Goal: Task Accomplishment & Management: Manage account settings

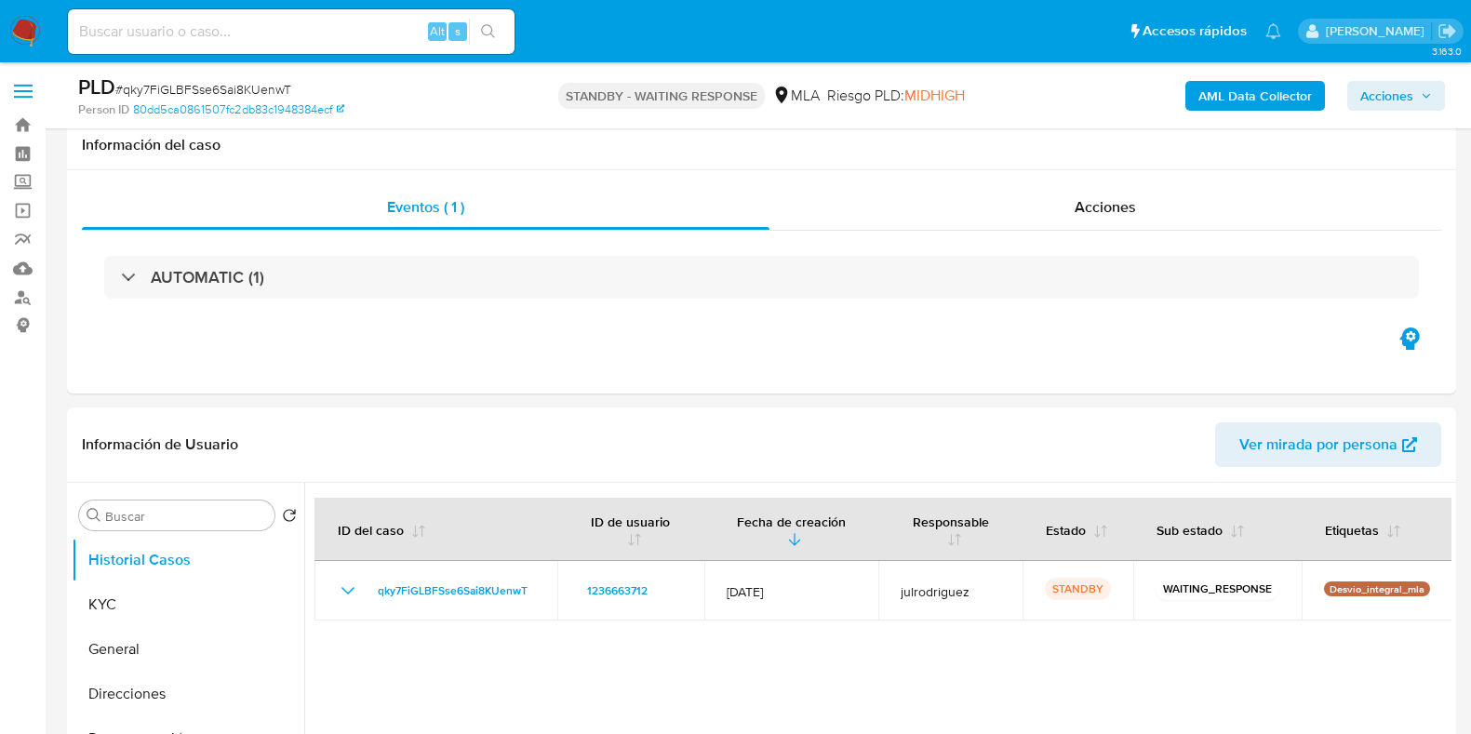
select select "10"
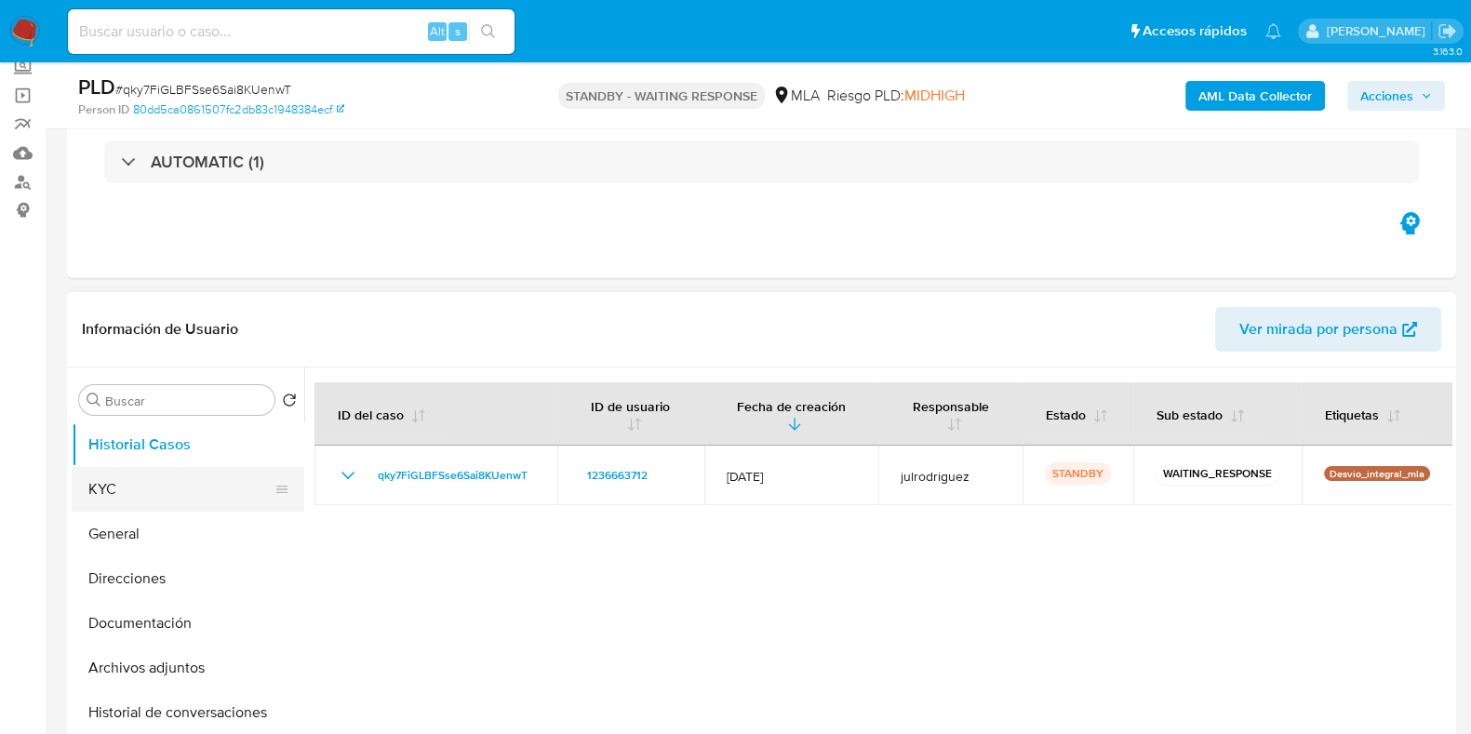
click at [153, 486] on button "KYC" at bounding box center [181, 489] width 218 height 45
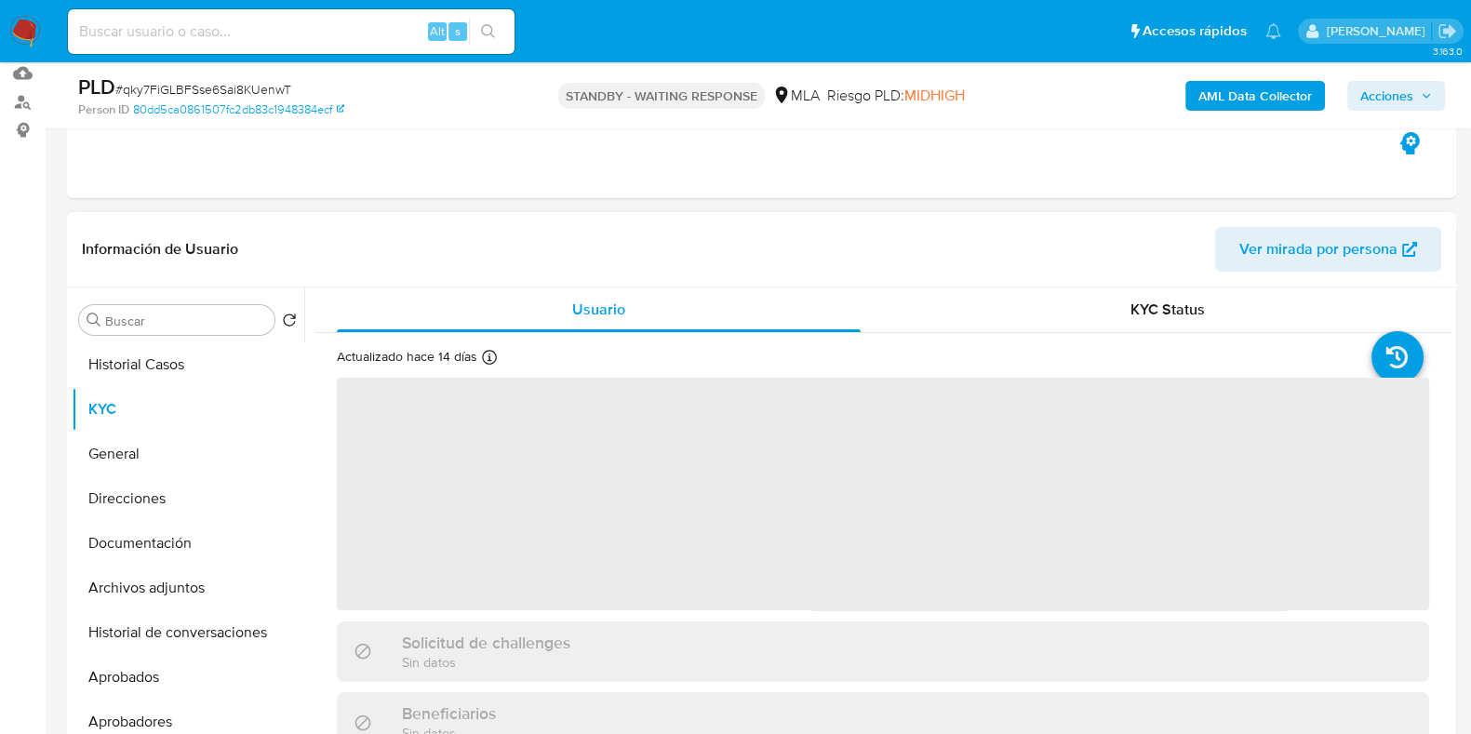
scroll to position [232, 0]
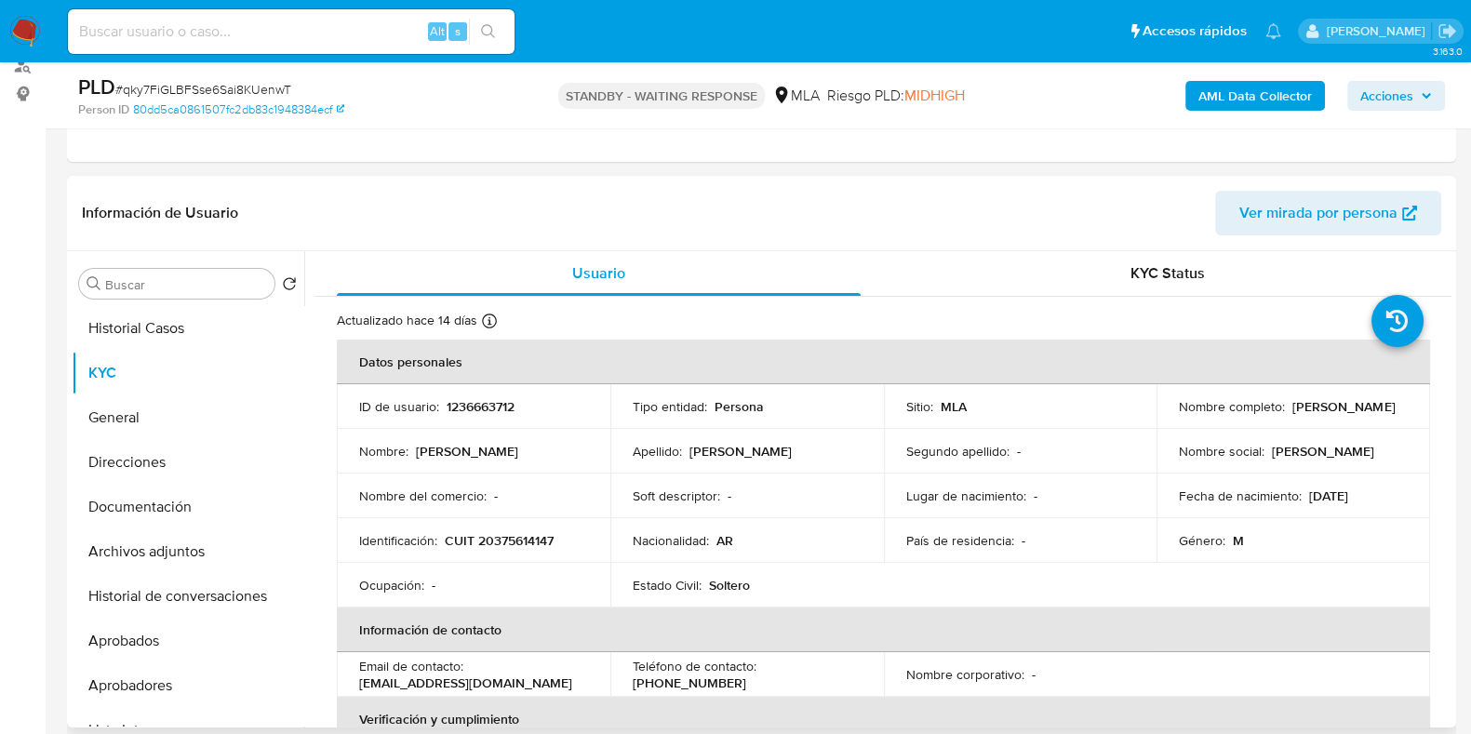
drag, startPoint x: 1165, startPoint y: 416, endPoint x: 1364, endPoint y: 421, distance: 199.1
click at [1364, 421] on td "Nombre completo : Sergio Gabriel Cichilitti" at bounding box center [1293, 406] width 274 height 45
copy p "Sergio Gabriel Cichilitti"
click at [481, 414] on td "ID de usuario : 1236663712" at bounding box center [474, 406] width 274 height 45
click at [501, 538] on p "CUIT 20375614147" at bounding box center [499, 540] width 109 height 17
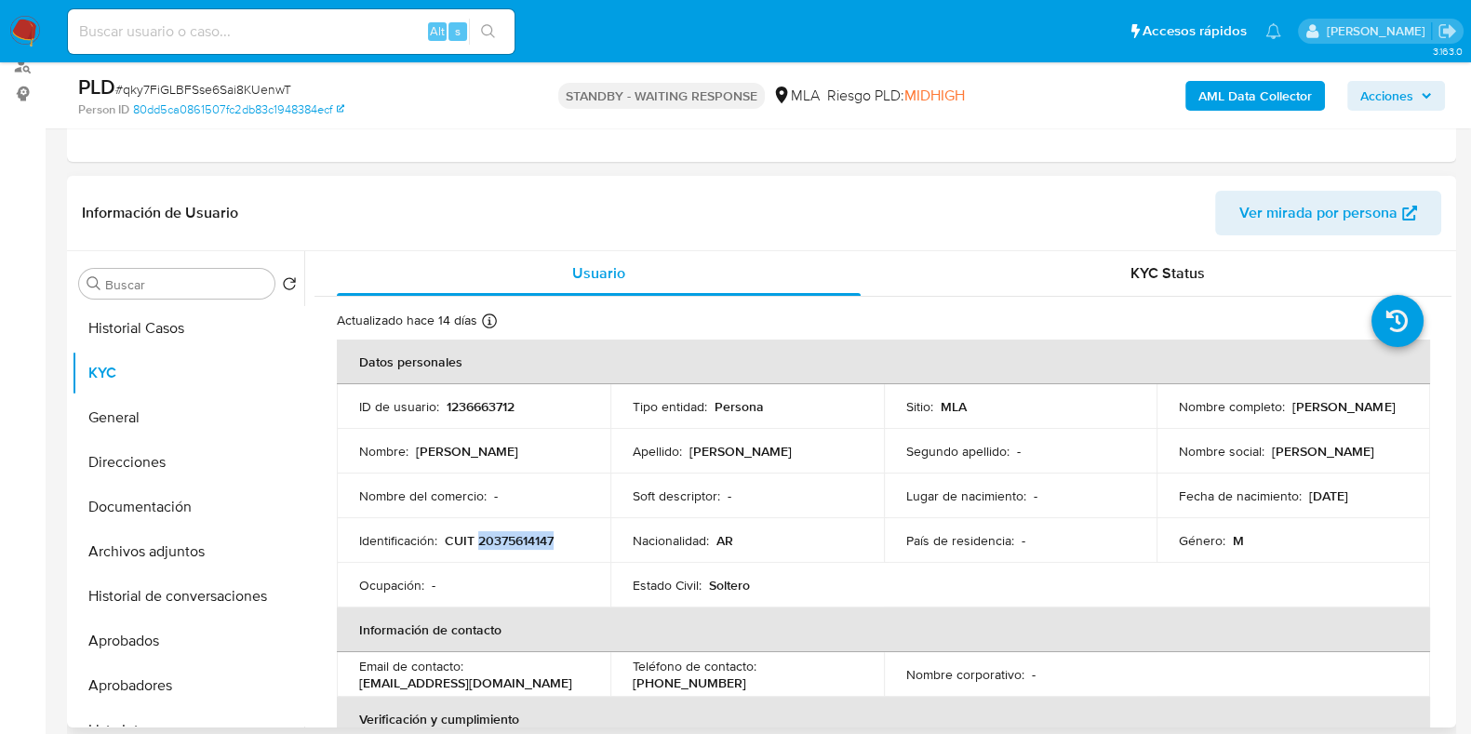
click at [501, 538] on p "CUIT 20375614147" at bounding box center [499, 540] width 109 height 17
copy p "20375614147"
drag, startPoint x: 1168, startPoint y: 405, endPoint x: 1306, endPoint y: 421, distance: 139.6
click at [1321, 418] on td "Nombre completo : Sergio Gabriel Cichilitti" at bounding box center [1293, 406] width 274 height 45
click at [1296, 415] on p "Sergio Gabriel Cichilitti" at bounding box center [1343, 406] width 102 height 17
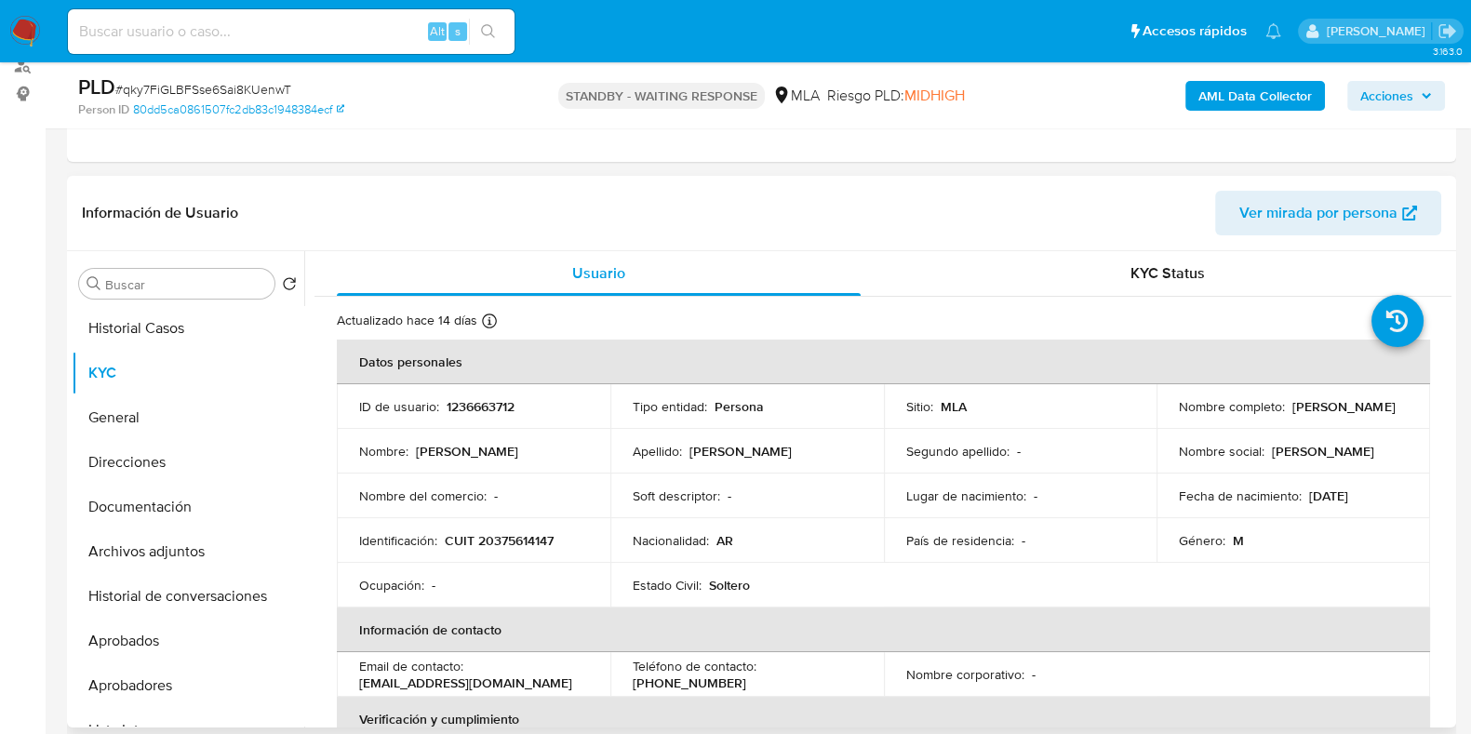
drag, startPoint x: 1222, startPoint y: 414, endPoint x: 1332, endPoint y: 414, distance: 109.8
click at [1332, 414] on div "Nombre completo : Sergio Gabriel Cichilitti" at bounding box center [1293, 406] width 229 height 17
copy p "Sergio Gabriel Cichilitti"
click at [326, 27] on input at bounding box center [291, 32] width 447 height 24
paste input "eAPIOdcHYq3WlF5LqZTGrexV"
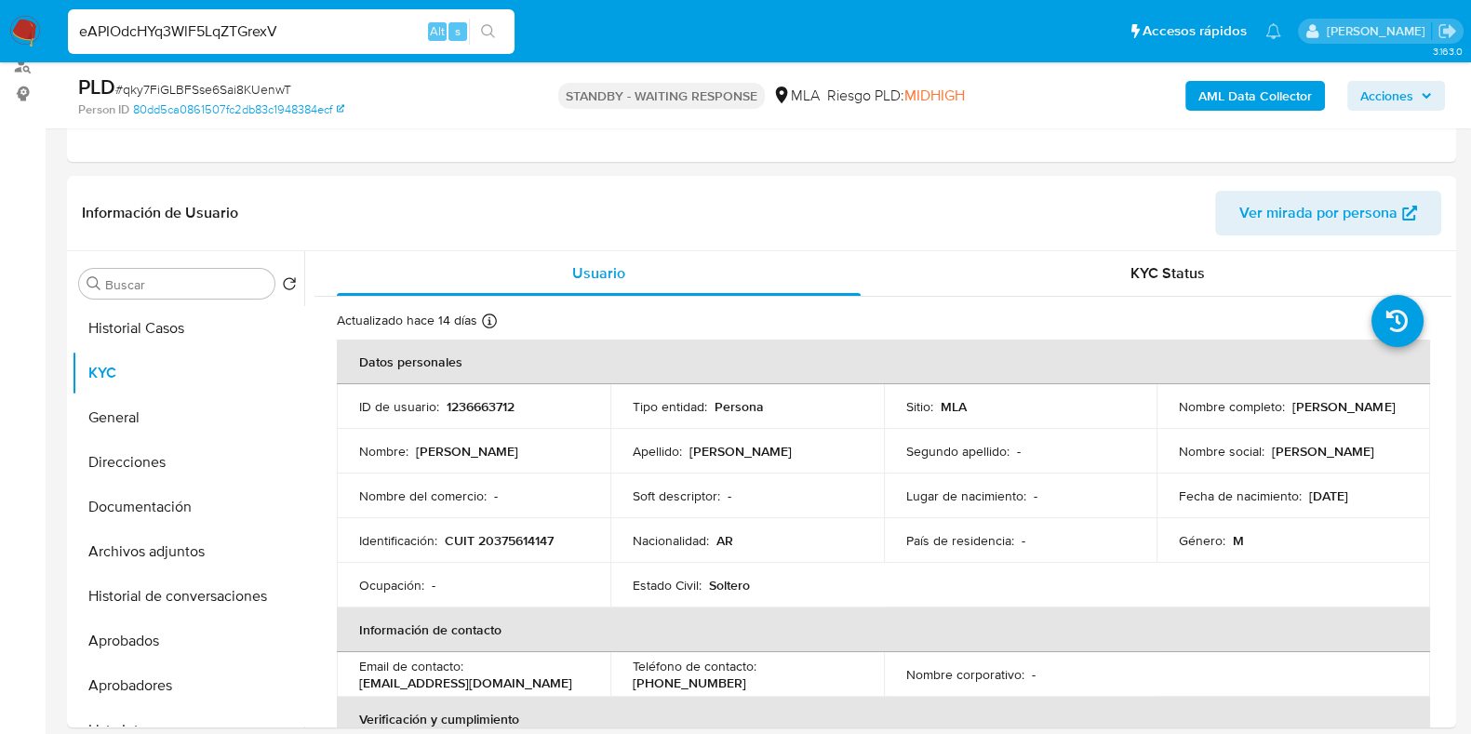
type input "eAPIOdcHYq3WlF5LqZTGrexV"
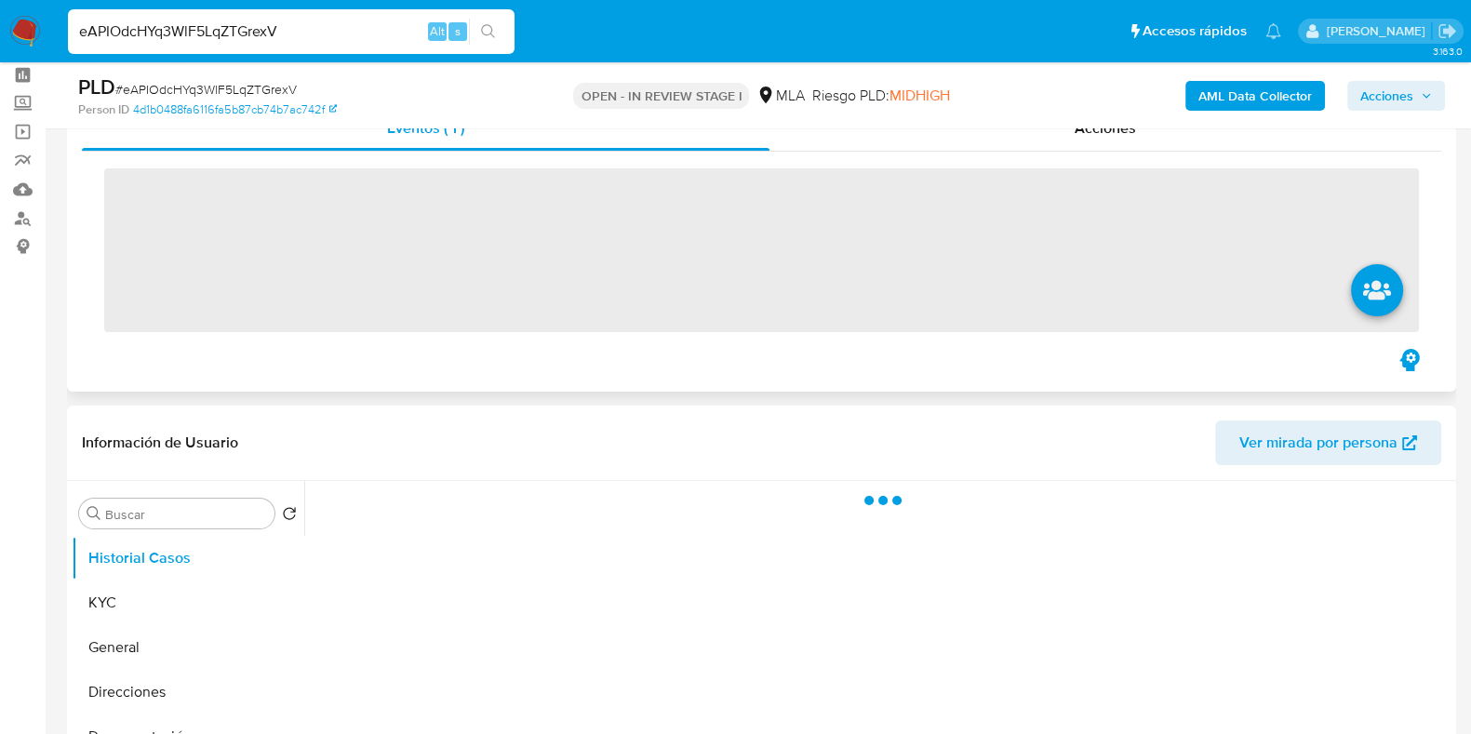
scroll to position [115, 0]
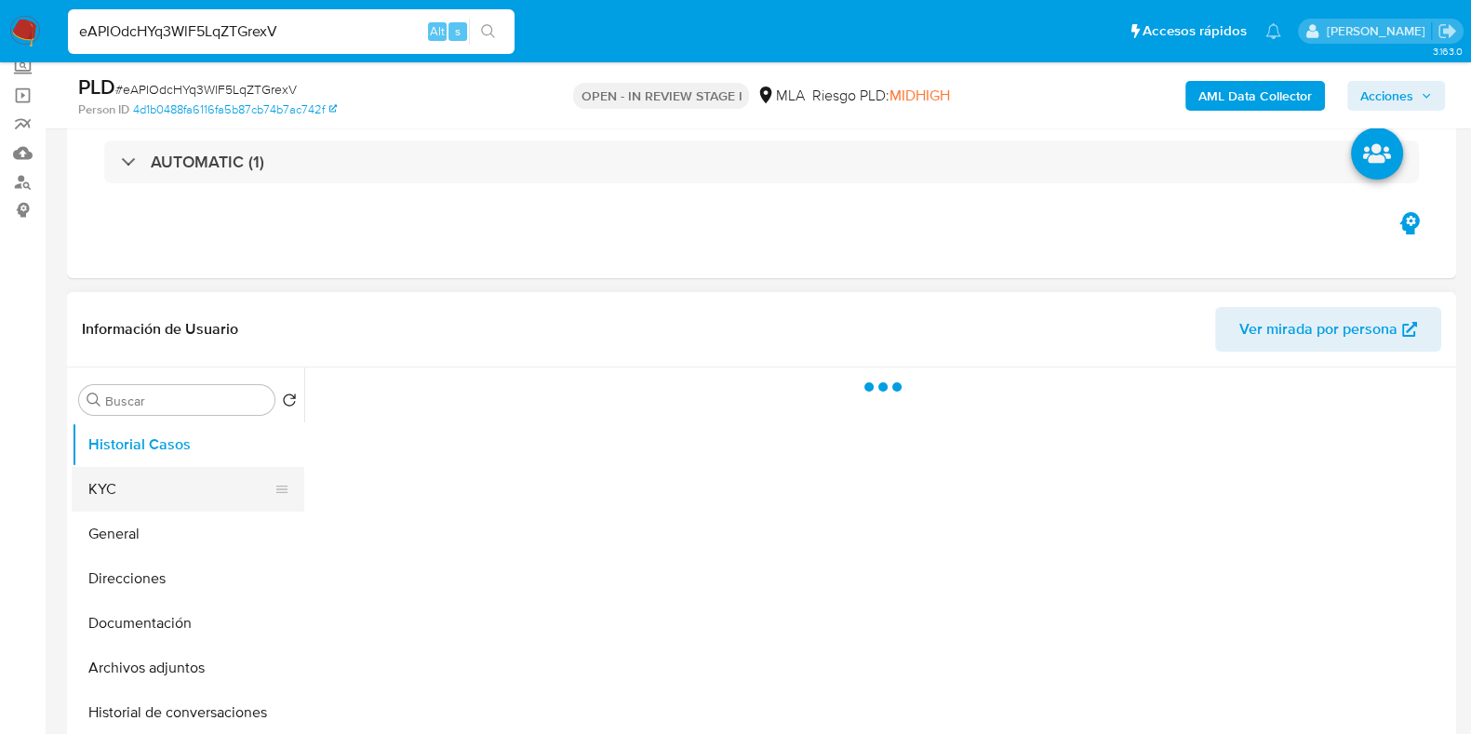
select select "10"
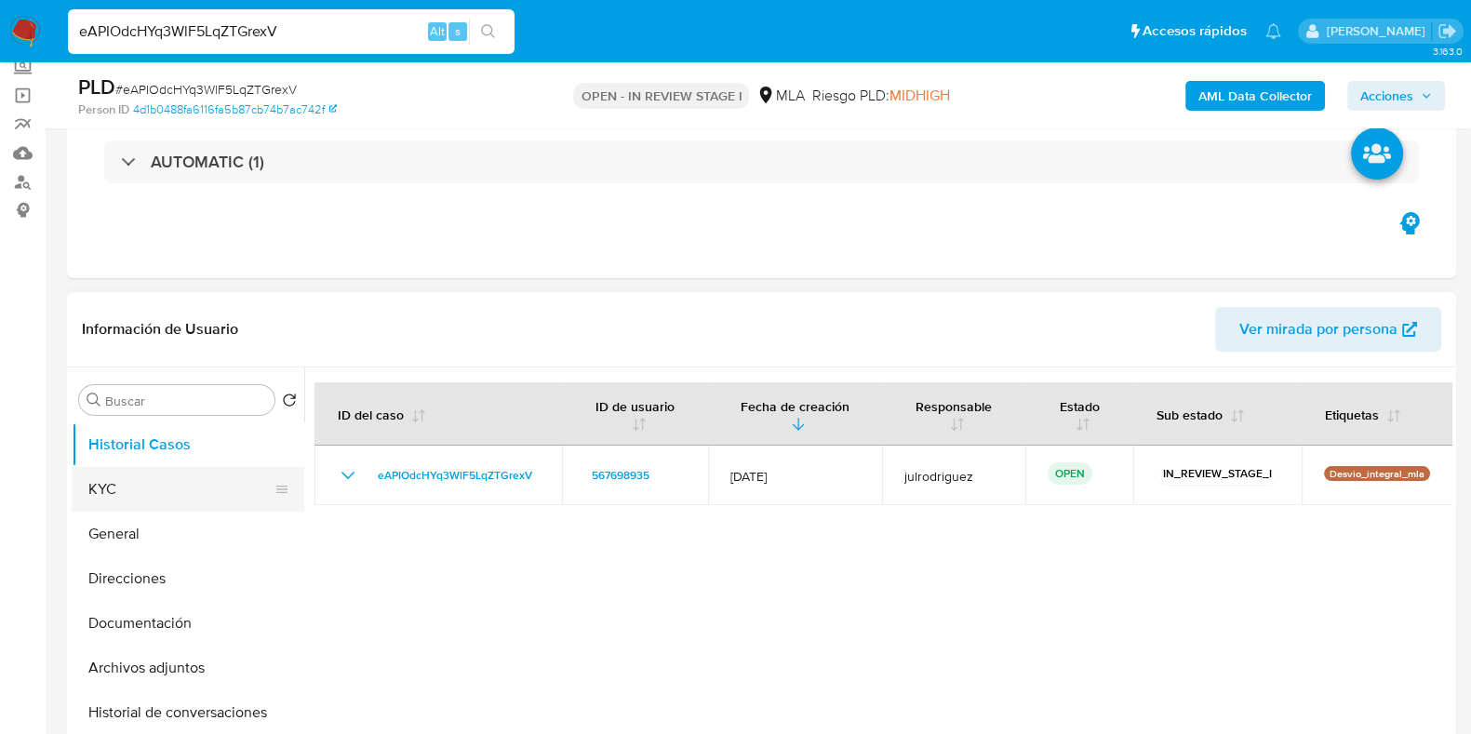
click at [140, 496] on button "KYC" at bounding box center [181, 489] width 218 height 45
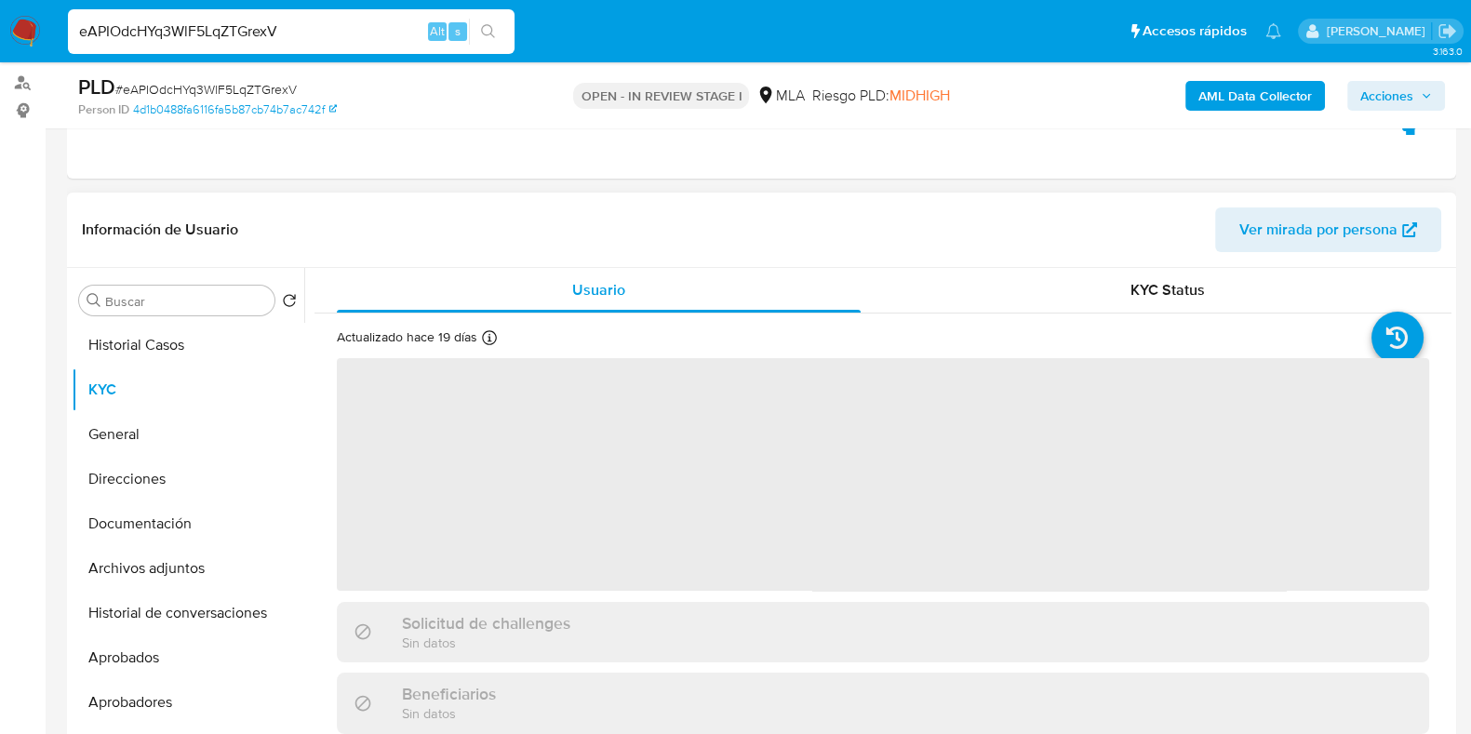
scroll to position [349, 0]
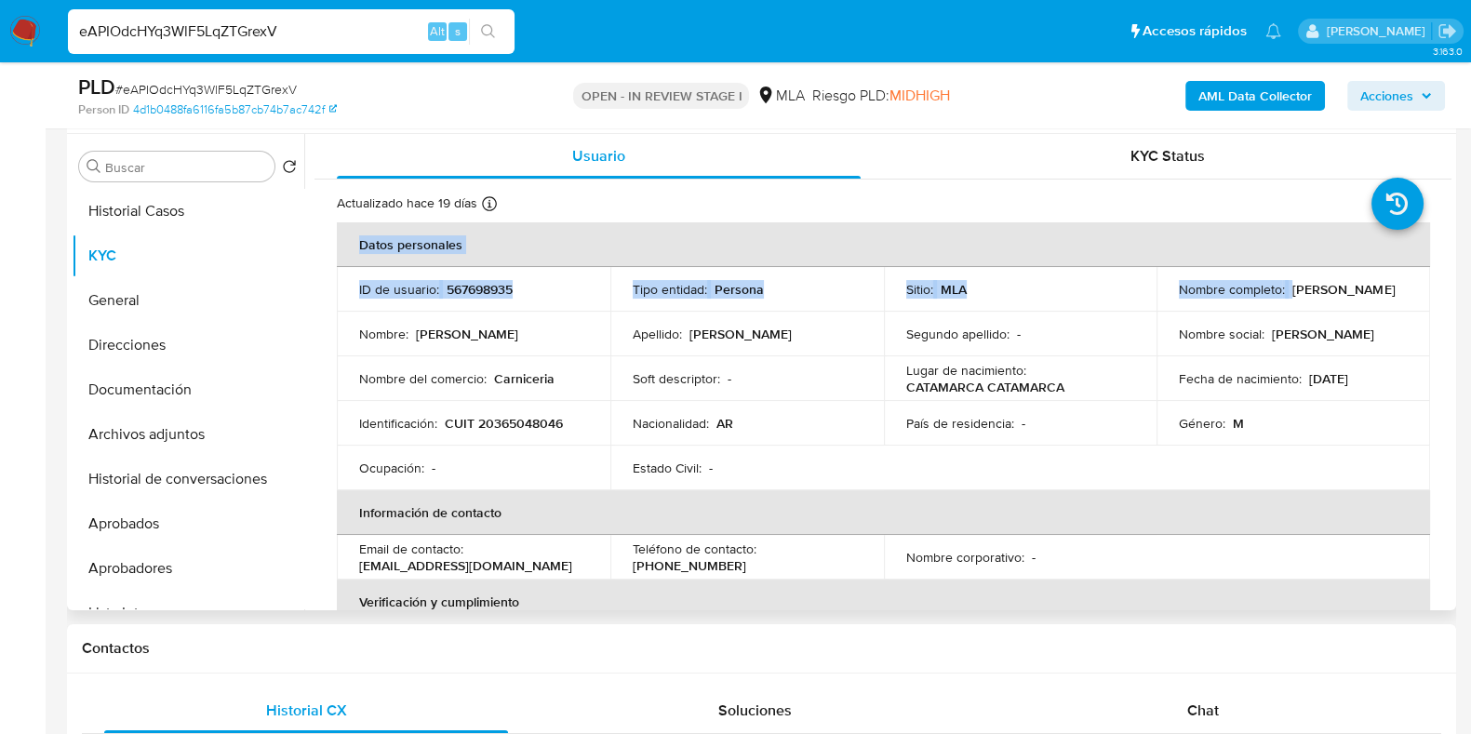
drag, startPoint x: 1334, startPoint y: 290, endPoint x: 1417, endPoint y: 287, distance: 82.9
click at [1382, 292] on p "Ivo Nahuel Olmos" at bounding box center [1343, 289] width 102 height 17
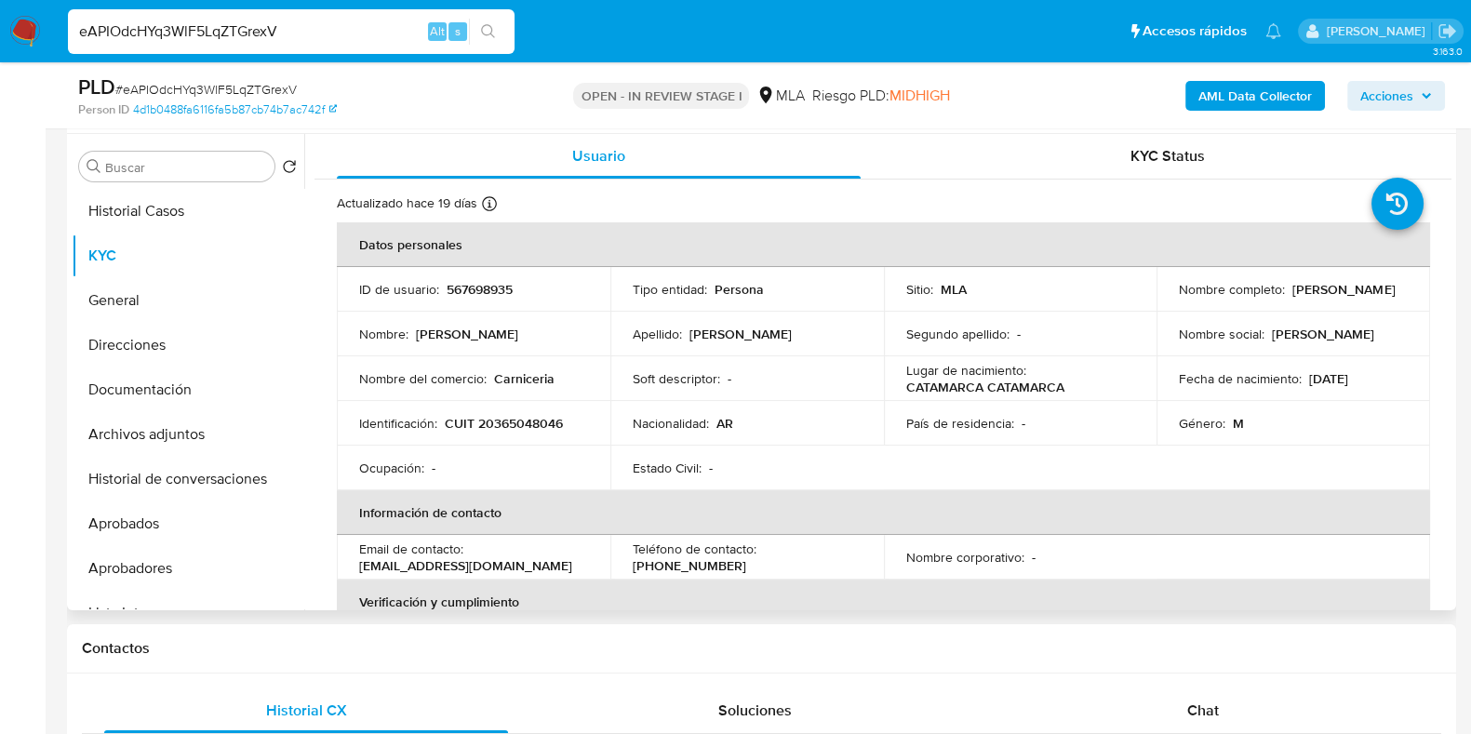
drag, startPoint x: 1286, startPoint y: 286, endPoint x: 1383, endPoint y: 287, distance: 97.7
click at [1383, 287] on p "Ivo Nahuel Olmos" at bounding box center [1343, 289] width 102 height 17
click at [1344, 283] on p "Ivo Nahuel Olmos" at bounding box center [1343, 289] width 102 height 17
drag, startPoint x: 1291, startPoint y: 291, endPoint x: 1397, endPoint y: 292, distance: 106.1
click at [1397, 292] on div "Nombre completo : Ivo Nahuel Olmos" at bounding box center [1293, 289] width 229 height 17
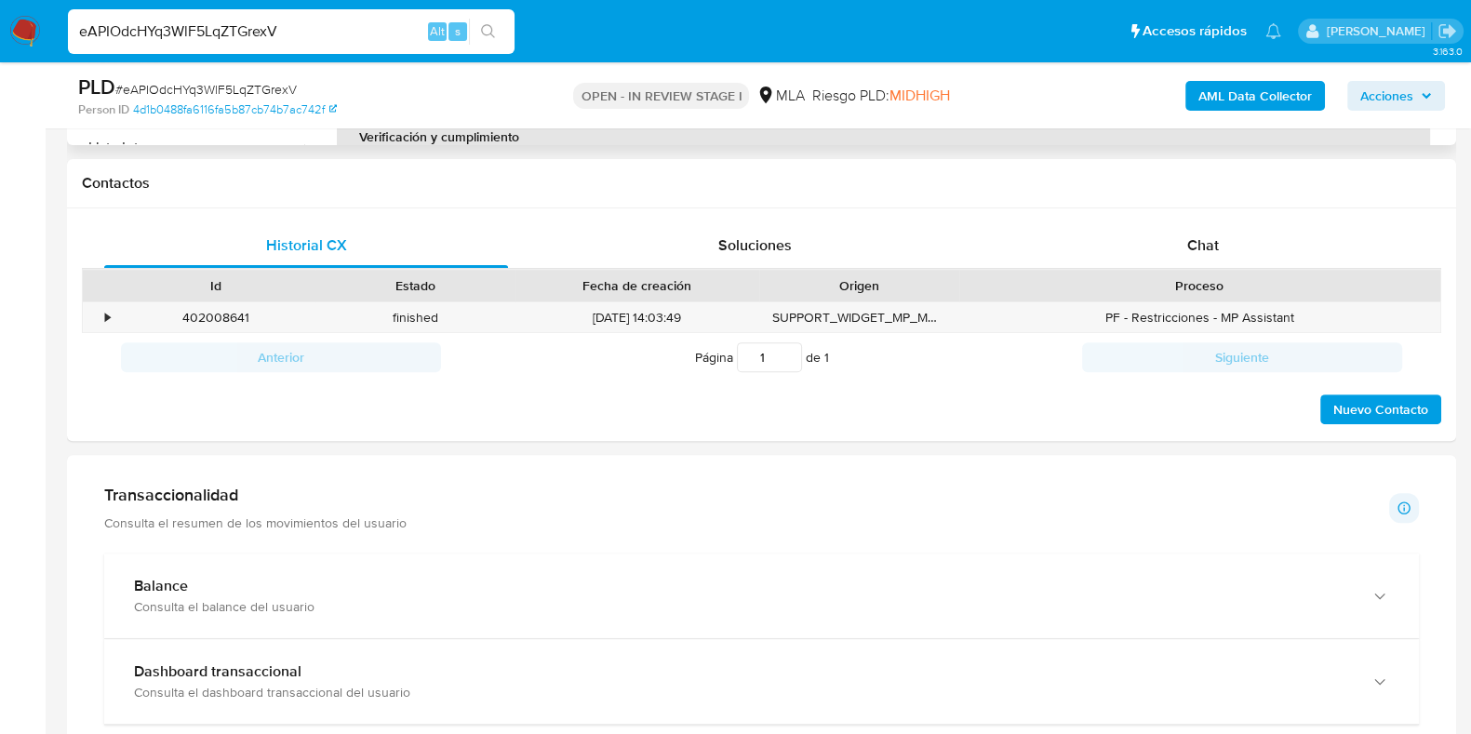
scroll to position [233, 0]
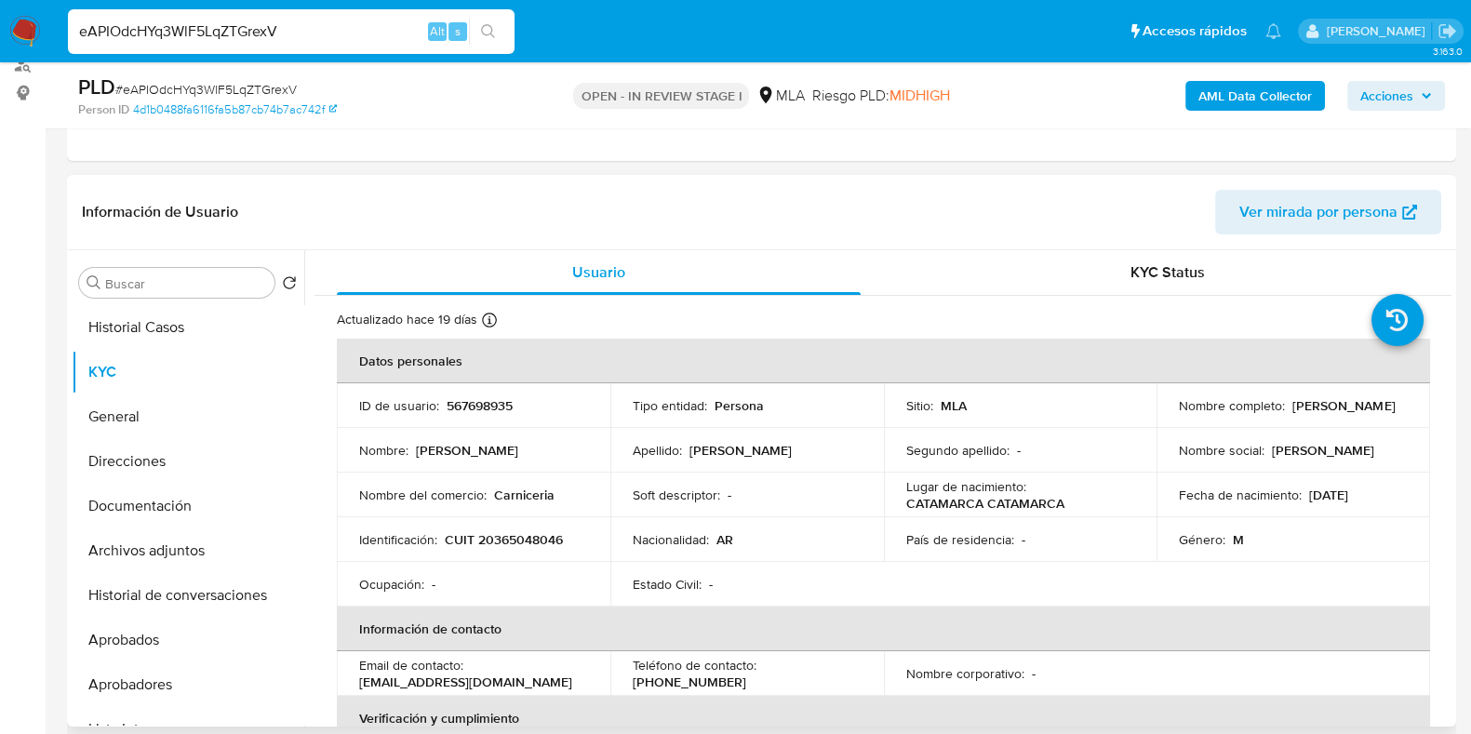
click at [466, 416] on td "ID de usuario : 567698935" at bounding box center [474, 405] width 274 height 45
click at [472, 411] on p "567698935" at bounding box center [480, 405] width 66 height 17
copy p "567698935"
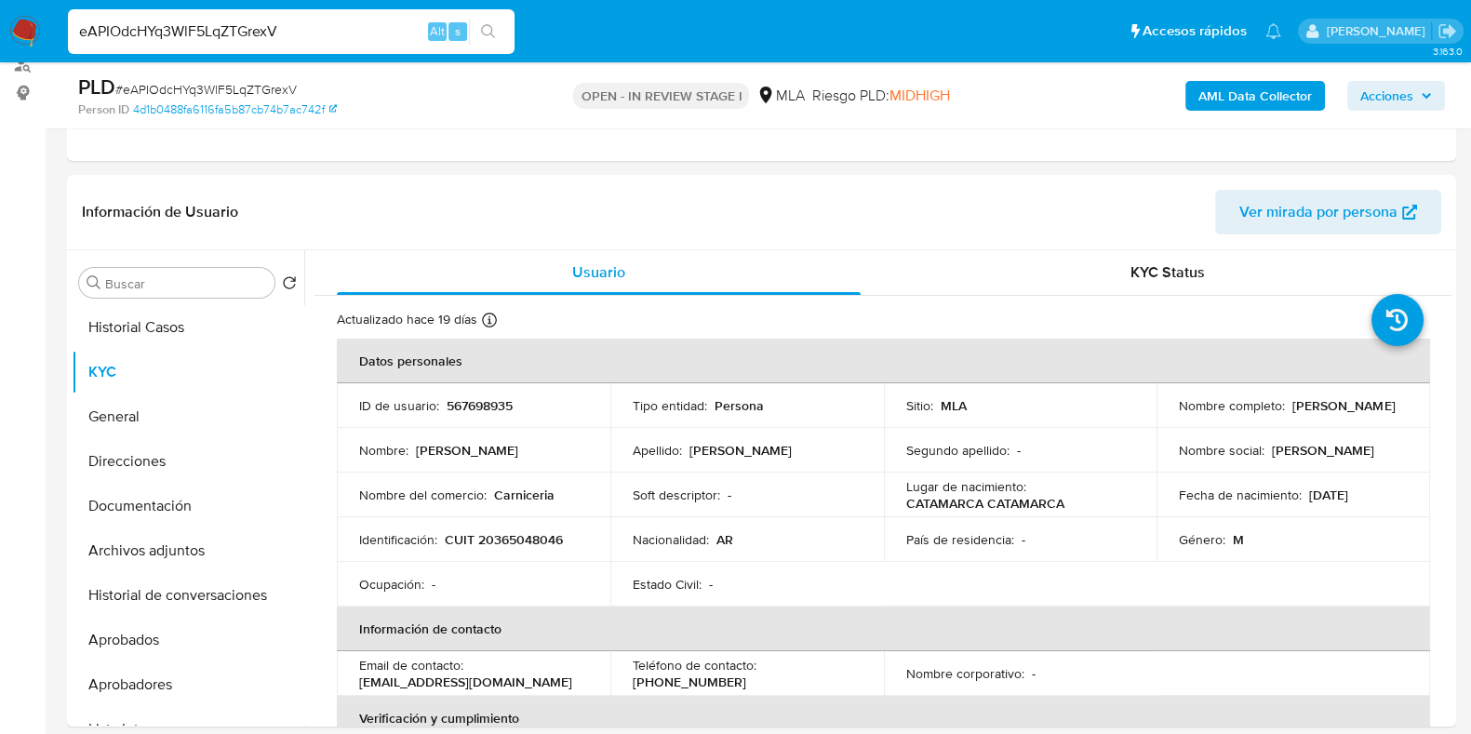
click at [297, 85] on div "PLD # eAPIOdcHYq3WlF5LqZTGrexV" at bounding box center [302, 87] width 448 height 28
click at [277, 86] on span "# eAPIOdcHYq3WlF5LqZTGrexV" at bounding box center [205, 89] width 181 height 19
copy span "eAPIOdcHYq3WlF5LqZTGrexV"
click at [150, 452] on button "Direcciones" at bounding box center [181, 461] width 218 height 45
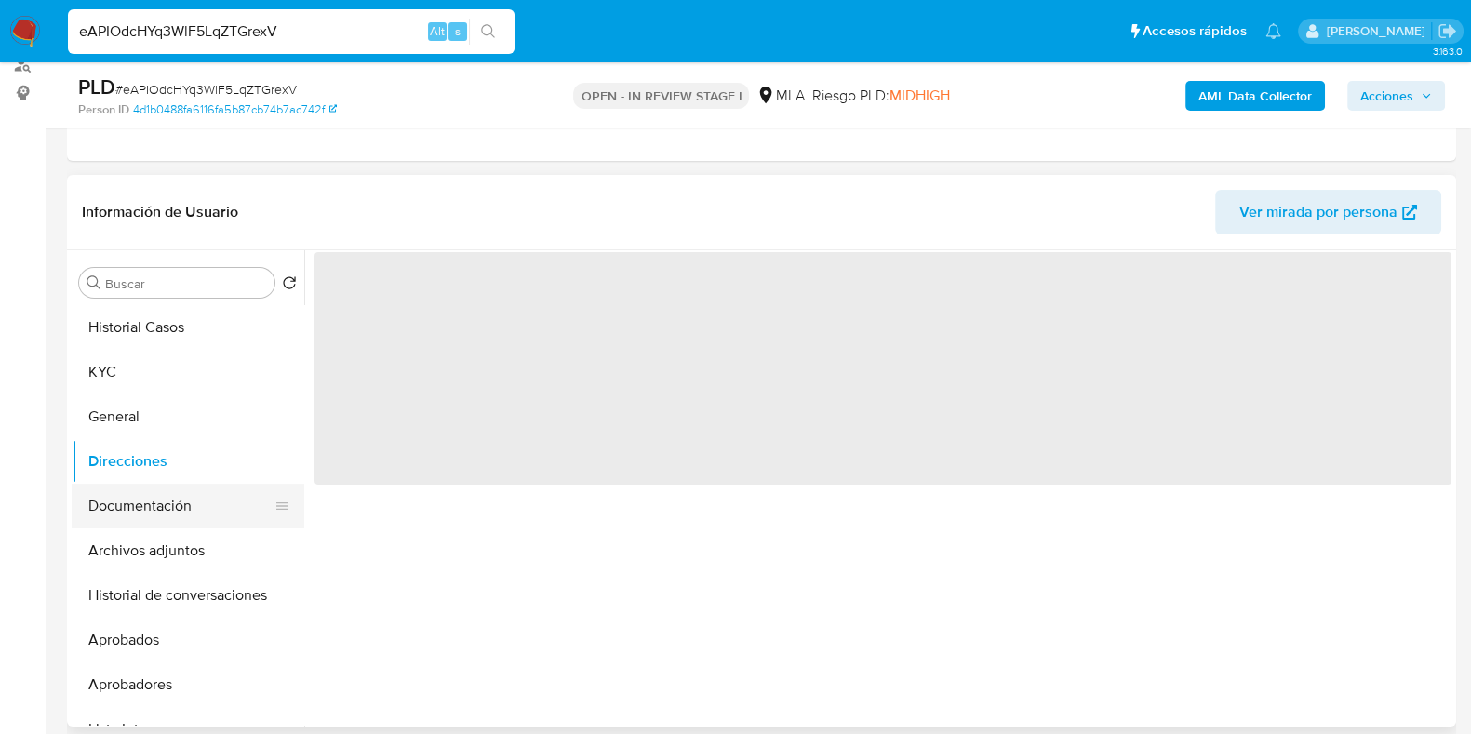
click at [154, 515] on button "Documentación" at bounding box center [181, 506] width 218 height 45
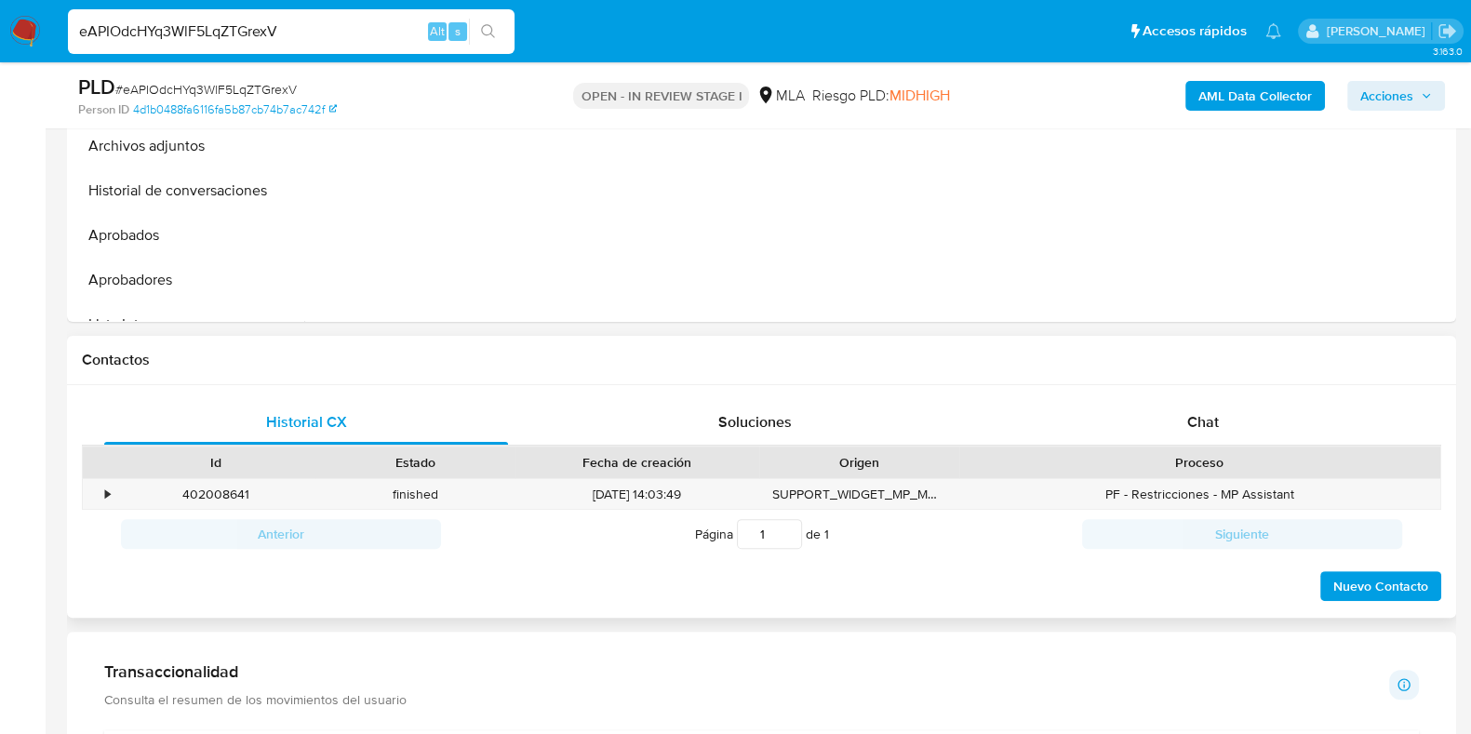
scroll to position [698, 0]
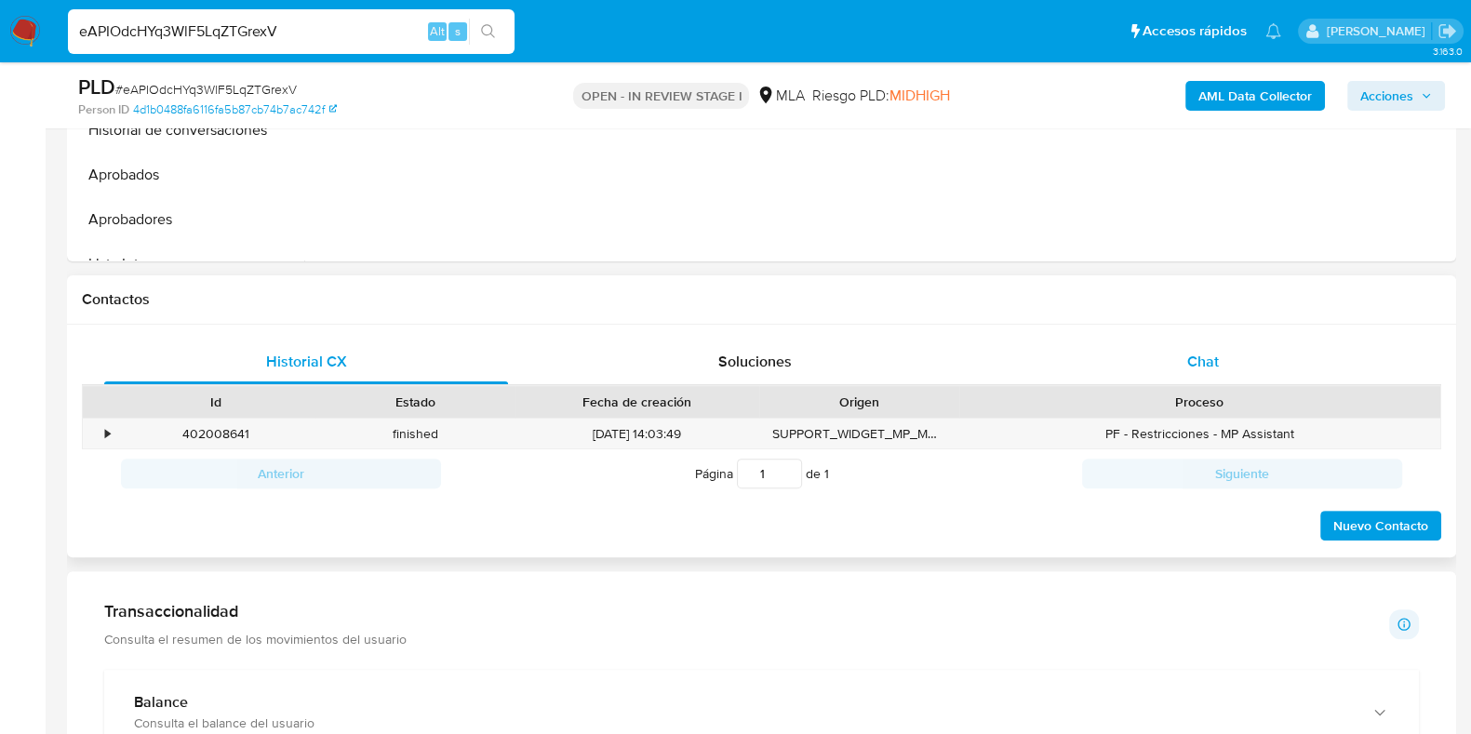
click at [1201, 340] on div "Chat" at bounding box center [1203, 362] width 404 height 45
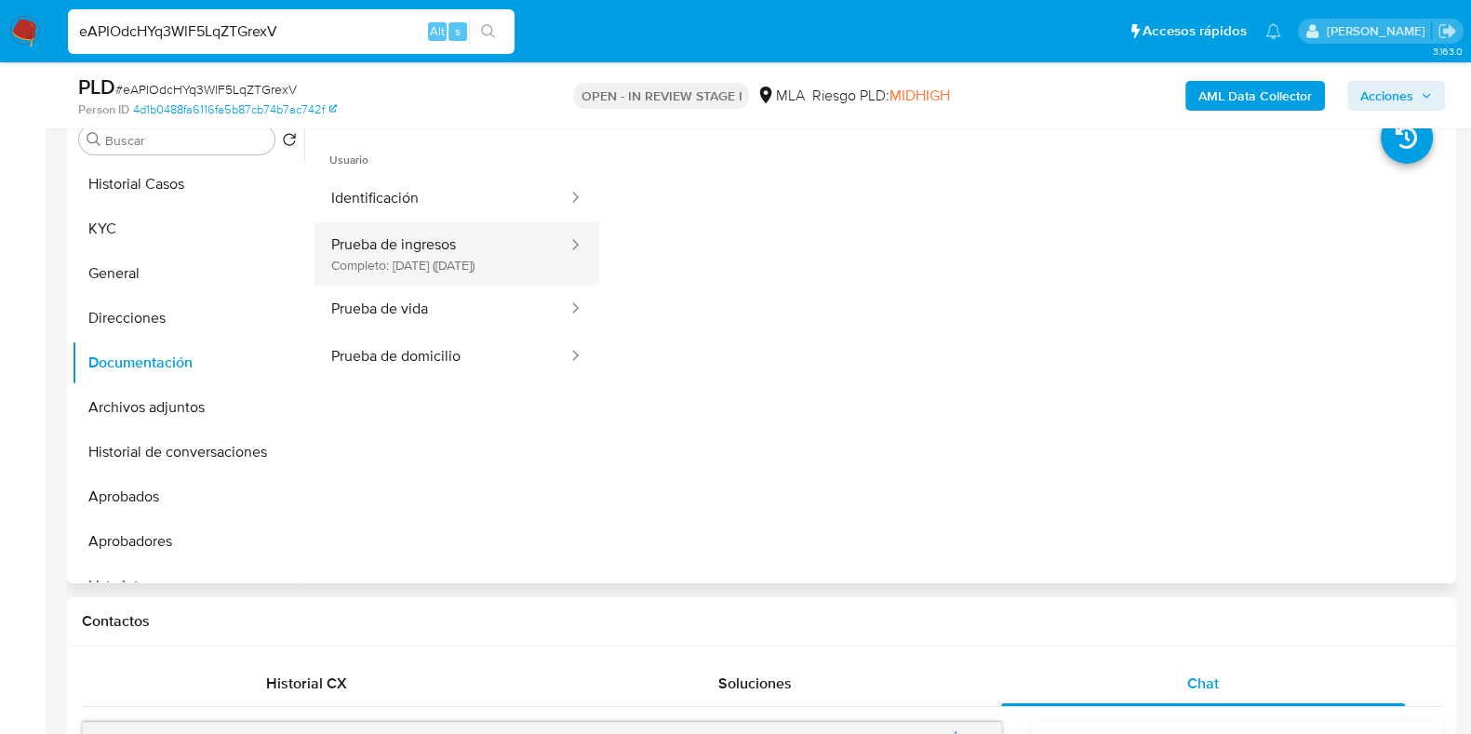
scroll to position [233, 0]
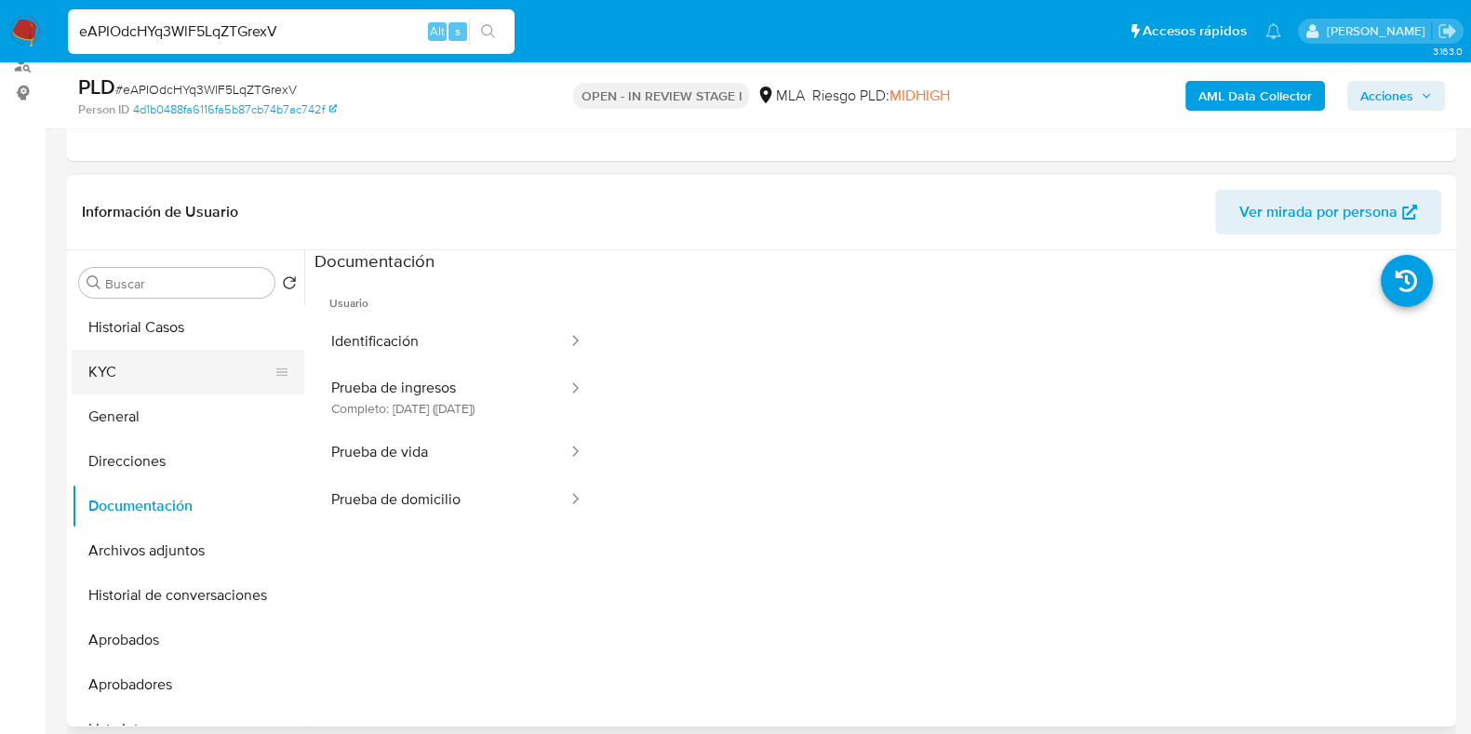
click at [180, 379] on button "KYC" at bounding box center [181, 372] width 218 height 45
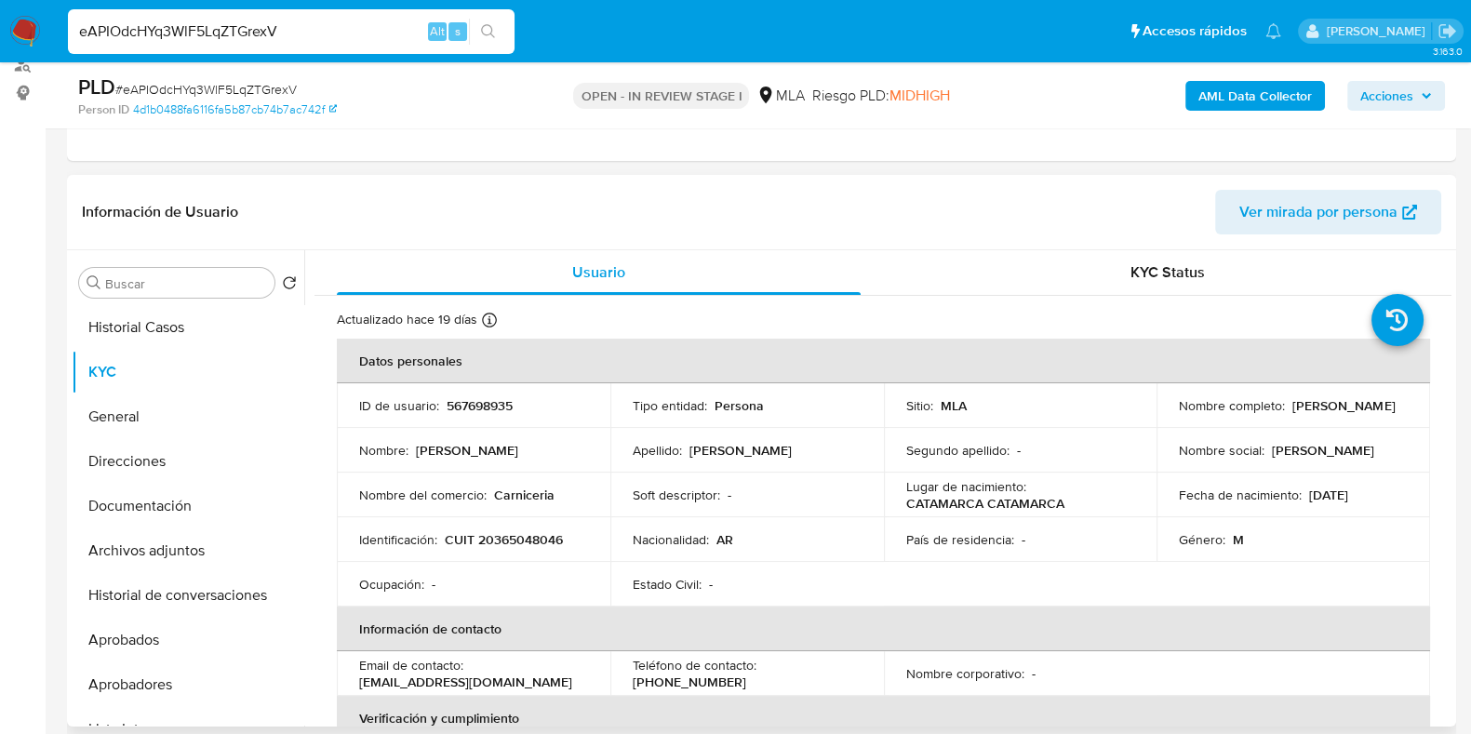
click at [525, 539] on p "CUIT 20365048046" at bounding box center [504, 539] width 118 height 17
copy p "20365048046"
click at [488, 399] on p "567698935" at bounding box center [480, 405] width 66 height 17
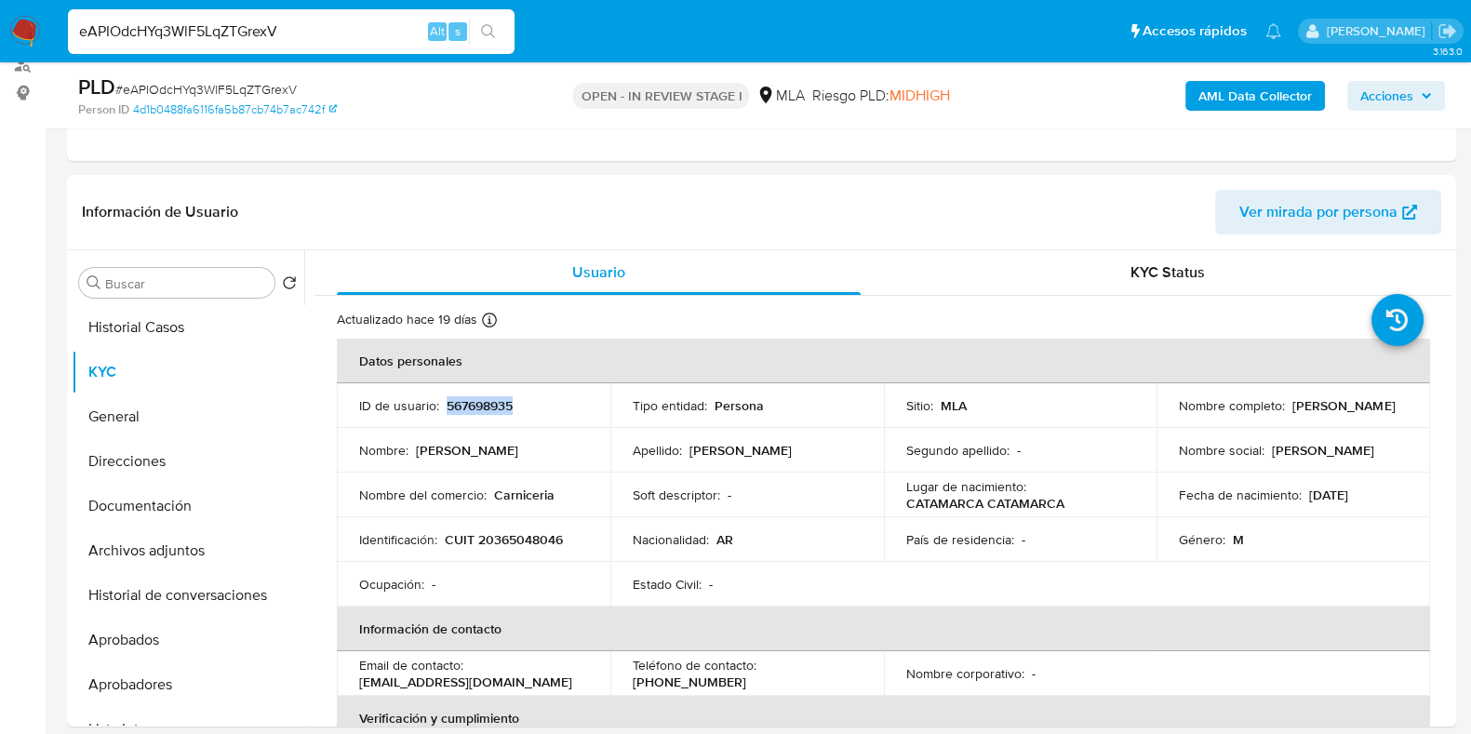
copy p "567698935"
click at [540, 531] on p "CUIT 20365048046" at bounding box center [504, 539] width 118 height 17
copy p "CUIT"
click at [538, 537] on p "CUIT 20365048046" at bounding box center [504, 539] width 118 height 17
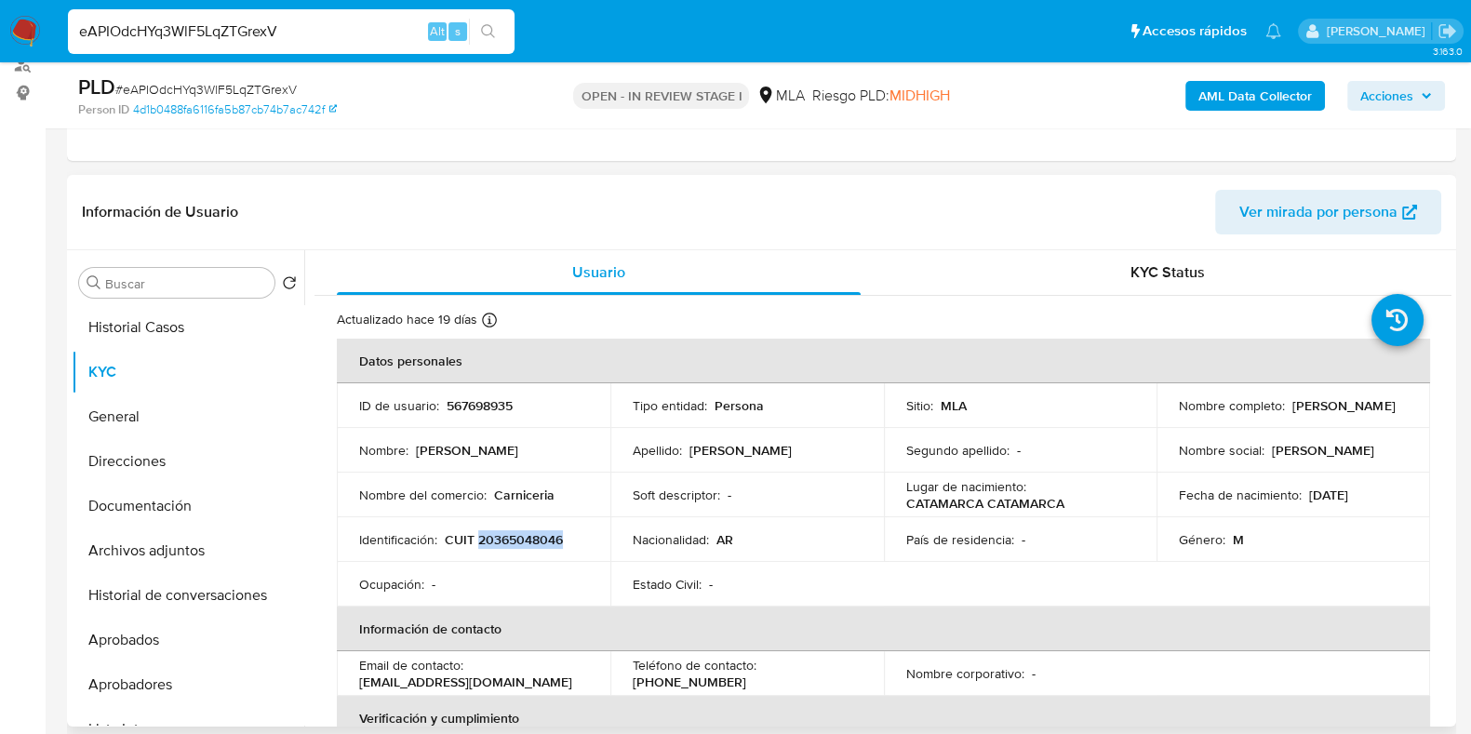
click at [537, 537] on p "CUIT 20365048046" at bounding box center [504, 539] width 118 height 17
copy p "20365048046"
click at [475, 393] on td "ID de usuario : 567698935" at bounding box center [474, 405] width 274 height 45
click at [487, 397] on p "567698935" at bounding box center [480, 405] width 66 height 17
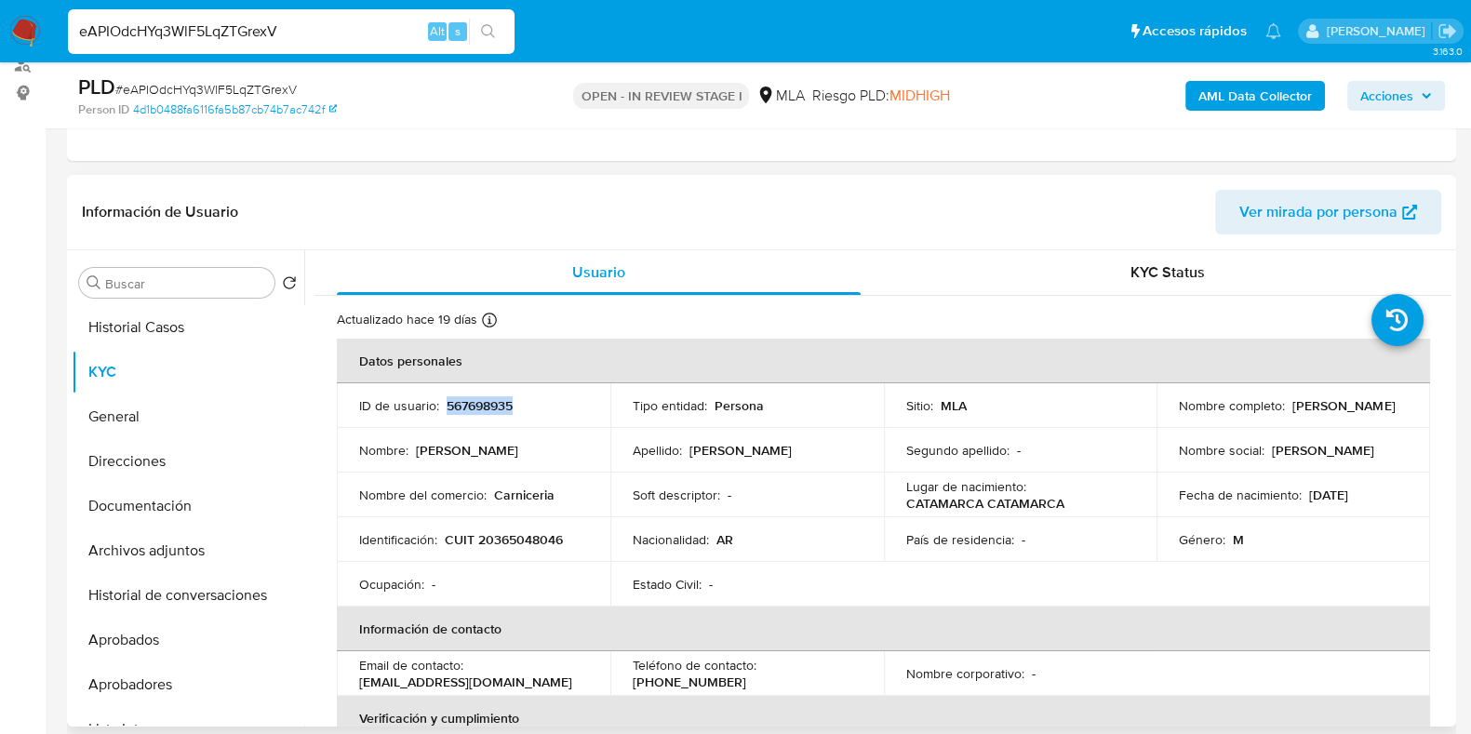
click at [487, 397] on p "567698935" at bounding box center [480, 405] width 66 height 17
drag, startPoint x: 1289, startPoint y: 401, endPoint x: 1363, endPoint y: 407, distance: 74.6
click at [1363, 407] on p "Ivo Nahuel Olmos" at bounding box center [1343, 405] width 102 height 17
drag, startPoint x: 1284, startPoint y: 402, endPoint x: 1319, endPoint y: 414, distance: 37.4
click at [1399, 404] on div "Nombre completo : Ivo Nahuel Olmos" at bounding box center [1293, 405] width 229 height 17
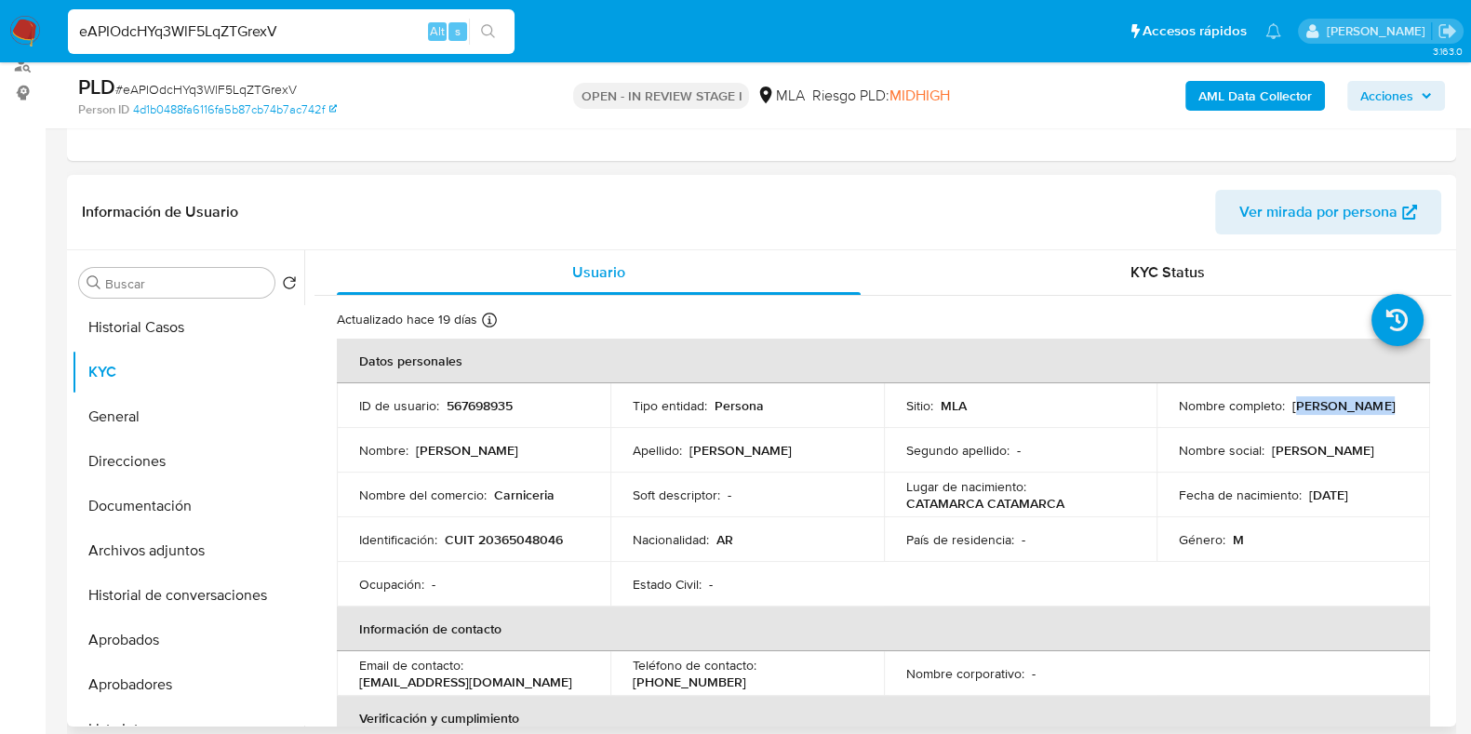
copy div "Ivo Nahuel Olmos"
click at [506, 546] on p "CUIT 20365048046" at bounding box center [504, 539] width 118 height 17
click at [166, 456] on button "Direcciones" at bounding box center [181, 461] width 218 height 45
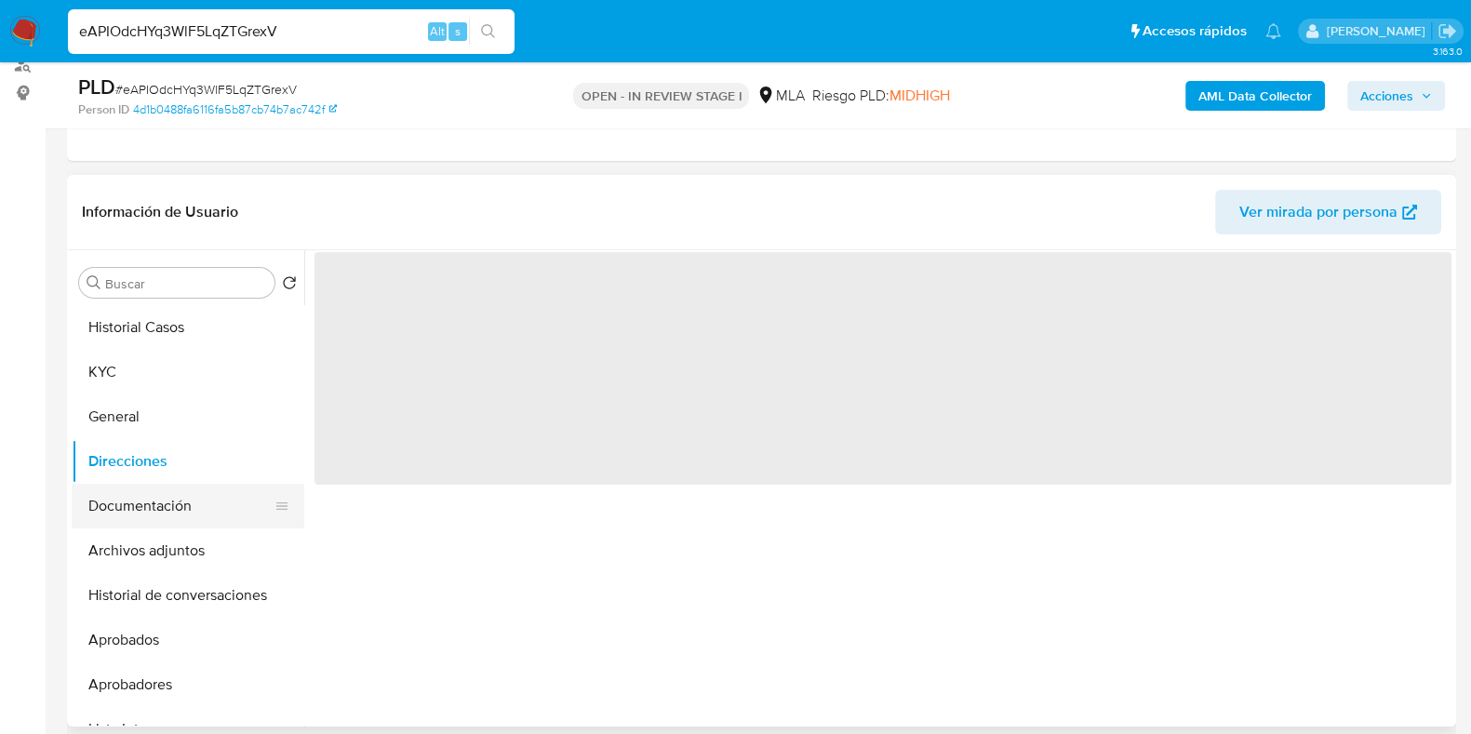
click at [166, 497] on button "Documentación" at bounding box center [181, 506] width 218 height 45
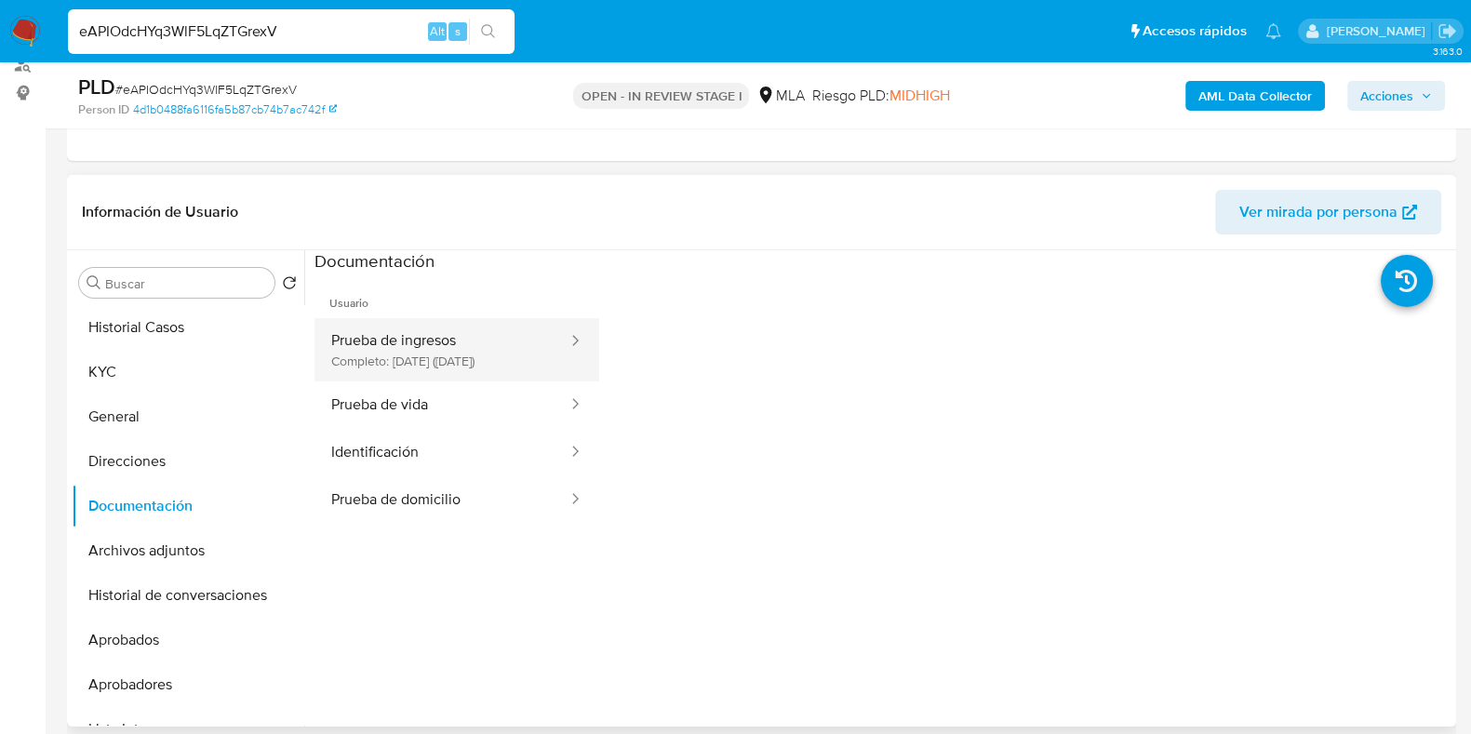
click at [412, 333] on button "Prueba de ingresos Completo: 29/07/2025 (hace 2 meses)" at bounding box center [441, 349] width 255 height 63
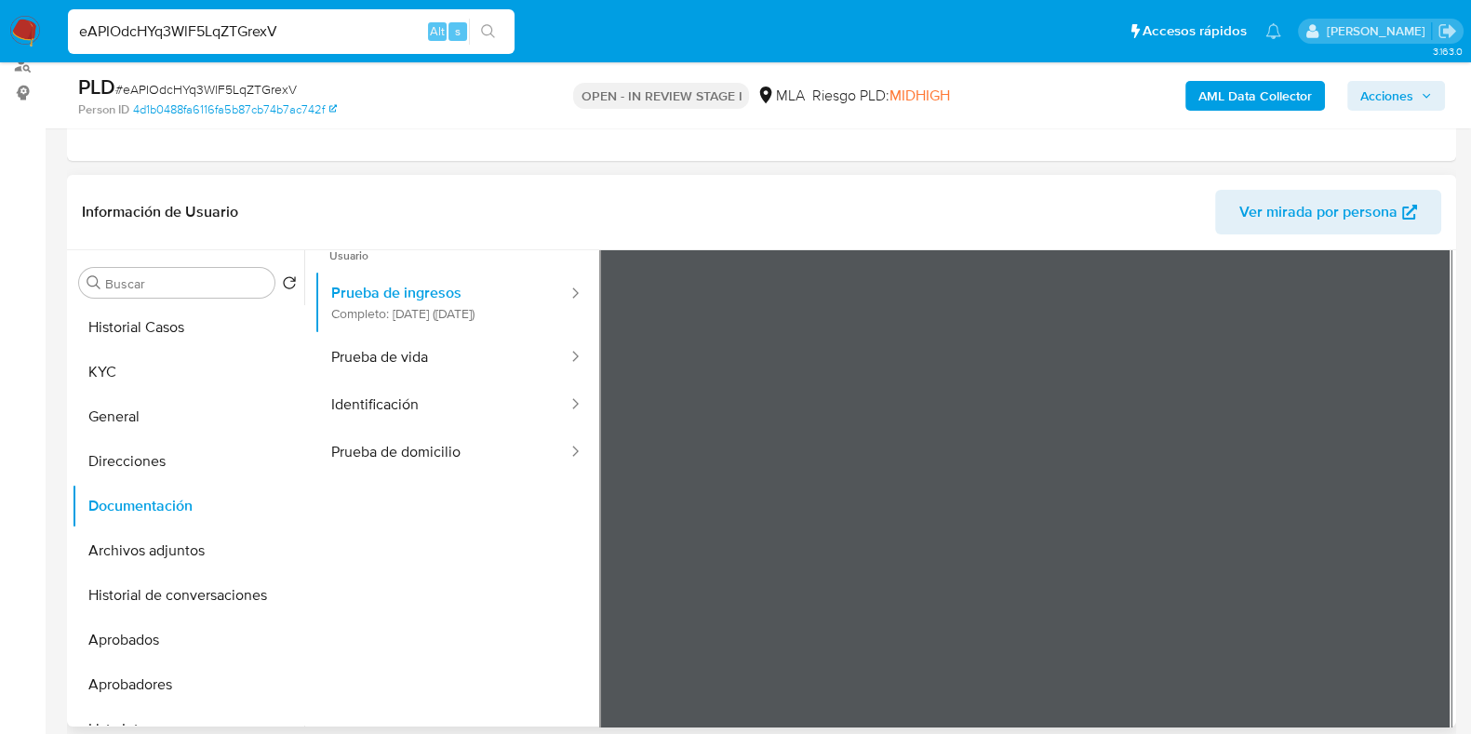
scroll to position [0, 0]
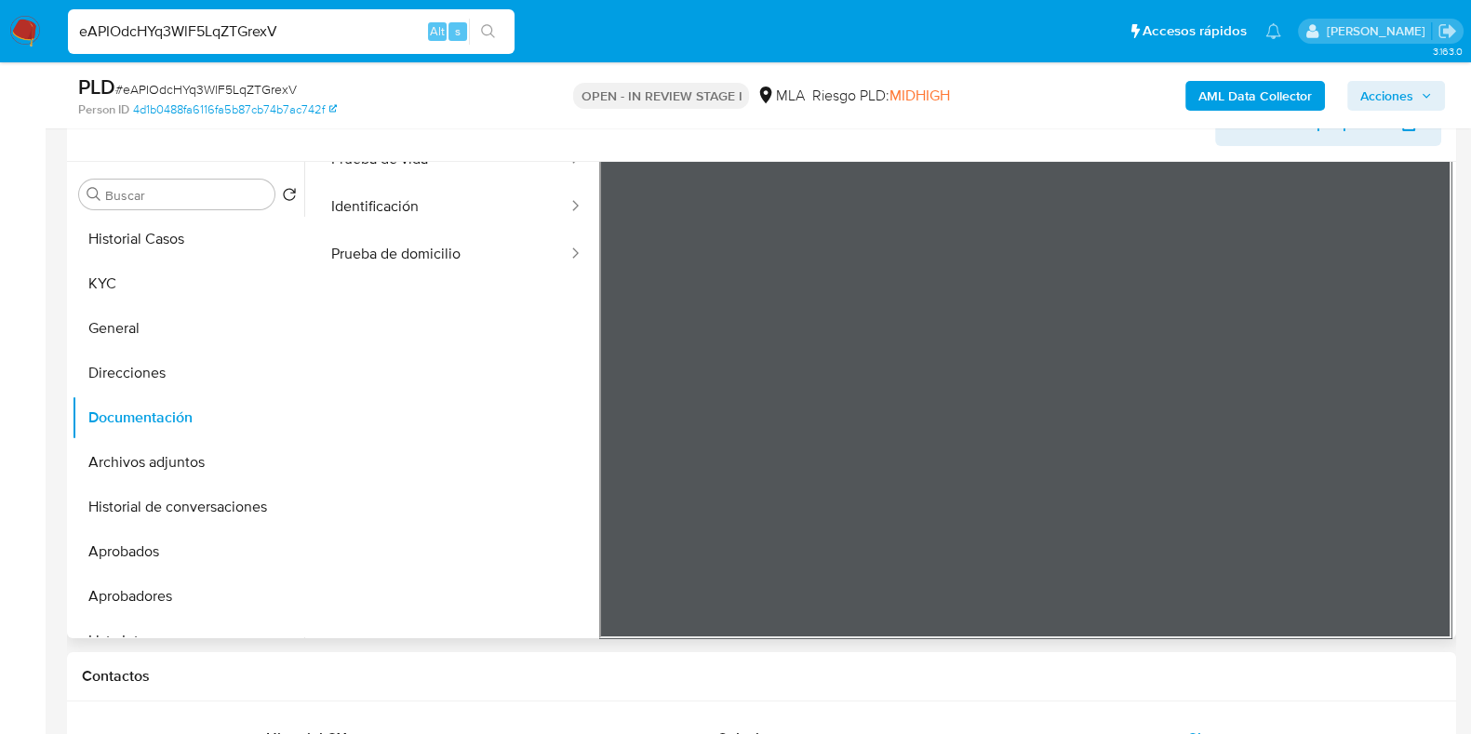
scroll to position [233, 0]
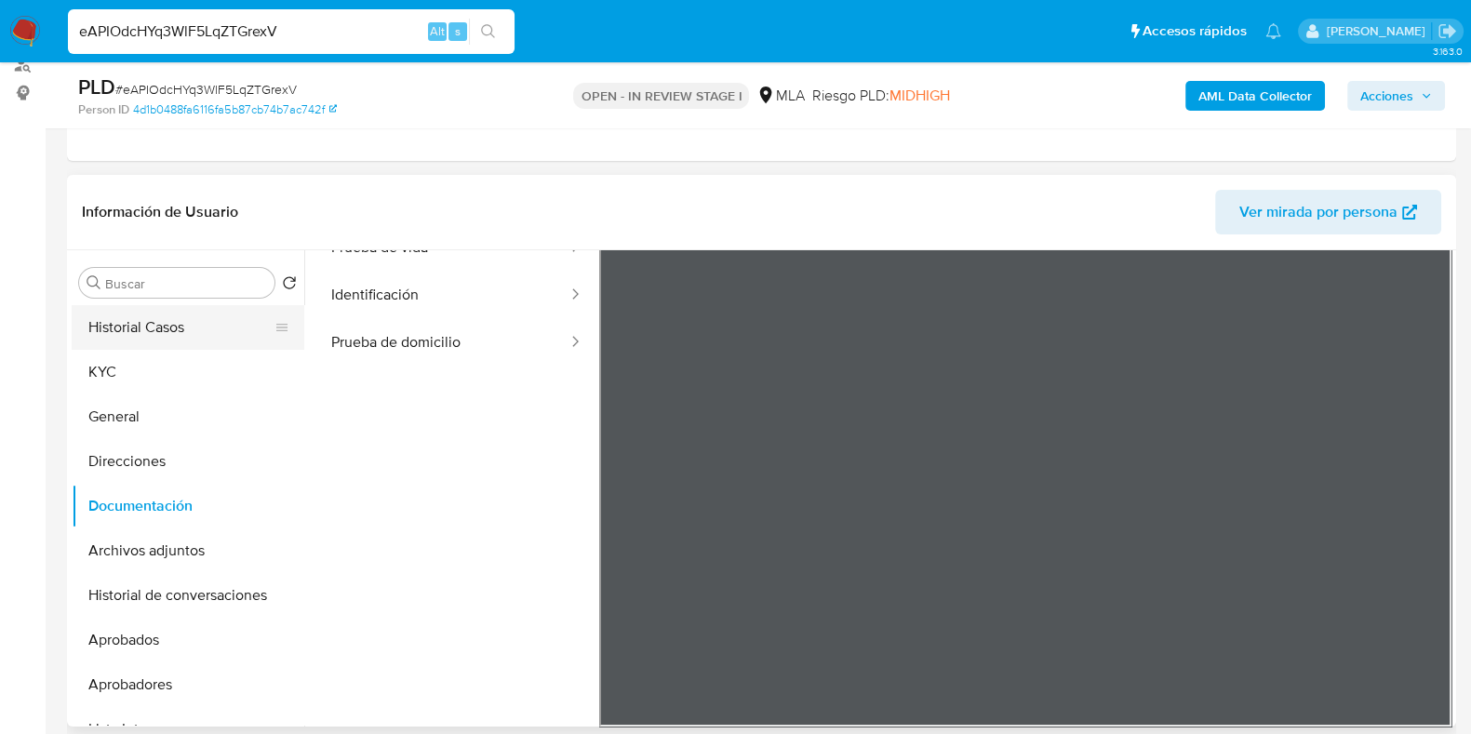
click at [178, 346] on button "Historial Casos" at bounding box center [181, 327] width 218 height 45
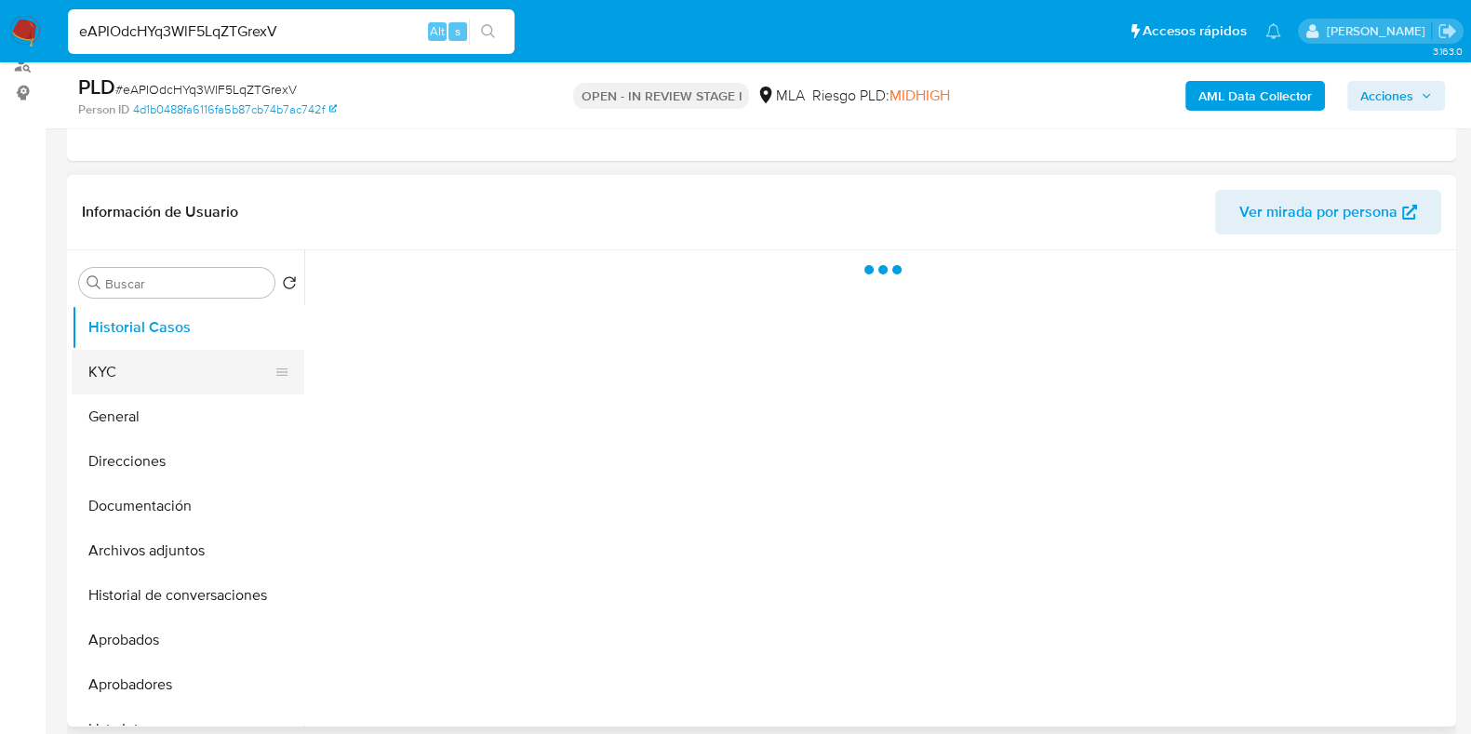
click at [167, 355] on button "KYC" at bounding box center [181, 372] width 218 height 45
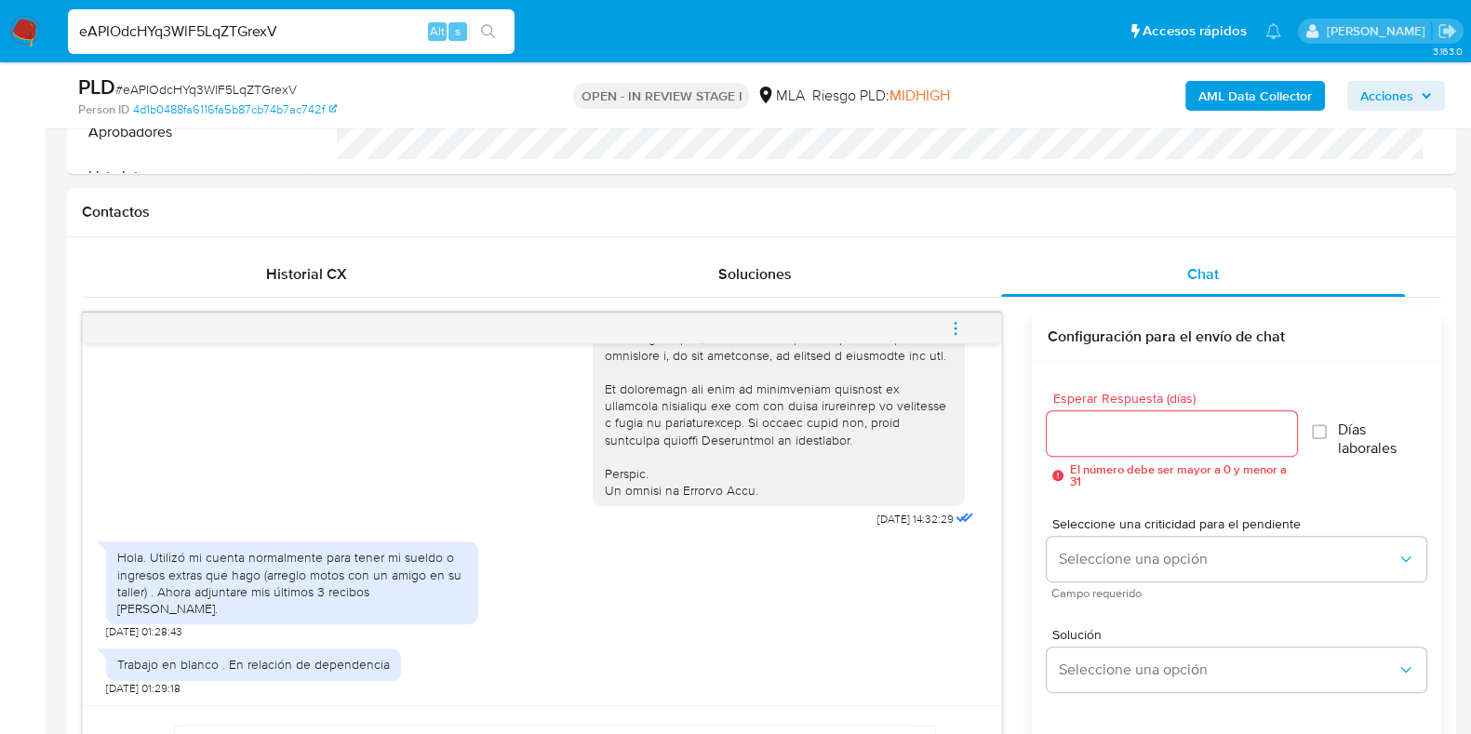
scroll to position [930, 0]
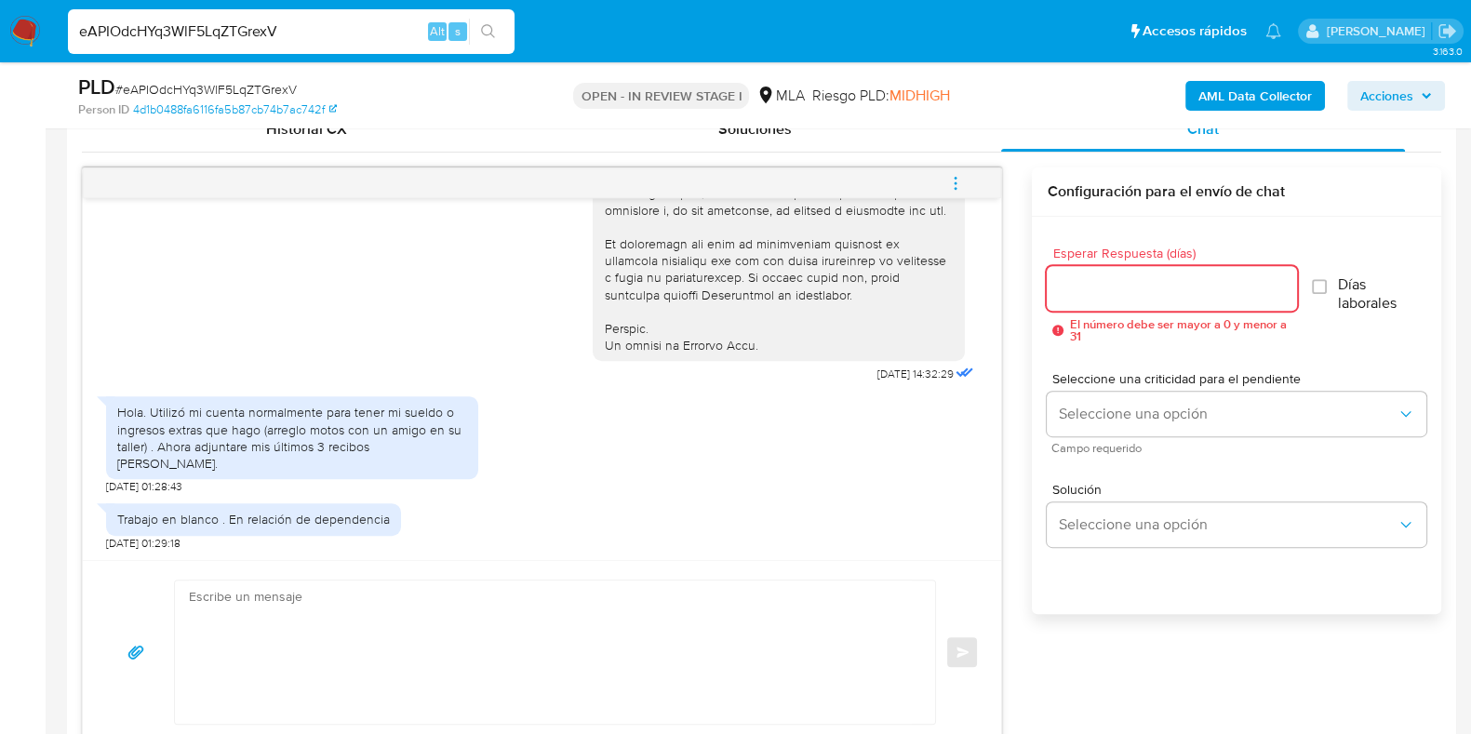
click at [1079, 276] on input "Esperar Respuesta (días)" at bounding box center [1171, 288] width 249 height 24
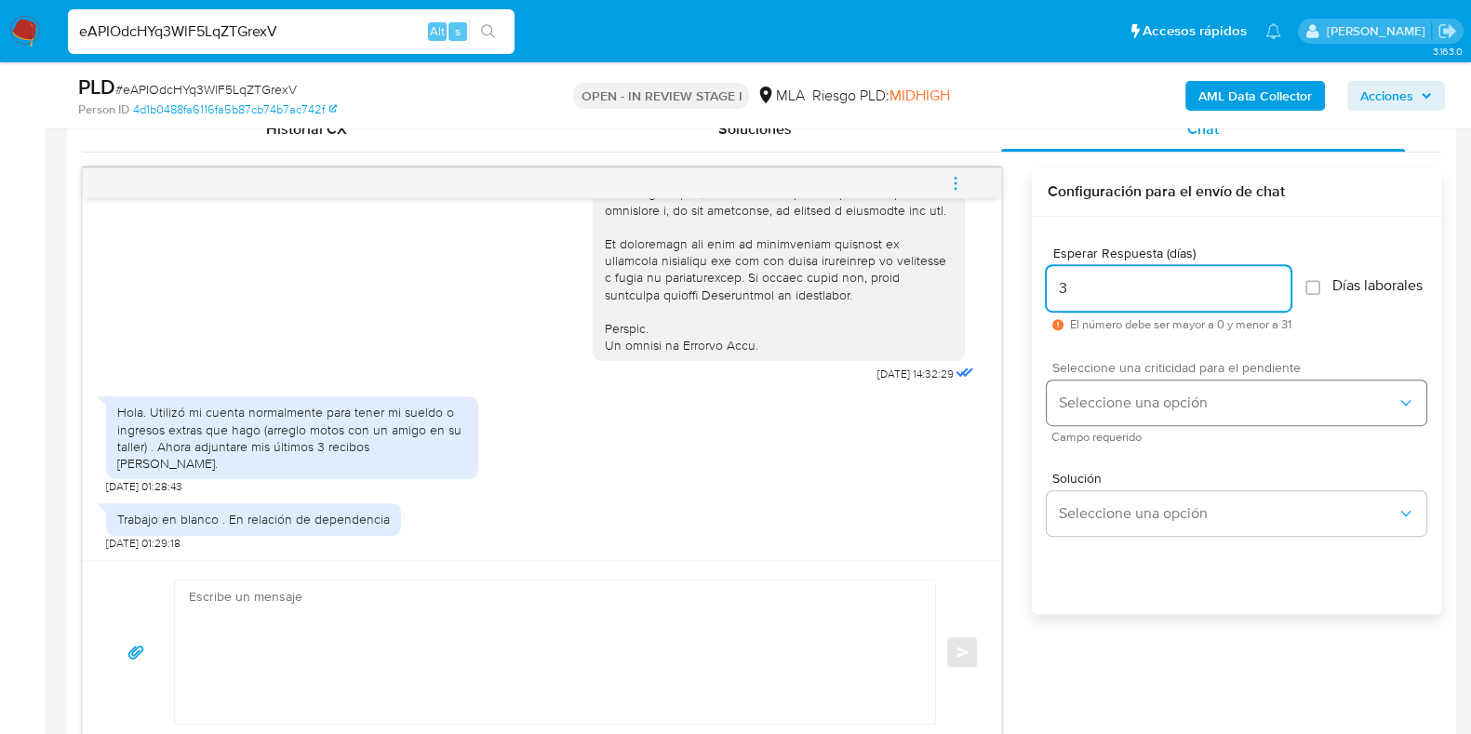
type input "3"
click at [1112, 398] on button "Seleccione una opción" at bounding box center [1237, 403] width 380 height 45
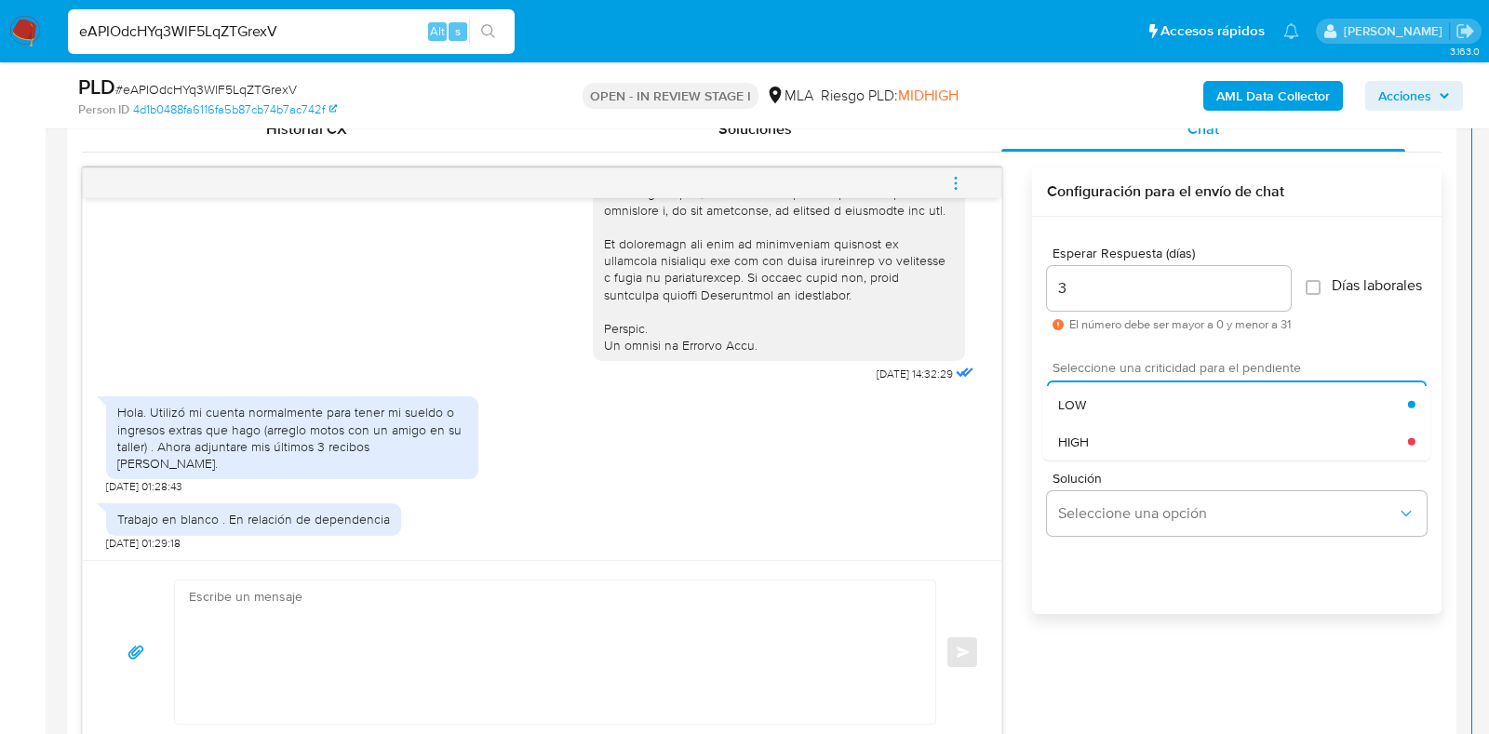
click at [1102, 443] on div "HIGH" at bounding box center [1233, 440] width 350 height 37
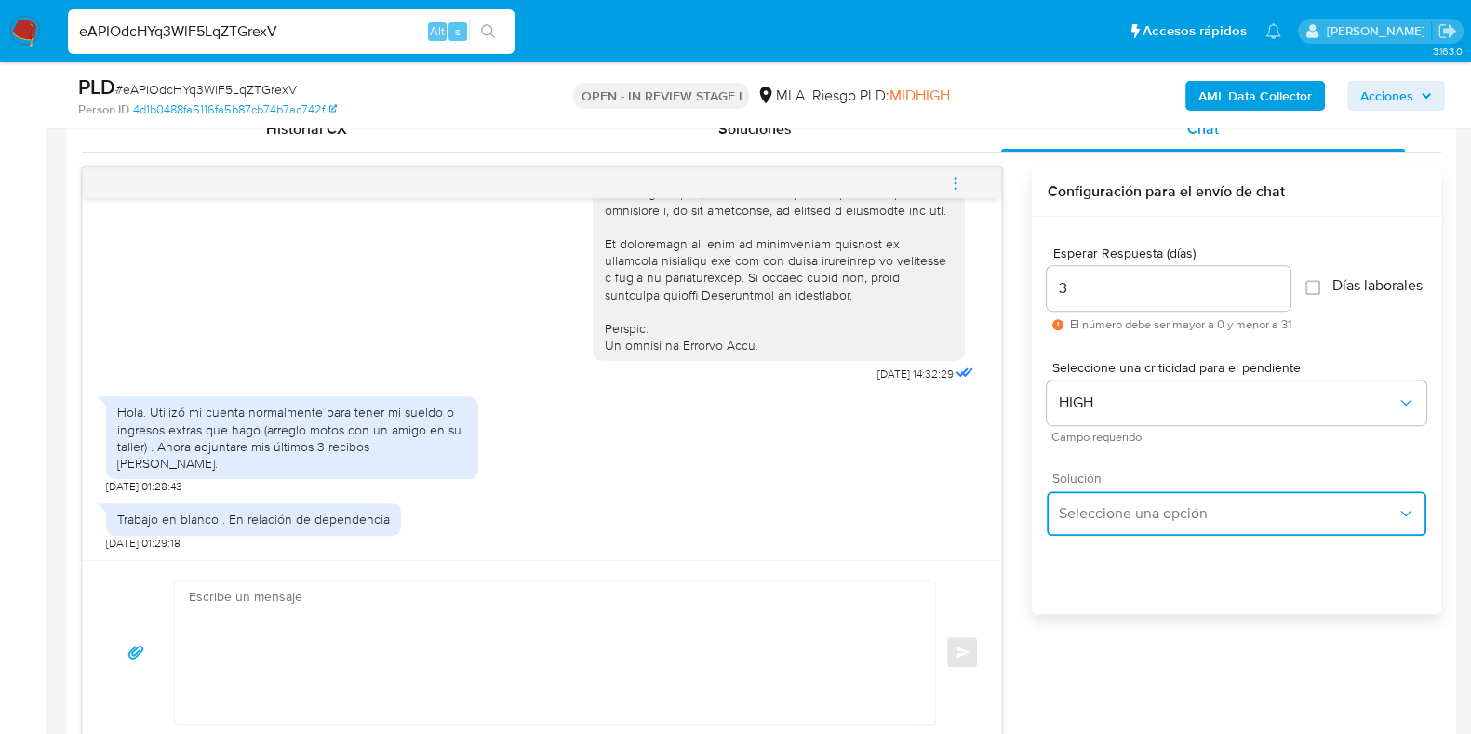
click at [1109, 536] on button "Seleccione una opción" at bounding box center [1237, 513] width 380 height 45
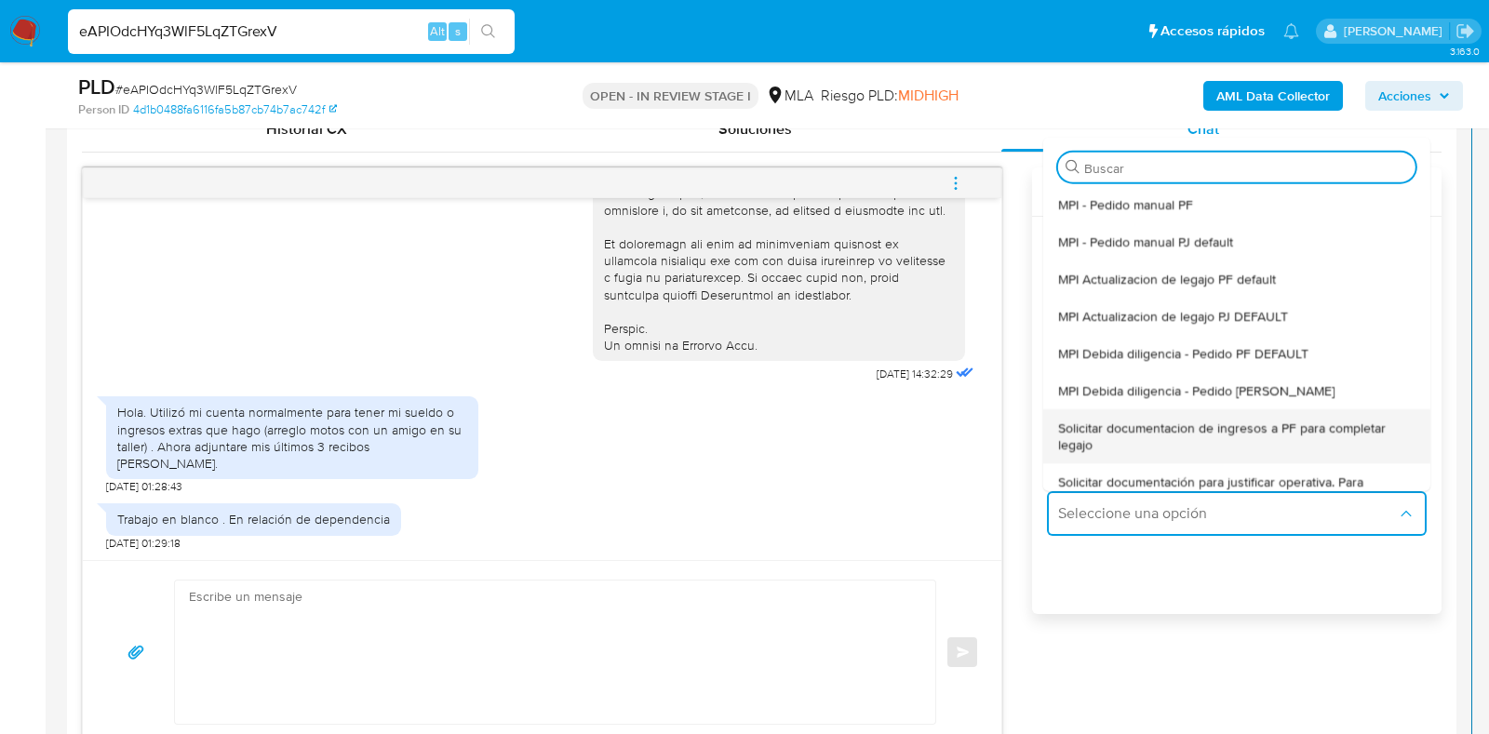
click at [1135, 433] on span "Solicitar documentacion de ingresos a PF para completar legajo" at bounding box center [1236, 435] width 357 height 33
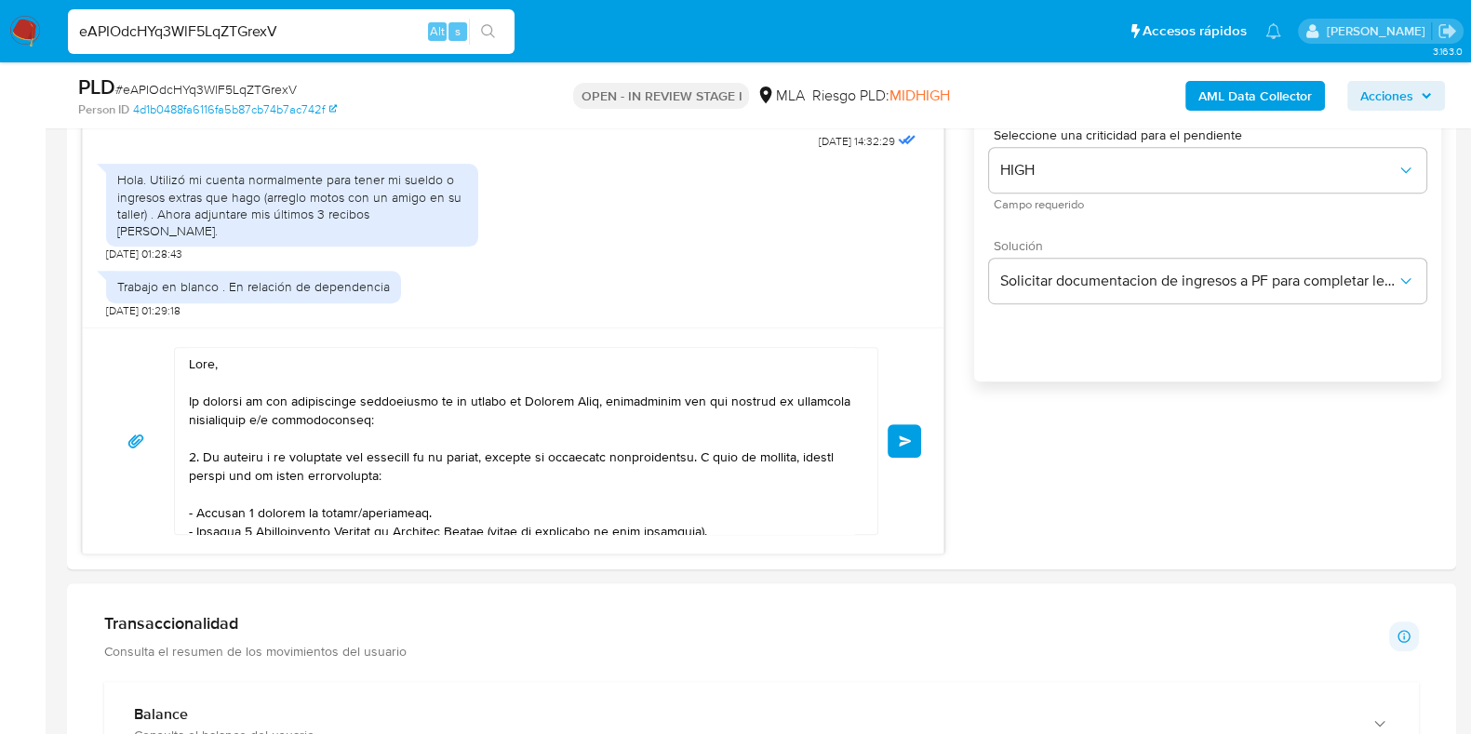
scroll to position [385, 0]
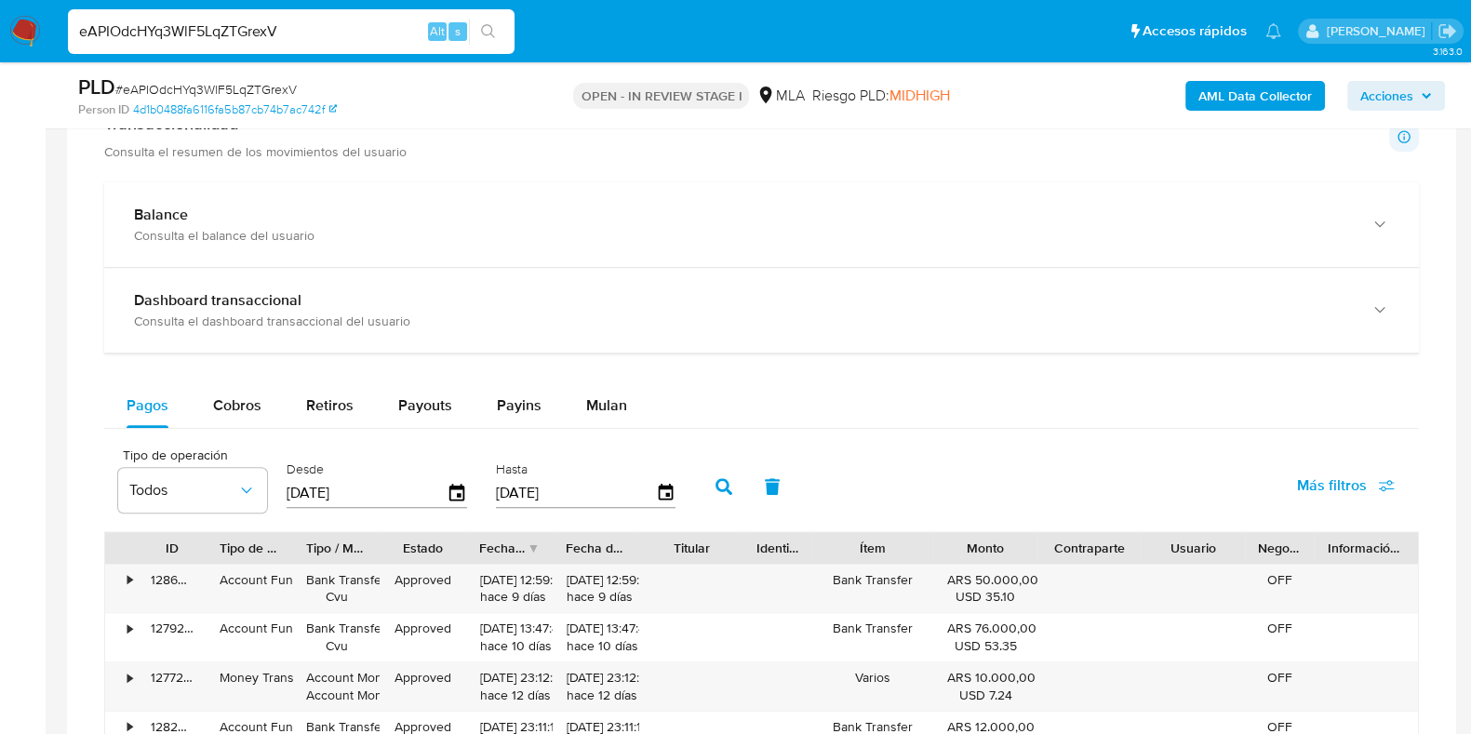
drag, startPoint x: 263, startPoint y: 428, endPoint x: 665, endPoint y: 788, distance: 539.6
click at [665, 733] on html "Pausado Ver notificaciones eAPIOdcHYq3WlF5LqZTGrexV Alt s Accesos rápidos Presi…" at bounding box center [735, 197] width 1471 height 3721
type textarea "Hola, En función de las operaciones registradas en tu cuenta de Mercado Pago, n…"
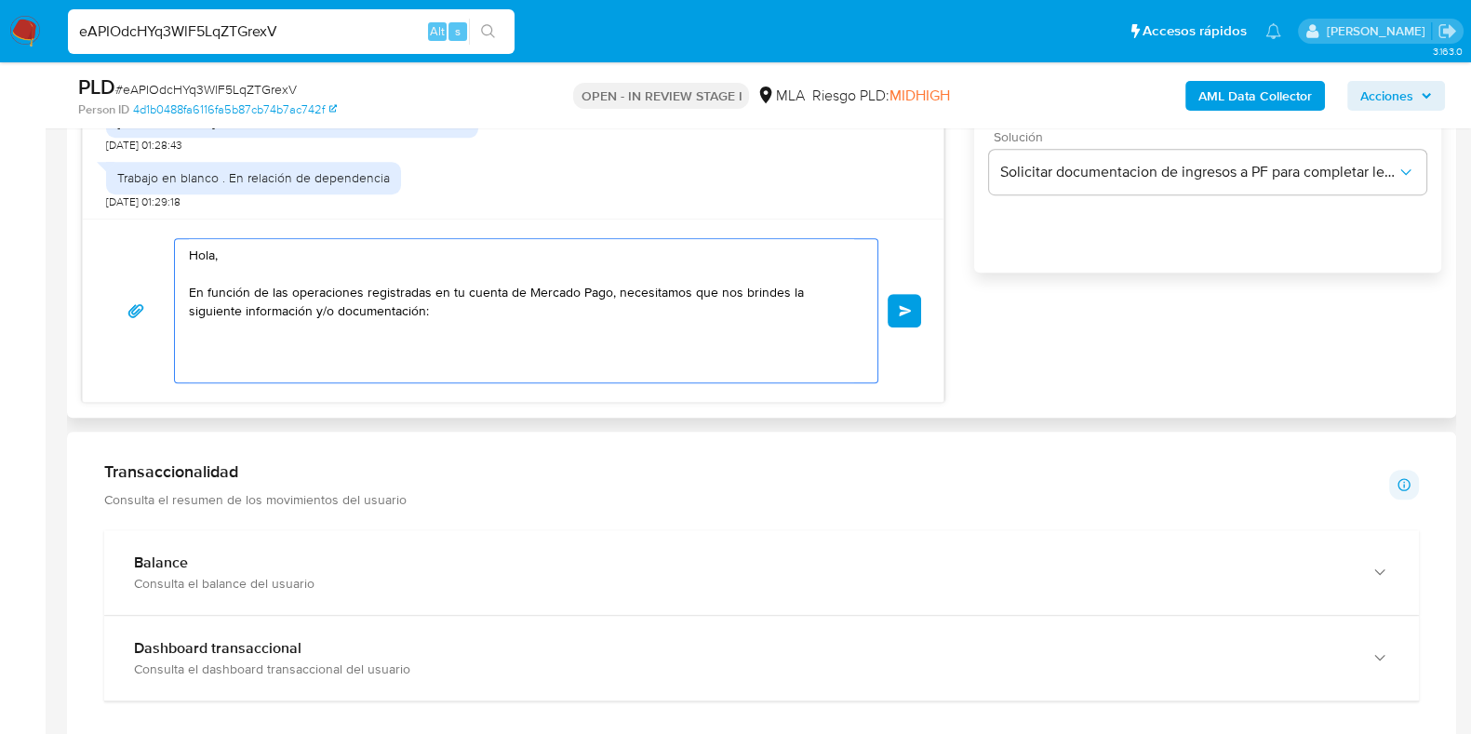
scroll to position [1125, 0]
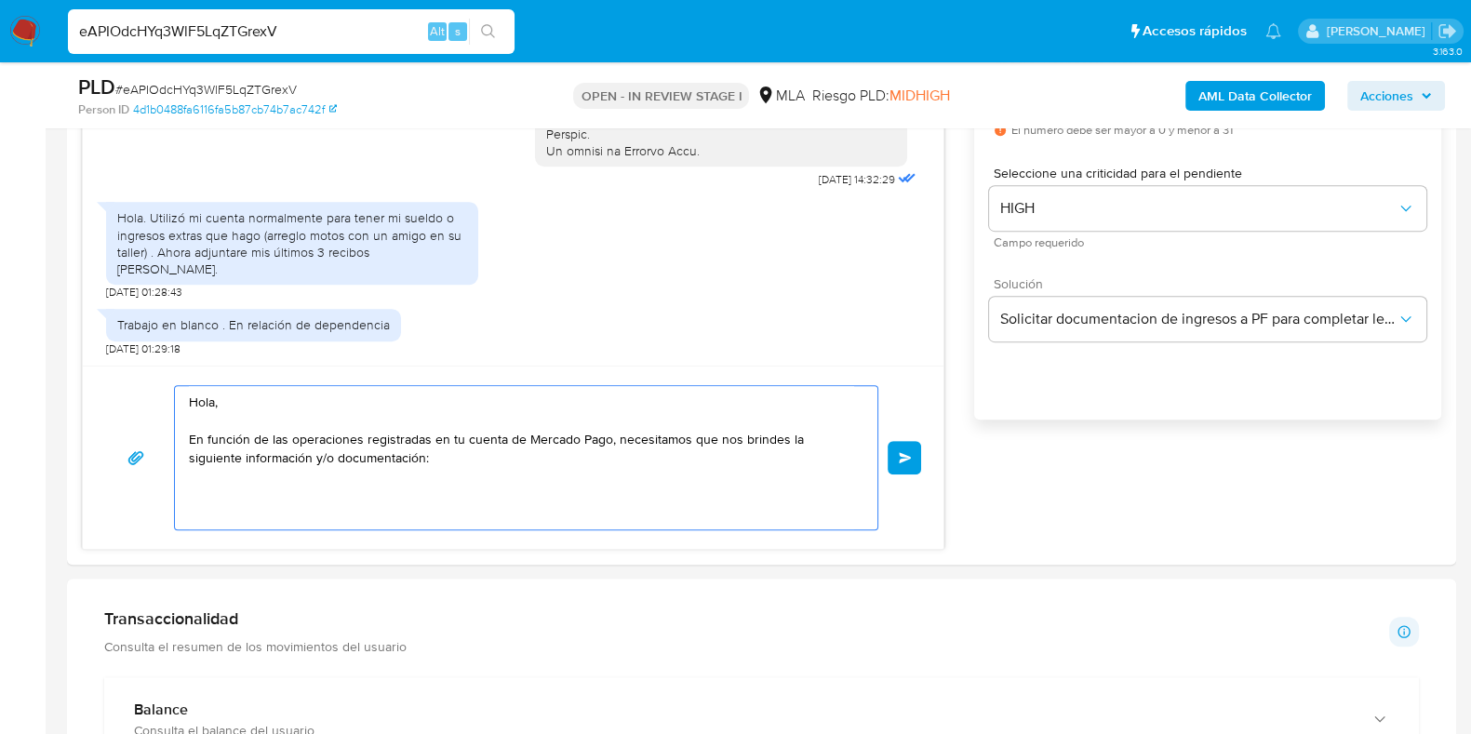
drag, startPoint x: 411, startPoint y: 470, endPoint x: 1, endPoint y: 318, distance: 437.4
click at [0, 318] on section "Bandeja Tablero Screening Búsqueda en Listas Watchlist Herramientas Operaciones…" at bounding box center [735, 714] width 1471 height 3679
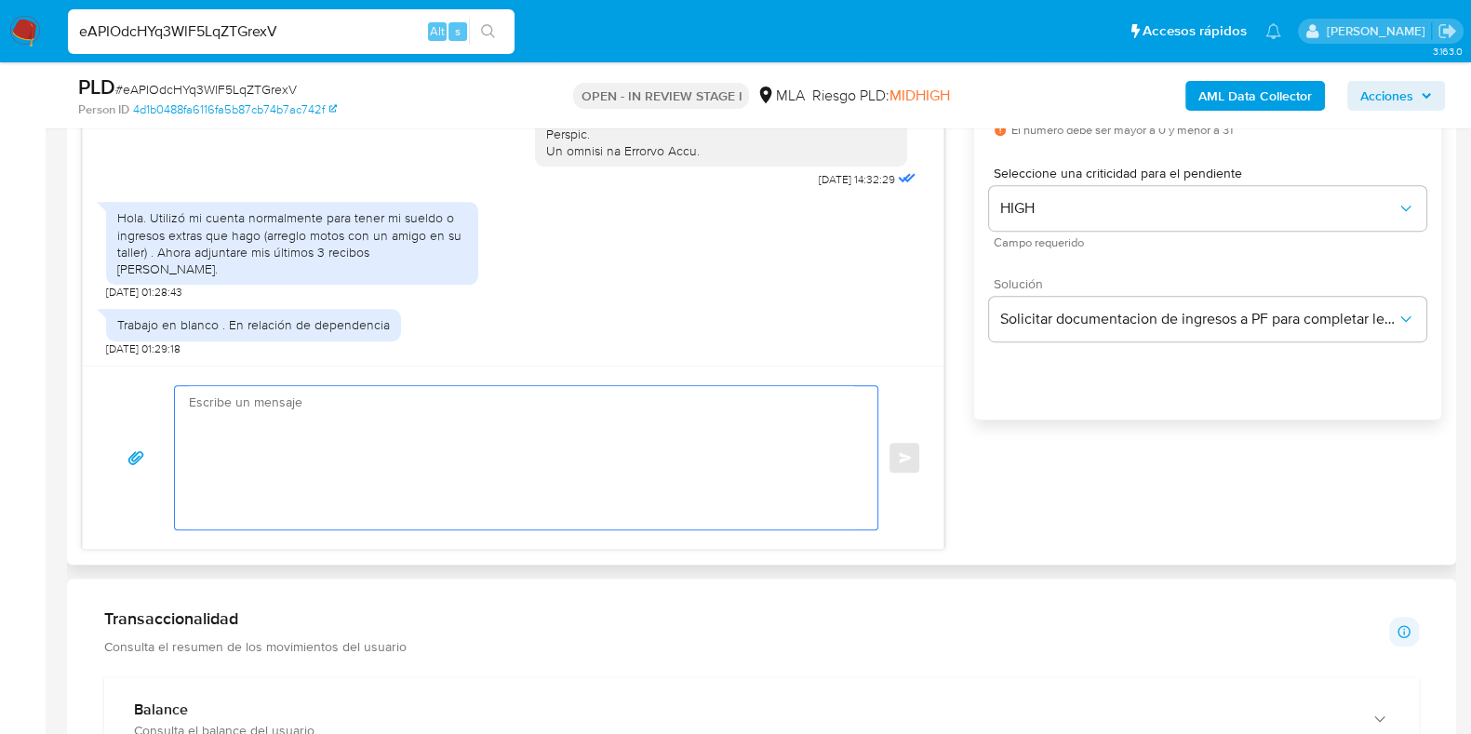
paste textarea "Buenas tardes, Queremos aclararte que la Resolución General ARCA 5696/2025 indi…"
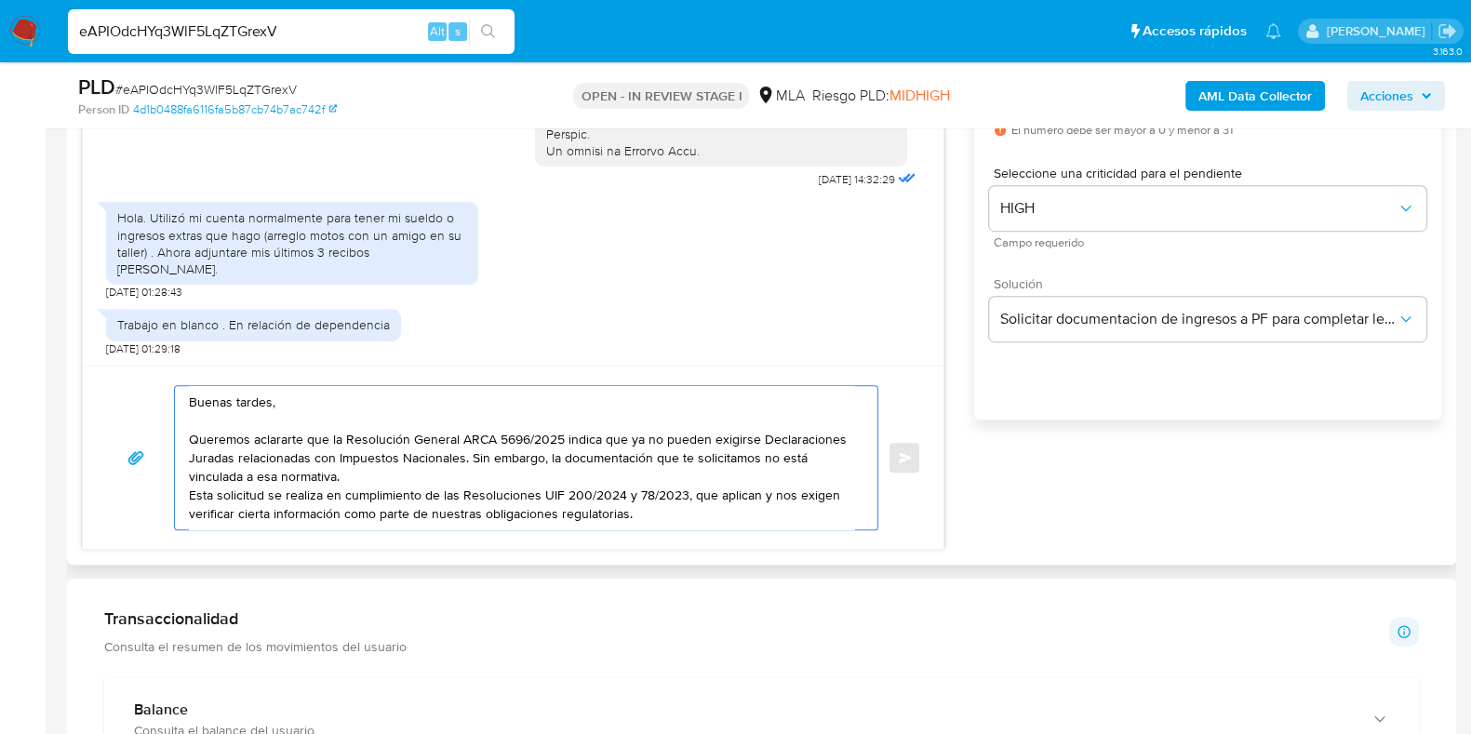
scroll to position [230, 0]
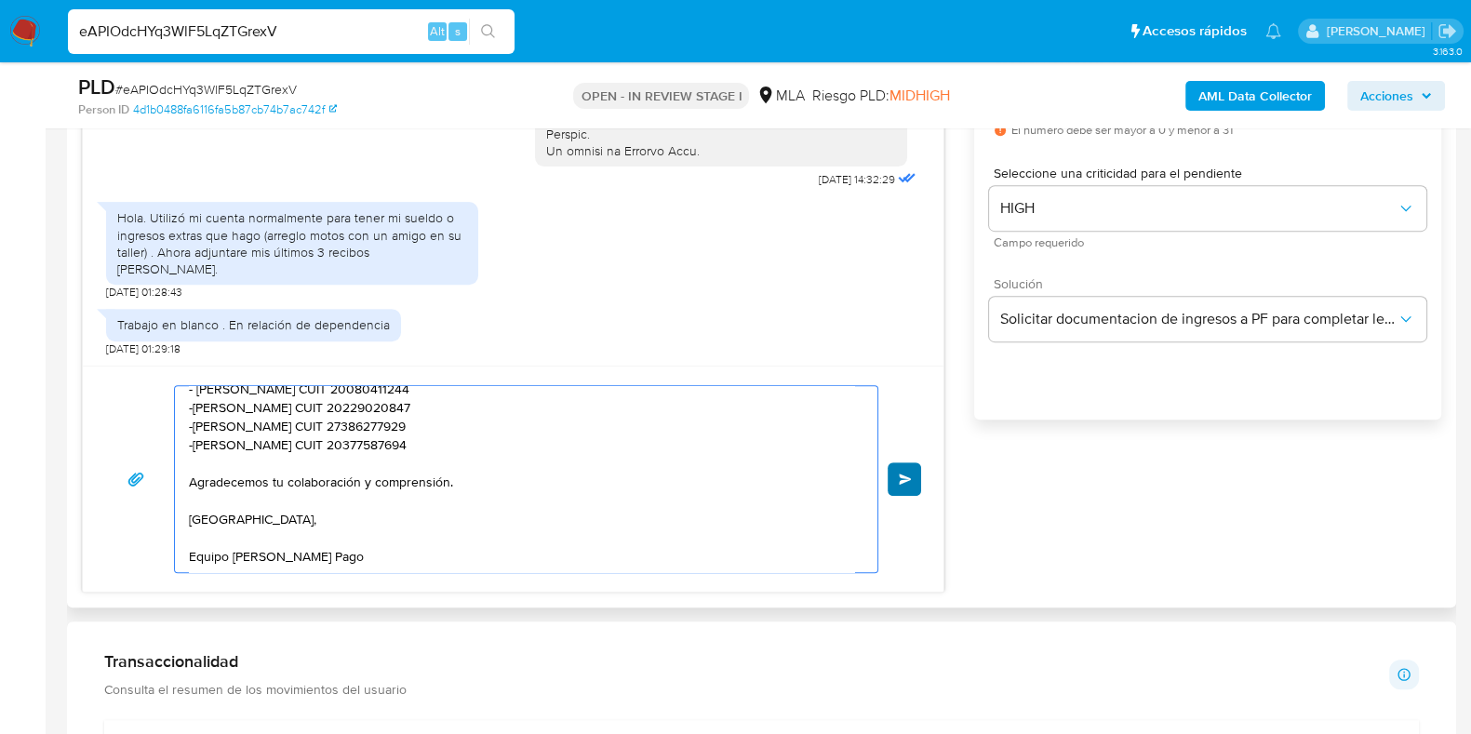
type textarea "Buenas tardes, Queremos aclararte que la Resolución General ARCA 5696/2025 indi…"
click at [905, 481] on span "Enviar" at bounding box center [905, 479] width 13 height 11
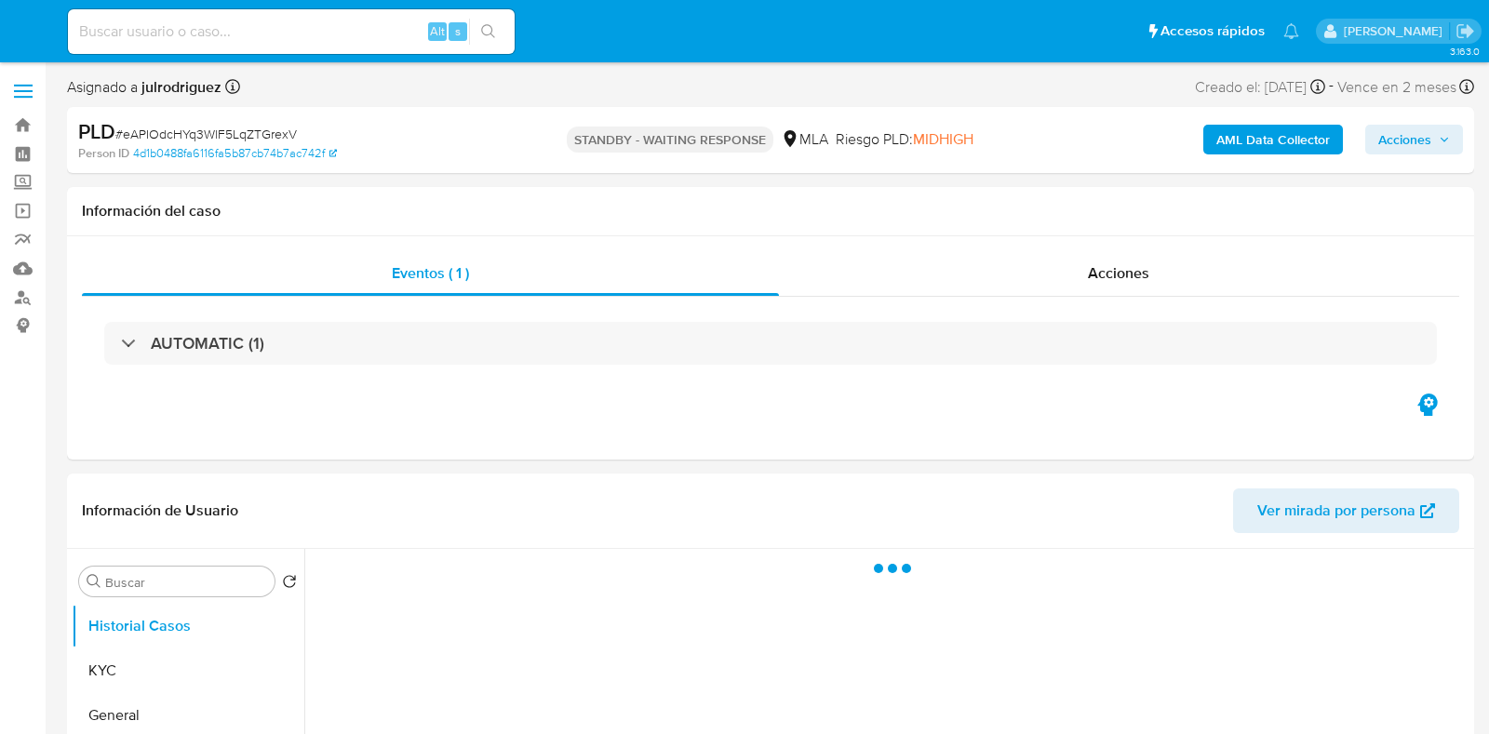
select select "10"
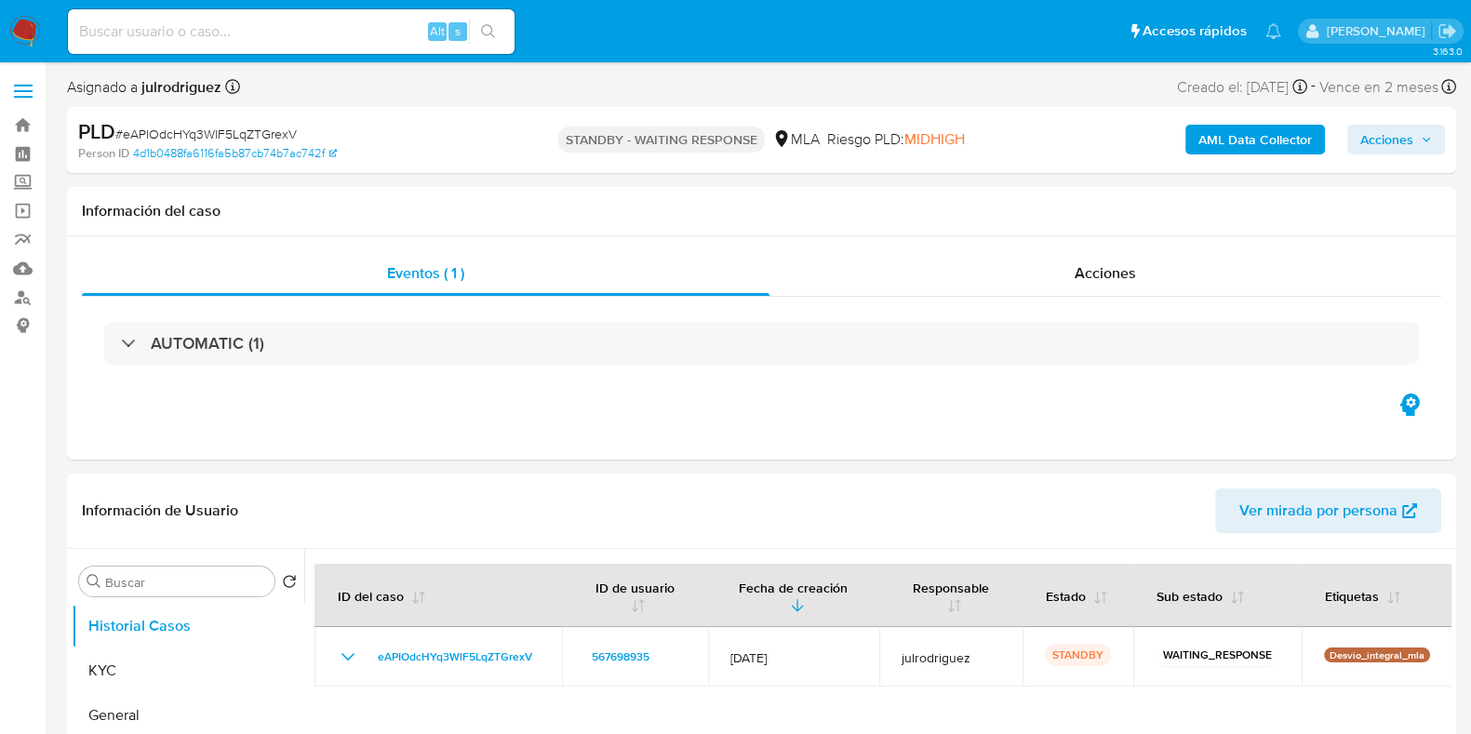
click at [260, 34] on input at bounding box center [291, 32] width 447 height 24
paste input "ApWNASaGUgBKBWgCMVycPGlm"
type input "ApWNASaGUgBKBWgCMVycPGlm"
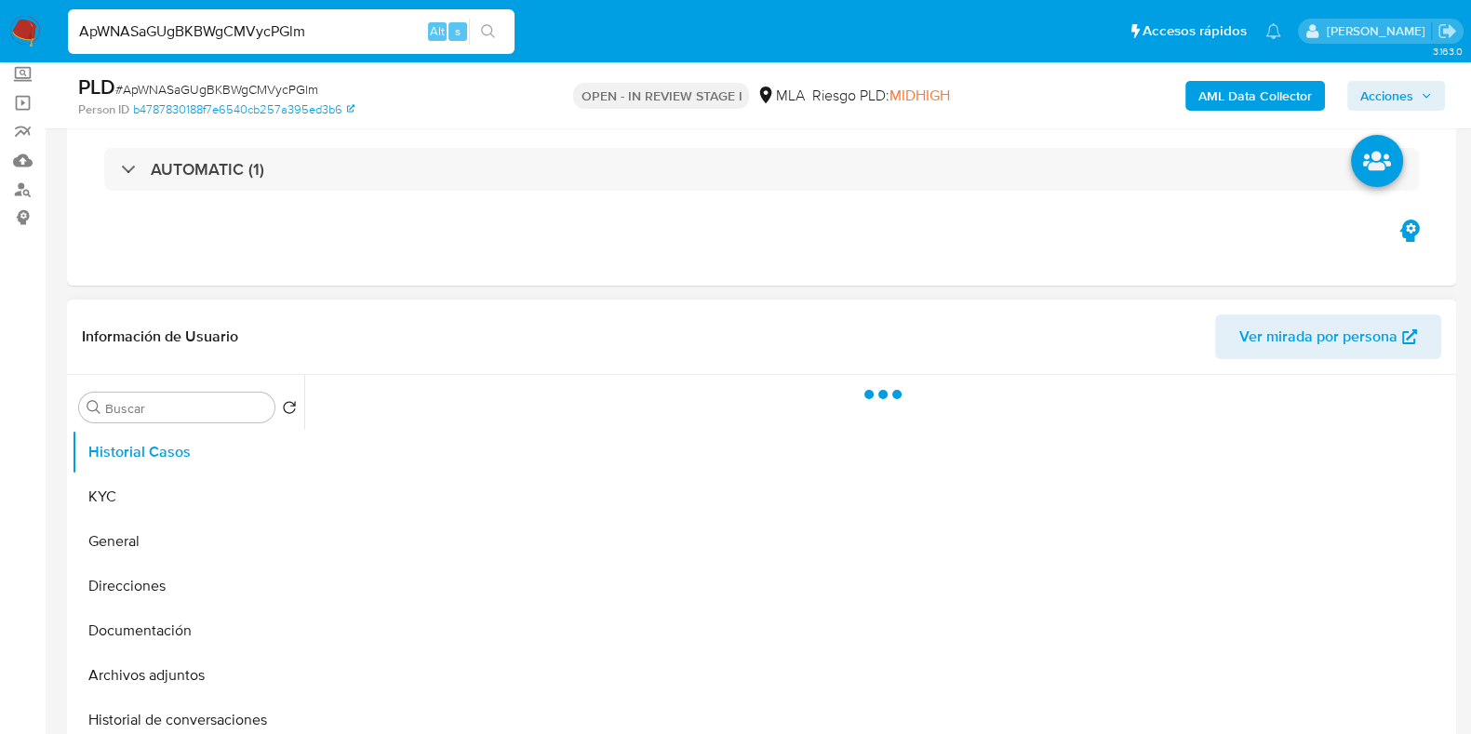
scroll to position [232, 0]
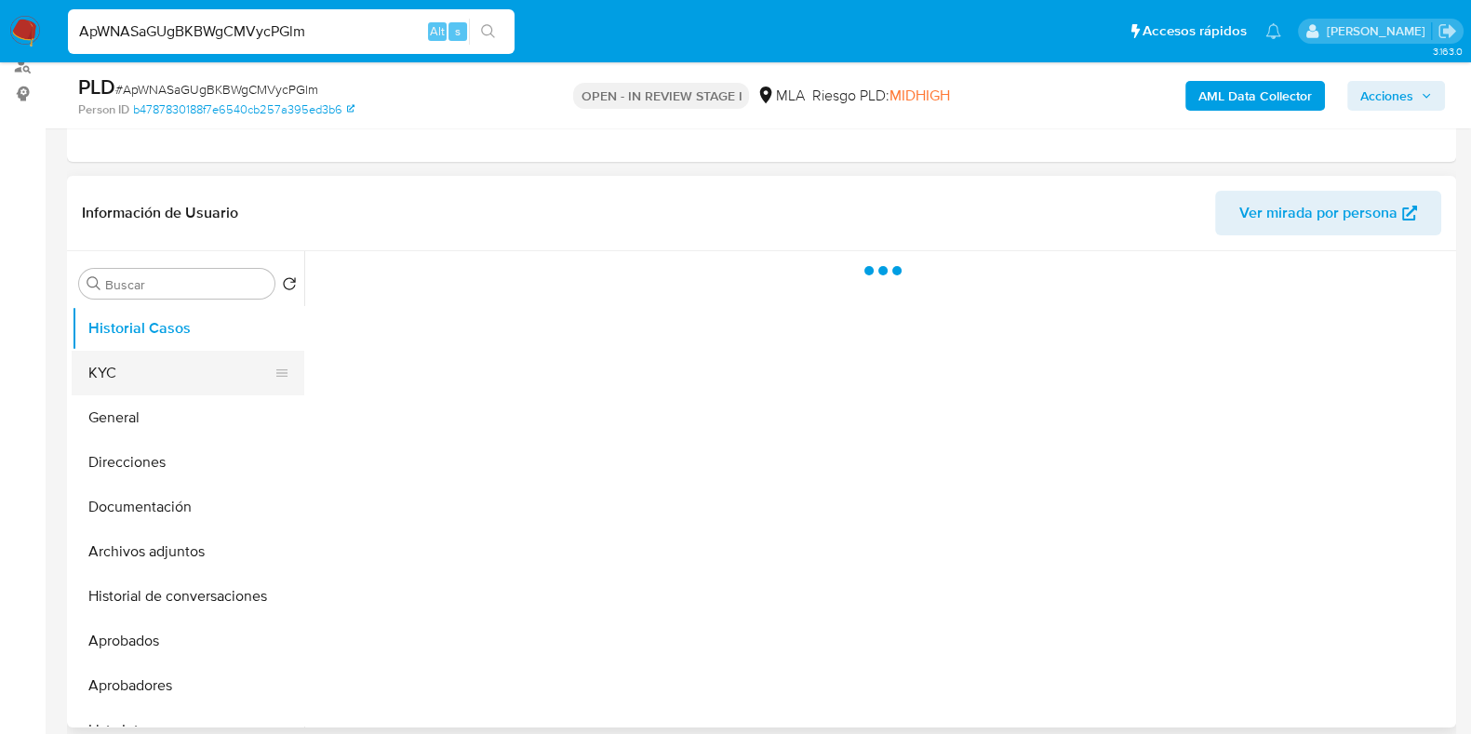
select select "10"
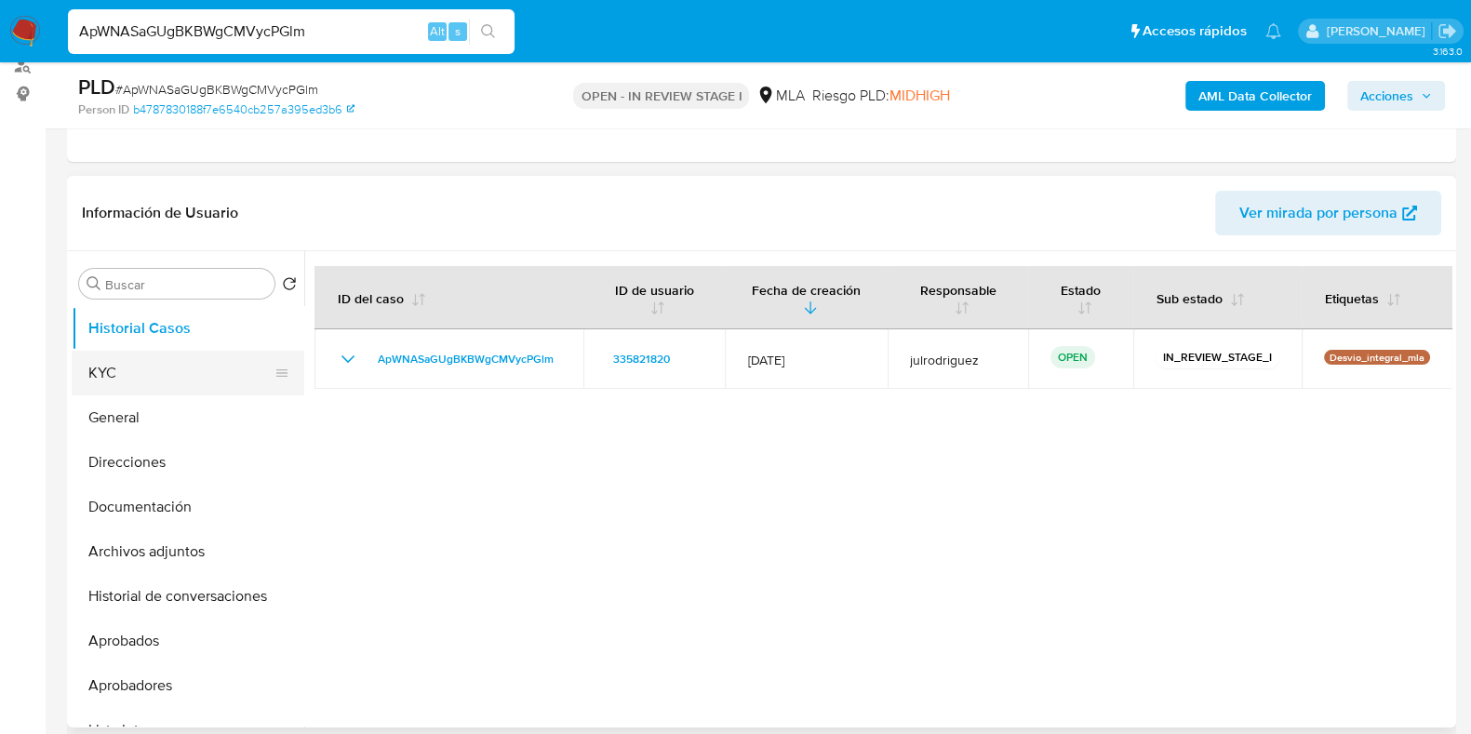
click at [122, 383] on button "KYC" at bounding box center [181, 373] width 218 height 45
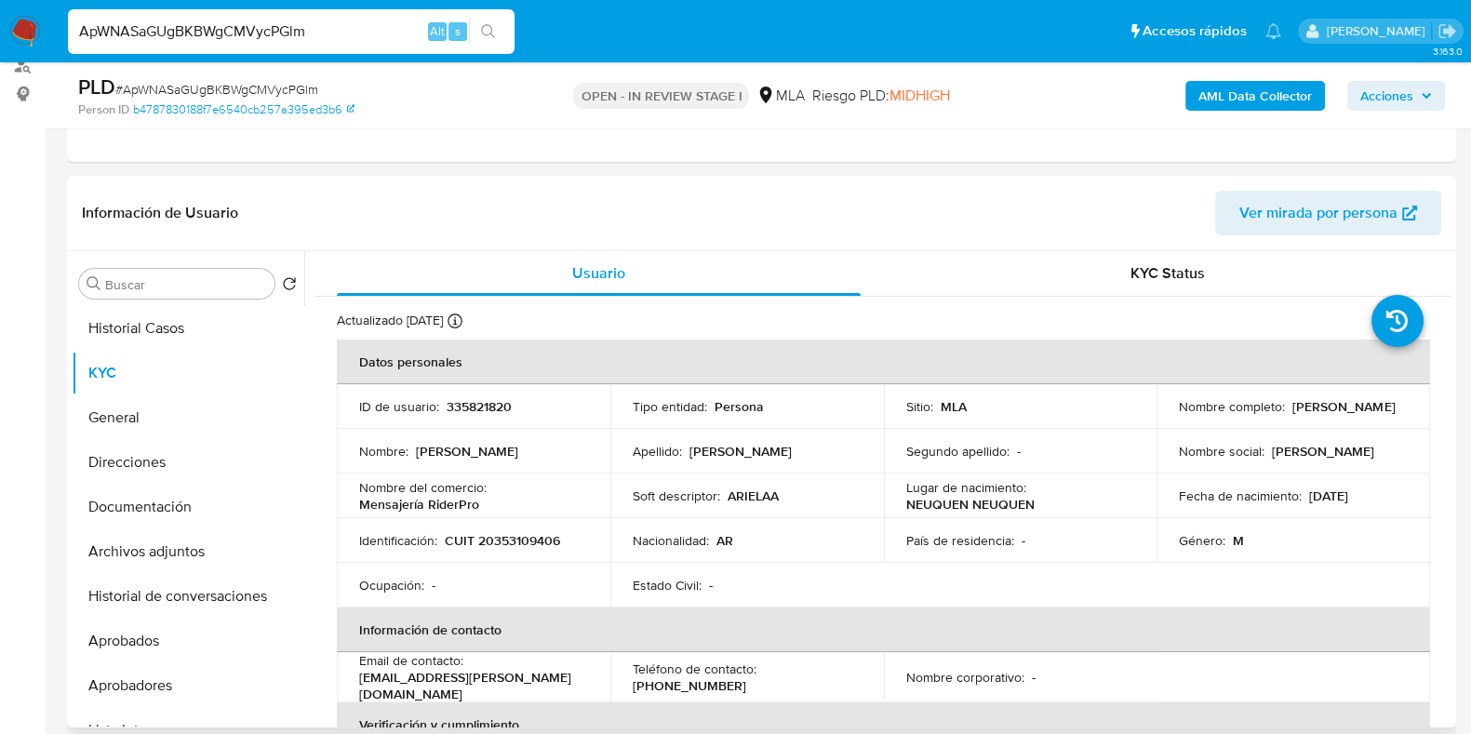
drag, startPoint x: 1170, startPoint y: 413, endPoint x: 1316, endPoint y: 416, distance: 146.1
click at [1317, 416] on td "Nombre completo : Ariel Alejandro Alcala" at bounding box center [1293, 406] width 274 height 45
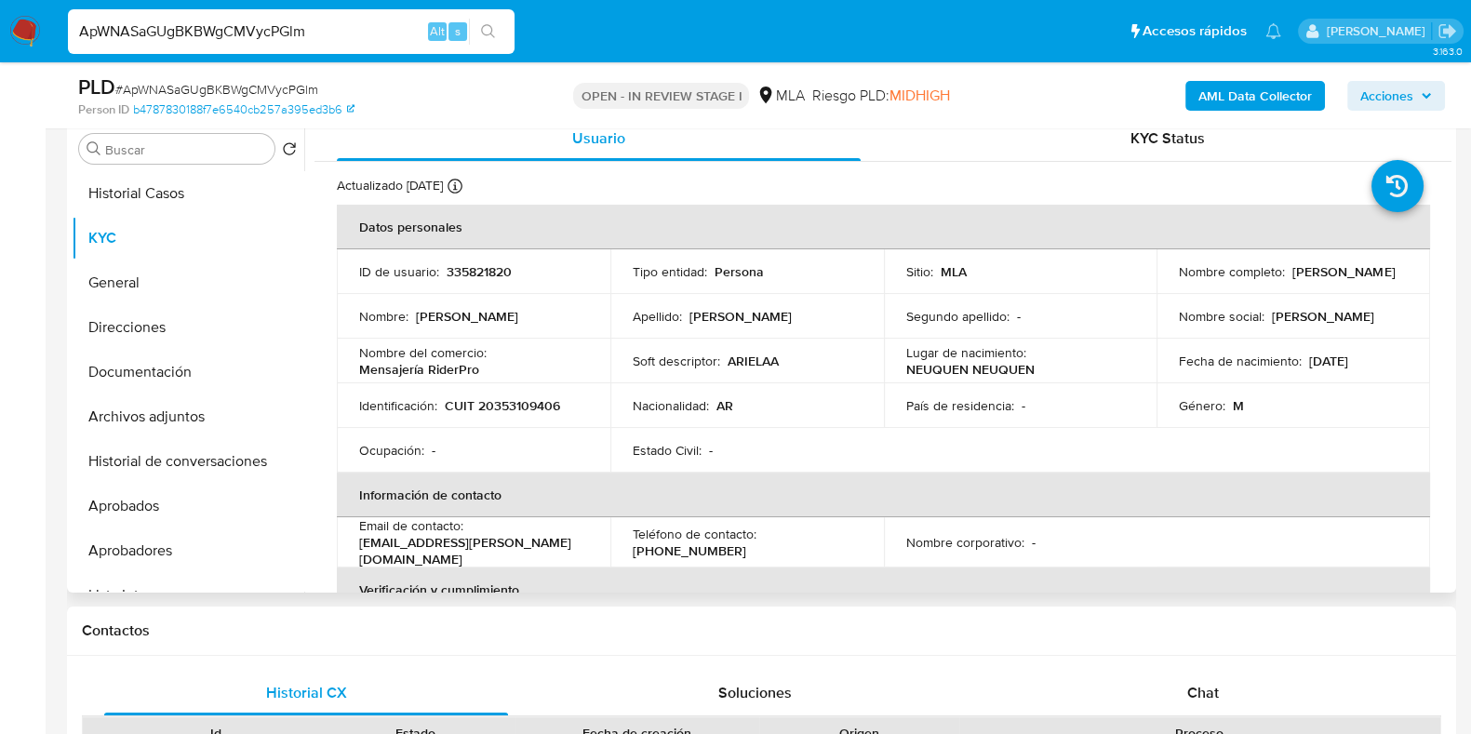
scroll to position [349, 0]
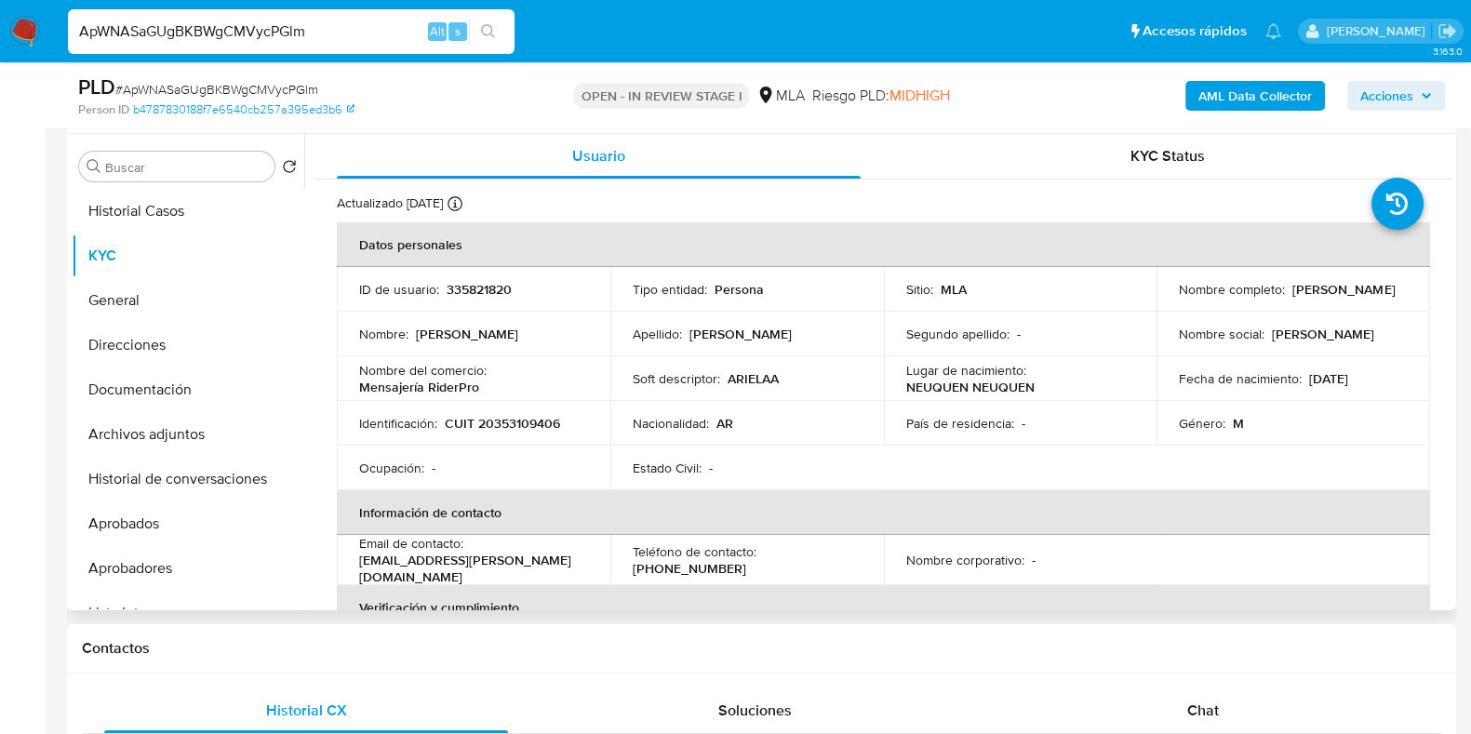
click at [465, 290] on p "335821820" at bounding box center [479, 289] width 65 height 17
copy p "335821820"
click at [296, 79] on div "PLD # ApWNASaGUgBKBWgCMVycPGlm" at bounding box center [302, 87] width 448 height 28
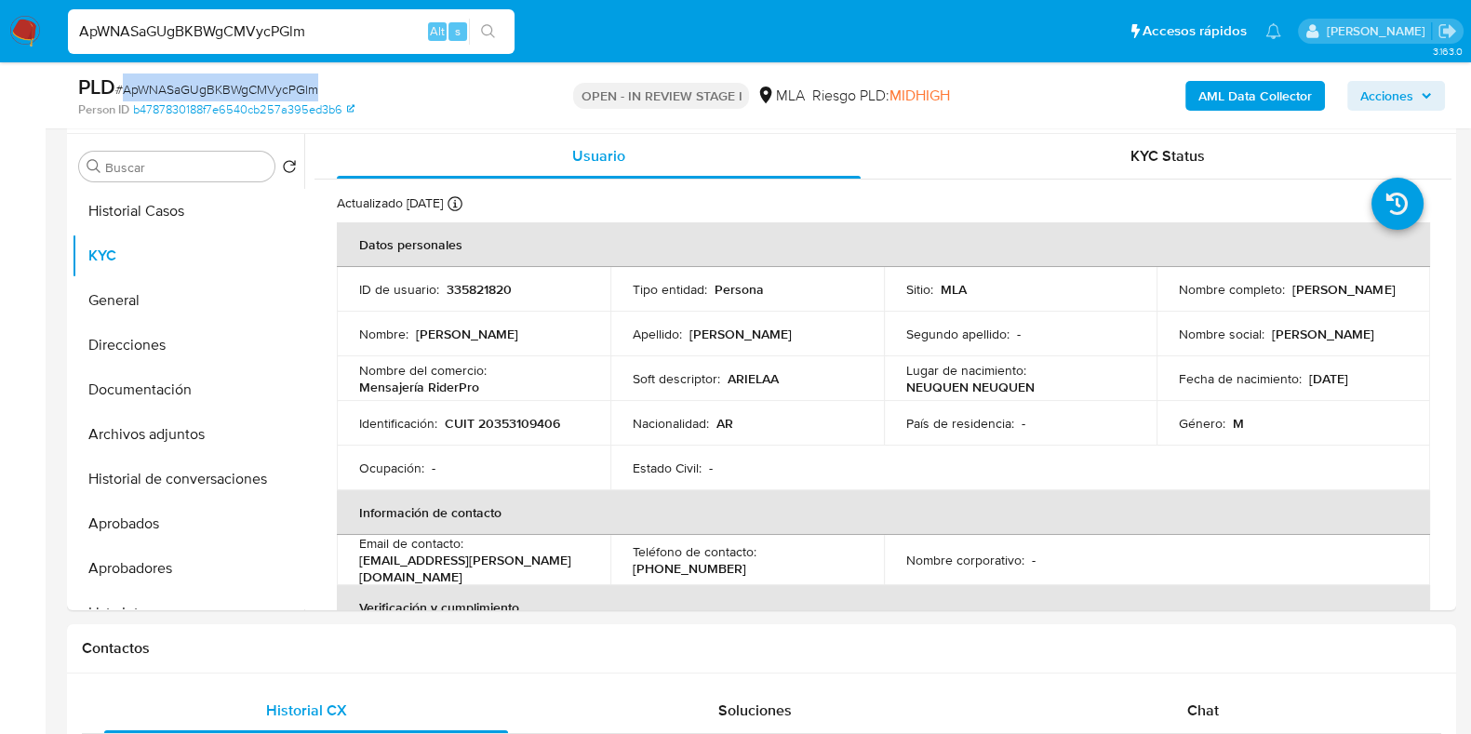
copy span "ApWNASaGUgBKBWgCMVycPGlm"
click at [530, 426] on p "CUIT 20353109406" at bounding box center [502, 423] width 115 height 17
copy p "20353109406"
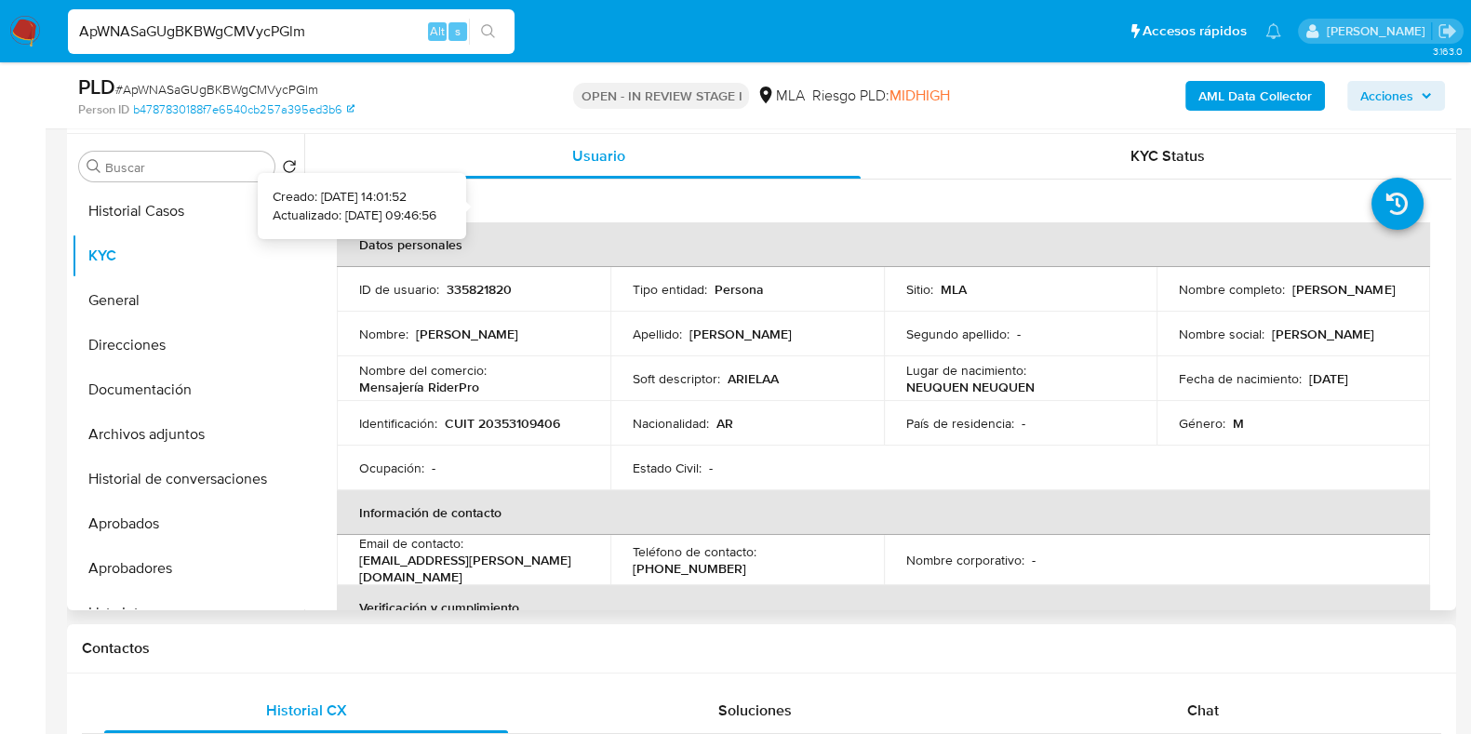
click at [489, 295] on p "335821820" at bounding box center [479, 289] width 65 height 17
drag, startPoint x: 489, startPoint y: 295, endPoint x: 796, endPoint y: 61, distance: 385.7
click at [489, 295] on p "335821820" at bounding box center [479, 289] width 65 height 17
copy p "335821820"
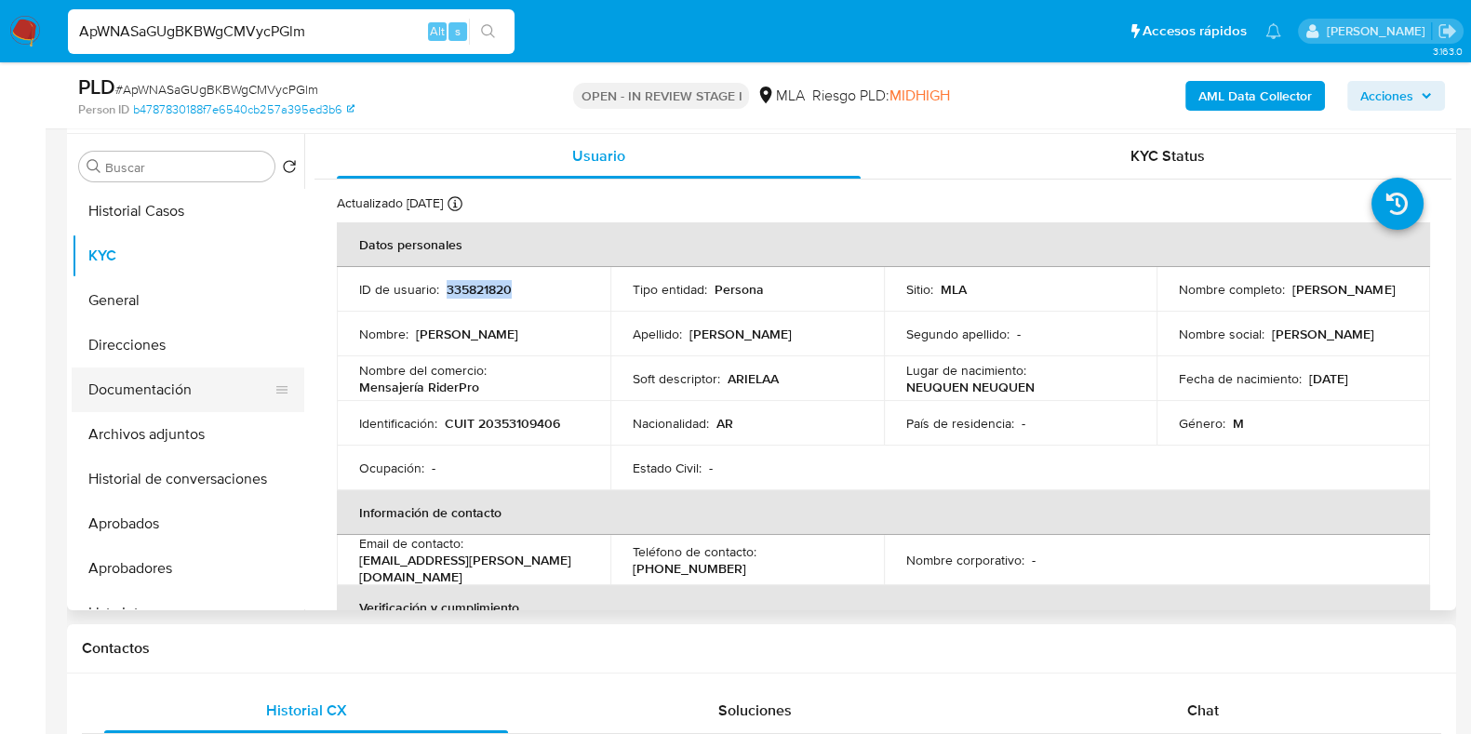
click at [111, 387] on button "Documentación" at bounding box center [181, 389] width 218 height 45
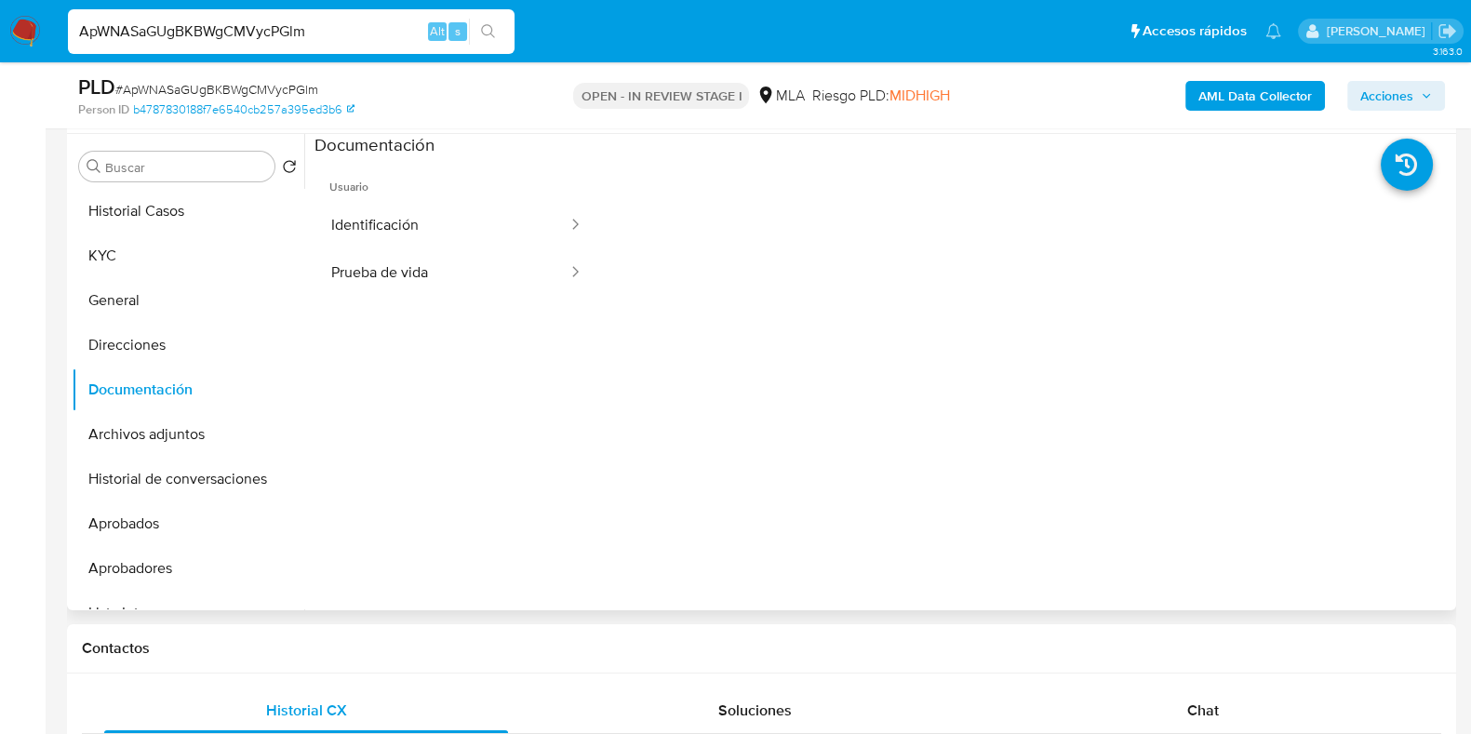
scroll to position [152, 0]
click at [1189, 689] on div "Chat" at bounding box center [1203, 710] width 404 height 45
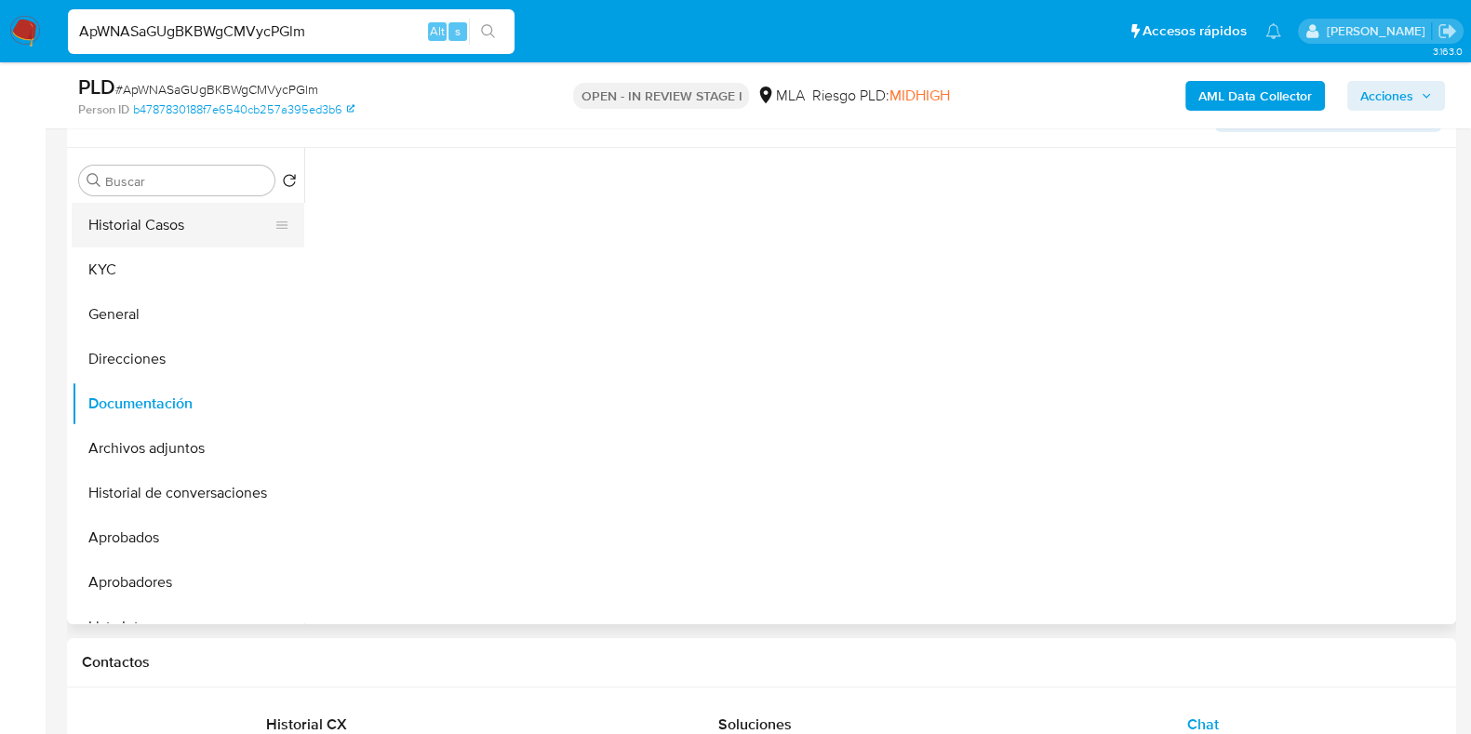
scroll to position [233, 0]
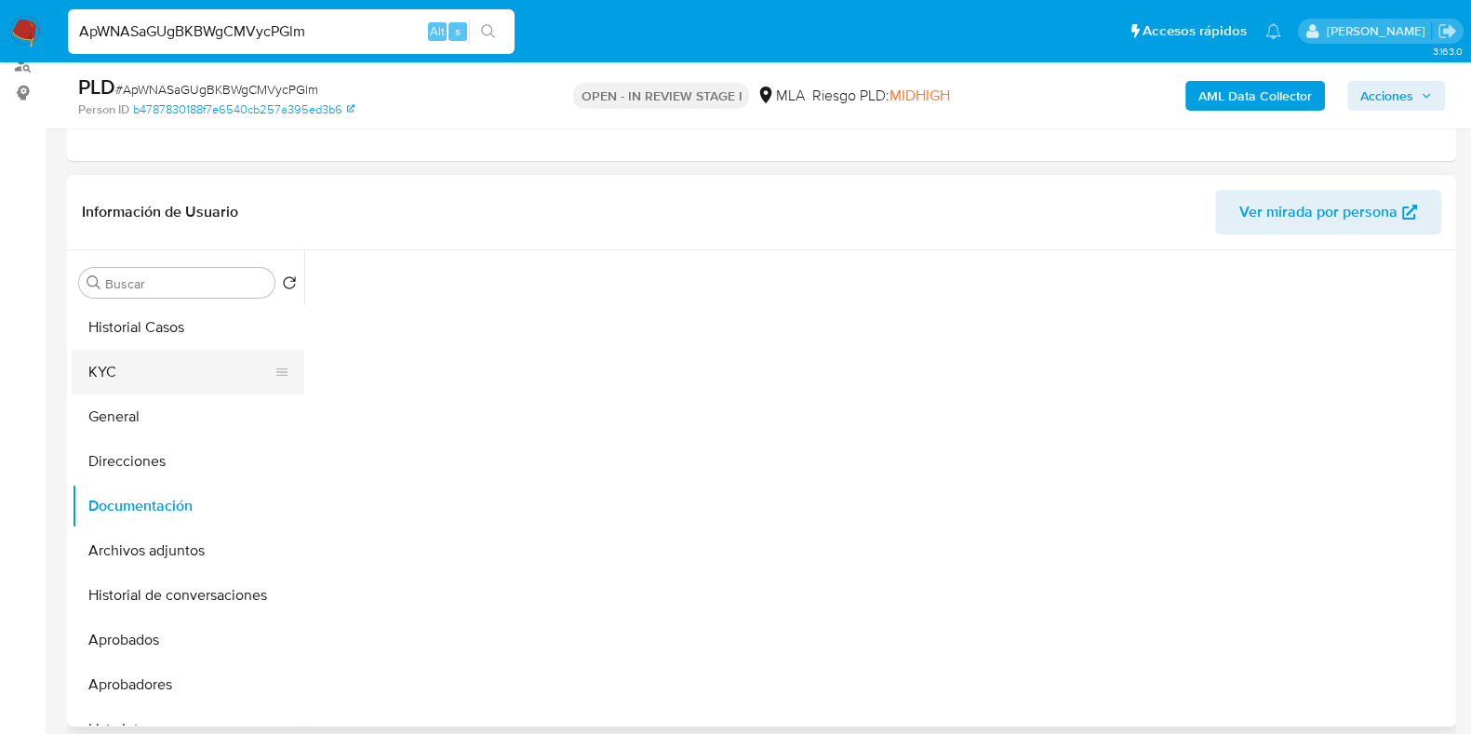
click at [140, 360] on button "KYC" at bounding box center [181, 372] width 218 height 45
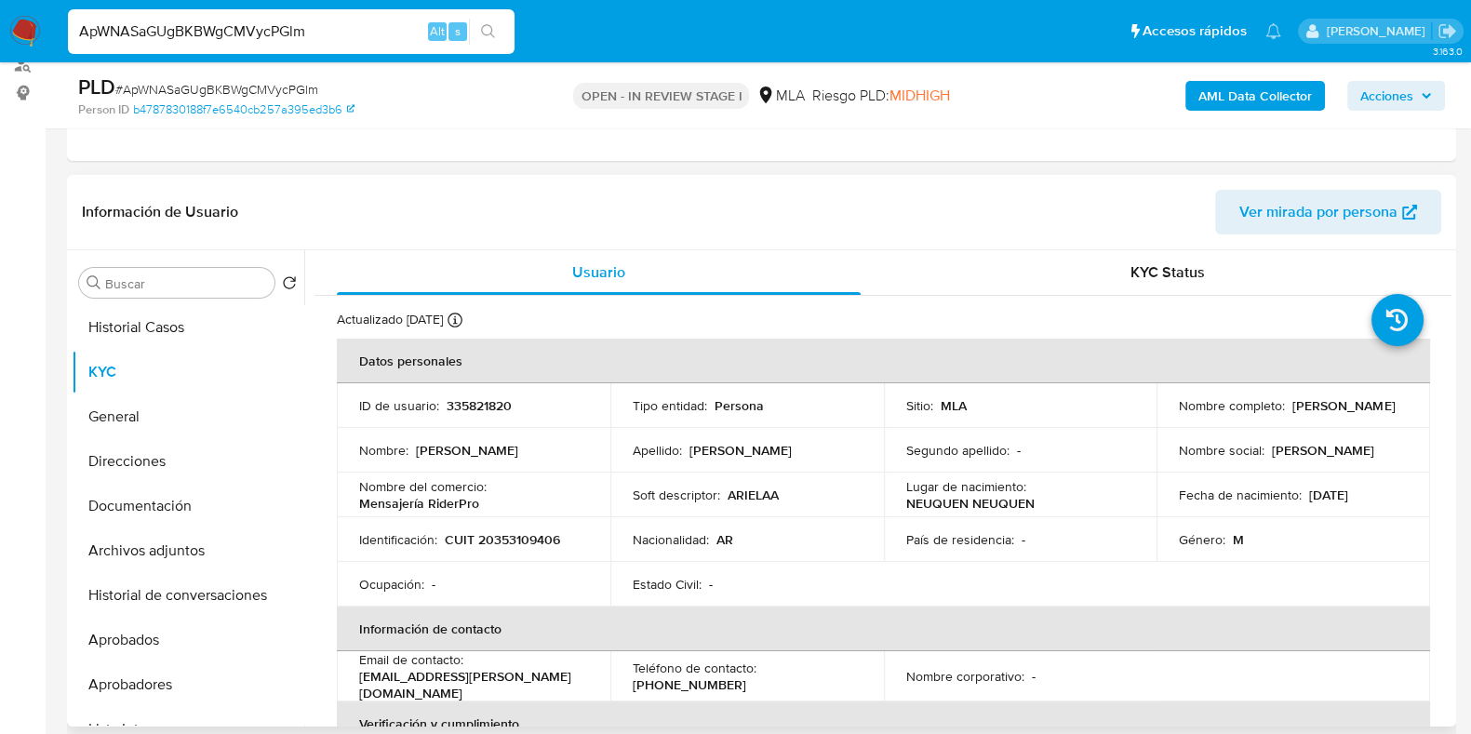
click at [524, 534] on p "CUIT 20353109406" at bounding box center [502, 539] width 115 height 17
copy p "20353109406"
click at [529, 532] on p "CUIT 20353109406" at bounding box center [502, 539] width 115 height 17
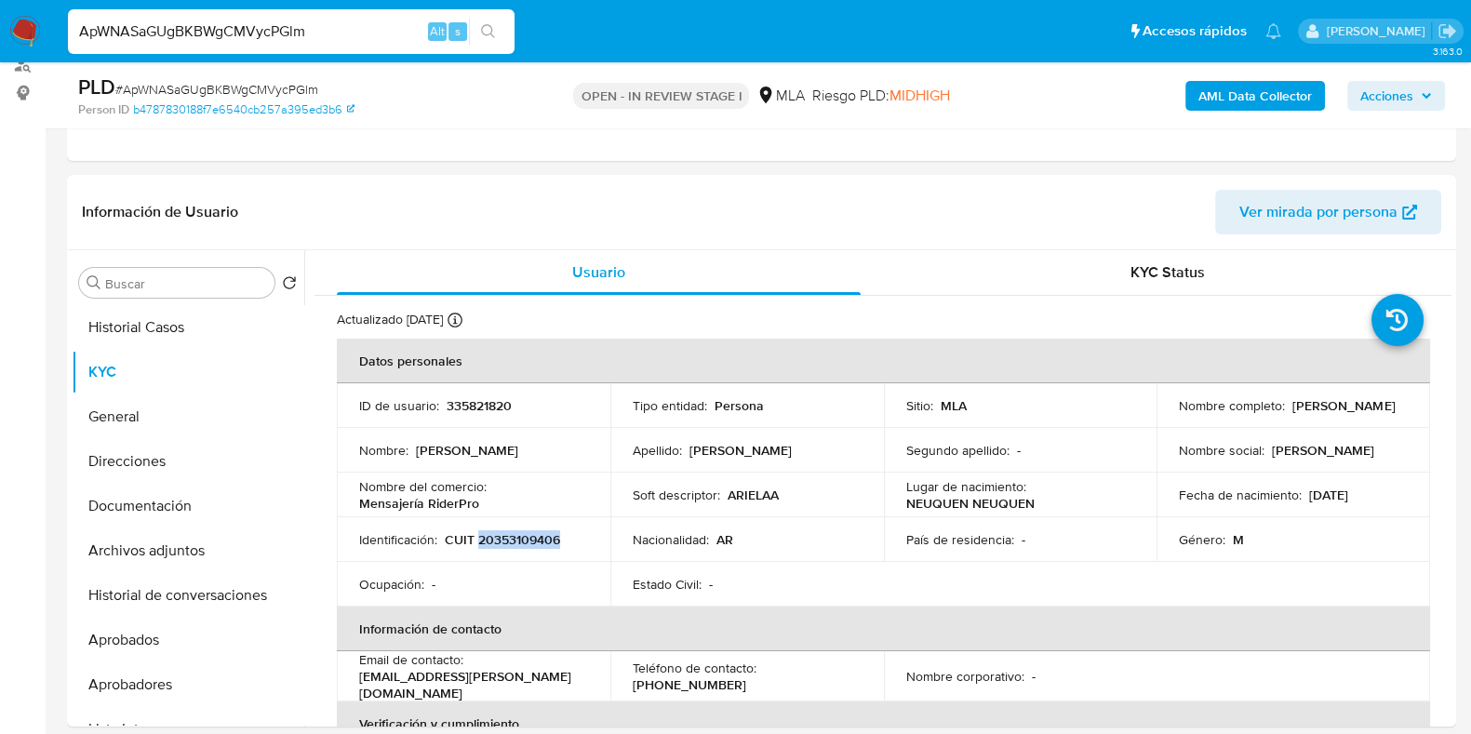
copy p "20353109406"
drag, startPoint x: 1171, startPoint y: 416, endPoint x: 1326, endPoint y: 419, distance: 154.5
click at [1326, 419] on td "Nombre completo : Ariel Alejandro Alcala" at bounding box center [1293, 405] width 274 height 45
copy p "Ariel Alejandro Alcala"
click at [717, 458] on p "Alcala" at bounding box center [740, 450] width 102 height 17
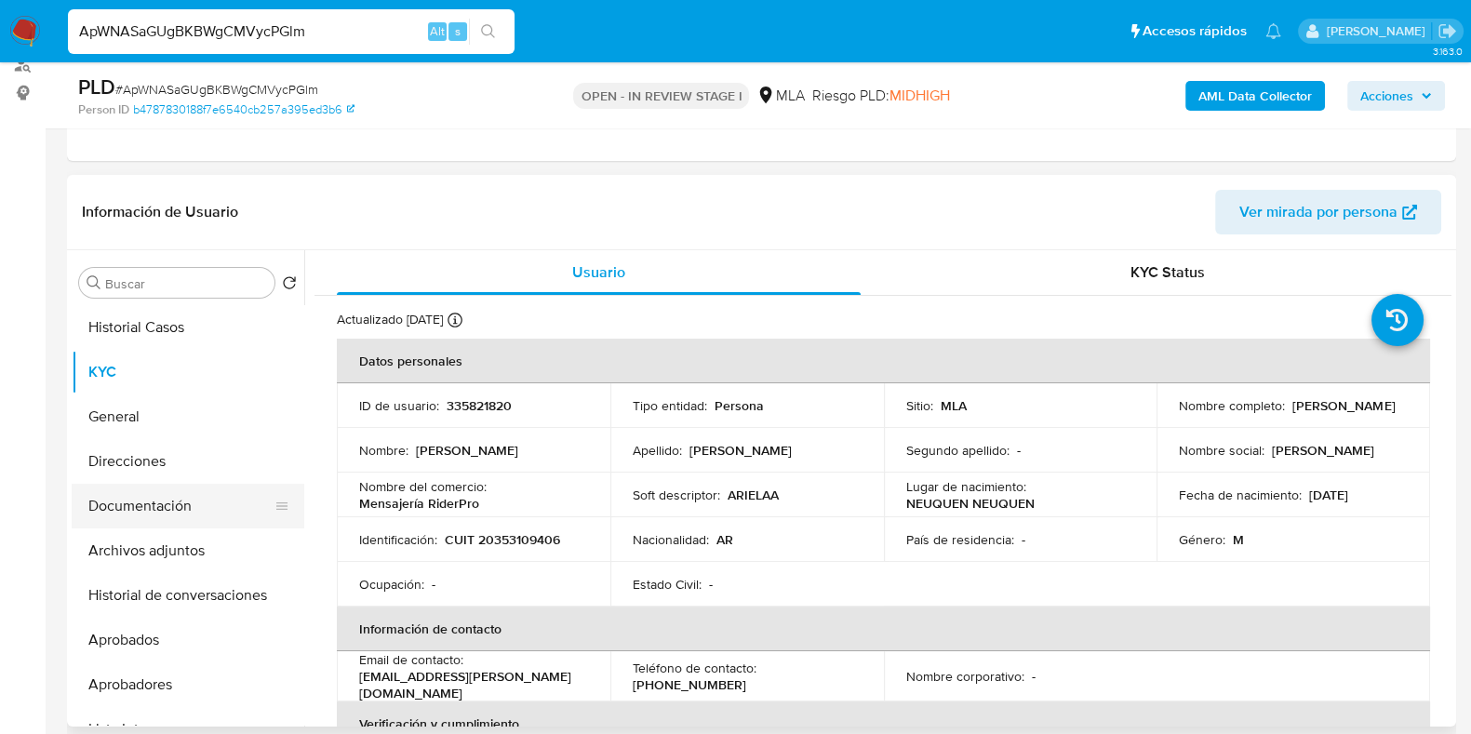
drag, startPoint x: 151, startPoint y: 503, endPoint x: 167, endPoint y: 489, distance: 21.8
click at [151, 503] on button "Documentación" at bounding box center [181, 506] width 218 height 45
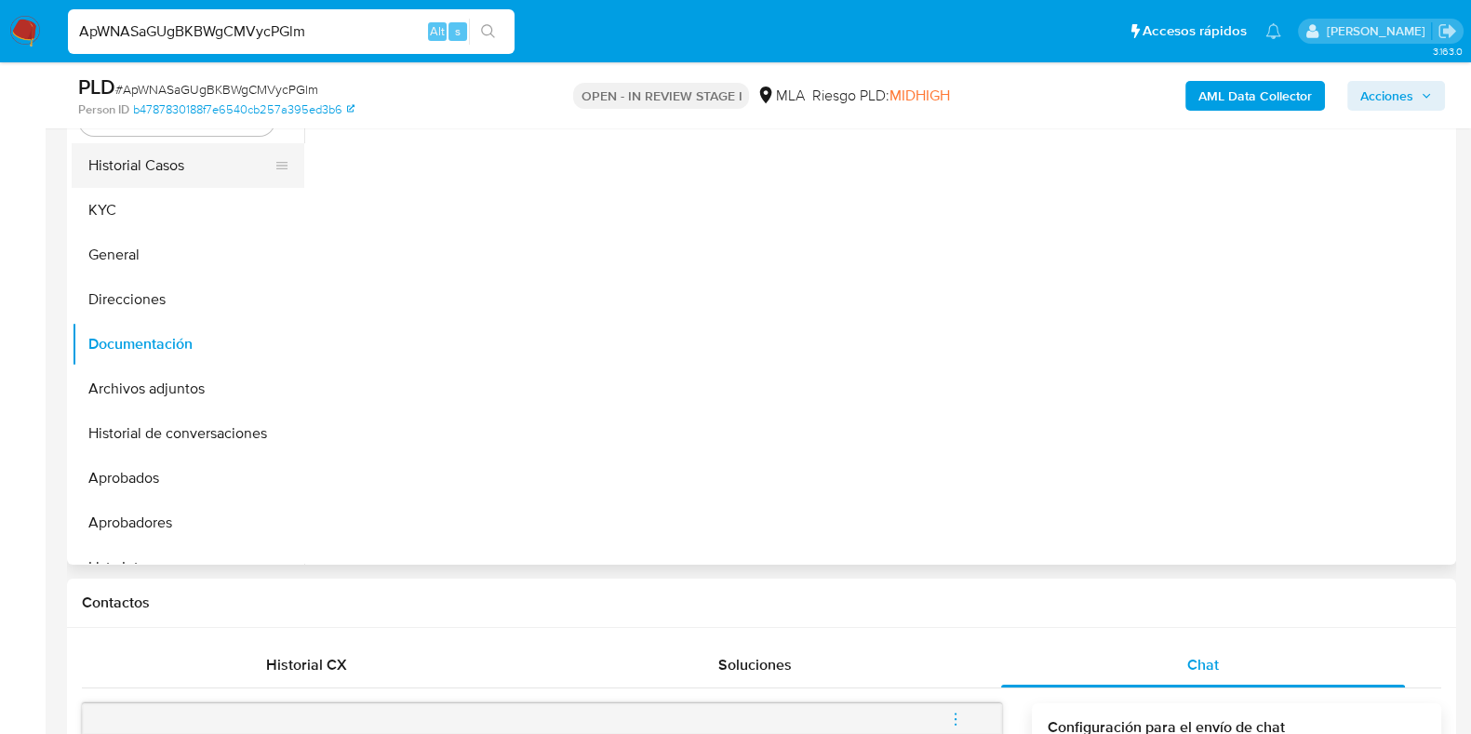
scroll to position [233, 0]
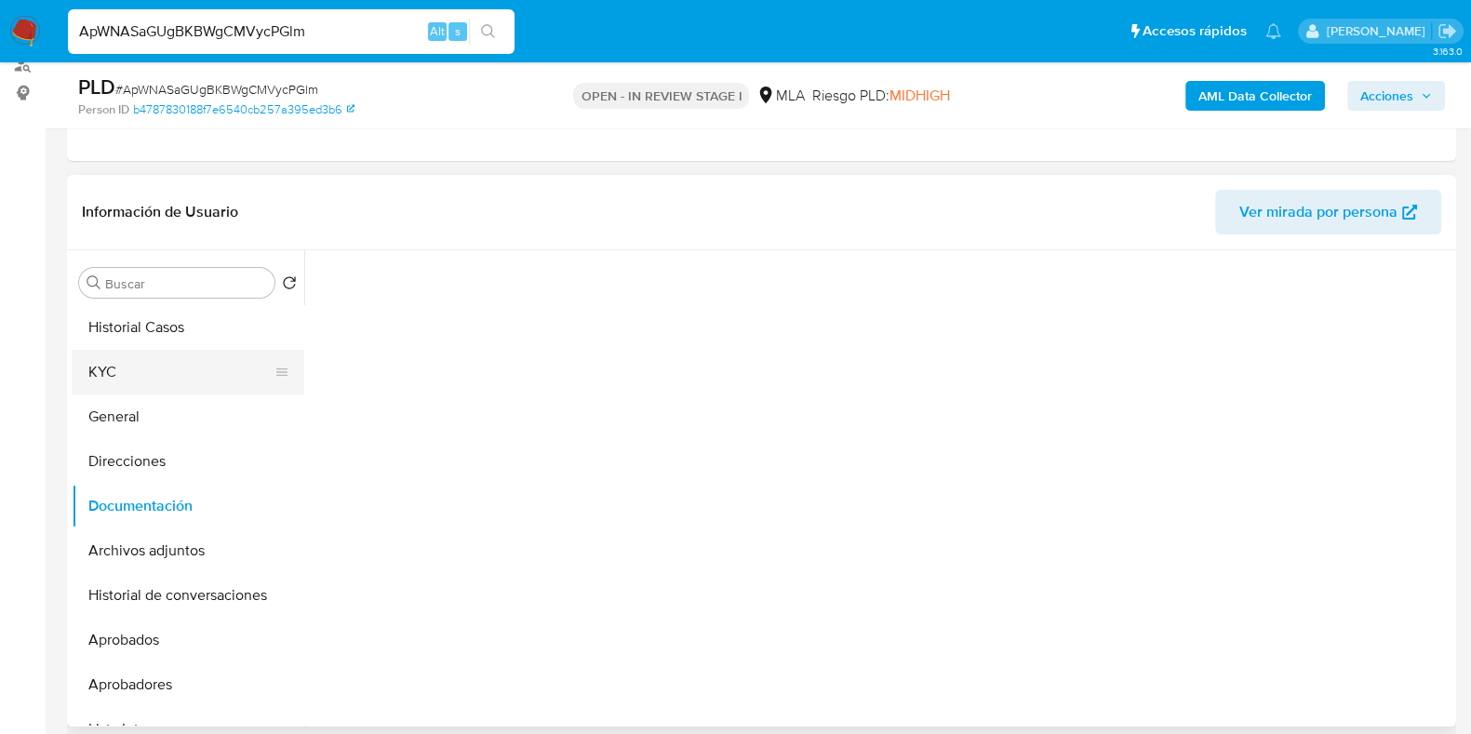
click at [160, 359] on button "KYC" at bounding box center [181, 372] width 218 height 45
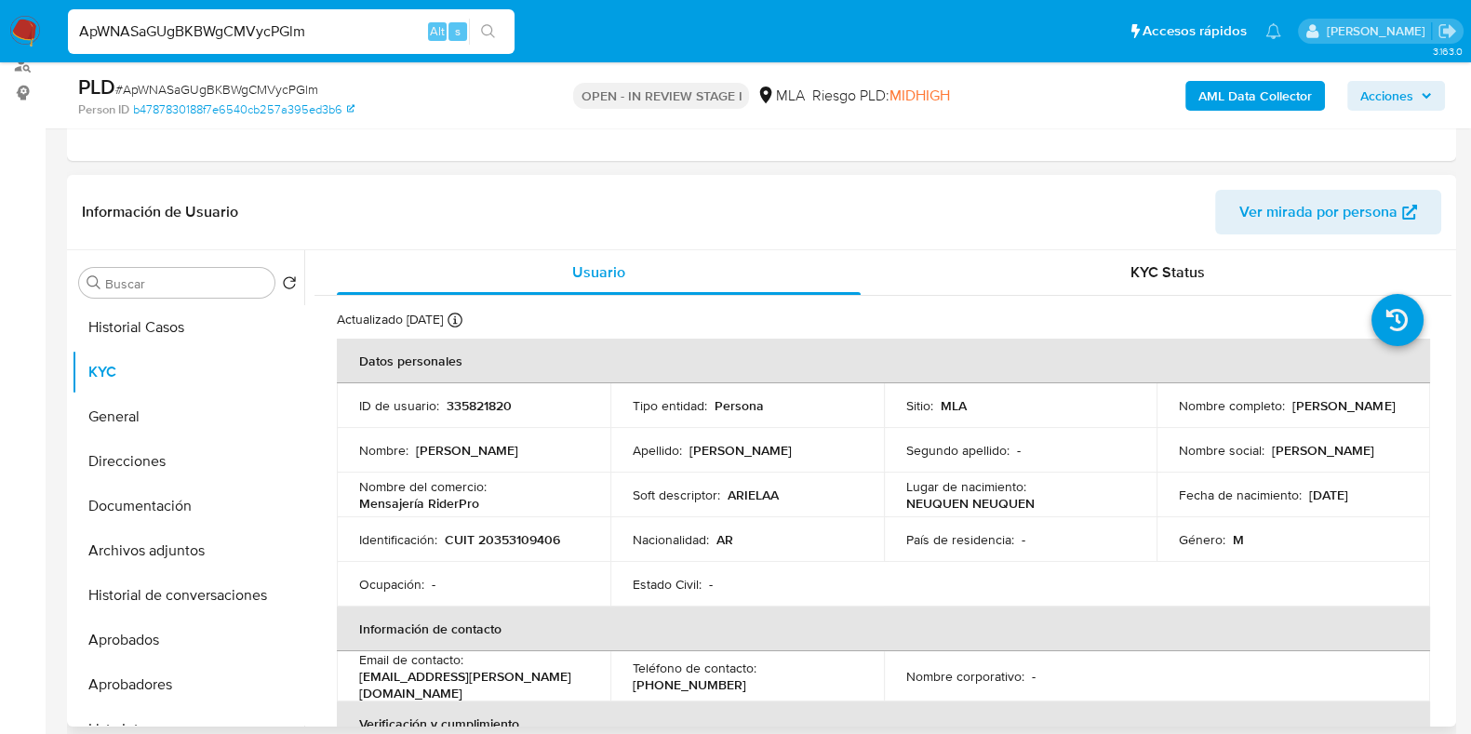
drag, startPoint x: 1175, startPoint y: 415, endPoint x: 1315, endPoint y: 409, distance: 139.7
click at [1315, 409] on div "Nombre completo : Ariel Alejandro Alcala" at bounding box center [1293, 405] width 229 height 17
copy p "Ariel Alejandro Alcala"
drag, startPoint x: 353, startPoint y: 501, endPoint x: 498, endPoint y: 514, distance: 145.6
click at [498, 514] on td "Nombre del comercio : Mensajería RiderPro" at bounding box center [474, 495] width 274 height 45
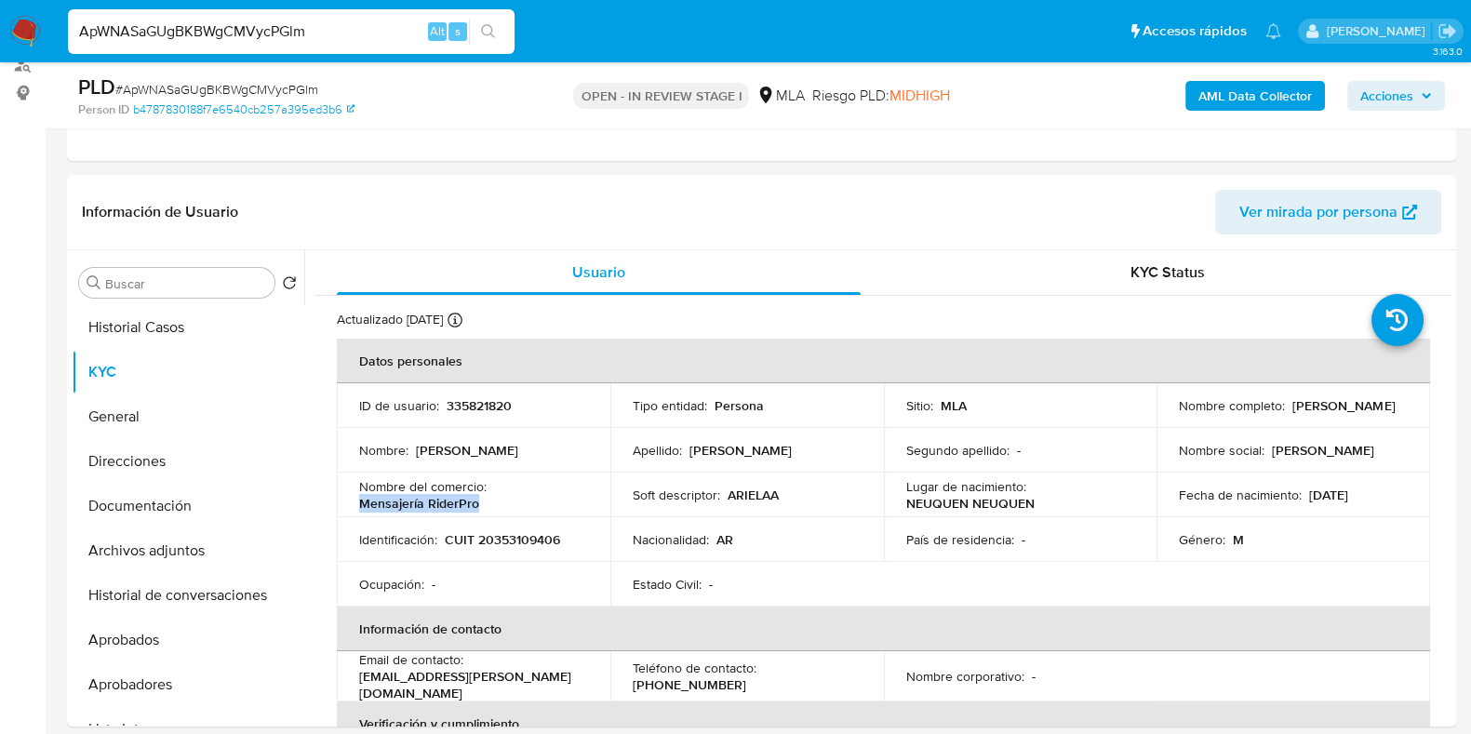
copy p "Mensajería RiderPro"
click at [501, 538] on p "CUIT 20353109406" at bounding box center [502, 539] width 115 height 17
copy p "20353109406"
click at [177, 505] on button "Documentación" at bounding box center [181, 506] width 218 height 45
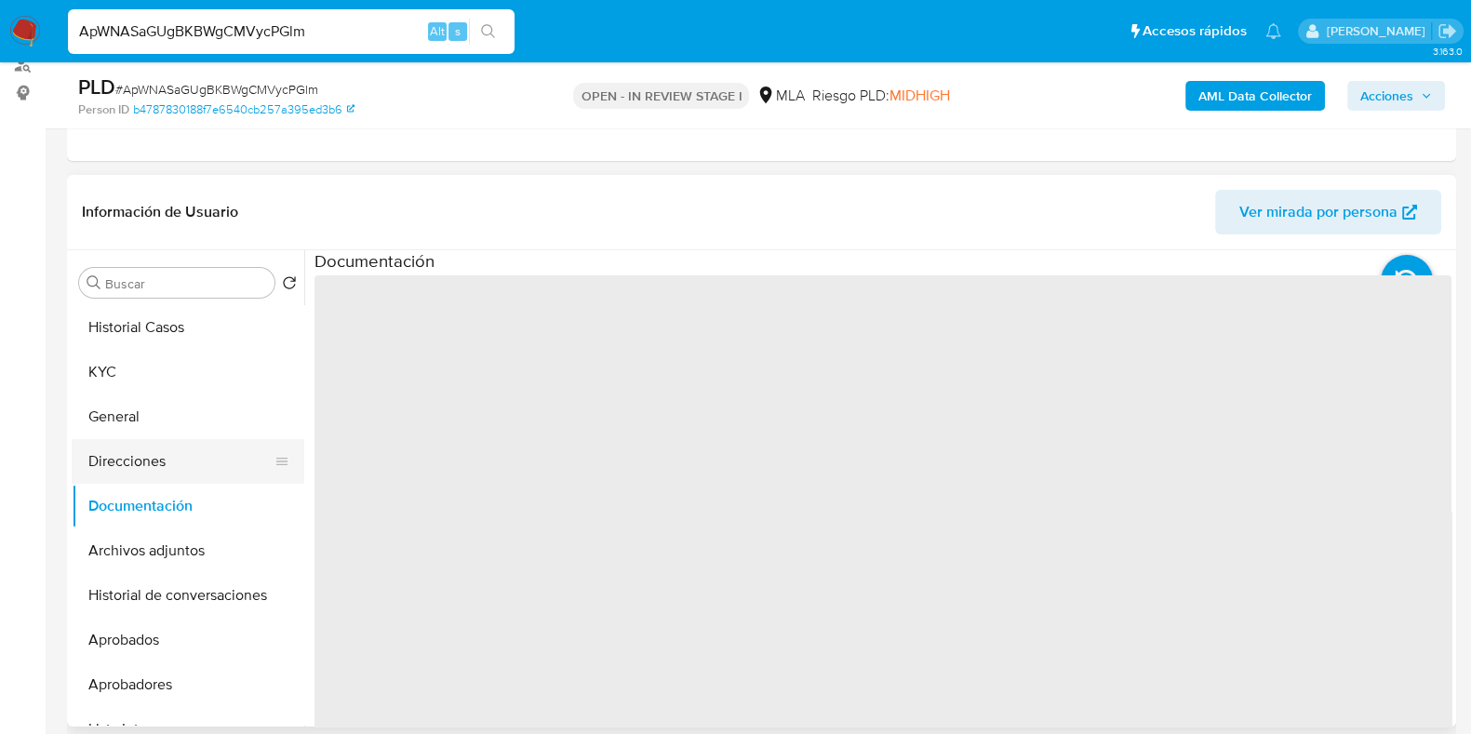
click at [172, 465] on button "Direcciones" at bounding box center [181, 461] width 218 height 45
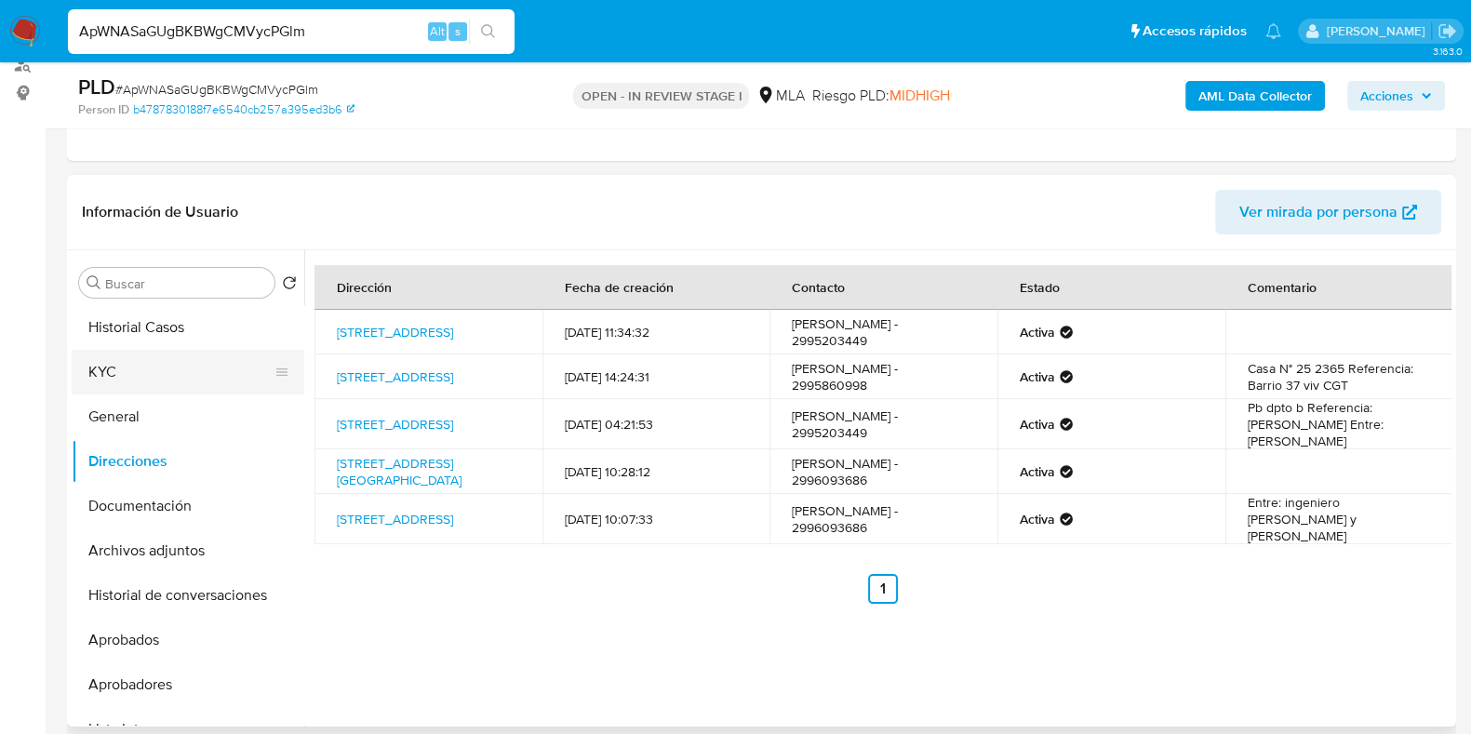
click at [130, 366] on button "KYC" at bounding box center [181, 372] width 218 height 45
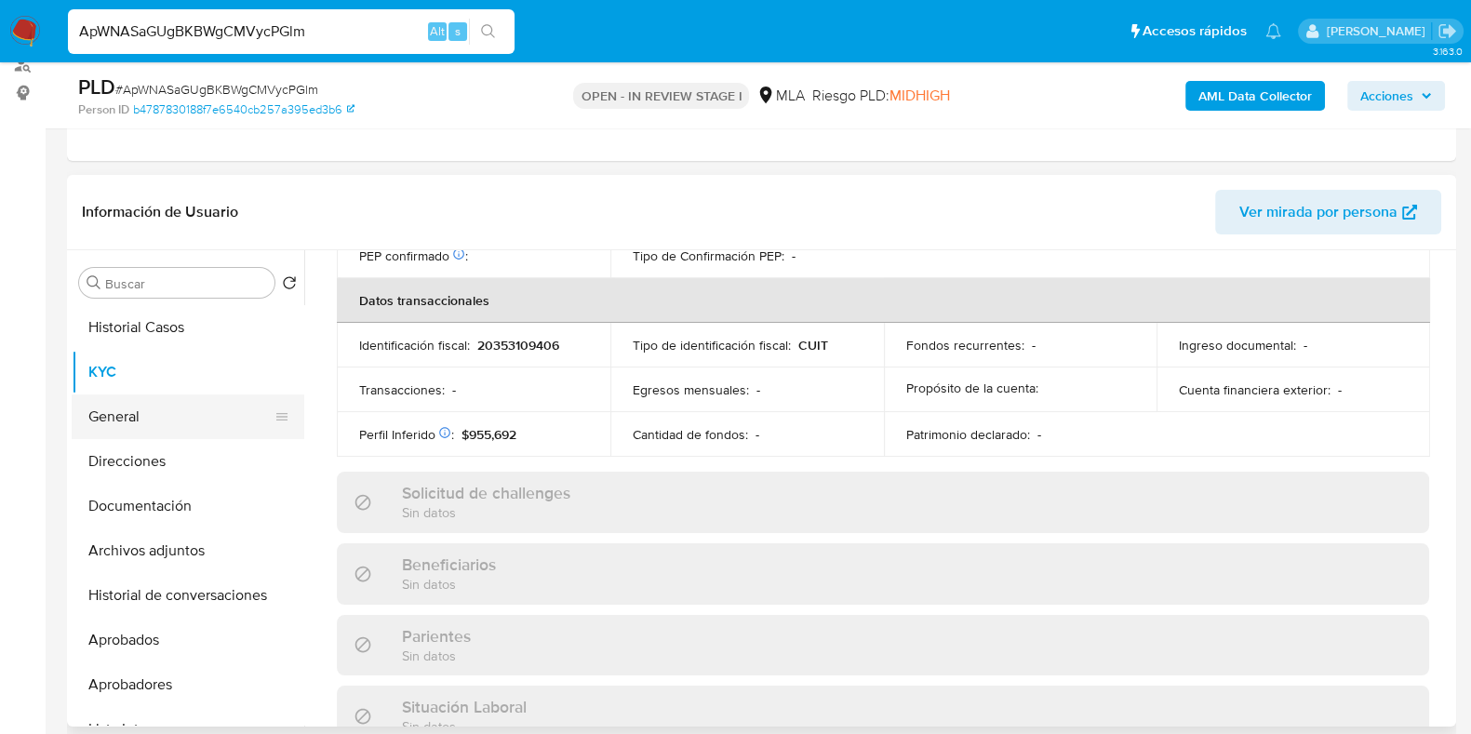
scroll to position [995, 0]
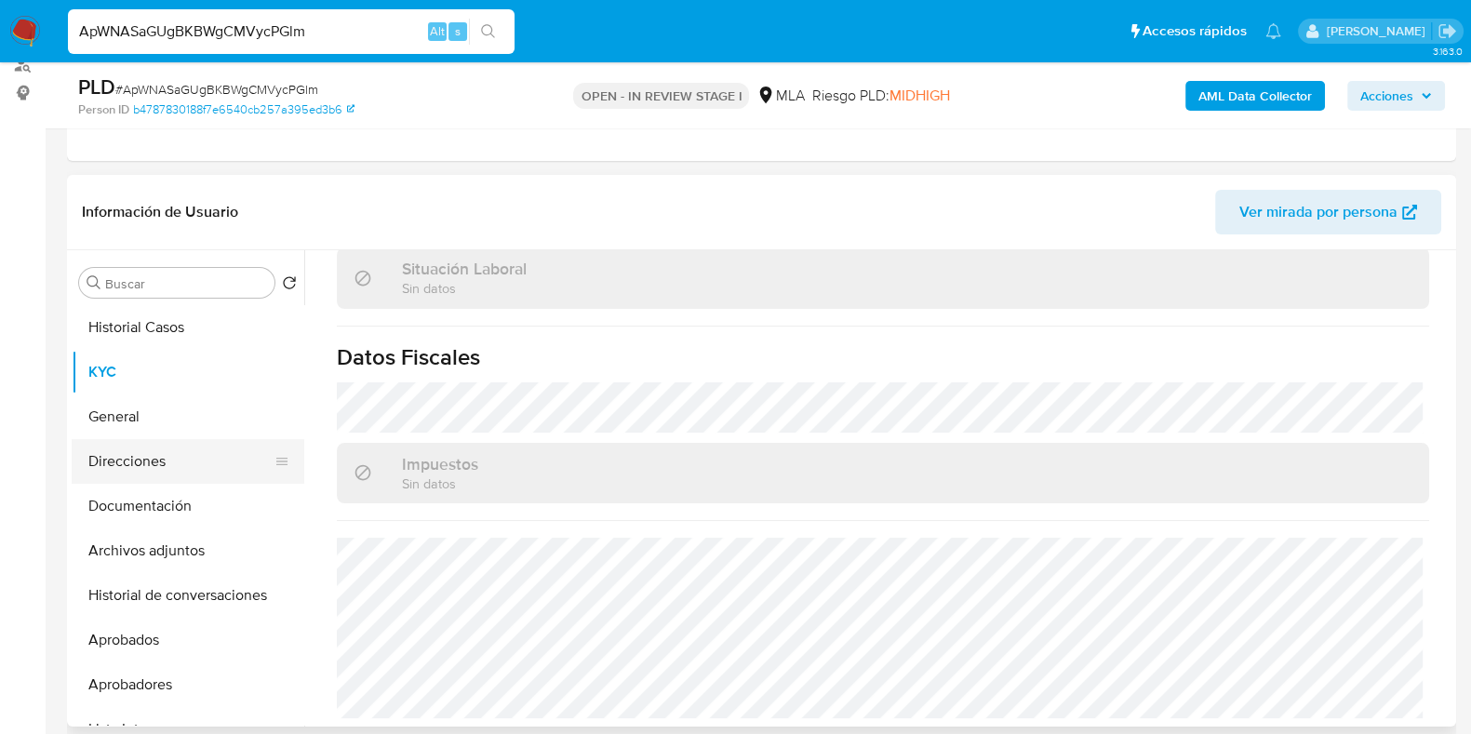
click at [151, 464] on button "Direcciones" at bounding box center [181, 461] width 218 height 45
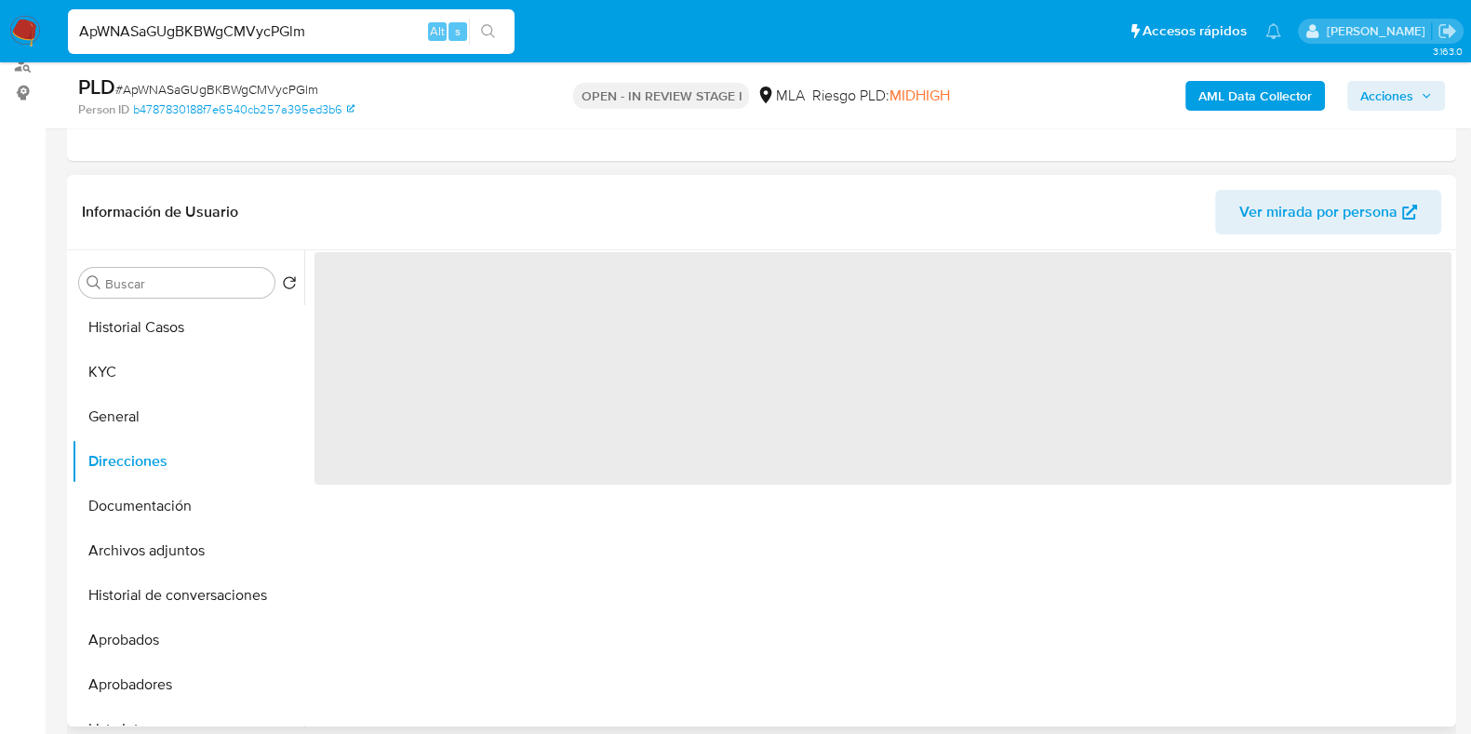
scroll to position [0, 0]
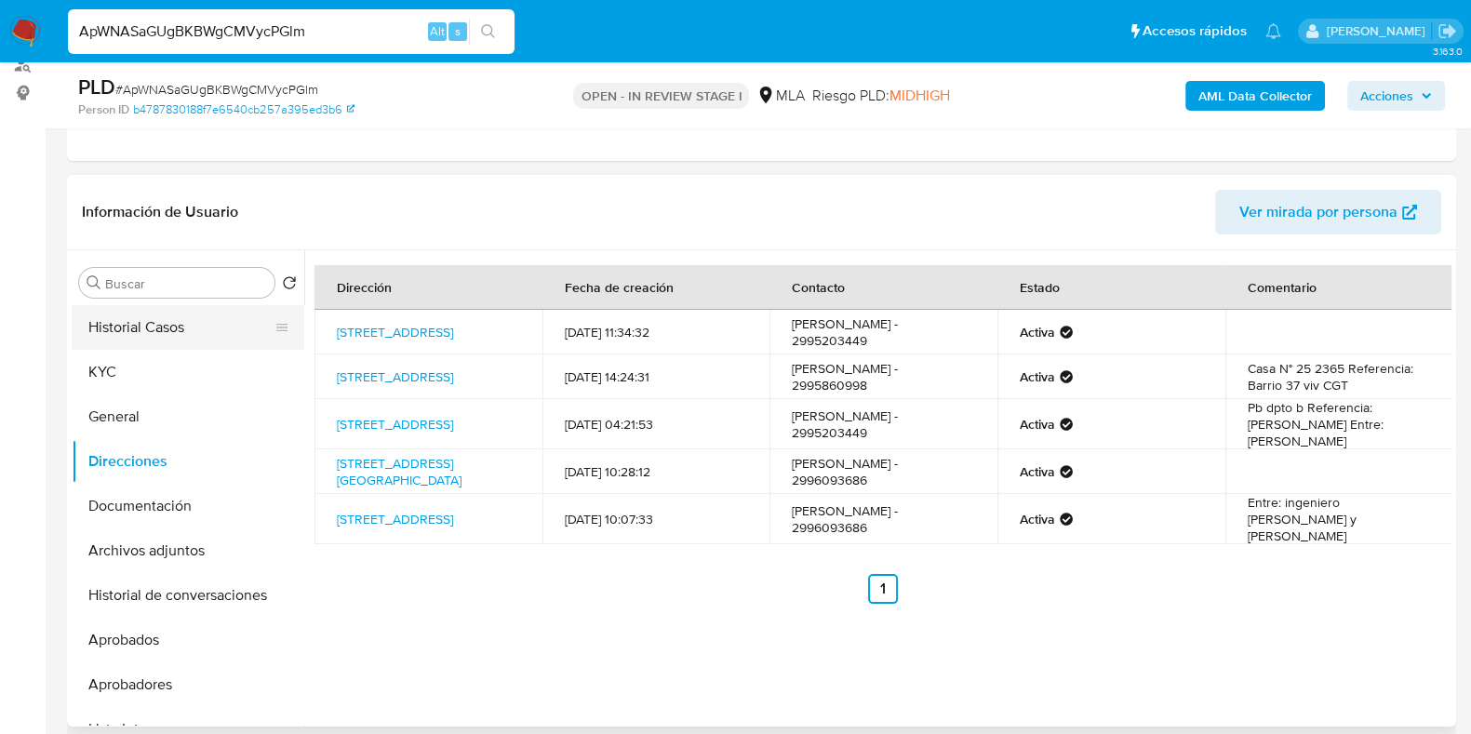
click at [172, 340] on button "Historial Casos" at bounding box center [181, 327] width 218 height 45
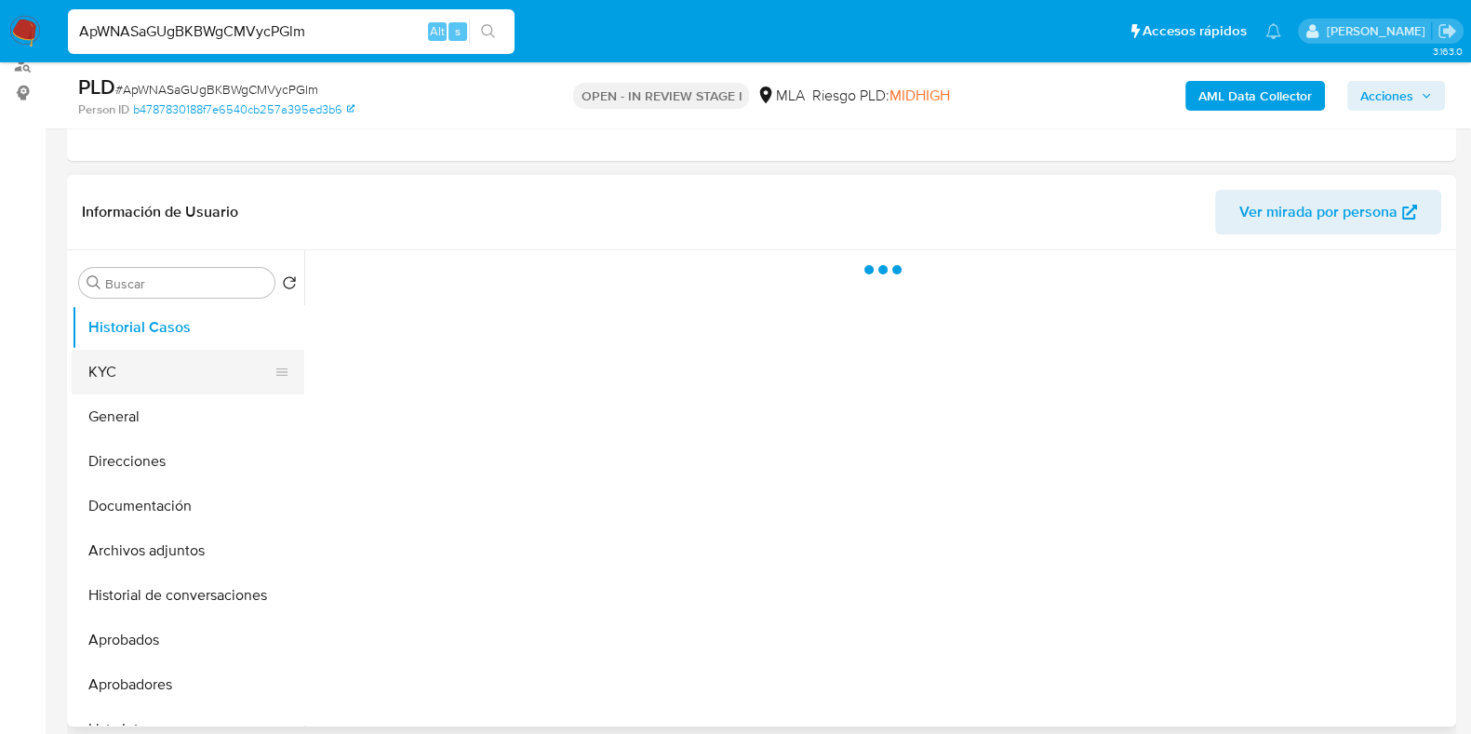
click at [180, 361] on button "KYC" at bounding box center [181, 372] width 218 height 45
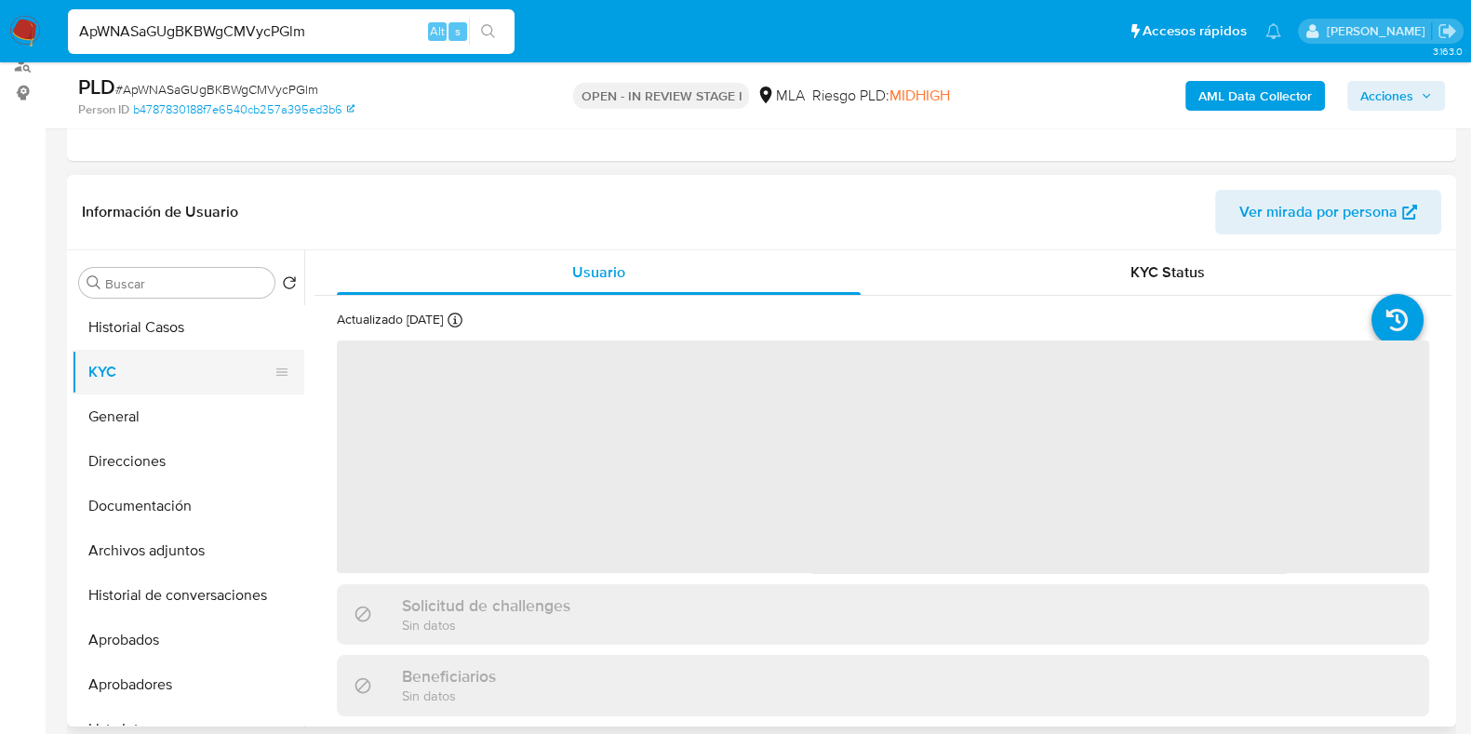
scroll to position [464, 0]
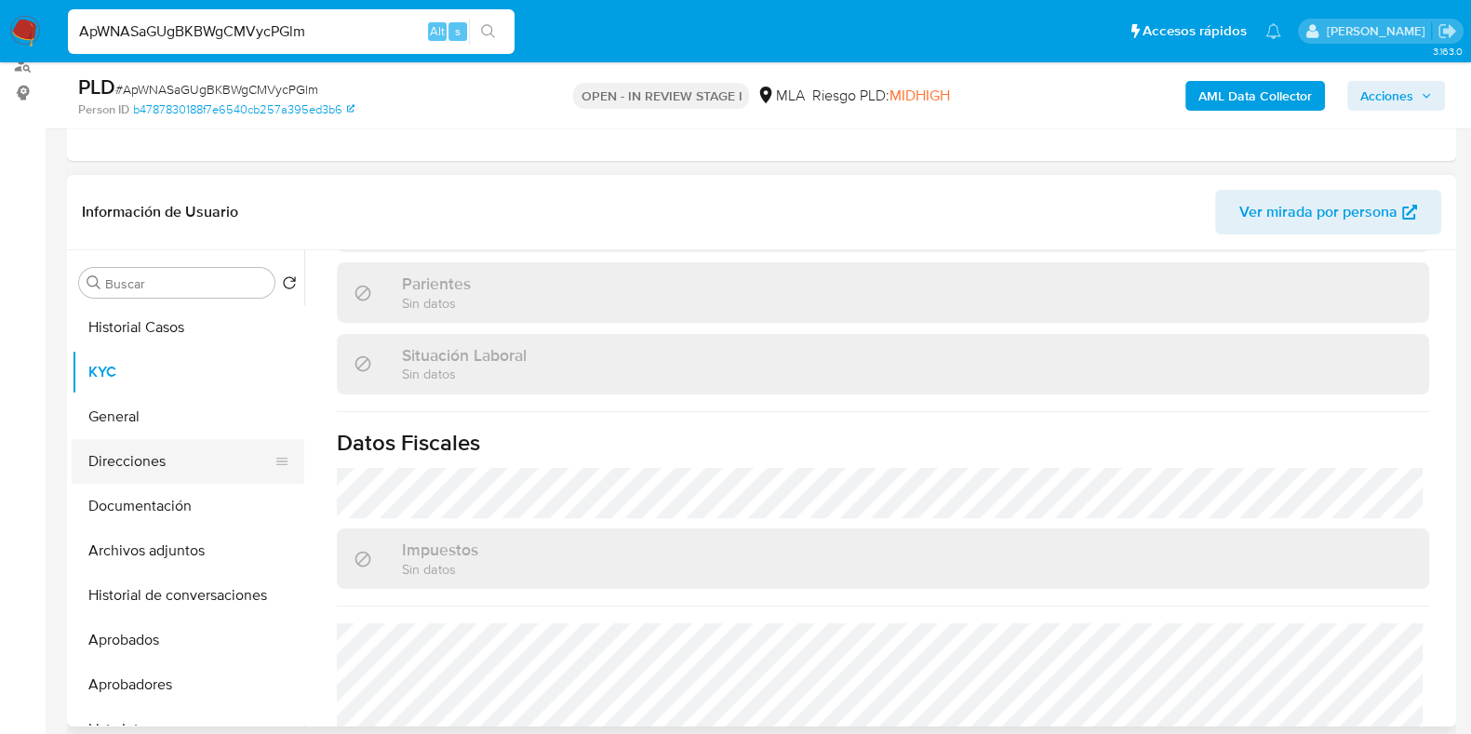
drag, startPoint x: 154, startPoint y: 448, endPoint x: 162, endPoint y: 443, distance: 10.1
click at [153, 448] on button "Direcciones" at bounding box center [181, 461] width 218 height 45
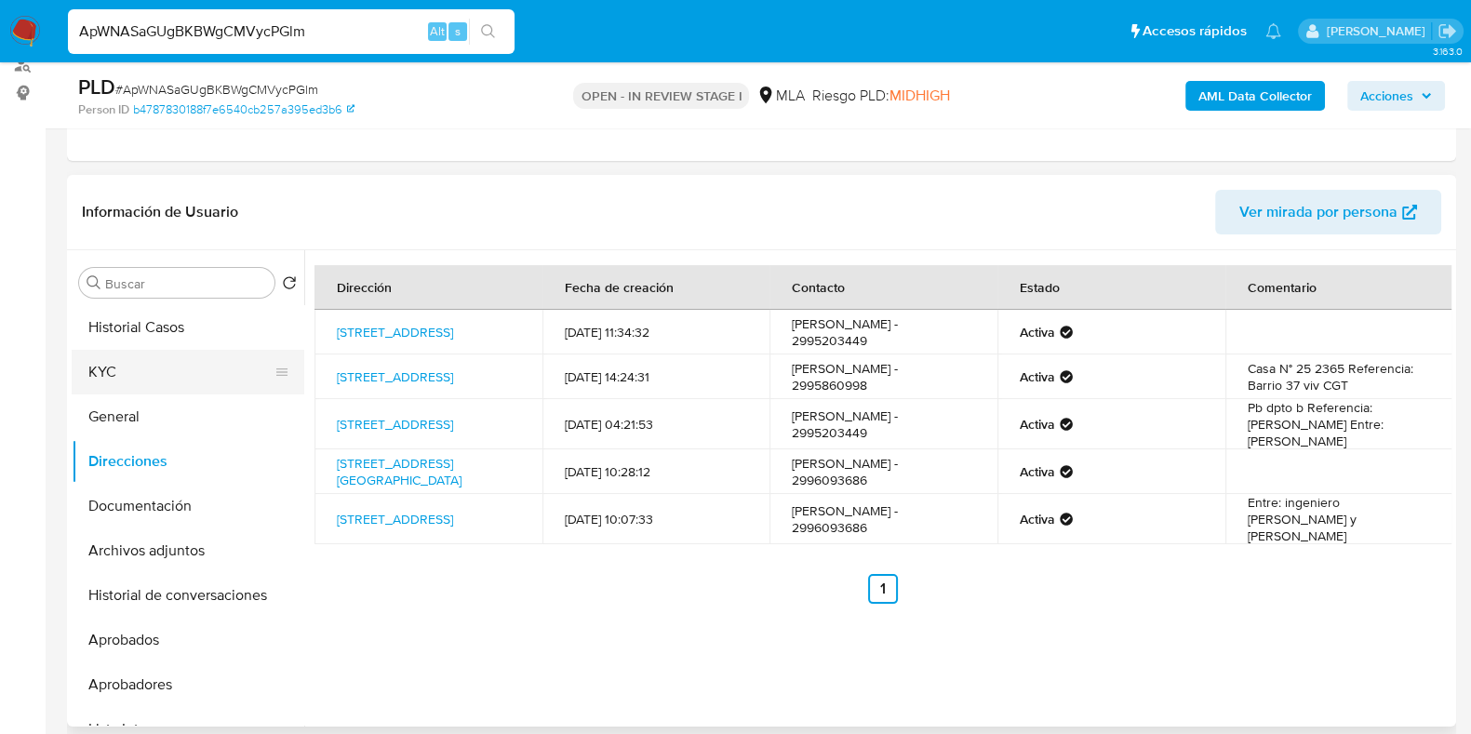
click at [195, 391] on button "KYC" at bounding box center [181, 372] width 218 height 45
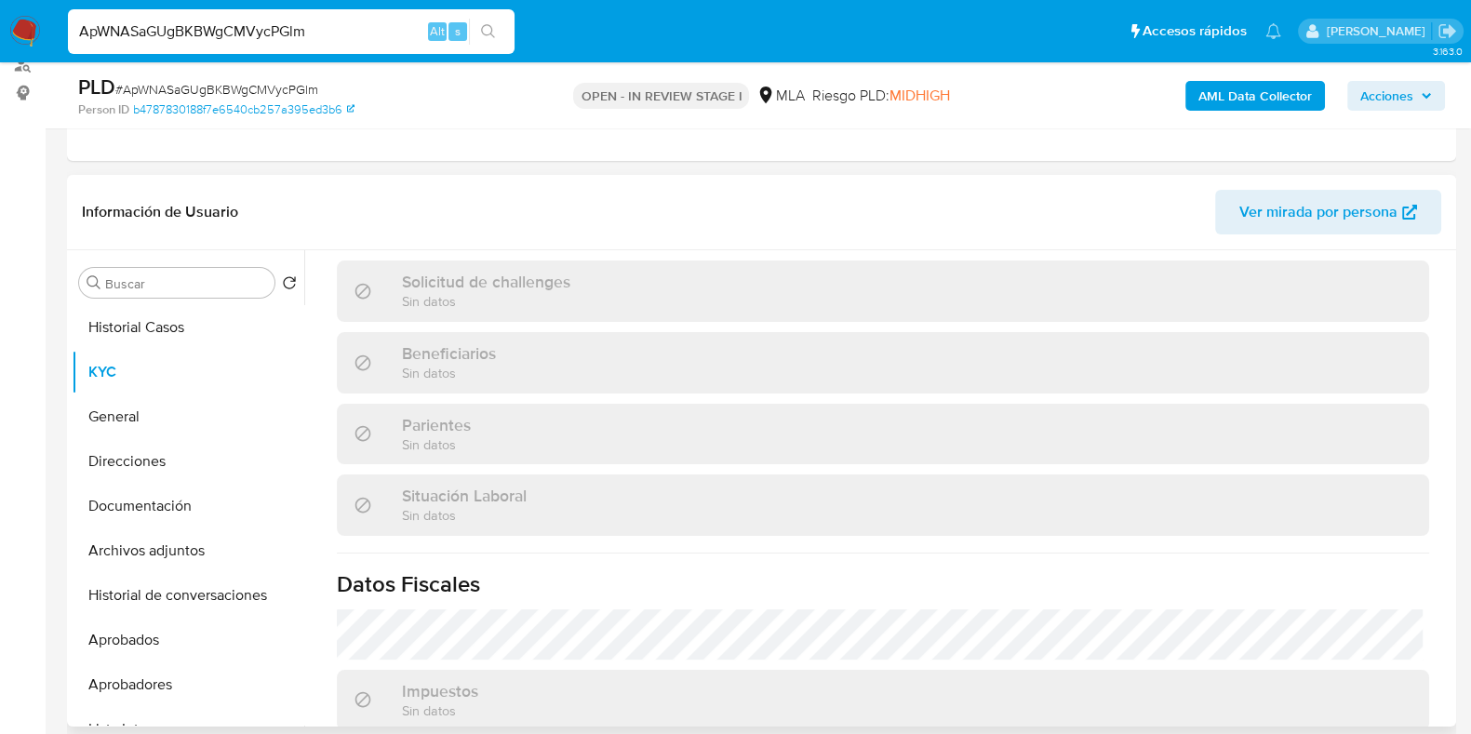
scroll to position [995, 0]
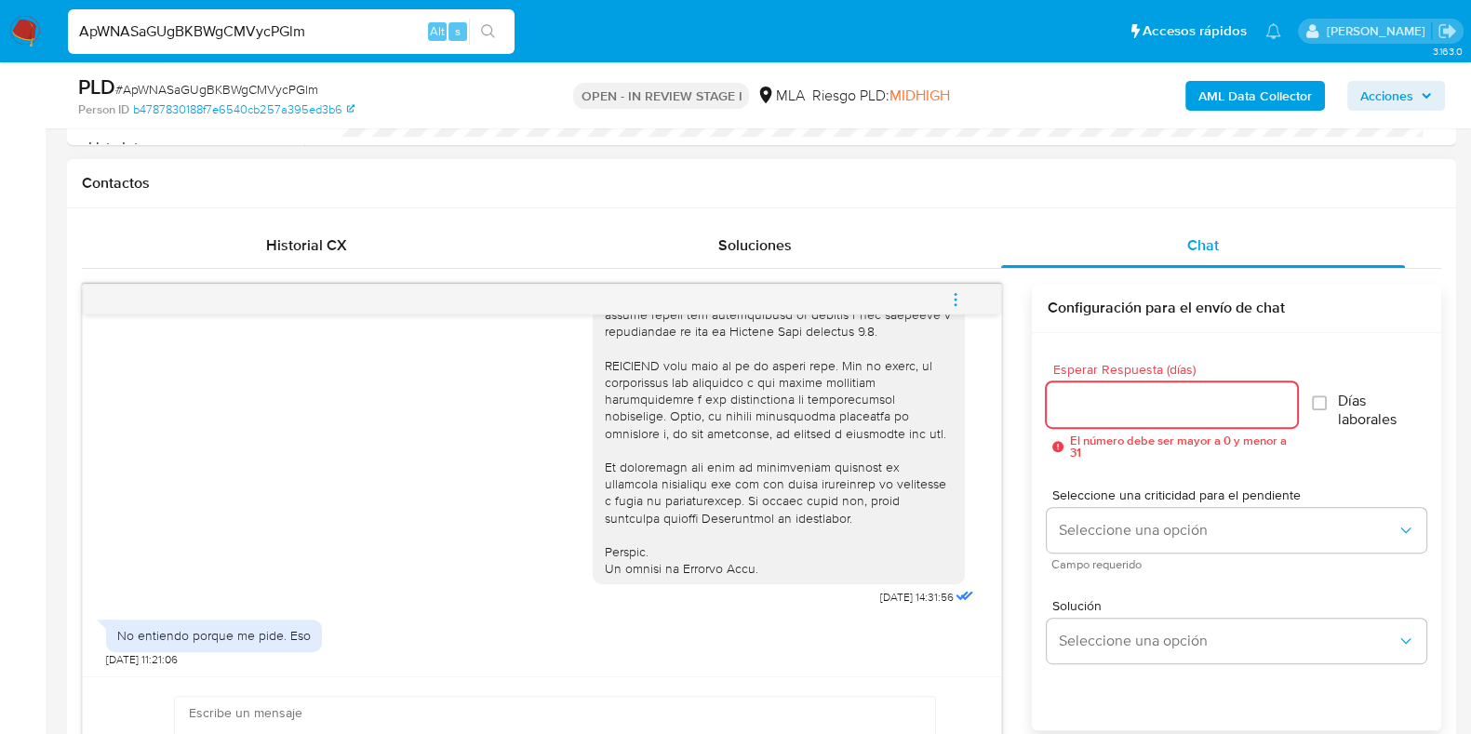
click at [1121, 393] on input "Esperar Respuesta (días)" at bounding box center [1171, 405] width 249 height 24
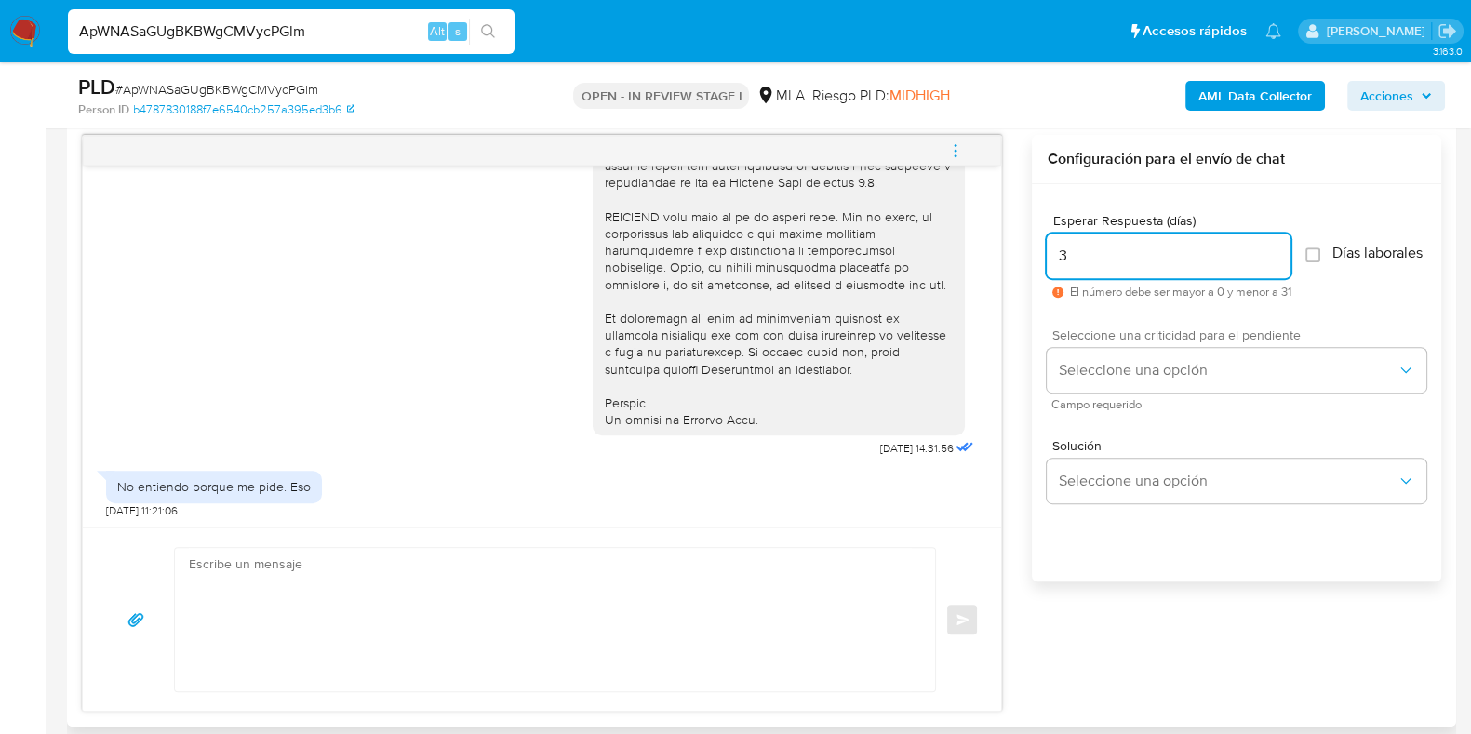
scroll to position [1047, 0]
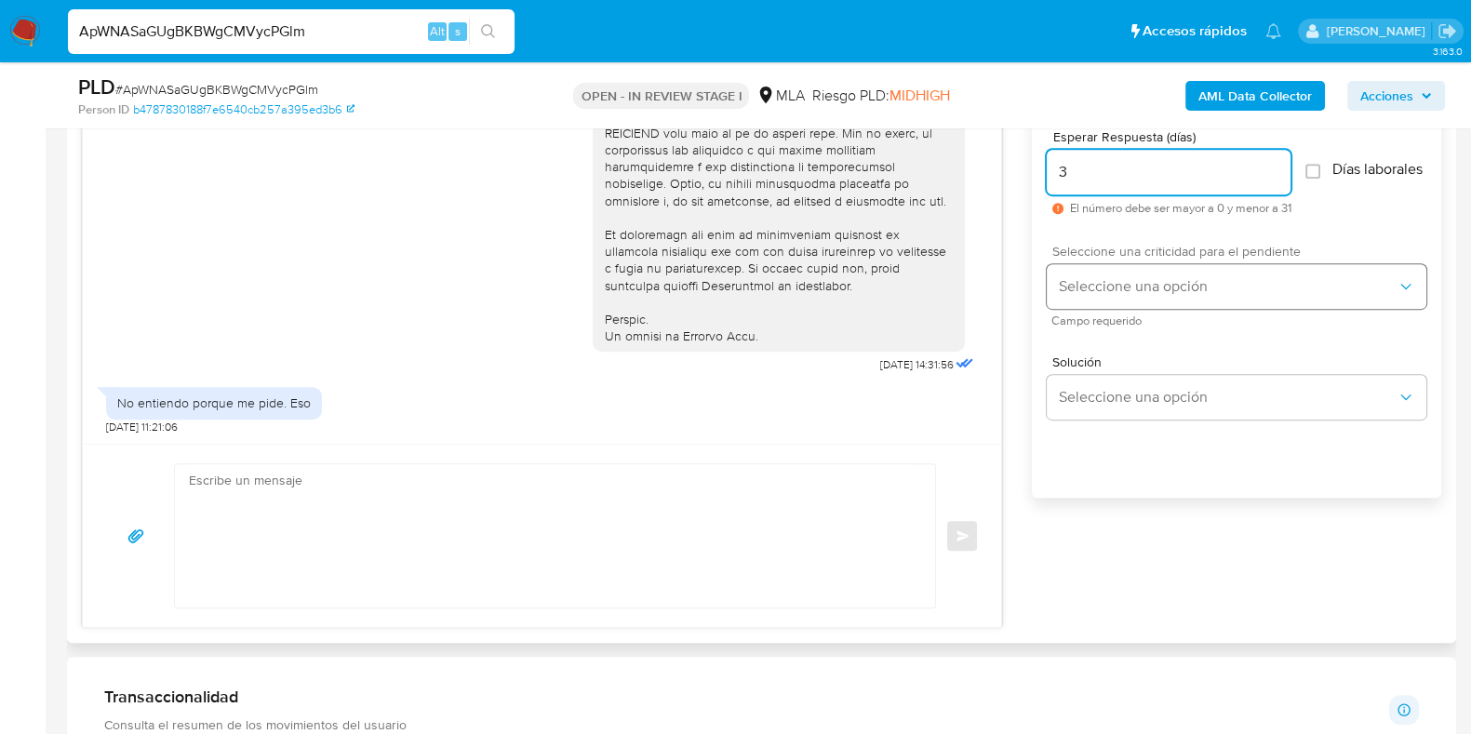
type input "3"
click at [1114, 307] on button "Seleccione una opción" at bounding box center [1237, 286] width 380 height 45
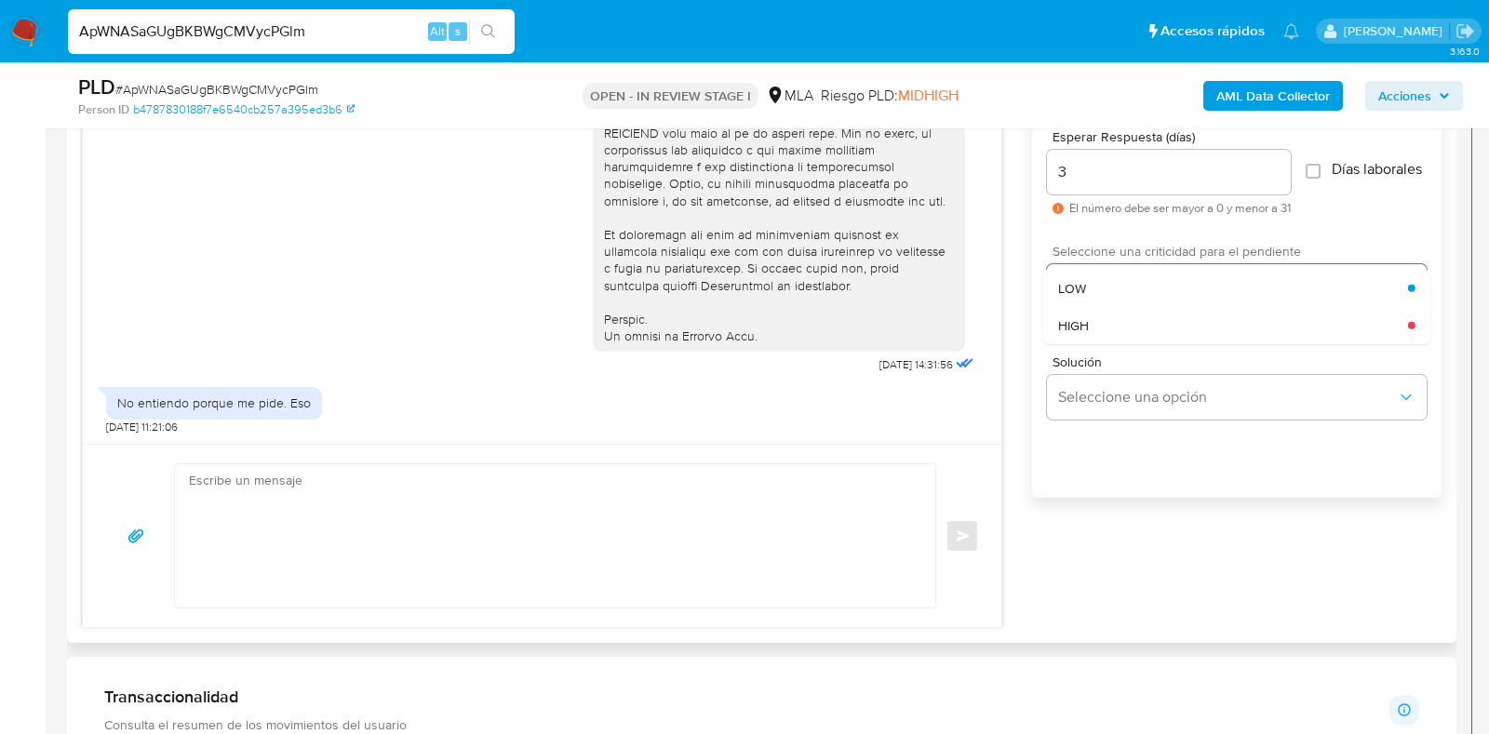
click at [1093, 343] on div "HIGH" at bounding box center [1233, 324] width 350 height 37
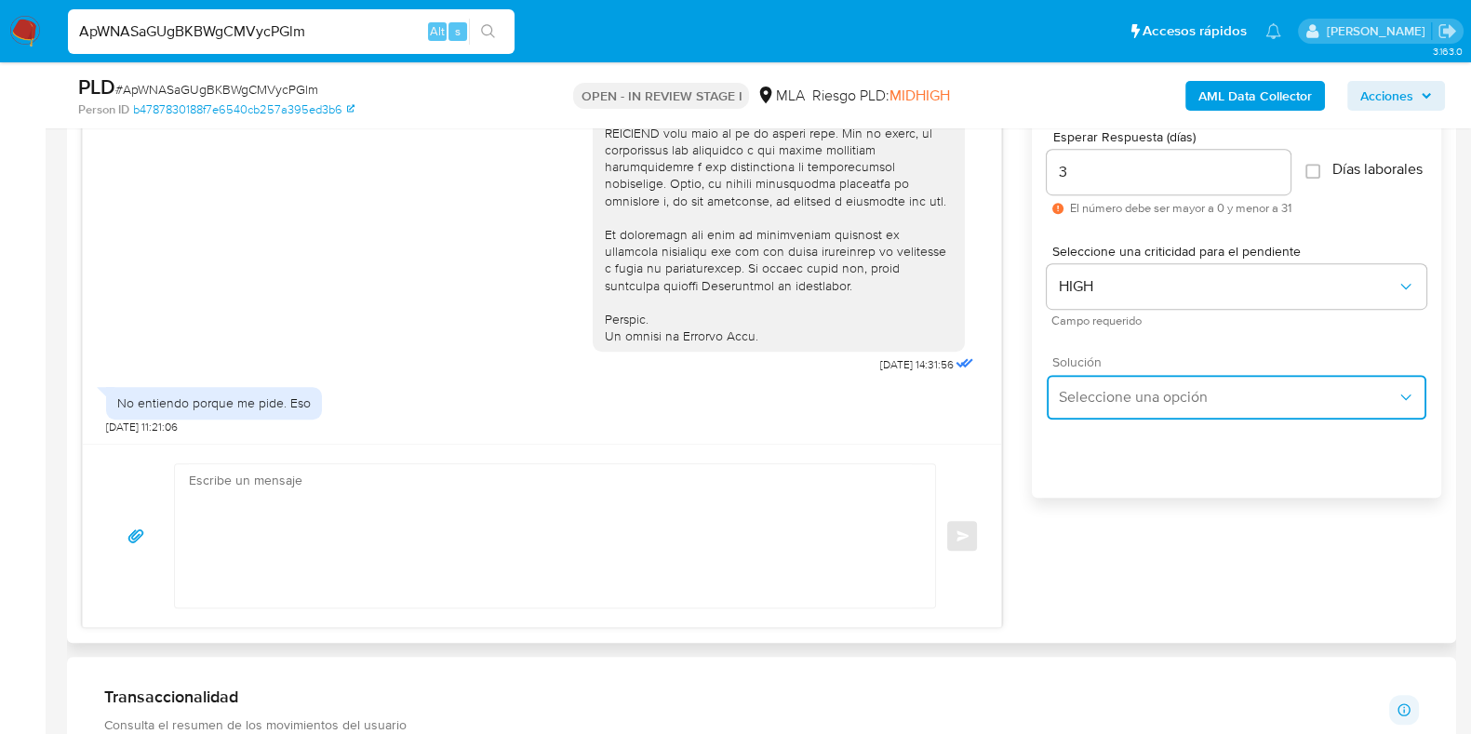
click at [1126, 407] on span "Seleccione una opción" at bounding box center [1227, 397] width 339 height 19
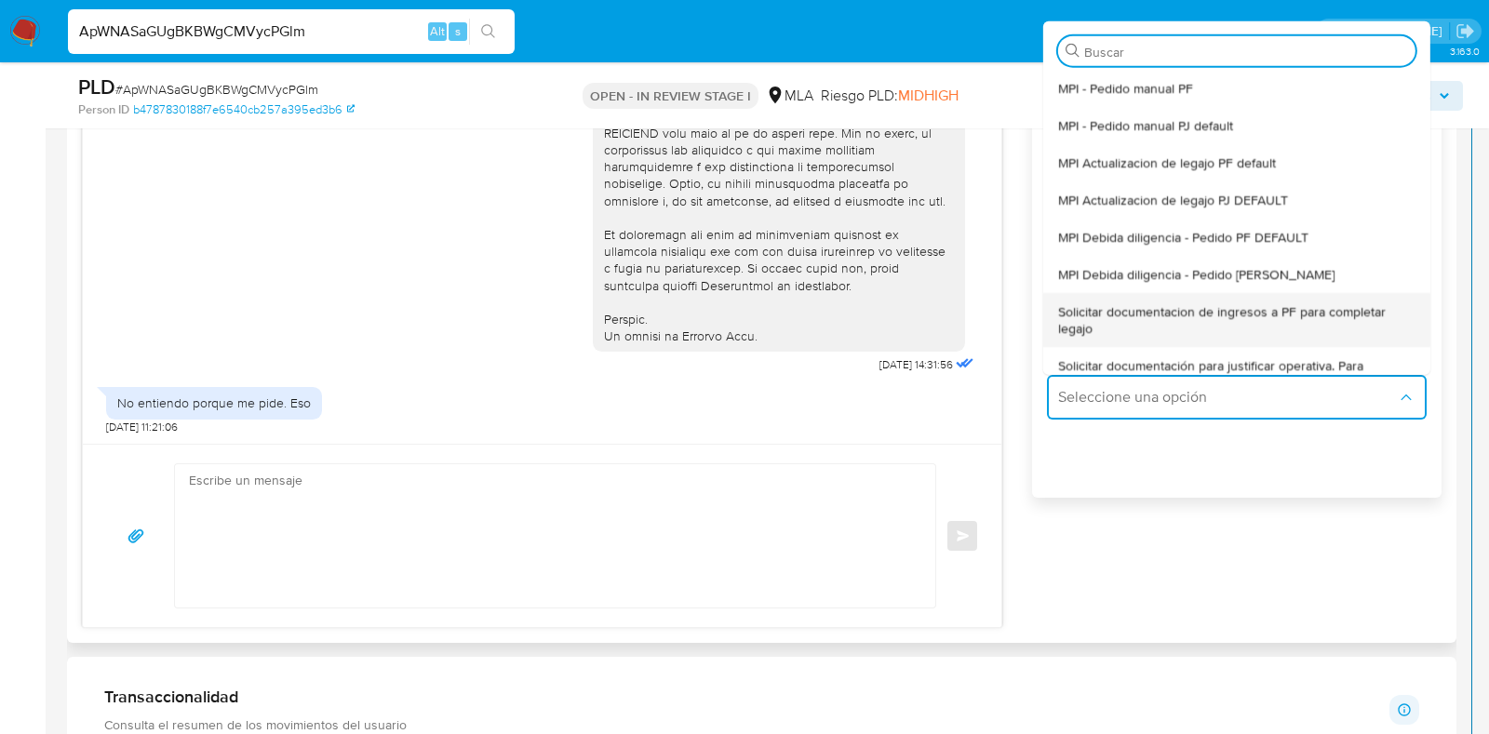
click at [1161, 330] on span "Solicitar documentacion de ingresos a PF para completar legajo" at bounding box center [1236, 318] width 357 height 33
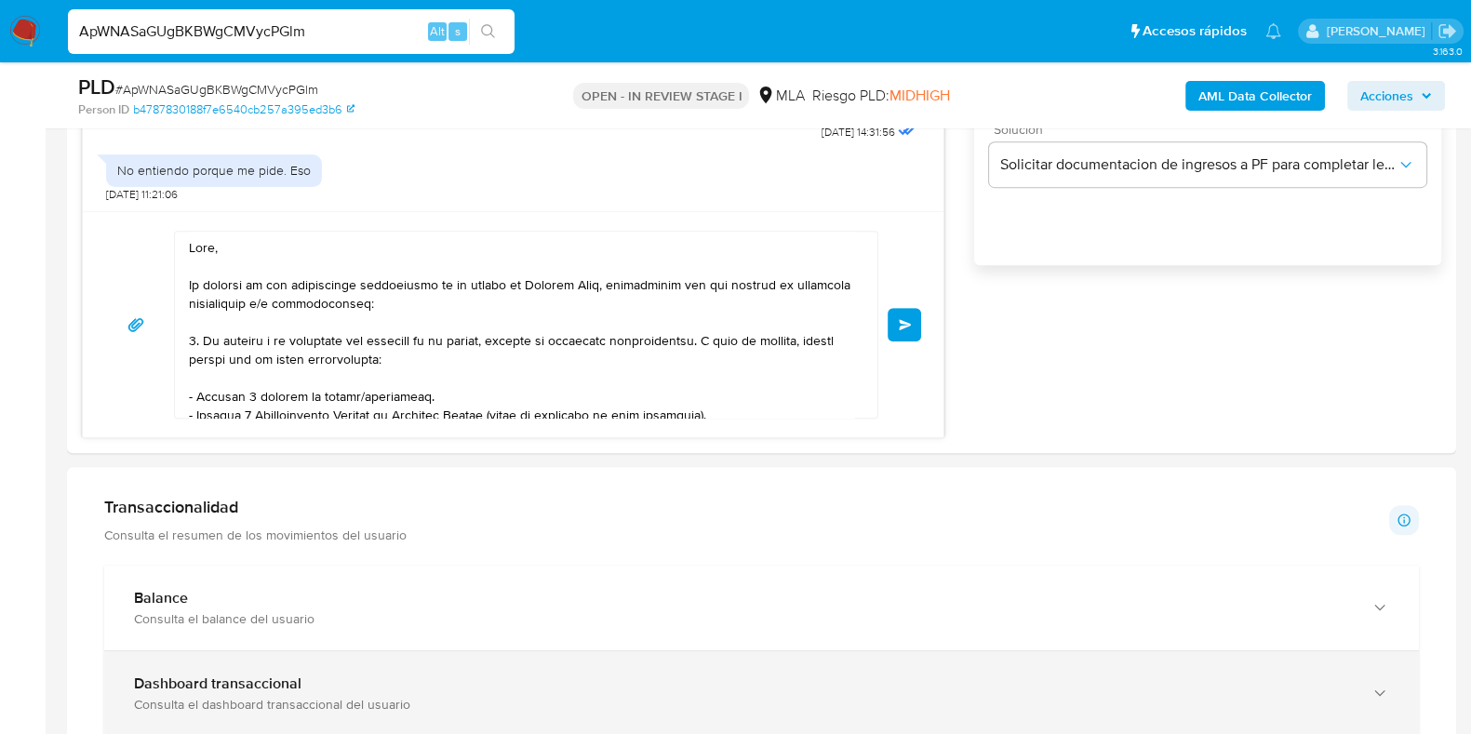
scroll to position [385, 0]
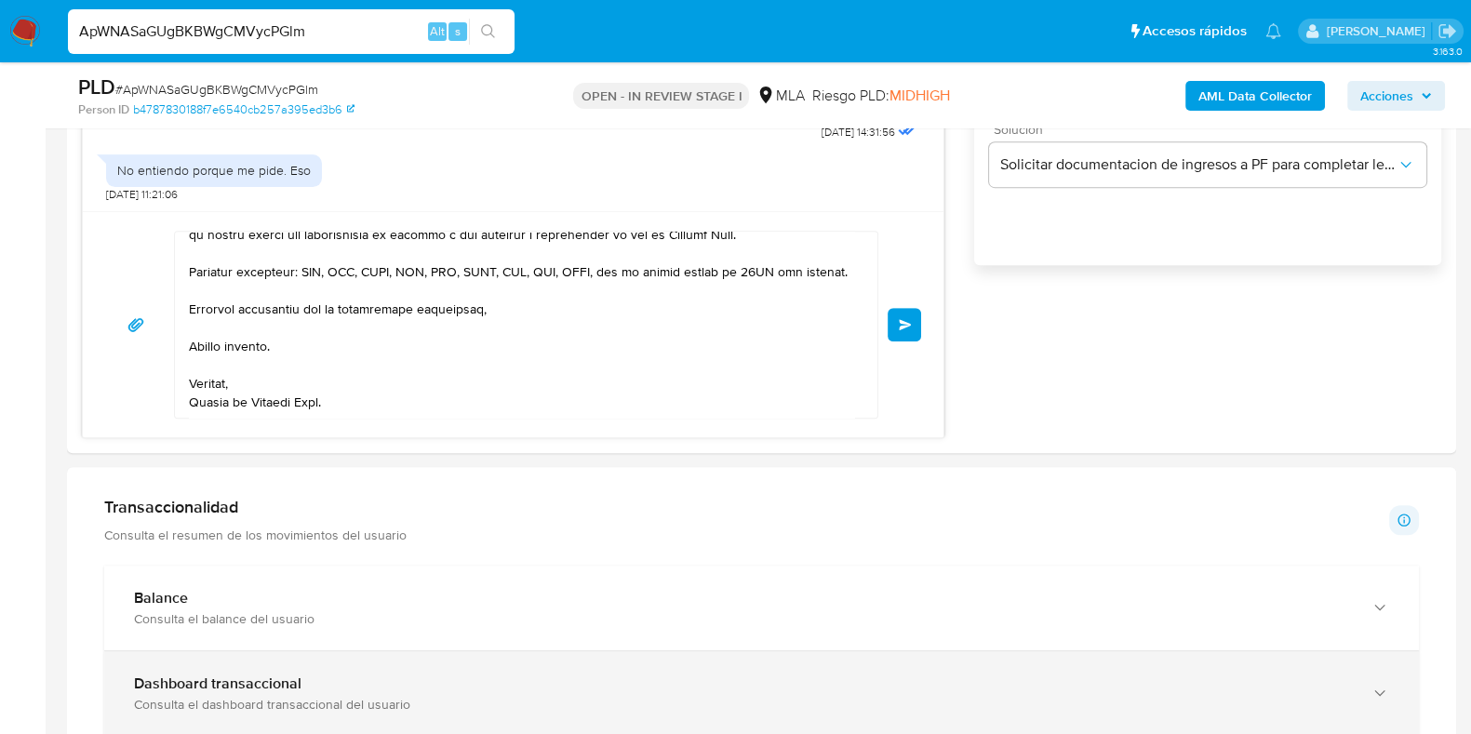
drag, startPoint x: 501, startPoint y: 524, endPoint x: 732, endPoint y: 675, distance: 276.1
click at [749, 699] on div "Información de Usuario Ver mirada por persona Buscar Volver al orden por defect…" at bounding box center [761, 709] width 1389 height 3162
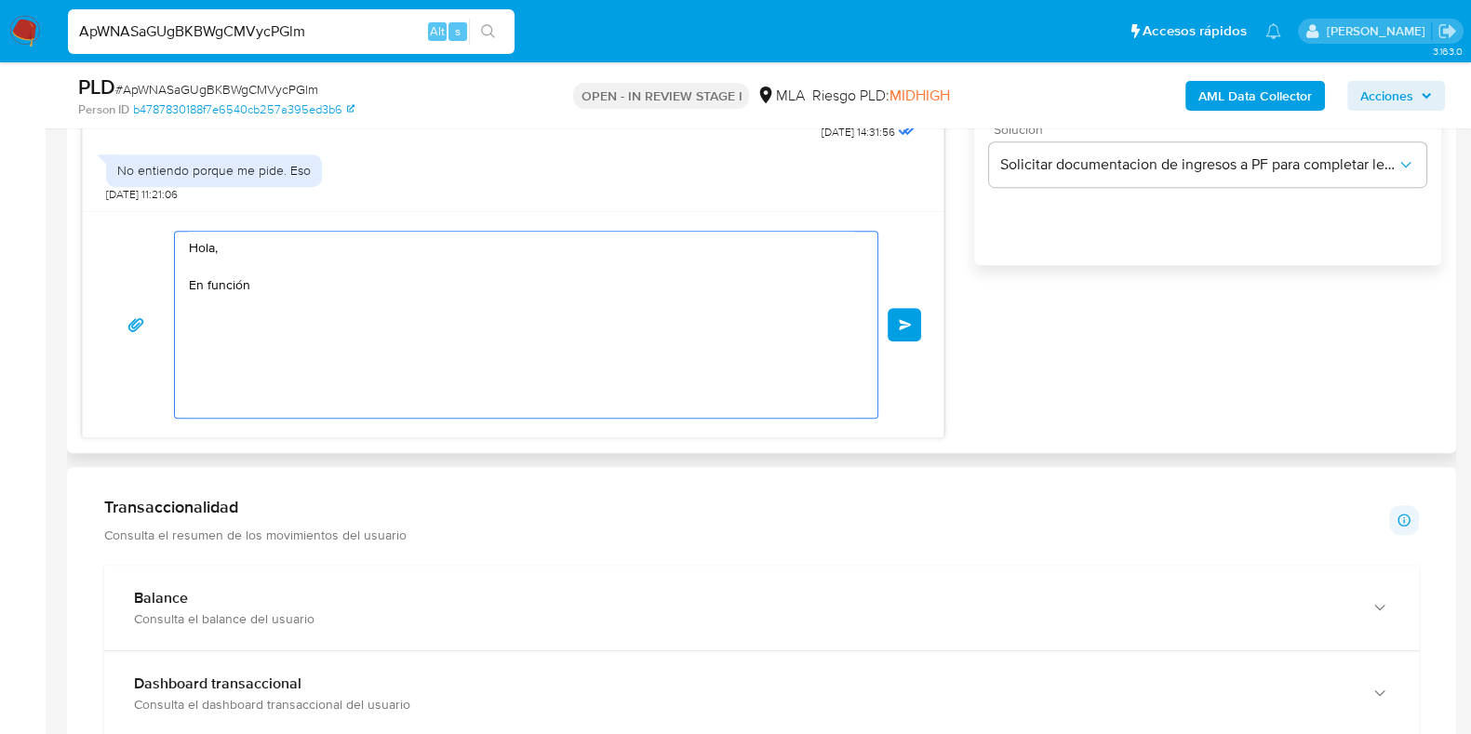
scroll to position [0, 0]
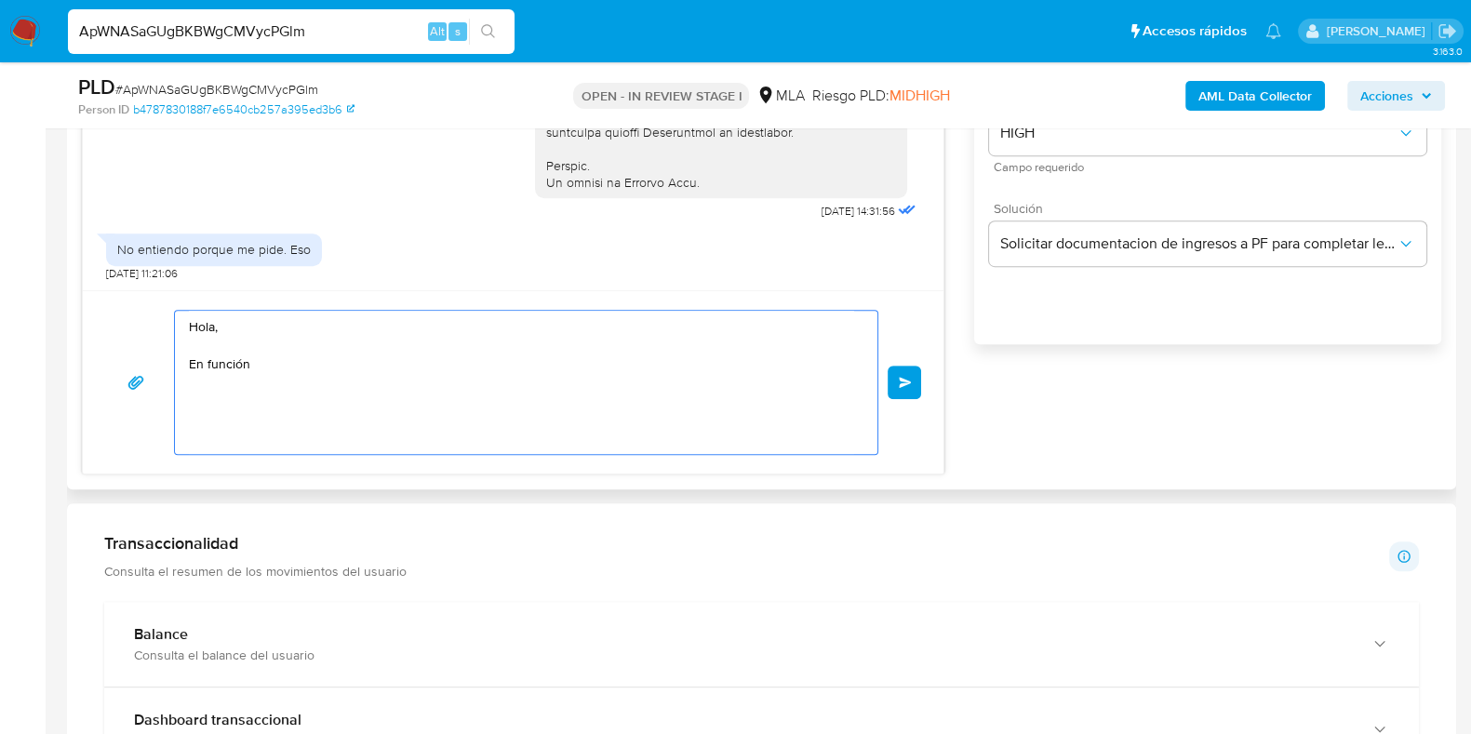
type textarea "Hola, En función"
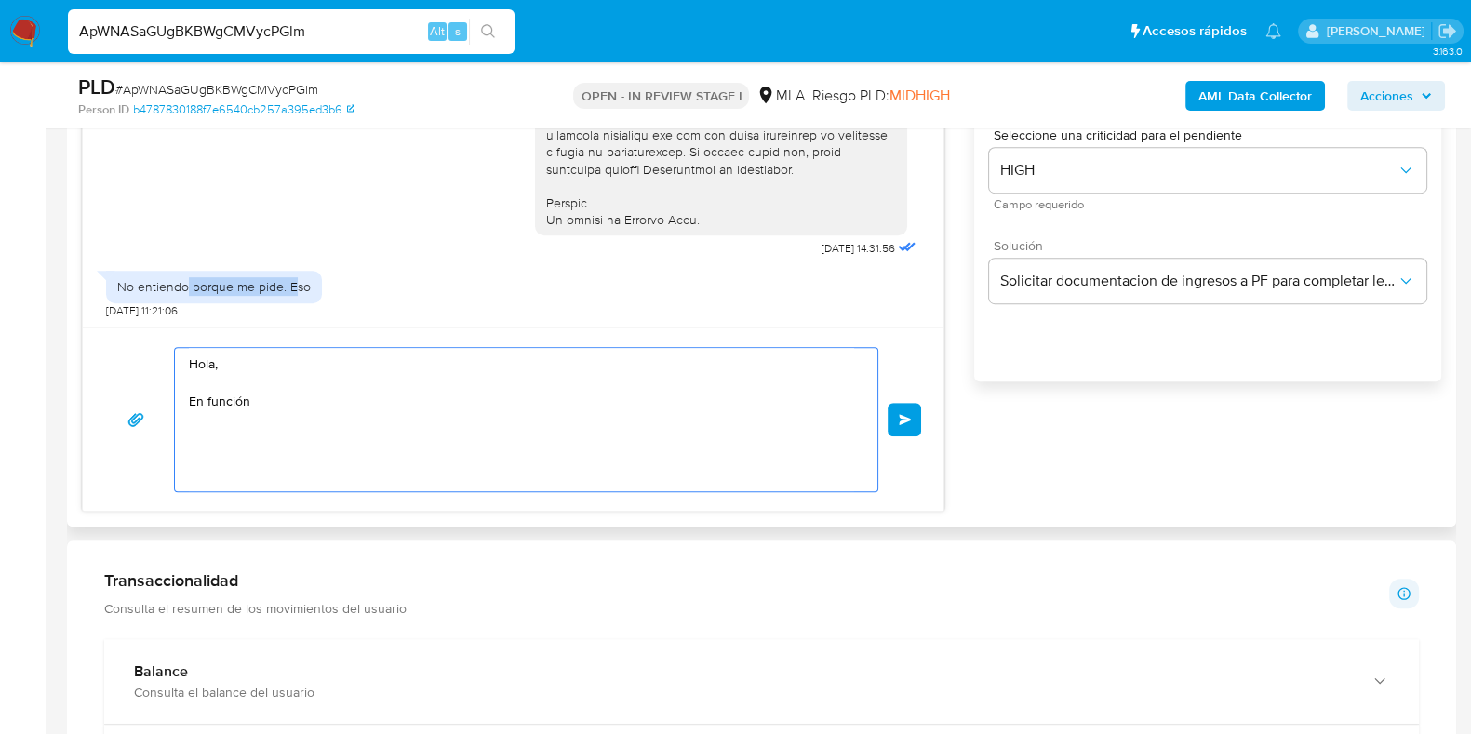
drag, startPoint x: 281, startPoint y: 303, endPoint x: 181, endPoint y: 360, distance: 114.6
click at [113, 252] on div "17/09/2025 14:31:56 No entiendo porque me pide. Eso 19/09/2025 11:21:06" at bounding box center [513, 147] width 861 height 362
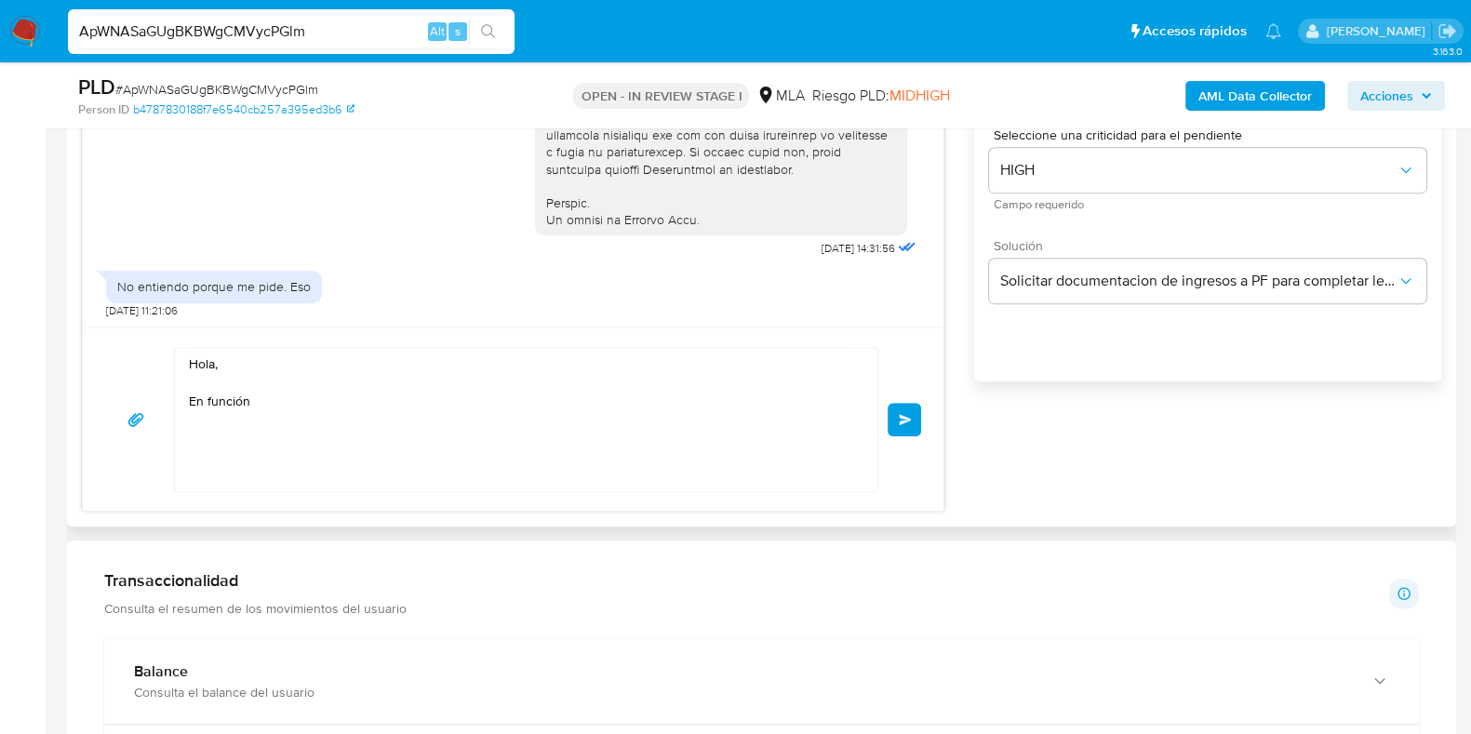
drag, startPoint x: 189, startPoint y: 346, endPoint x: 170, endPoint y: 339, distance: 20.0
click at [119, 314] on div "17/09/2025 14:31:56 No entiendo porque me pide. Eso 19/09/2025 11:21:06 Hola, E…" at bounding box center [513, 223] width 862 height 577
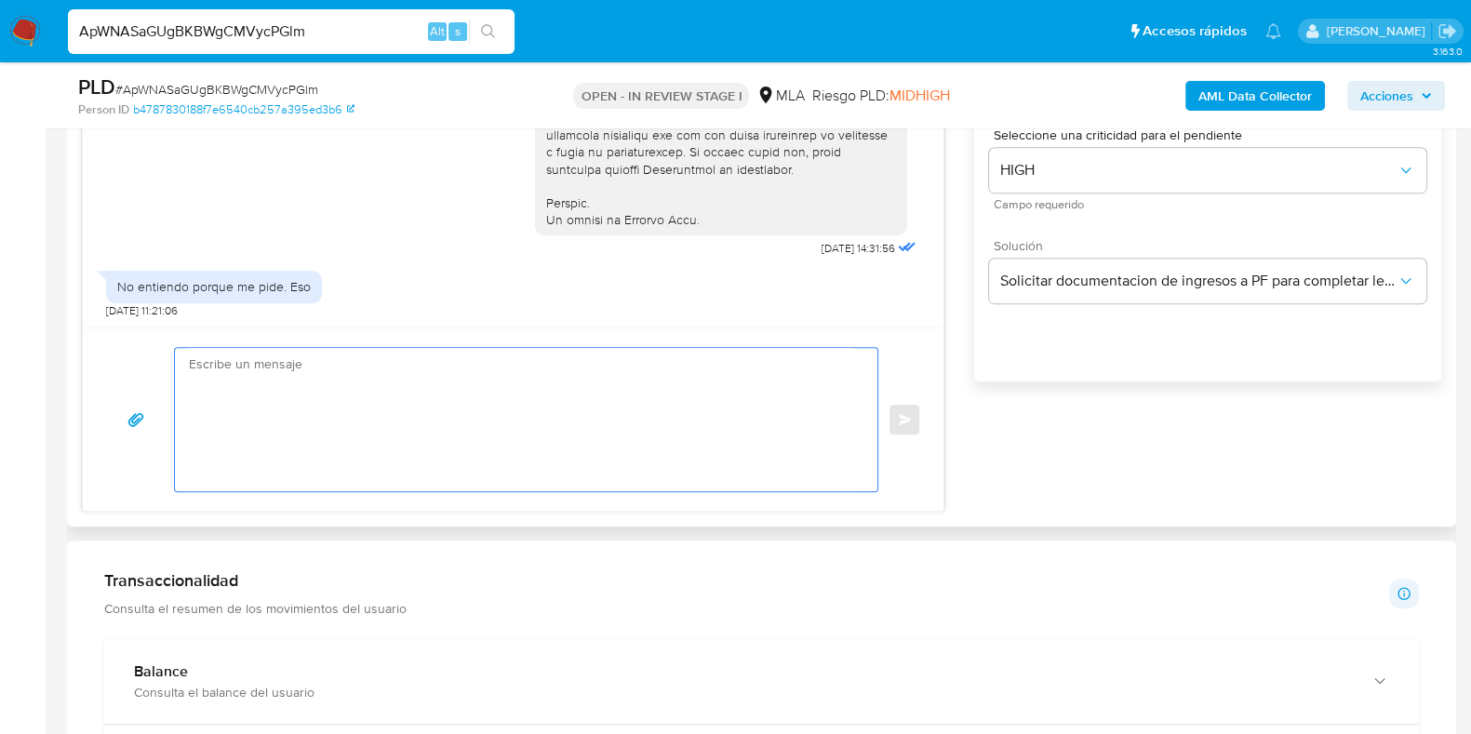
paste textarea "Buenas tardes, Queremos aclararte que la Resolución General ARCA 5696/2025 indi…"
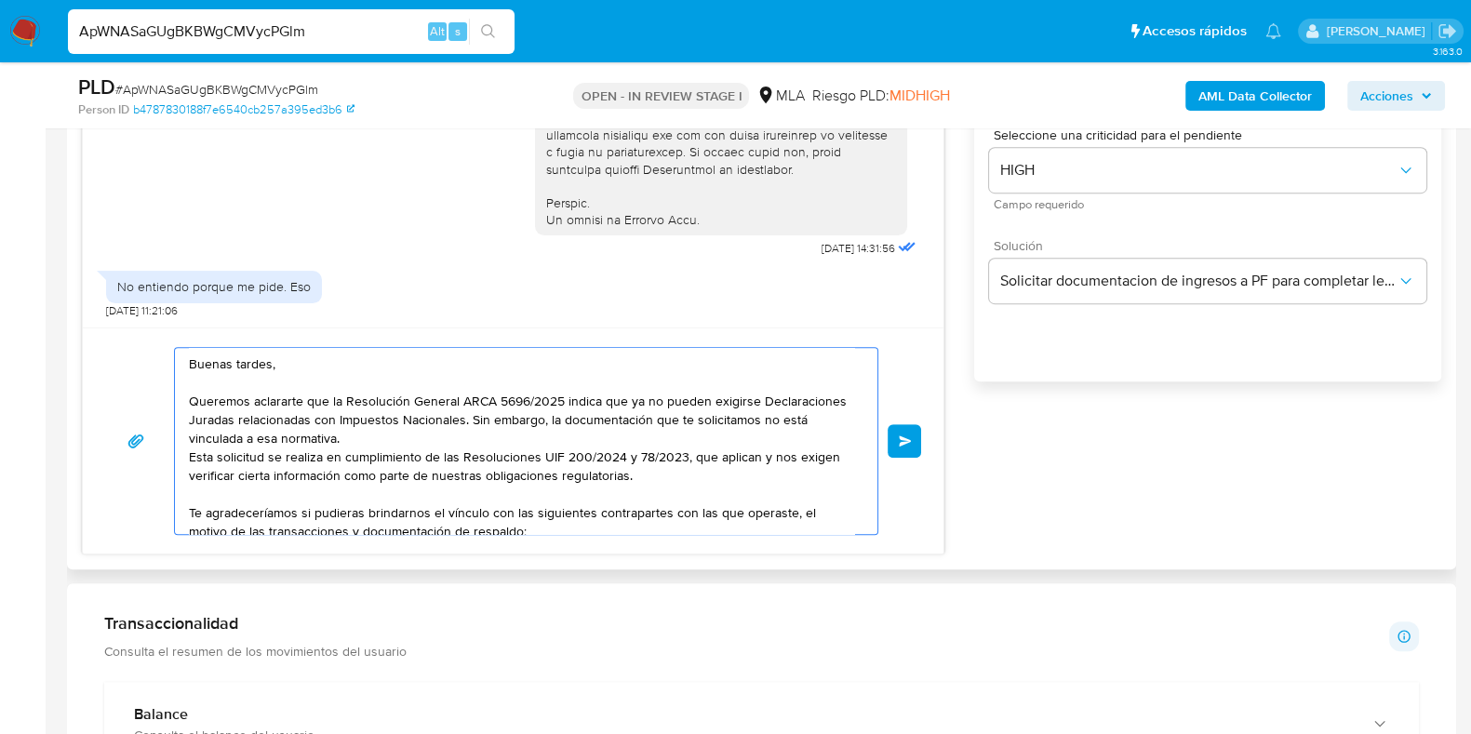
scroll to position [174, 0]
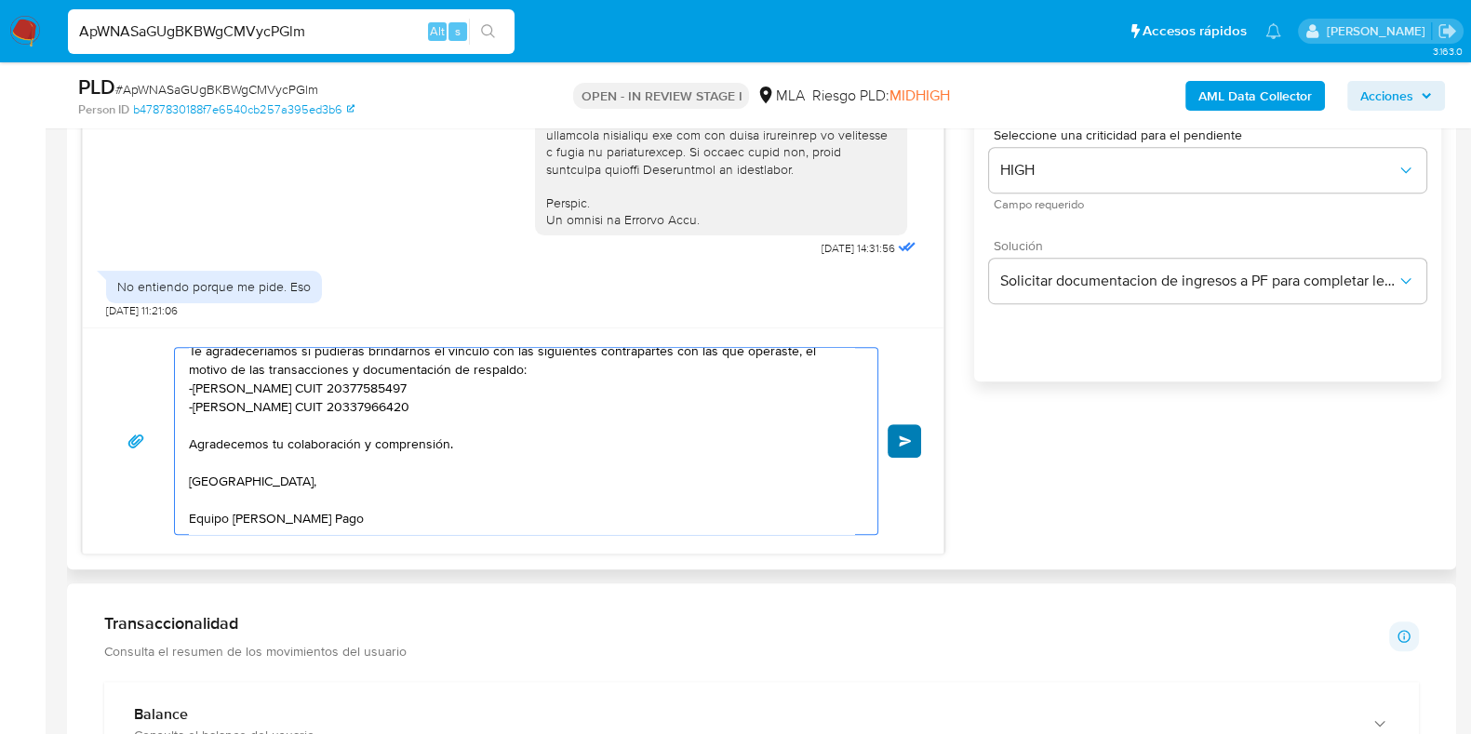
type textarea "Buenas tardes, Queremos aclararte que la Resolución General ARCA 5696/2025 indi…"
click at [904, 425] on button "Enviar" at bounding box center [904, 440] width 33 height 33
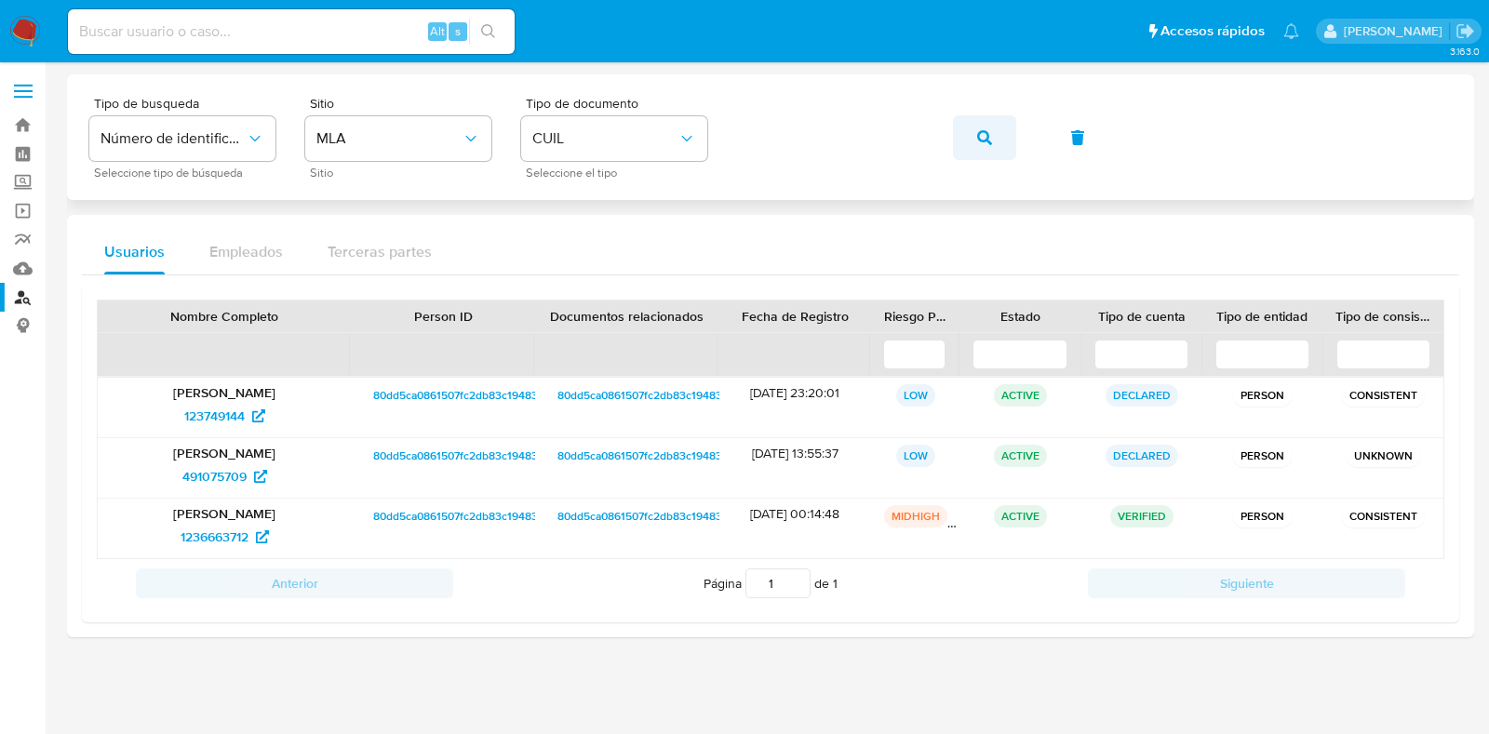
click at [990, 140] on icon "button" at bounding box center [984, 137] width 15 height 15
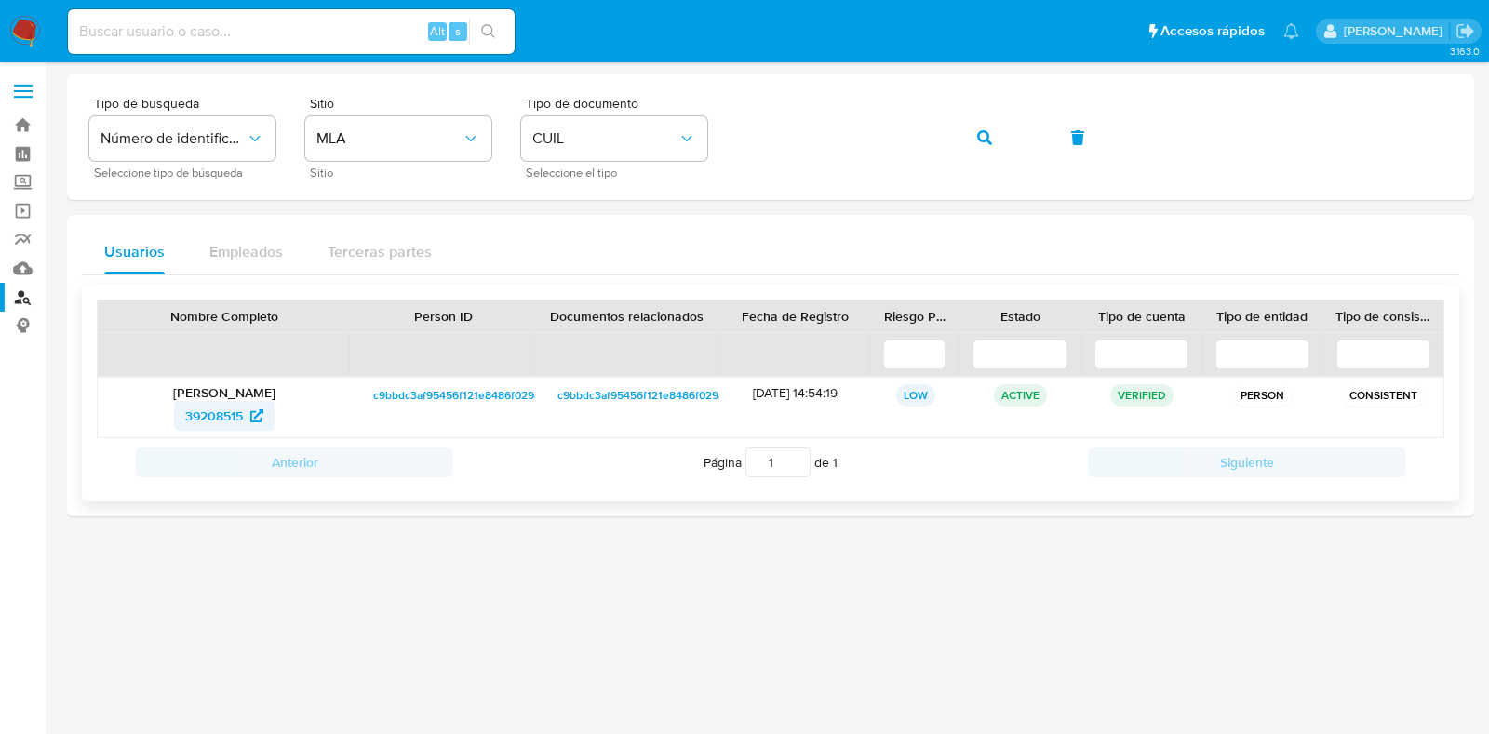
click at [247, 402] on span "39208515" at bounding box center [224, 416] width 78 height 30
click at [961, 138] on button "button" at bounding box center [984, 137] width 63 height 45
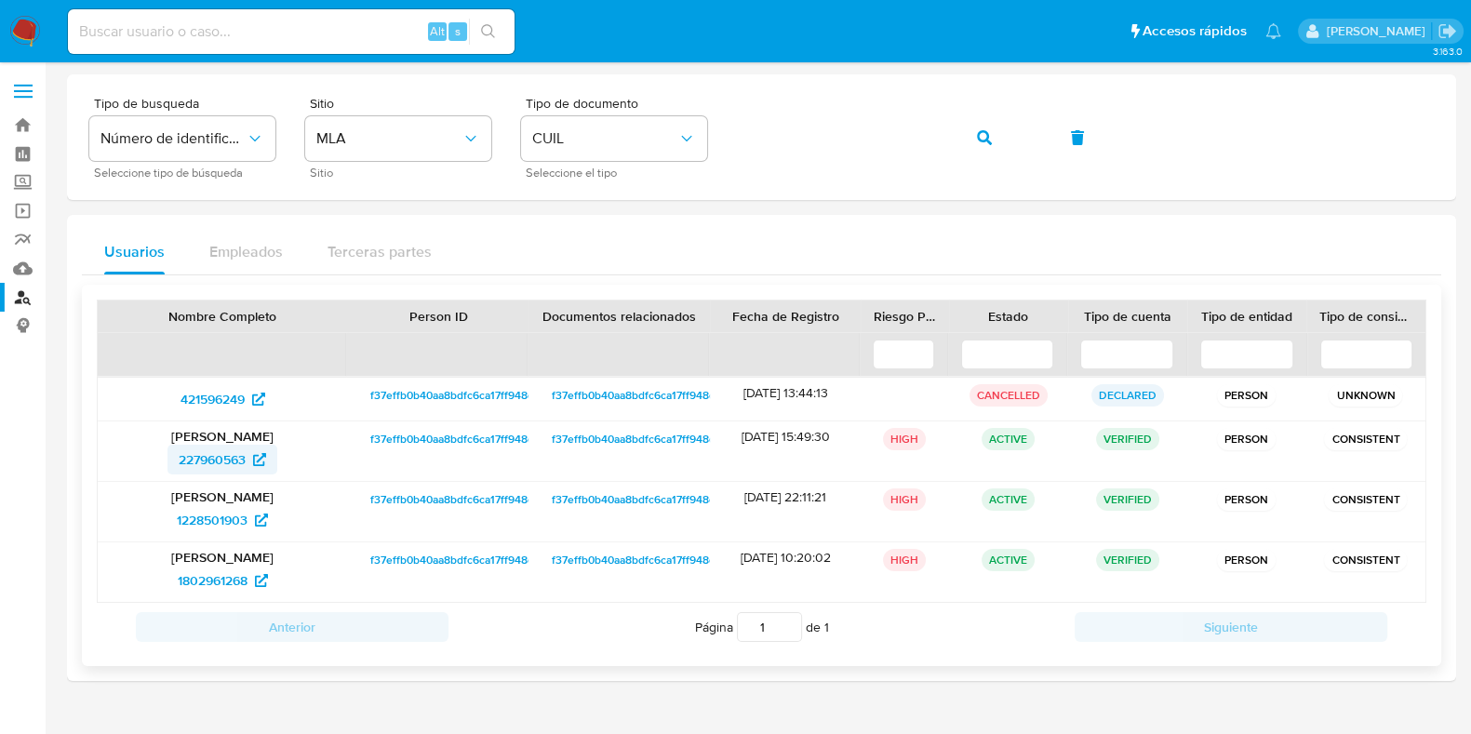
click at [211, 458] on span "227960563" at bounding box center [212, 460] width 67 height 30
click at [983, 147] on span "button" at bounding box center [984, 137] width 15 height 41
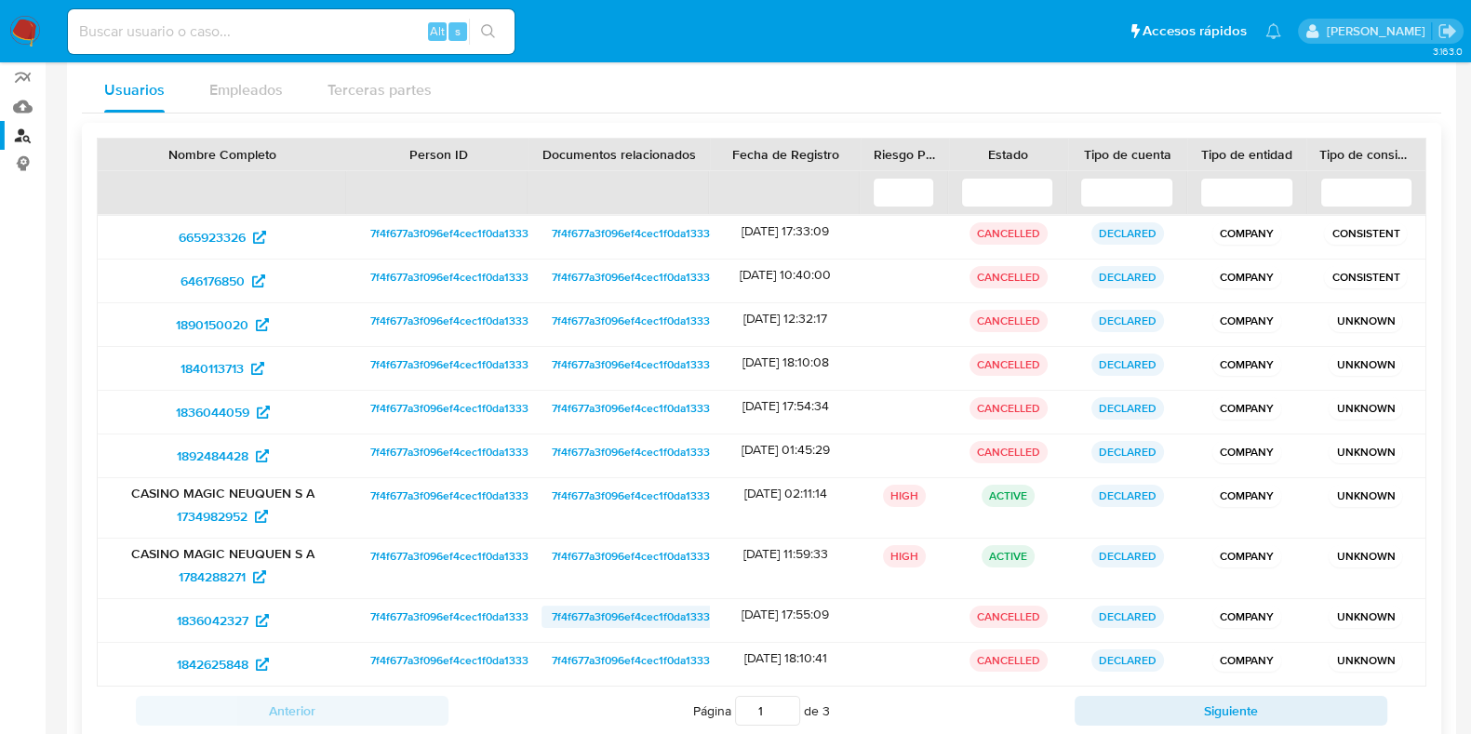
scroll to position [232, 0]
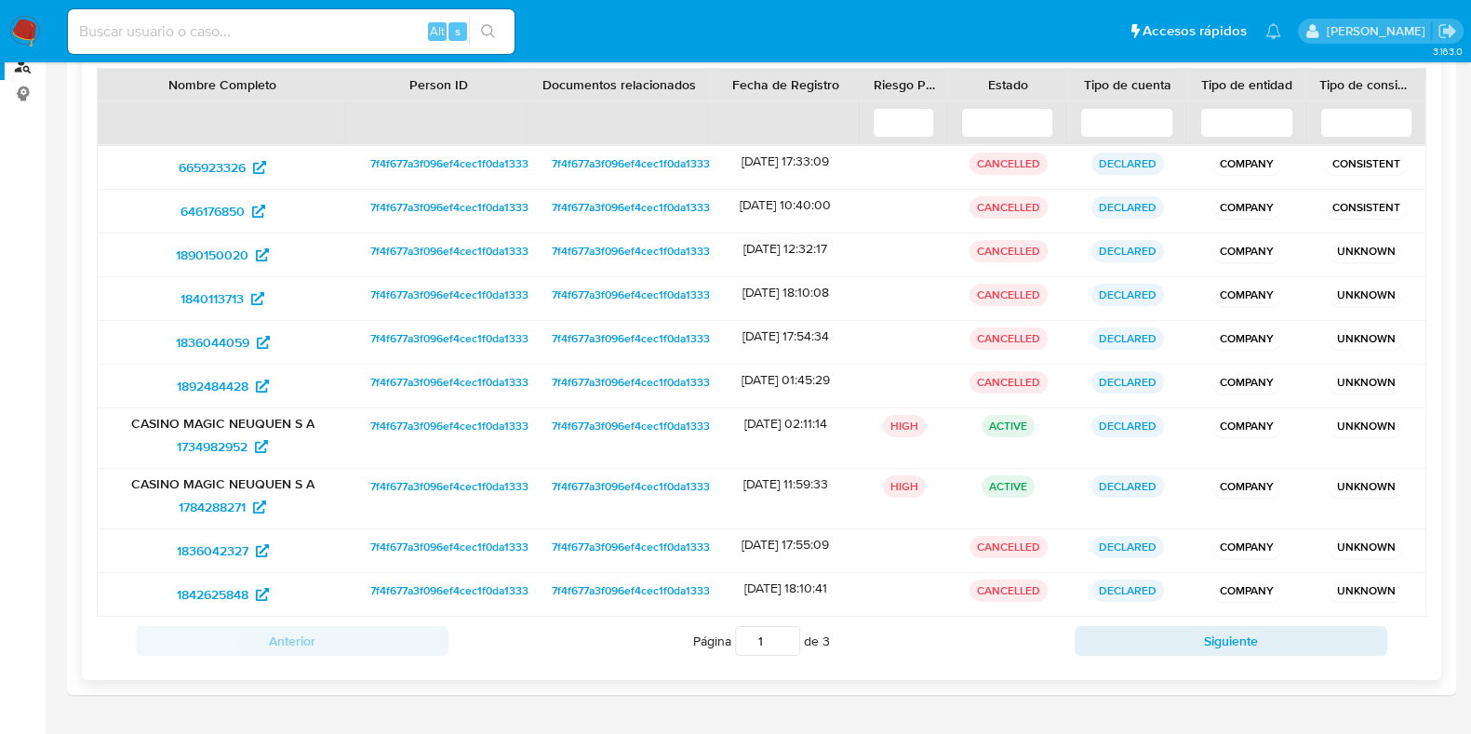
click at [1045, 634] on div "Página 1 de 3" at bounding box center [761, 640] width 626 height 35
click at [1095, 640] on button "Siguiente" at bounding box center [1231, 641] width 313 height 30
type input "2"
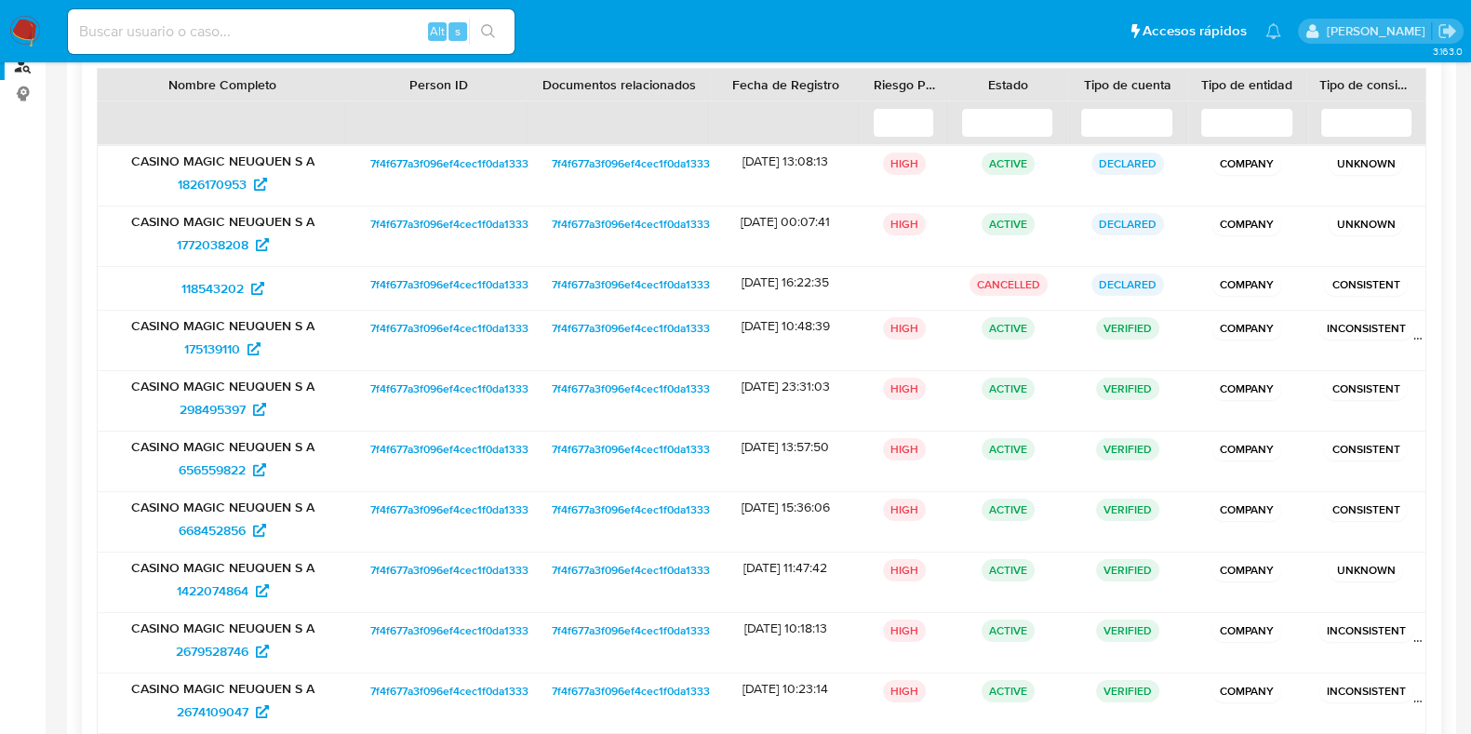
click at [166, 341] on div "175139110" at bounding box center [223, 349] width 224 height 30
click at [223, 344] on span "175139110" at bounding box center [212, 349] width 56 height 30
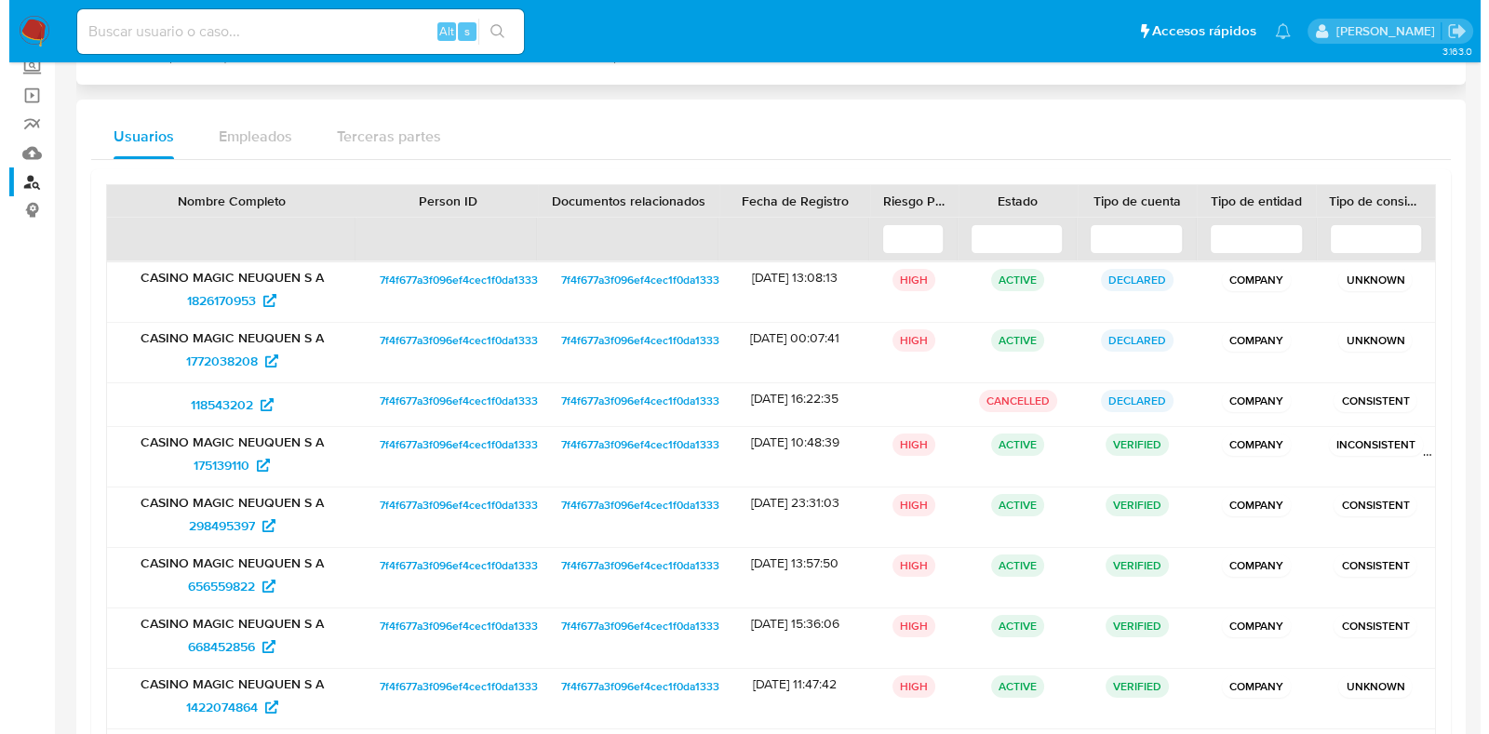
scroll to position [0, 0]
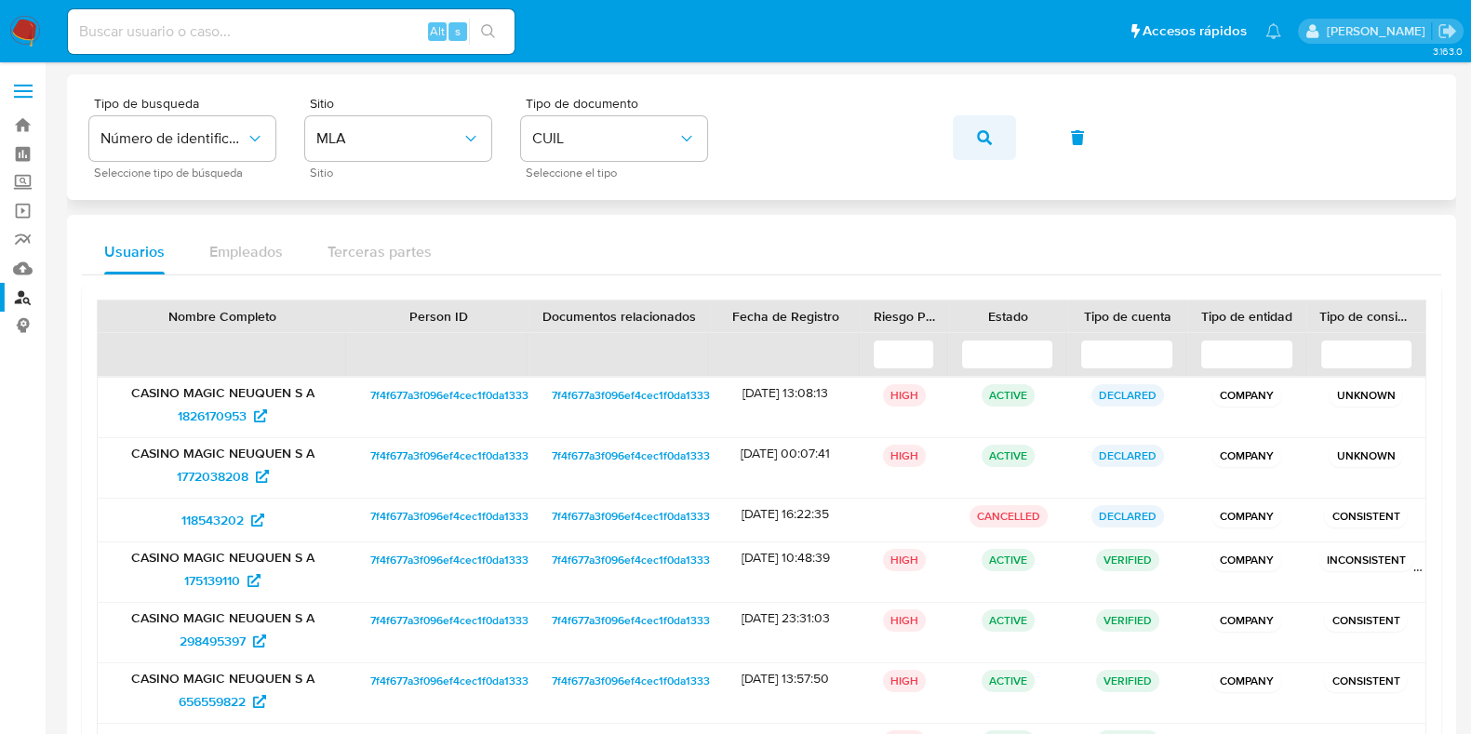
click at [990, 141] on icon "button" at bounding box center [984, 137] width 15 height 15
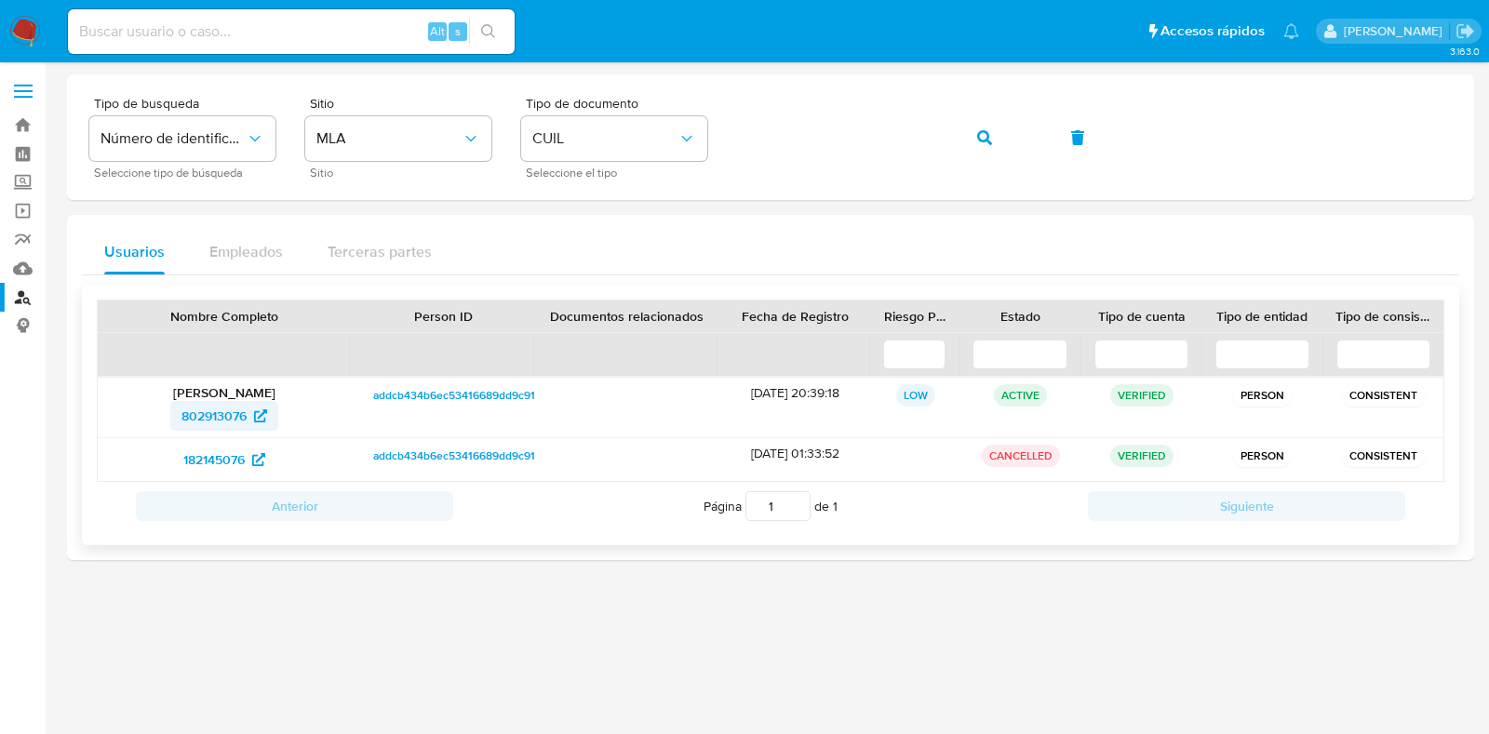
click at [245, 412] on span "802913076" at bounding box center [213, 416] width 65 height 30
click at [983, 141] on icon "button" at bounding box center [984, 137] width 15 height 15
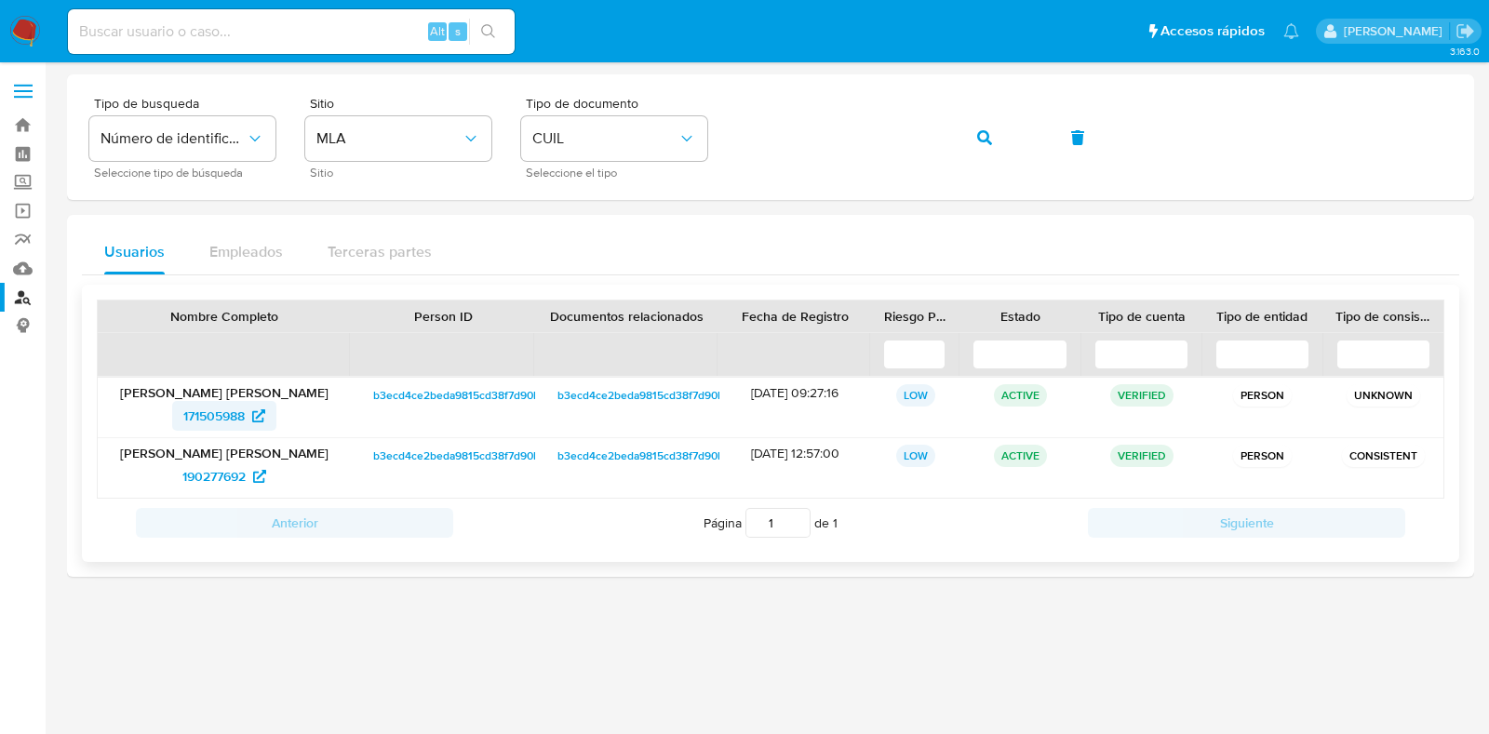
click at [231, 420] on span "171505988" at bounding box center [213, 416] width 61 height 30
click at [986, 137] on icon "button" at bounding box center [984, 137] width 15 height 15
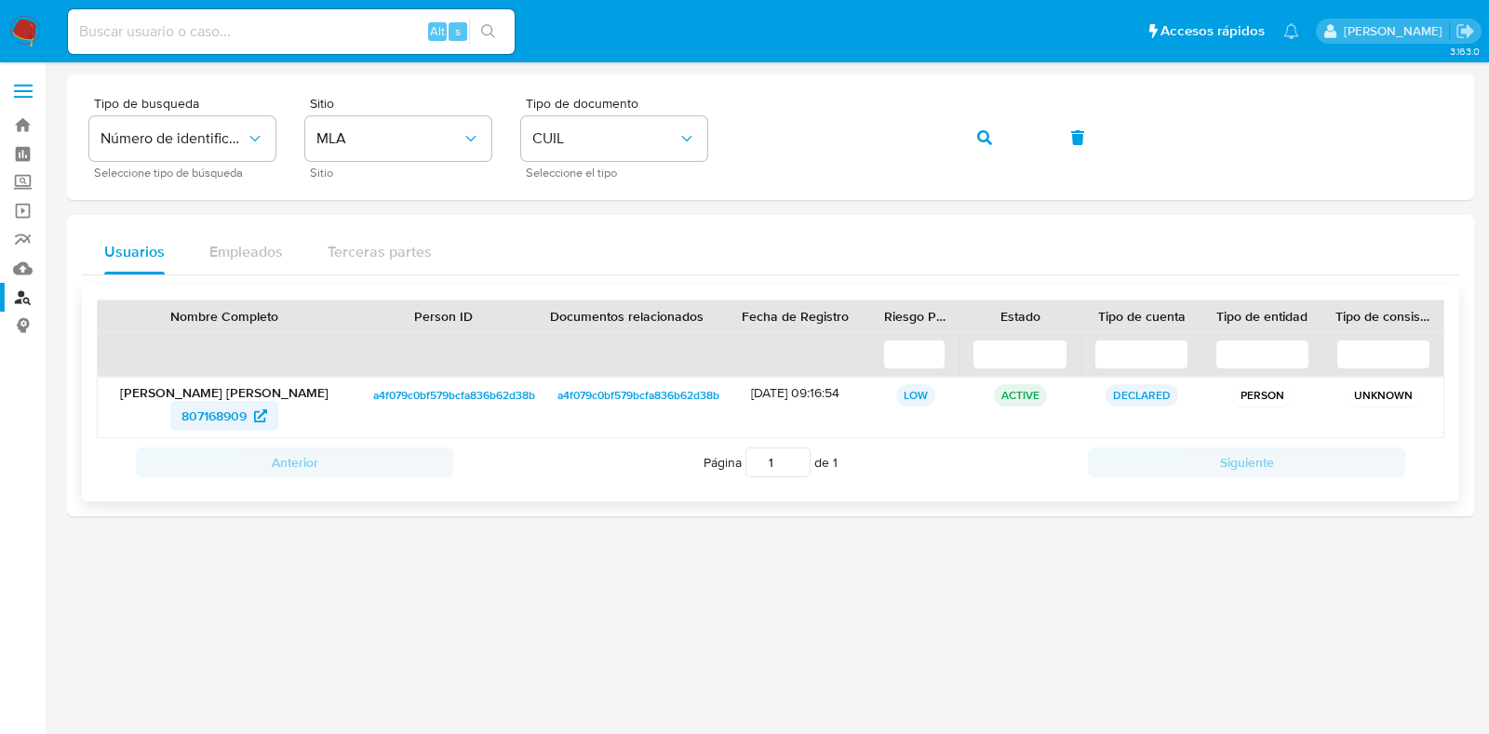
click at [203, 416] on span "807168909" at bounding box center [213, 416] width 65 height 30
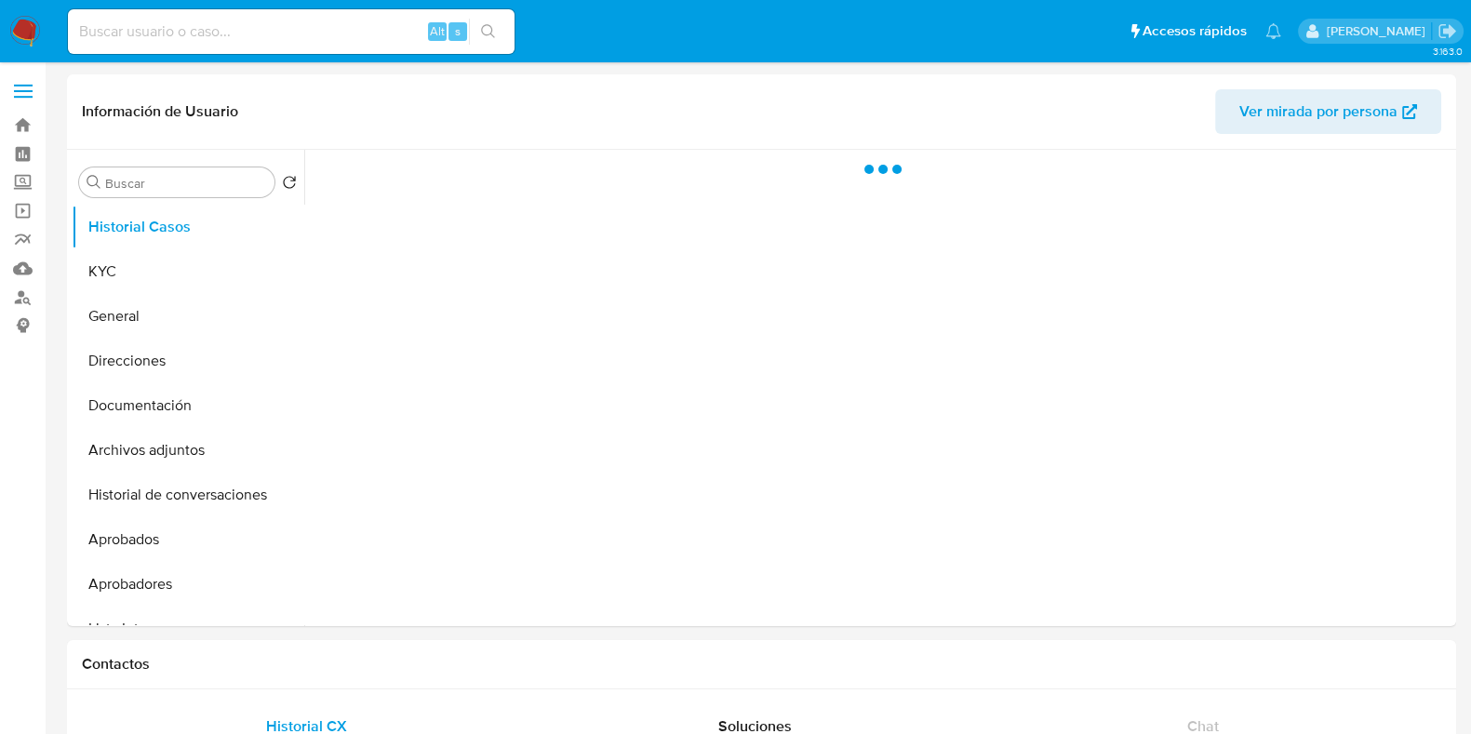
select select "10"
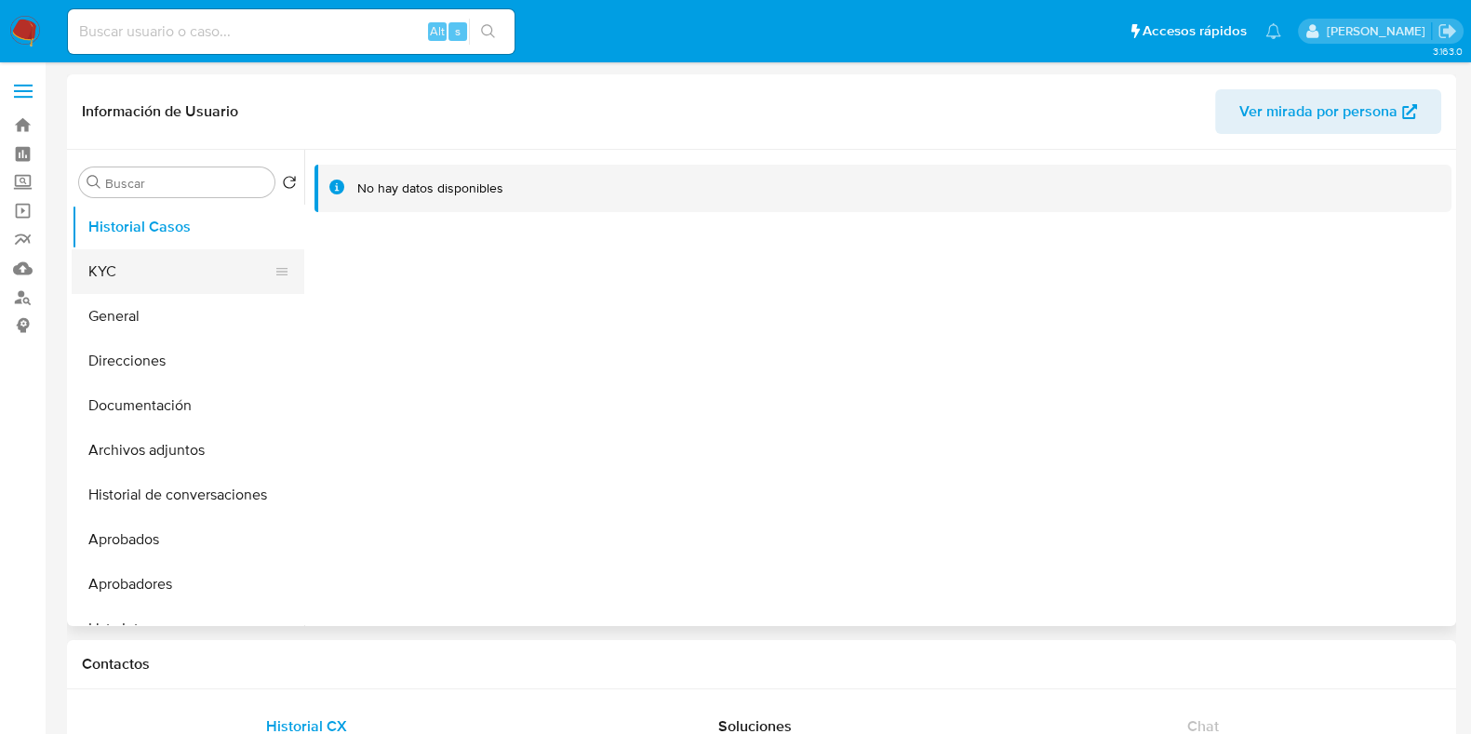
click at [221, 273] on button "KYC" at bounding box center [181, 271] width 218 height 45
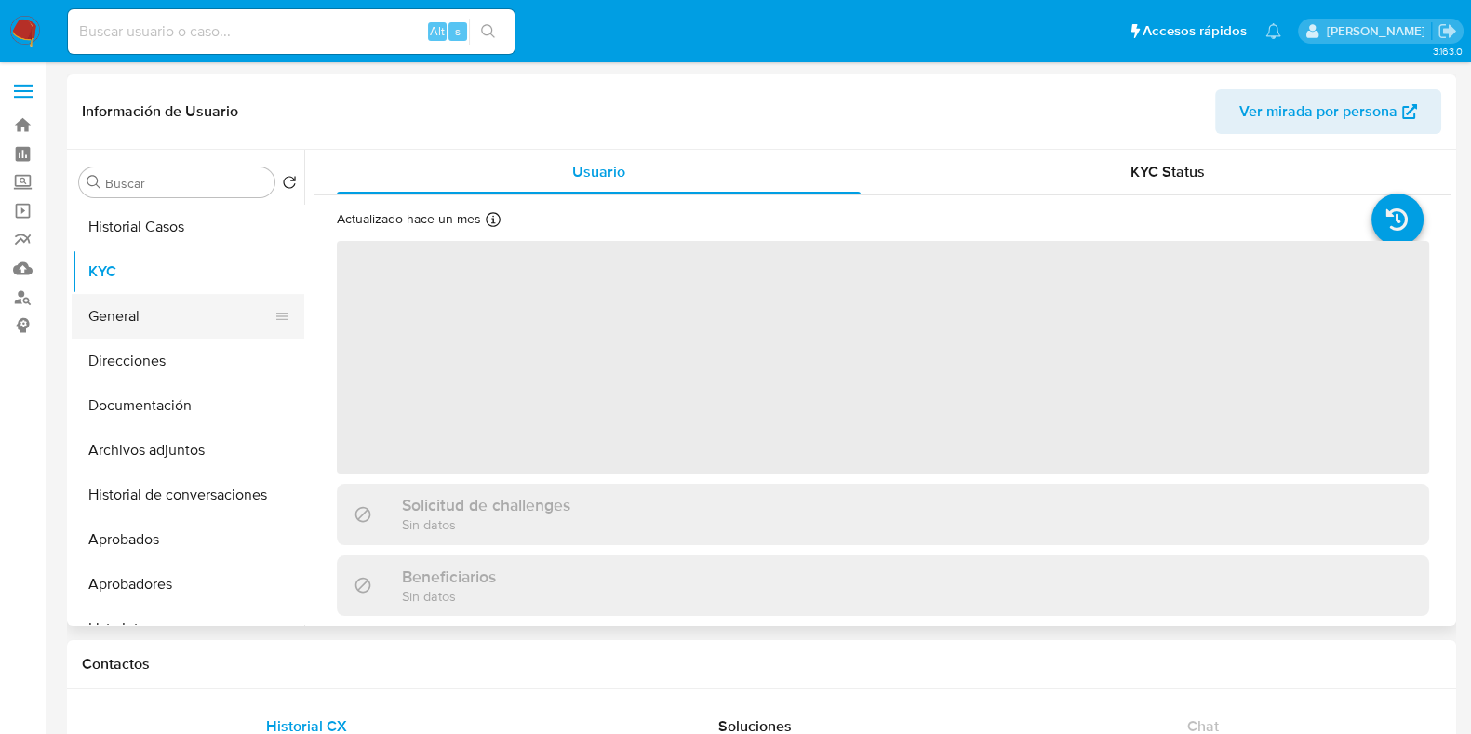
scroll to position [539, 0]
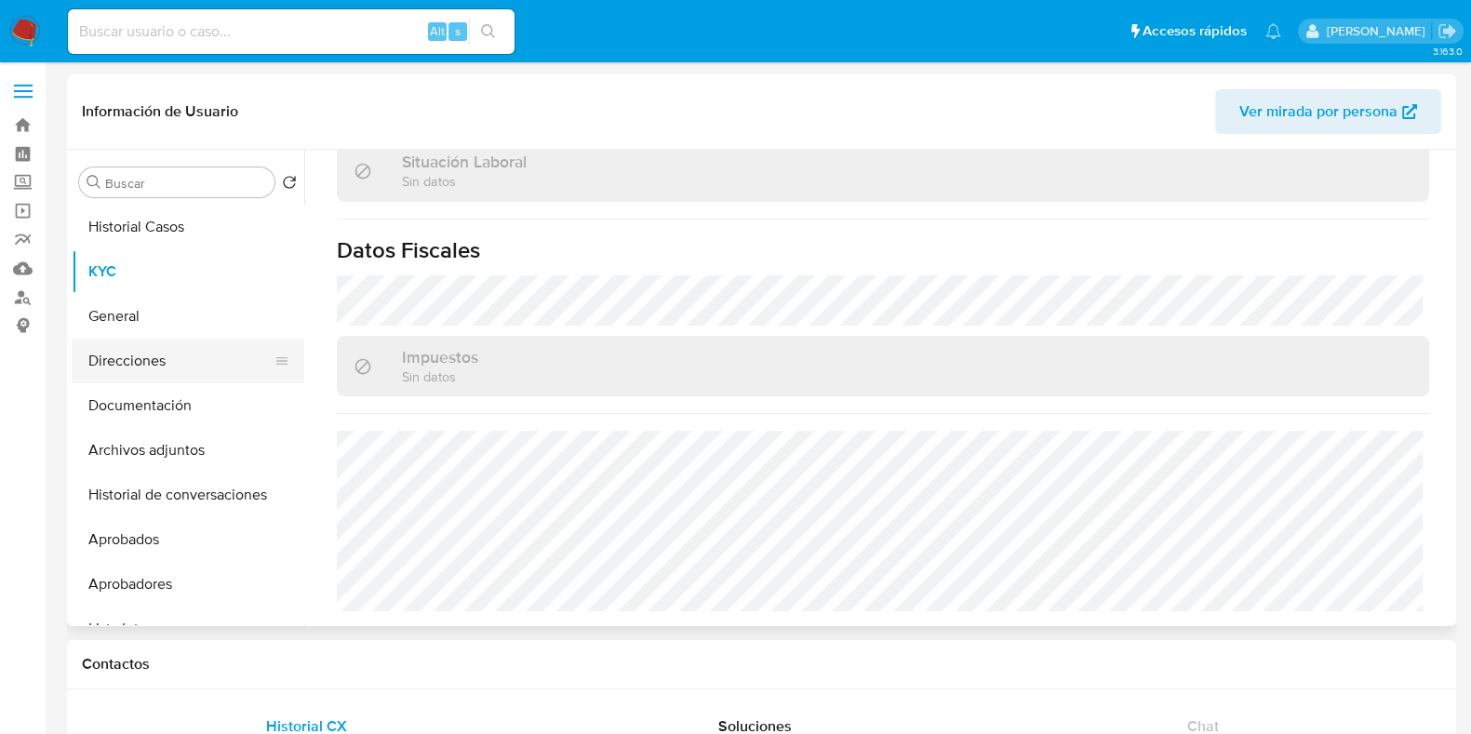
click at [173, 351] on button "Direcciones" at bounding box center [181, 361] width 218 height 45
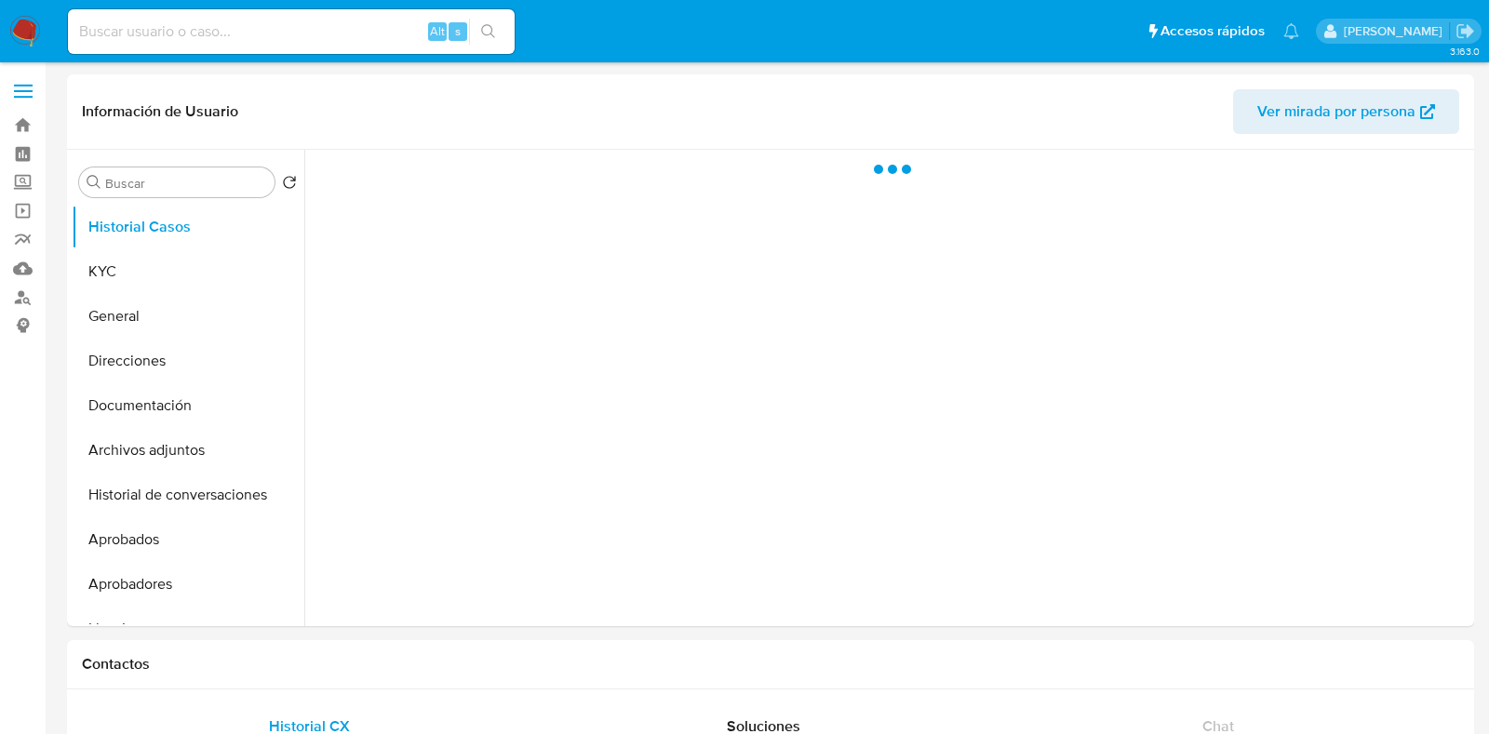
select select "10"
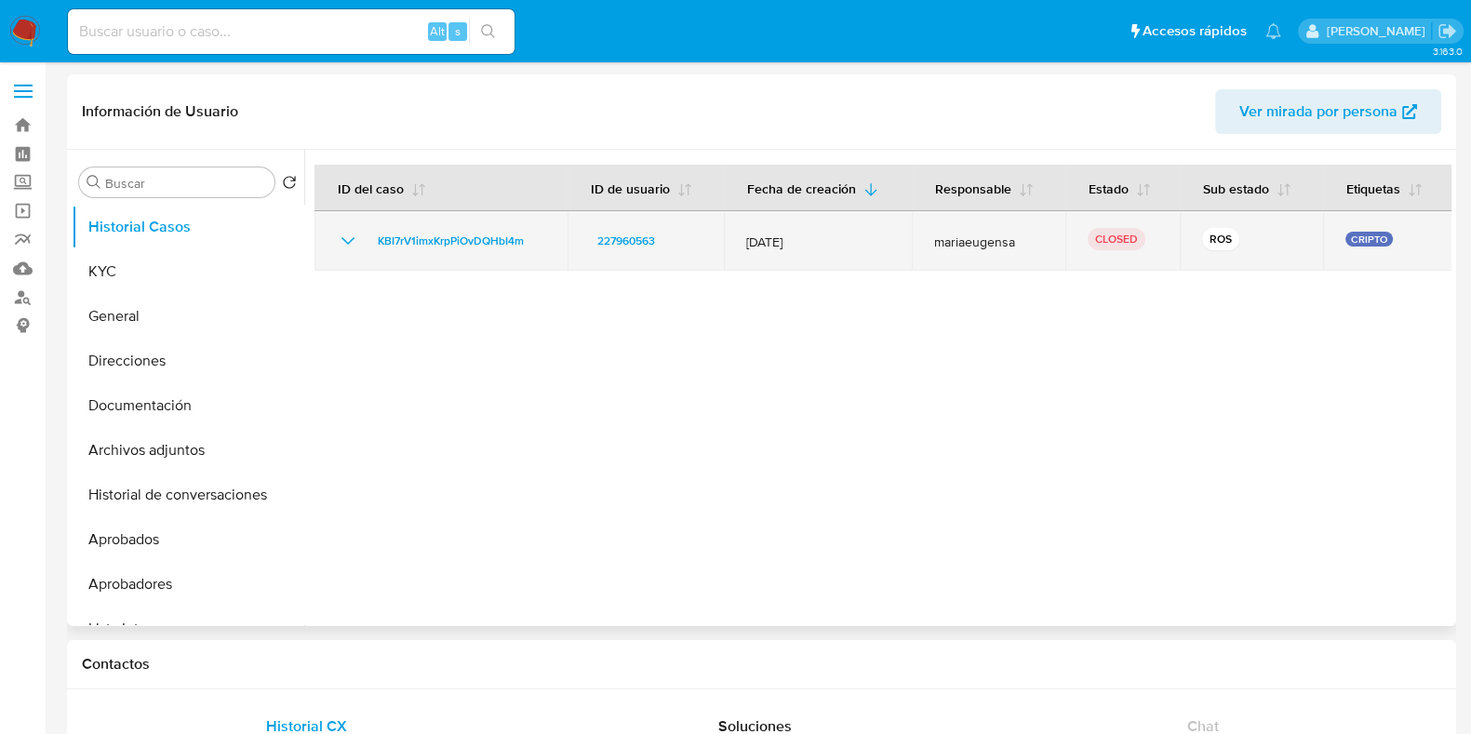
click at [357, 237] on icon "Mostrar/Ocultar" at bounding box center [348, 241] width 22 height 22
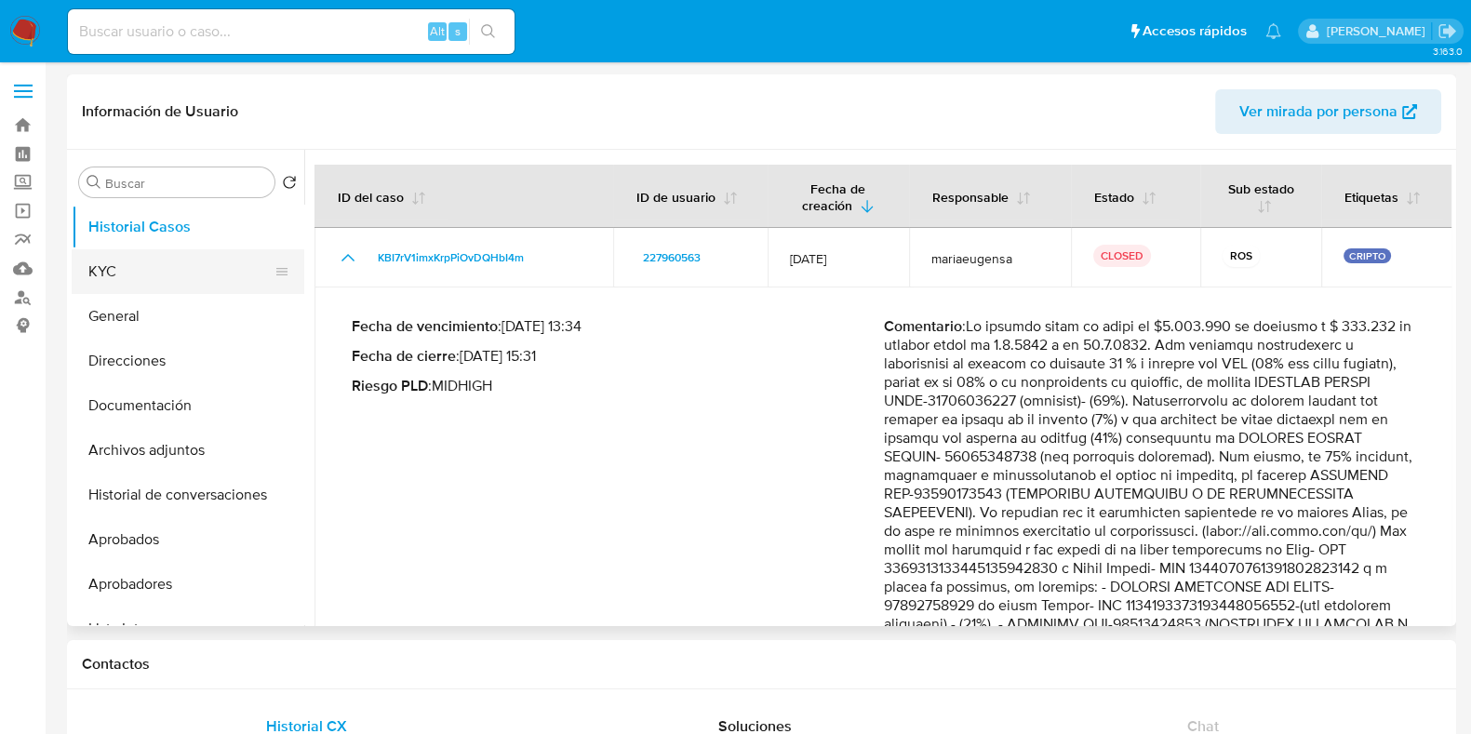
click at [158, 275] on button "KYC" at bounding box center [181, 271] width 218 height 45
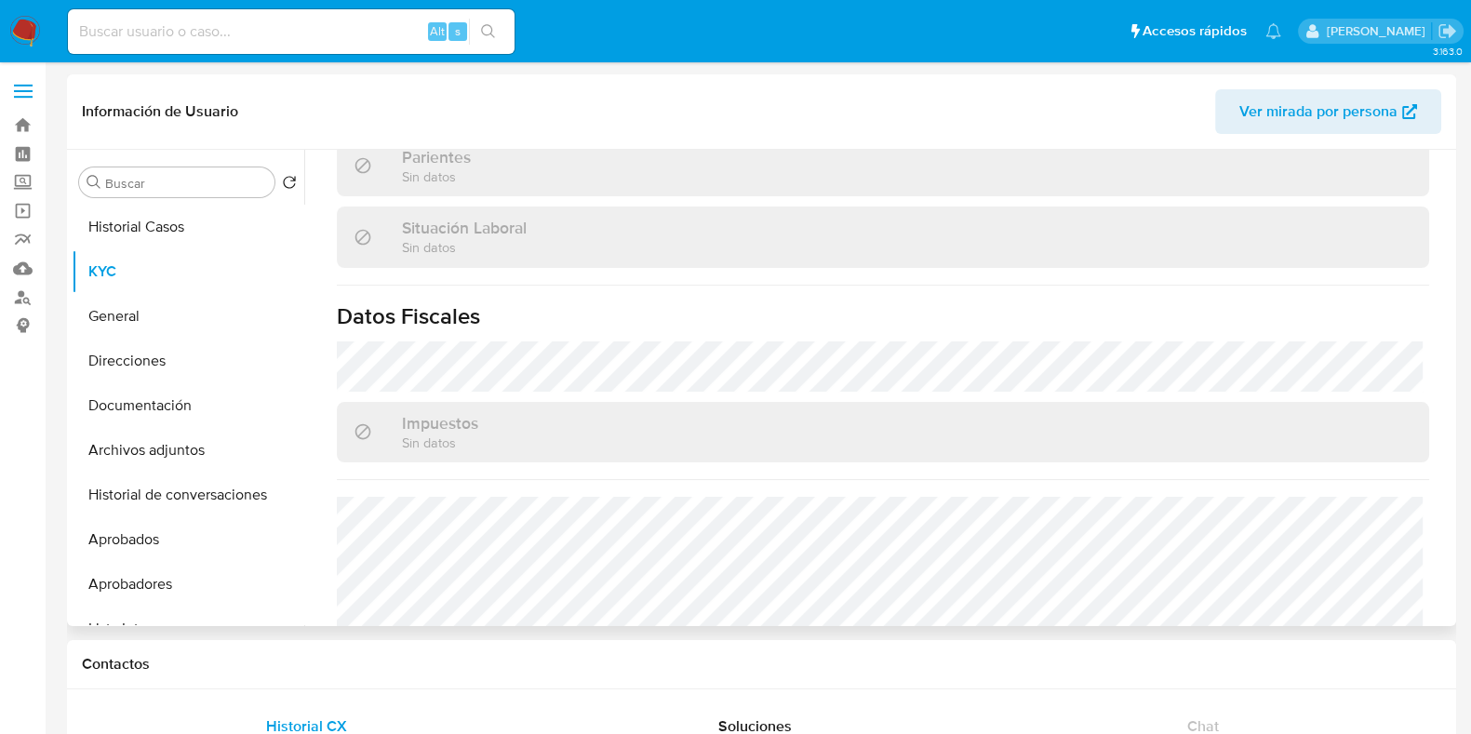
scroll to position [1015, 0]
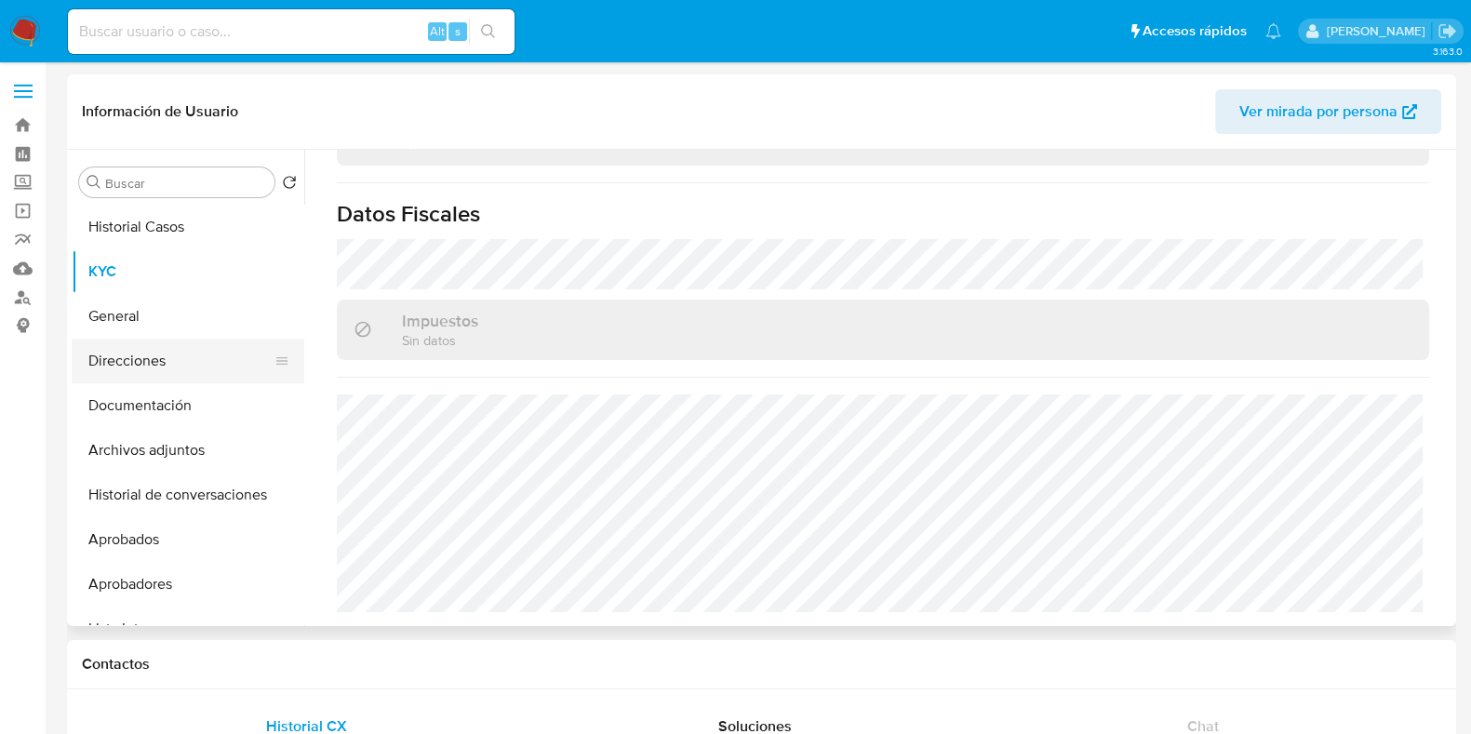
click at [163, 351] on button "Direcciones" at bounding box center [181, 361] width 218 height 45
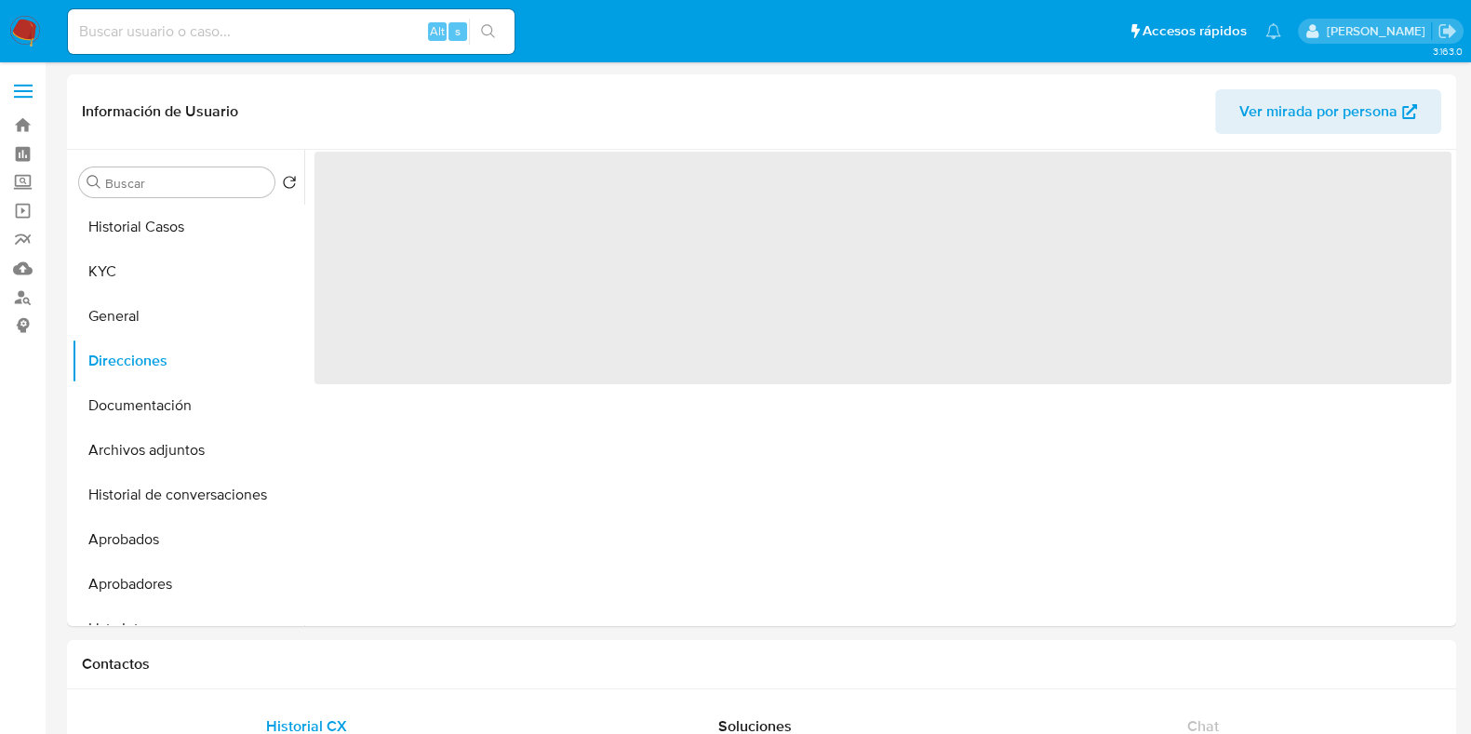
scroll to position [0, 0]
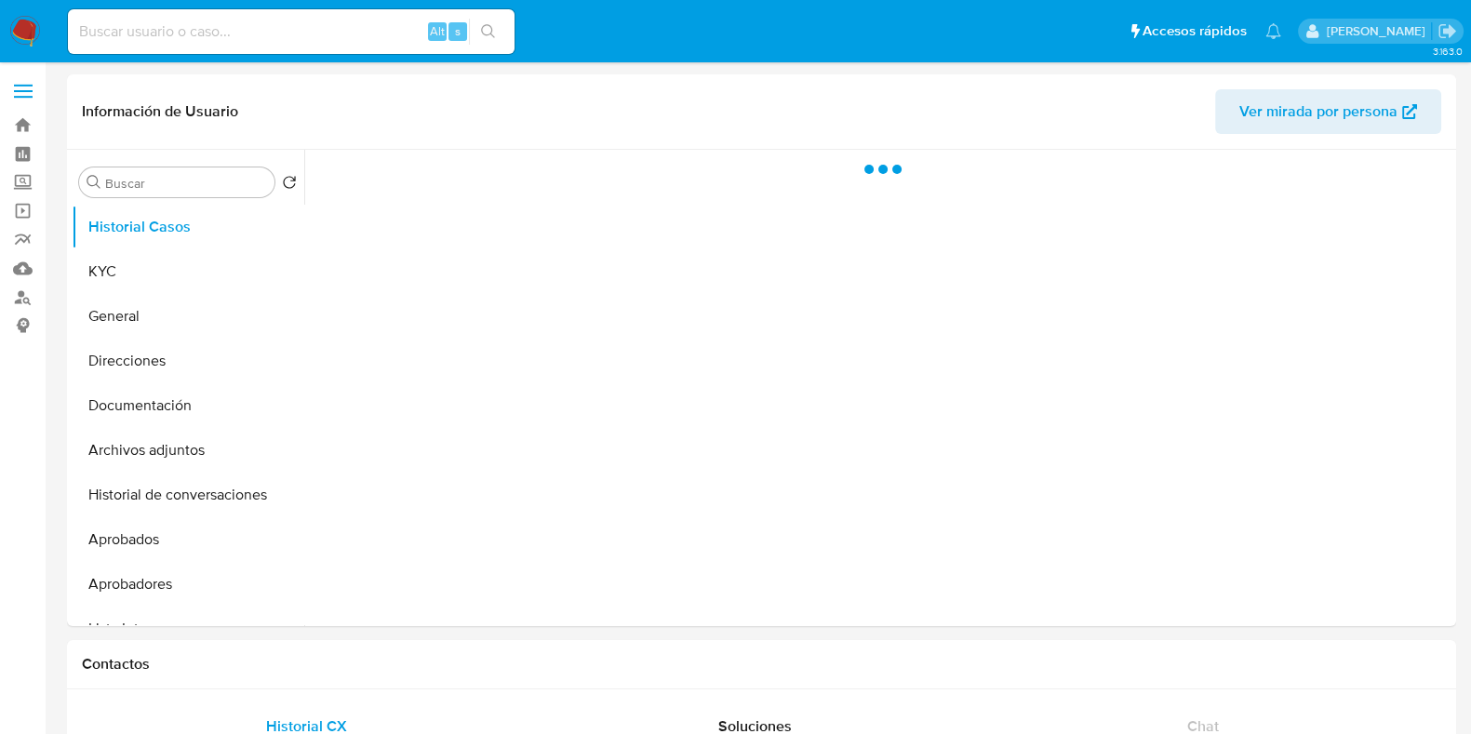
select select "10"
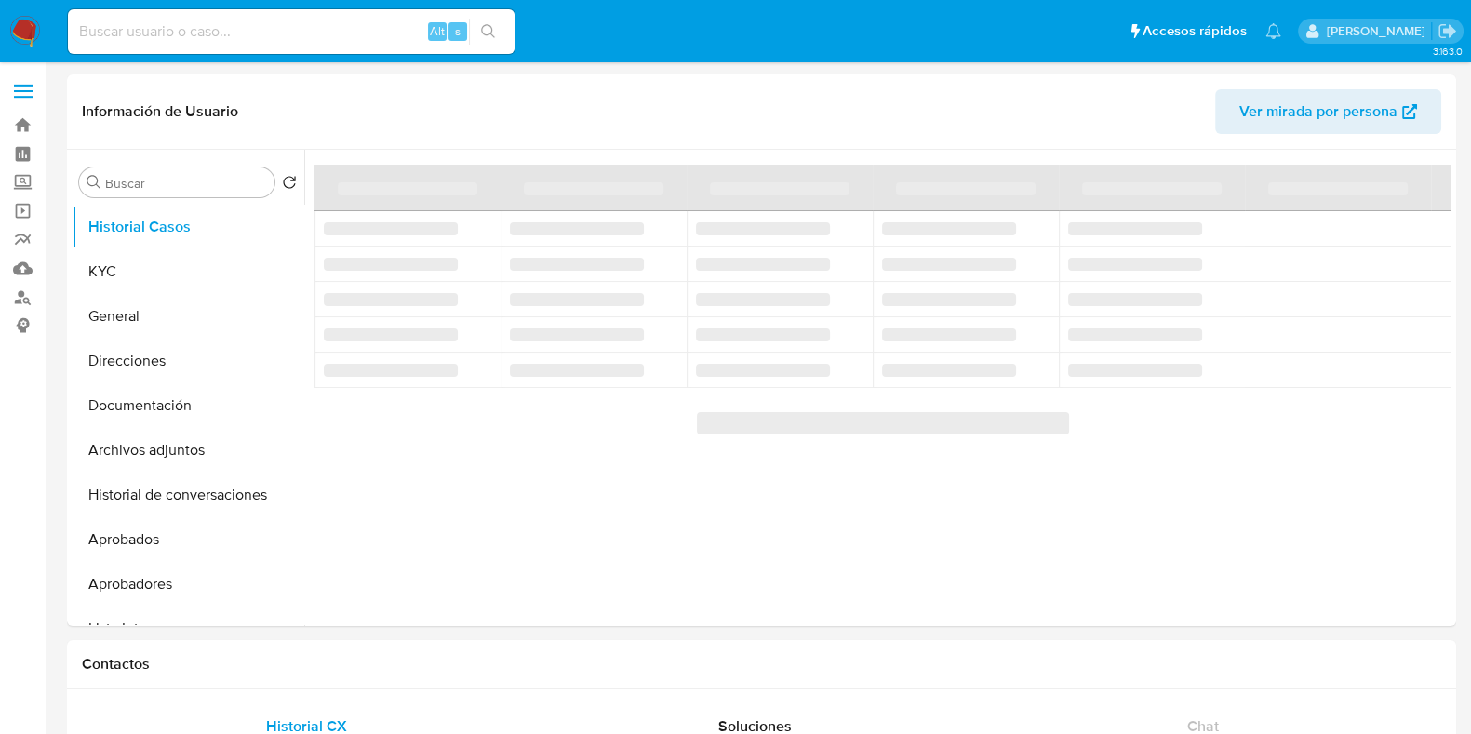
select select "10"
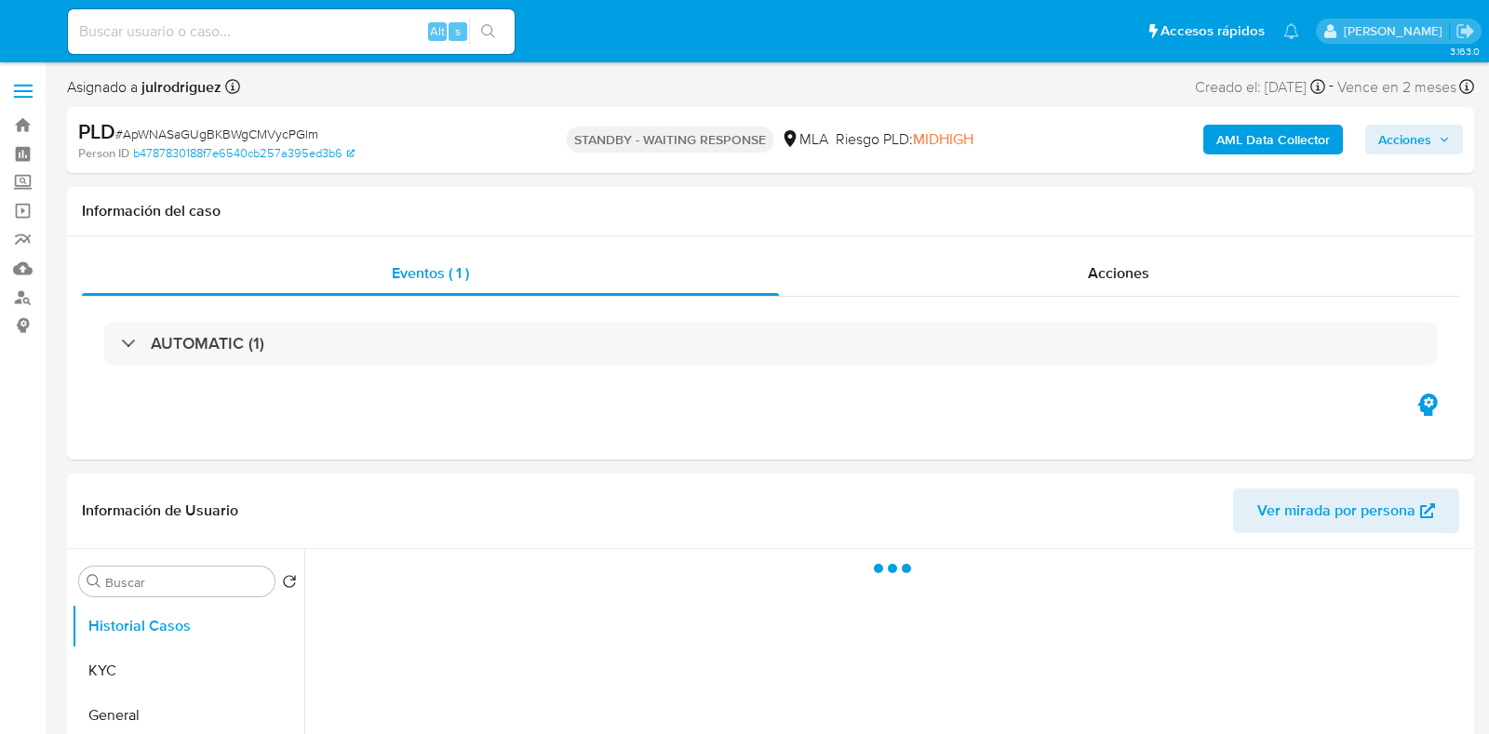
select select "10"
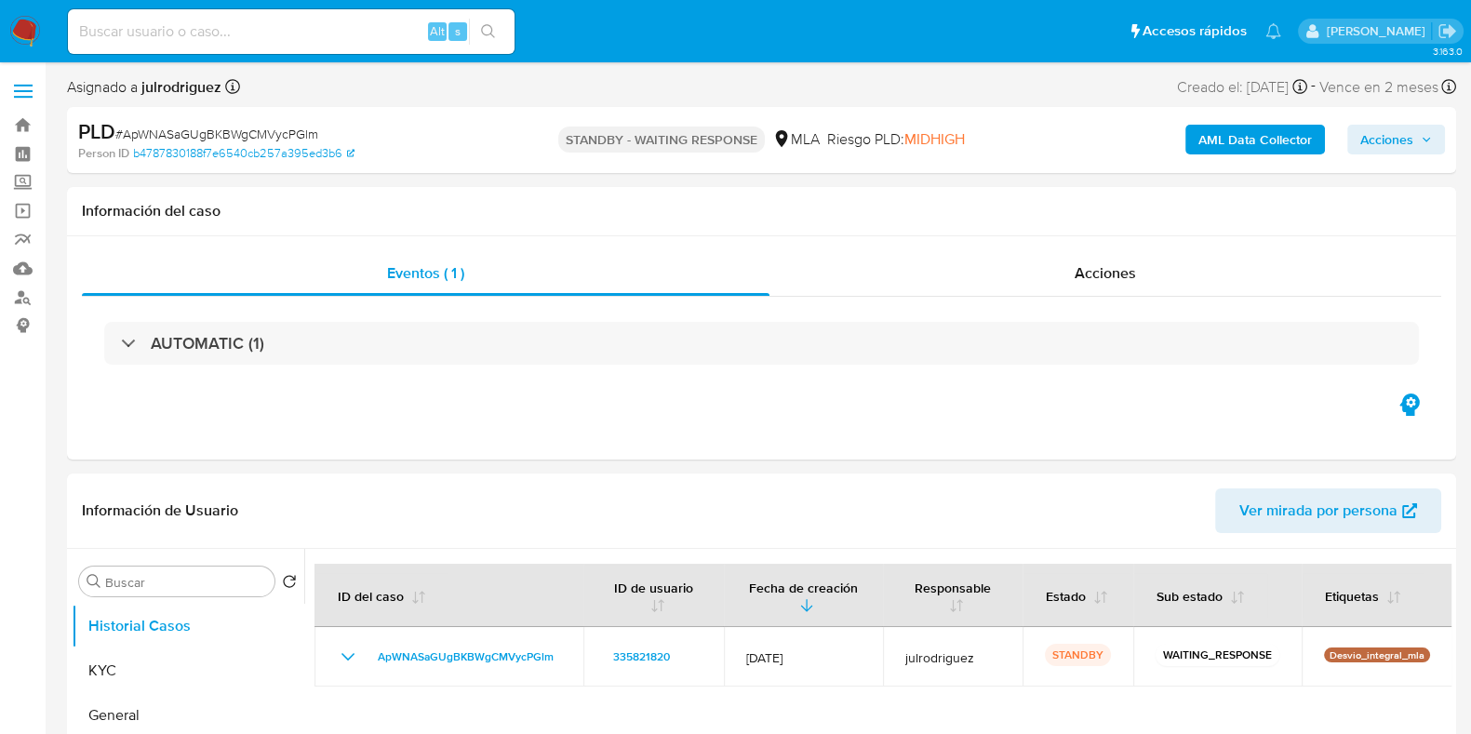
click at [300, 17] on div "Alt s" at bounding box center [291, 31] width 447 height 45
click at [312, 45] on div "Alt s" at bounding box center [291, 31] width 447 height 45
click at [312, 33] on input at bounding box center [291, 32] width 447 height 24
paste input "Ty3gSvCSBgMiVH9fLbUyFLGZ"
type input "Ty3gSvCSBgMiVH9fLbUyFLGZ"
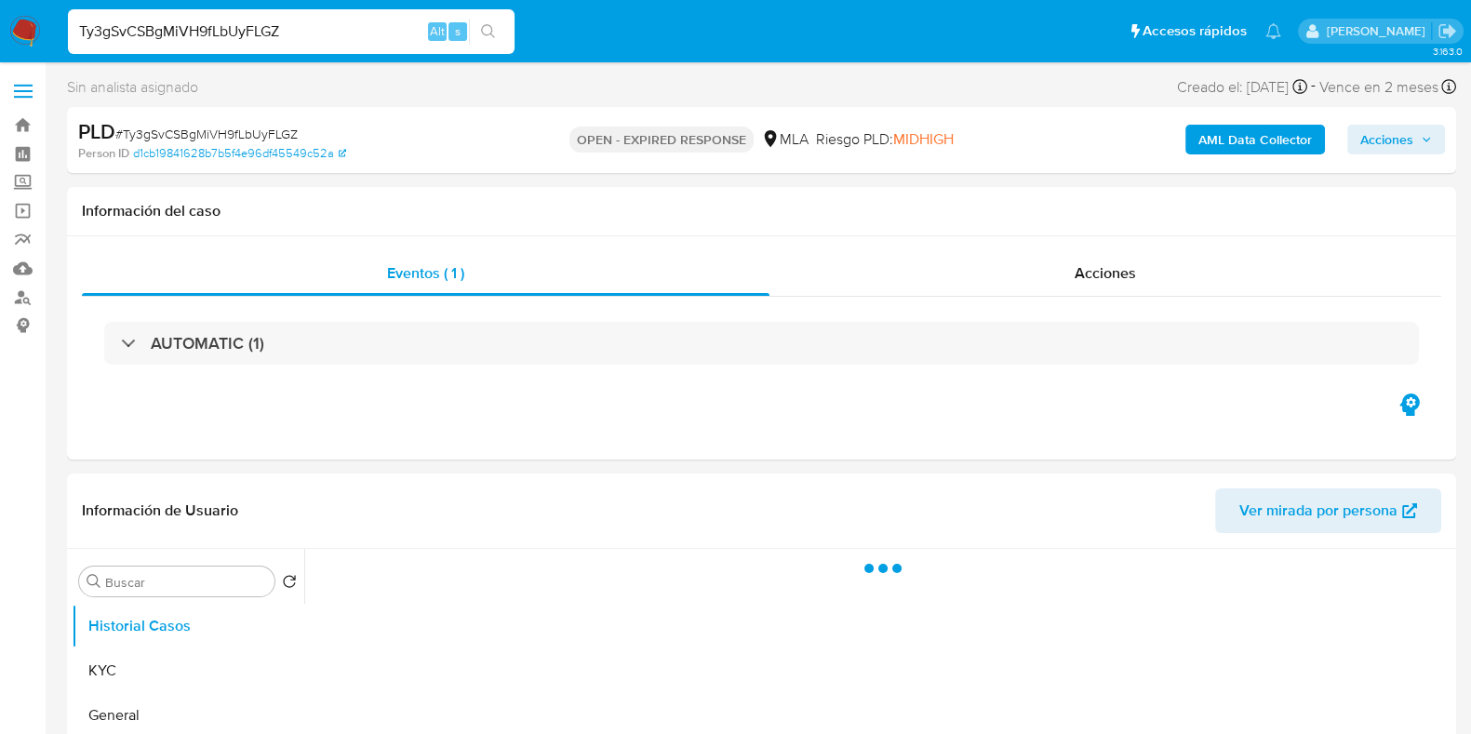
select select "10"
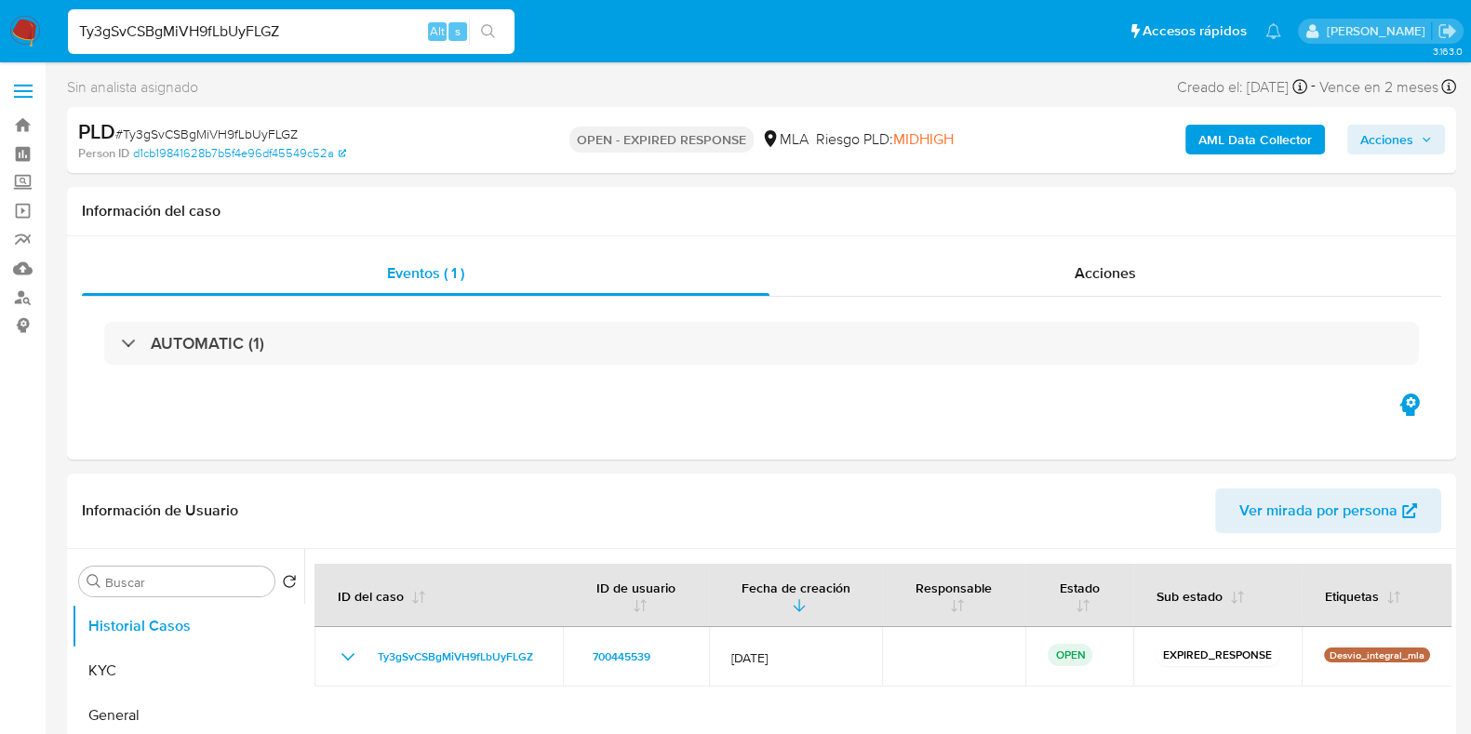
click at [263, 31] on input "Ty3gSvCSBgMiVH9fLbUyFLGZ" at bounding box center [291, 32] width 447 height 24
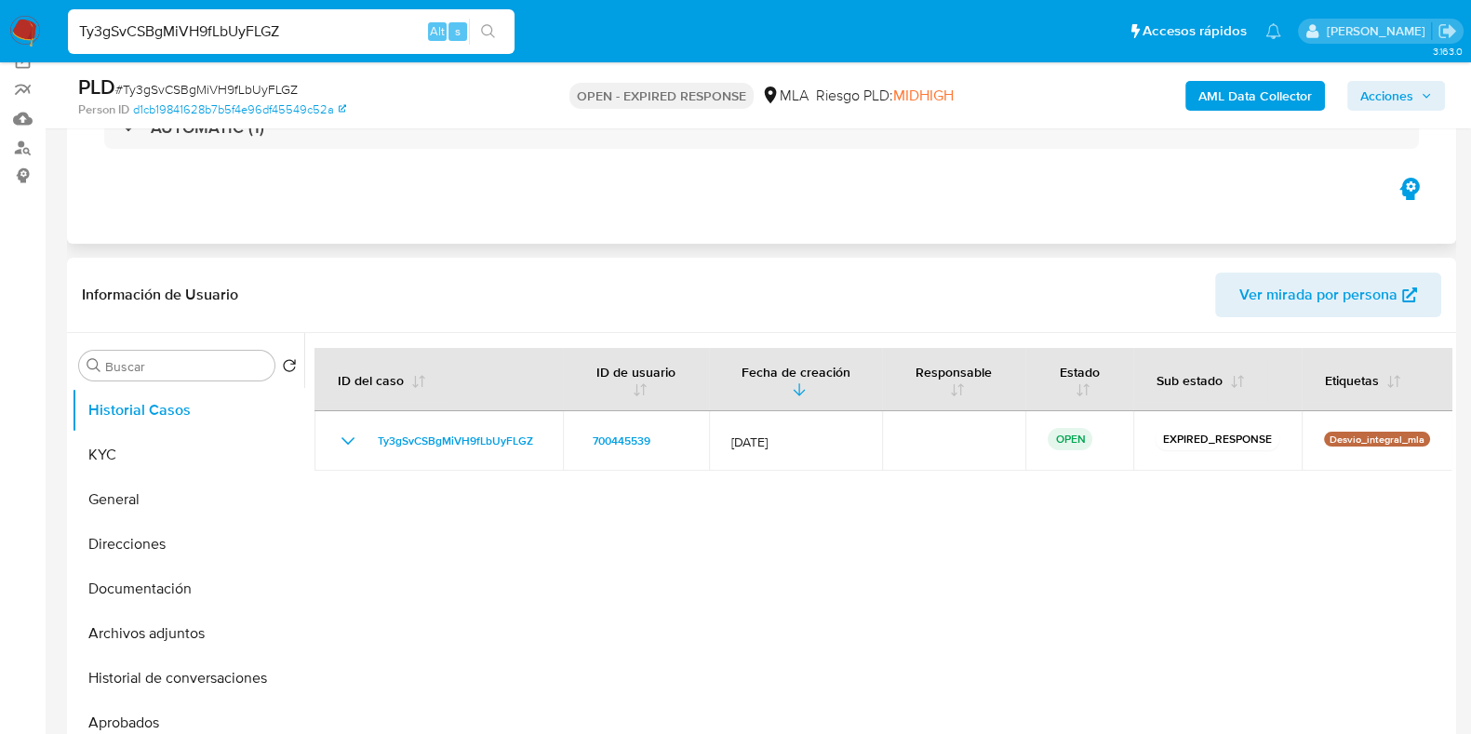
scroll to position [232, 0]
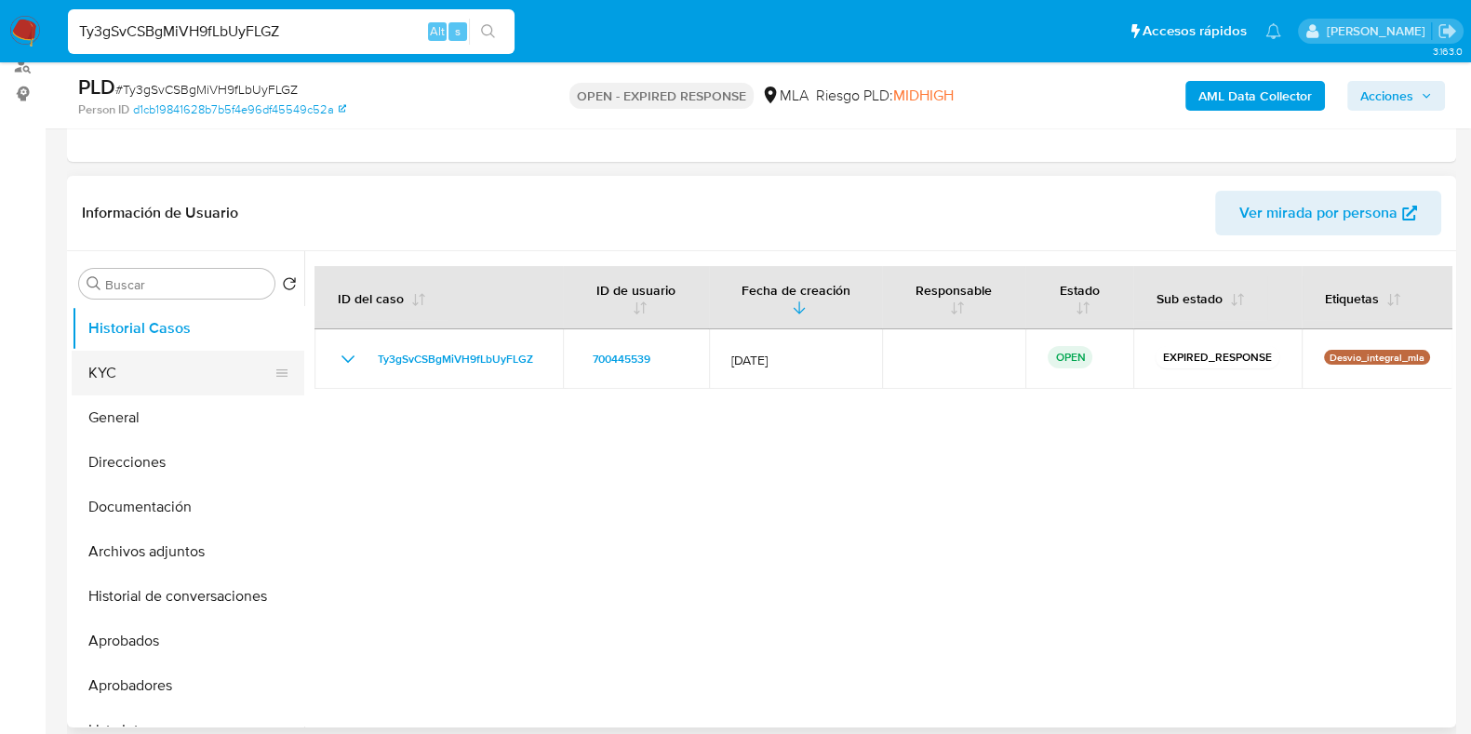
click at [136, 386] on button "KYC" at bounding box center [181, 373] width 218 height 45
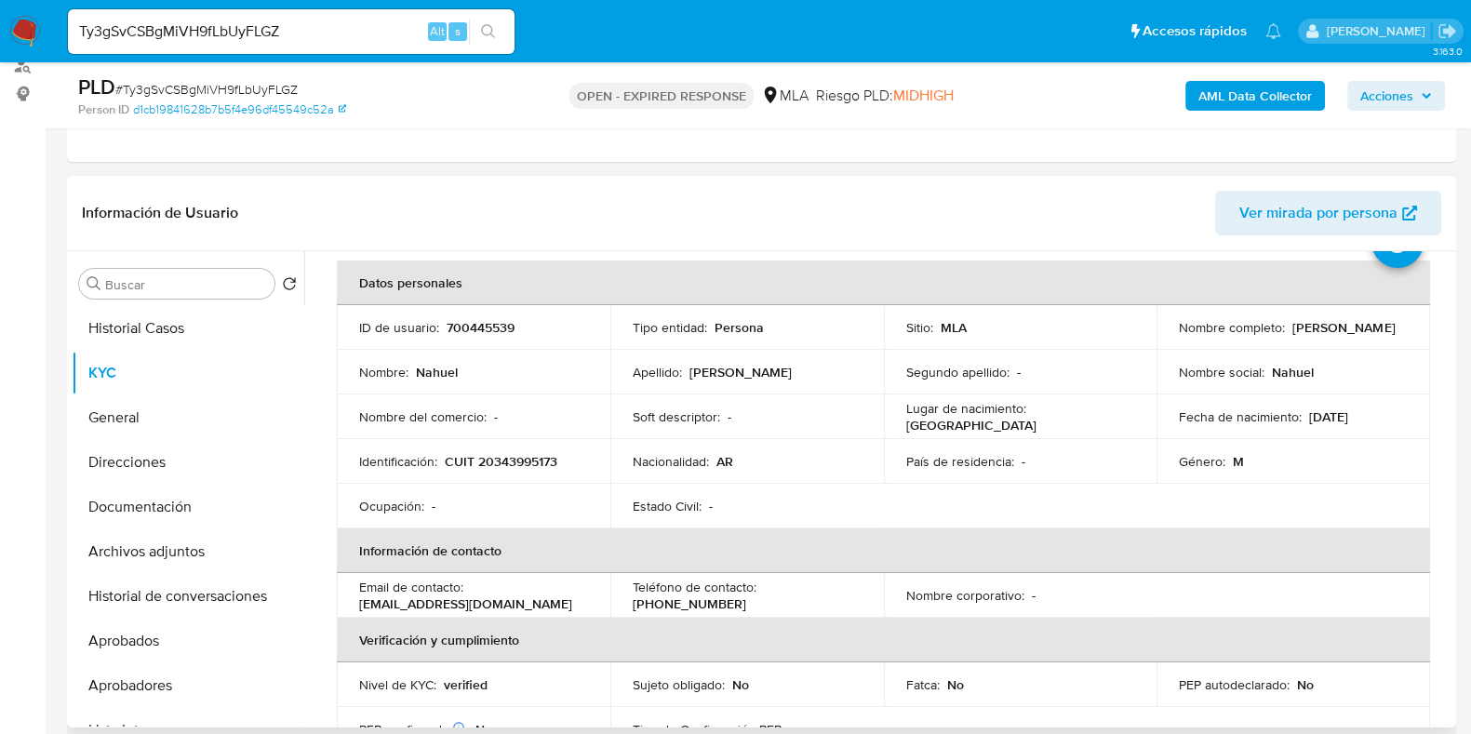
scroll to position [115, 0]
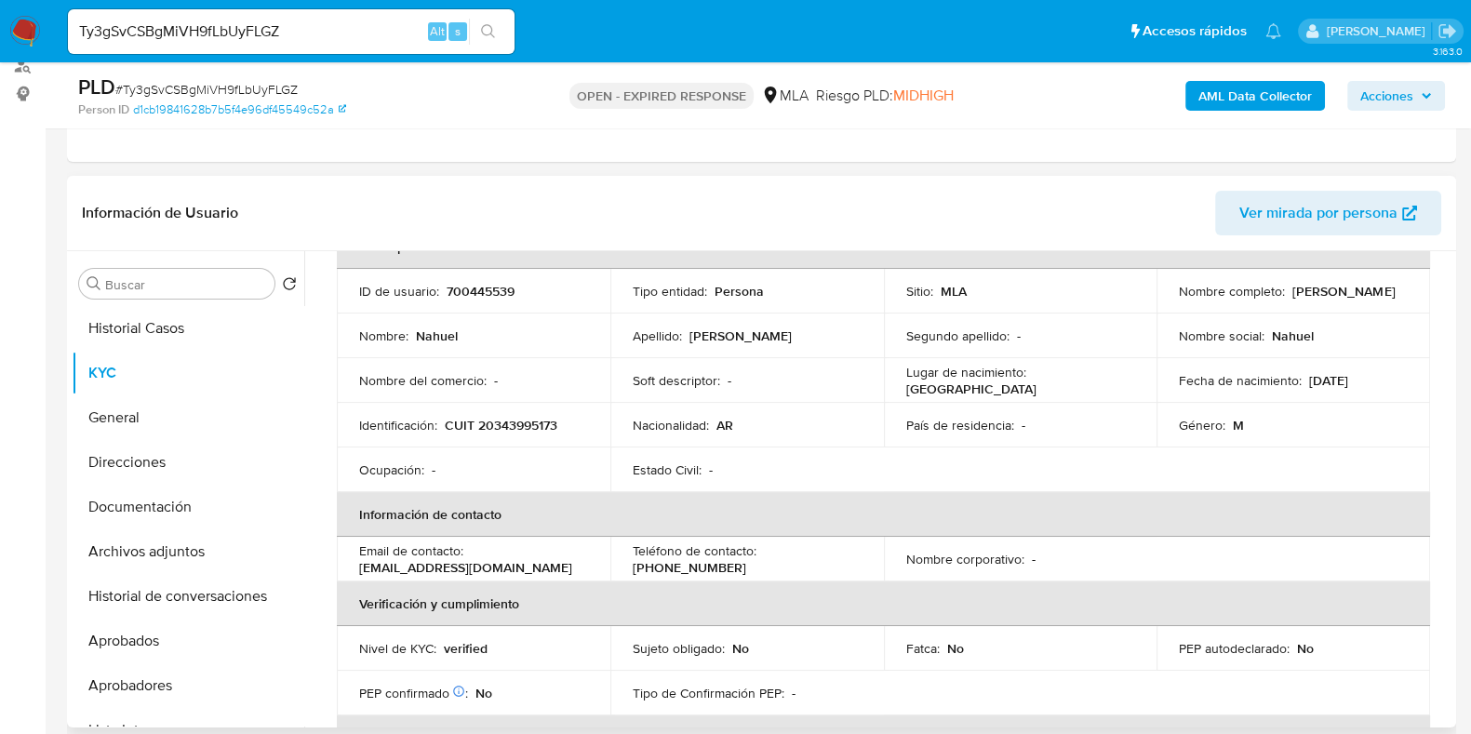
drag, startPoint x: 1196, startPoint y: 299, endPoint x: 1321, endPoint y: 303, distance: 124.8
click at [1321, 303] on td "Nombre completo : Nahuel Hreczynski" at bounding box center [1293, 291] width 274 height 45
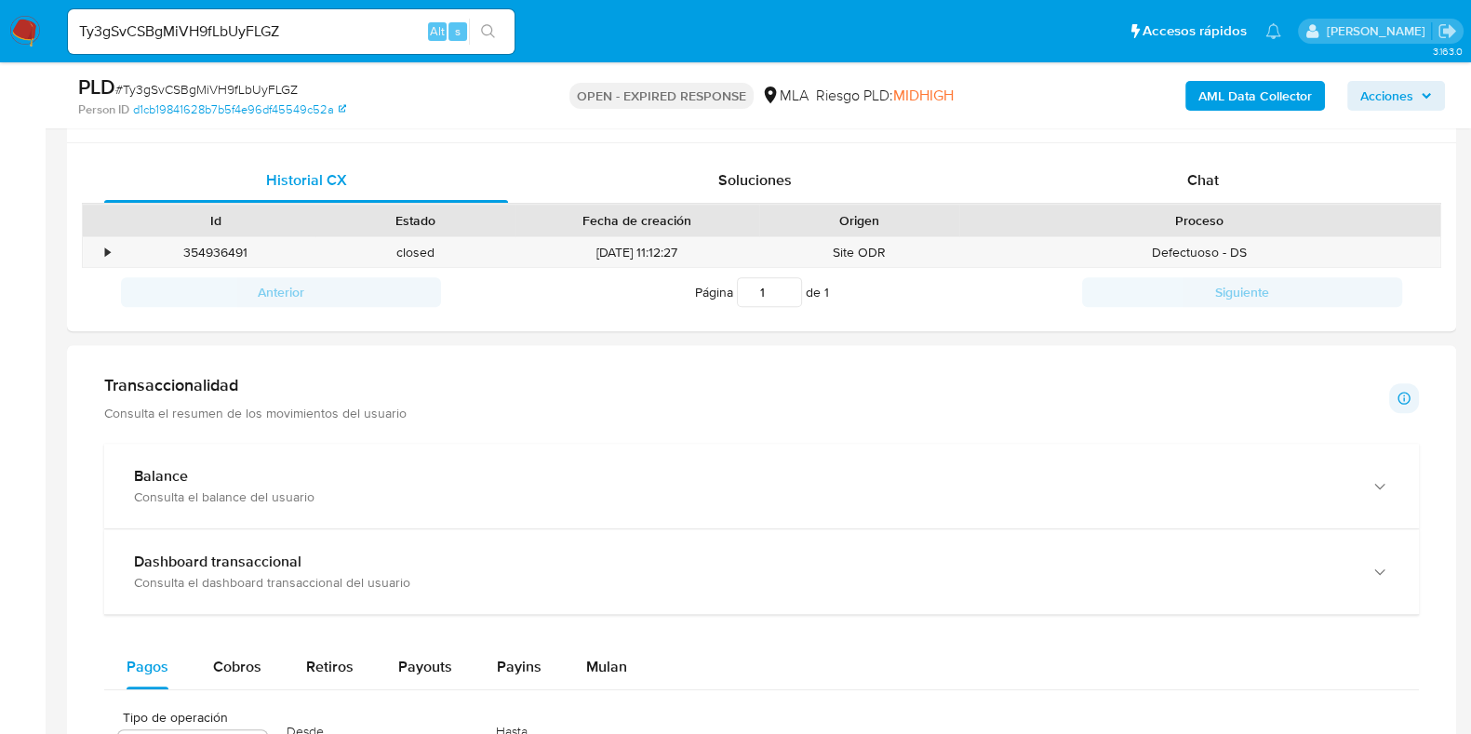
scroll to position [298, 0]
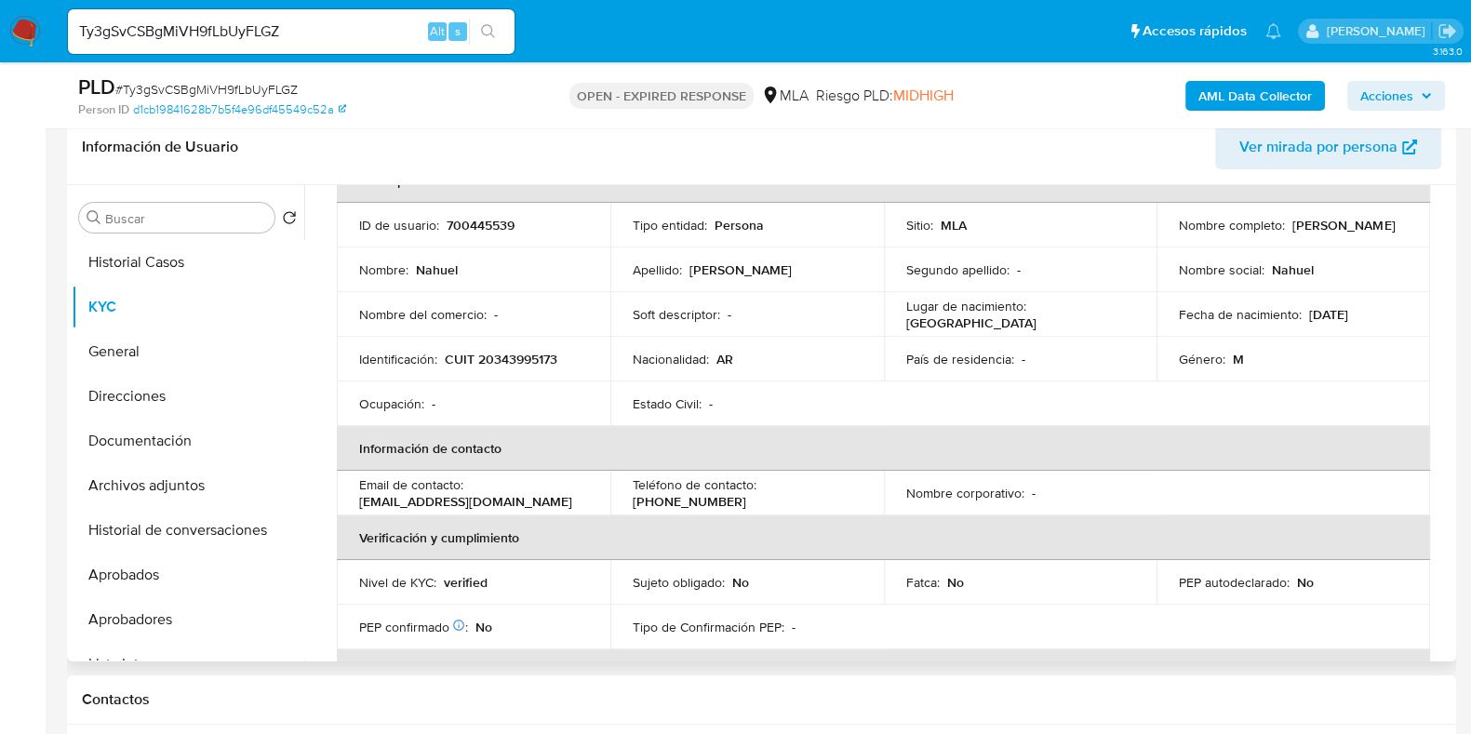
click at [472, 227] on p "700445539" at bounding box center [481, 225] width 68 height 17
copy p "700445539"
click at [279, 88] on span "# Ty3gSvCSBgMiVH9fLbUyFLGZ" at bounding box center [206, 89] width 182 height 19
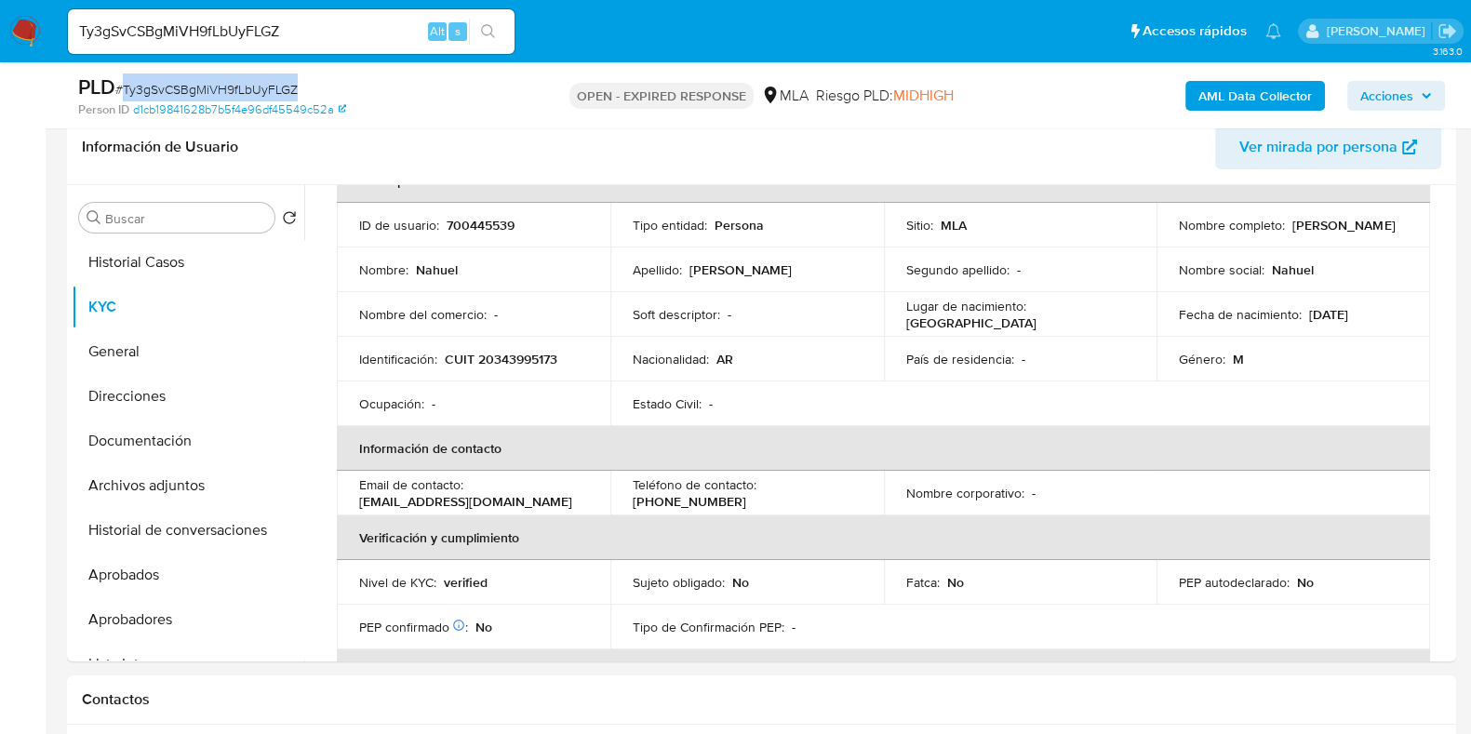
copy span "Ty3gSvCSBgMiVH9fLbUyFLGZ"
click at [517, 359] on p "CUIT 20343995173" at bounding box center [501, 359] width 113 height 17
copy p "20343995173"
click at [413, 59] on nav "Pausado Ver notificaciones Ty3gSvCSBgMiVH9fLbUyFLGZ Alt s Accesos rápidos Presi…" at bounding box center [735, 31] width 1471 height 62
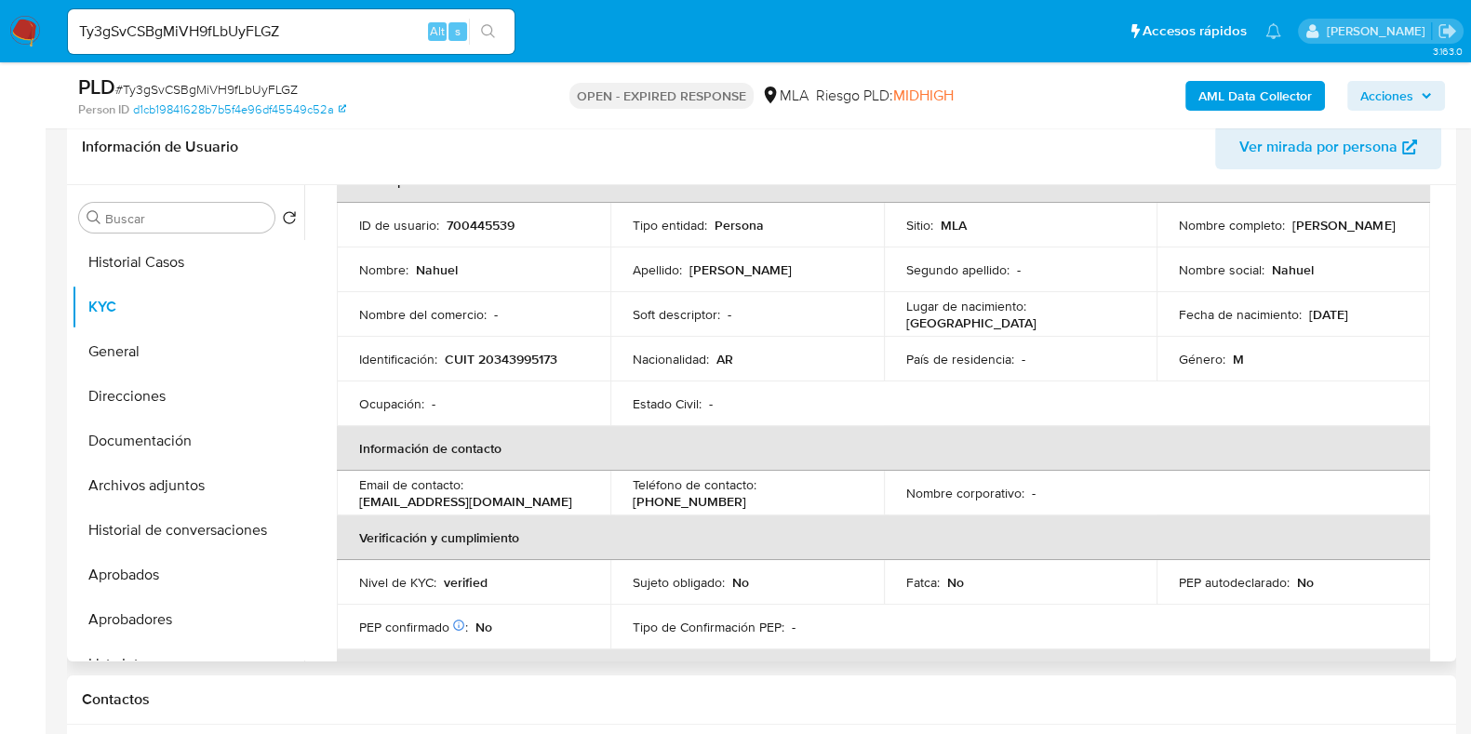
click at [481, 207] on td "ID de usuario : 700445539" at bounding box center [474, 225] width 274 height 45
click at [484, 220] on p "700445539" at bounding box center [481, 225] width 68 height 17
copy p "700445539"
click at [500, 353] on p "CUIT 20343995173" at bounding box center [501, 359] width 113 height 17
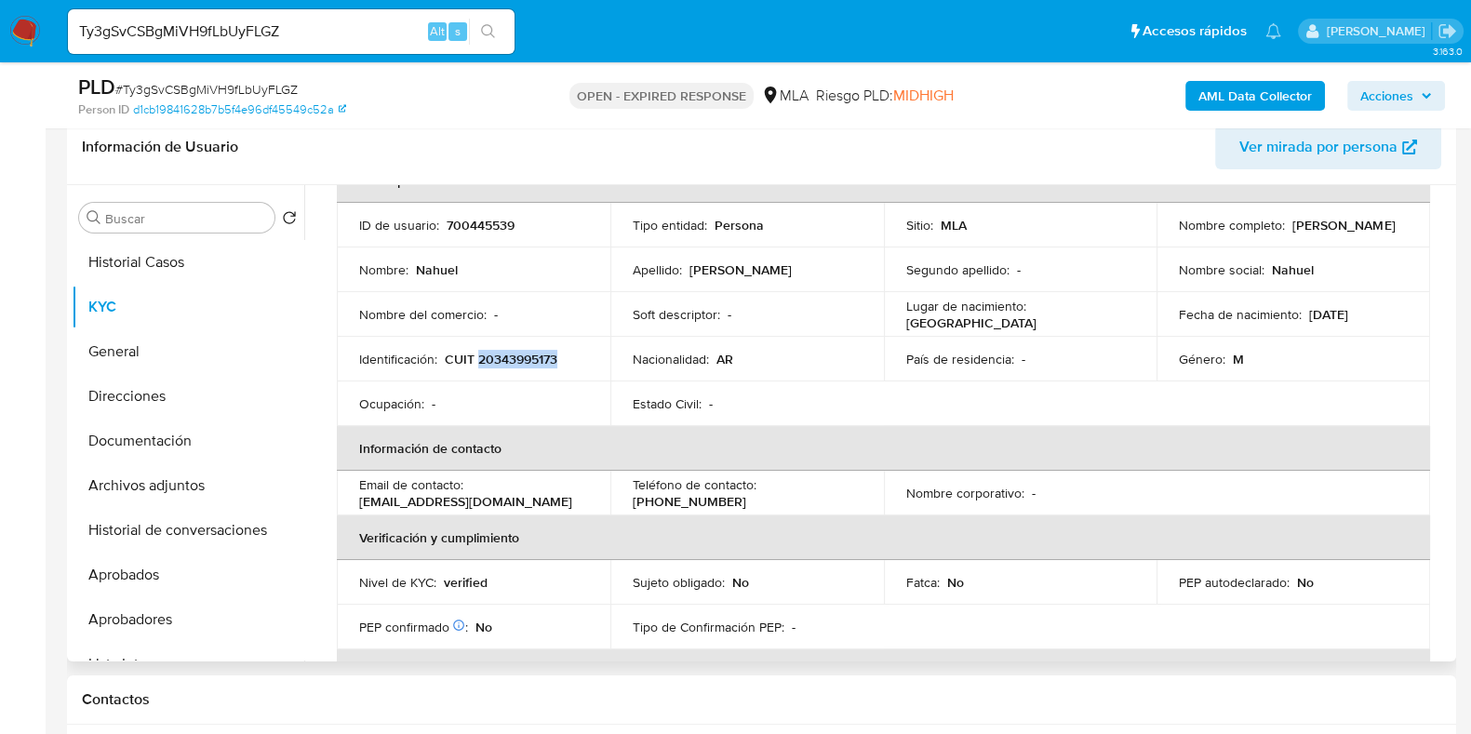
click at [500, 353] on p "CUIT 20343995173" at bounding box center [501, 359] width 113 height 17
copy p "20343995173"
click at [179, 432] on button "Documentación" at bounding box center [181, 441] width 218 height 45
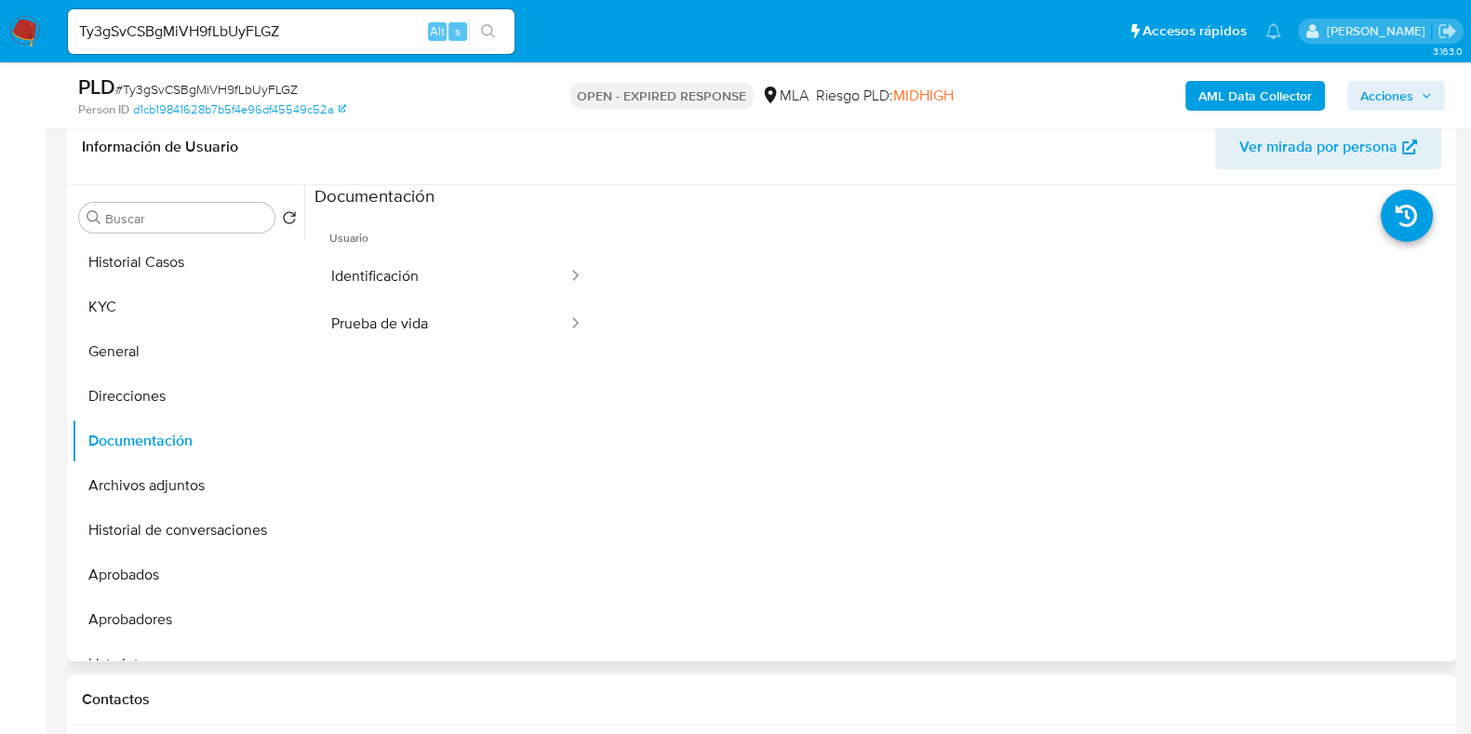
scroll to position [152, 0]
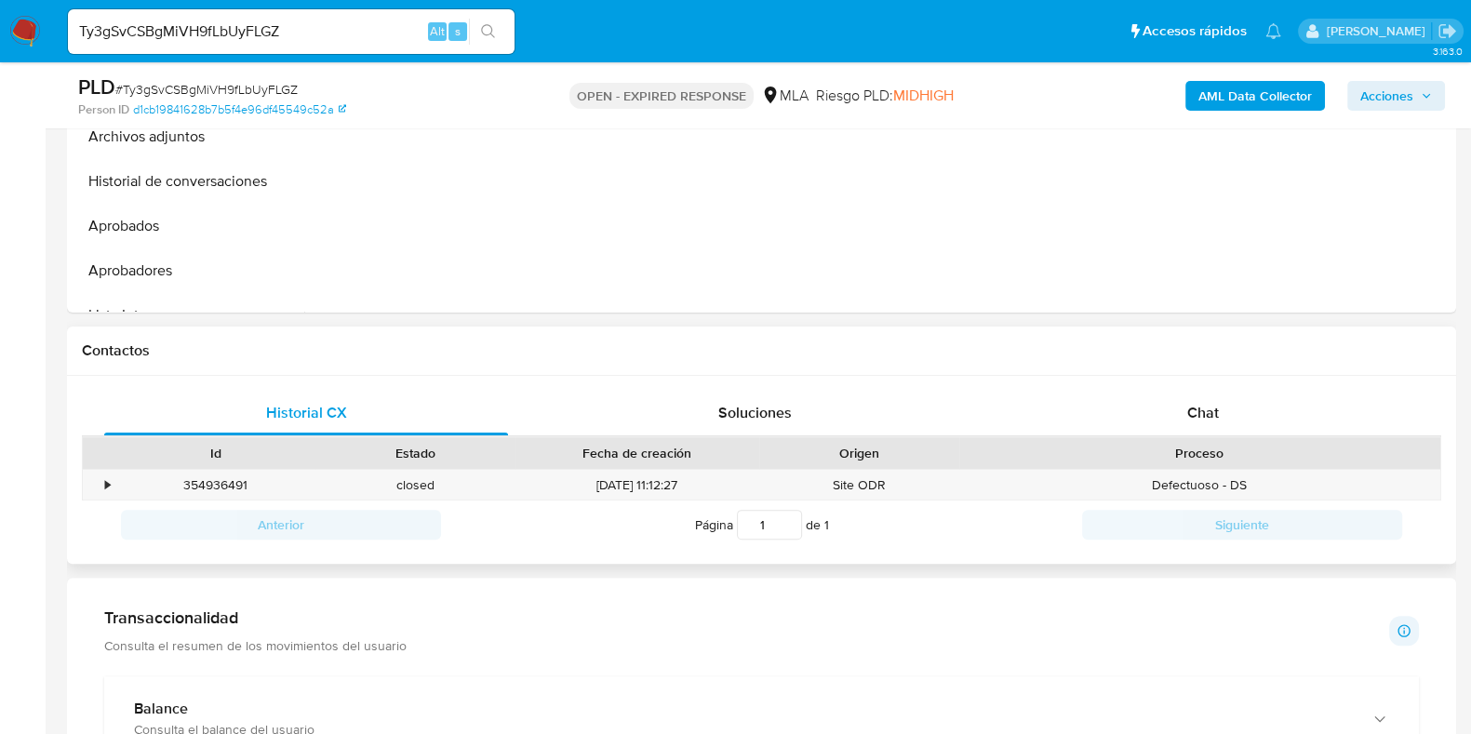
click at [1248, 437] on div "Proceso" at bounding box center [1199, 453] width 481 height 32
click at [1215, 397] on div "Chat" at bounding box center [1203, 413] width 404 height 45
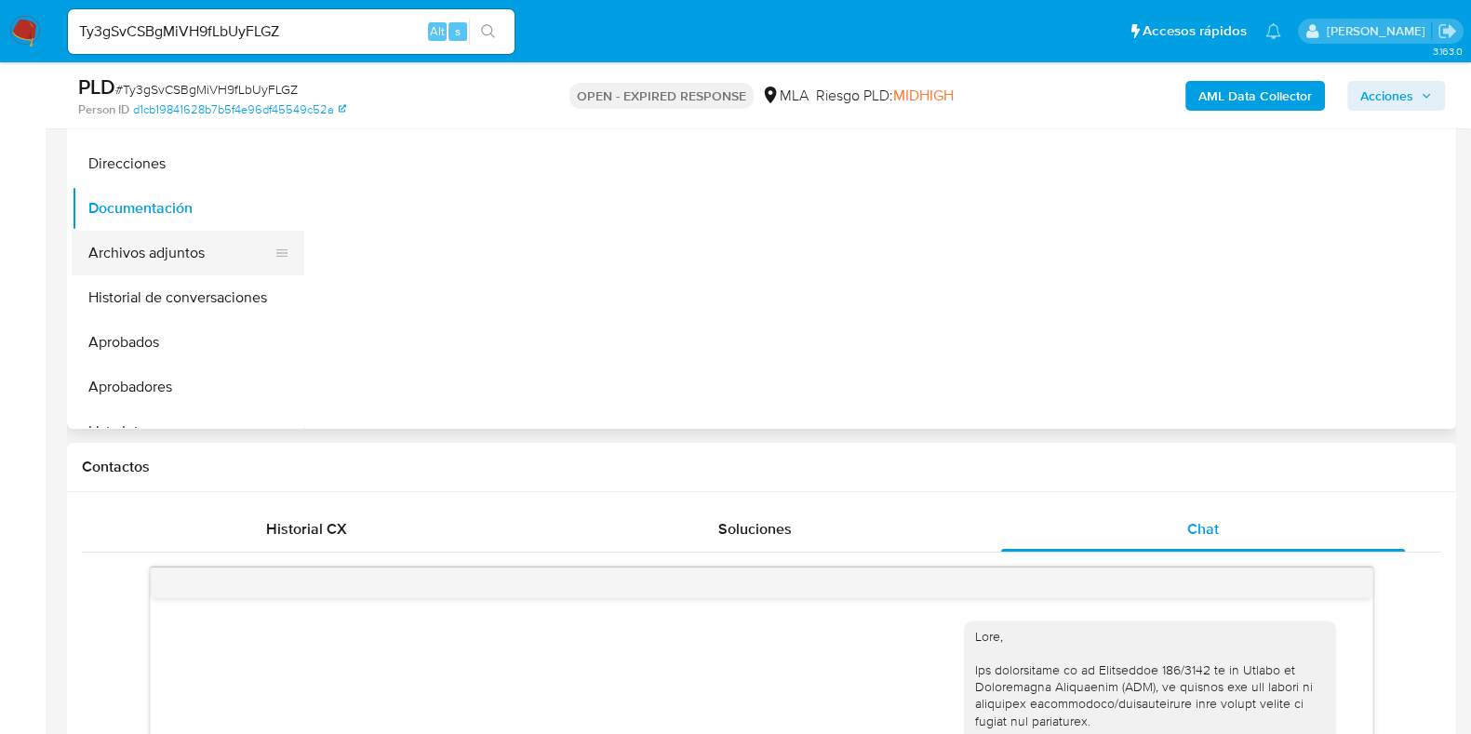
scroll to position [181, 0]
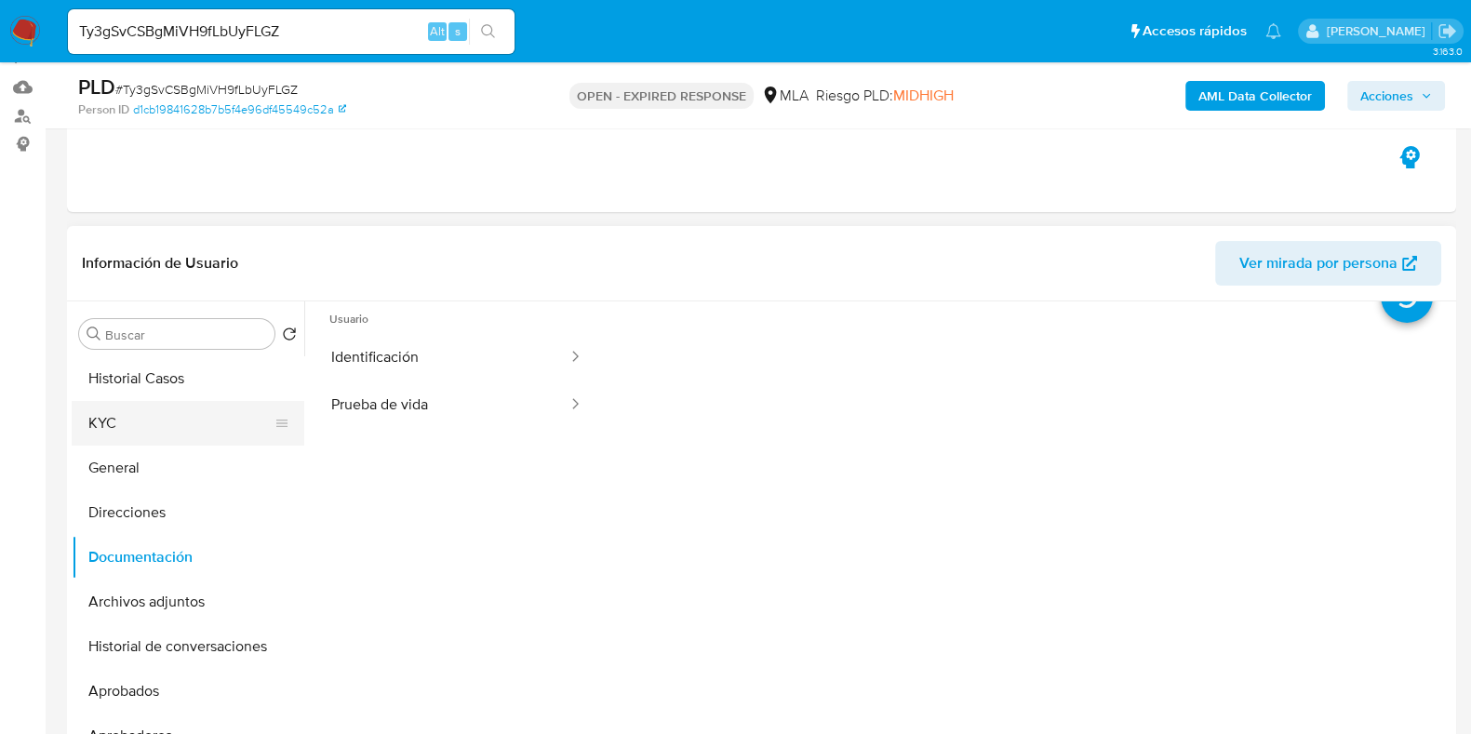
click at [149, 408] on button "KYC" at bounding box center [181, 423] width 218 height 45
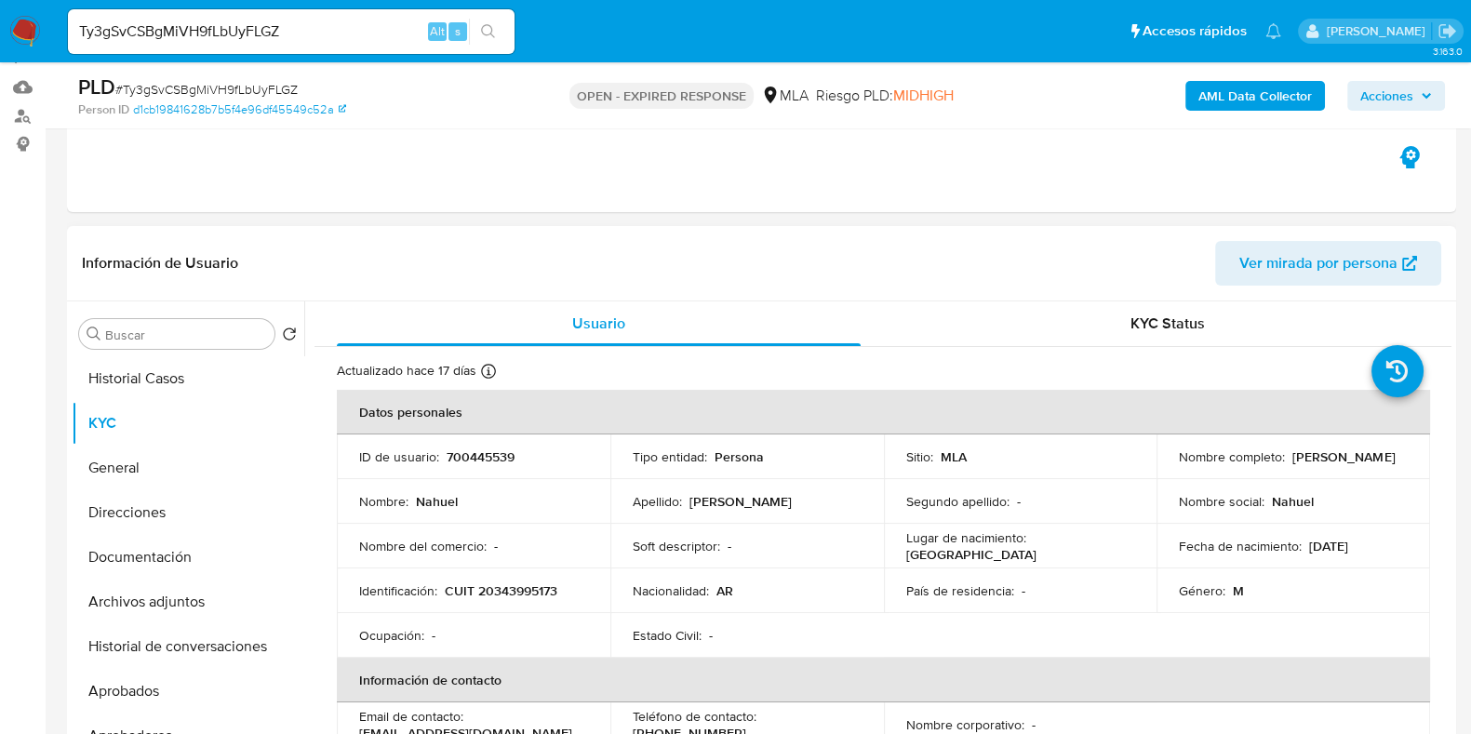
drag, startPoint x: 1175, startPoint y: 459, endPoint x: 1298, endPoint y: 468, distance: 123.2
click at [1300, 465] on div "Nombre completo : Nahuel Hreczynski" at bounding box center [1293, 456] width 229 height 17
copy p "Nahuel Hreczynski"
click at [499, 585] on p "CUIT 20343995173" at bounding box center [501, 590] width 113 height 17
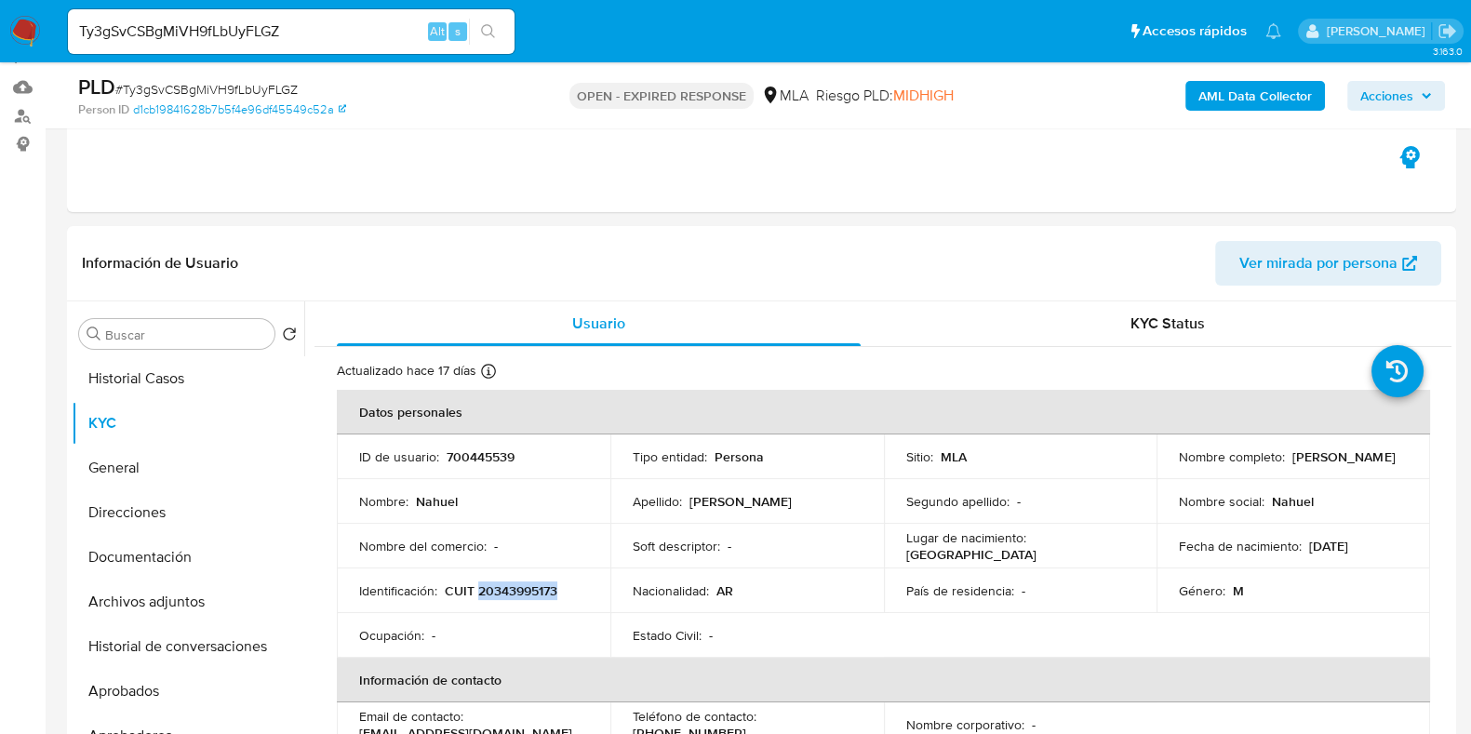
copy p "20343995173"
click at [154, 554] on button "Documentación" at bounding box center [181, 557] width 218 height 45
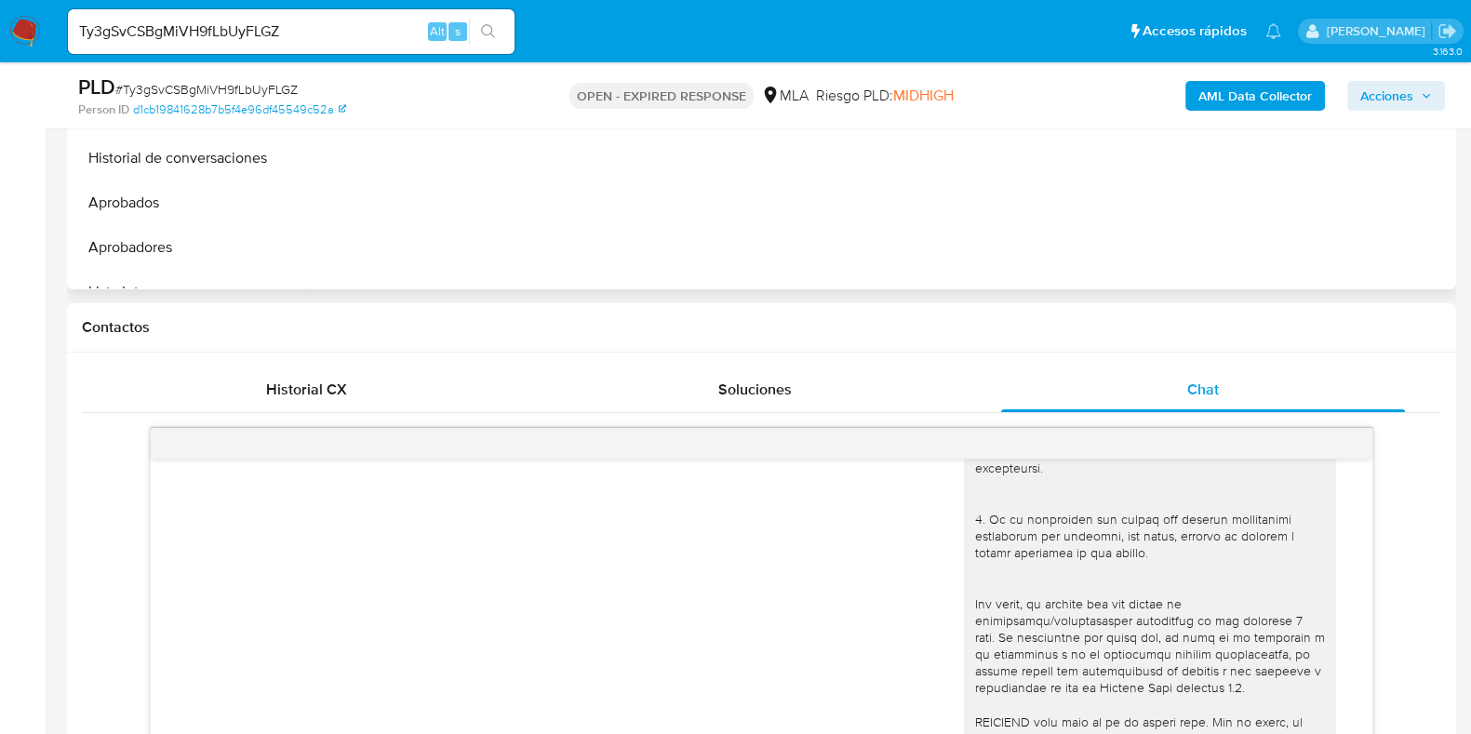
scroll to position [414, 0]
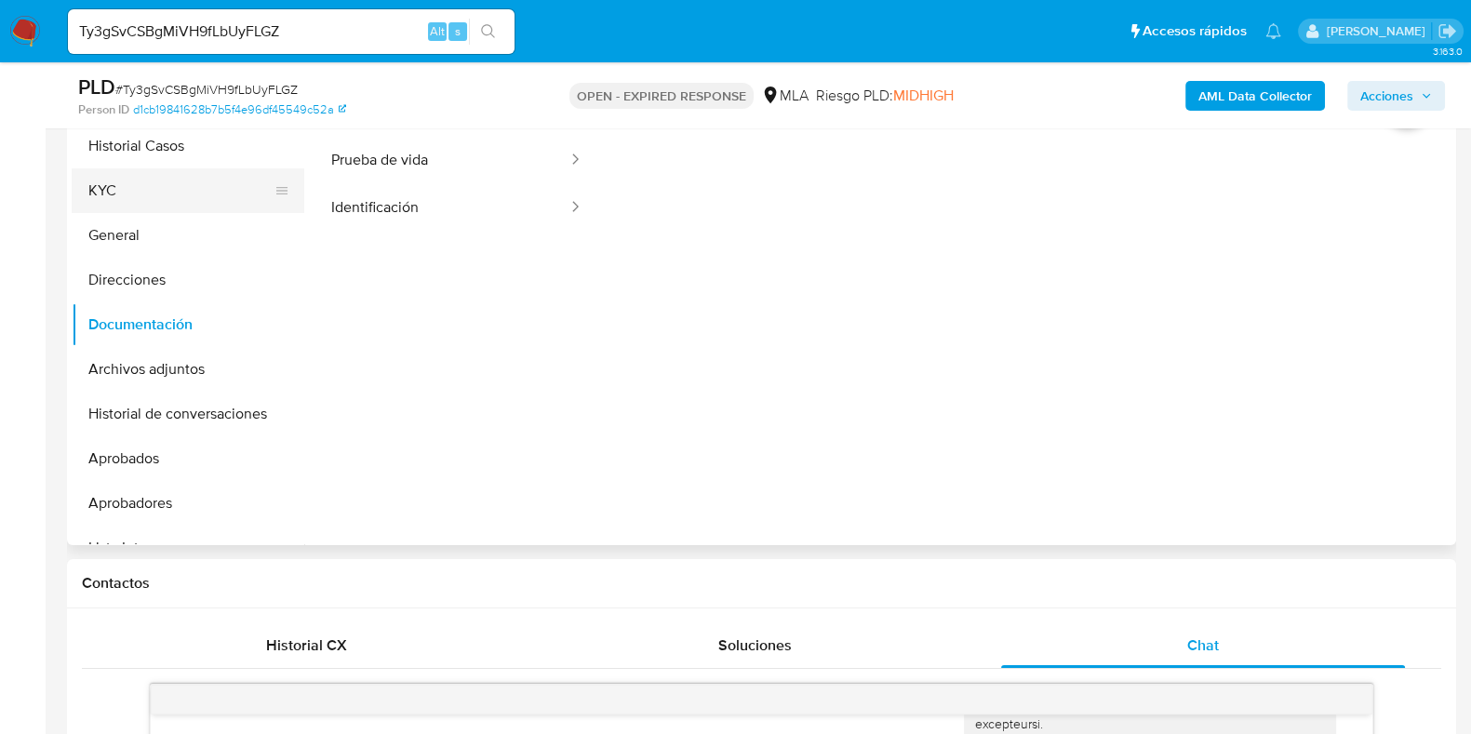
click at [102, 191] on button "KYC" at bounding box center [181, 190] width 218 height 45
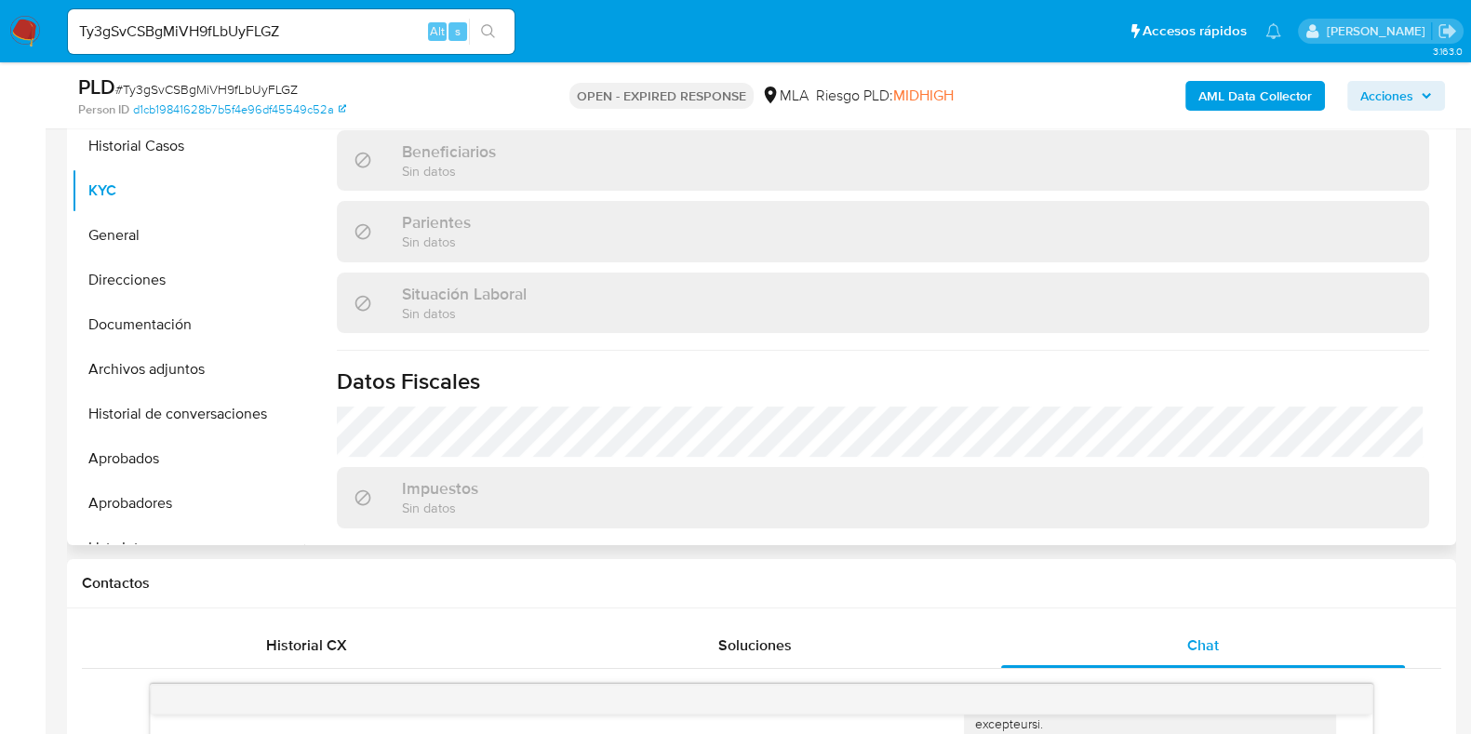
scroll to position [929, 0]
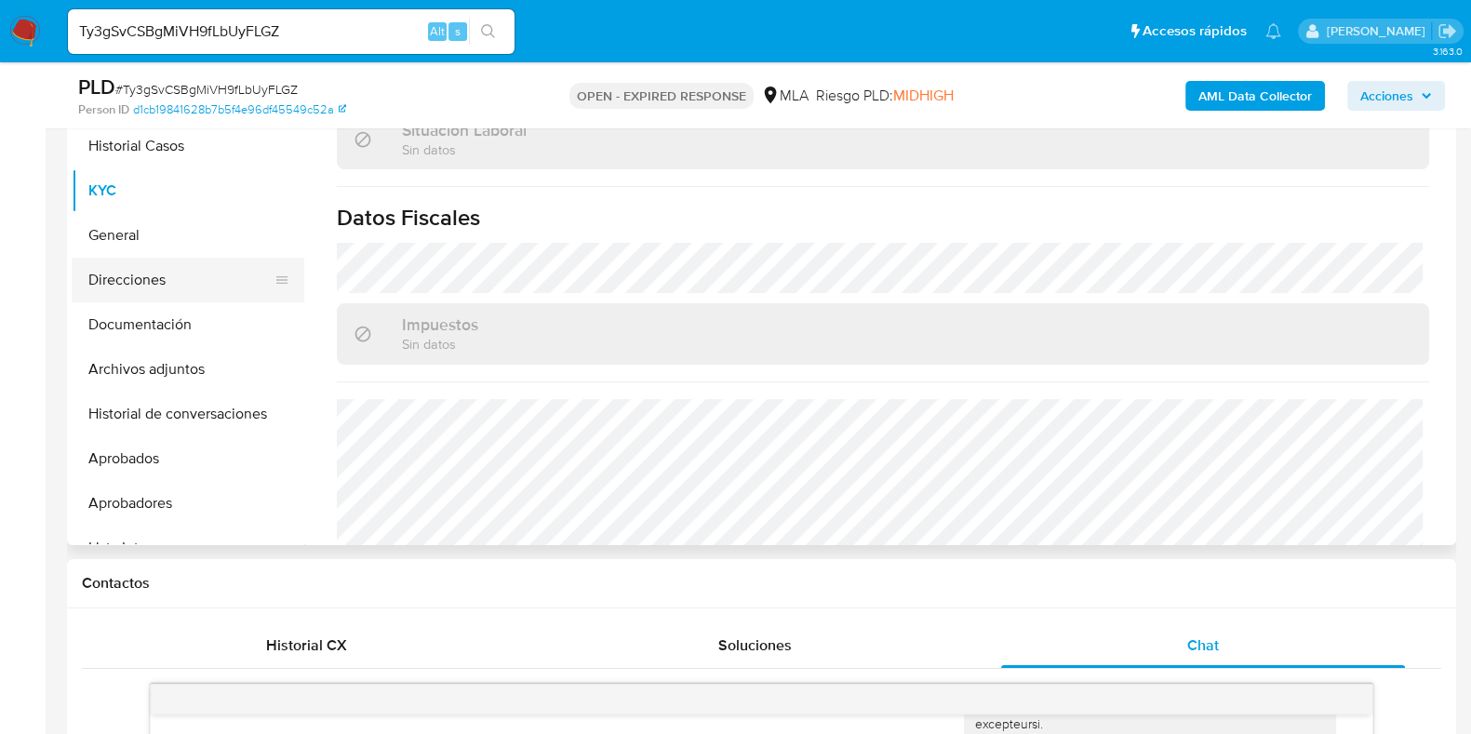
click at [138, 276] on button "Direcciones" at bounding box center [181, 280] width 218 height 45
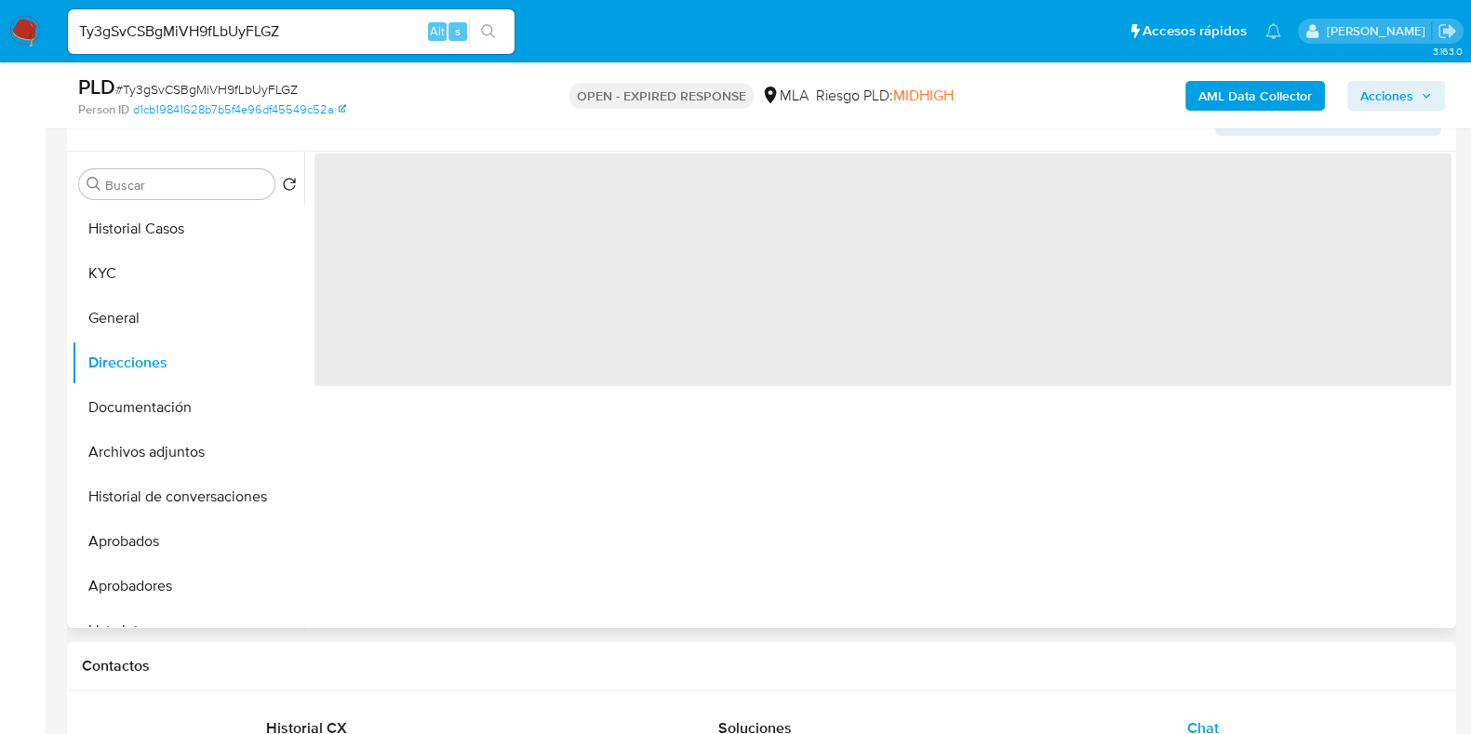
scroll to position [181, 0]
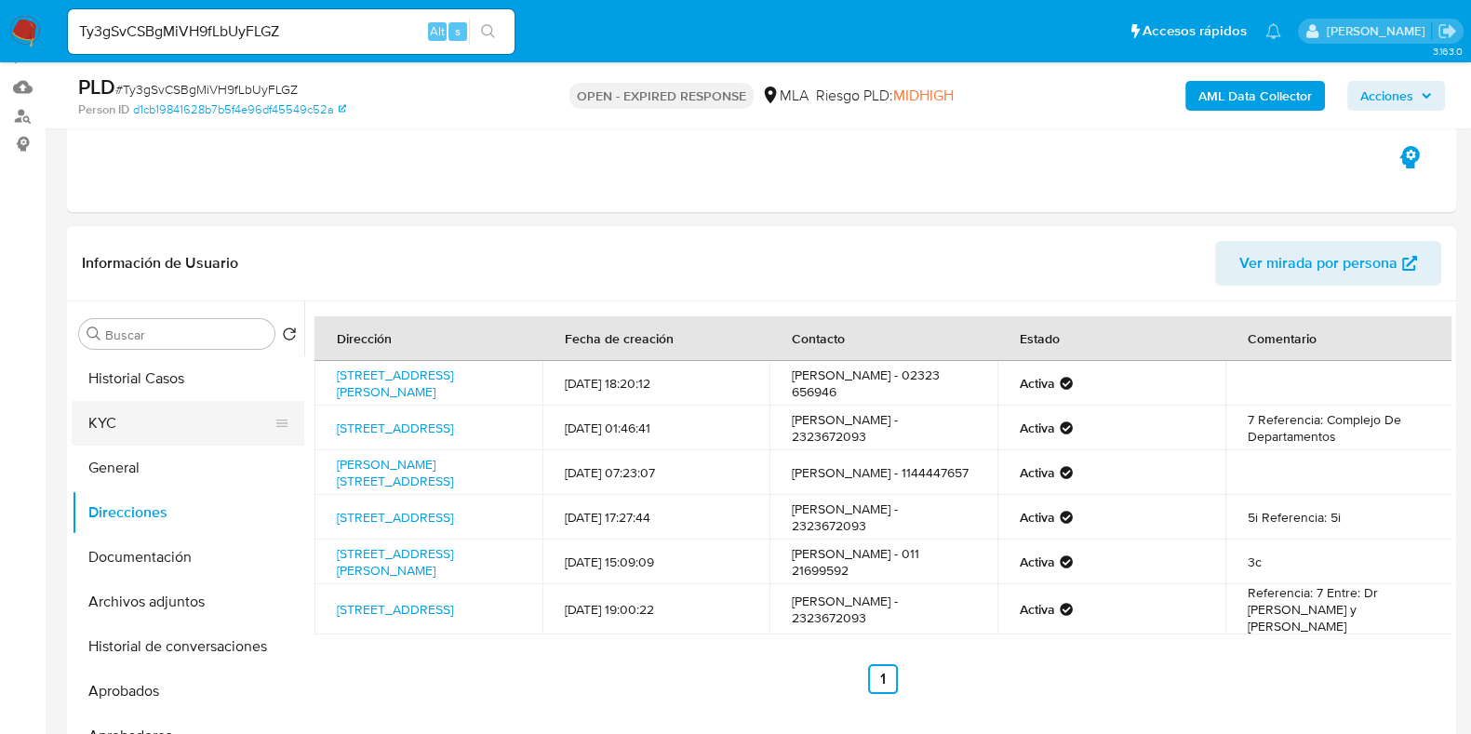
click at [118, 403] on button "KYC" at bounding box center [181, 423] width 218 height 45
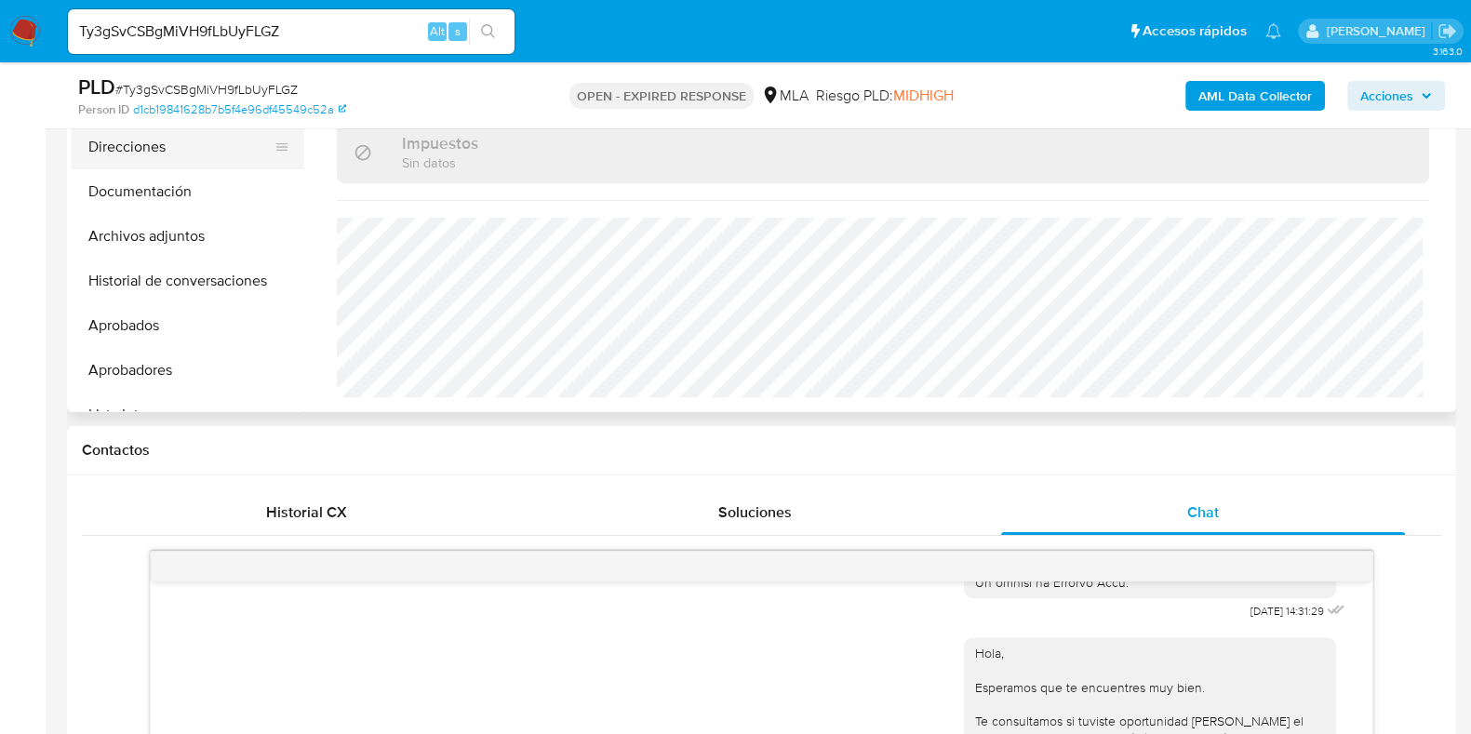
scroll to position [414, 0]
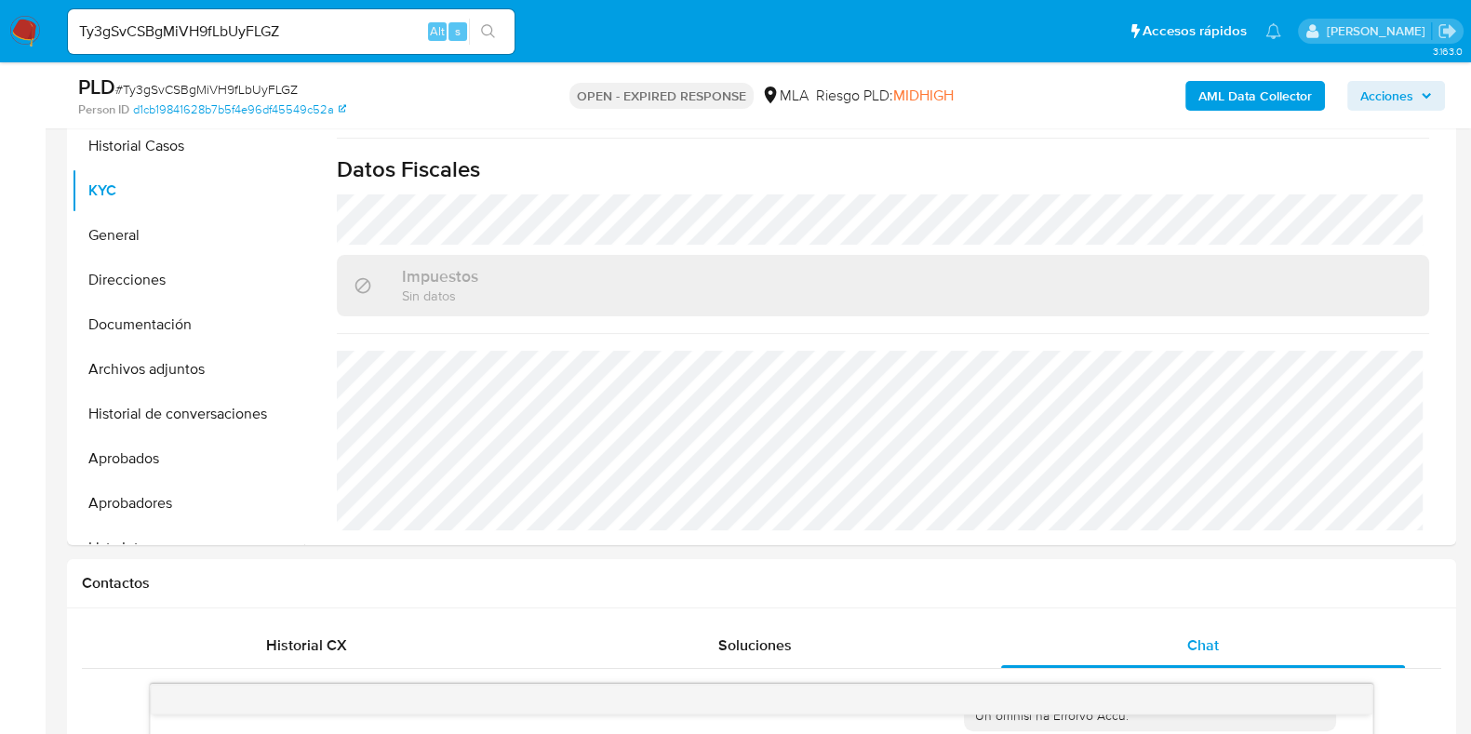
click at [123, 127] on div "PLD # Ty3gSvCSBgMiVH9fLbUyFLGZ Person ID d1cb19841628b7b5f4e96df45549c52a OPEN …" at bounding box center [761, 95] width 1389 height 66
click at [131, 148] on button "Historial Casos" at bounding box center [181, 146] width 218 height 45
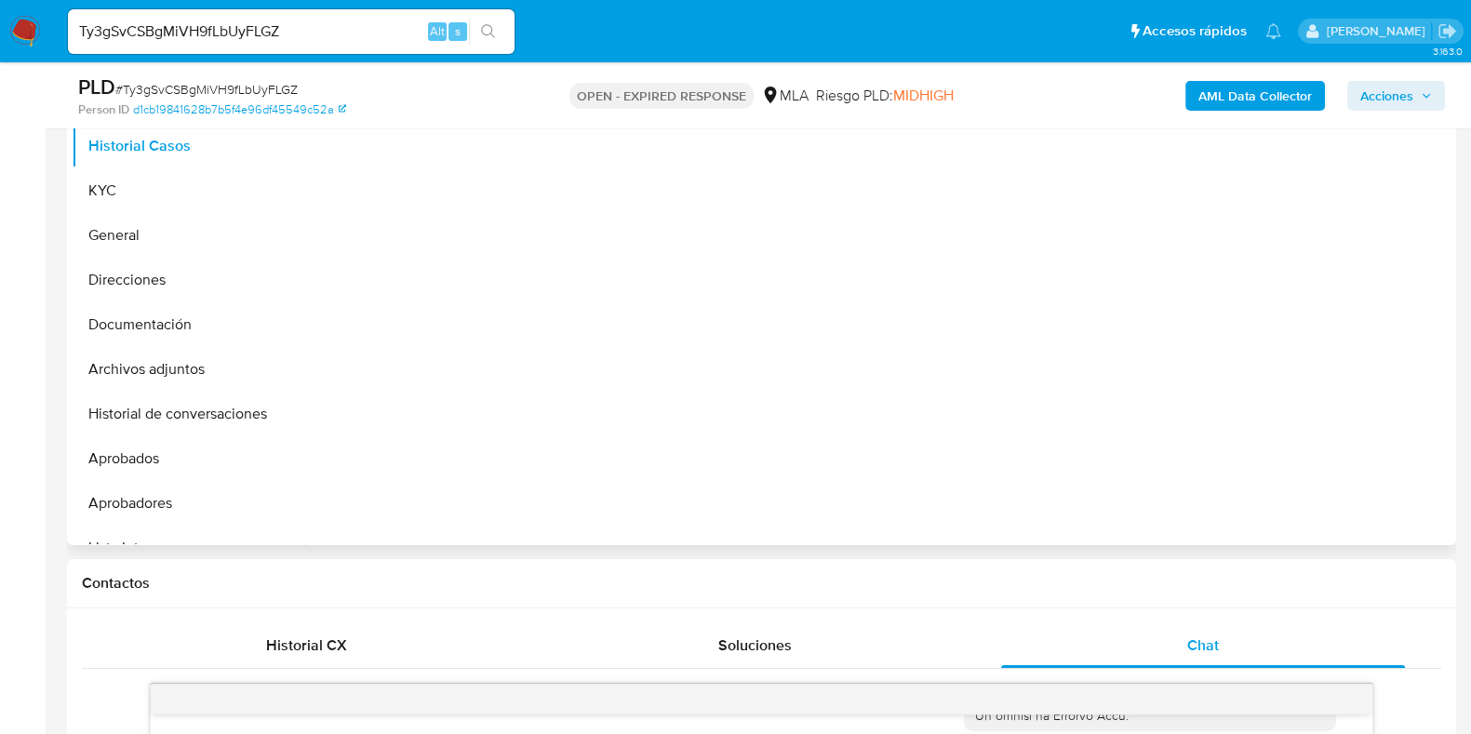
scroll to position [181, 0]
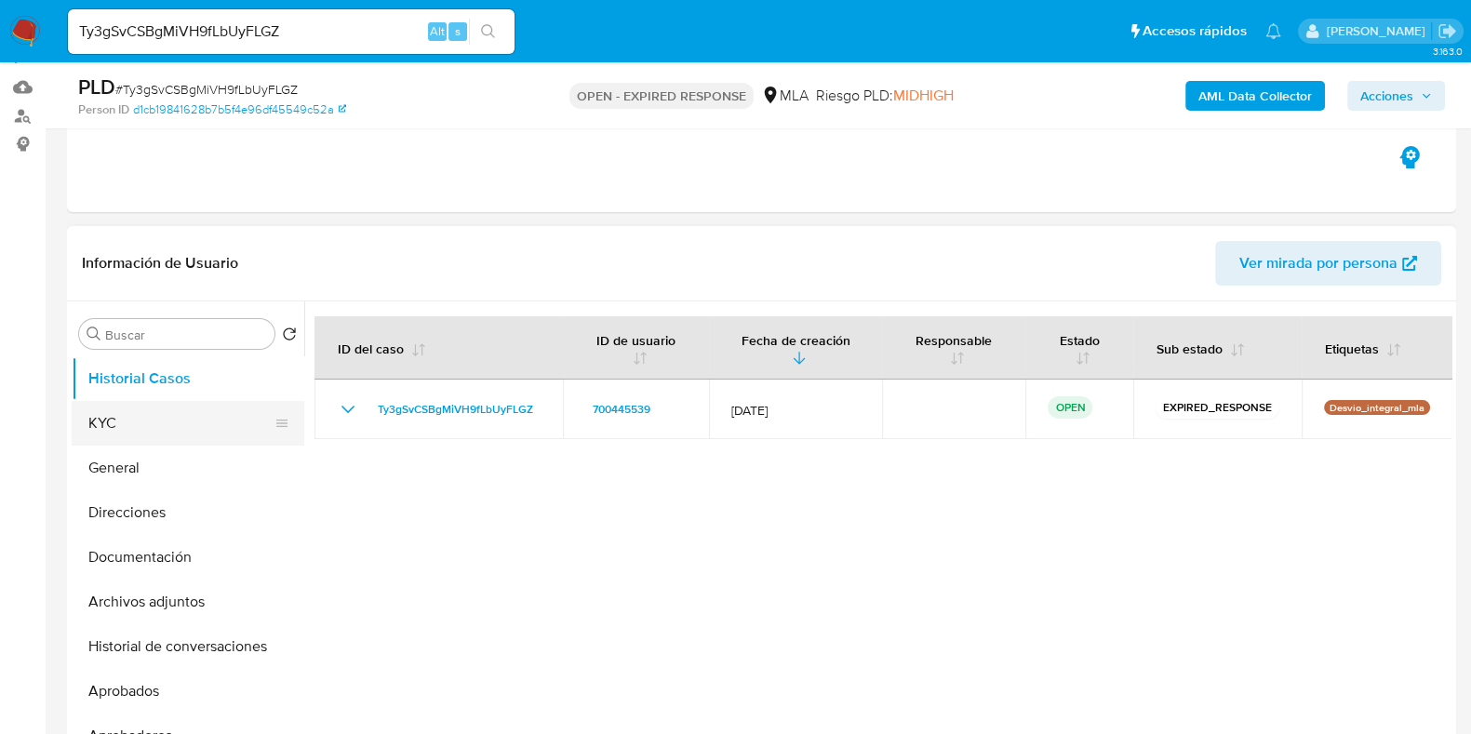
click at [188, 429] on button "KYC" at bounding box center [181, 423] width 218 height 45
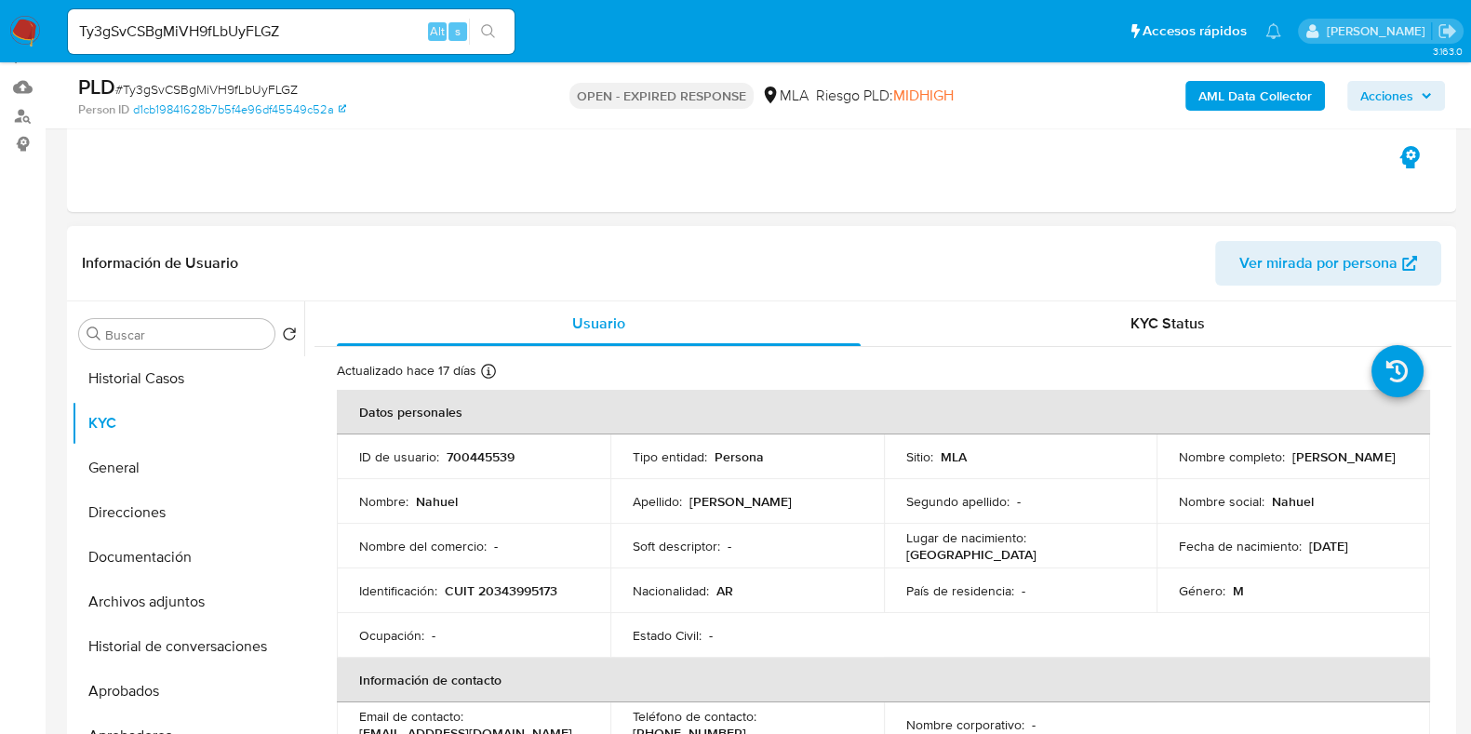
click at [493, 457] on p "700445539" at bounding box center [481, 456] width 68 height 17
copy p "700445539"
click at [265, 86] on span "# Ty3gSvCSBgMiVH9fLbUyFLGZ" at bounding box center [206, 89] width 182 height 19
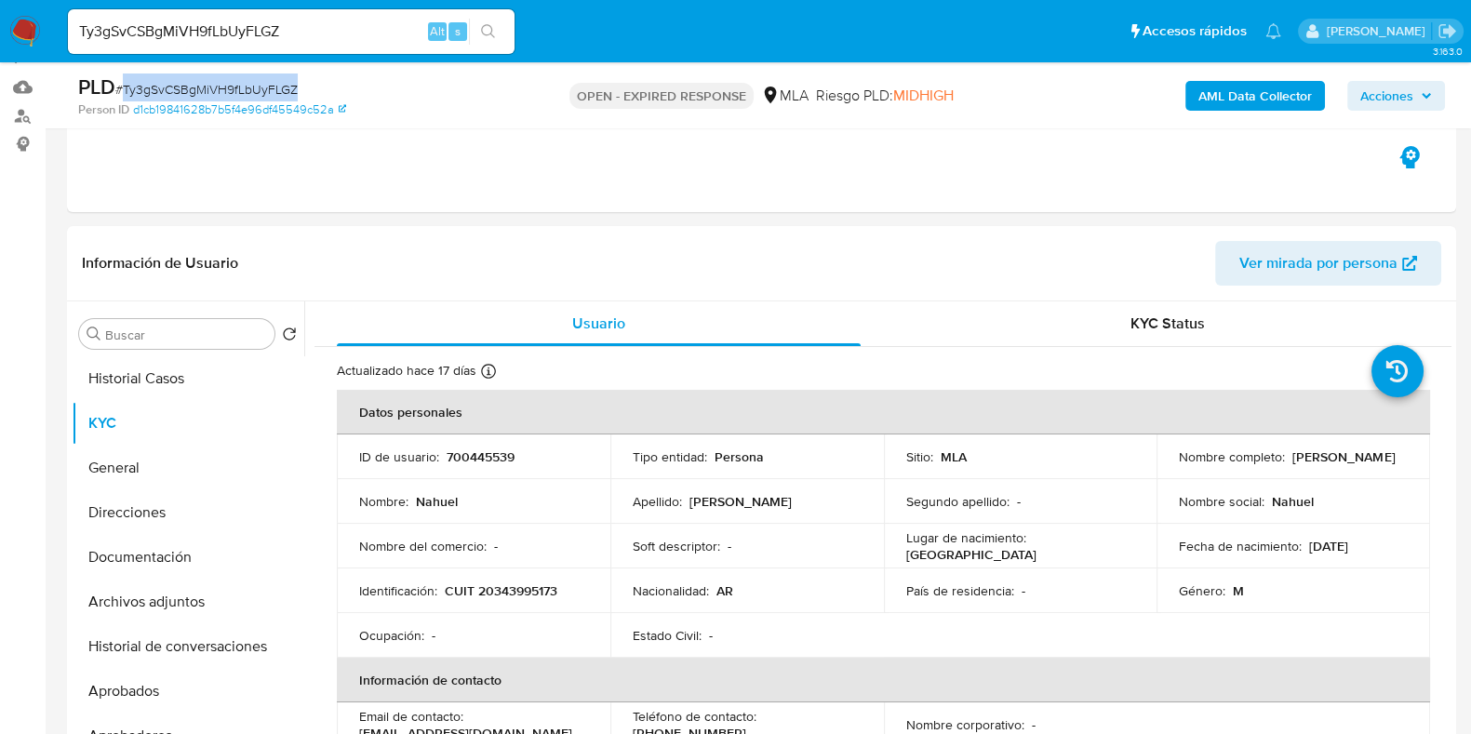
copy span "Ty3gSvCSBgMiVH9fLbUyFLGZ"
click at [1292, 462] on p "Nahuel Hreczynski" at bounding box center [1343, 456] width 102 height 17
copy div "Nombre completo : Nahuel Hreczynski"
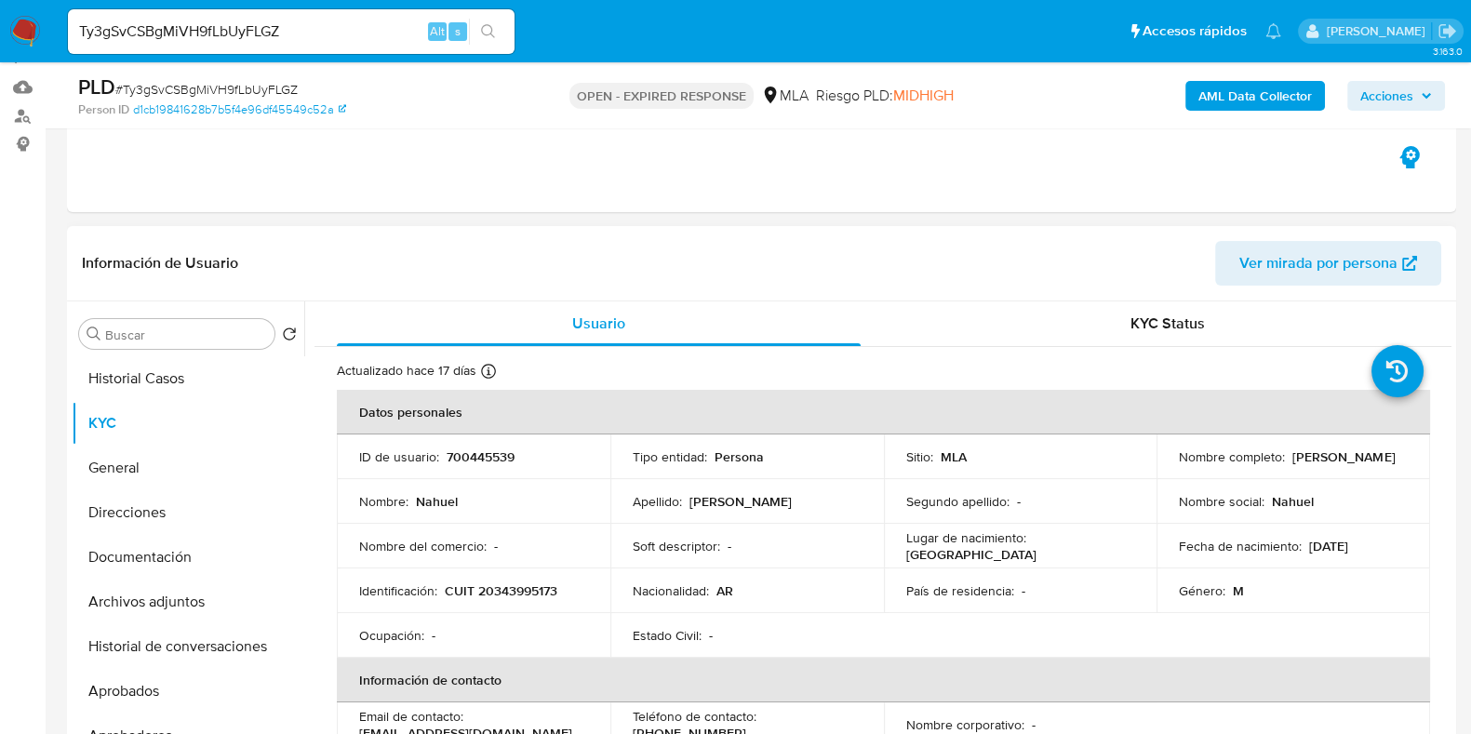
click at [1205, 495] on p "Nombre social :" at bounding box center [1222, 501] width 86 height 17
drag, startPoint x: 1172, startPoint y: 467, endPoint x: 1310, endPoint y: 466, distance: 137.7
click at [1310, 465] on div "Nombre completo : Nahuel Hreczynski" at bounding box center [1293, 456] width 229 height 17
click at [264, 87] on span "# Ty3gSvCSBgMiVH9fLbUyFLGZ" at bounding box center [206, 89] width 182 height 19
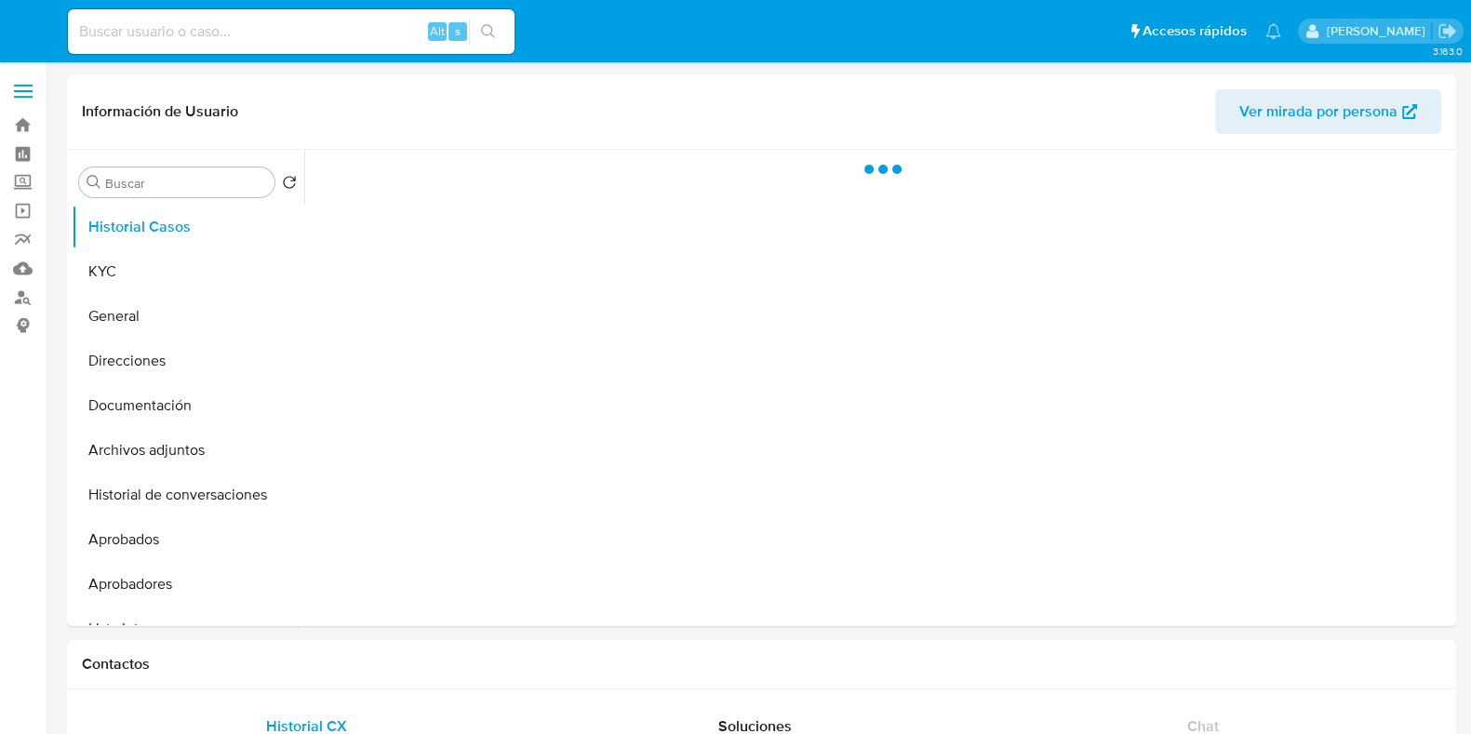
select select "10"
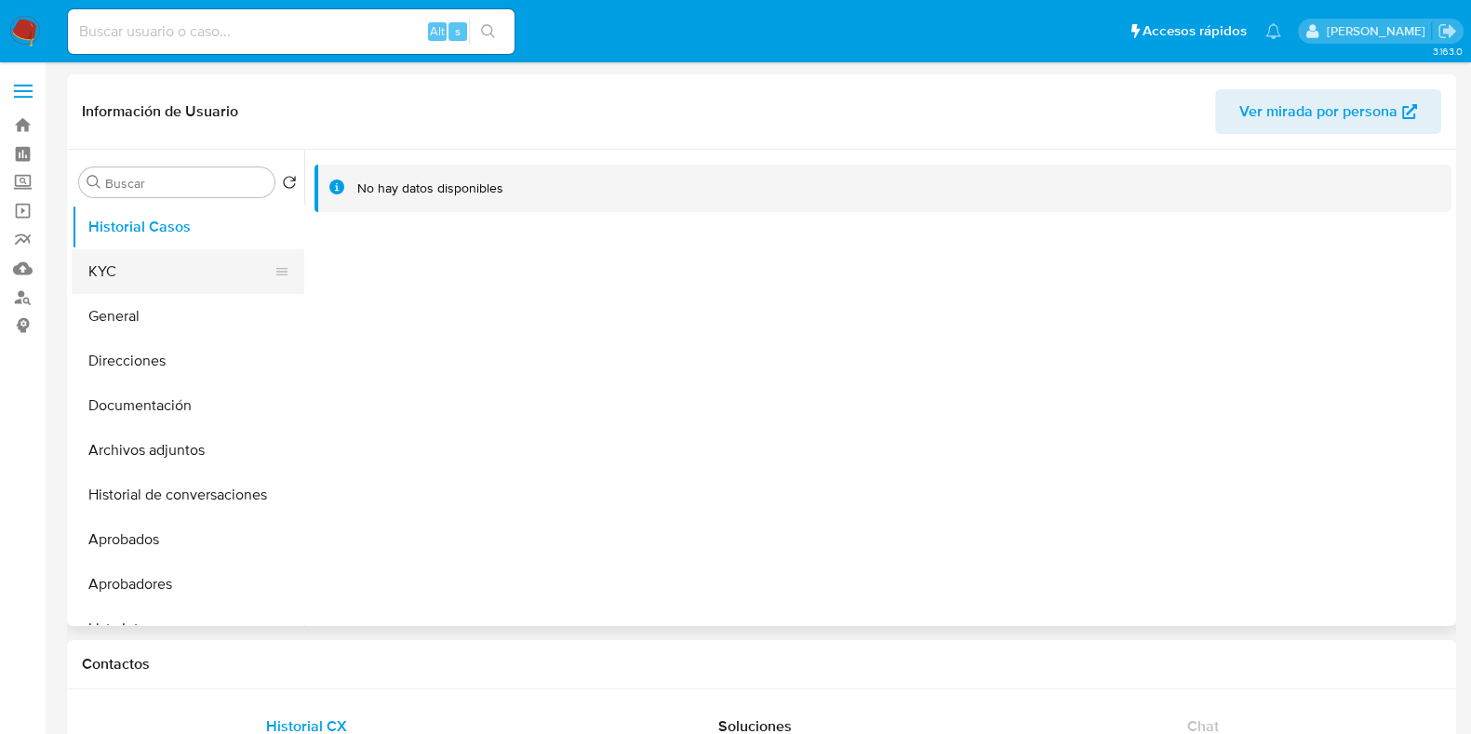
click at [146, 273] on button "KYC" at bounding box center [181, 271] width 218 height 45
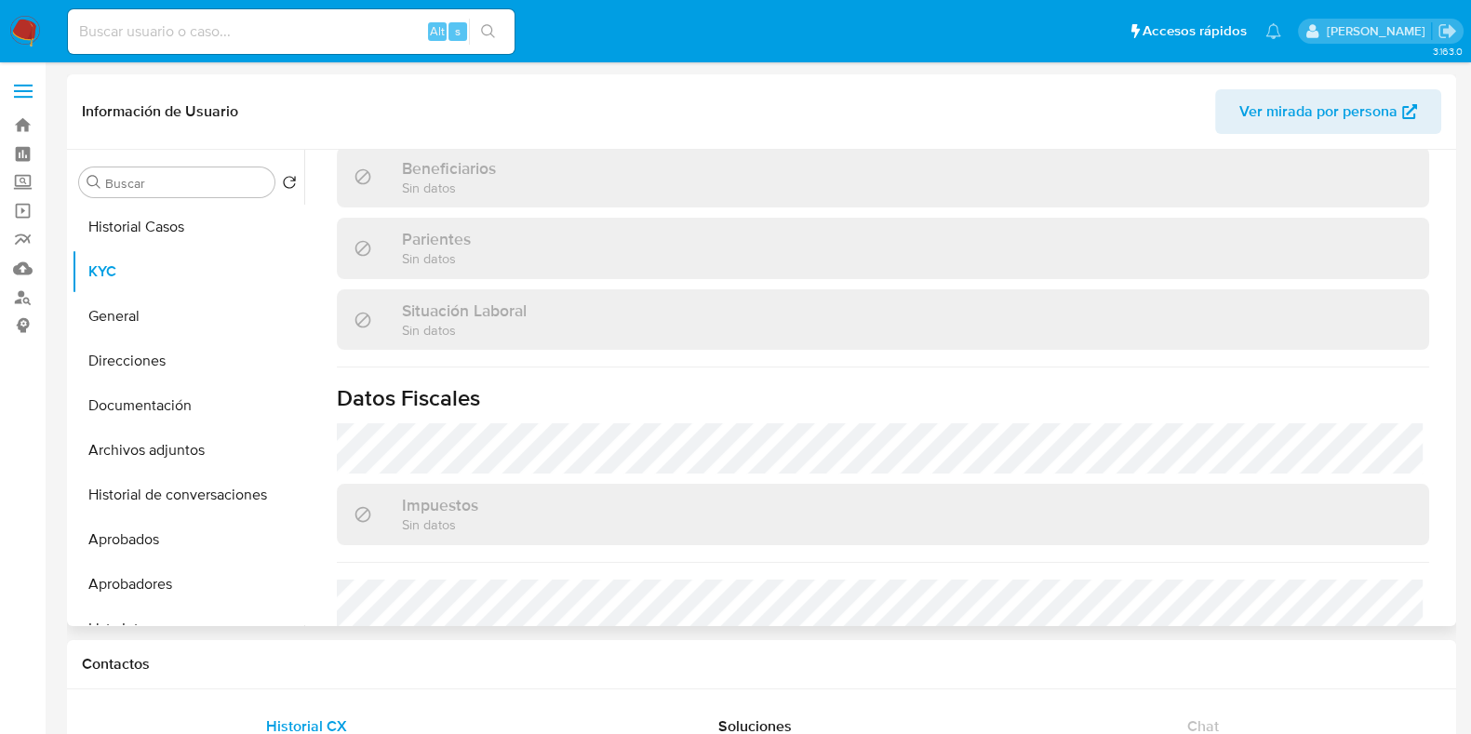
scroll to position [557, 0]
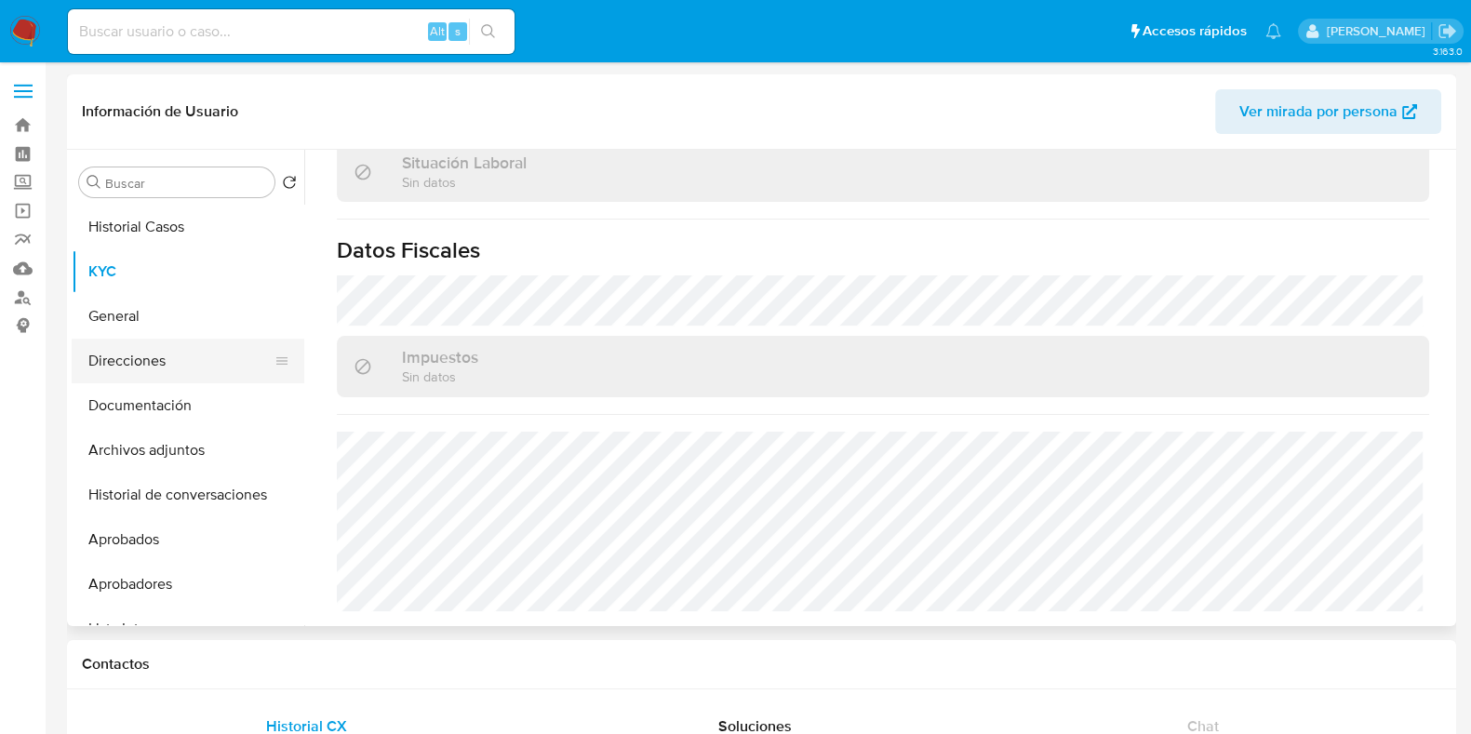
click at [143, 365] on button "Direcciones" at bounding box center [181, 361] width 218 height 45
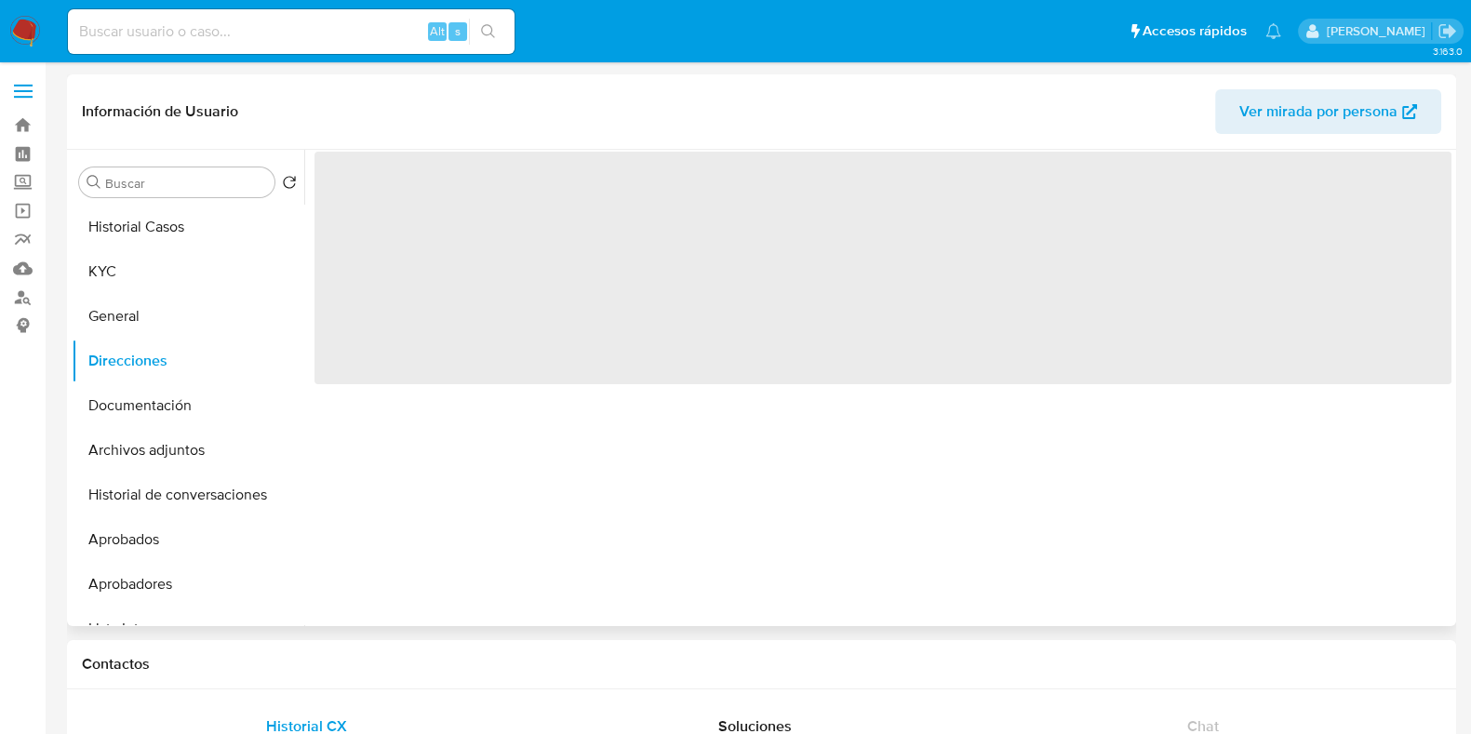
scroll to position [0, 0]
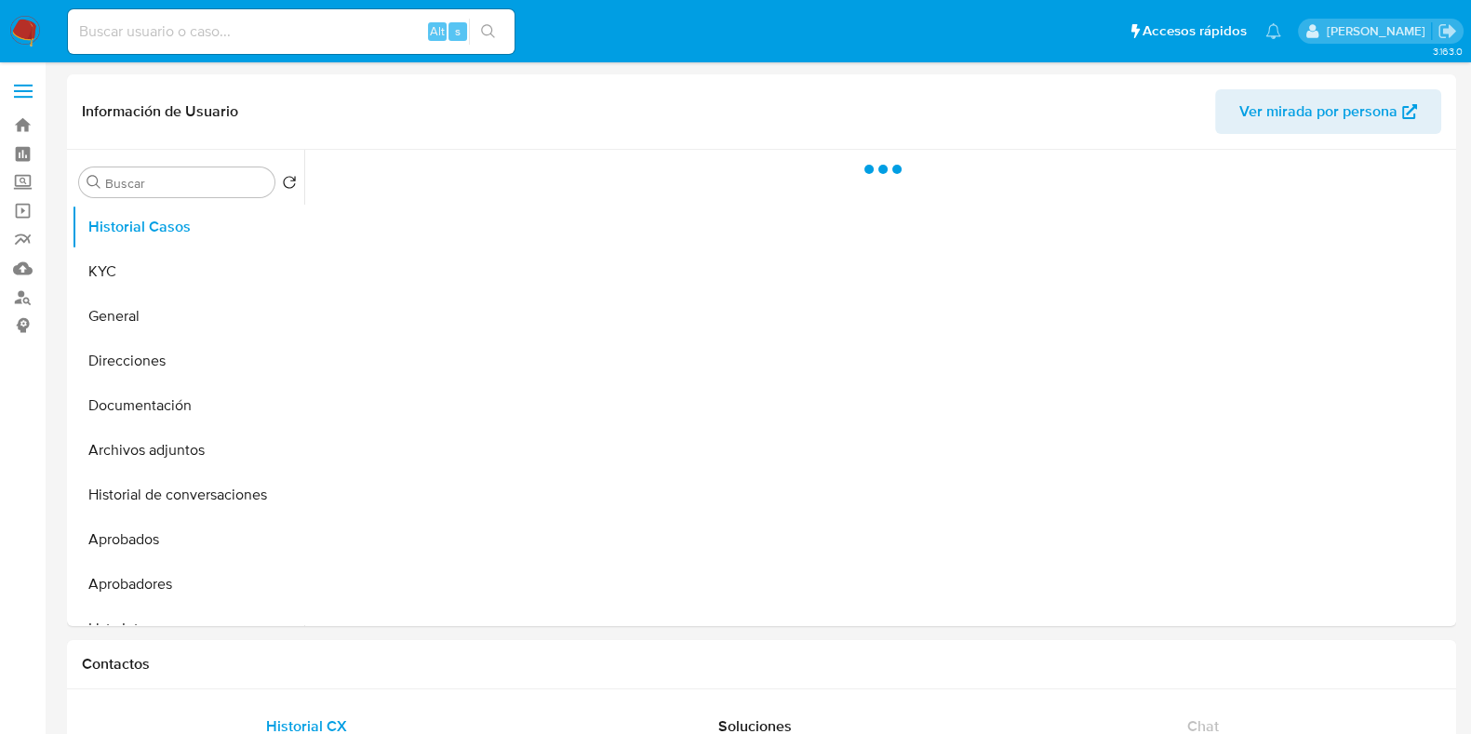
select select "10"
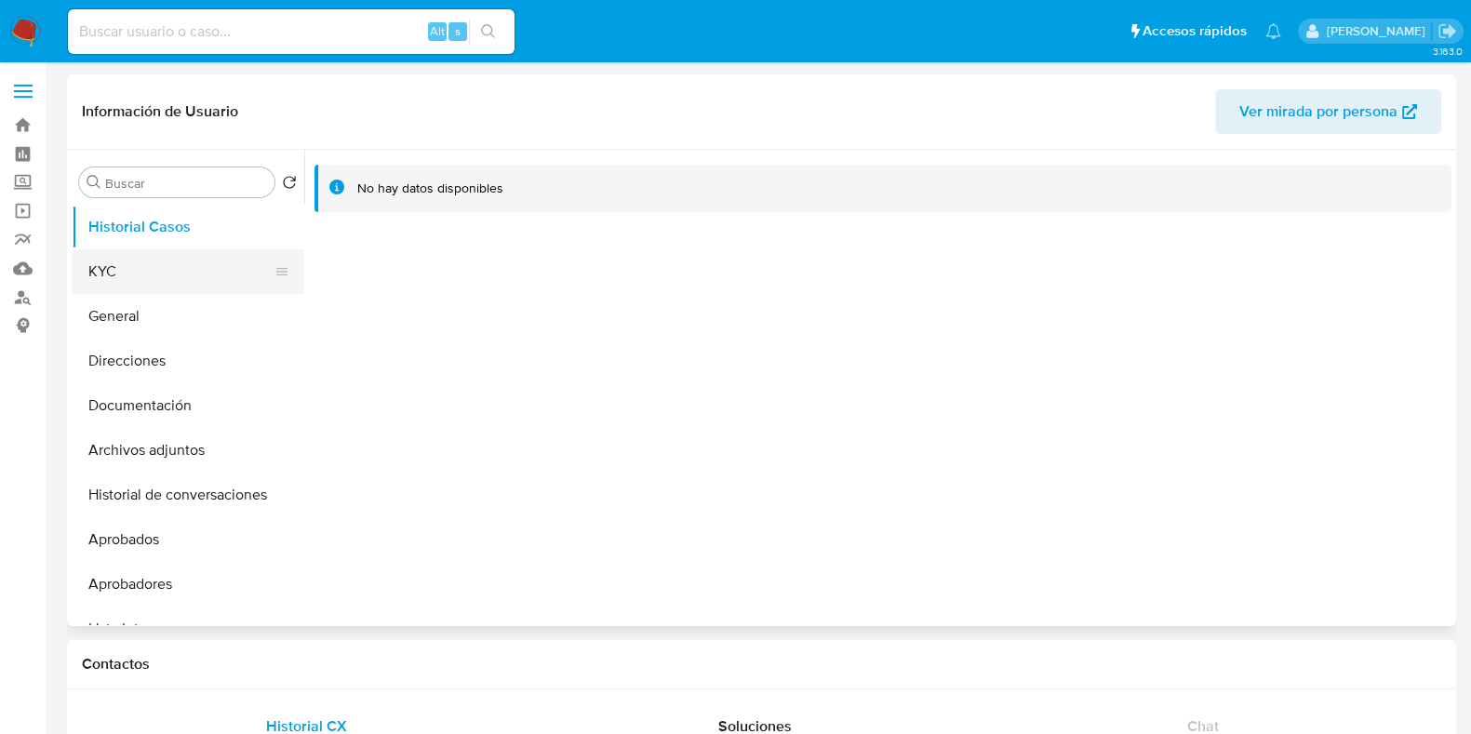
click at [184, 265] on button "KYC" at bounding box center [181, 271] width 218 height 45
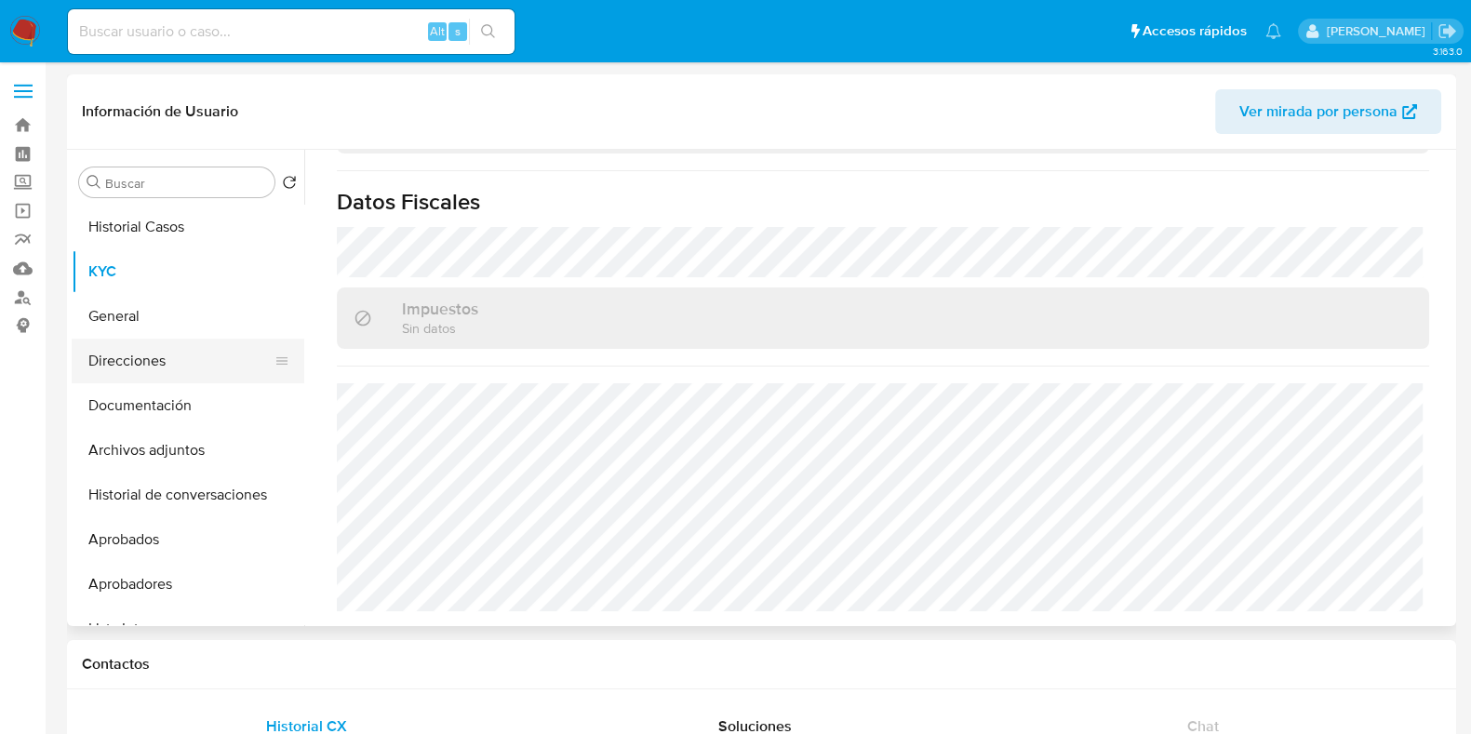
scroll to position [1045, 0]
click at [173, 363] on button "Direcciones" at bounding box center [181, 361] width 218 height 45
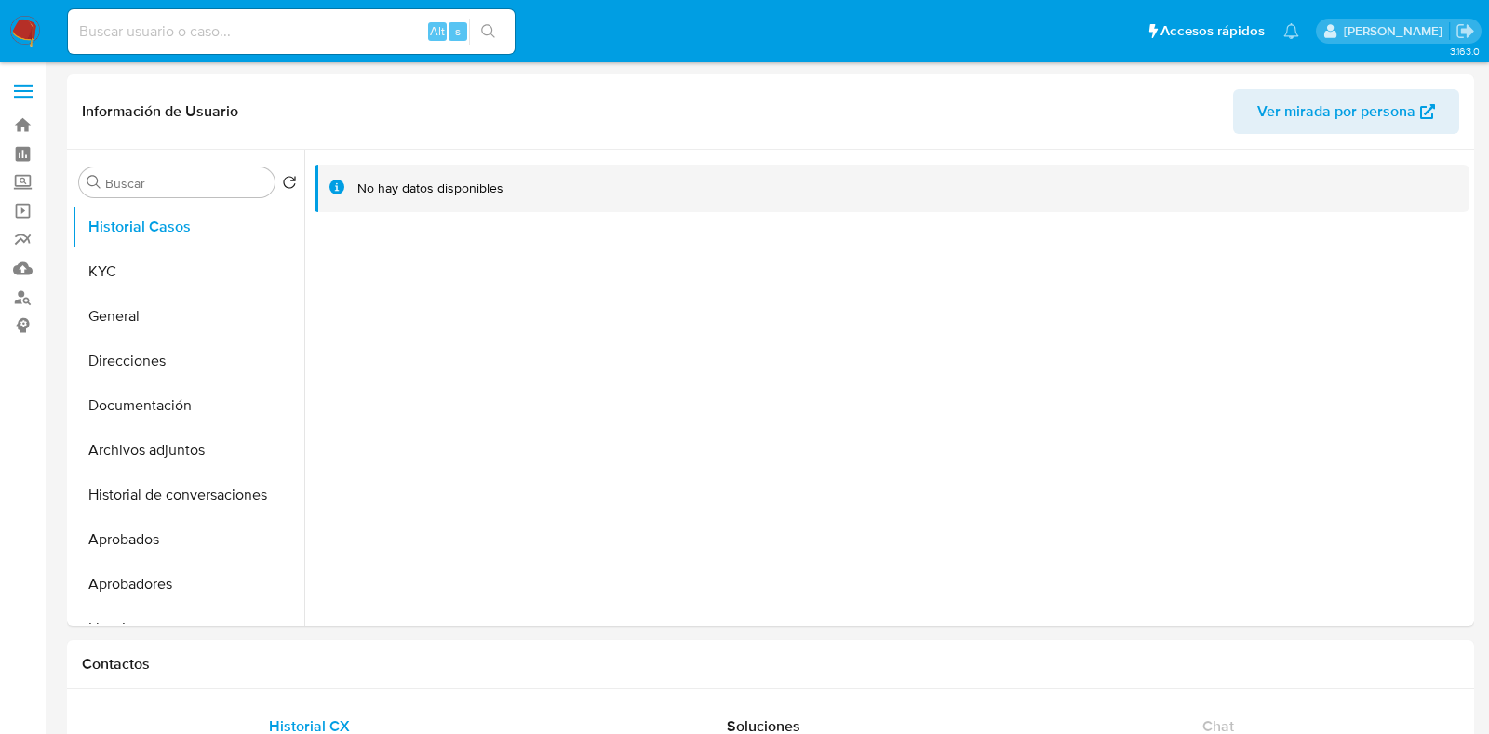
select select "10"
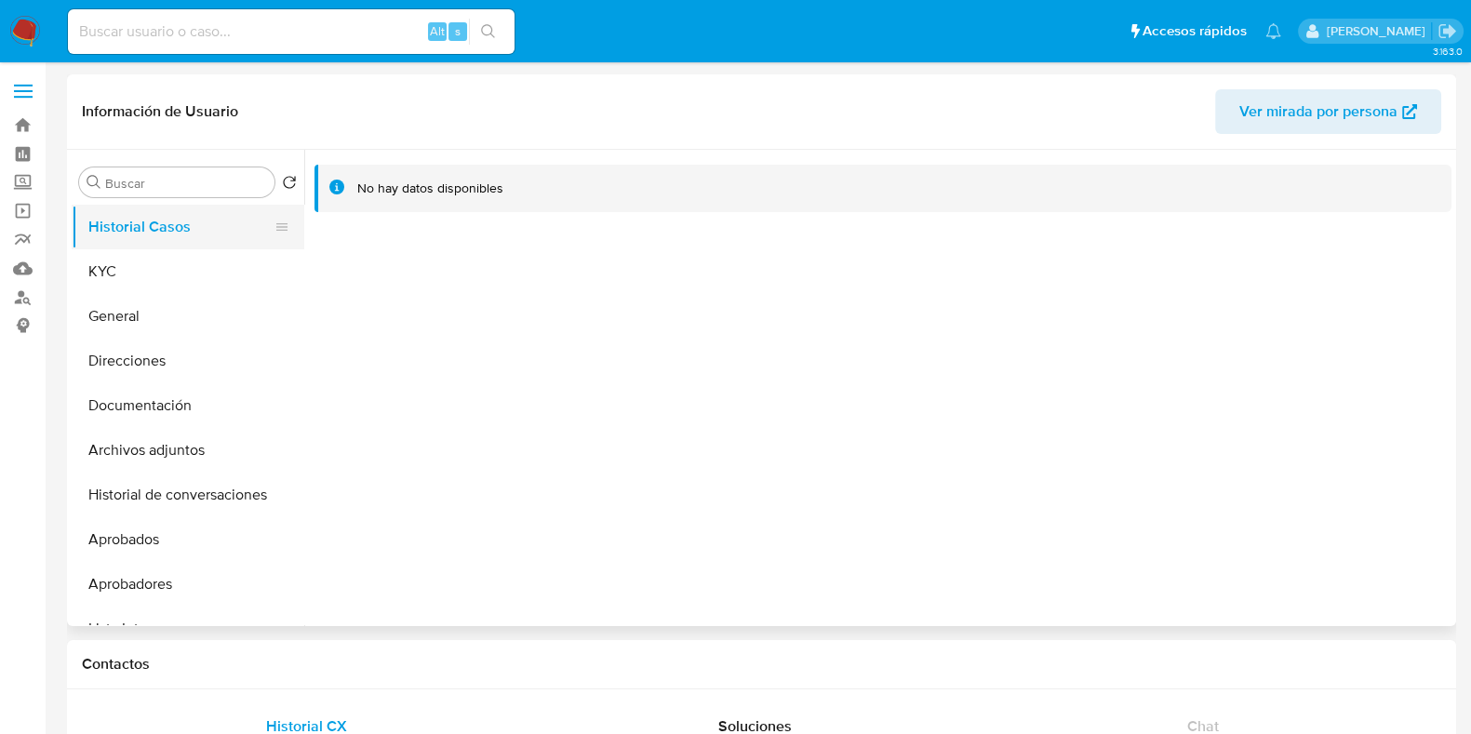
click at [231, 238] on button "Historial Casos" at bounding box center [181, 227] width 218 height 45
click at [219, 258] on button "KYC" at bounding box center [181, 271] width 218 height 45
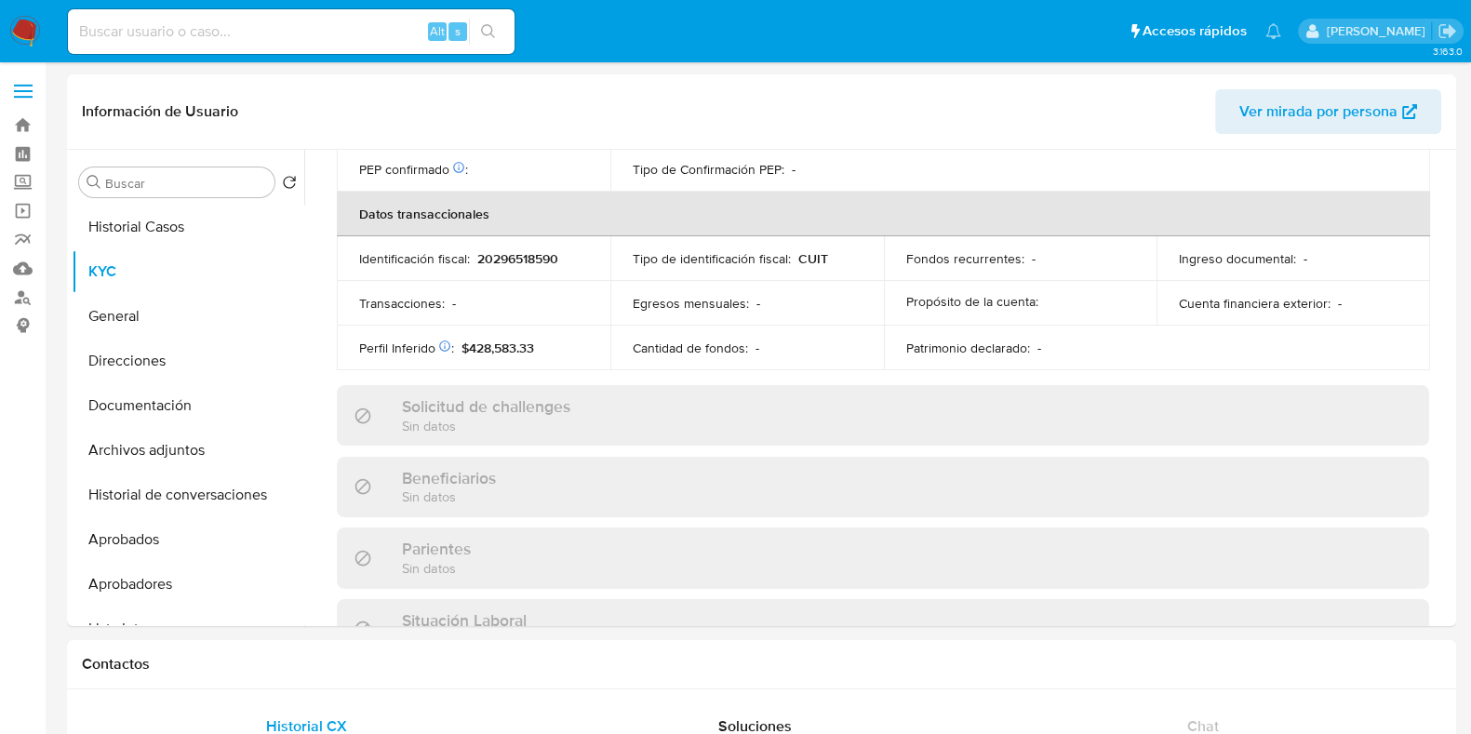
scroll to position [978, 0]
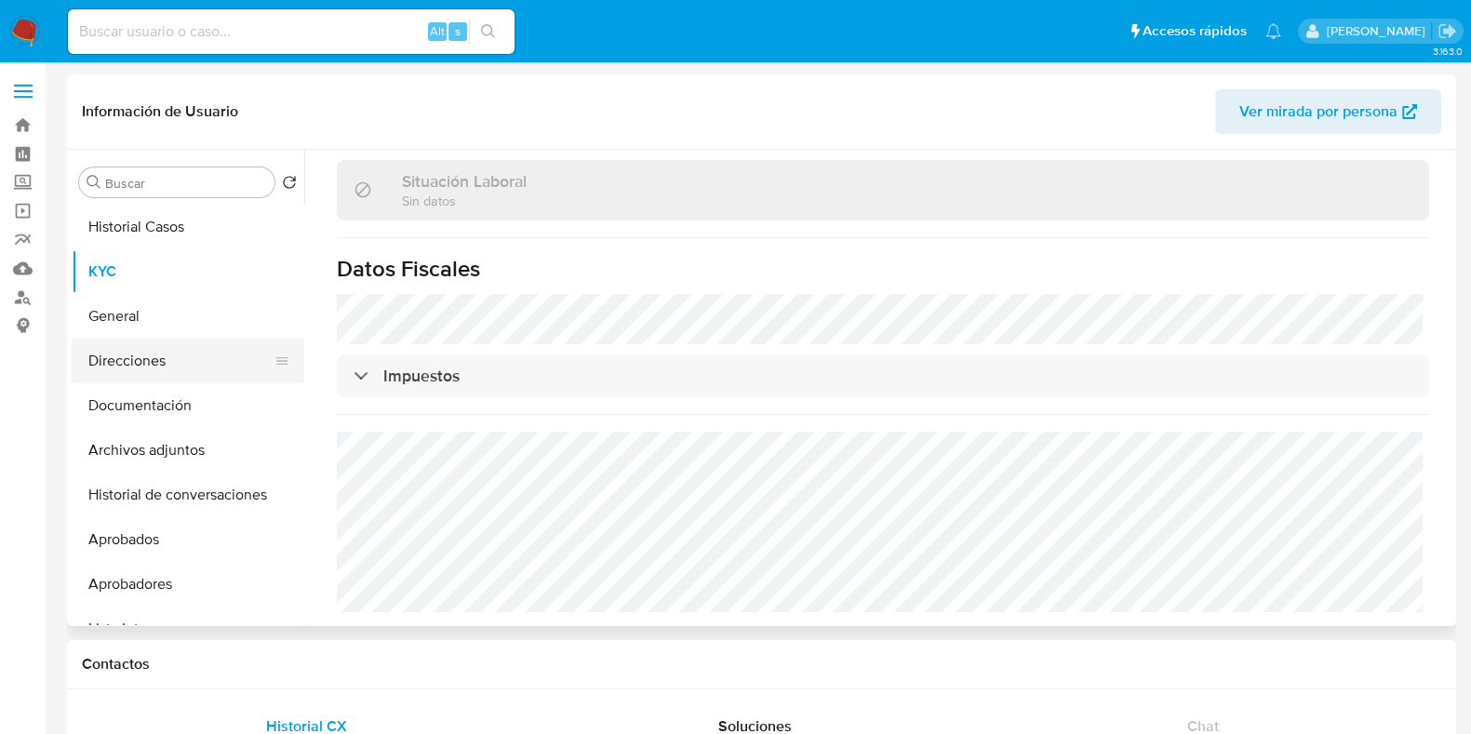
click at [163, 349] on button "Direcciones" at bounding box center [181, 361] width 218 height 45
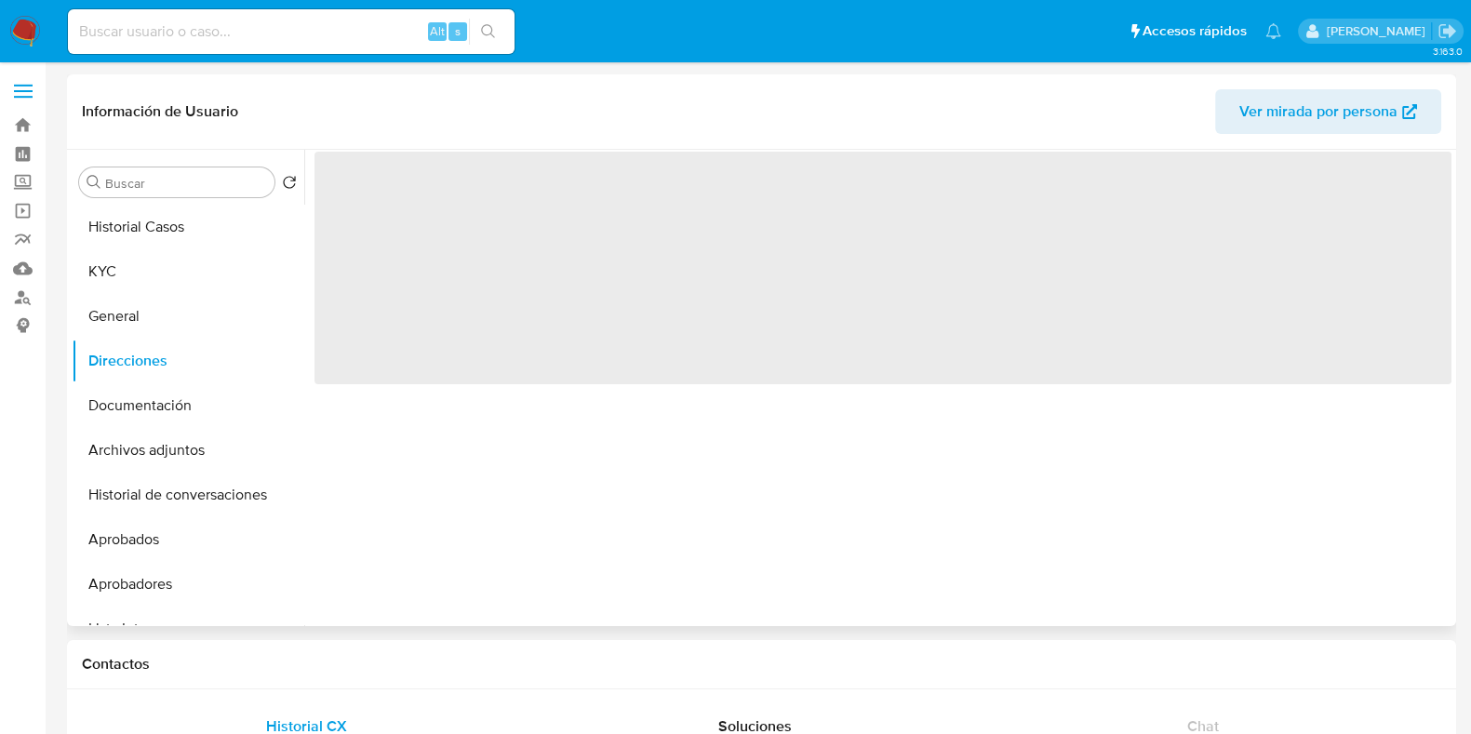
scroll to position [0, 0]
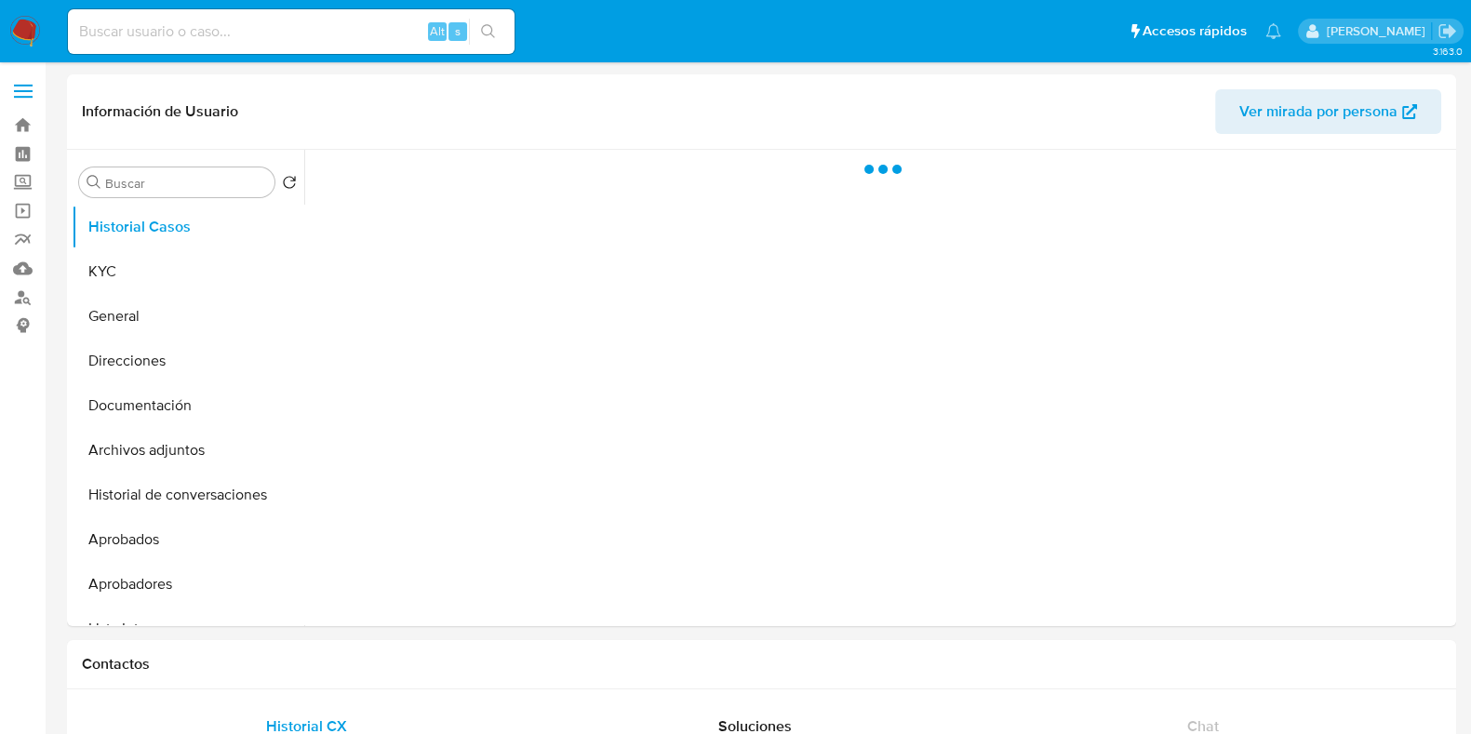
select select "10"
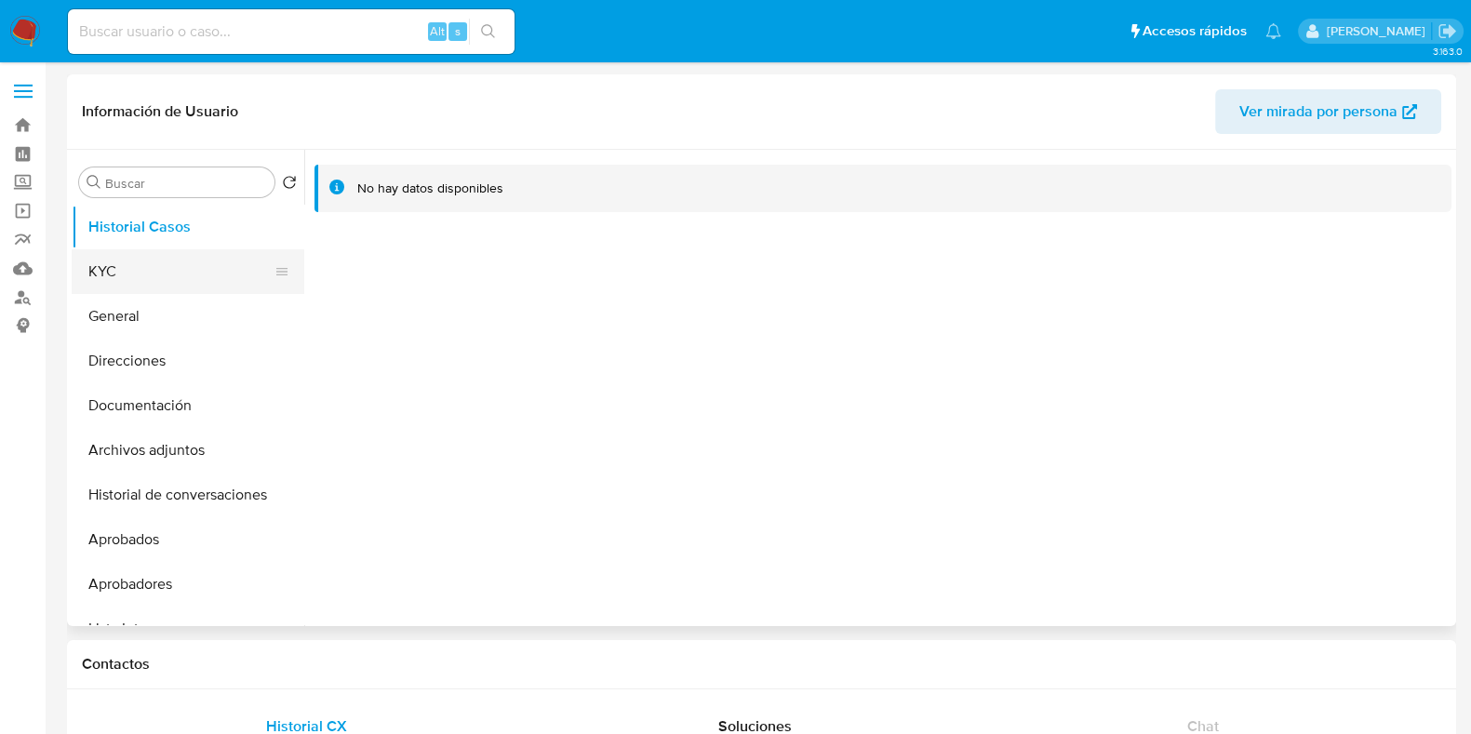
click at [160, 260] on button "KYC" at bounding box center [181, 271] width 218 height 45
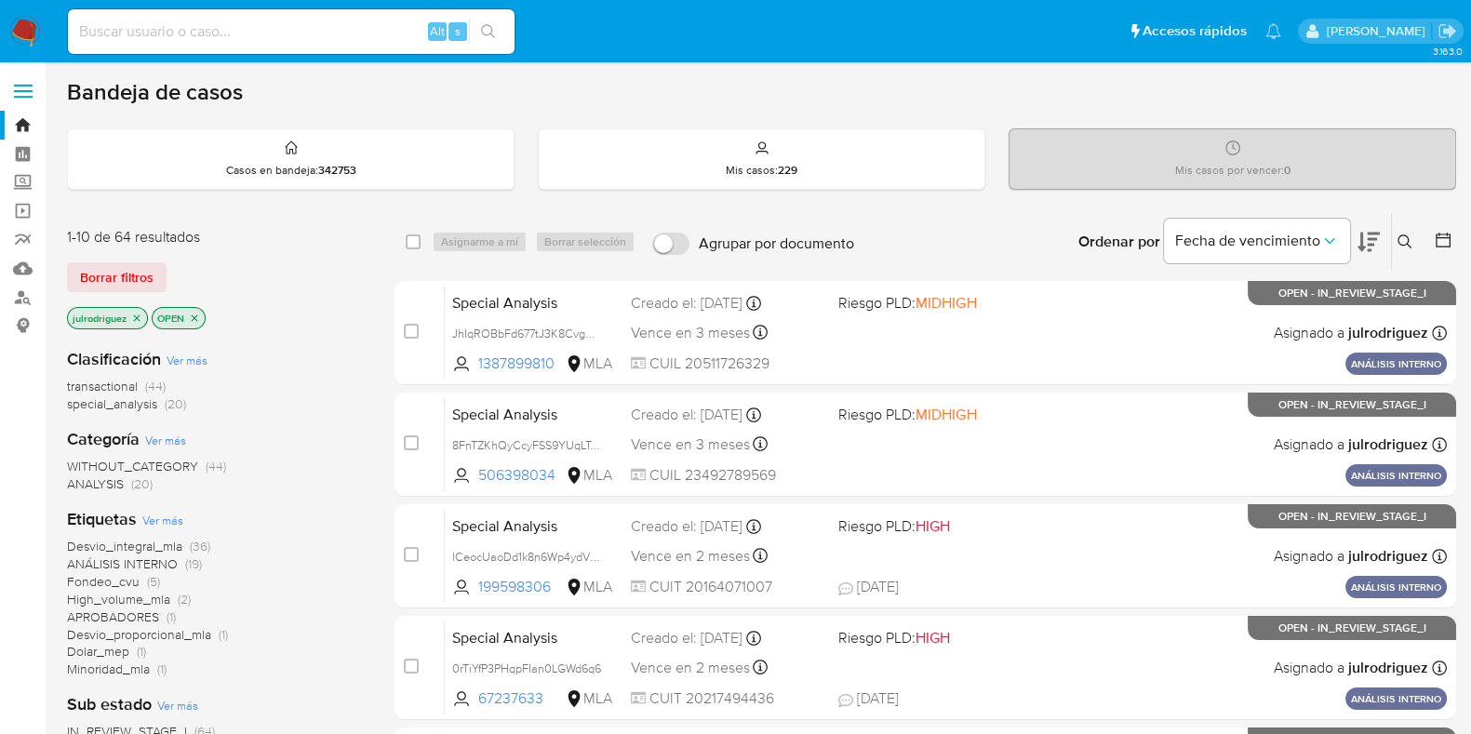
click at [1413, 239] on button at bounding box center [1407, 242] width 31 height 22
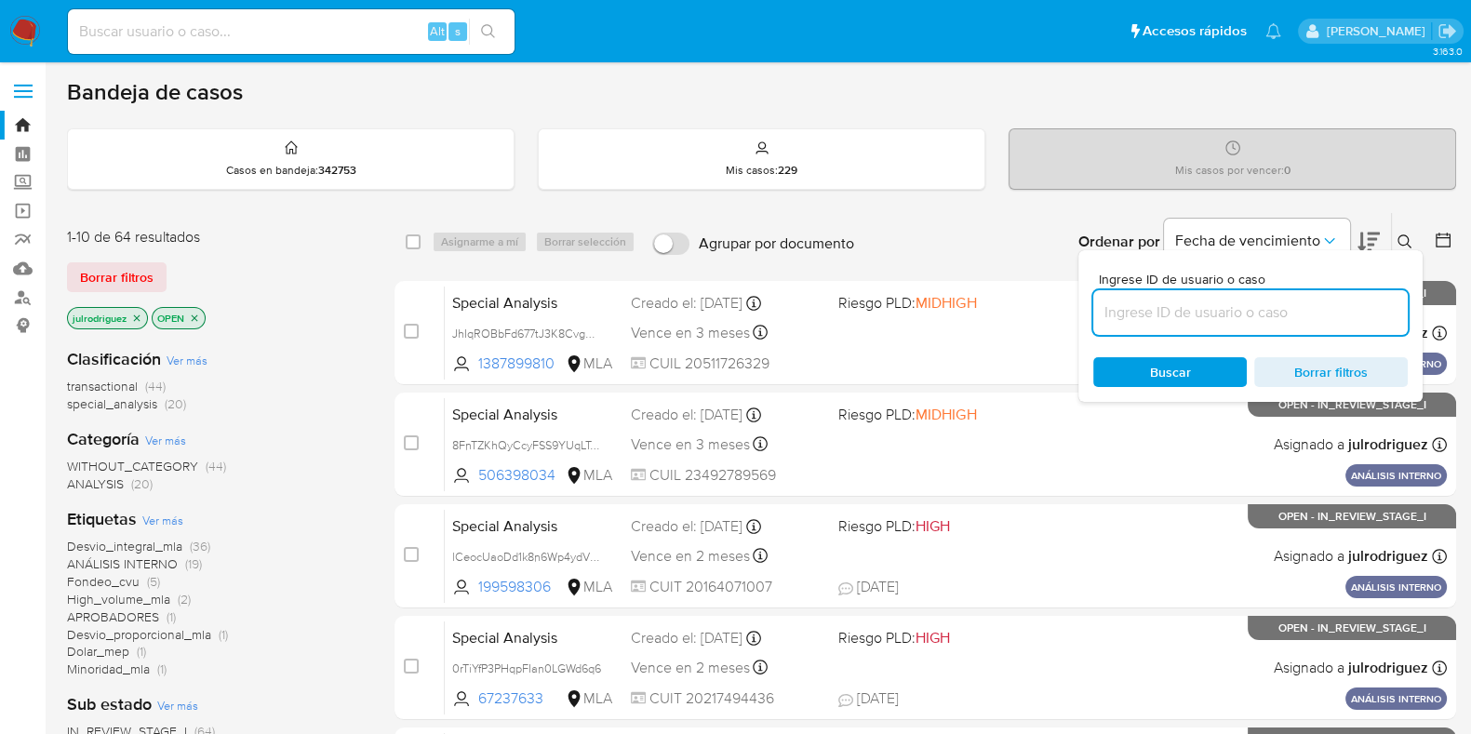
click at [1307, 312] on input at bounding box center [1250, 312] width 314 height 24
type input "Ty3gSvCSBgMiVH9fLbUyFLGZ"
click at [1148, 362] on span "Buscar" at bounding box center [1169, 372] width 127 height 26
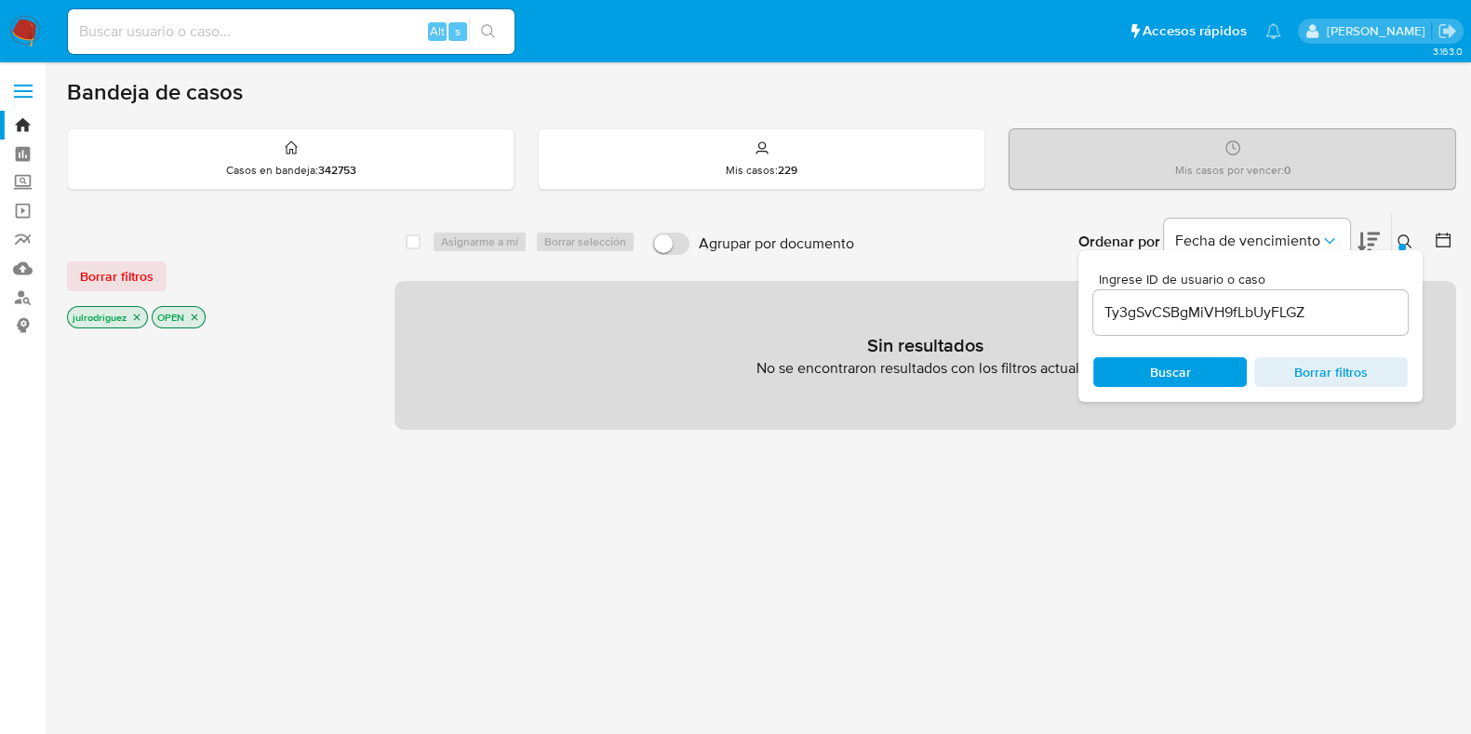
drag, startPoint x: 198, startPoint y: 316, endPoint x: 148, endPoint y: 322, distance: 50.5
click at [195, 316] on icon "close-filter" at bounding box center [194, 317] width 11 height 11
click at [140, 317] on icon "close-filter" at bounding box center [136, 317] width 11 height 11
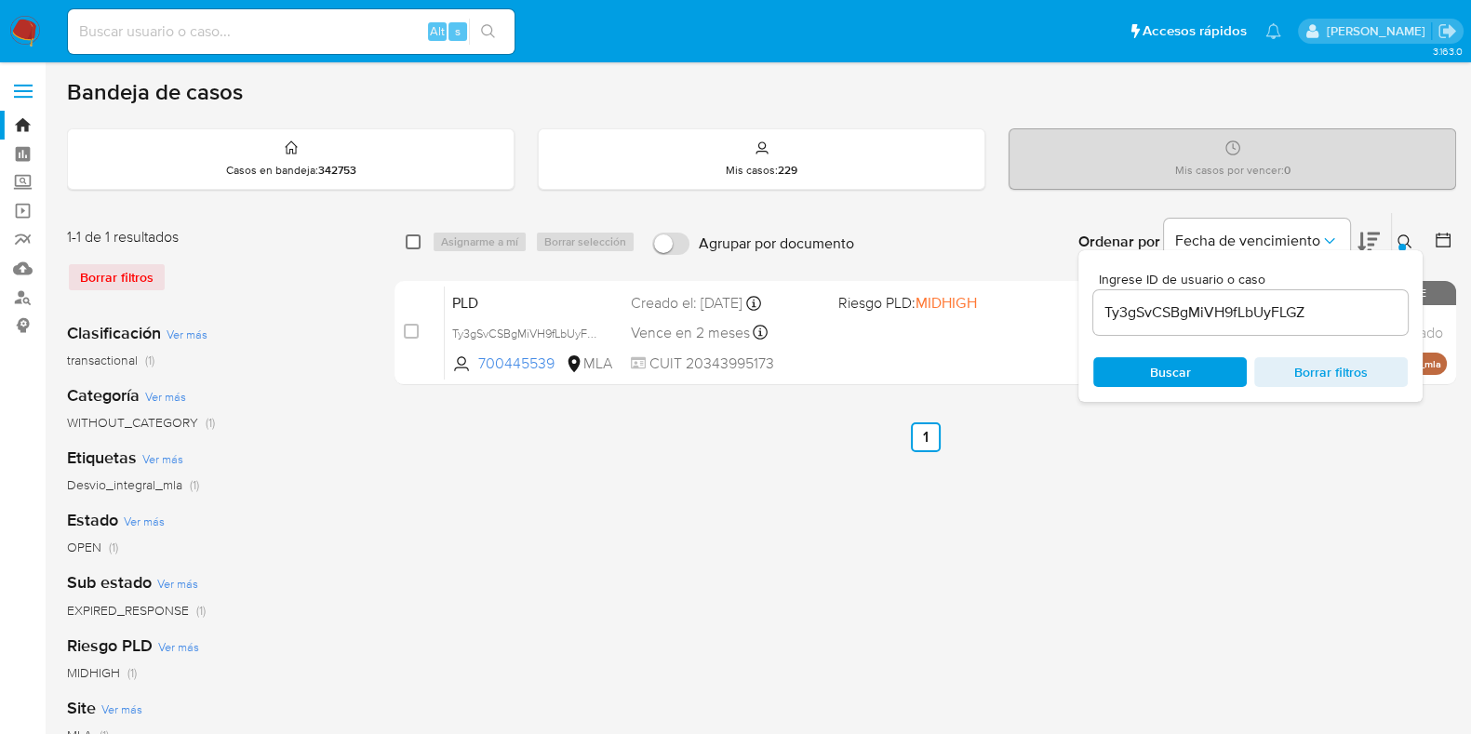
click at [408, 237] on input "checkbox" at bounding box center [413, 241] width 15 height 15
checkbox input "true"
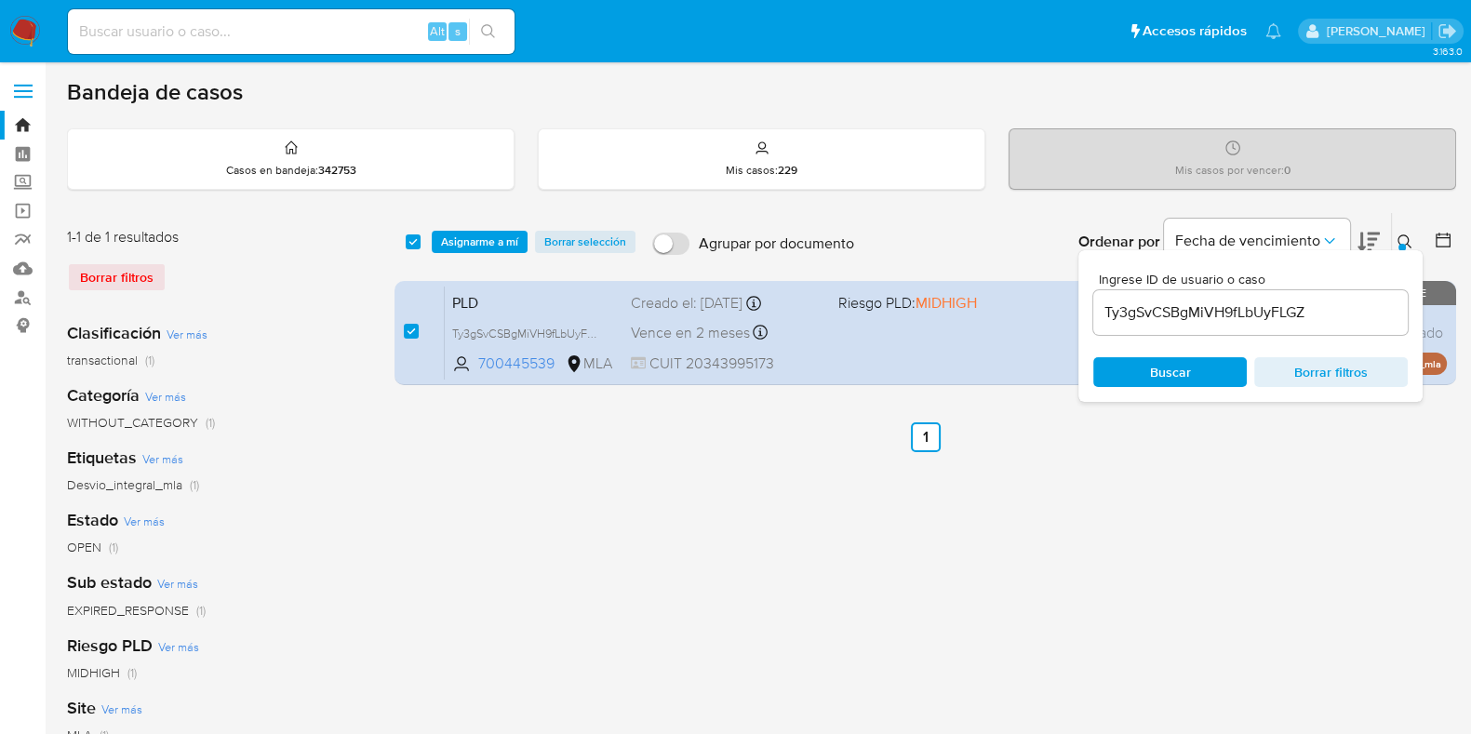
click at [484, 222] on div "select-all-cases-checkbox Asignarme a mí Borrar selección Agrupar por documento…" at bounding box center [925, 242] width 1062 height 58
click at [504, 233] on span "Asignarme a mí" at bounding box center [479, 242] width 77 height 19
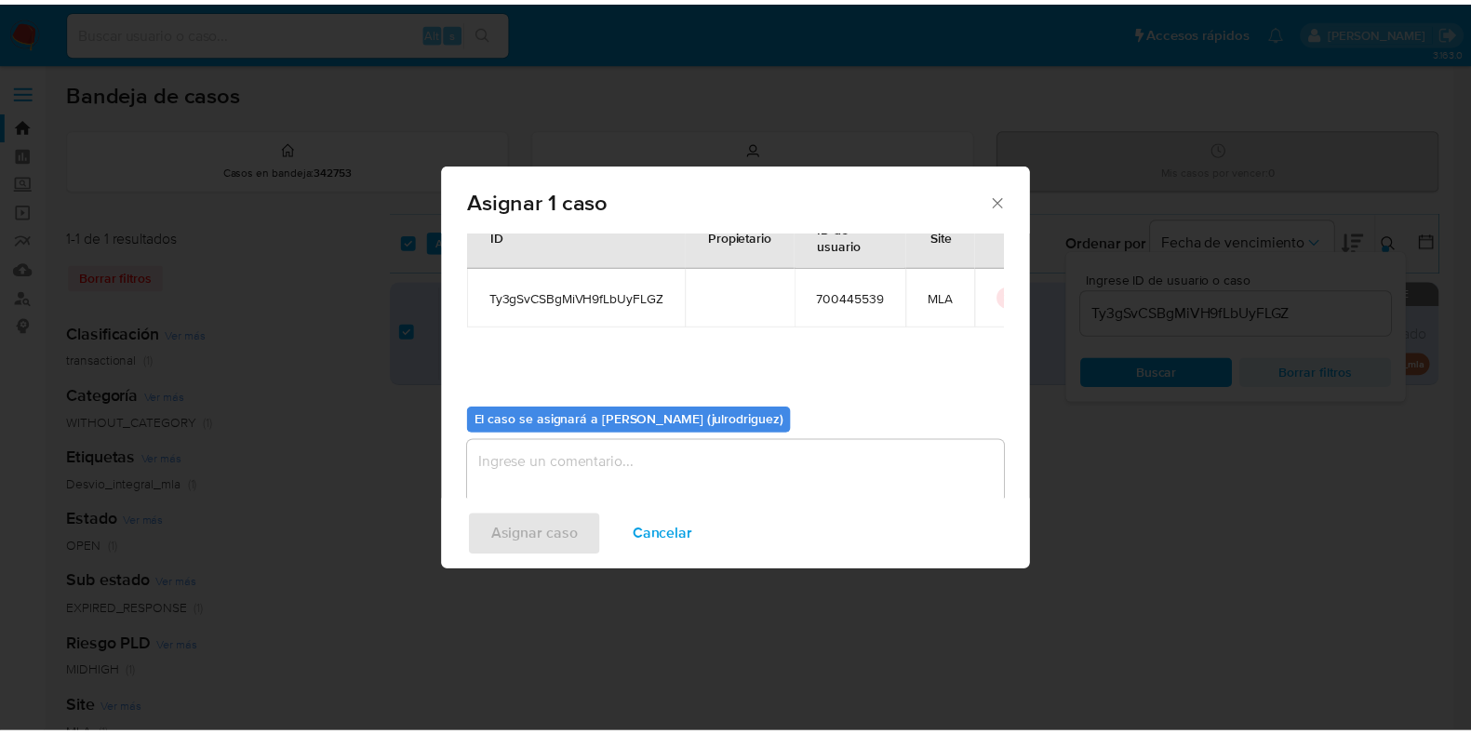
scroll to position [96, 0]
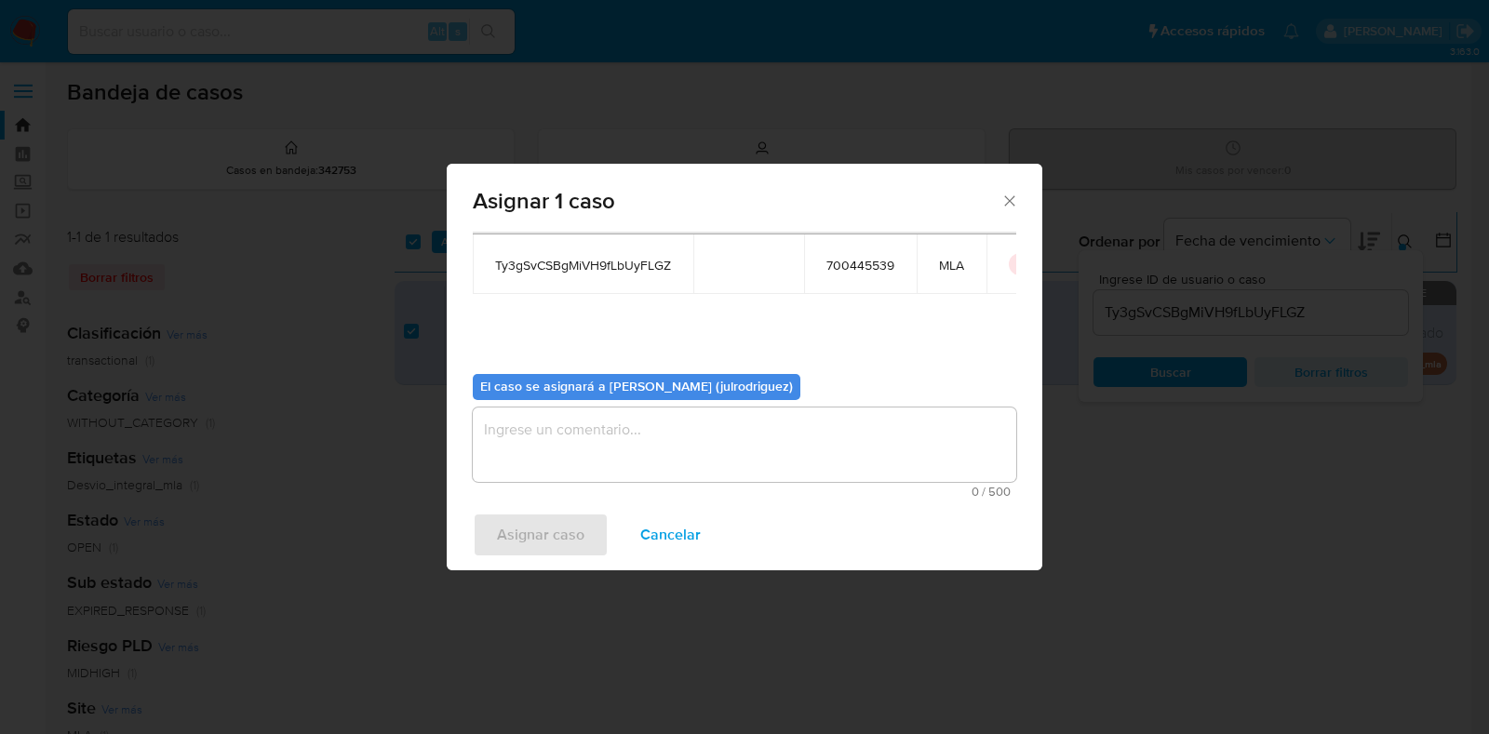
click at [710, 420] on textarea "assign-modal" at bounding box center [744, 444] width 543 height 74
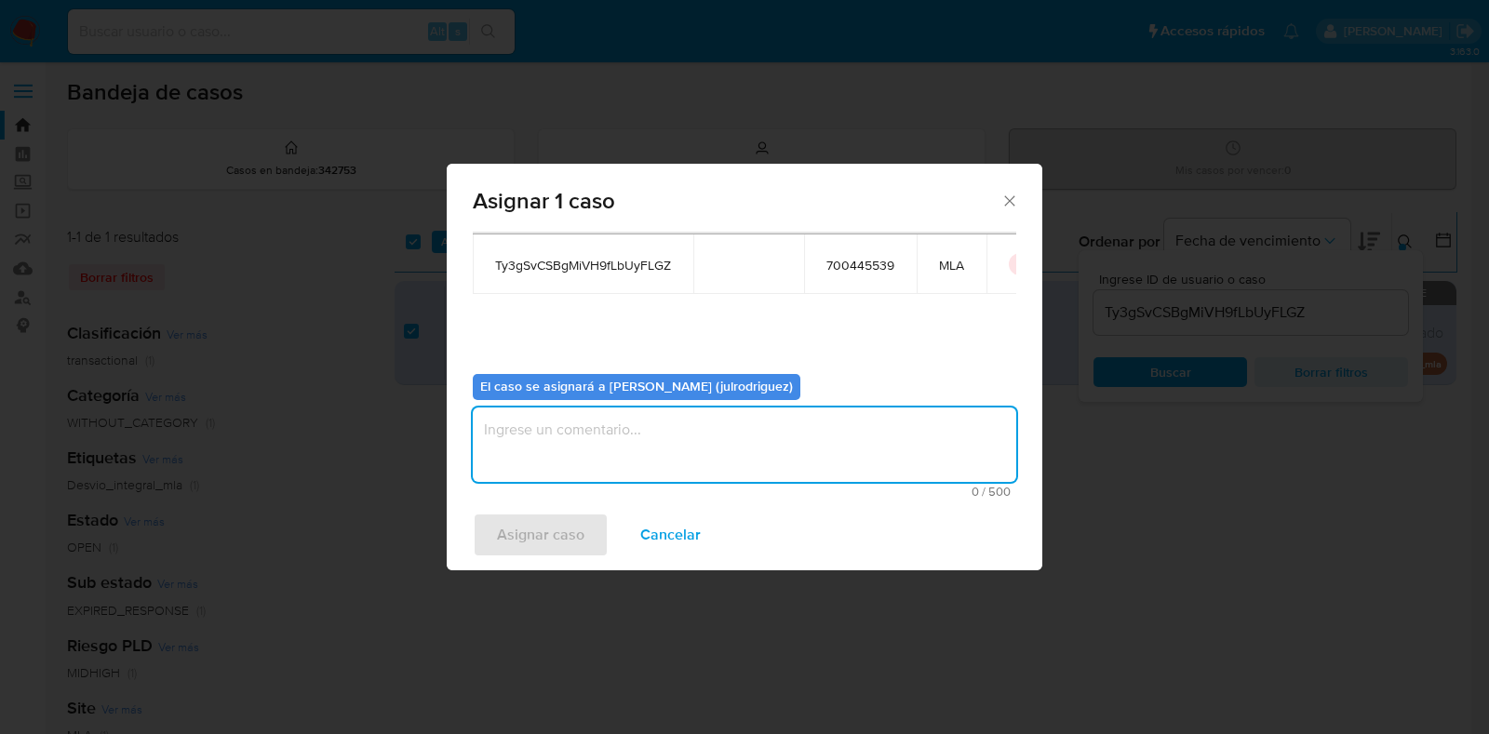
click at [710, 426] on textarea "assign-modal" at bounding box center [744, 444] width 543 height 74
type textarea "."
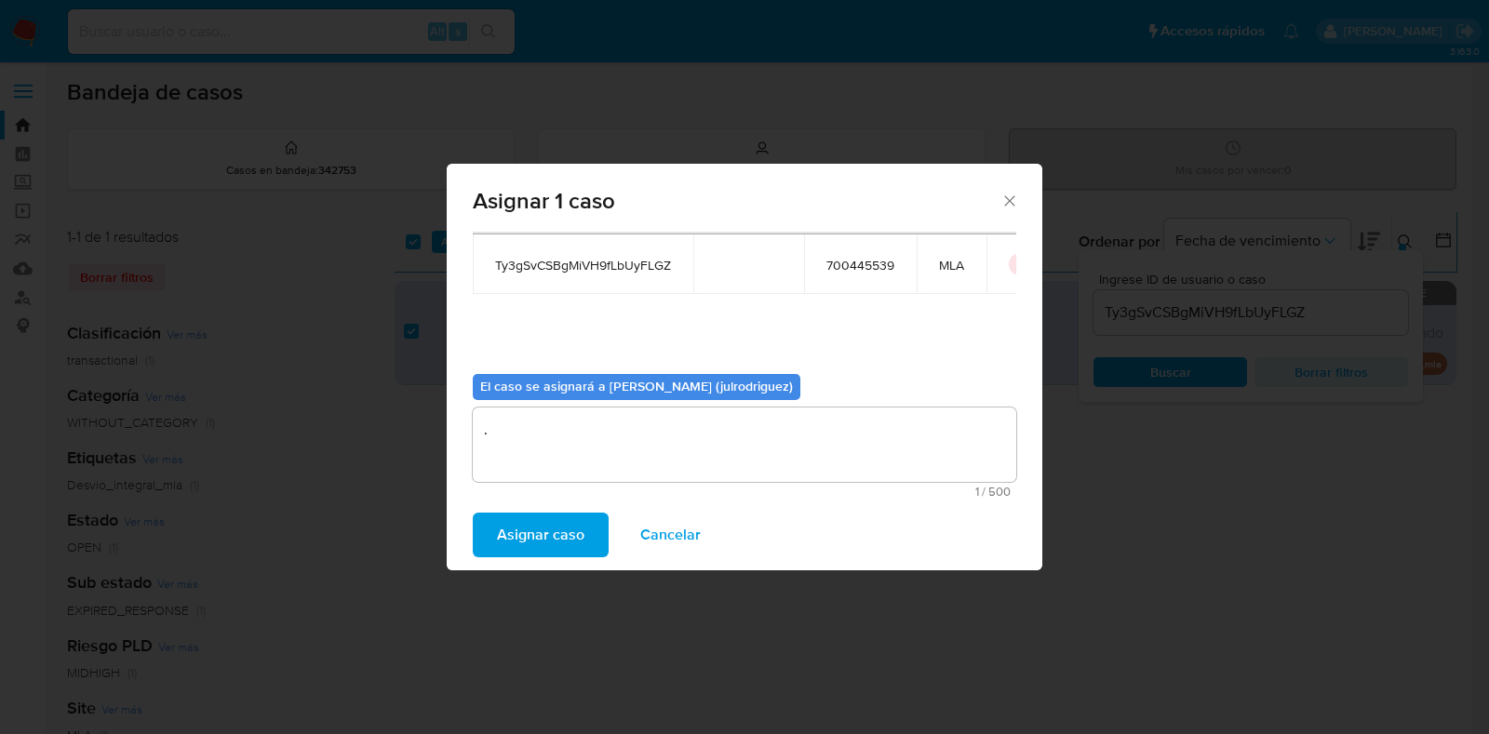
click at [547, 510] on div "Asignar caso Cancelar" at bounding box center [744, 535] width 595 height 71
click at [554, 531] on span "Asignar caso" at bounding box center [540, 534] width 87 height 41
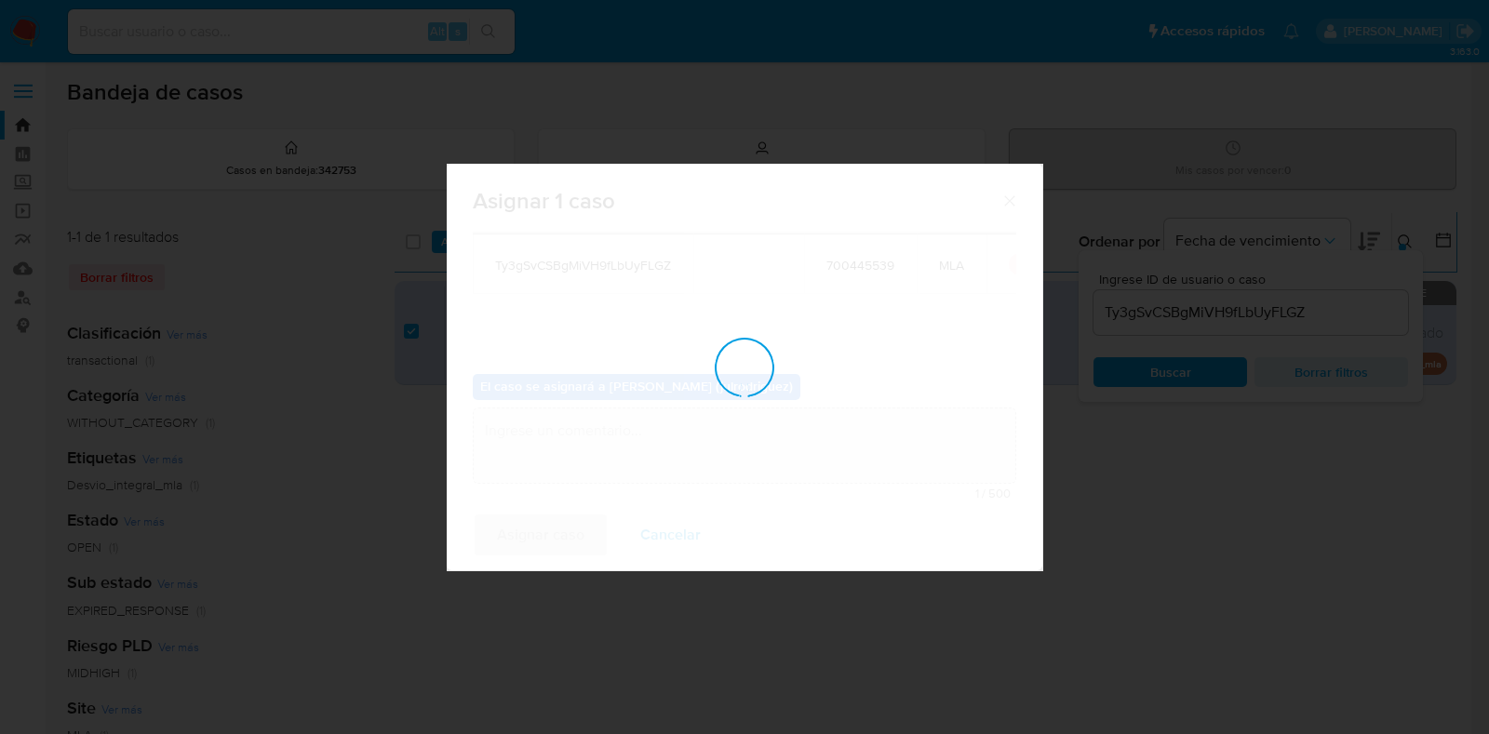
checkbox input "false"
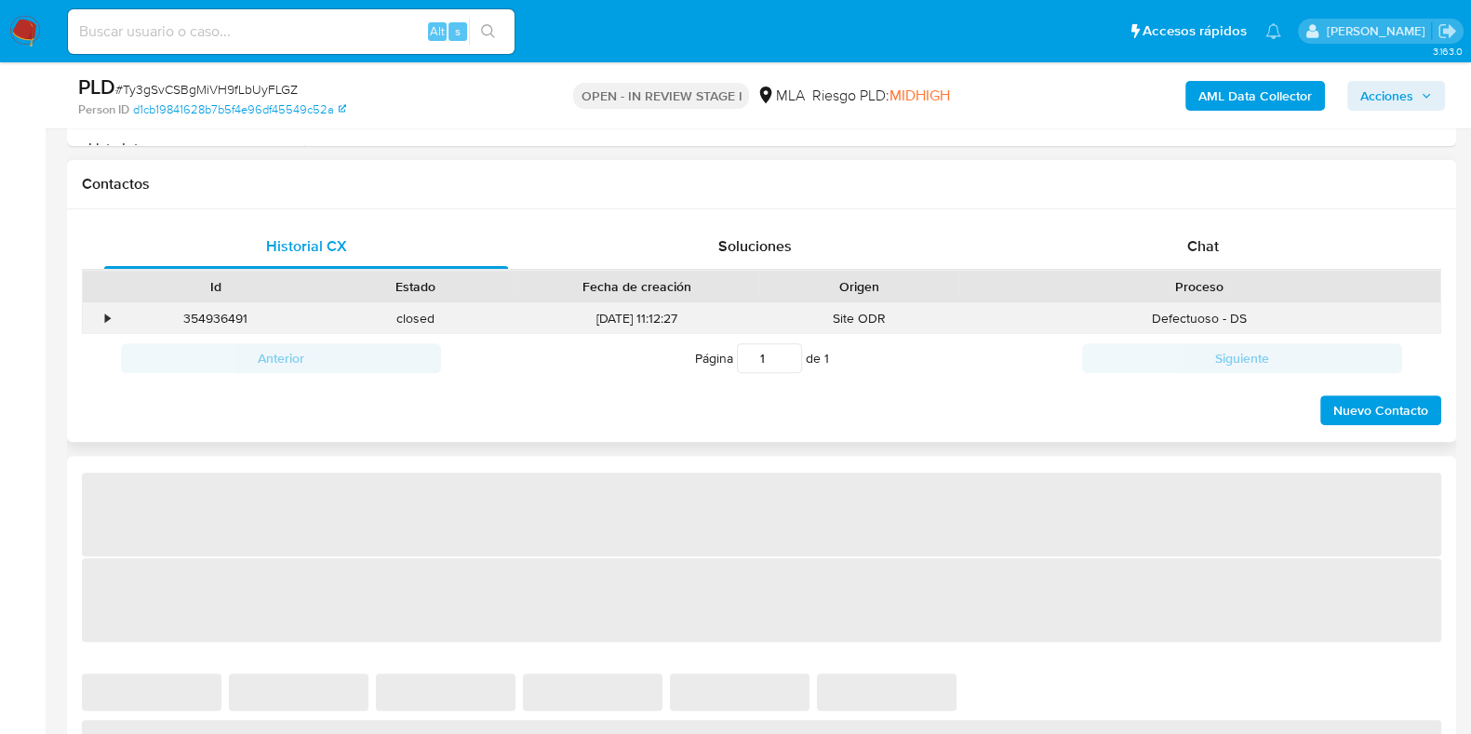
select select "10"
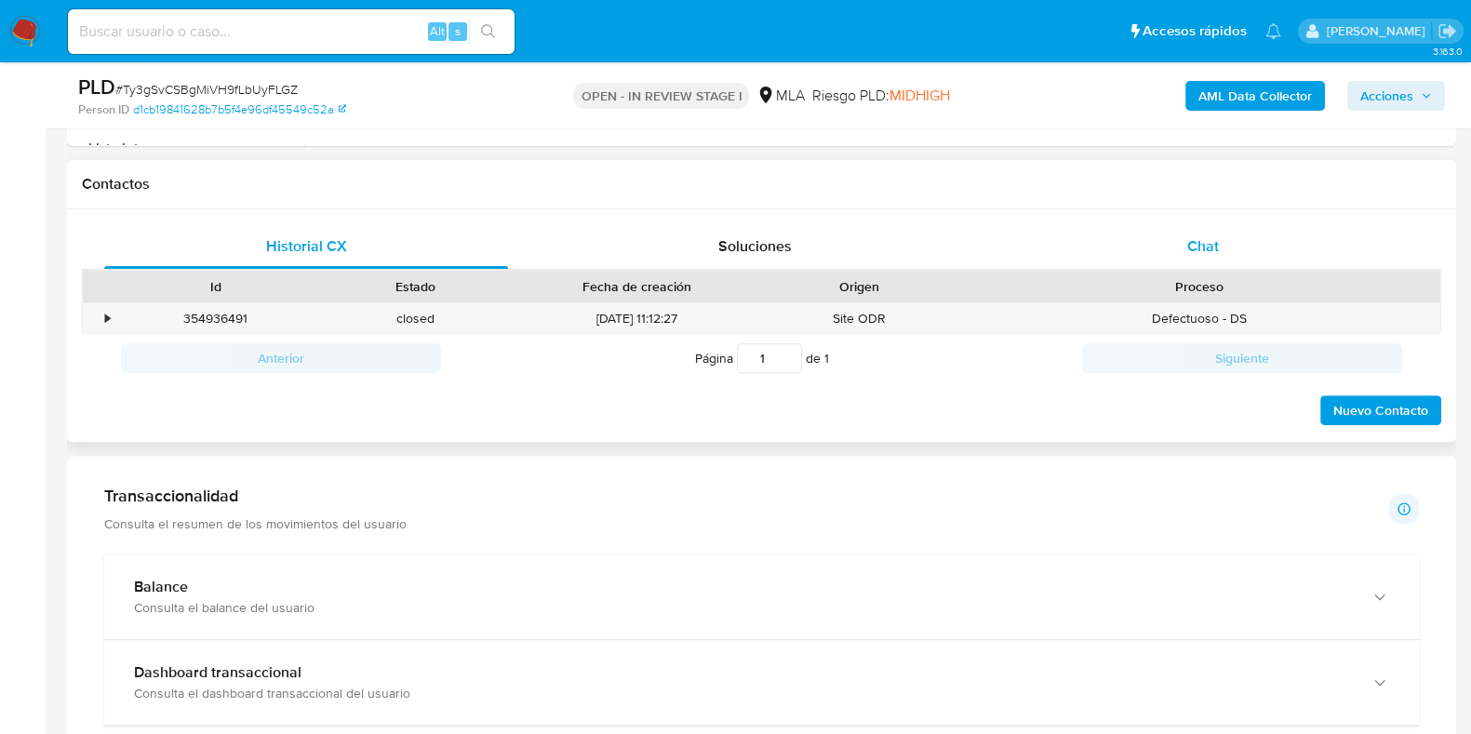
click at [1231, 247] on div "Chat" at bounding box center [1203, 246] width 404 height 45
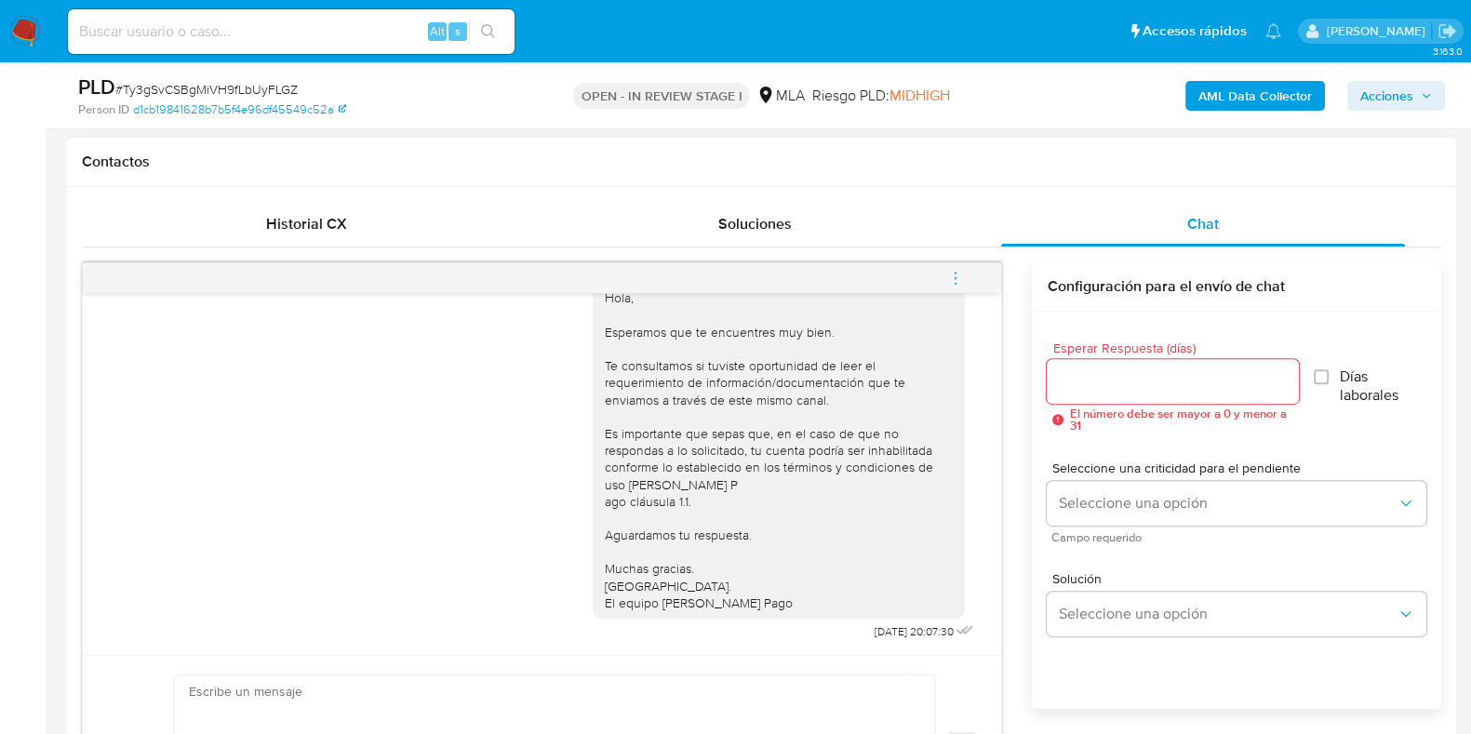
scroll to position [813, 0]
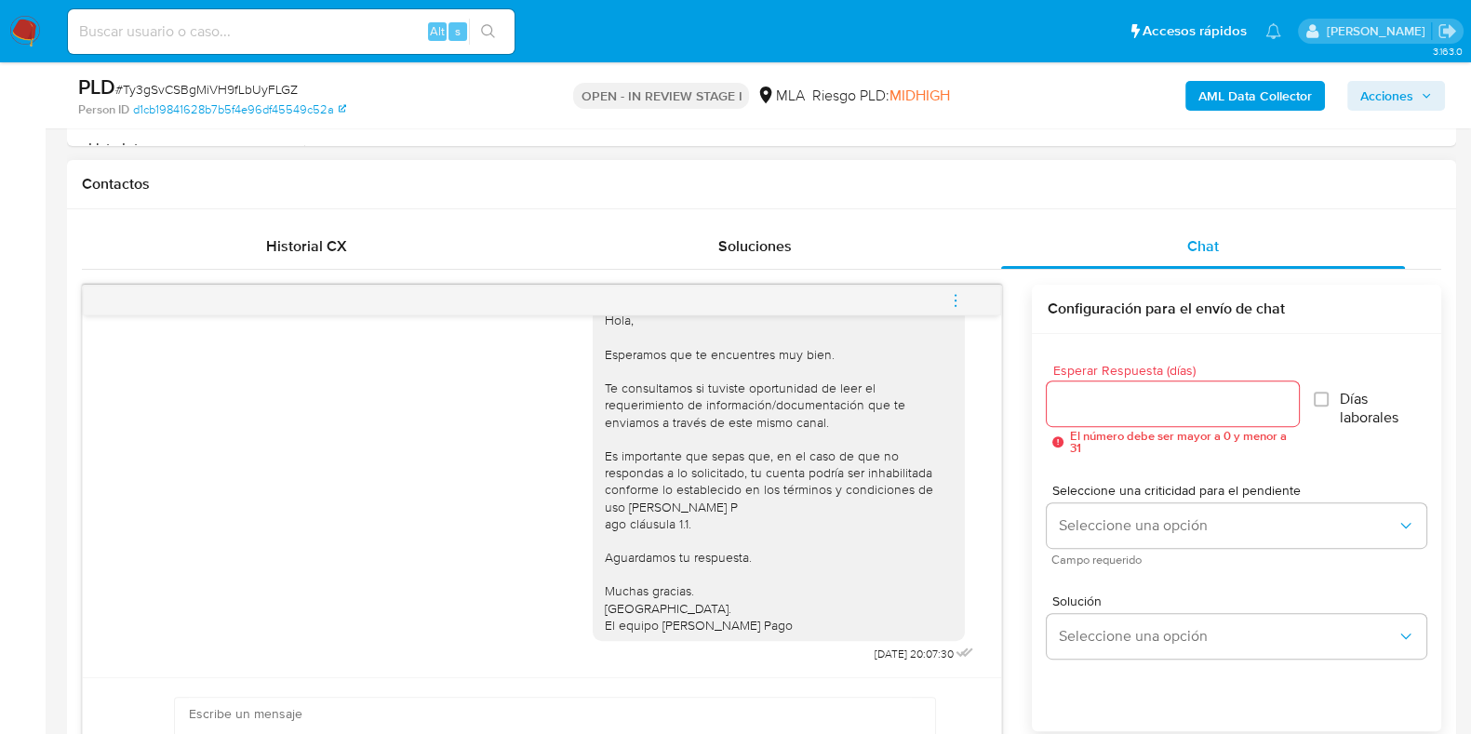
click at [961, 304] on icon "menu-action" at bounding box center [955, 300] width 17 height 17
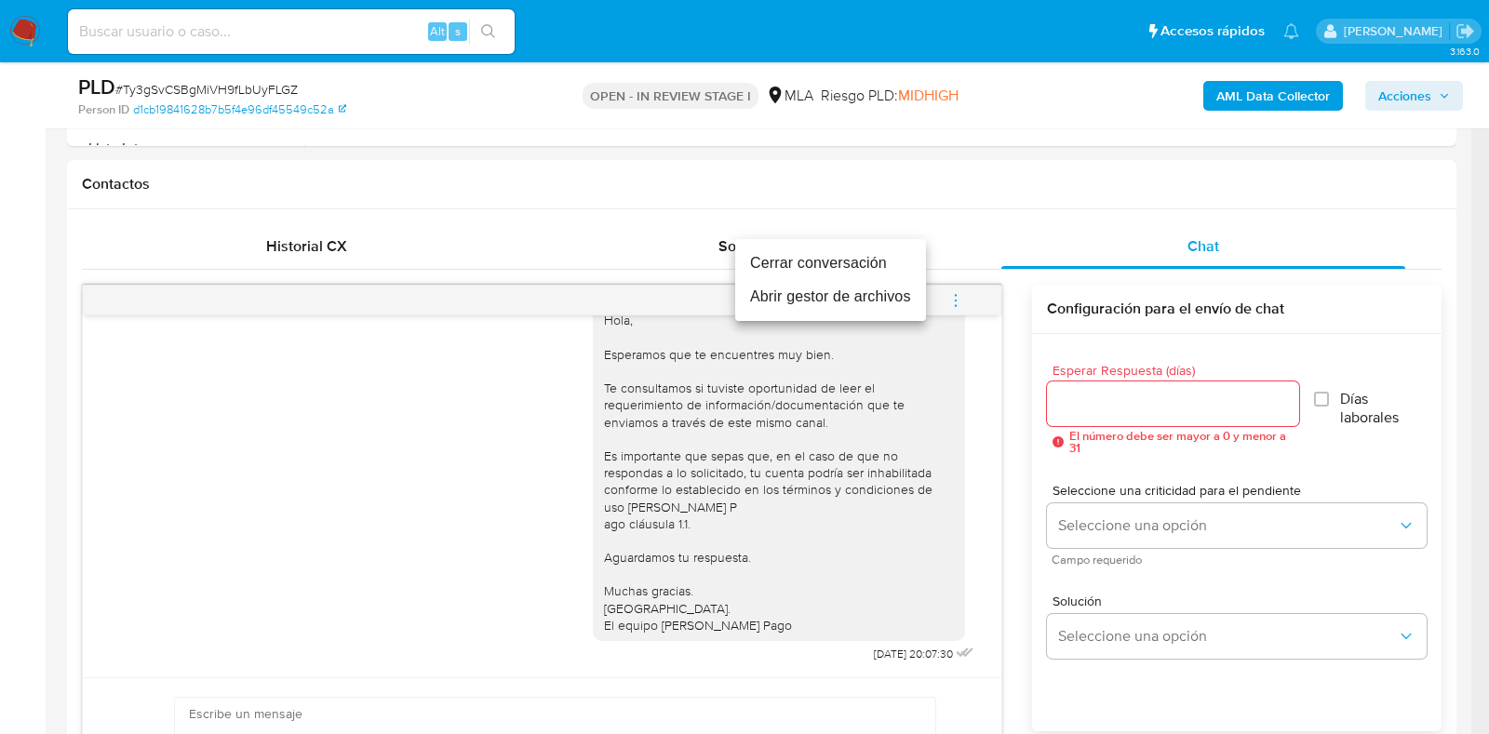
click at [825, 249] on li "Cerrar conversación" at bounding box center [830, 263] width 191 height 33
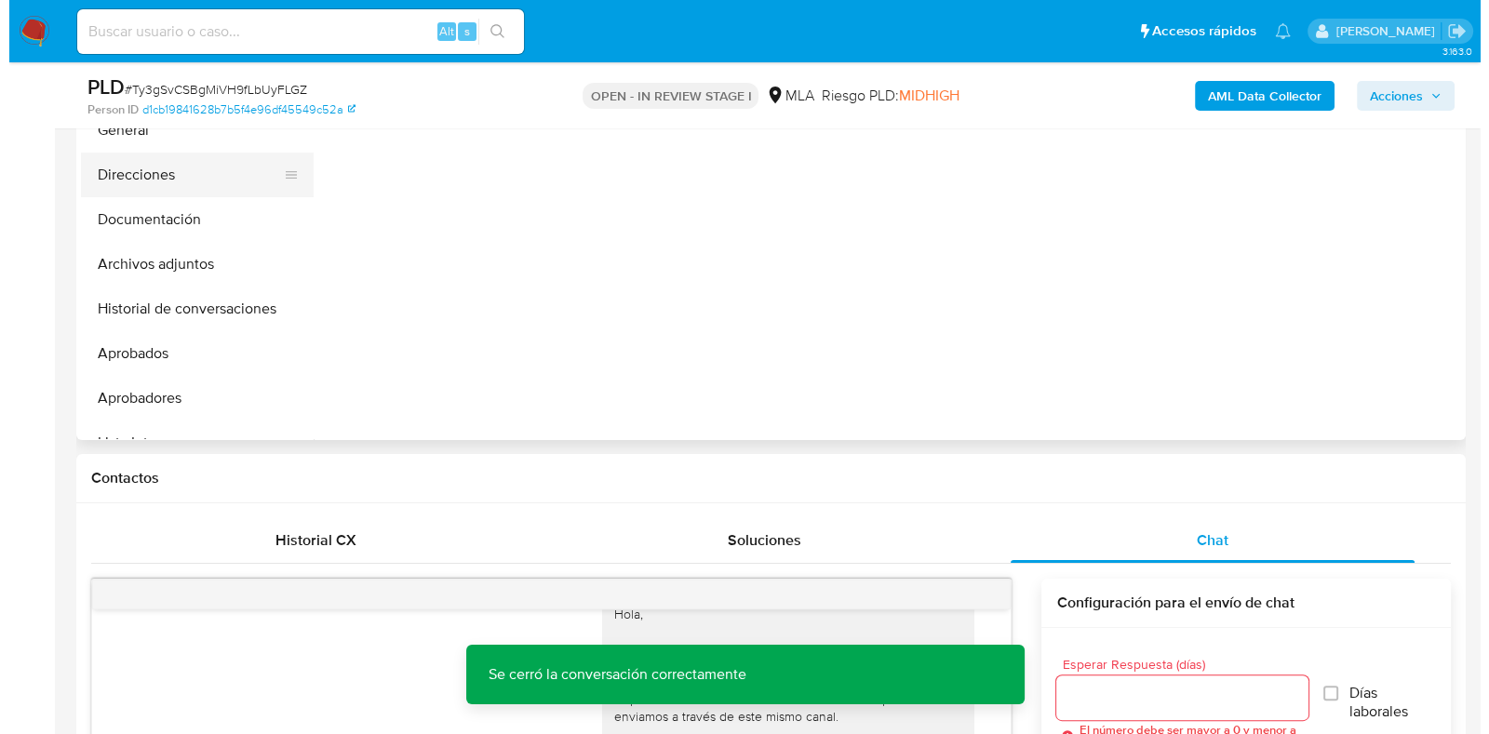
scroll to position [349, 0]
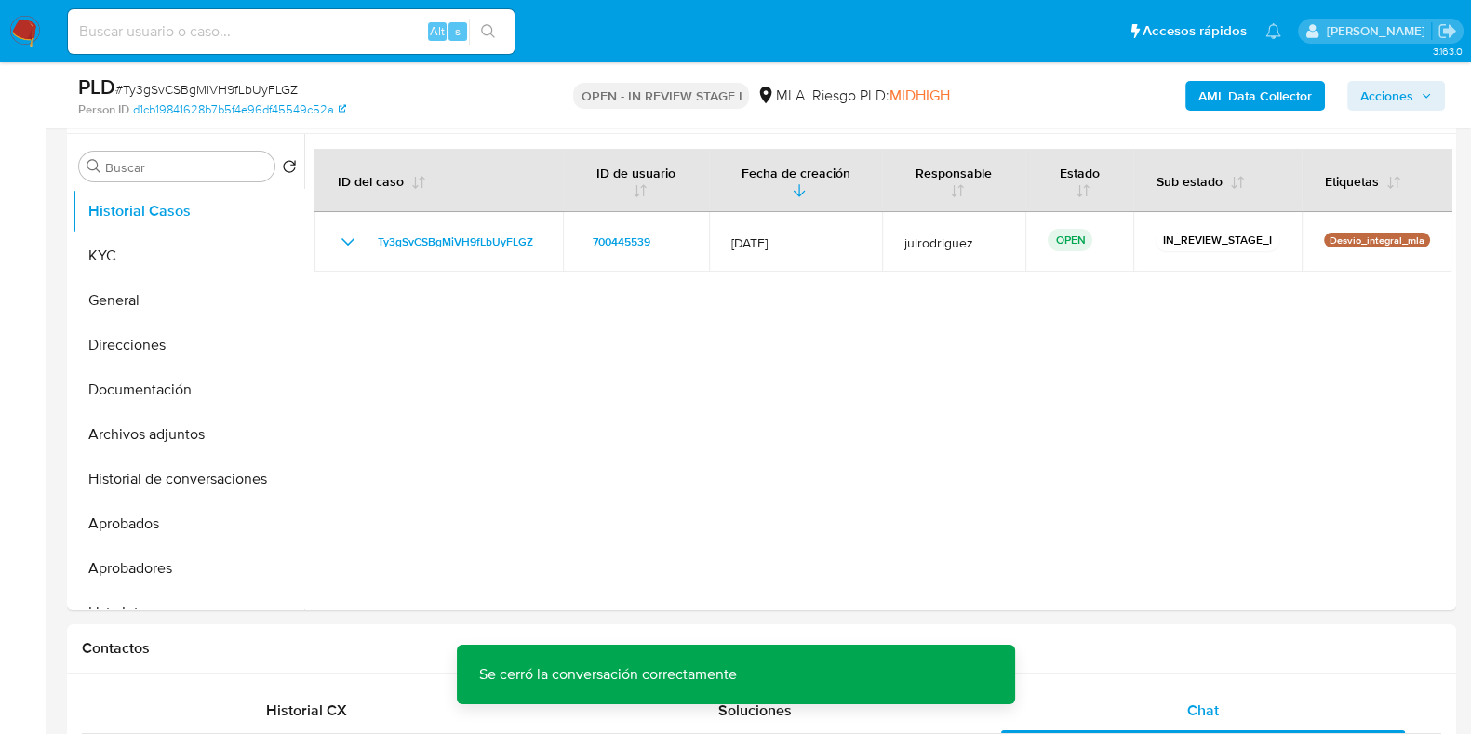
click at [1251, 98] on b "AML Data Collector" at bounding box center [1255, 96] width 114 height 30
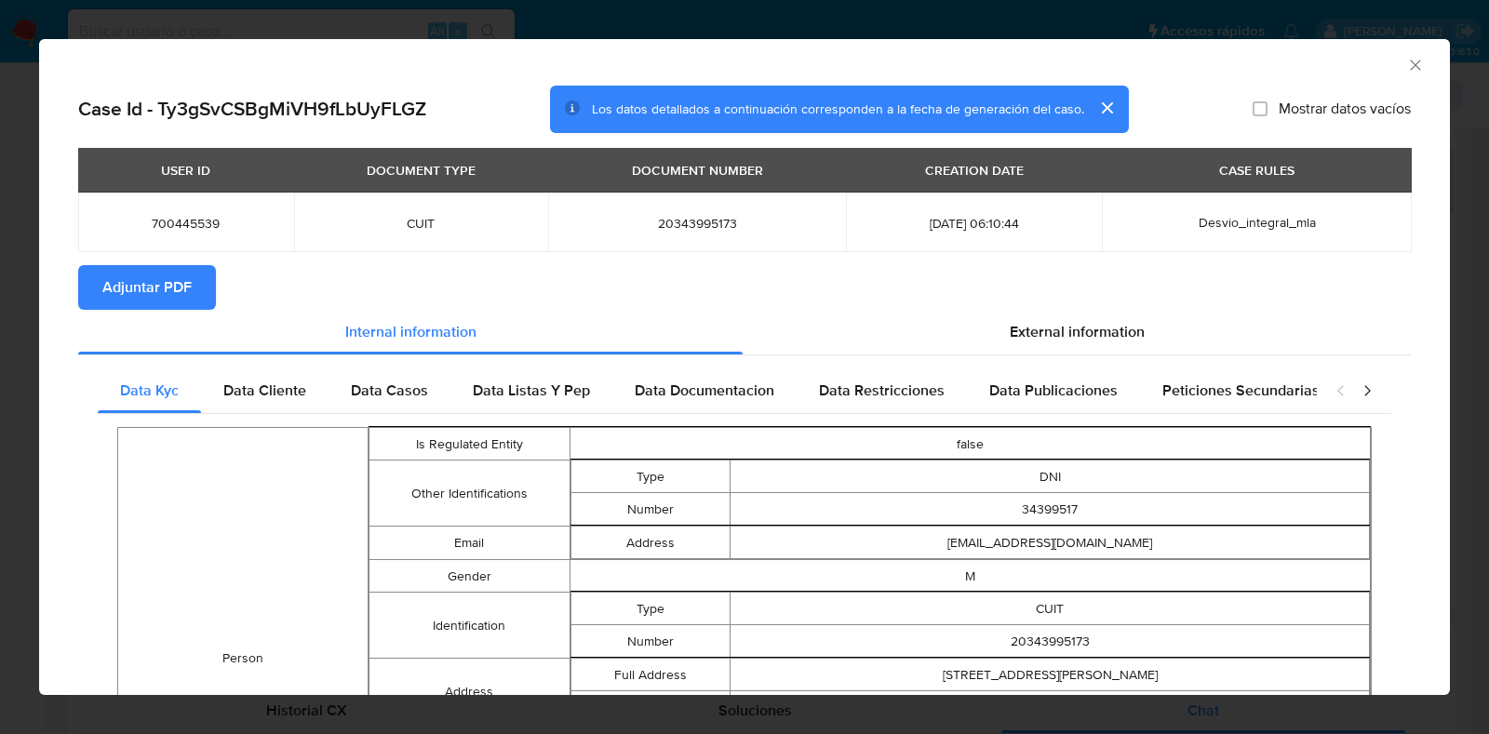
click at [191, 274] on button "Adjuntar PDF" at bounding box center [147, 287] width 138 height 45
click at [1406, 60] on icon "Cerrar ventana" at bounding box center [1415, 65] width 19 height 19
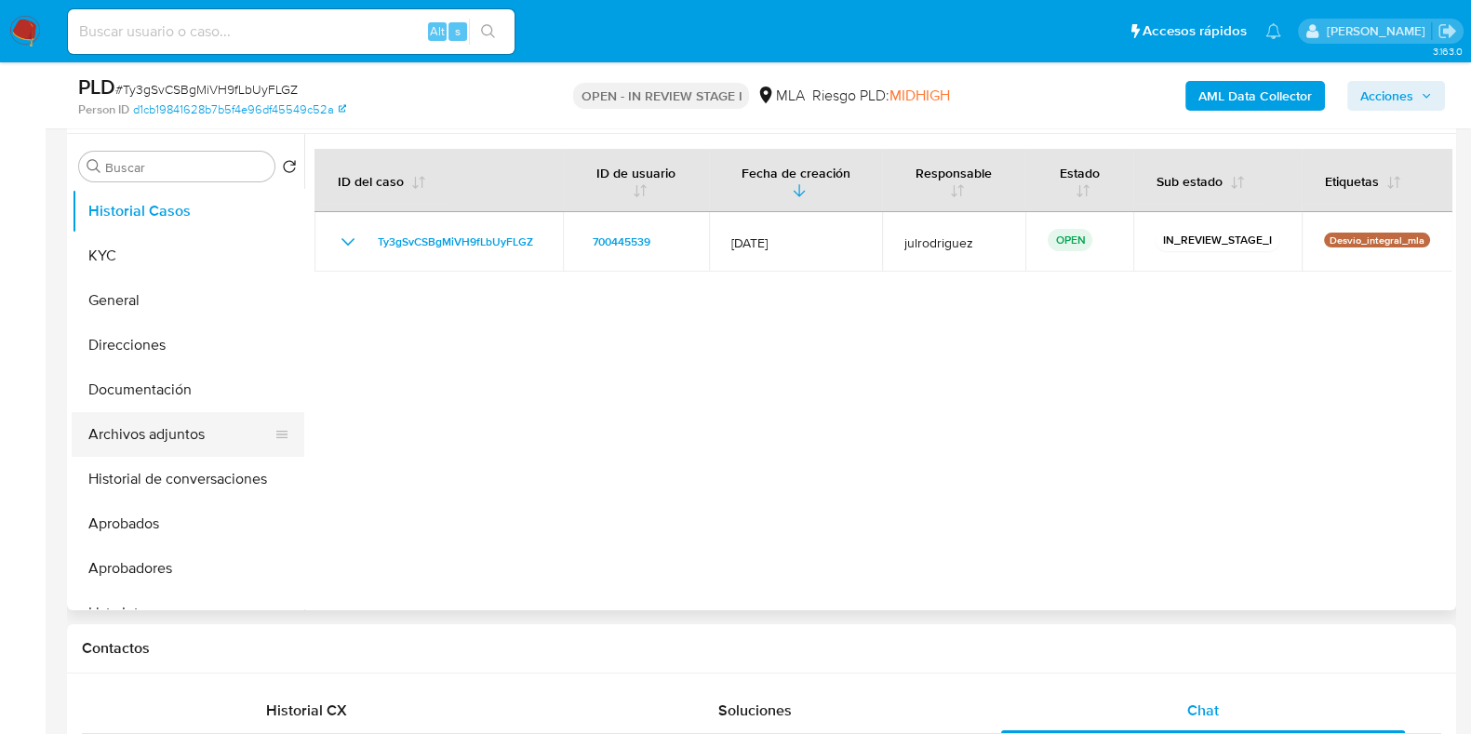
click at [159, 434] on button "Archivos adjuntos" at bounding box center [181, 434] width 218 height 45
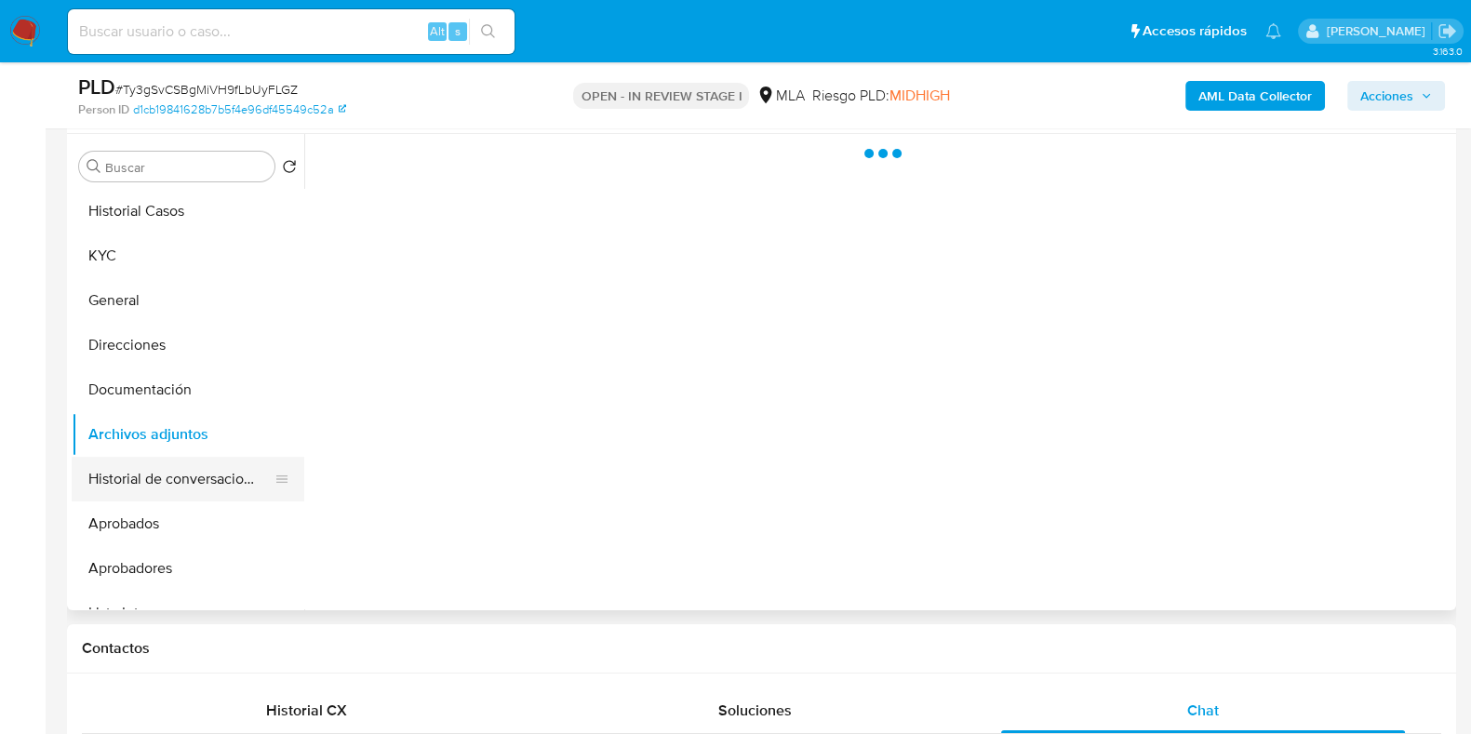
click at [158, 481] on button "Historial de conversaciones" at bounding box center [181, 479] width 218 height 45
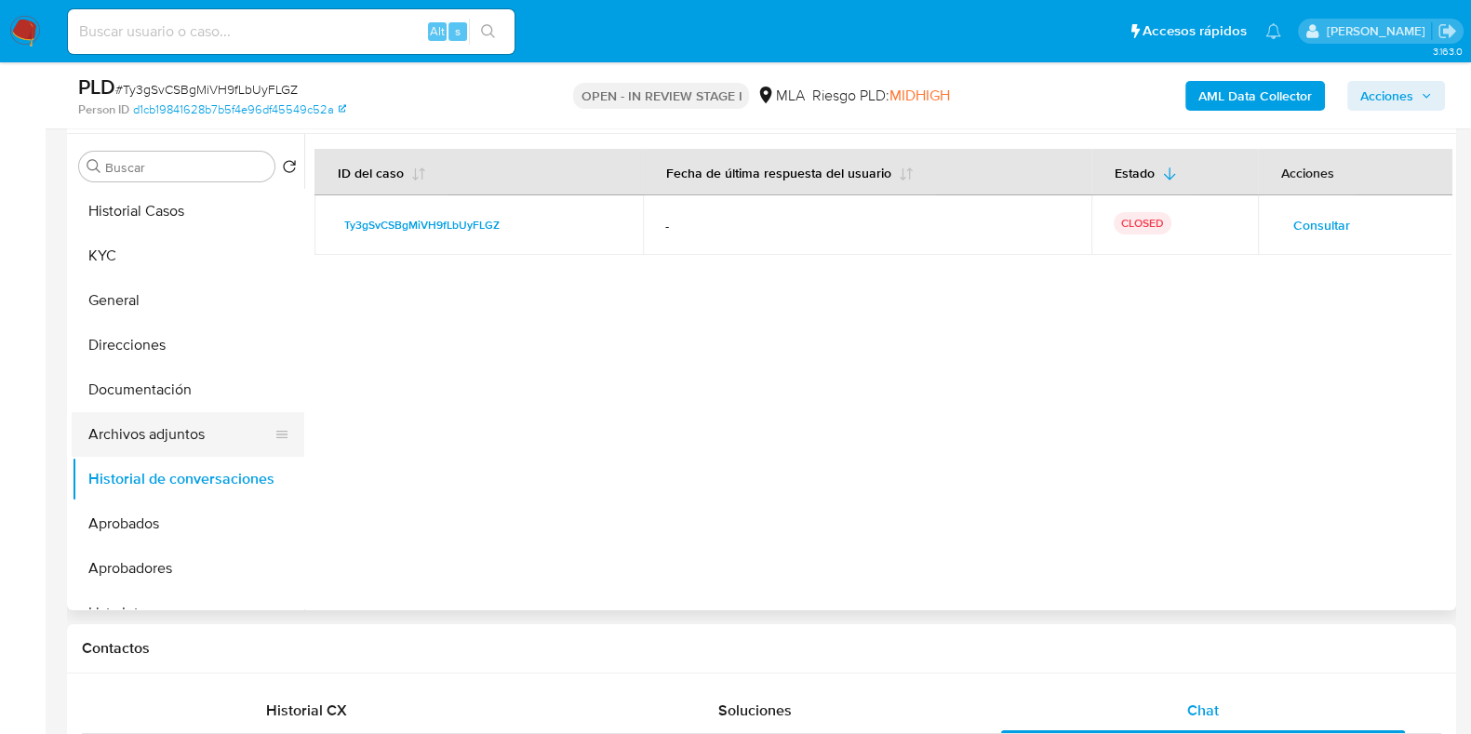
click at [150, 446] on button "Archivos adjuntos" at bounding box center [181, 434] width 218 height 45
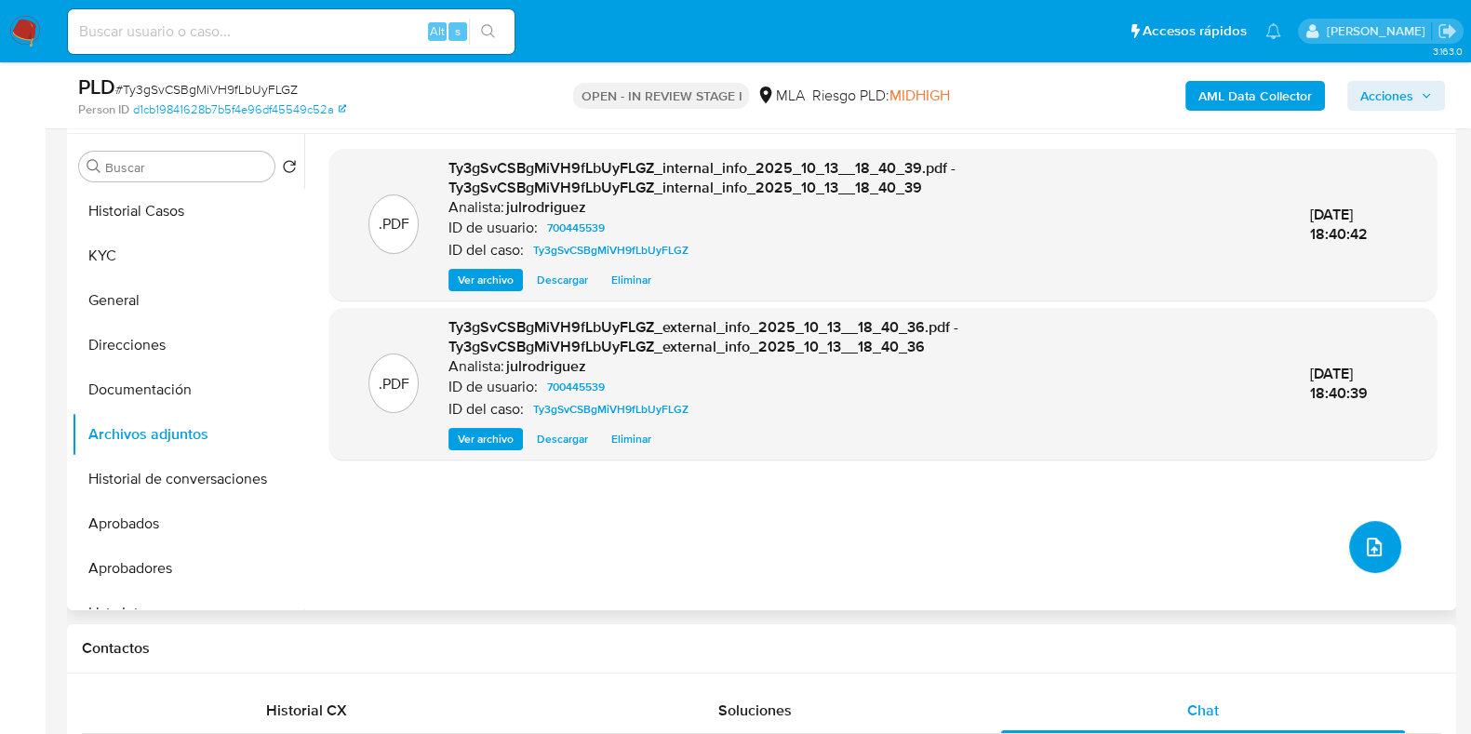
click at [1363, 541] on icon "upload-file" at bounding box center [1374, 547] width 22 height 22
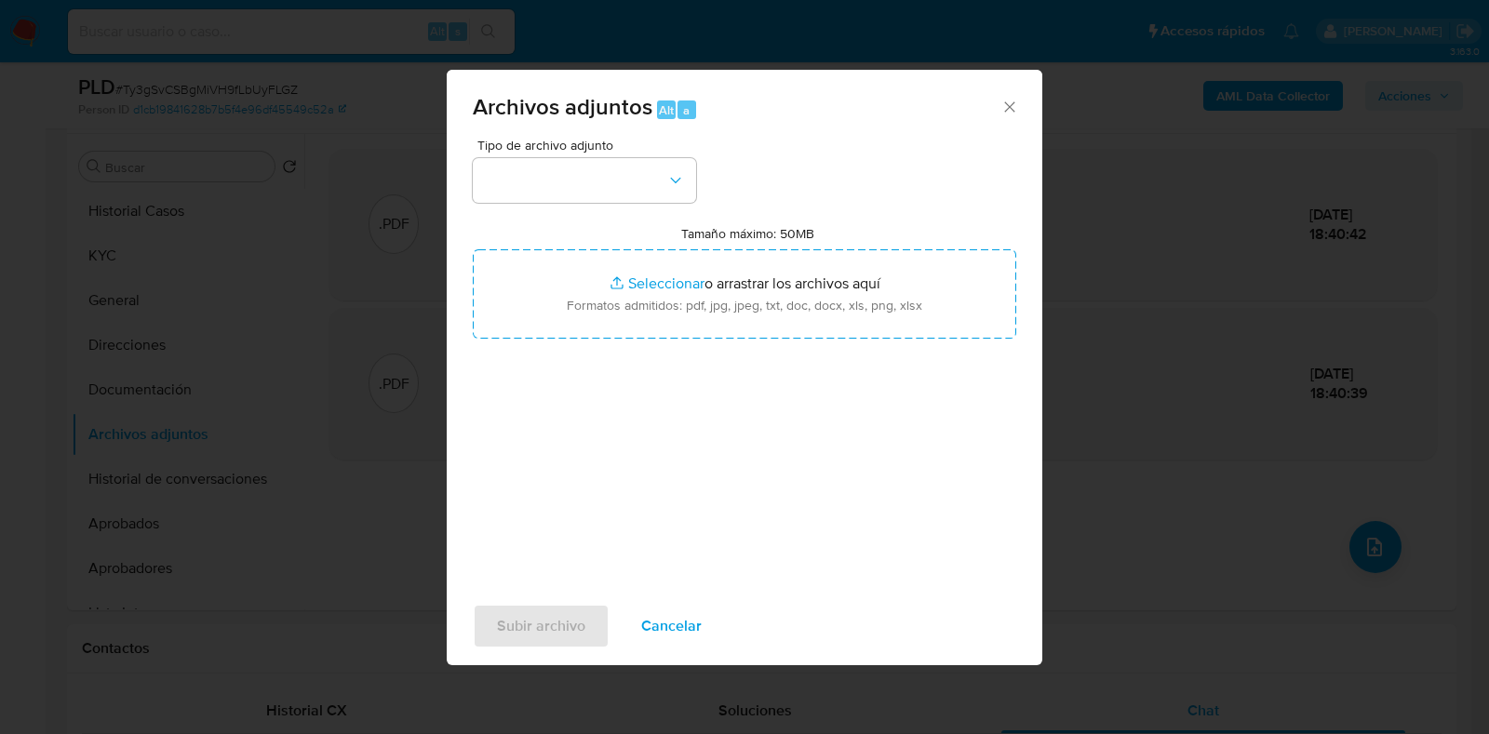
click at [596, 206] on div "Tipo de archivo adjunto Tamaño máximo: 50MB Seleccionar archivos Seleccionar o …" at bounding box center [744, 358] width 543 height 439
click at [547, 173] on button "button" at bounding box center [584, 180] width 223 height 45
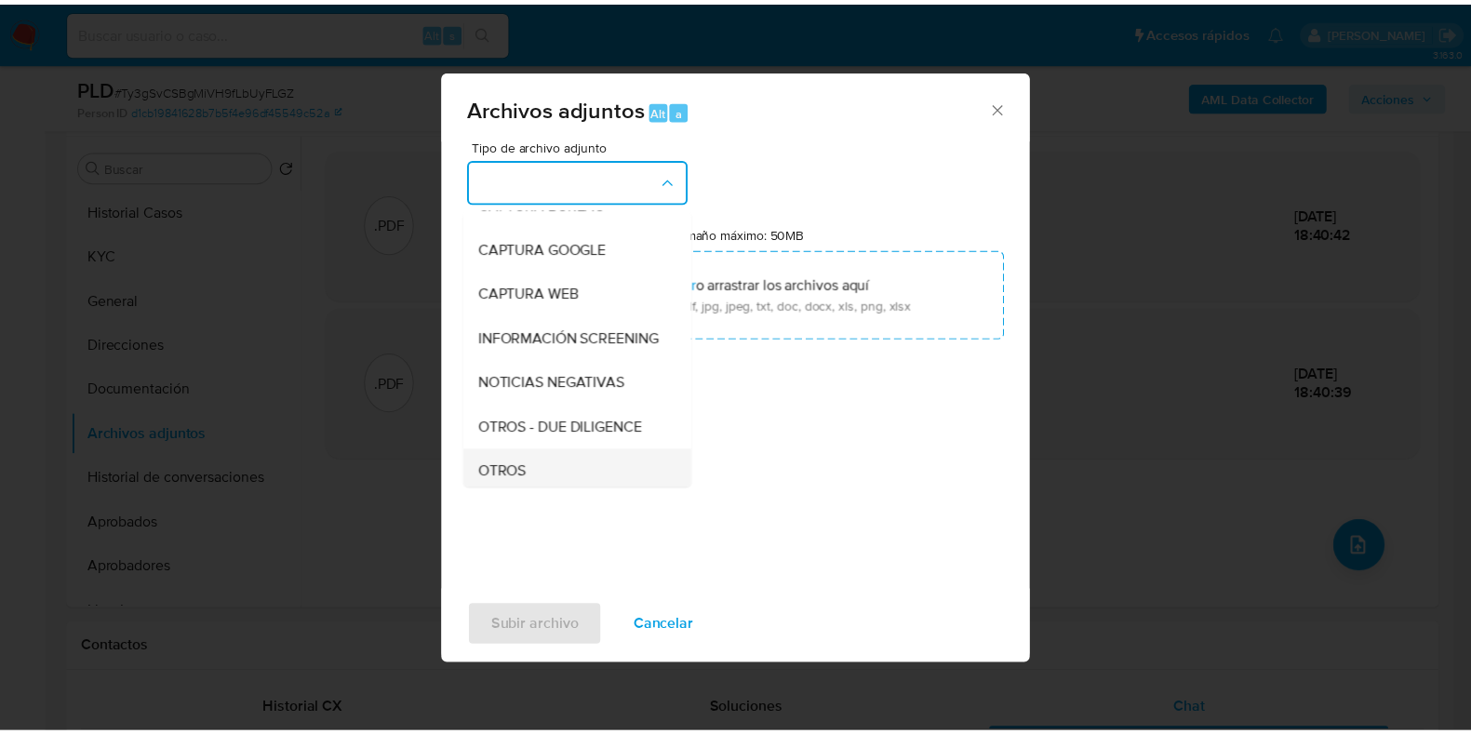
scroll to position [232, 0]
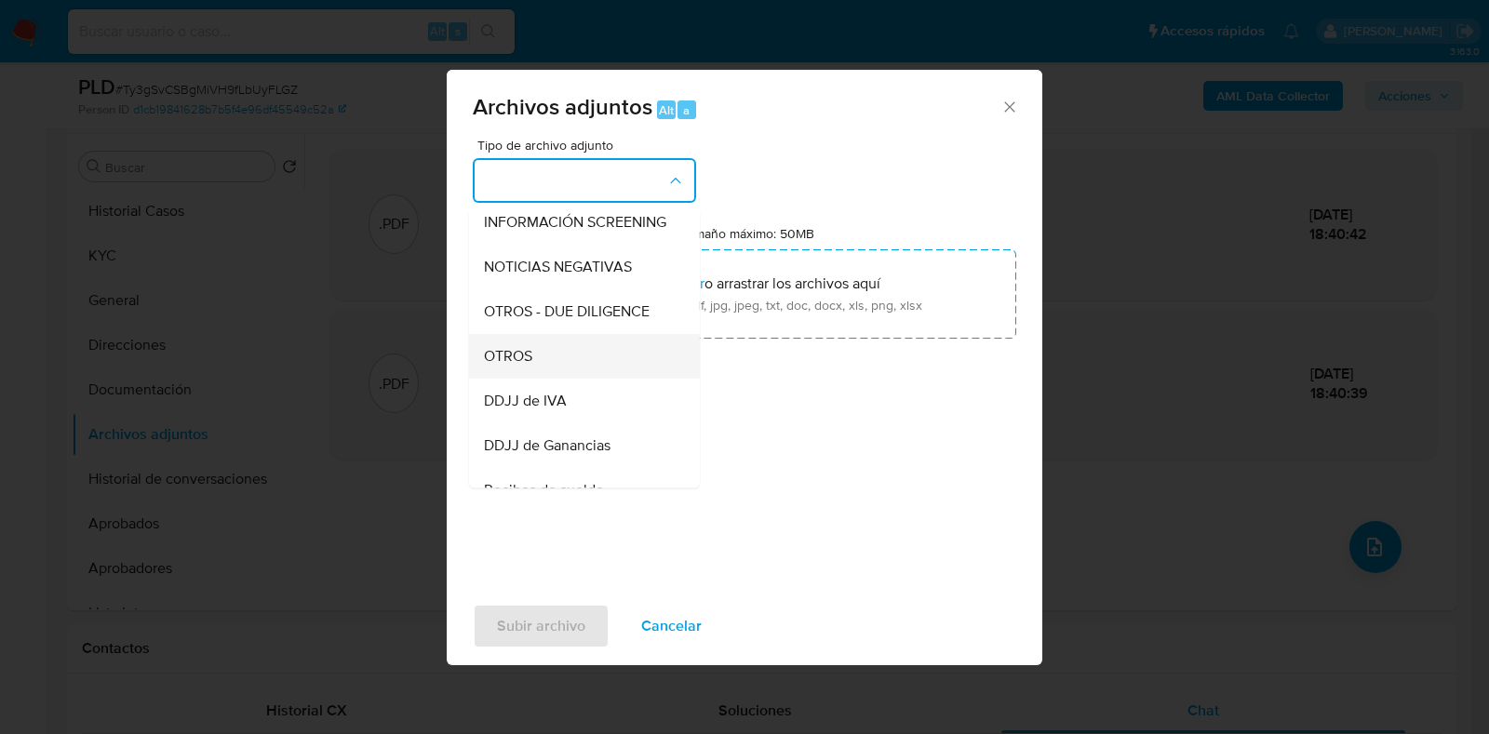
click at [522, 366] on span "OTROS" at bounding box center [508, 356] width 48 height 19
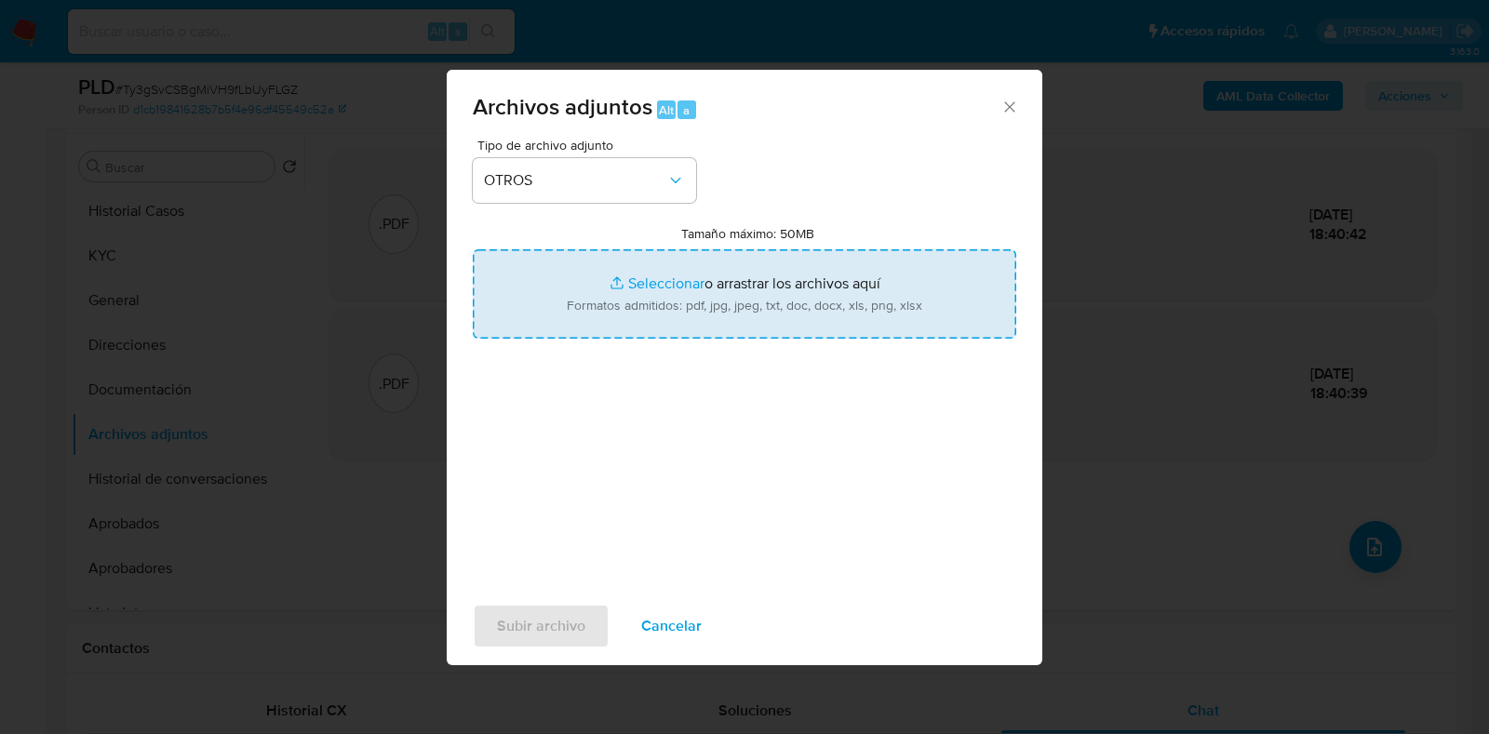
click at [648, 303] on input "Tamaño máximo: 50MB Seleccionar archivos" at bounding box center [744, 293] width 543 height 89
type input "C:\fakepath\Movimientos - 700445539 - Ty3gSvCSBgMiVH9fLbUyFLGZ.xlsx"
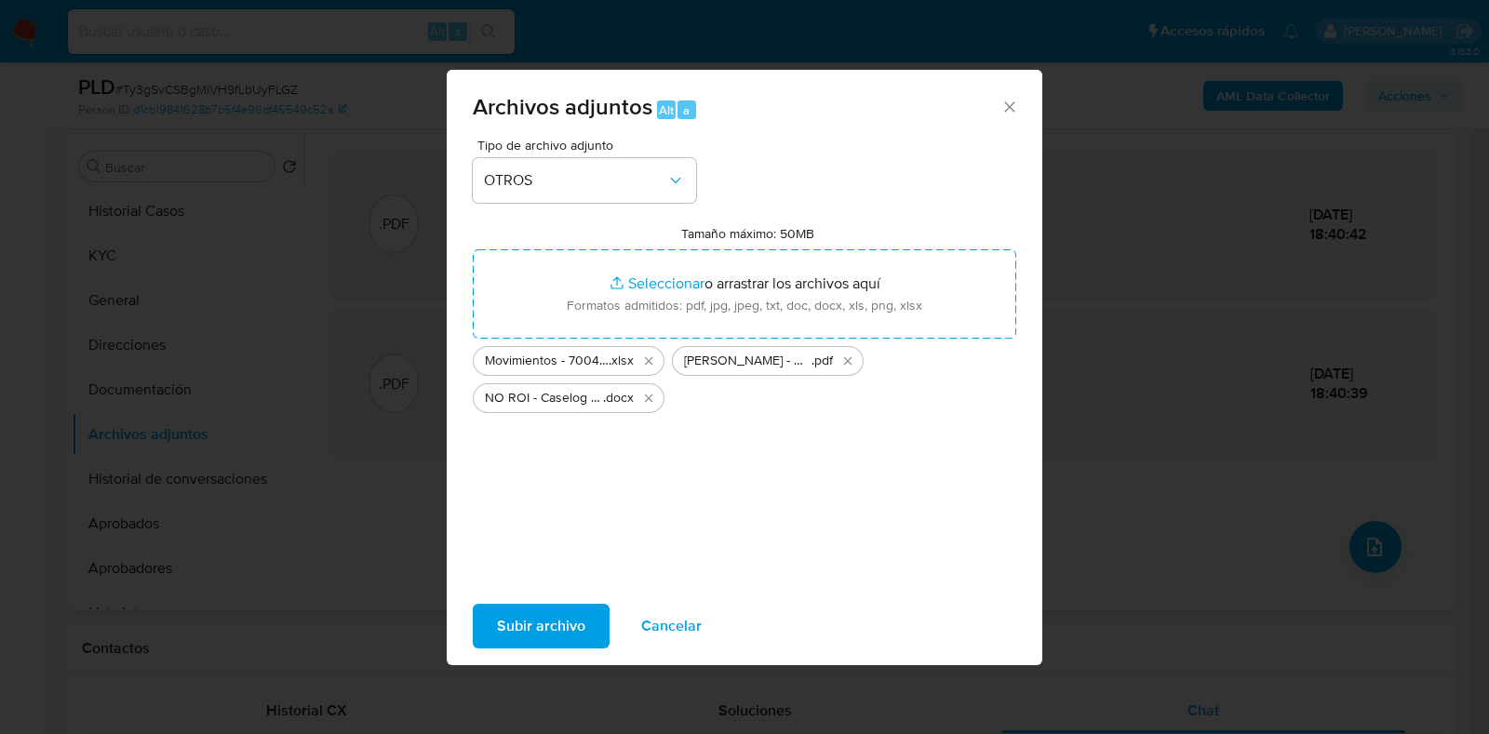
click at [571, 614] on span "Subir archivo" at bounding box center [541, 626] width 88 height 41
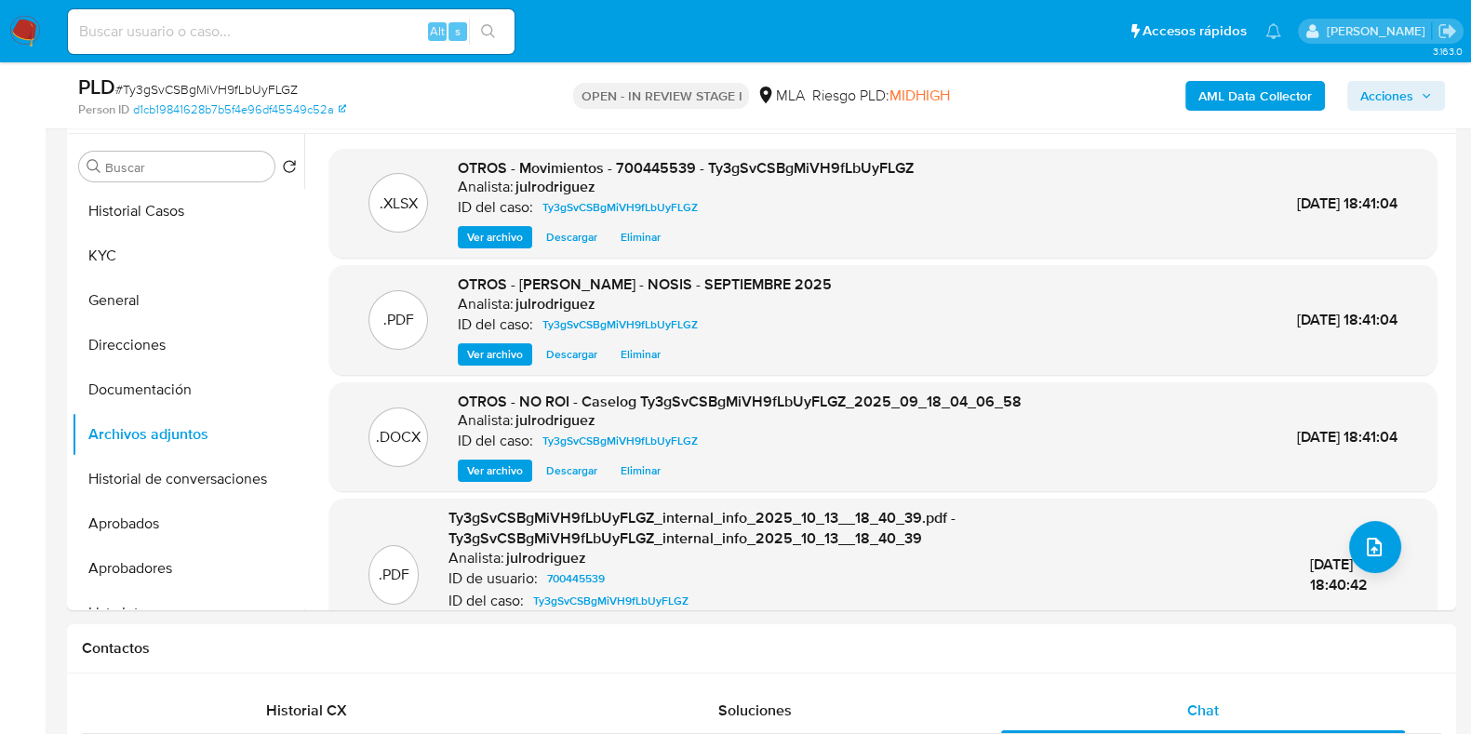
click at [1382, 87] on span "Acciones" at bounding box center [1386, 96] width 53 height 30
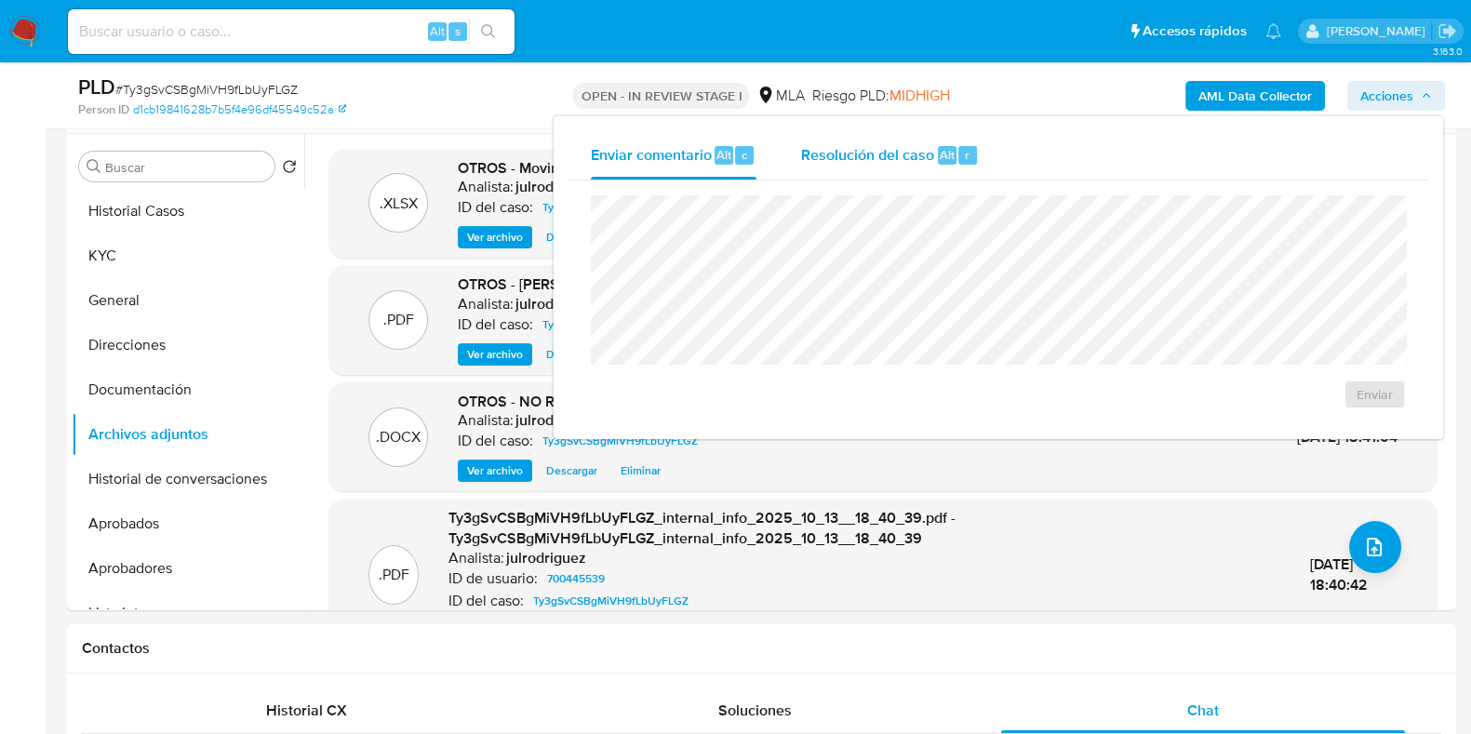
click at [909, 143] on span "Resolución del caso" at bounding box center [867, 153] width 133 height 21
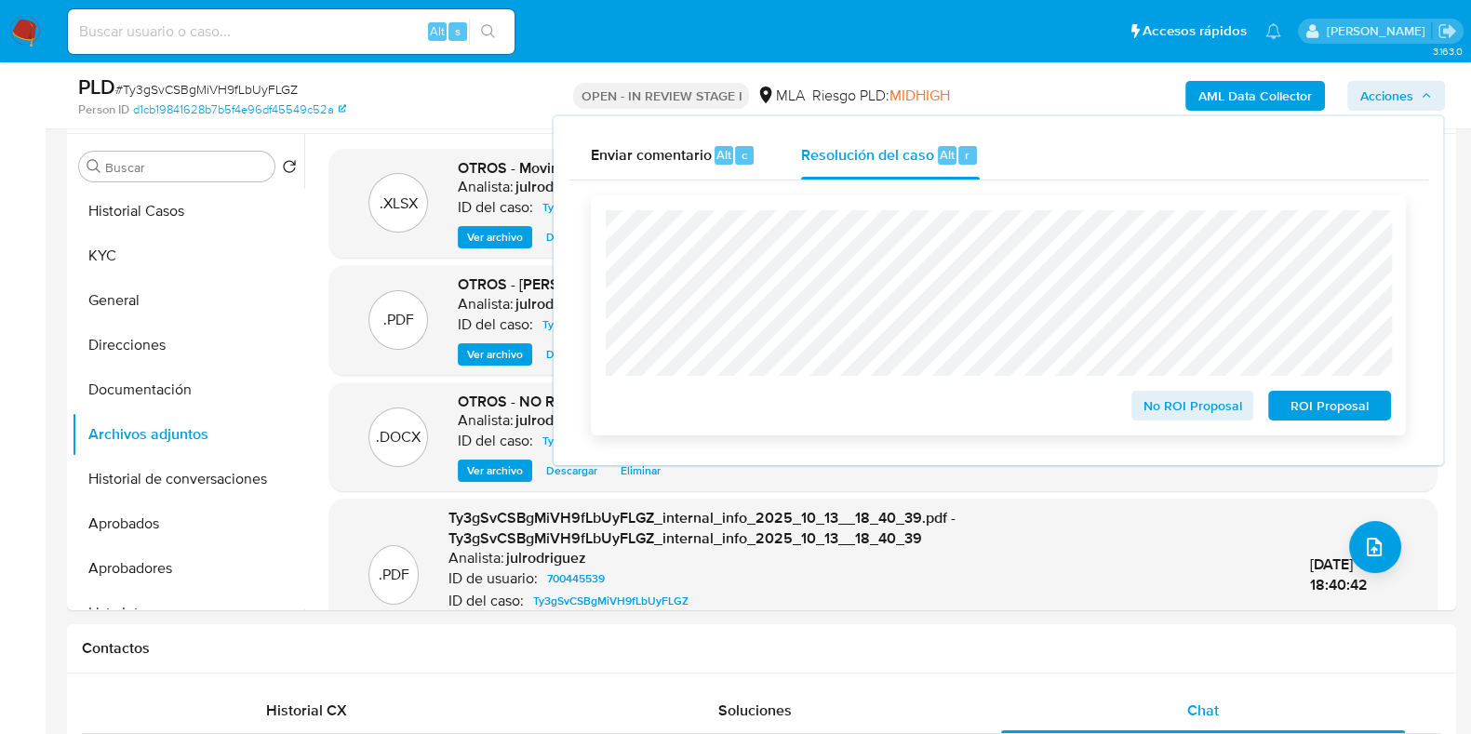
click at [1200, 411] on span "No ROI Proposal" at bounding box center [1192, 406] width 97 height 26
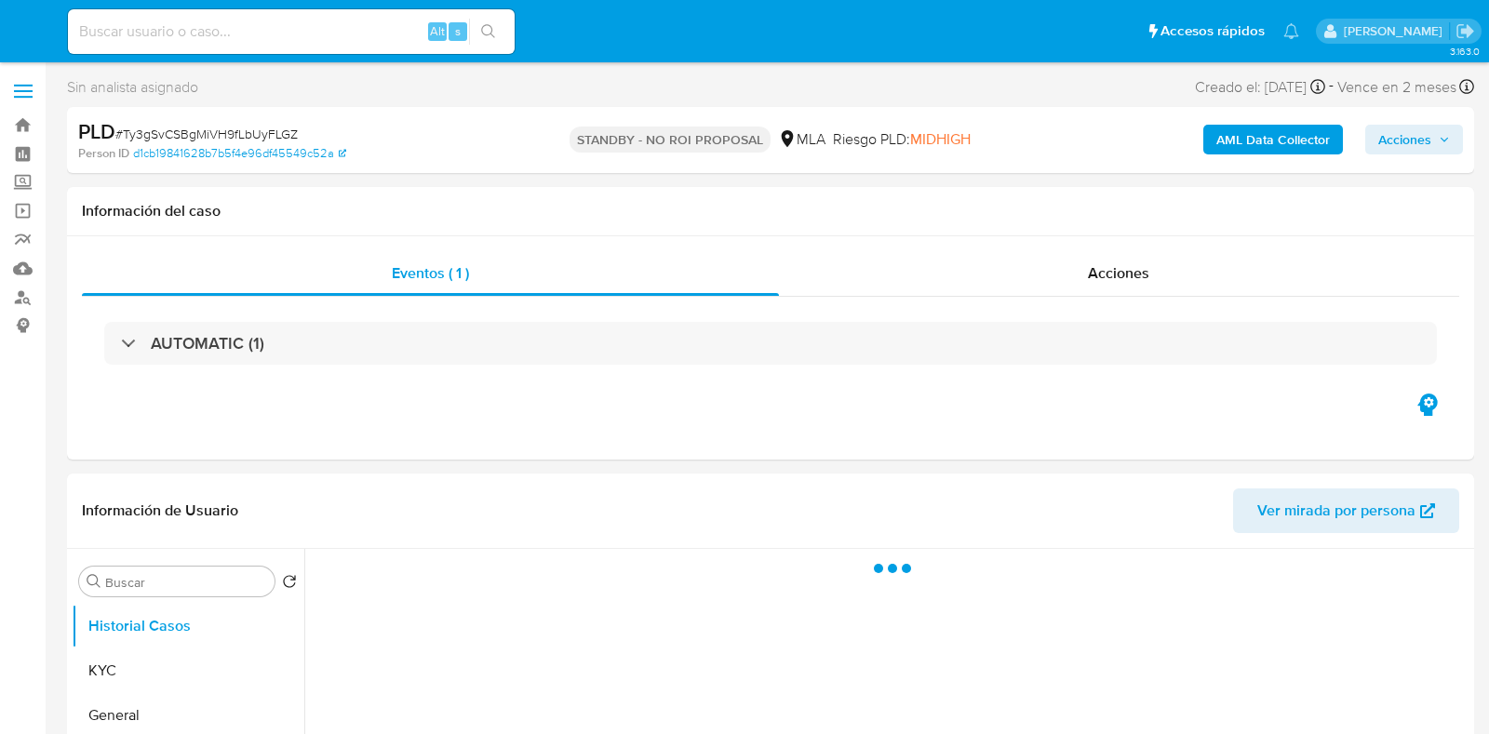
select select "10"
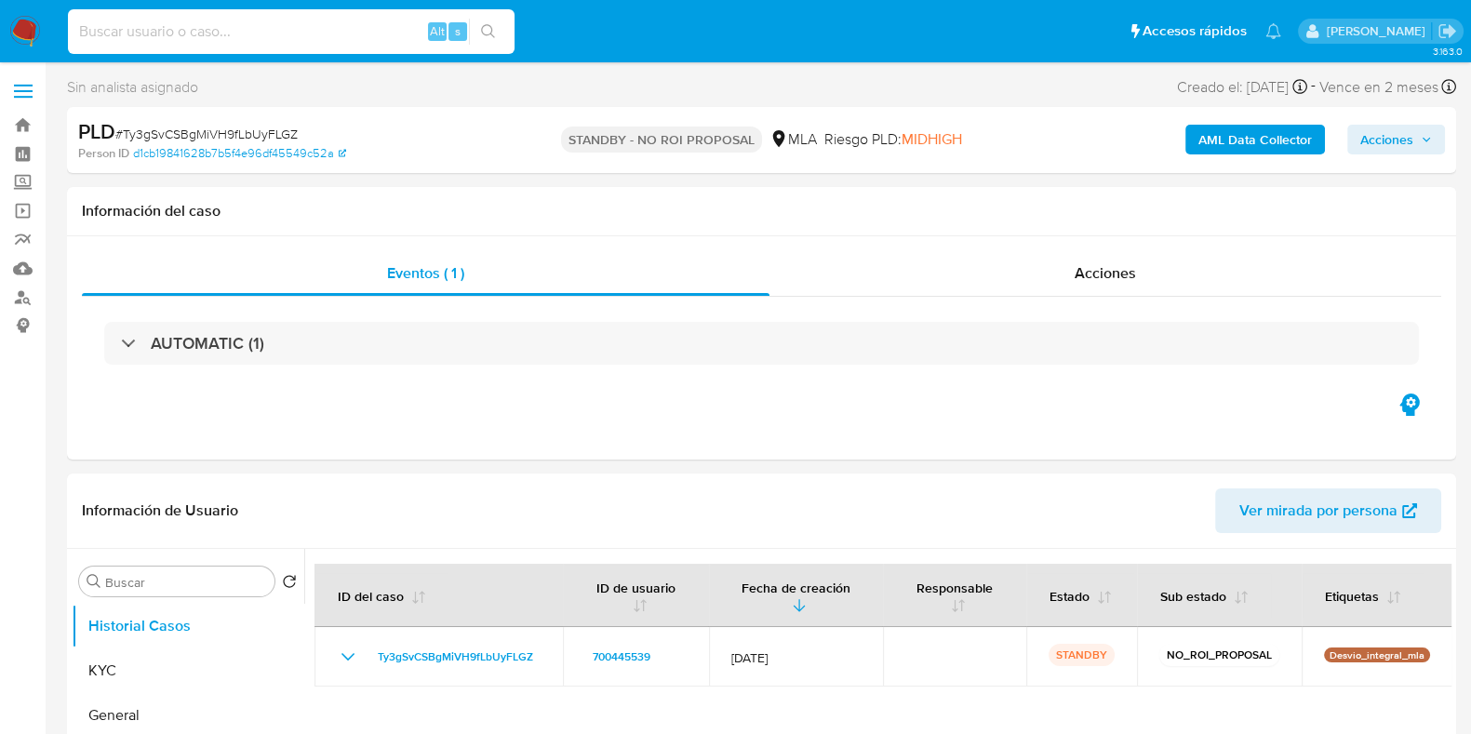
click at [220, 27] on input at bounding box center [291, 32] width 447 height 24
paste input "r62IaDYxPfr3i6zE3TkzVPDS"
type input "r62IaDYxPfr3i6zE3TkzVPDS"
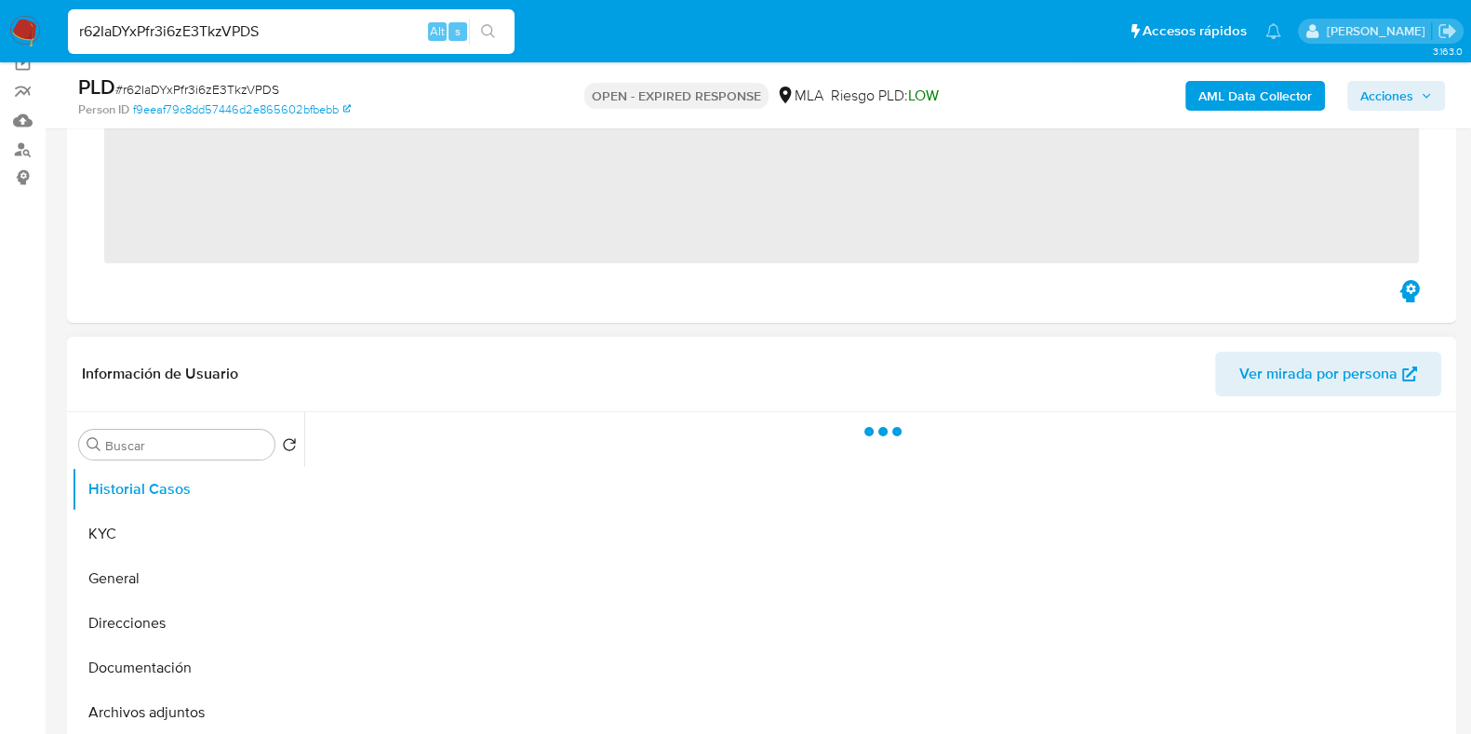
scroll to position [232, 0]
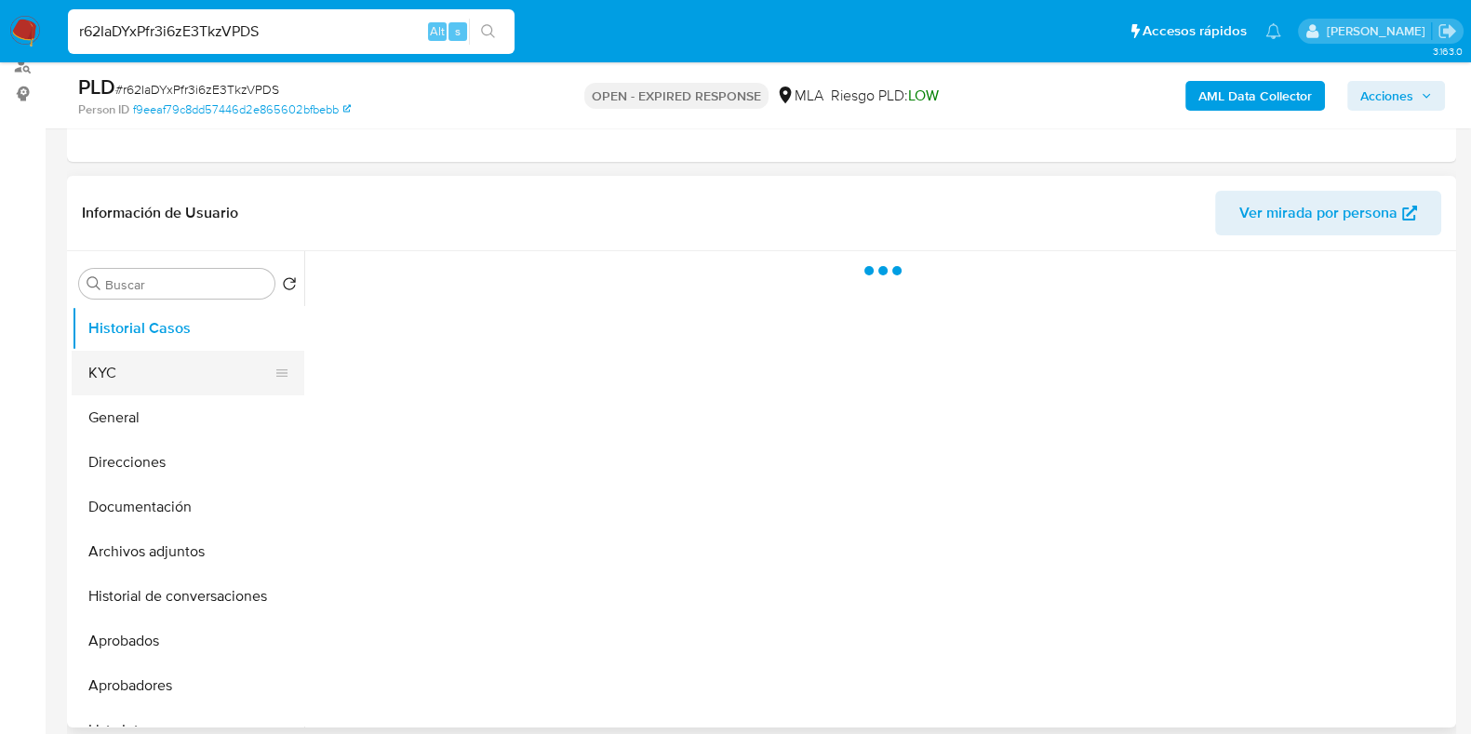
select select "10"
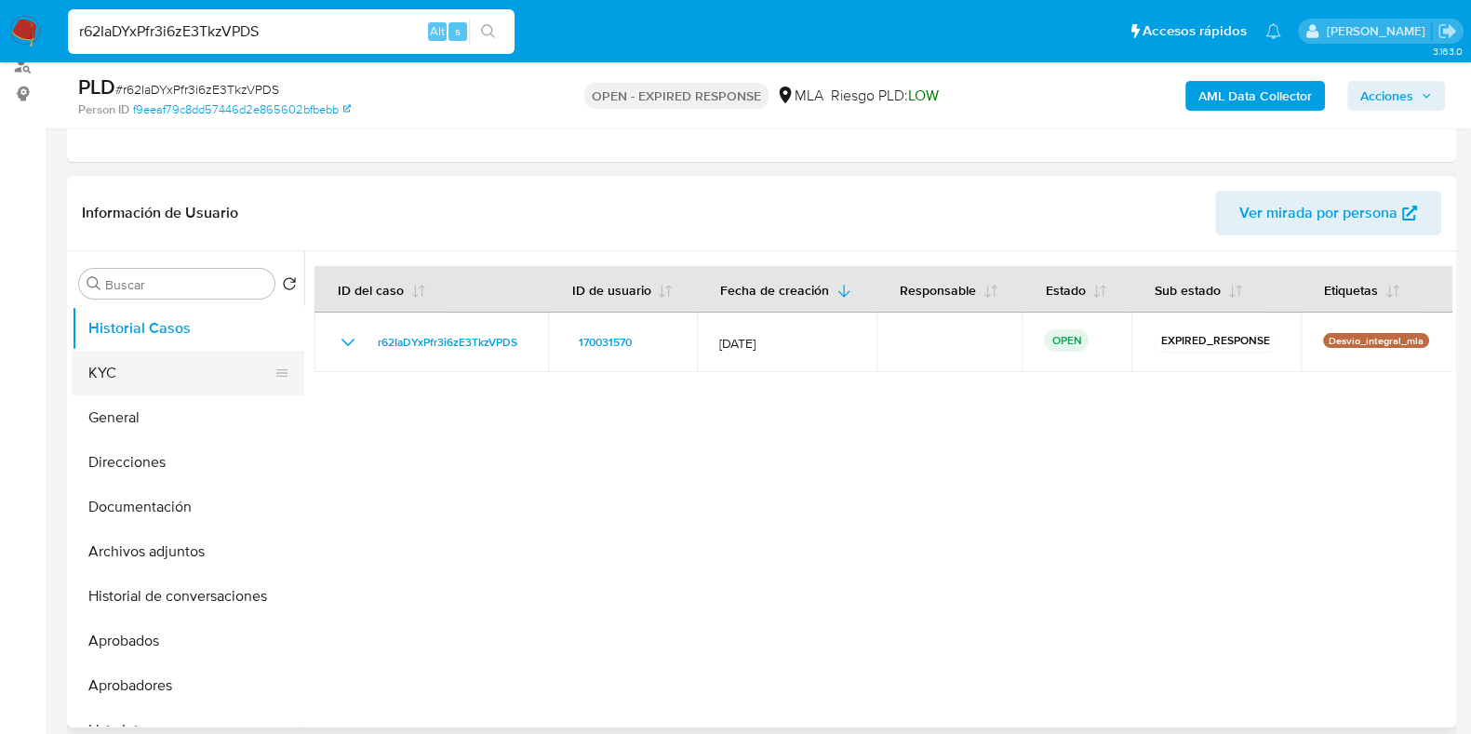
click at [152, 371] on button "KYC" at bounding box center [181, 373] width 218 height 45
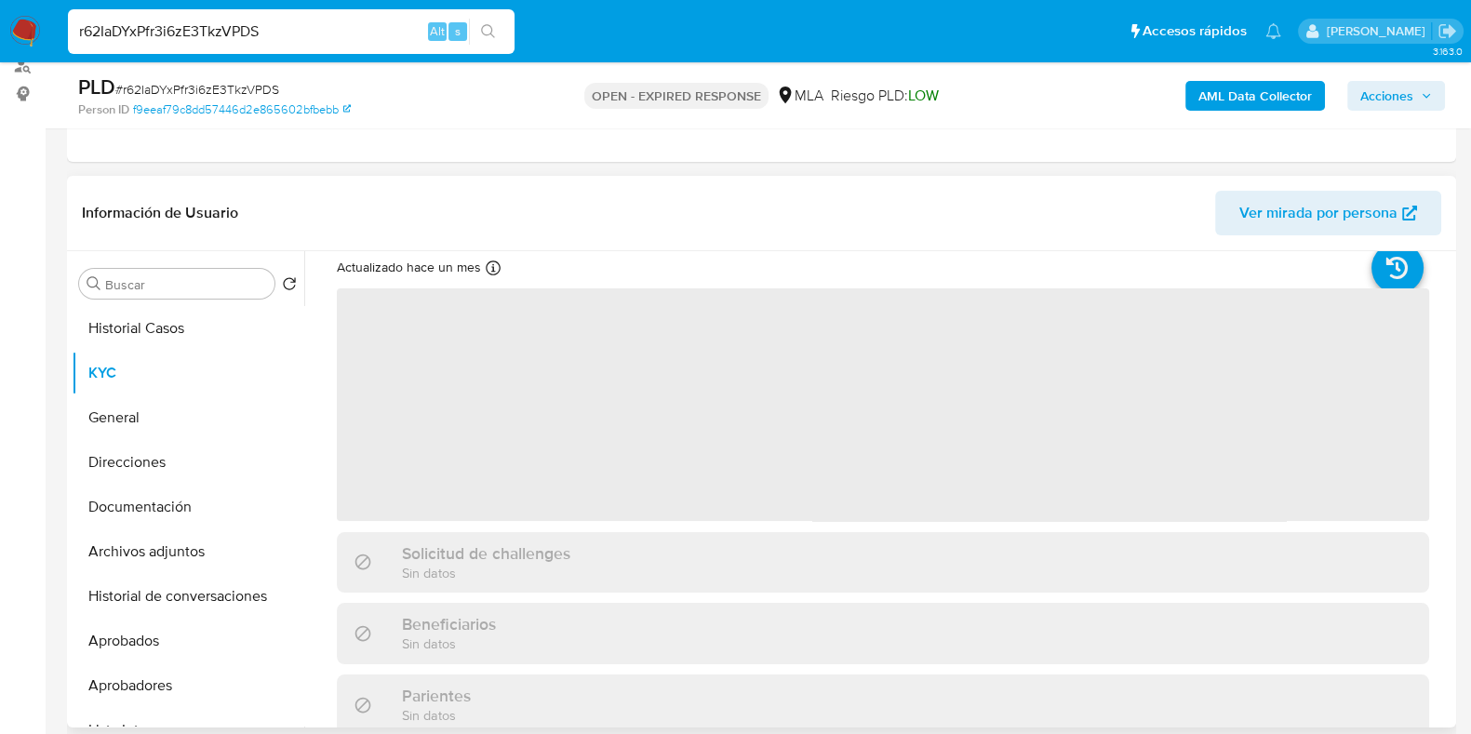
scroll to position [0, 0]
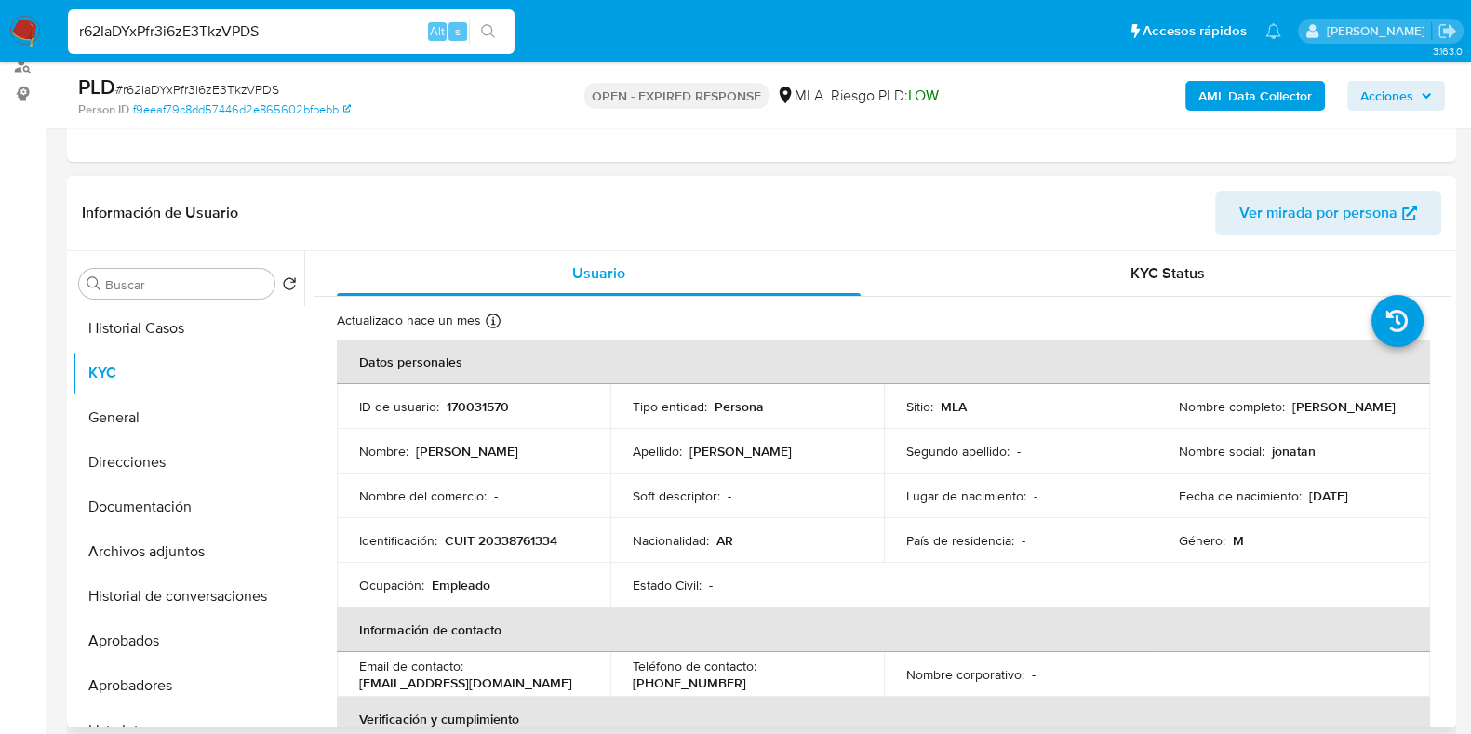
click at [1358, 415] on div "Nombre completo : Jonatan Ricardo Risso" at bounding box center [1293, 406] width 229 height 17
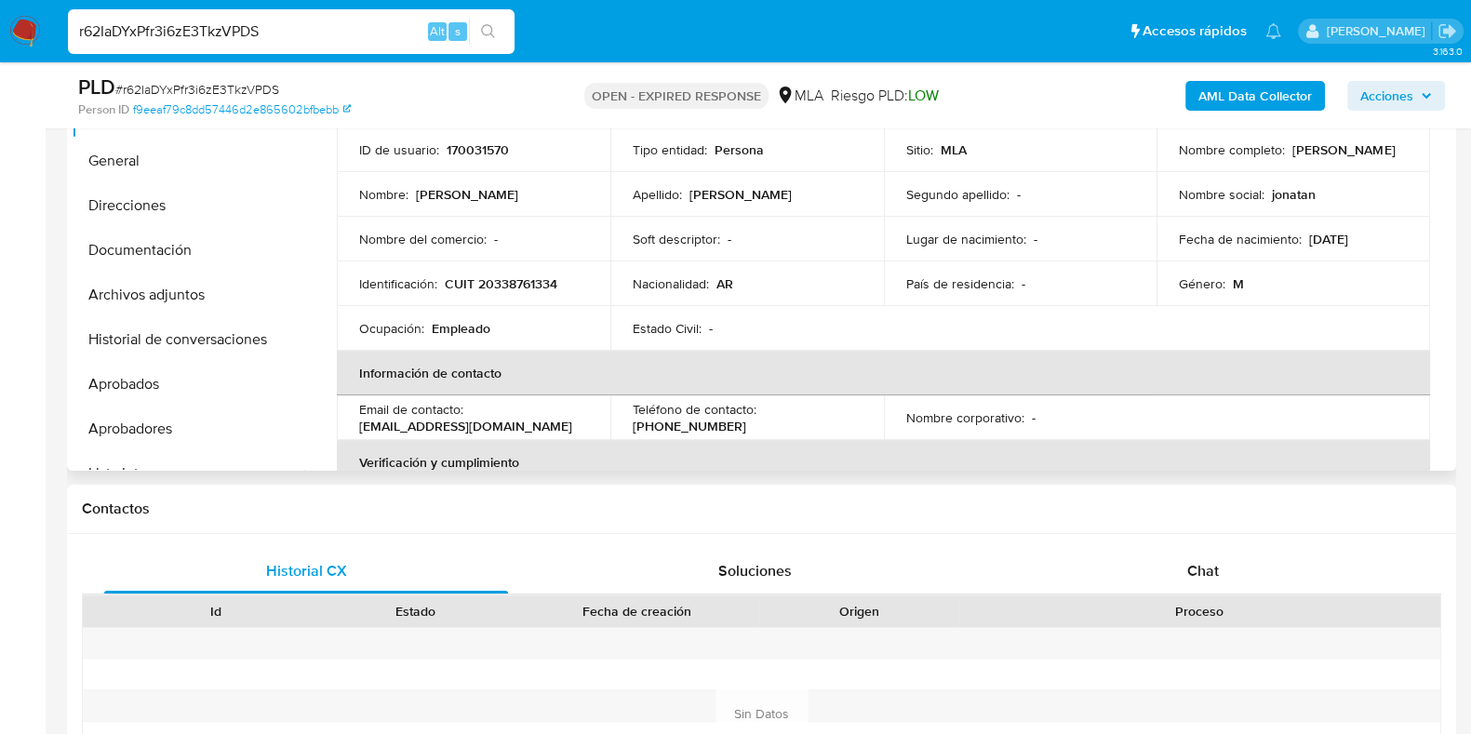
scroll to position [452, 0]
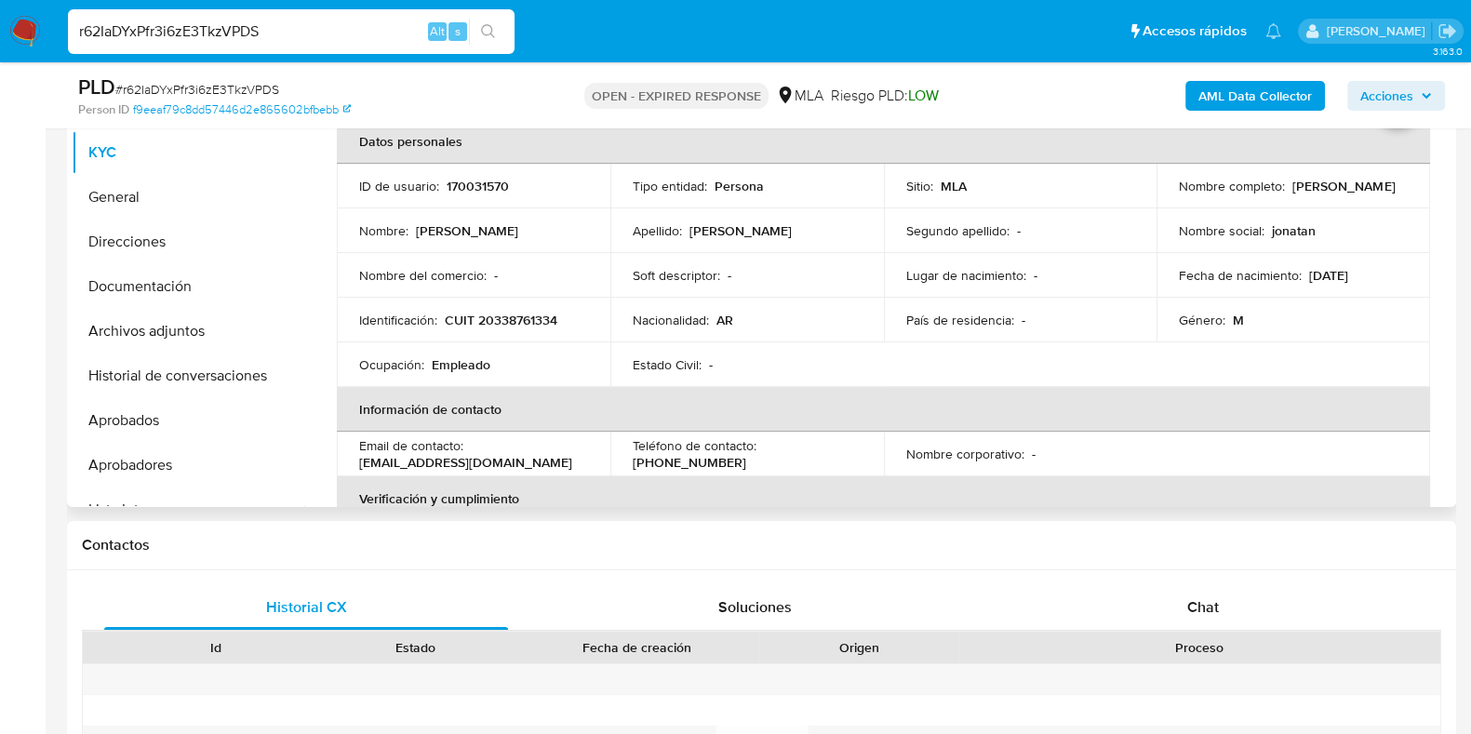
click at [484, 186] on p "170031570" at bounding box center [478, 186] width 62 height 17
copy p "170031570"
click at [184, 83] on span "# r62IaDYxPfr3i6zE3TkzVPDS" at bounding box center [197, 89] width 164 height 19
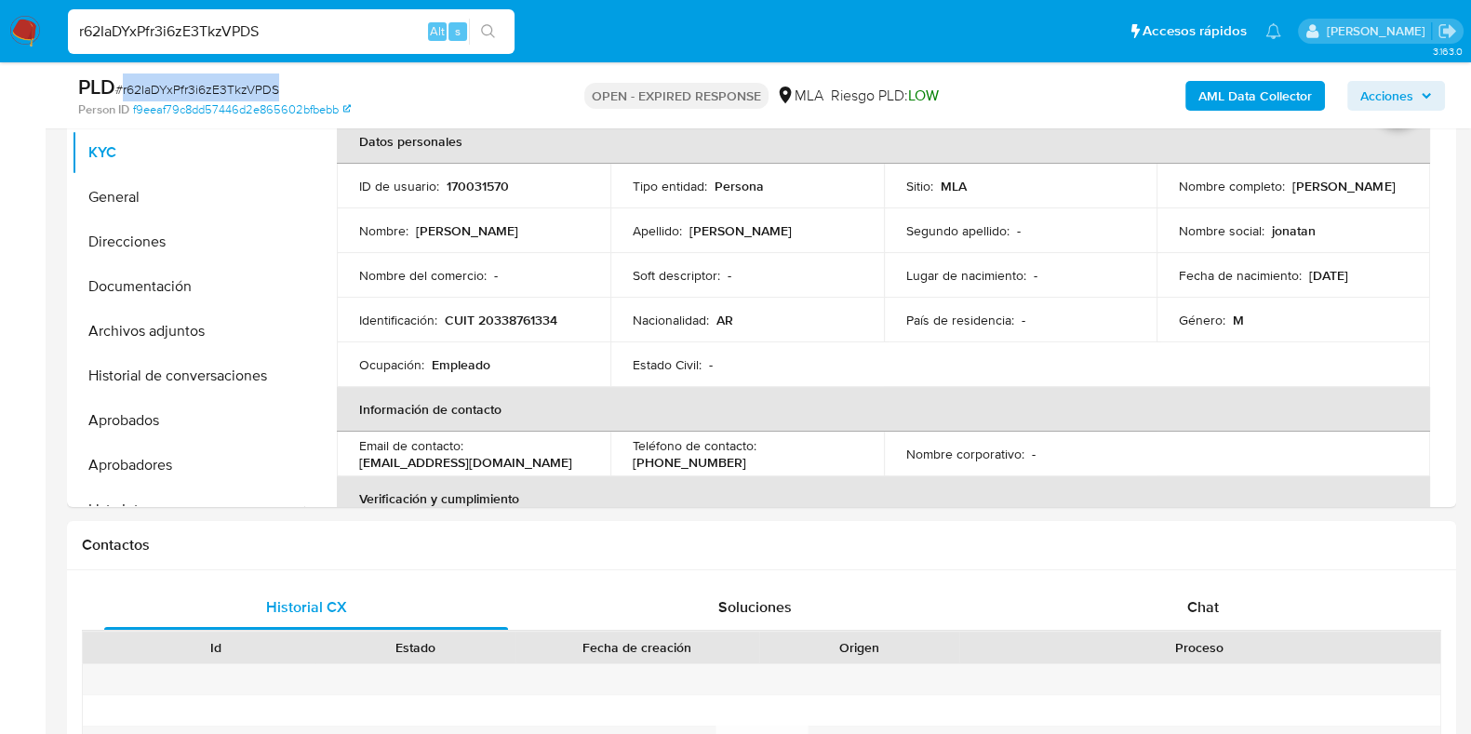
copy span "r62IaDYxPfr3i6zE3TkzVPDS"
click at [153, 275] on button "Documentación" at bounding box center [181, 286] width 218 height 45
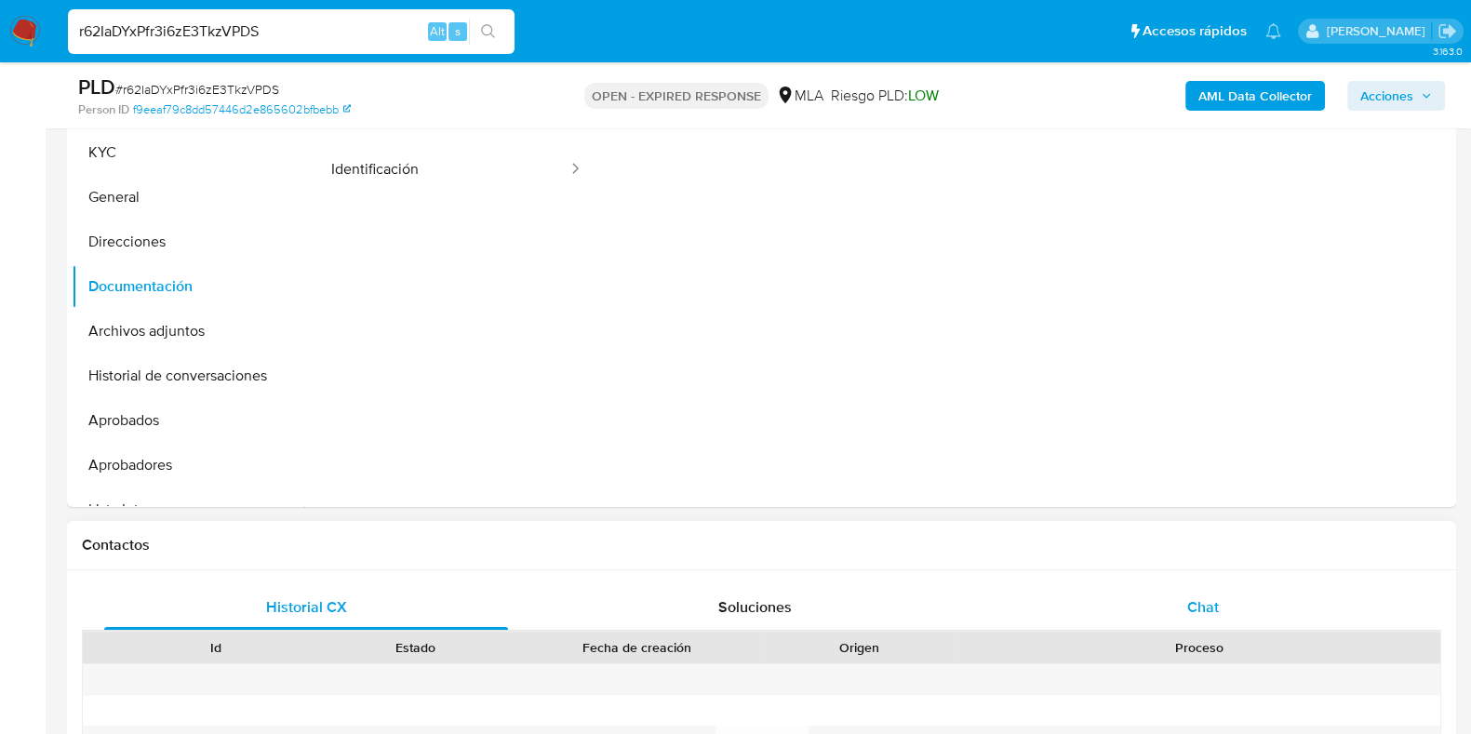
click at [1205, 613] on span "Chat" at bounding box center [1203, 606] width 32 height 21
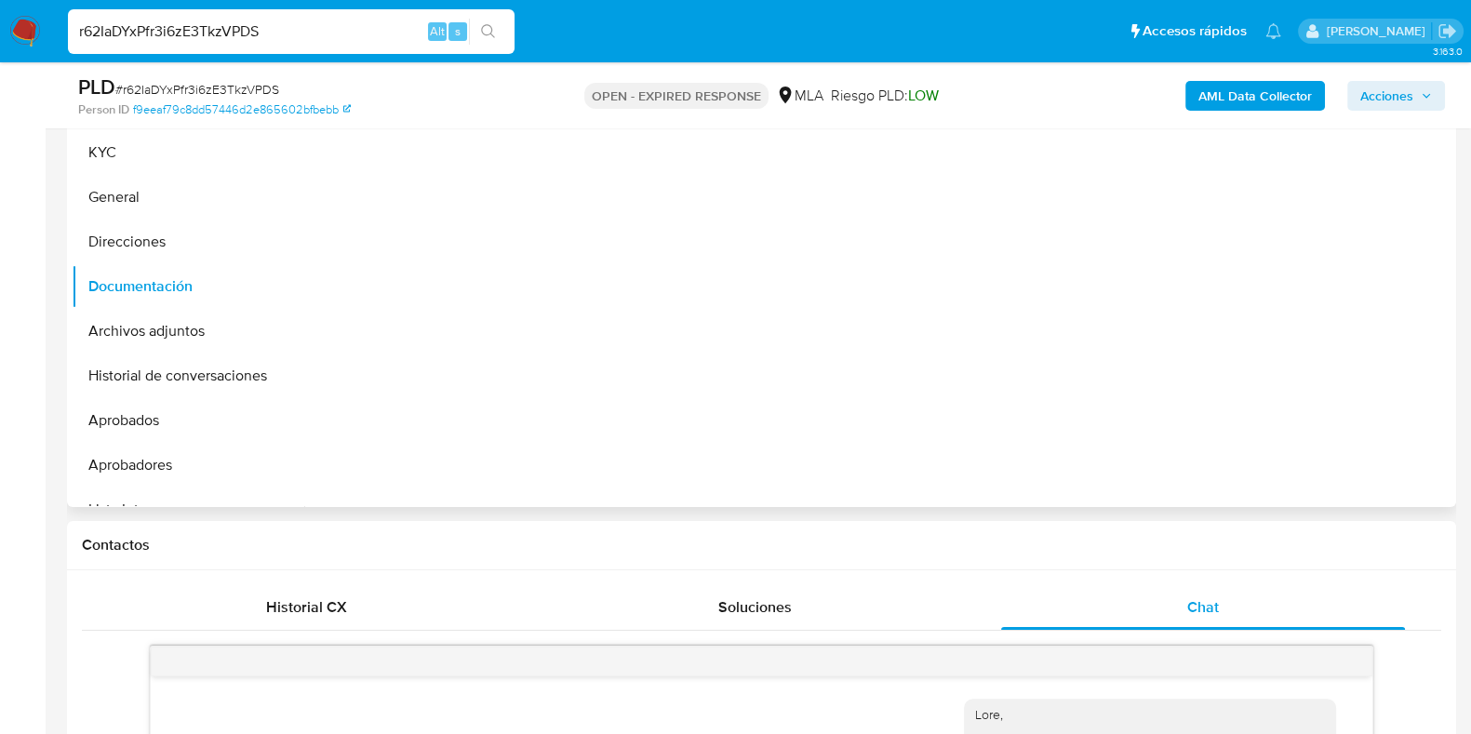
scroll to position [0, 0]
click at [125, 197] on button "General" at bounding box center [181, 197] width 218 height 45
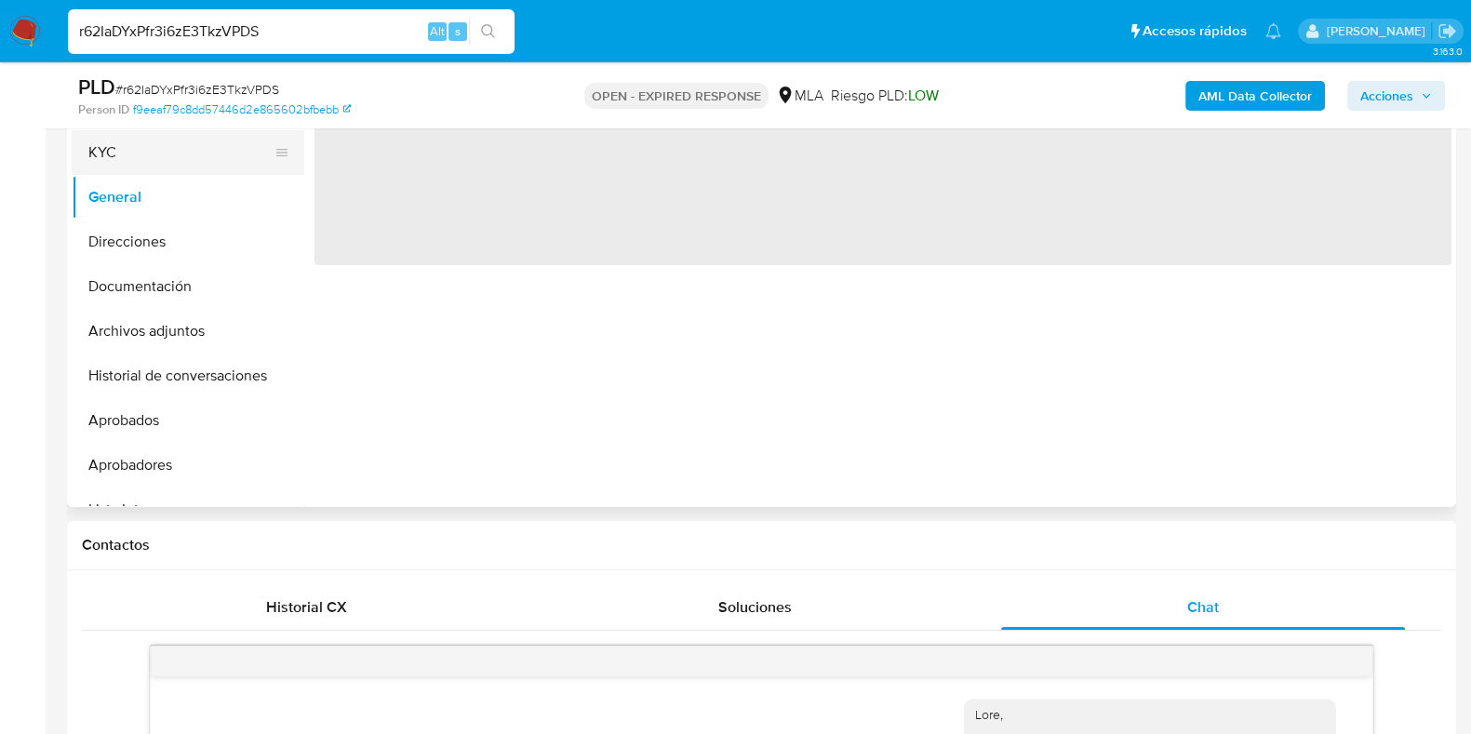
click at [145, 161] on button "KYC" at bounding box center [181, 152] width 218 height 45
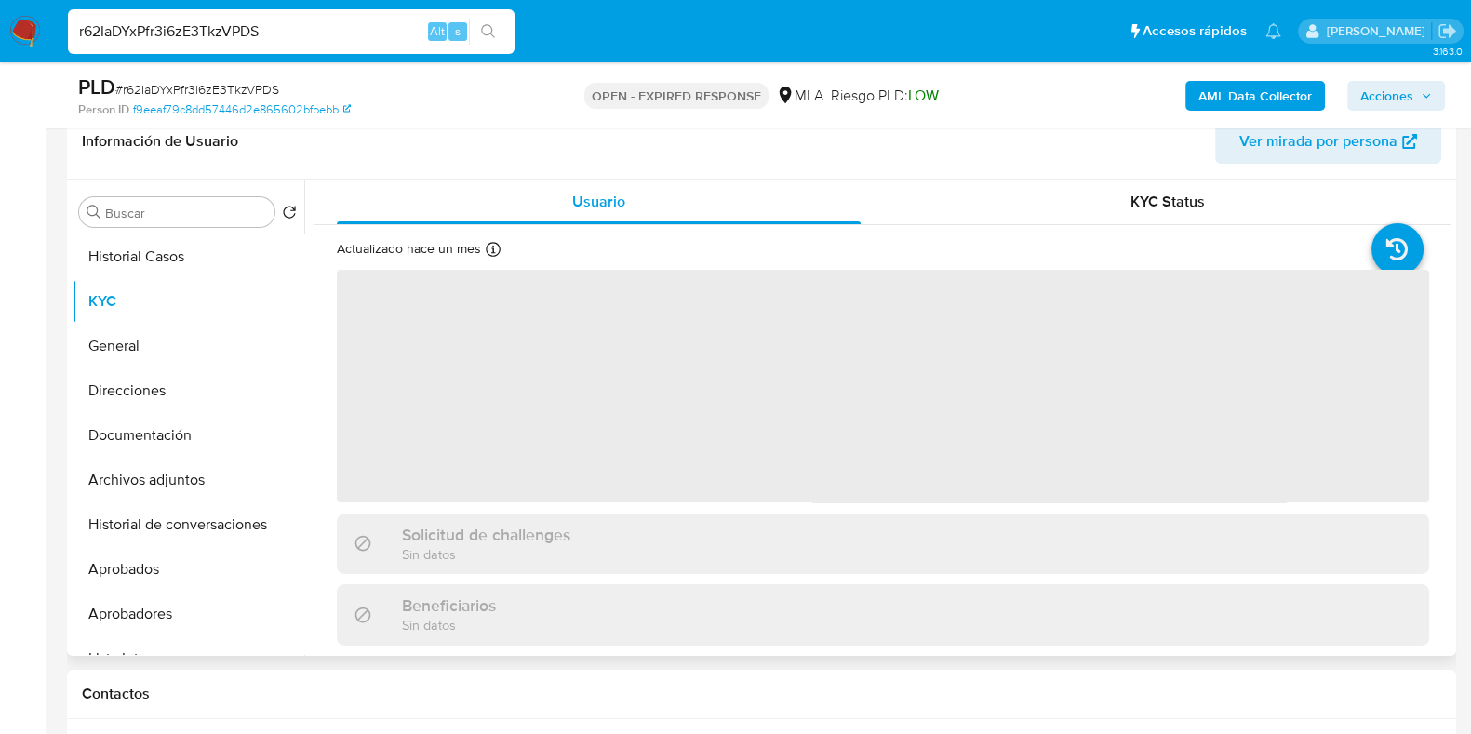
scroll to position [220, 0]
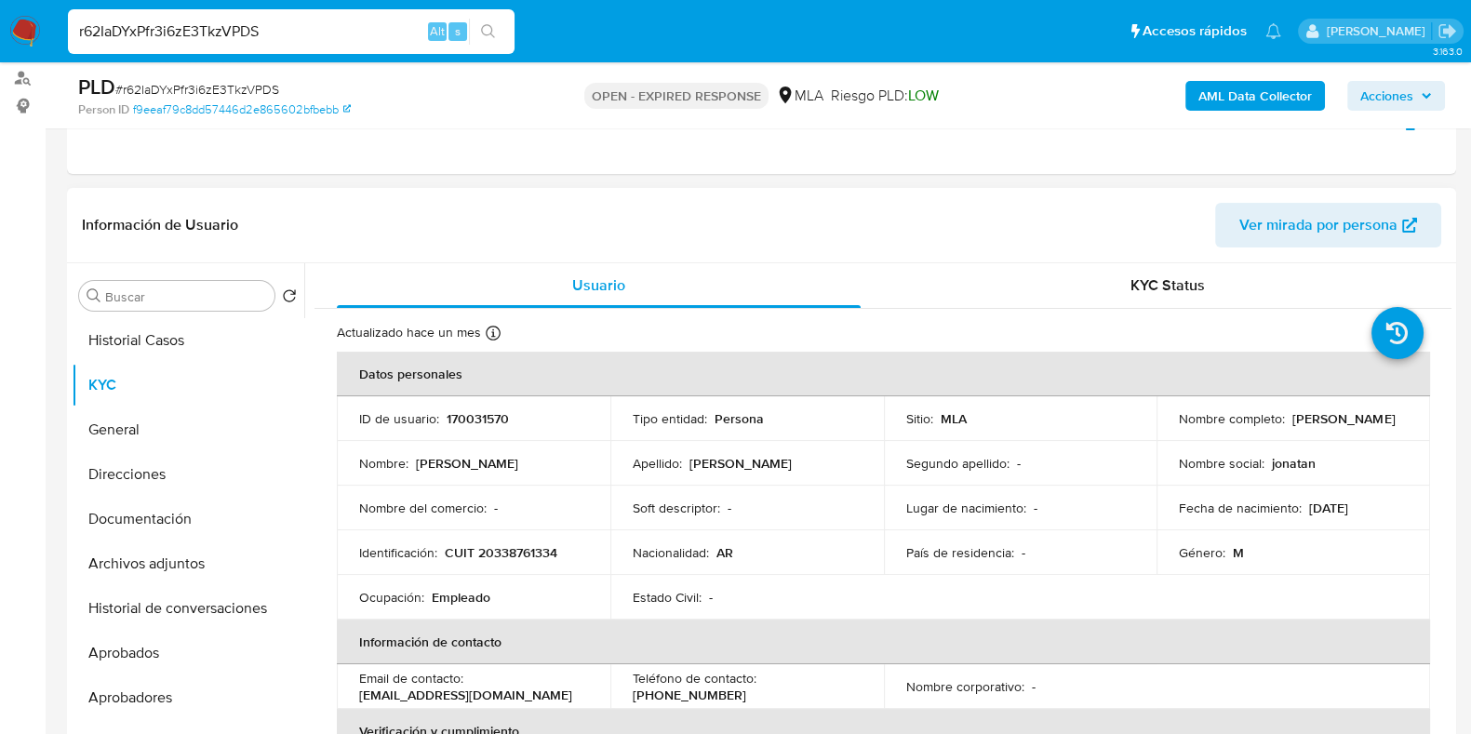
click at [527, 555] on p "CUIT 20338761334" at bounding box center [501, 552] width 113 height 17
copy p "20338761334"
click at [484, 421] on p "170031570" at bounding box center [478, 418] width 62 height 17
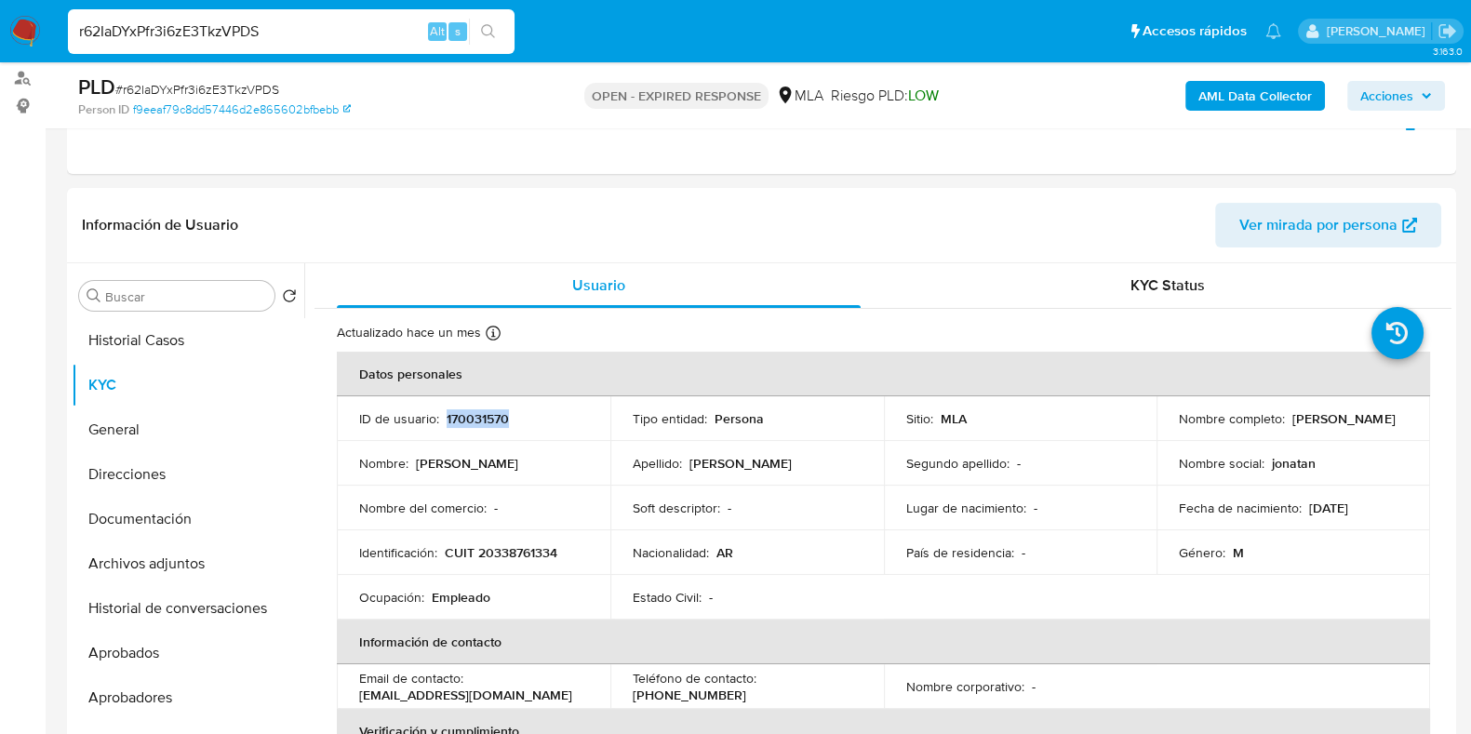
copy p "170031570"
drag, startPoint x: 1231, startPoint y: 431, endPoint x: 1342, endPoint y: 159, distance: 293.7
click at [1326, 430] on td "Nombre completo : Jonatan Ricardo Risso" at bounding box center [1293, 418] width 274 height 45
copy p "[PERSON_NAME]"
click at [514, 559] on p "CUIT 20338761334" at bounding box center [501, 552] width 113 height 17
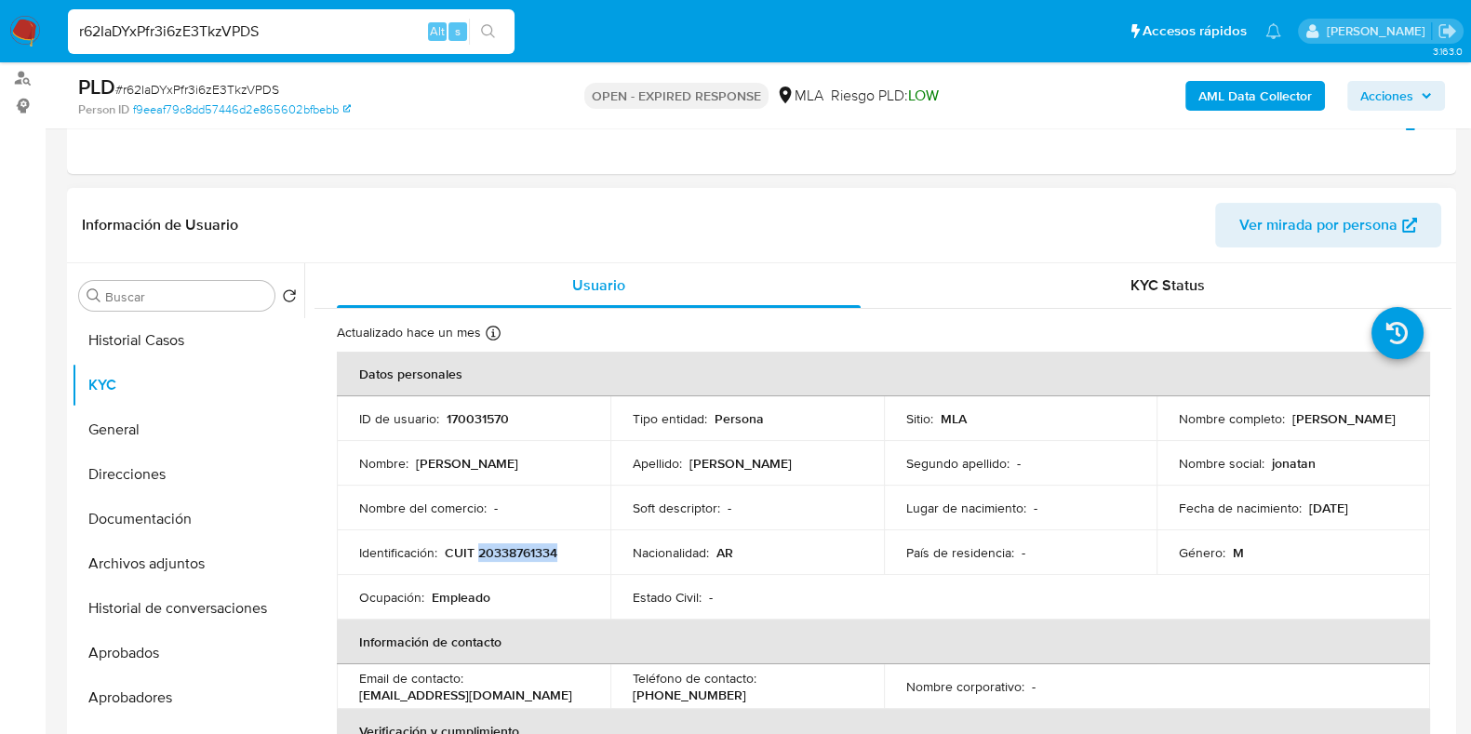
click at [514, 559] on p "CUIT 20338761334" at bounding box center [501, 552] width 113 height 17
copy p "20338761334"
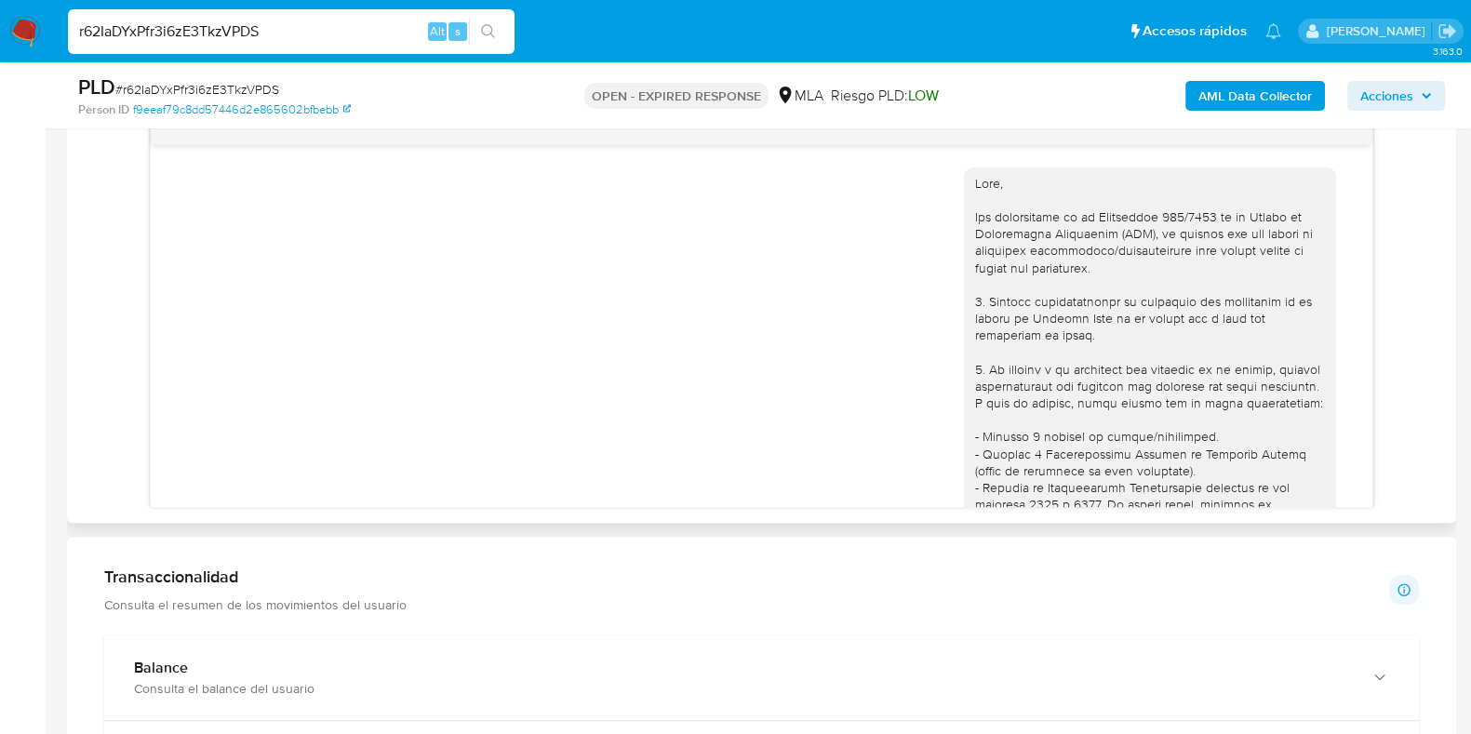
scroll to position [1034, 0]
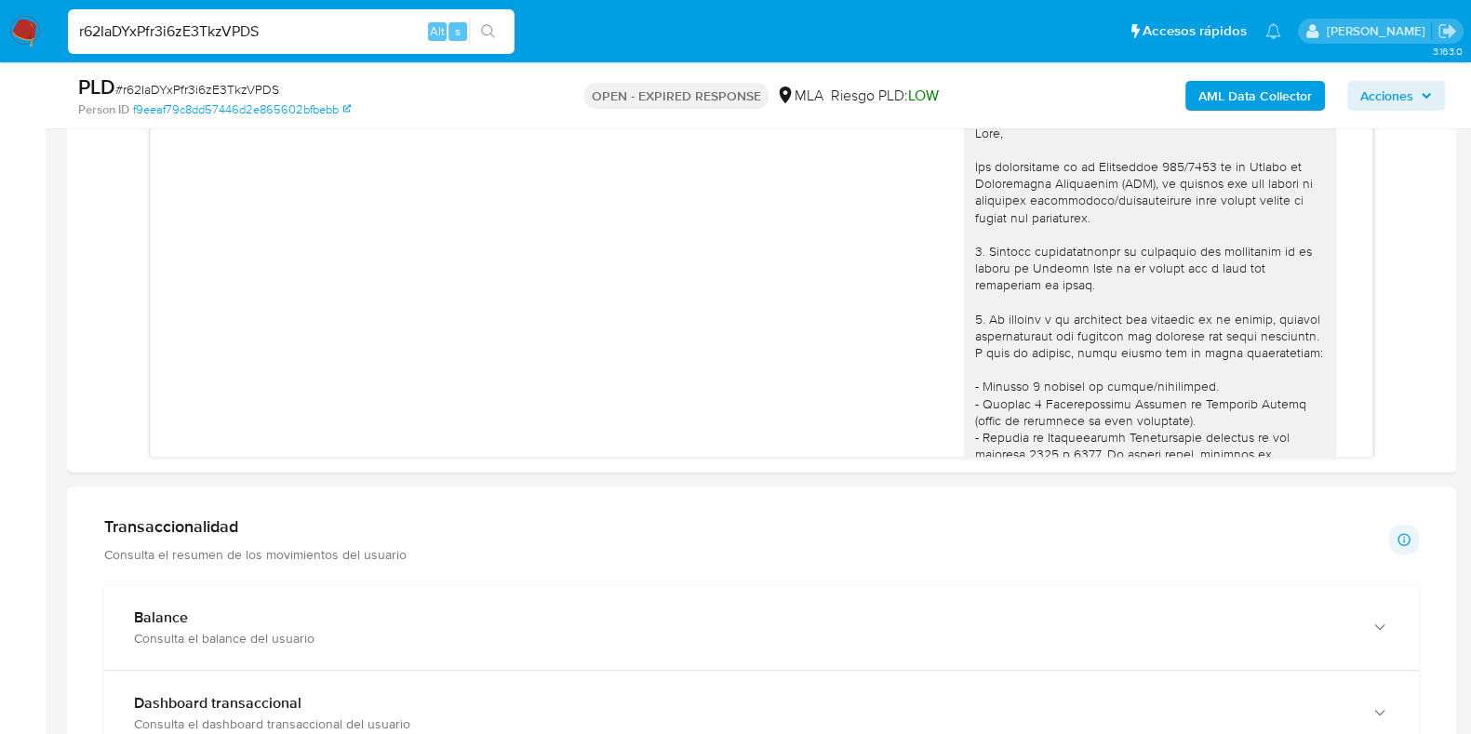
click at [256, 88] on span "# r62IaDYxPfr3i6zE3TkzVPDS" at bounding box center [197, 89] width 164 height 19
copy span "r62IaDYxPfr3i6zE3TkzVPDS"
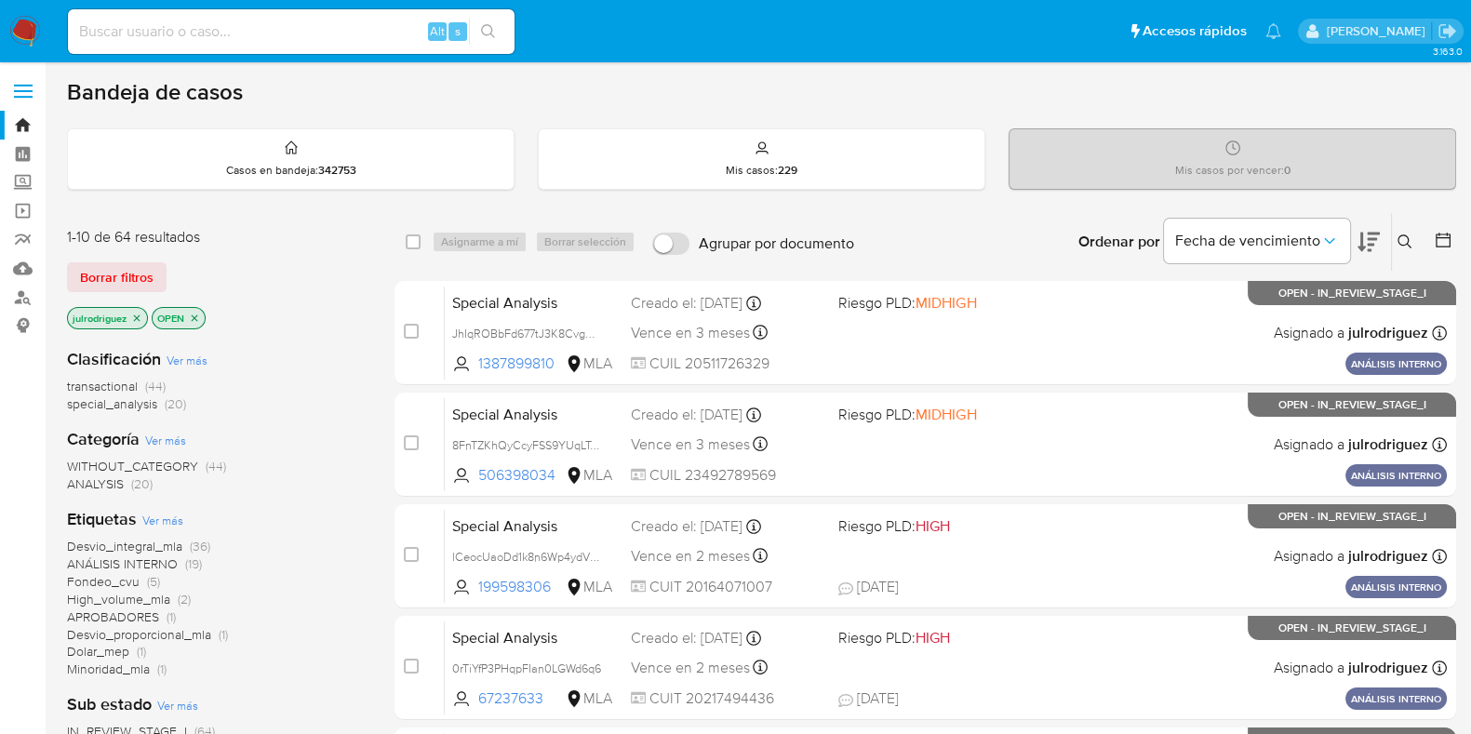
click at [1407, 239] on icon at bounding box center [1404, 241] width 15 height 15
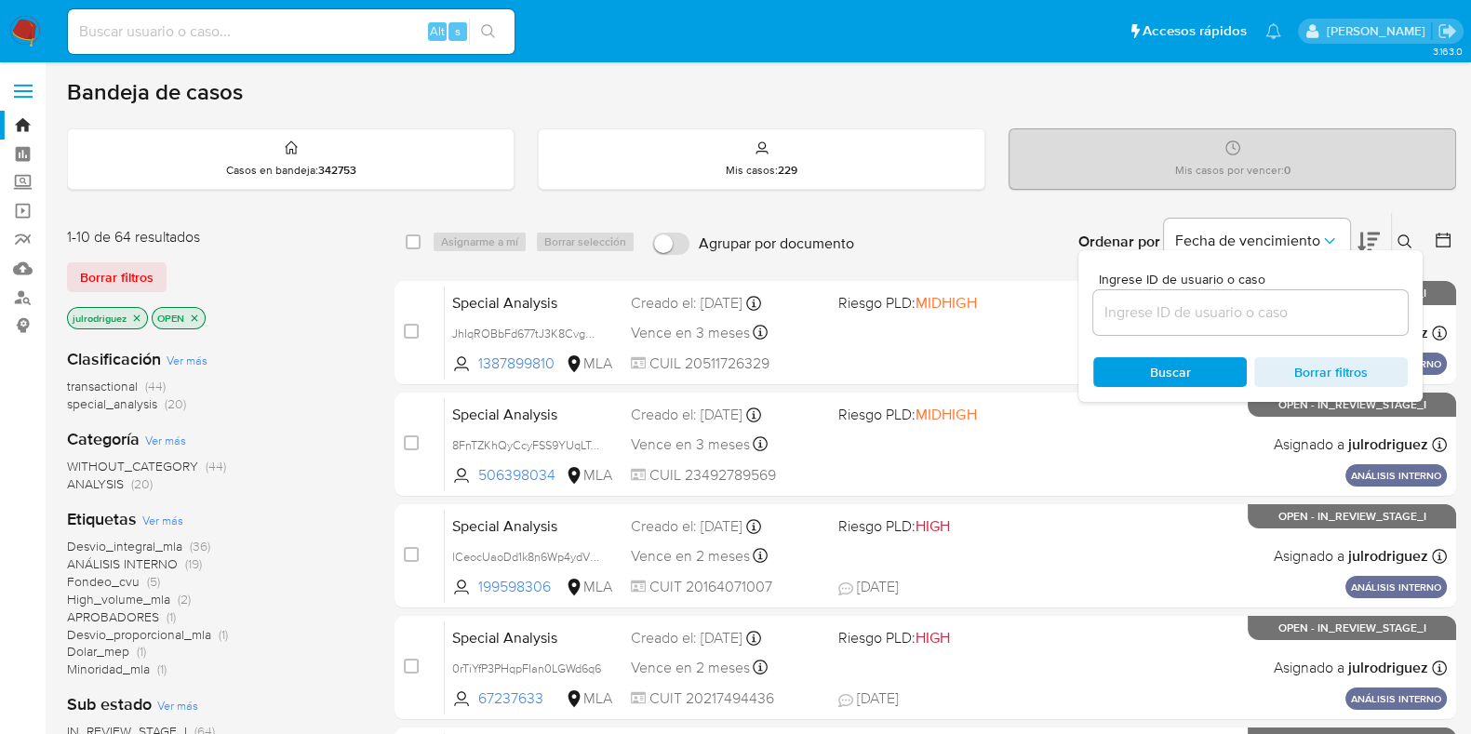
click at [1233, 304] on input at bounding box center [1250, 312] width 314 height 24
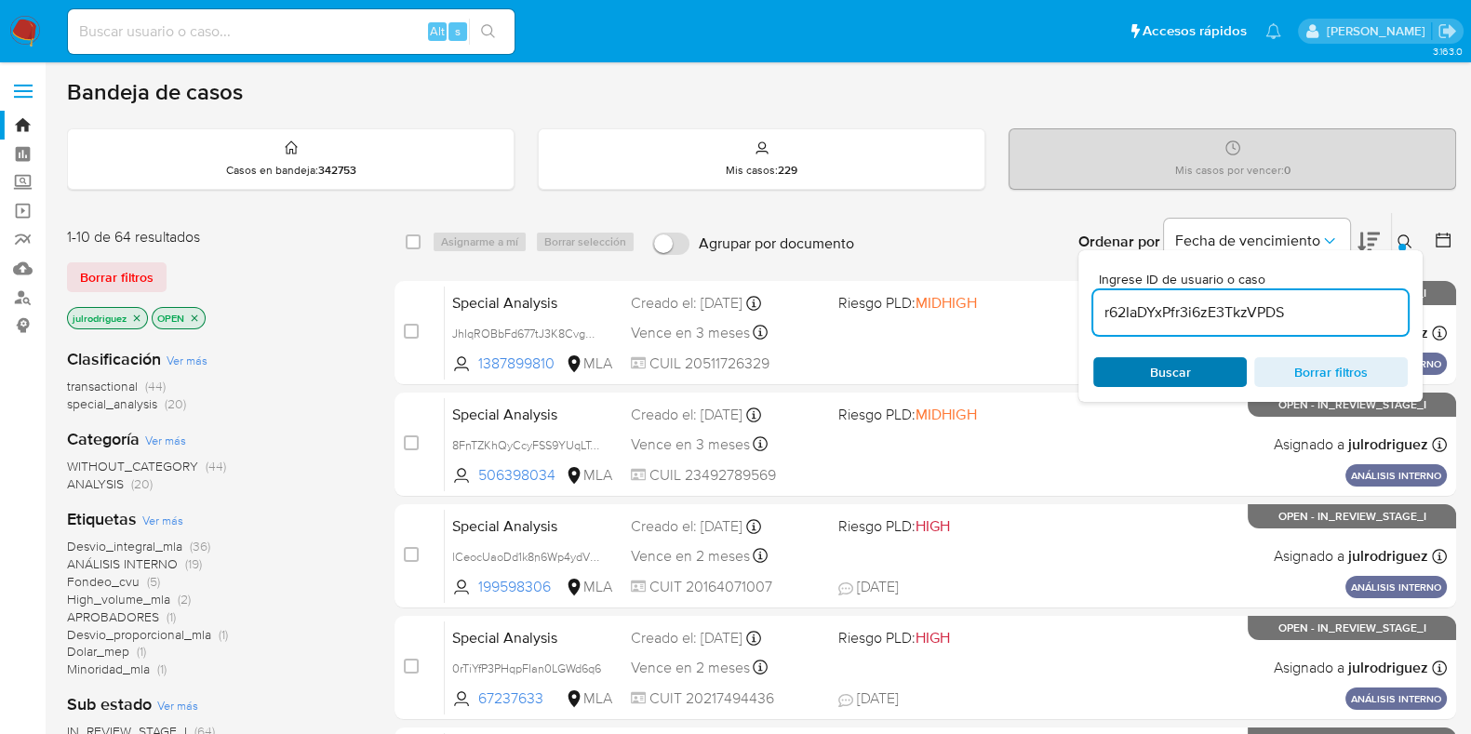
type input "r62IaDYxPfr3i6zE3TkzVPDS"
click at [1121, 376] on span "Buscar" at bounding box center [1169, 372] width 127 height 26
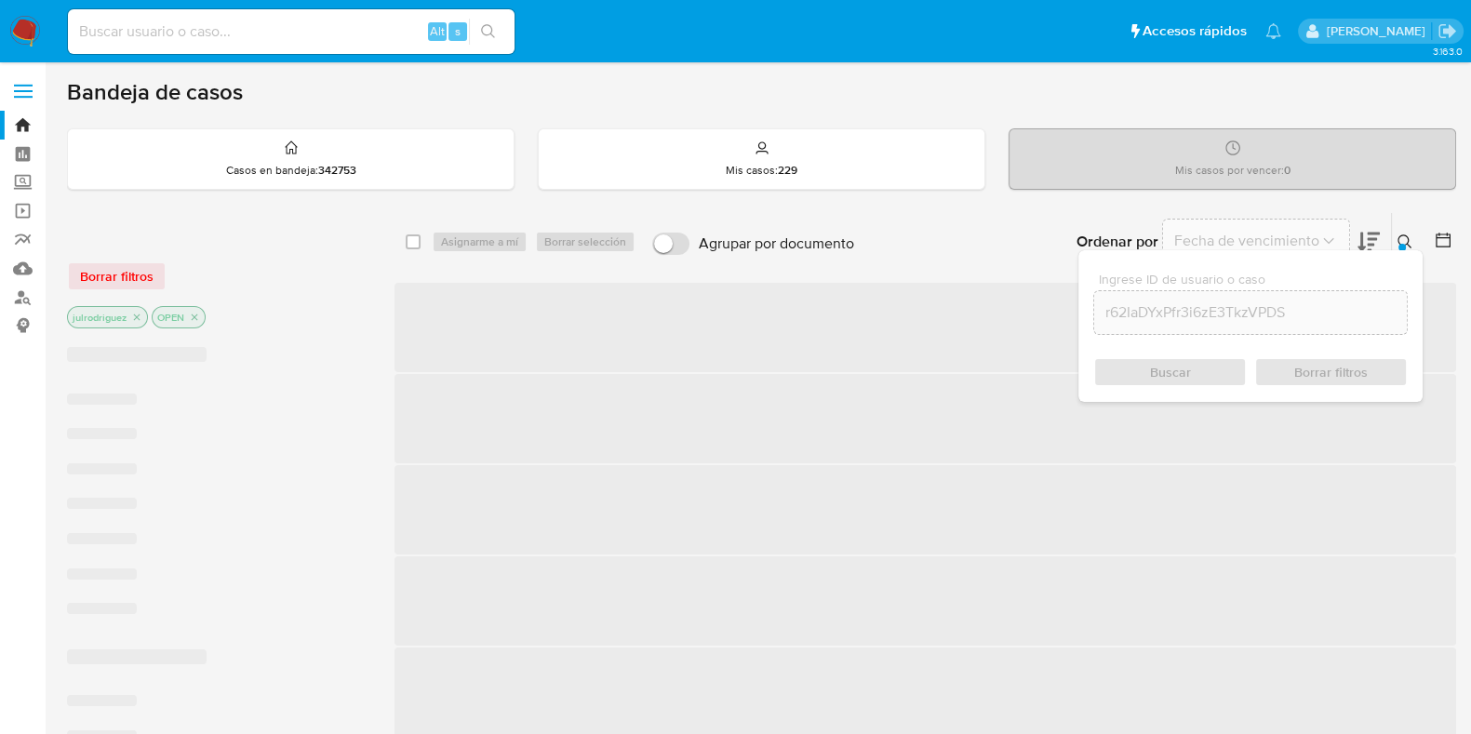
click at [1117, 369] on div "Buscar Borrar filtros" at bounding box center [1250, 372] width 314 height 30
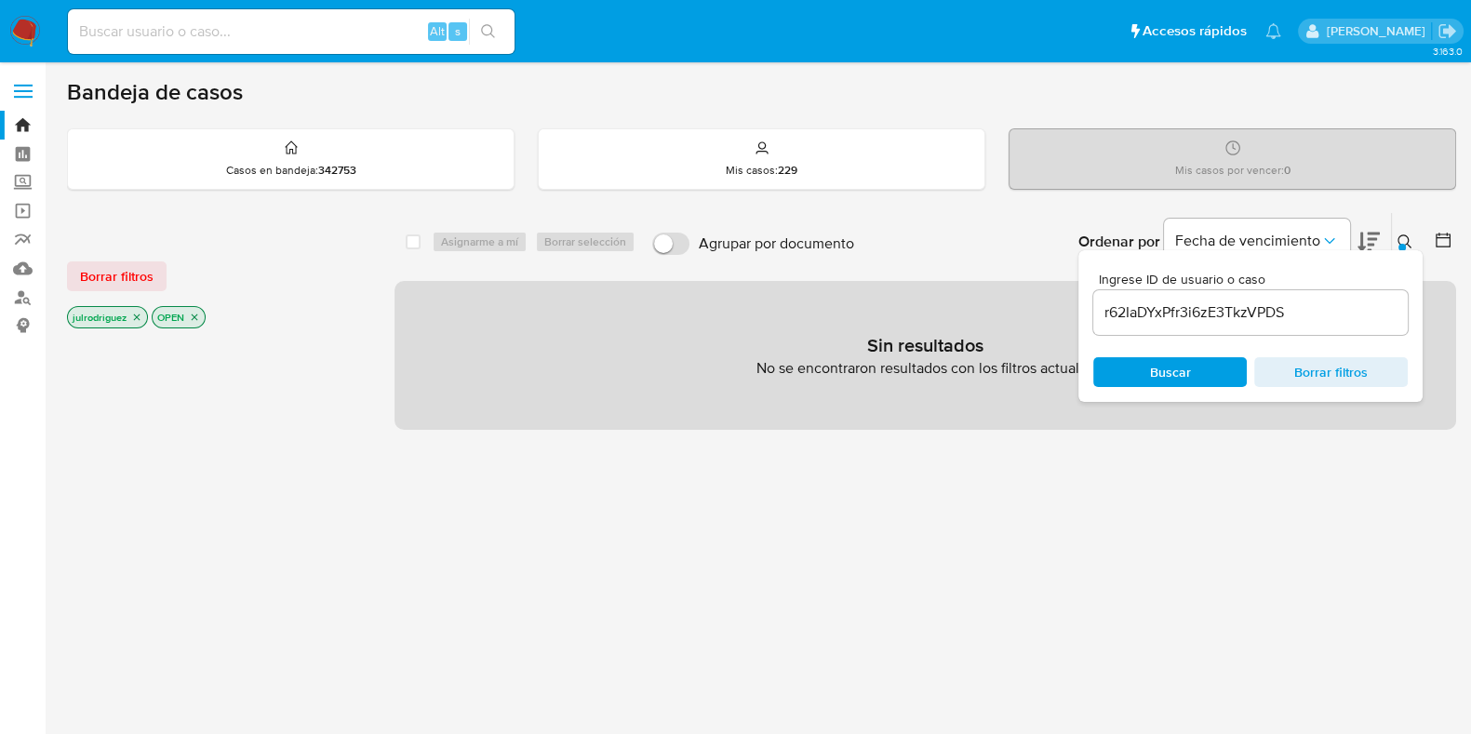
click at [135, 321] on p "julrodriguez" at bounding box center [107, 317] width 79 height 20
click at [135, 318] on icon "close-filter" at bounding box center [136, 317] width 11 height 11
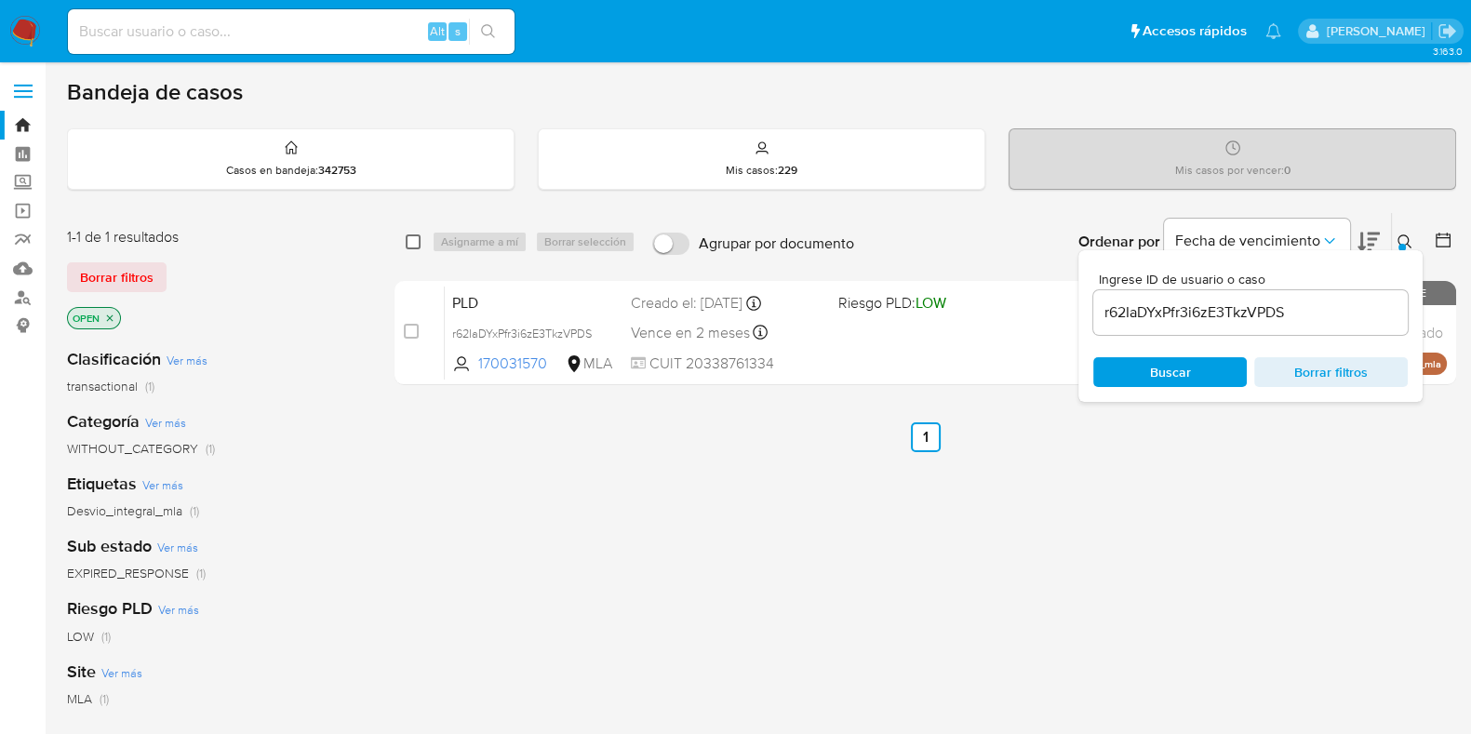
click at [409, 239] on input "checkbox" at bounding box center [413, 241] width 15 height 15
checkbox input "true"
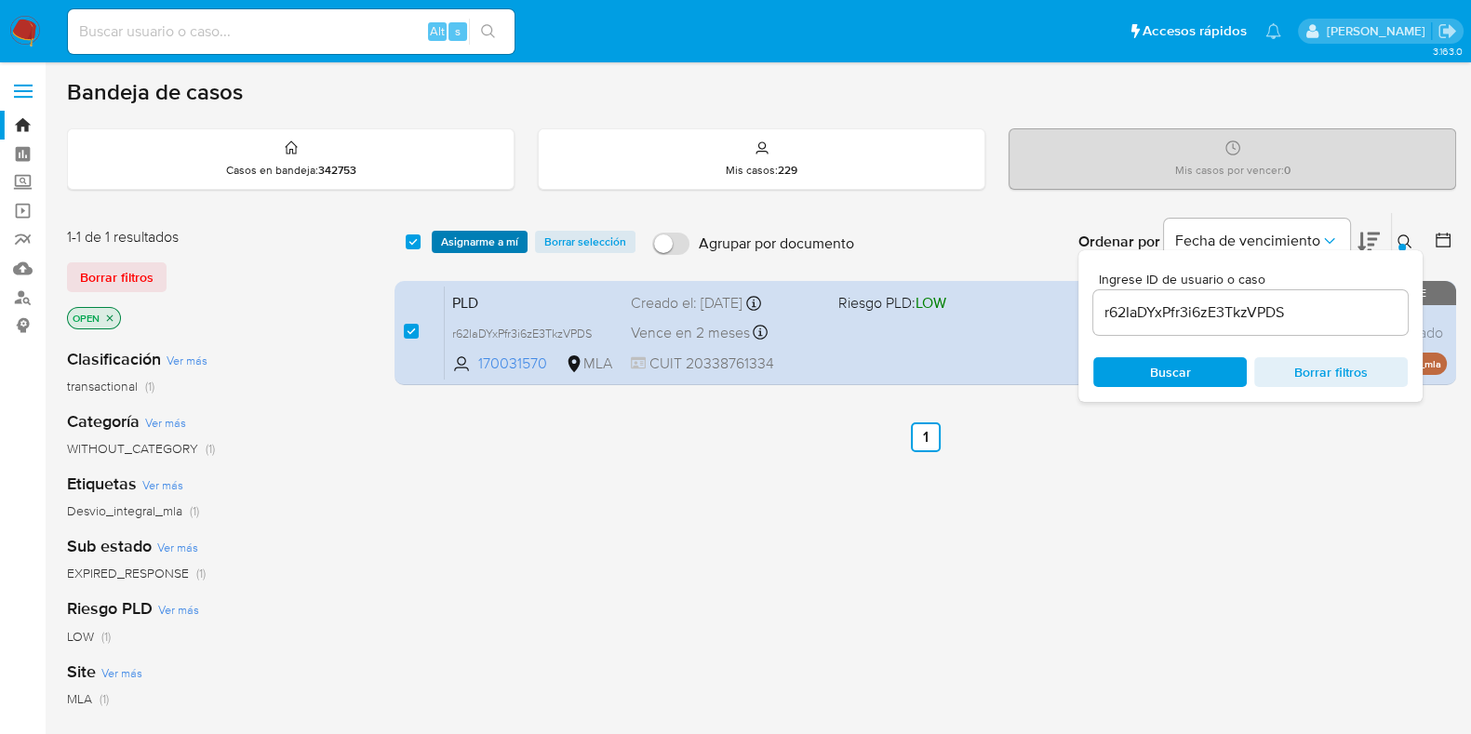
click at [455, 236] on span "Asignarme a mí" at bounding box center [479, 242] width 77 height 19
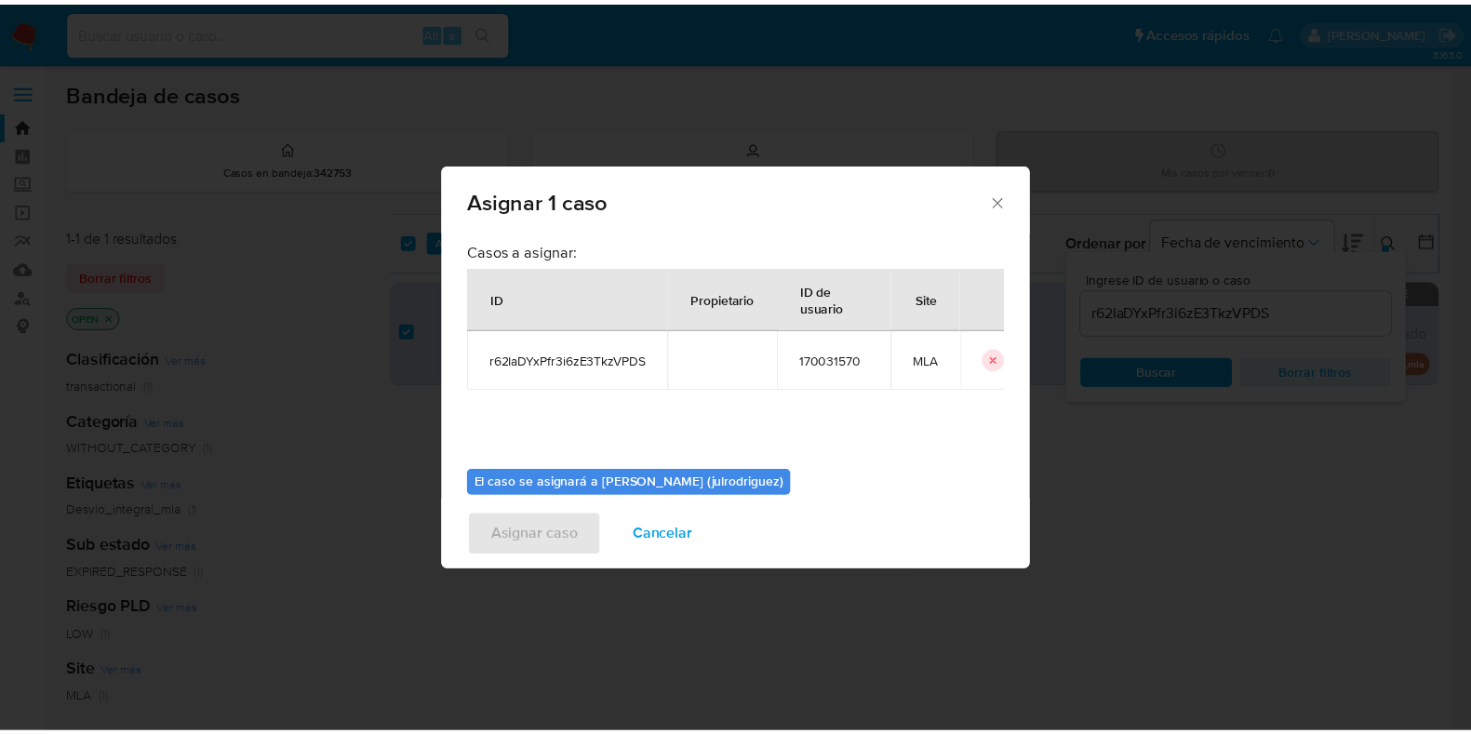
scroll to position [96, 0]
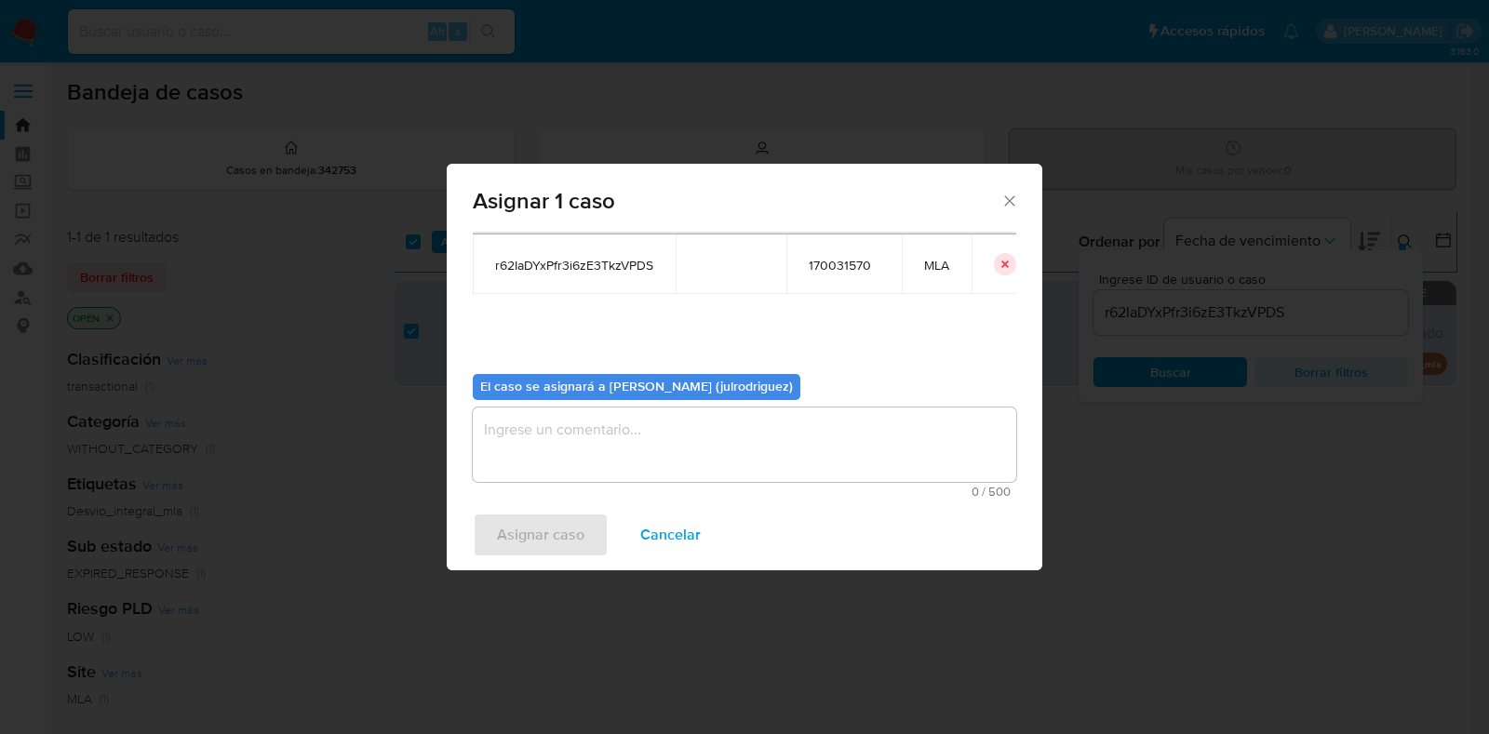
click at [770, 476] on textarea "assign-modal" at bounding box center [744, 444] width 543 height 74
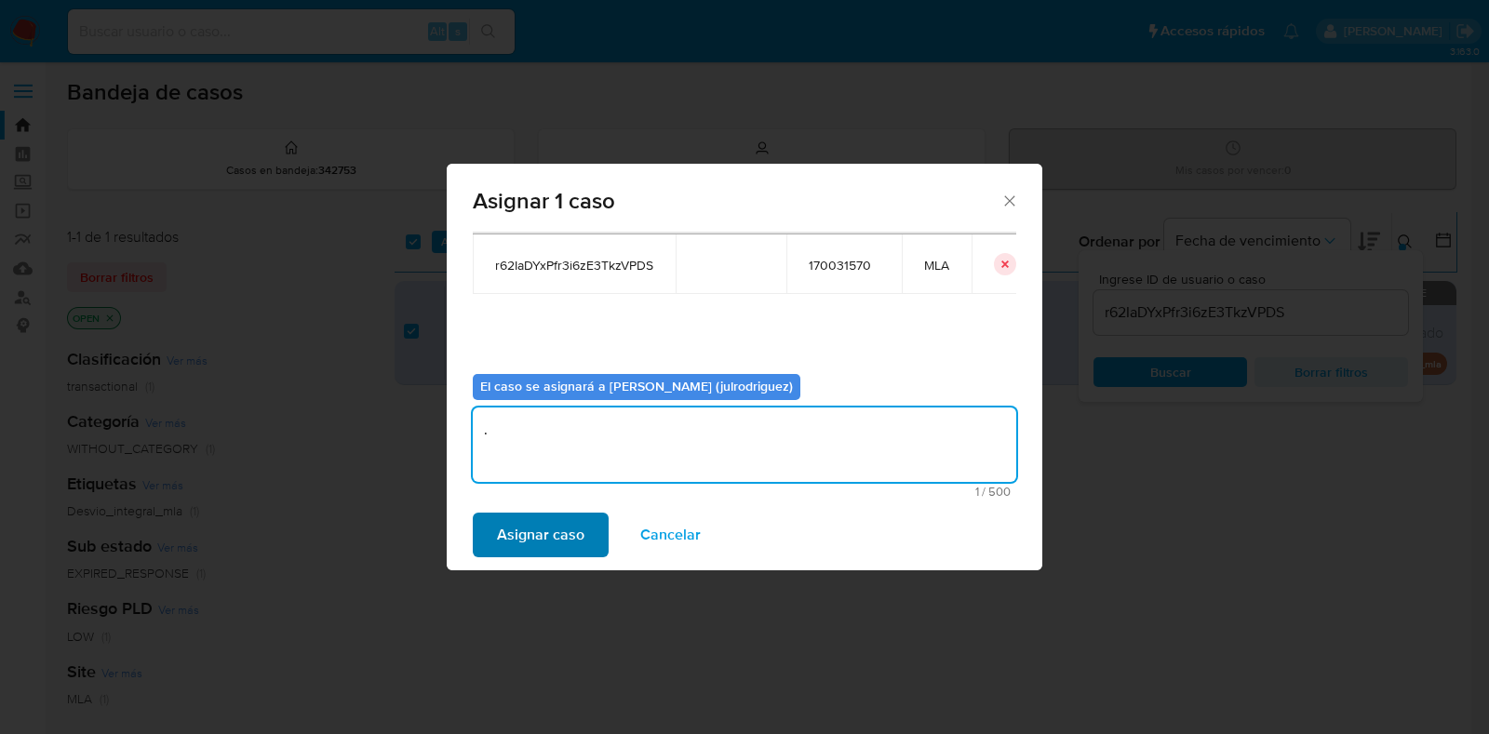
type textarea "."
click at [548, 522] on span "Asignar caso" at bounding box center [540, 534] width 87 height 41
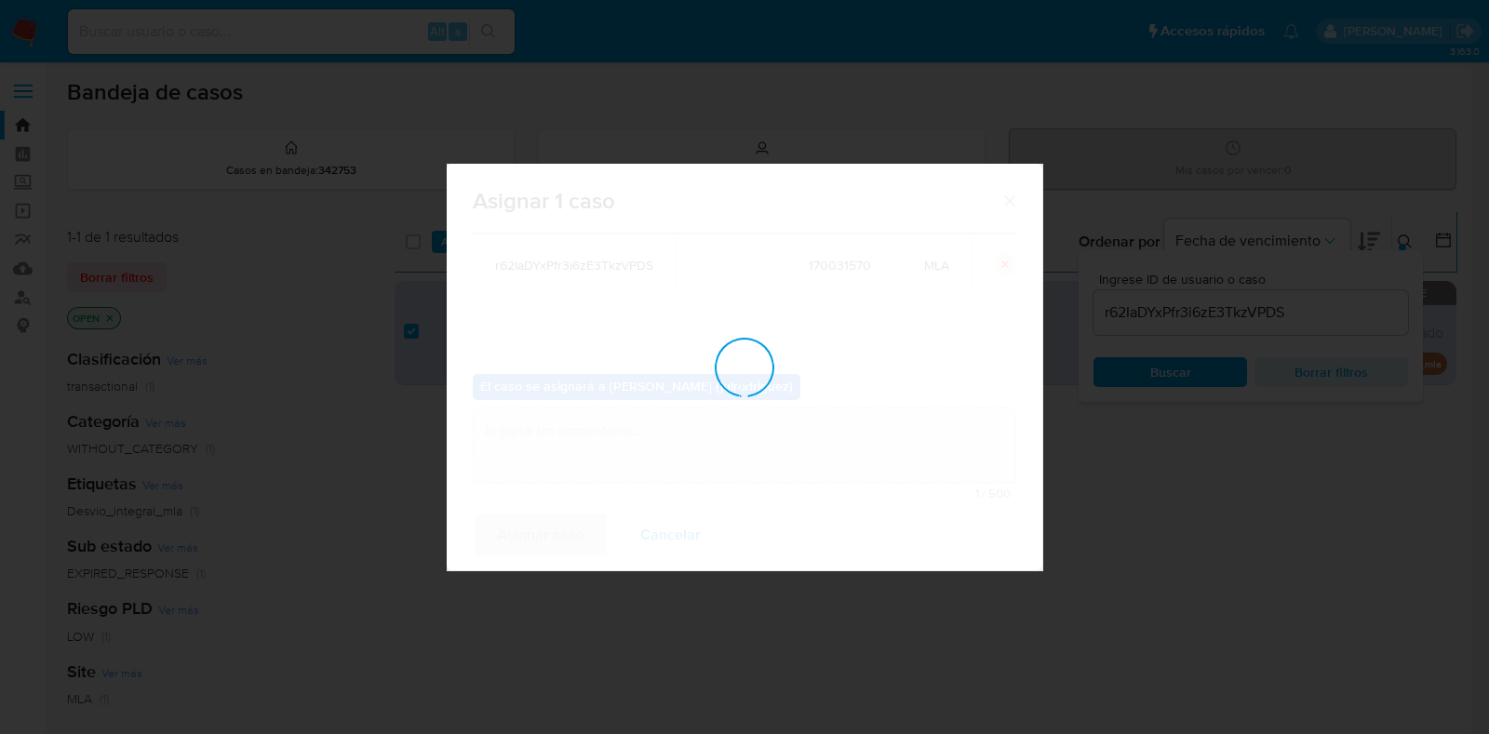
checkbox input "false"
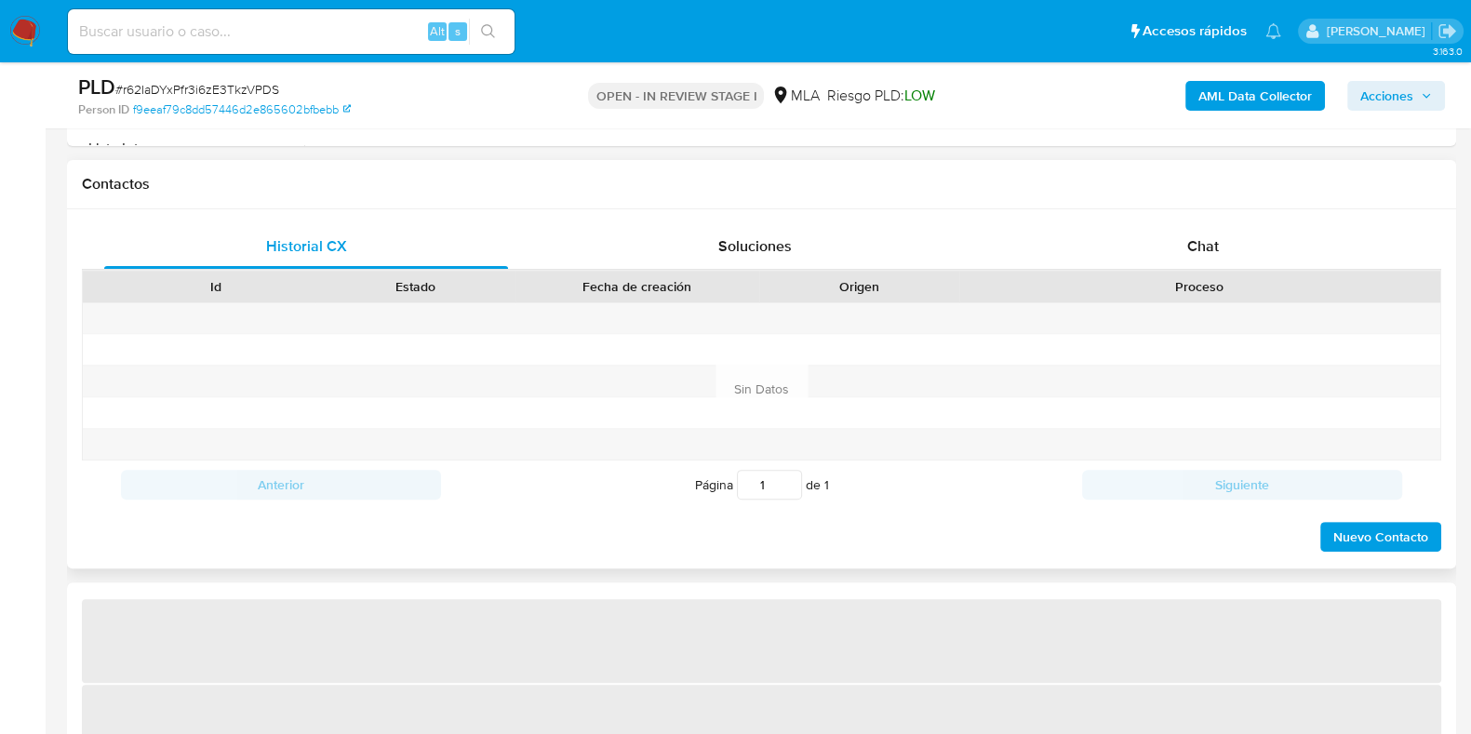
select select "10"
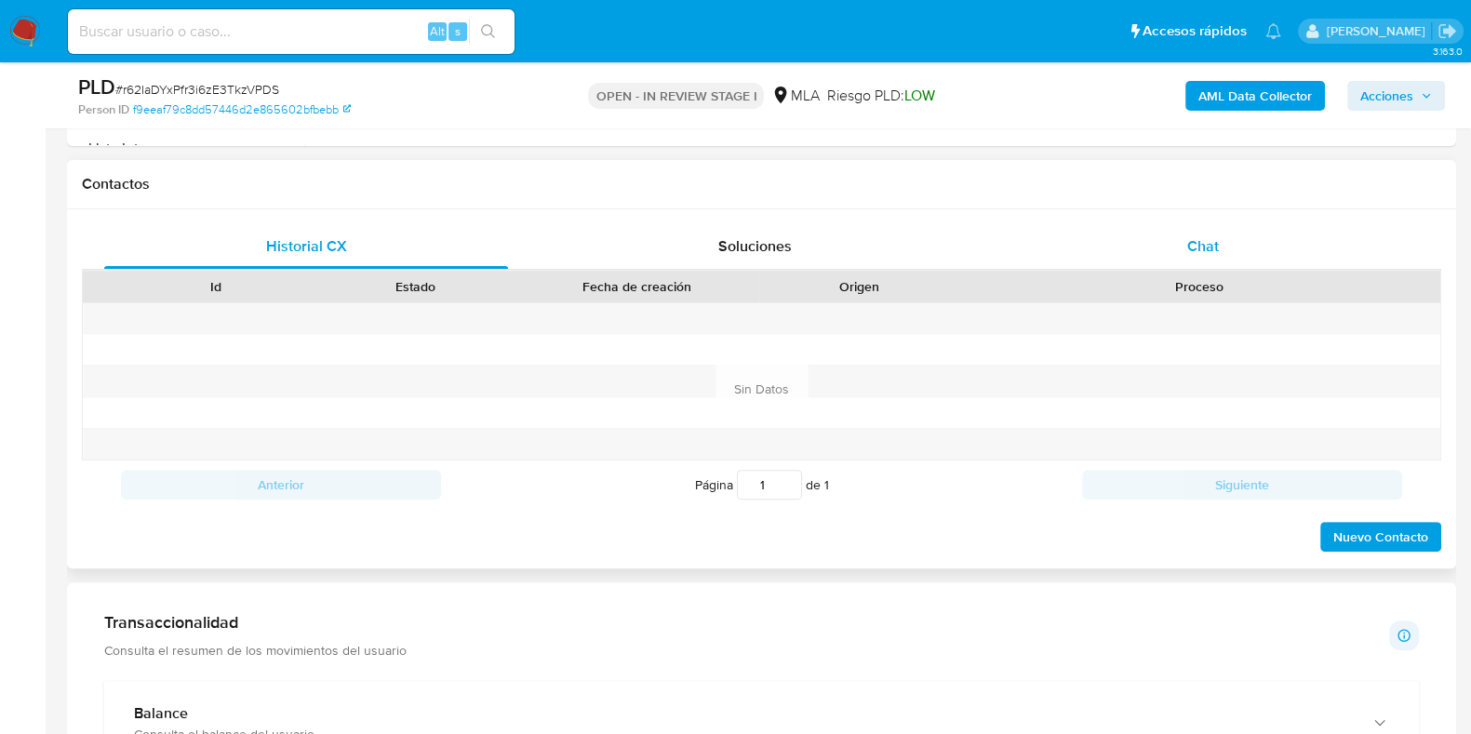
click at [1222, 240] on div "Chat" at bounding box center [1203, 246] width 404 height 45
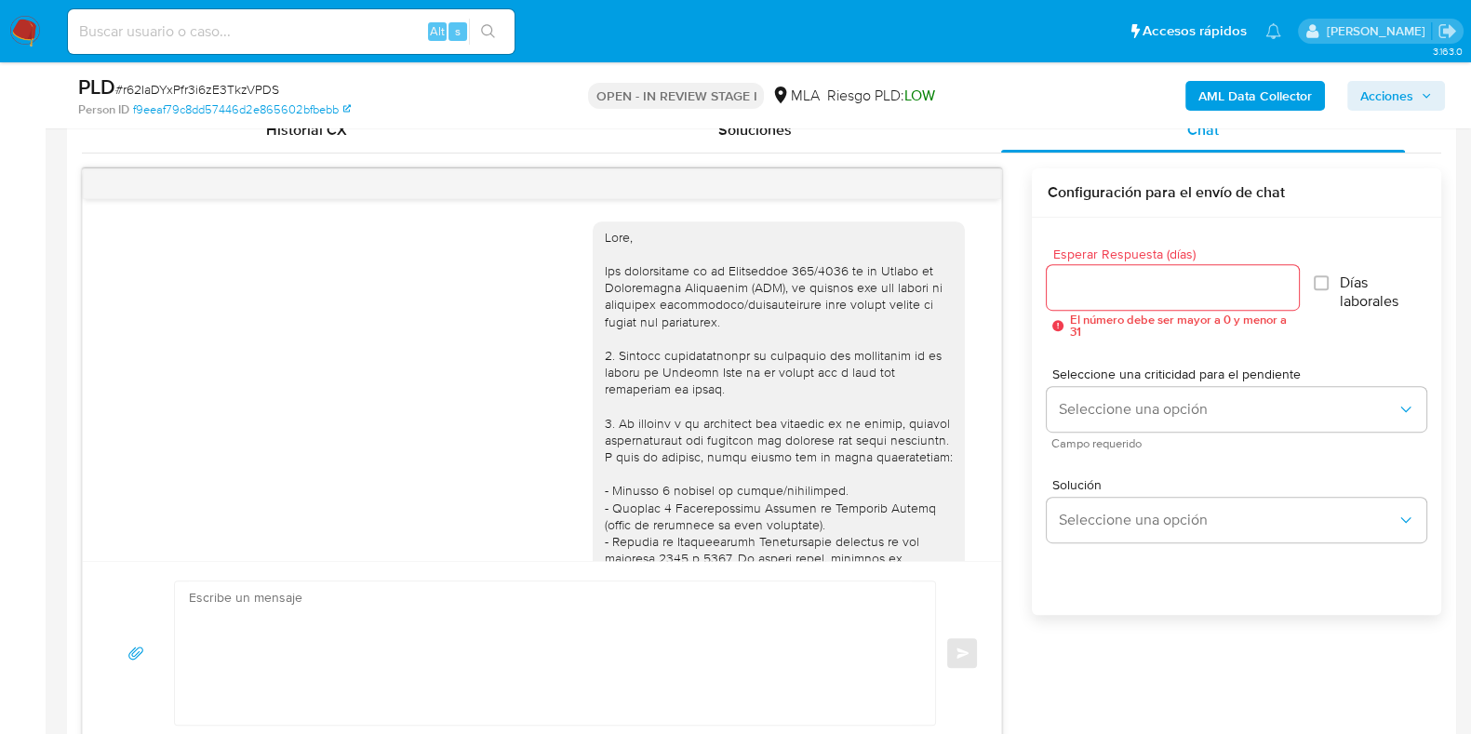
scroll to position [1101, 0]
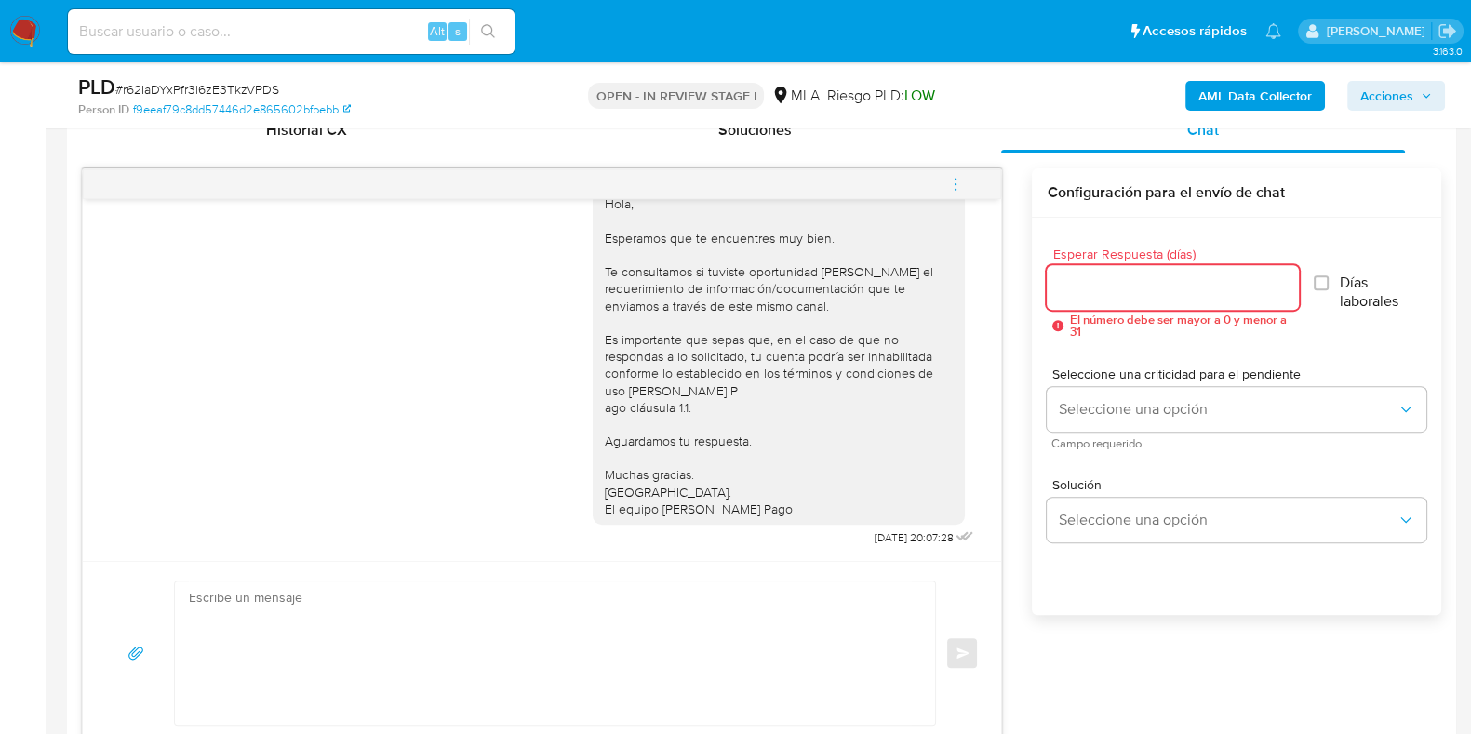
click at [1119, 287] on input "Esperar Respuesta (días)" at bounding box center [1172, 287] width 251 height 24
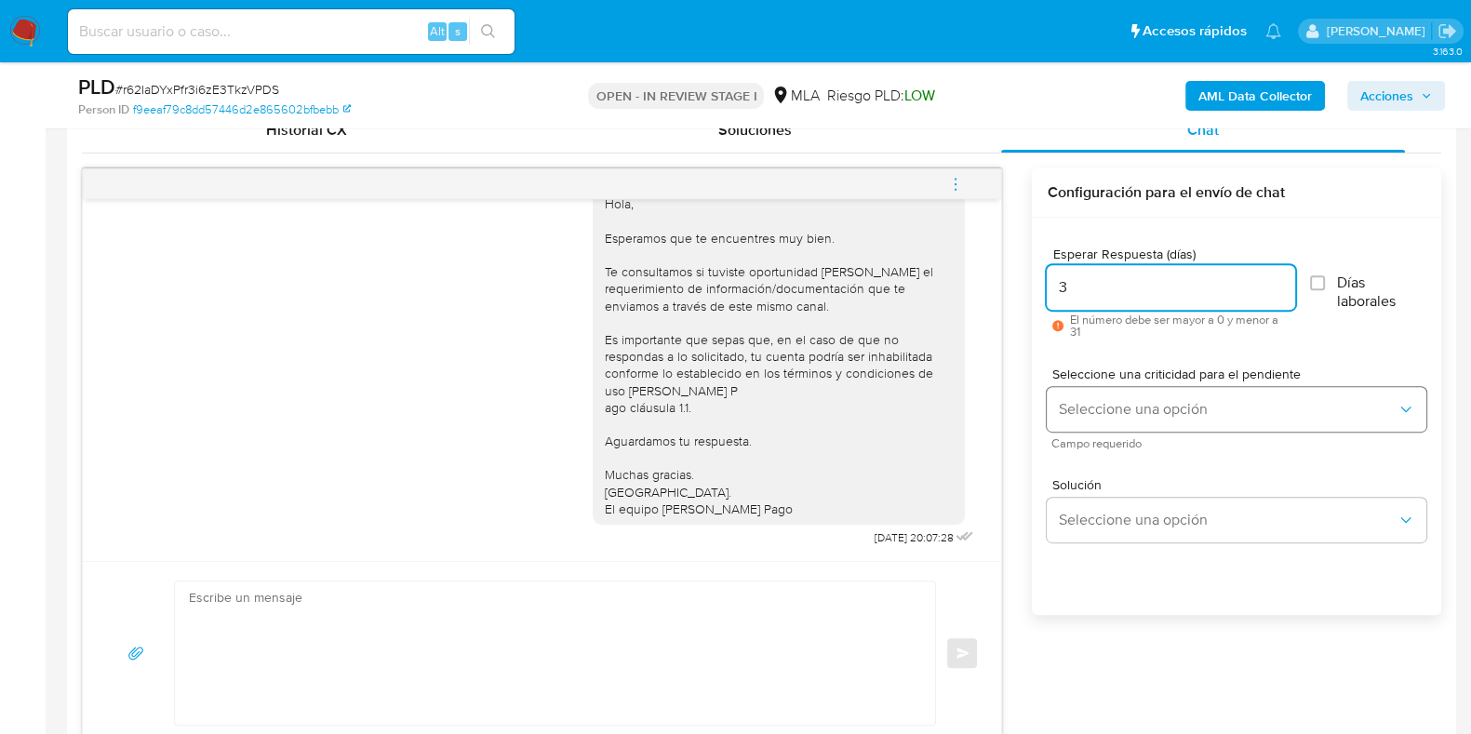
type input "3"
click at [1113, 394] on button "Seleccione una opción" at bounding box center [1237, 409] width 380 height 45
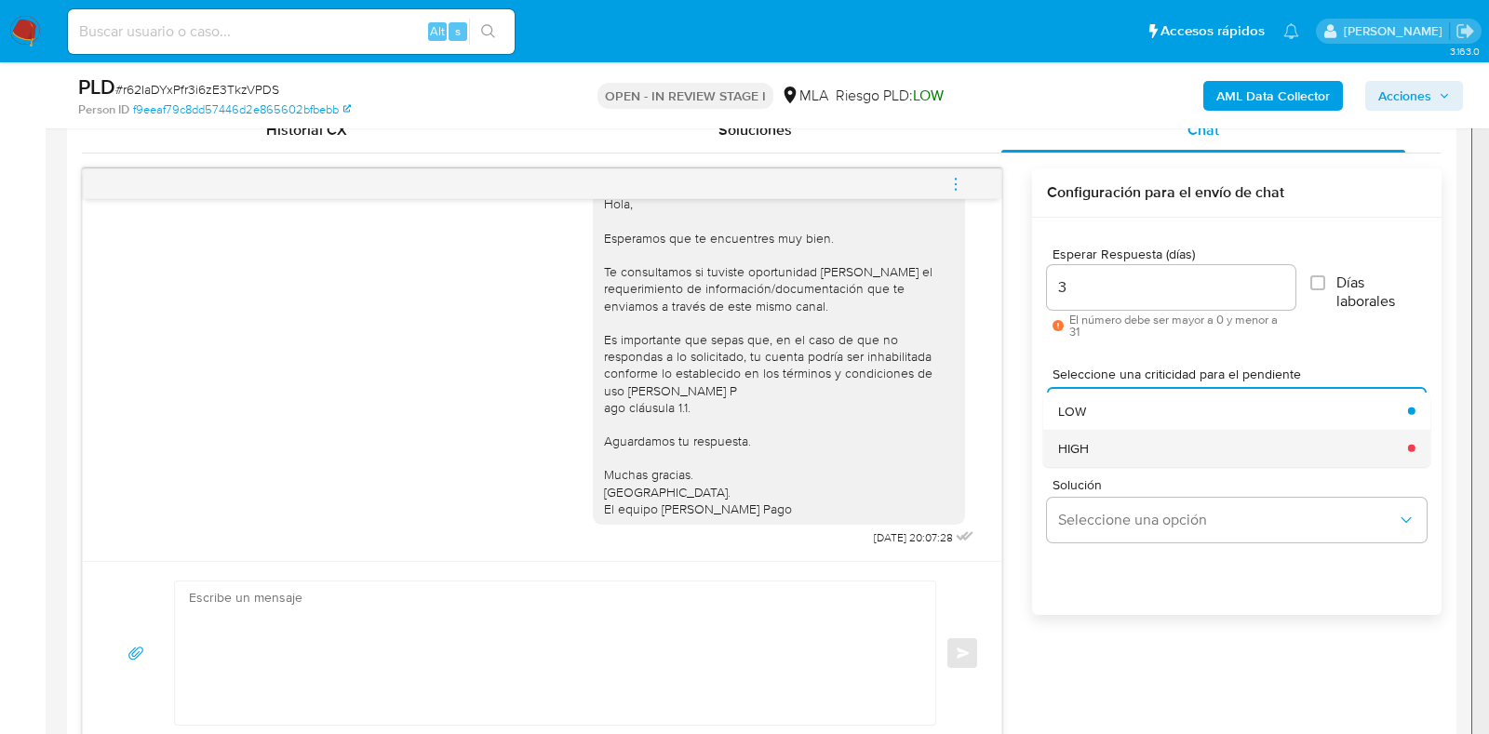
click at [1090, 436] on div "HIGH" at bounding box center [1227, 447] width 339 height 37
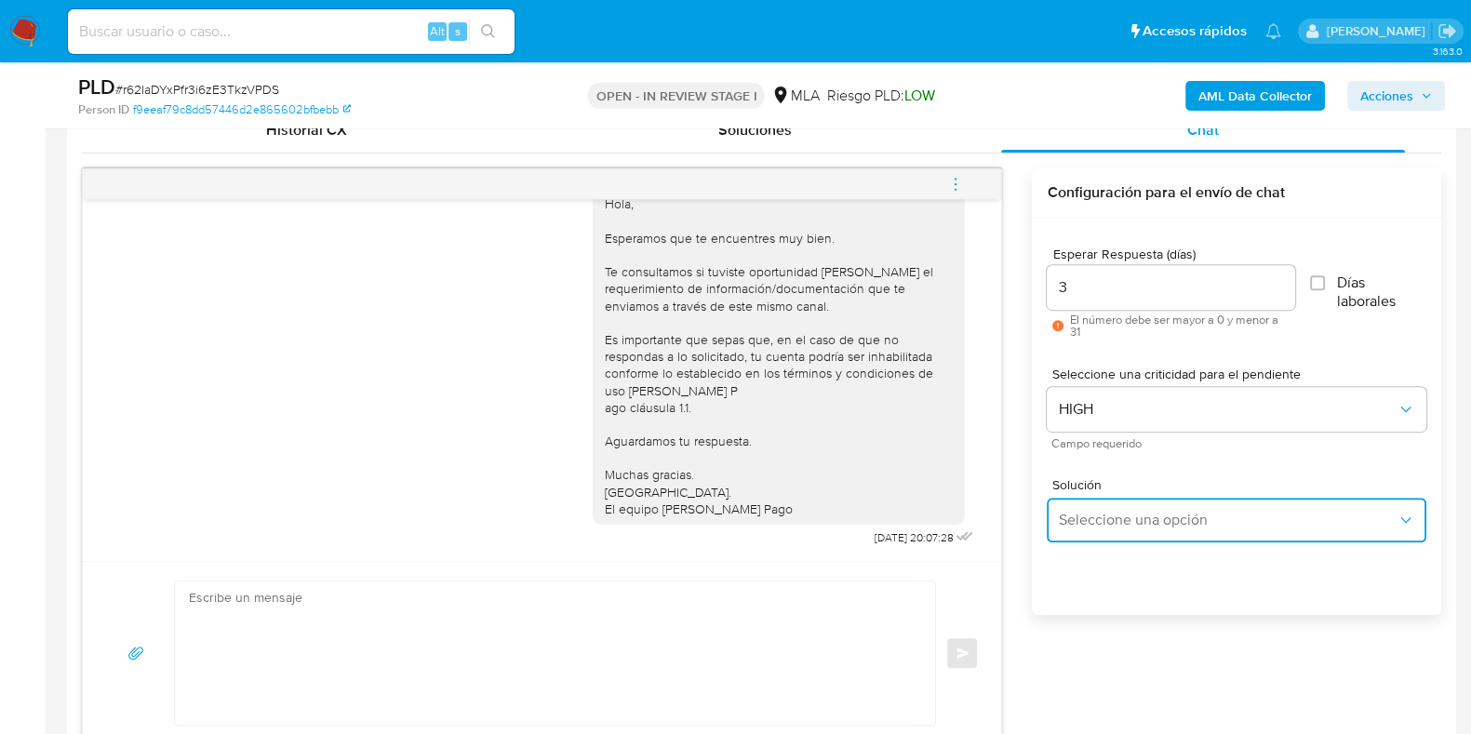
click at [1095, 523] on span "Seleccione una opción" at bounding box center [1227, 520] width 339 height 19
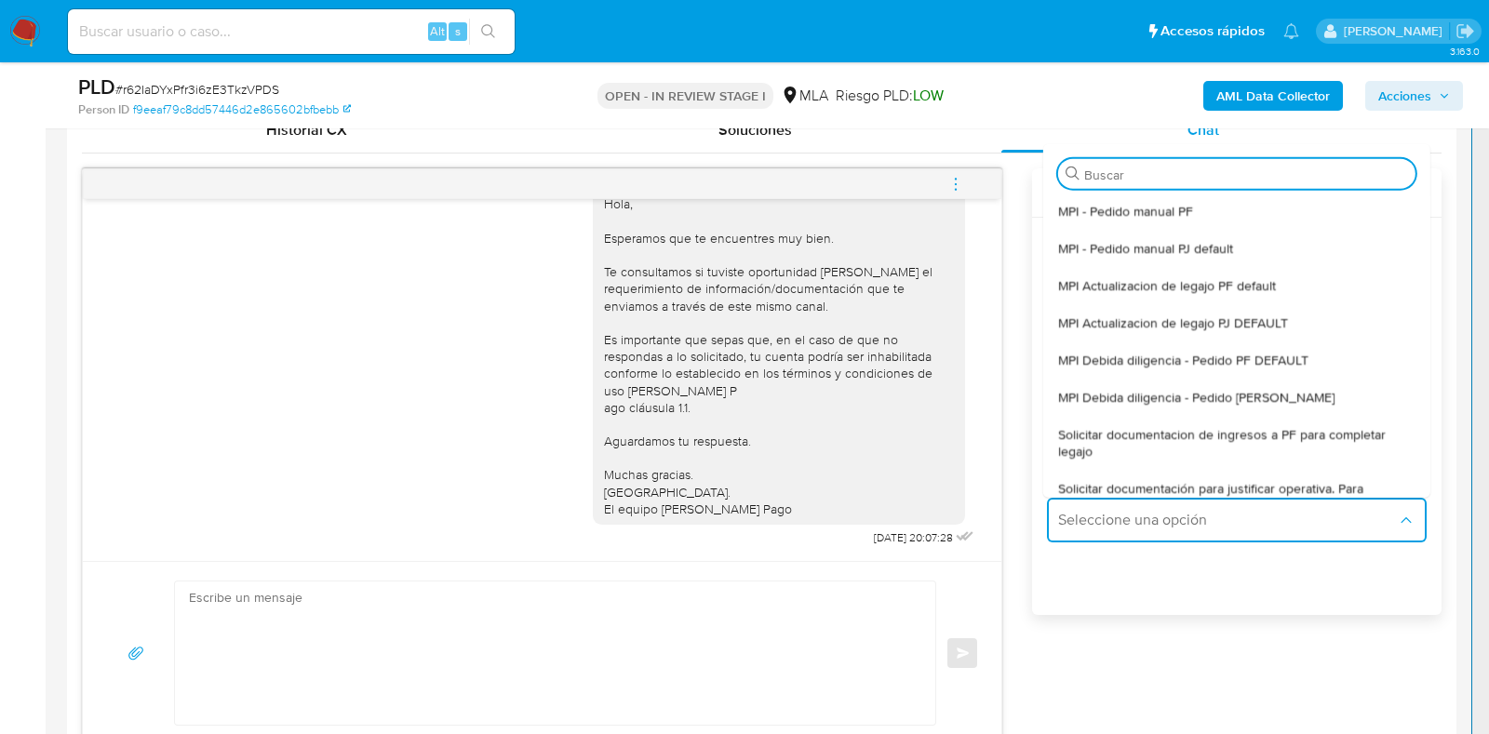
drag, startPoint x: 1222, startPoint y: 438, endPoint x: 1207, endPoint y: 439, distance: 14.9
click at [1219, 438] on span "Solicitar documentacion de ingresos a PF para completar legajo" at bounding box center [1231, 441] width 346 height 33
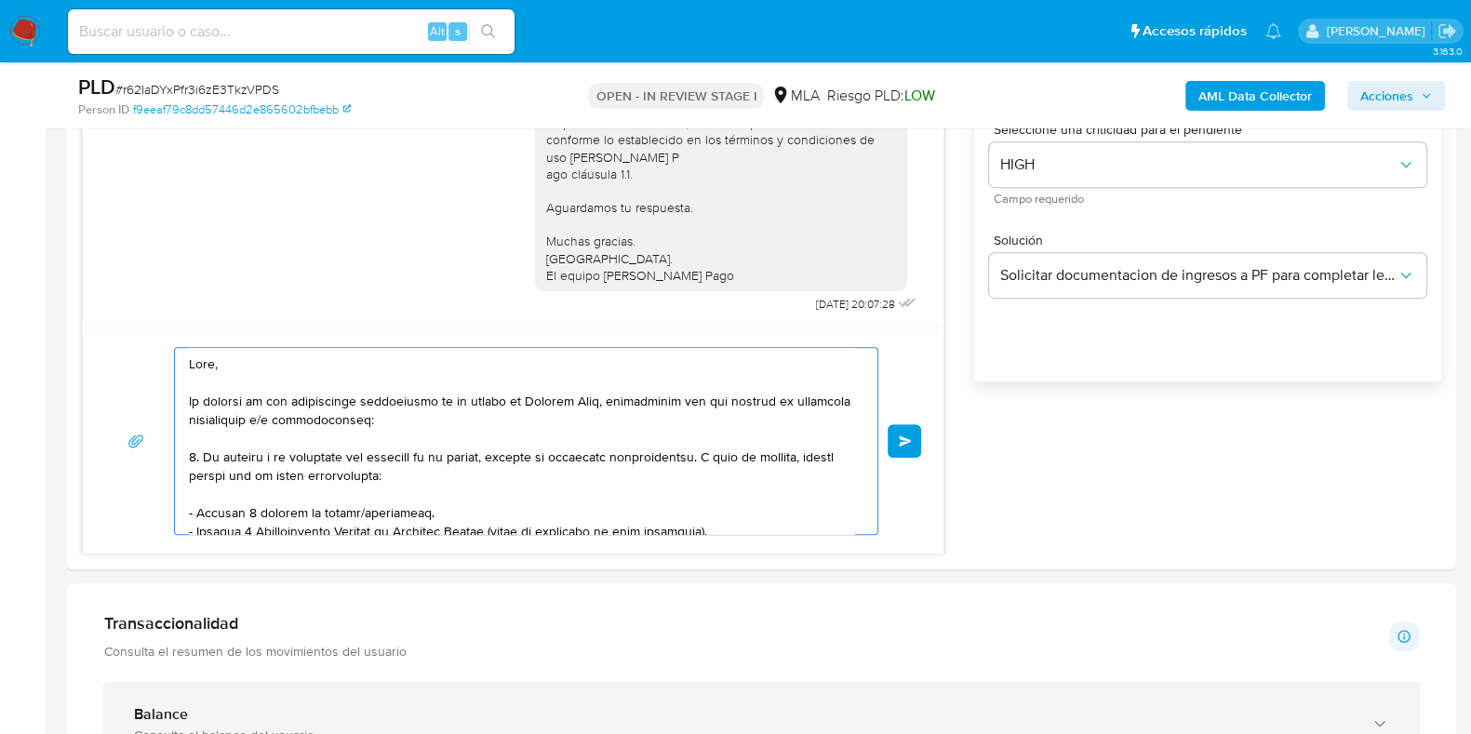
scroll to position [385, 0]
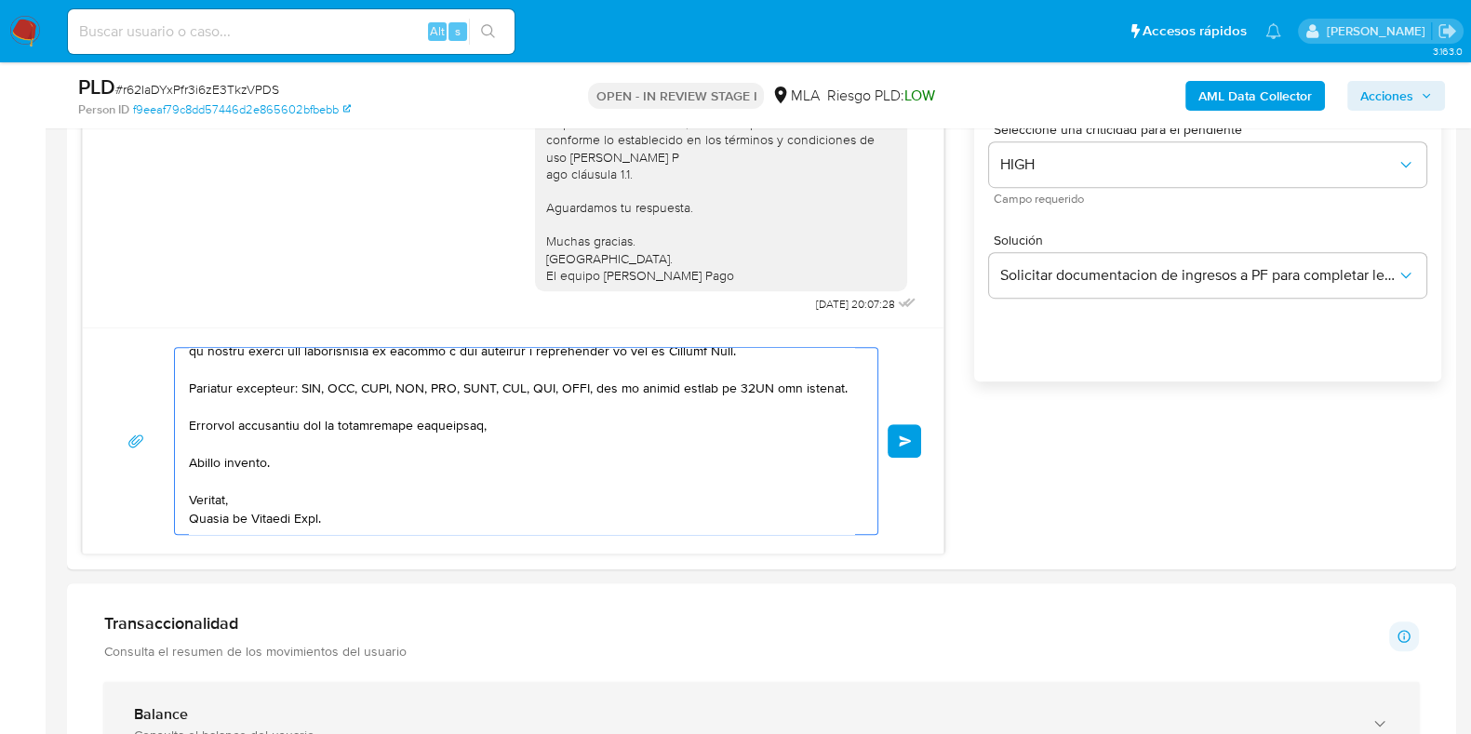
drag, startPoint x: 503, startPoint y: 524, endPoint x: 684, endPoint y: 722, distance: 268.0
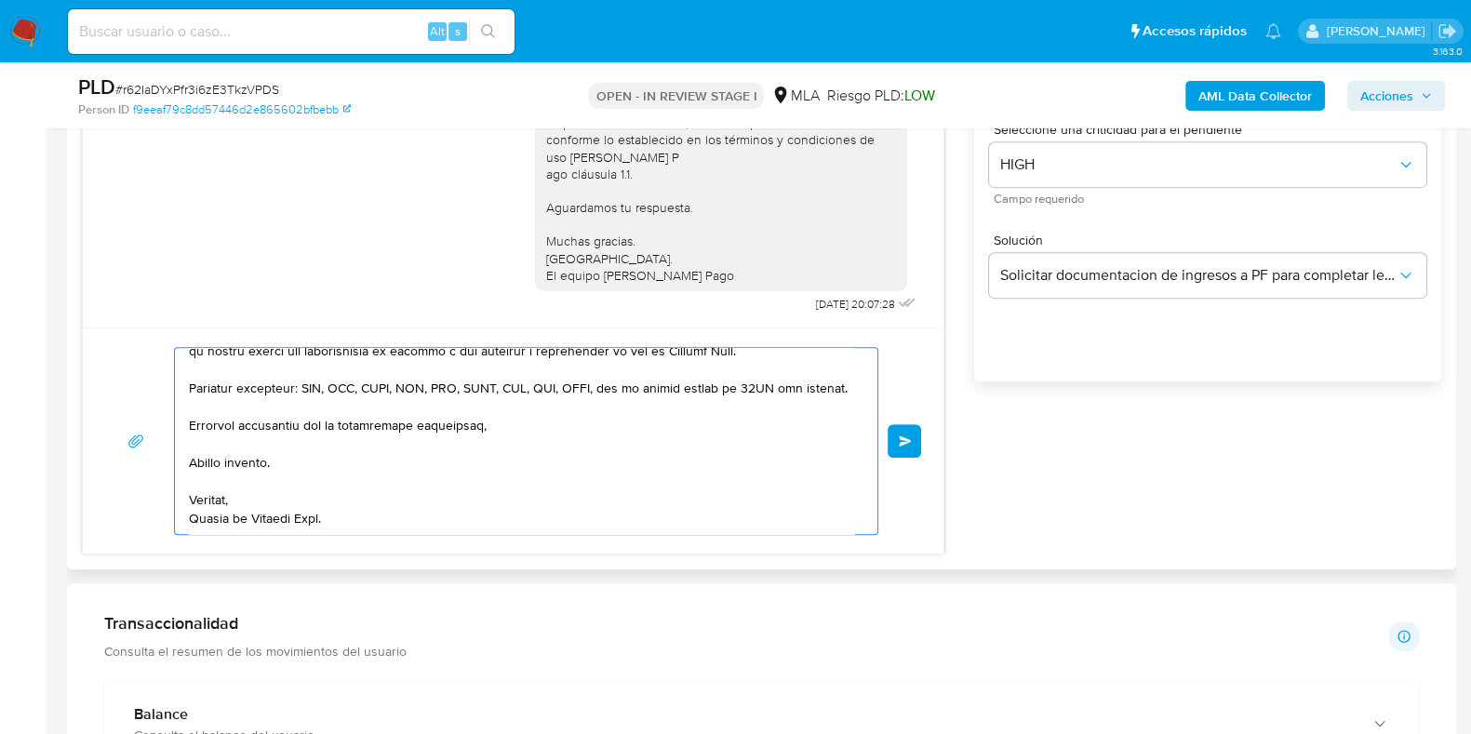
type textarea "Hola, En función de las operaciones regist"
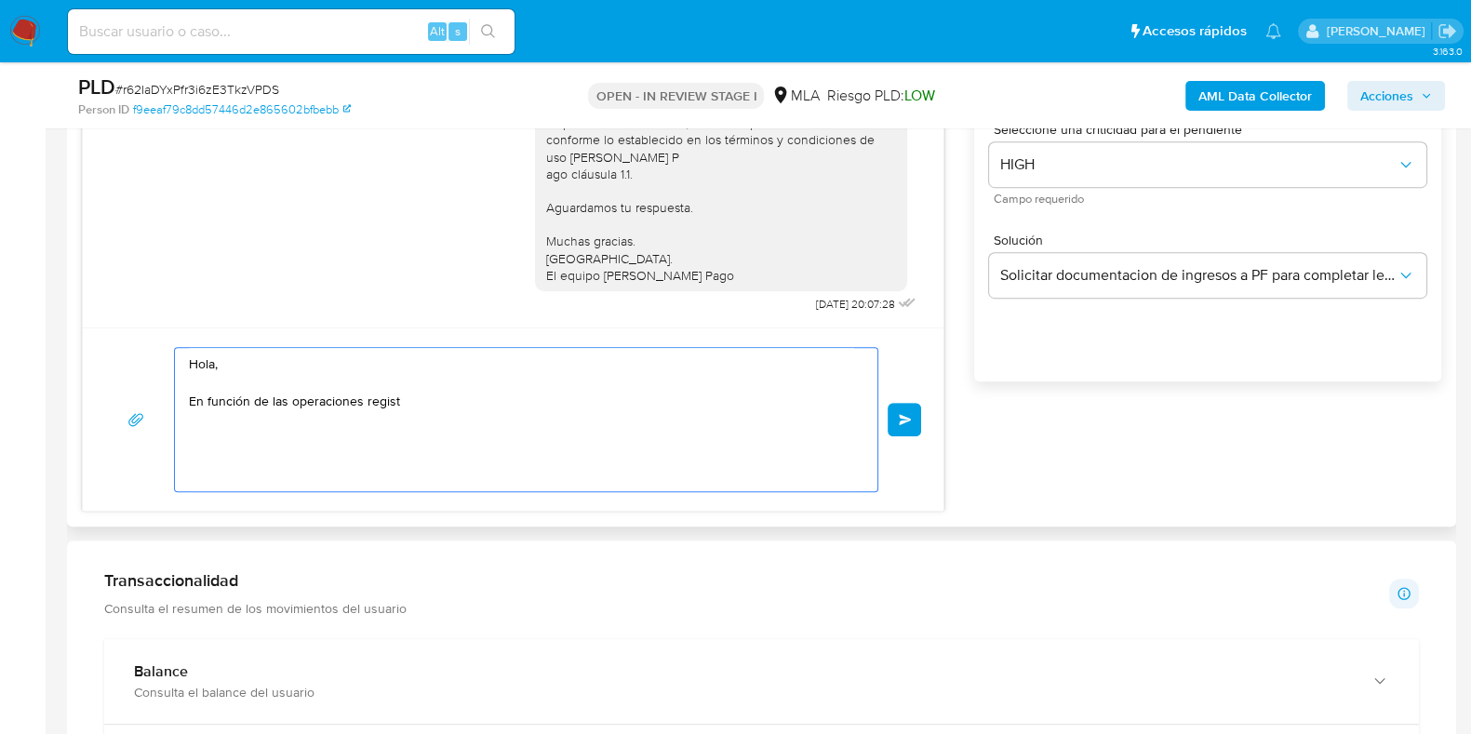
scroll to position [0, 0]
drag, startPoint x: 238, startPoint y: 327, endPoint x: 161, endPoint y: 286, distance: 87.4
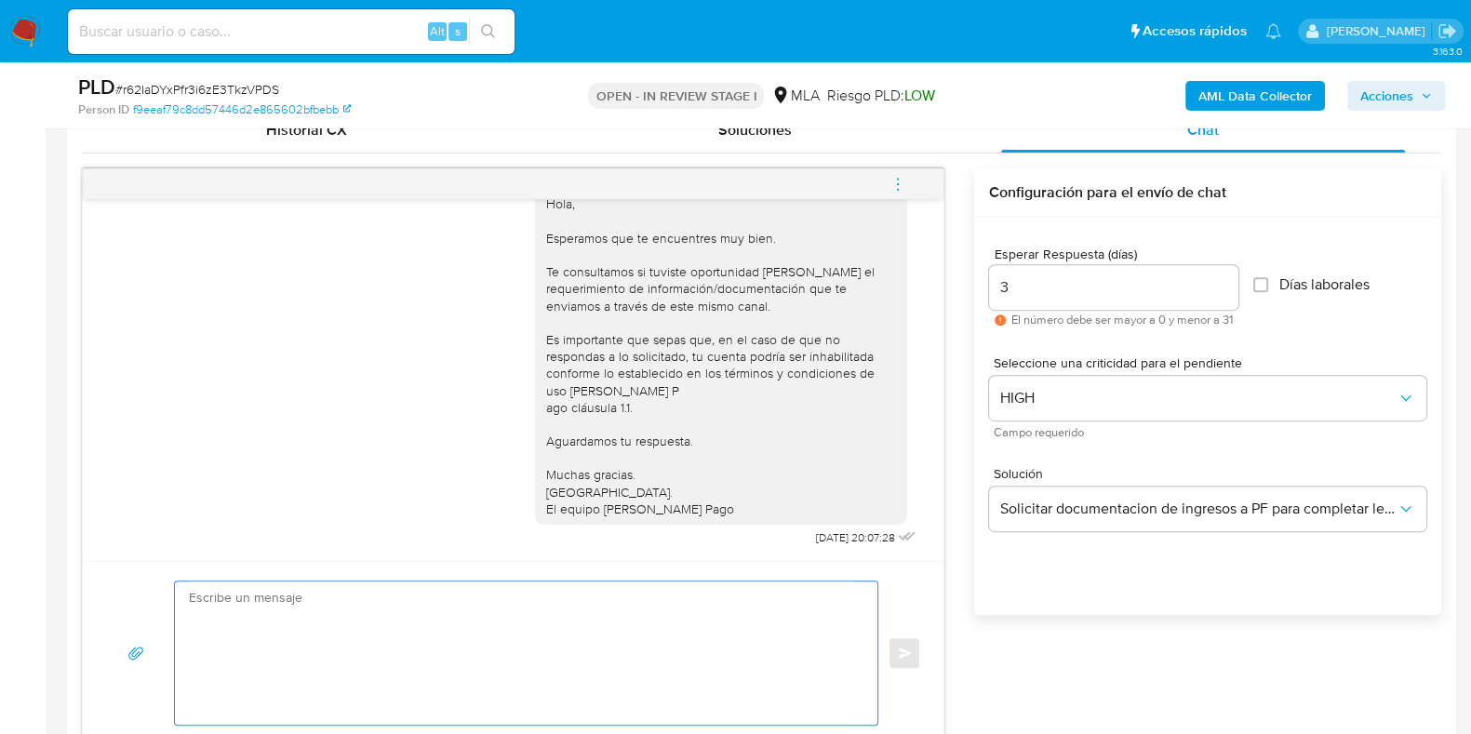
paste textarea "Buenas tardes, Queremos aclararte que la Resolución General ARCA 5696/2025 indi…"
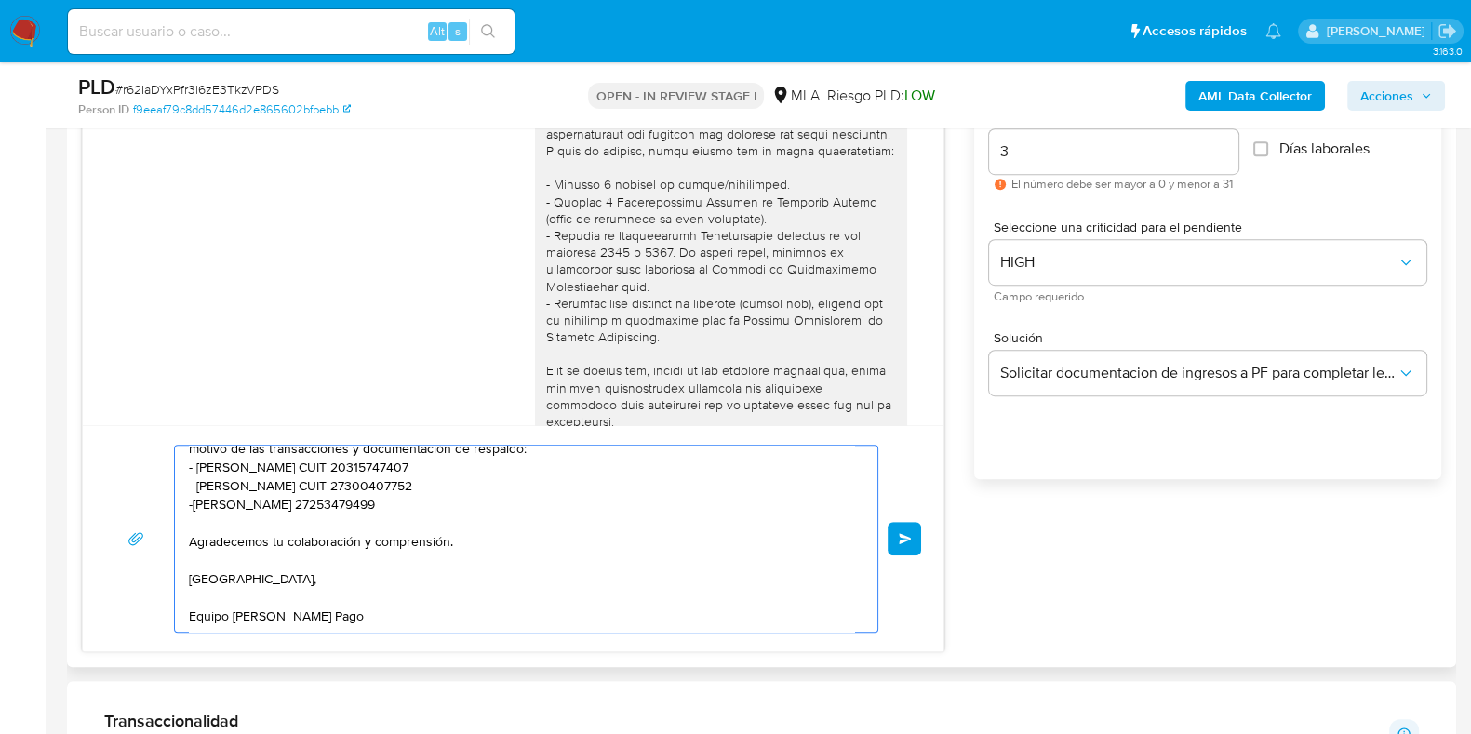
scroll to position [1194, 0]
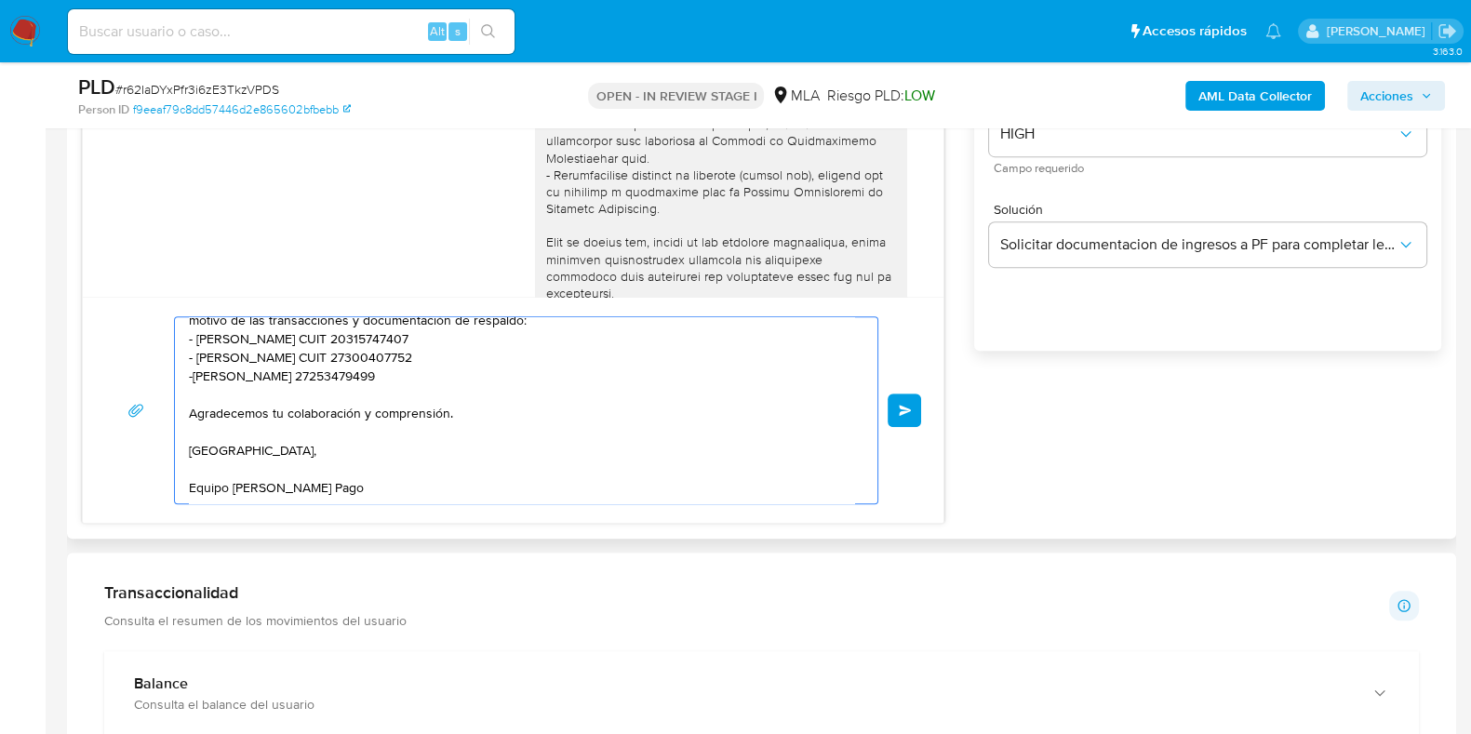
type textarea "Buenas tardes, Queremos aclararte que la Resolución General ARCA 5696/2025 indi…"
click at [898, 390] on div "Buenas tardes, Queremos aclararte que la Resolución General ARCA 5696/2025 indi…" at bounding box center [513, 410] width 816 height 188
click at [903, 399] on button "Enviar" at bounding box center [904, 410] width 33 height 33
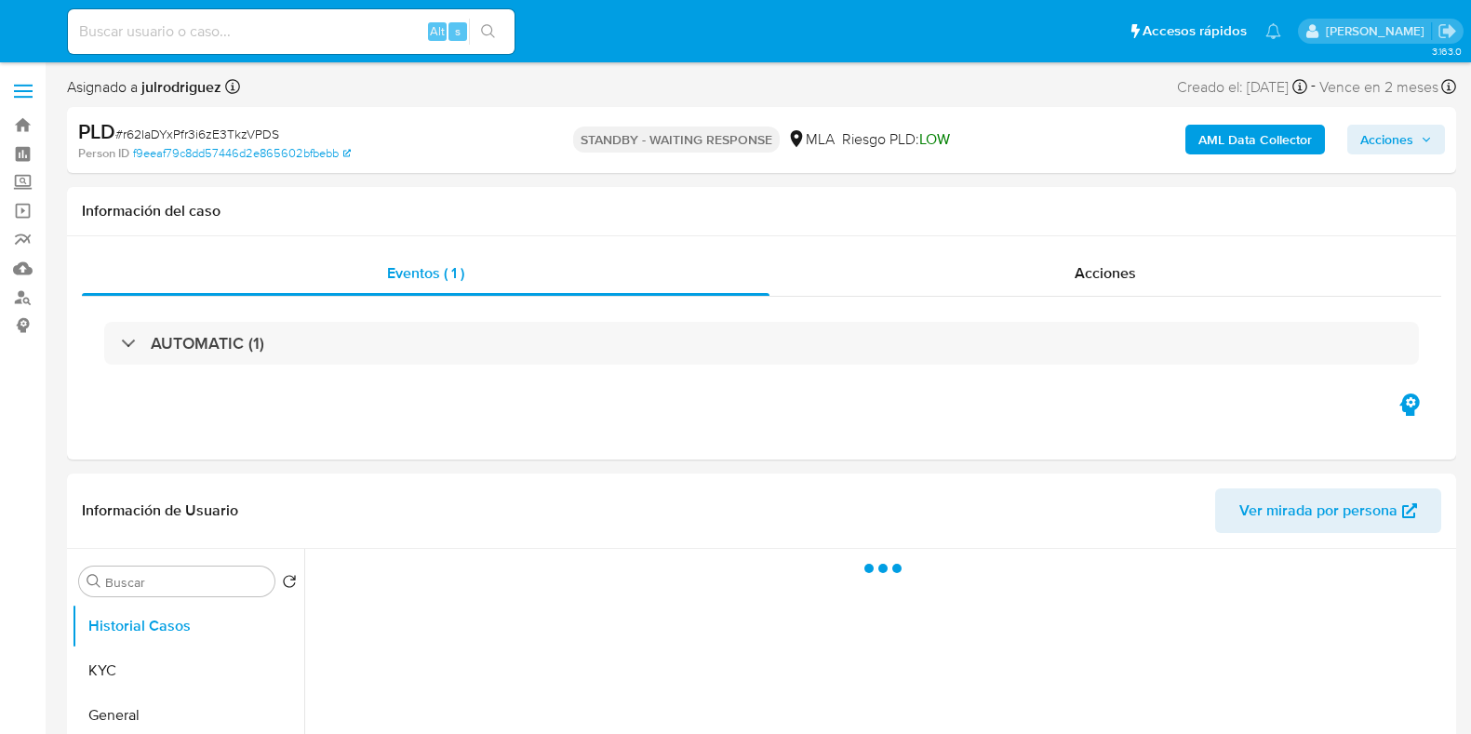
select select "10"
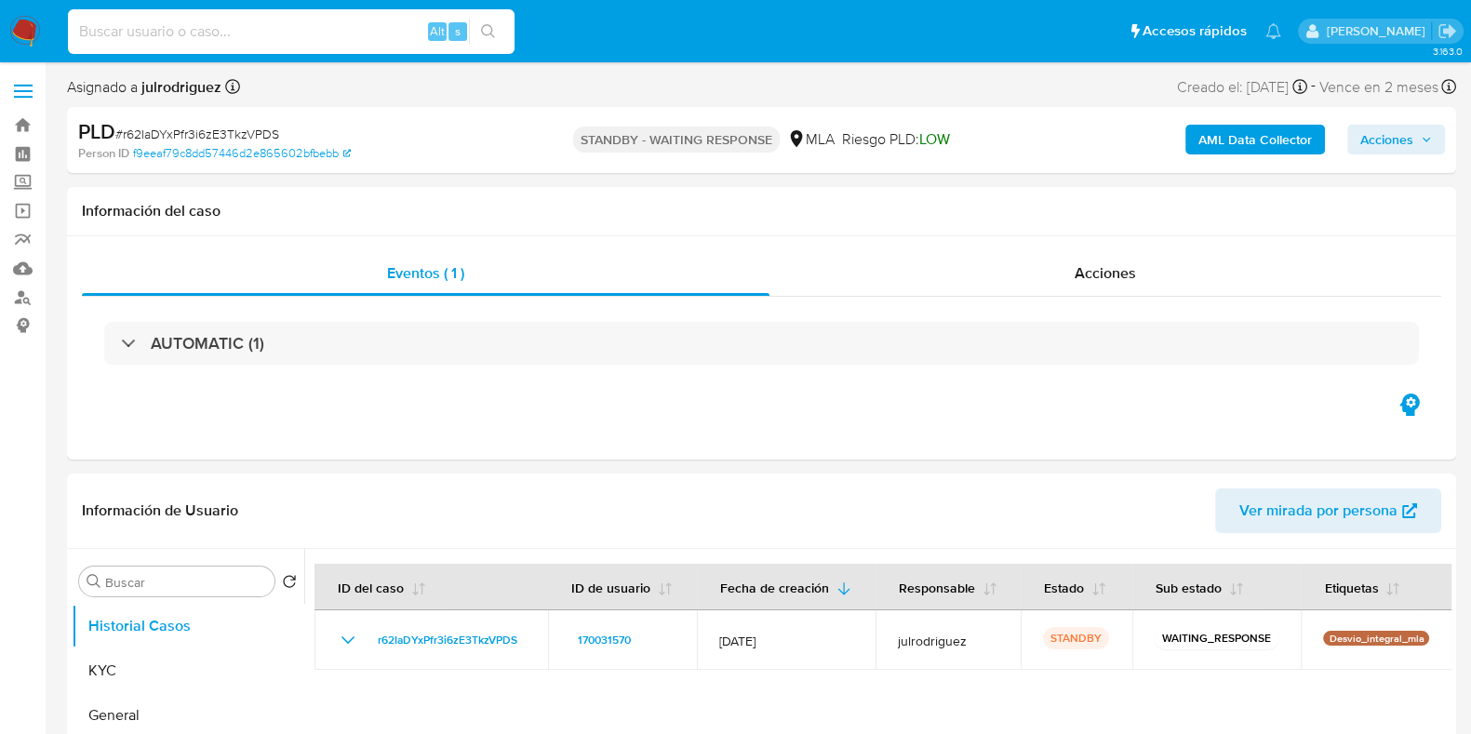
click at [287, 36] on input at bounding box center [291, 32] width 447 height 24
paste input "RdAKLPQvyyJHRWRJ4qj9havZ"
type input "RdAKLPQvyyJHRWRJ4qj9havZ"
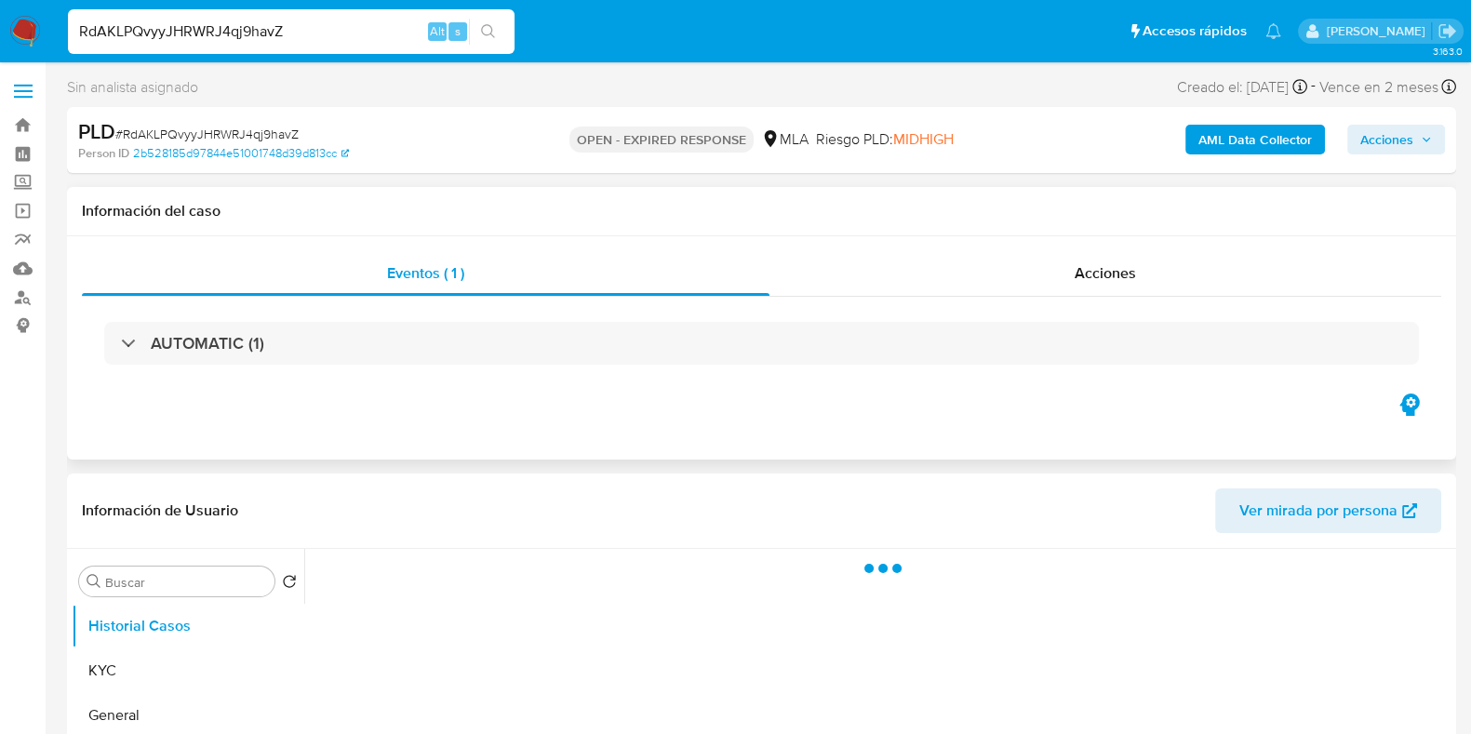
select select "10"
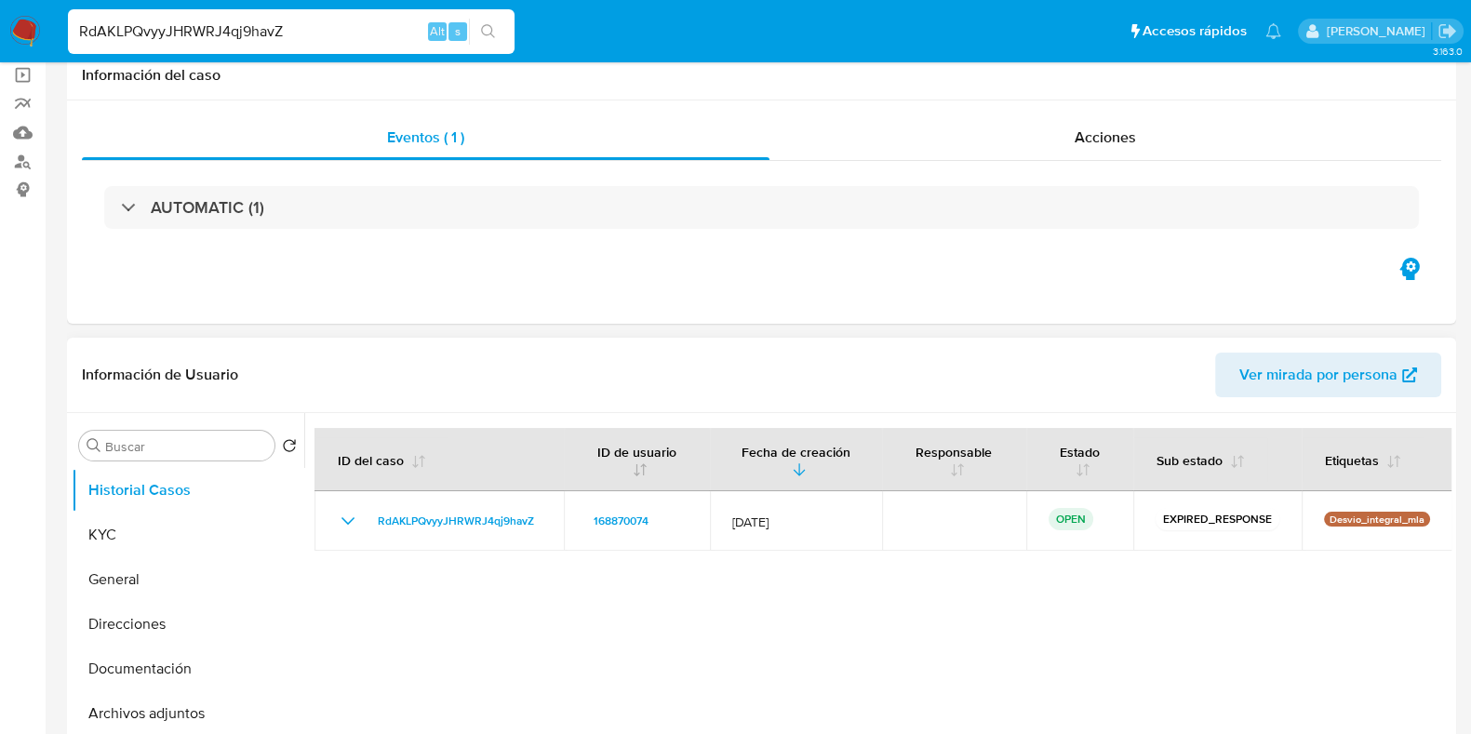
scroll to position [232, 0]
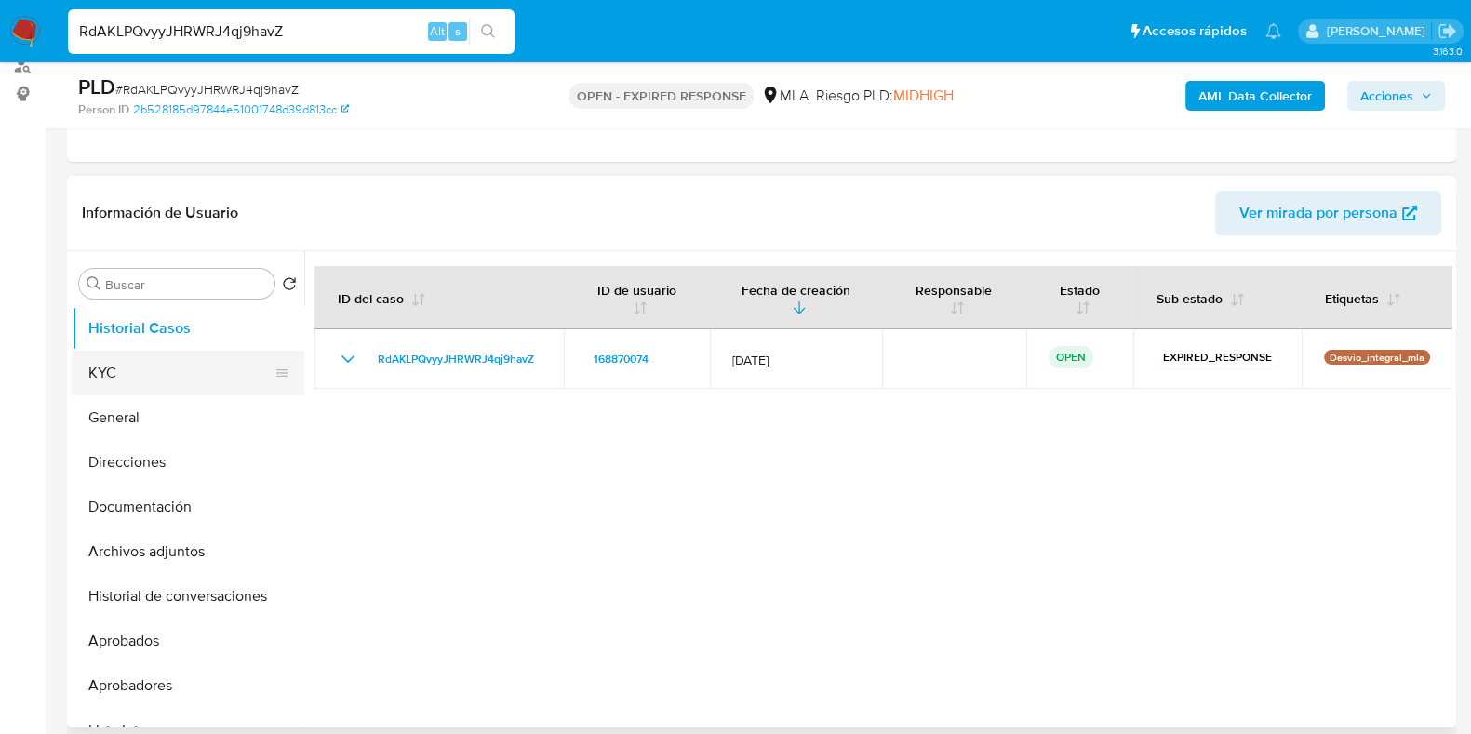
click at [156, 376] on button "KYC" at bounding box center [181, 373] width 218 height 45
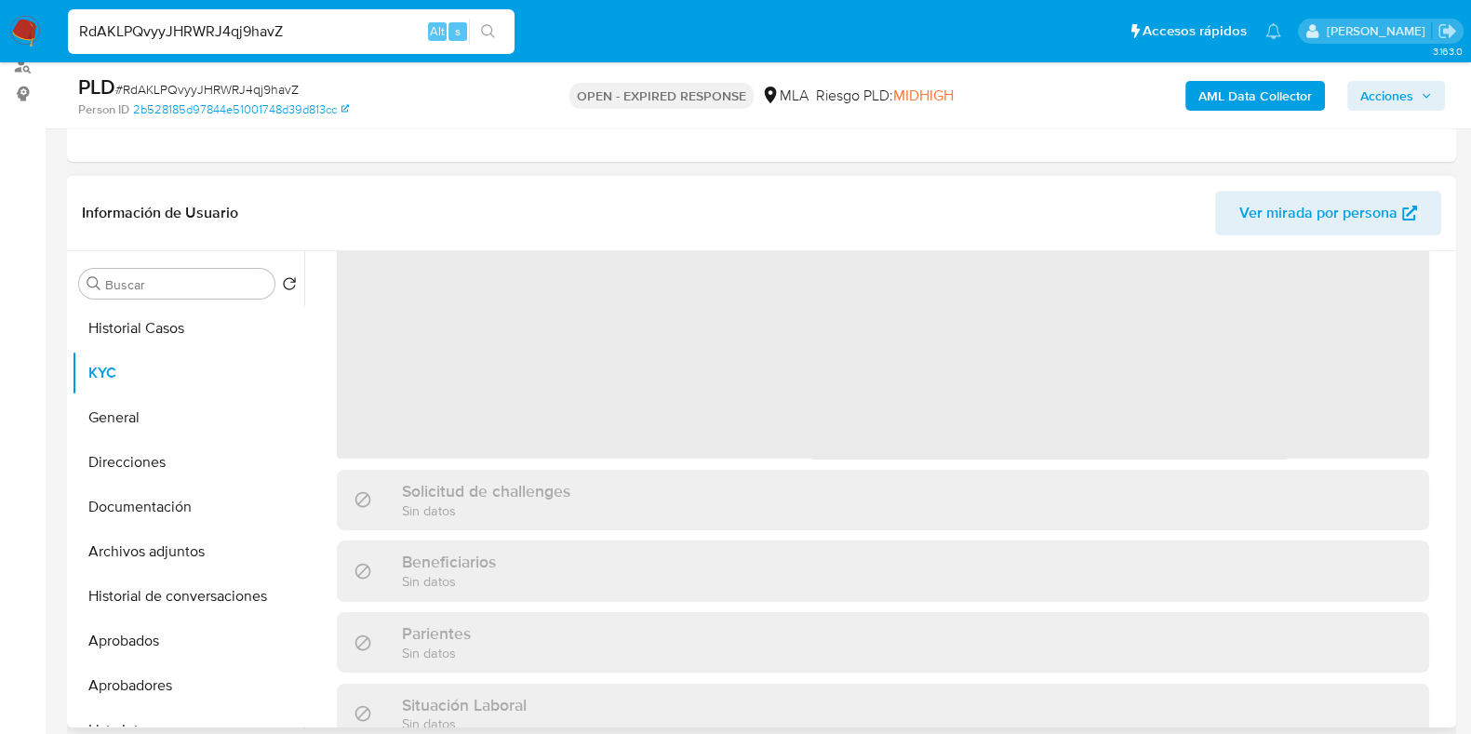
scroll to position [0, 0]
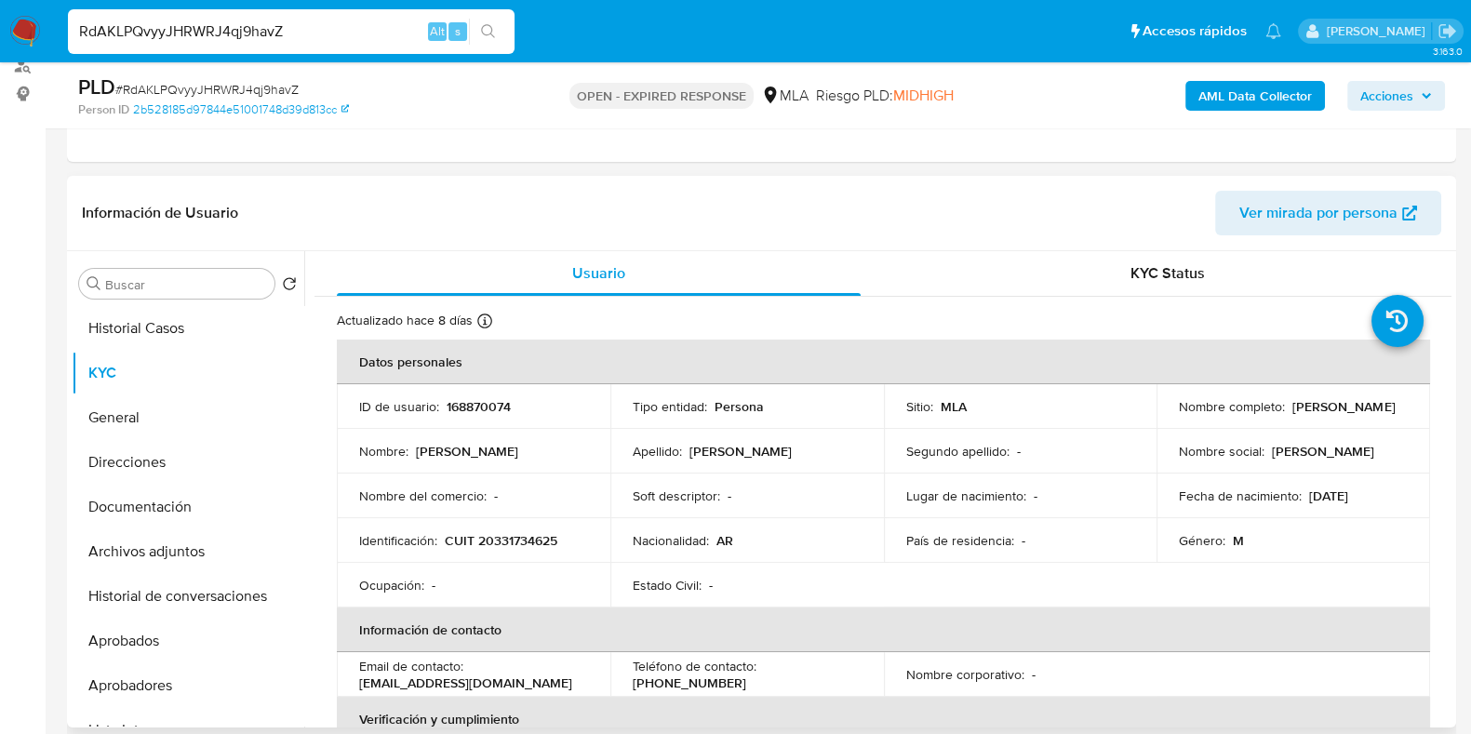
drag, startPoint x: 1172, startPoint y: 414, endPoint x: 1387, endPoint y: 419, distance: 215.0
click at [1388, 419] on td "Nombre completo : [PERSON_NAME]" at bounding box center [1293, 406] width 274 height 45
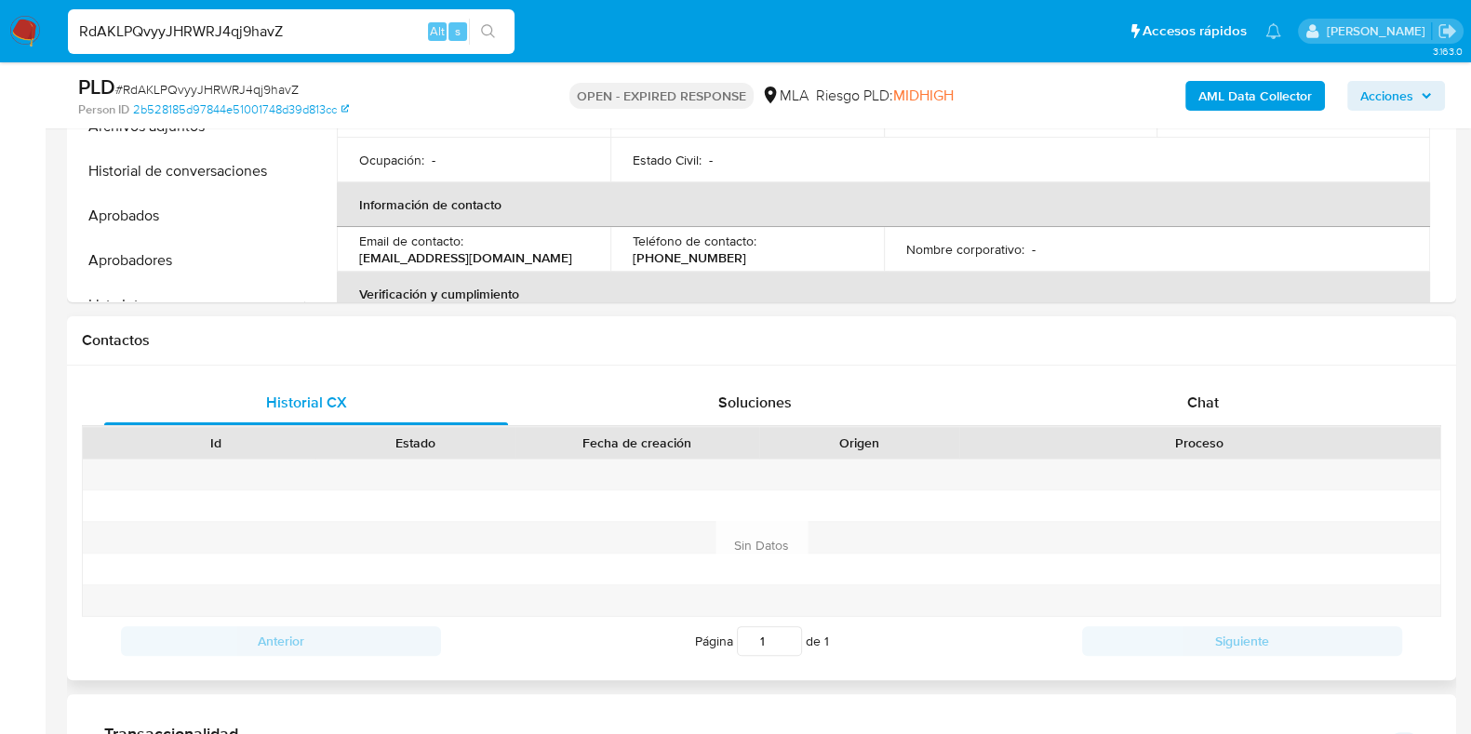
scroll to position [192, 0]
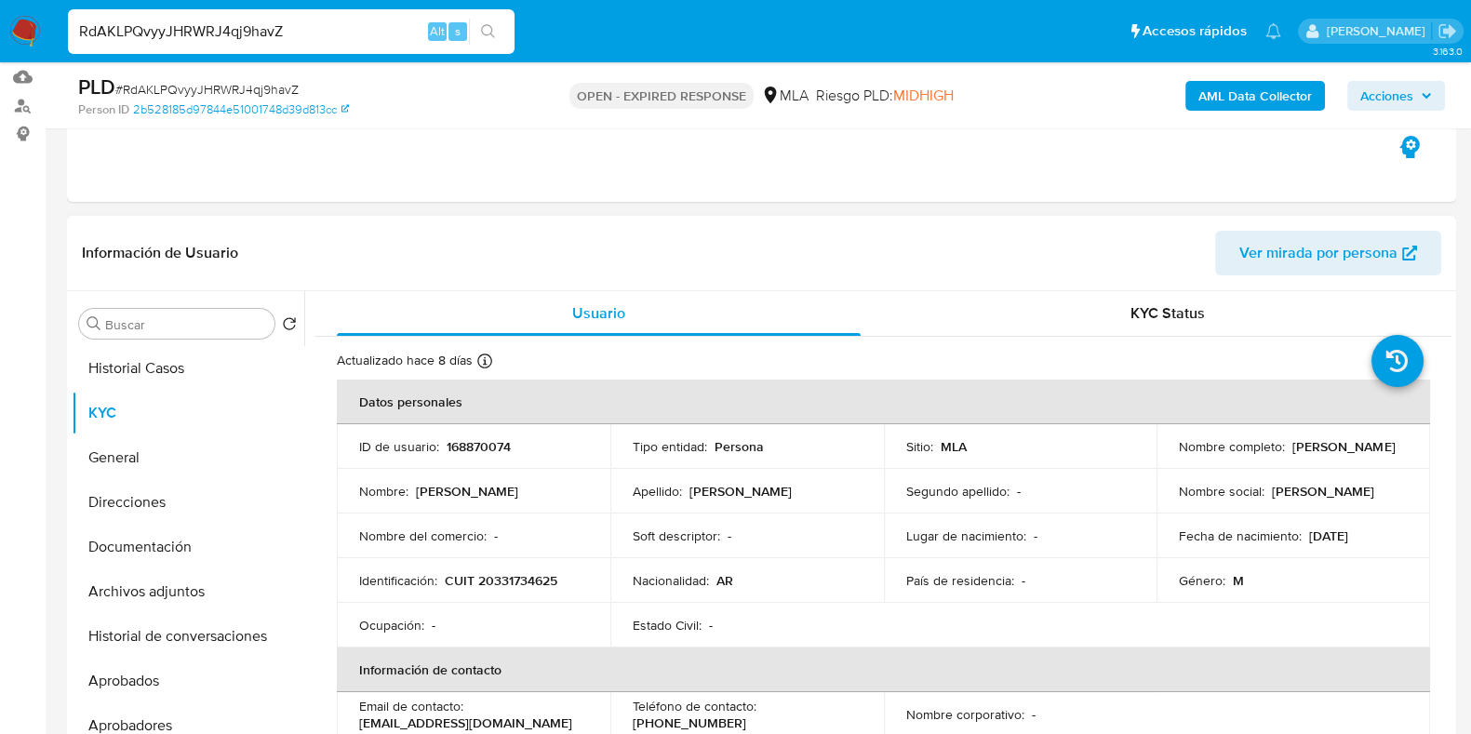
click at [477, 438] on p "168870074" at bounding box center [479, 446] width 64 height 17
copy p "168870074"
click at [270, 81] on span "# RdAKLPQvyyJHRWRJ4qj9havZ" at bounding box center [206, 89] width 183 height 19
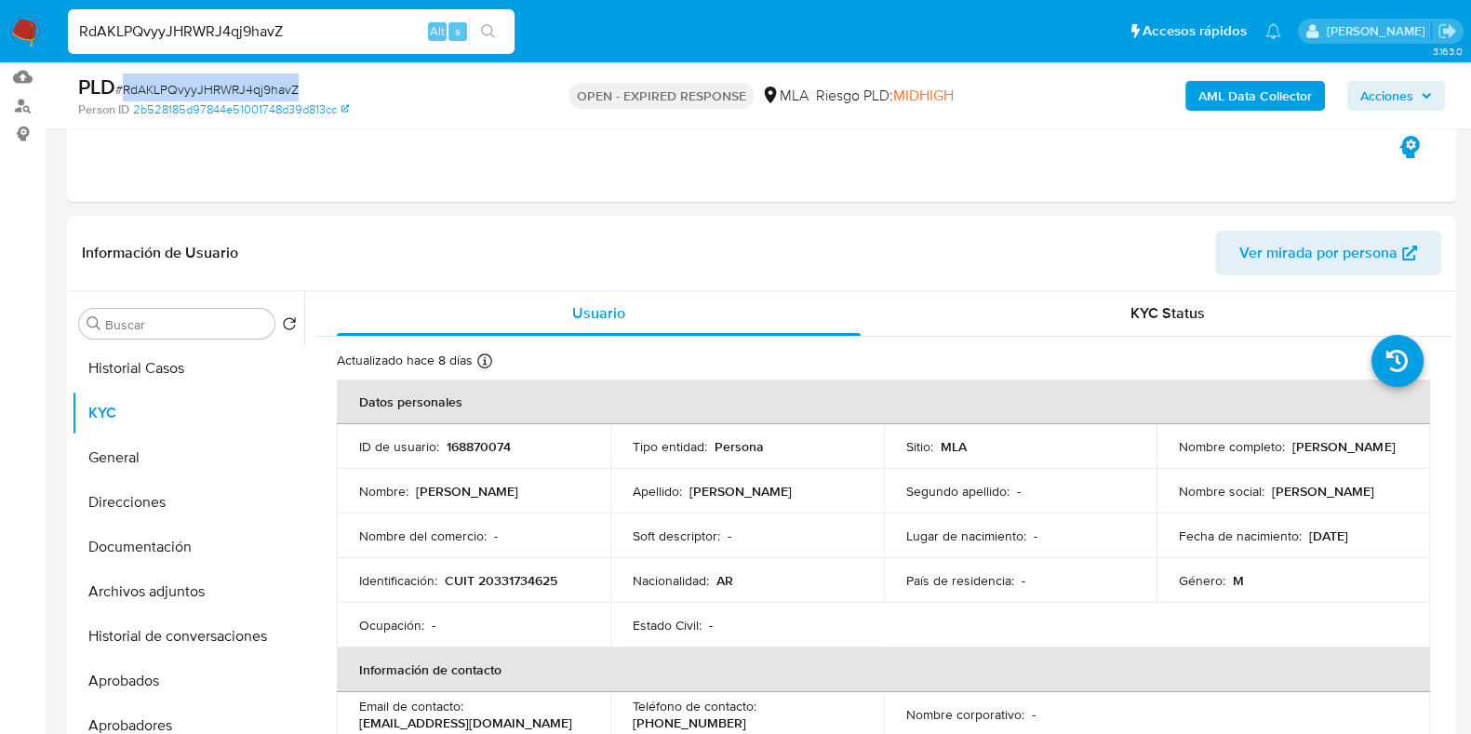
copy span "RdAKLPQvyyJHRWRJ4qj9havZ"
click at [147, 495] on button "Direcciones" at bounding box center [181, 502] width 218 height 45
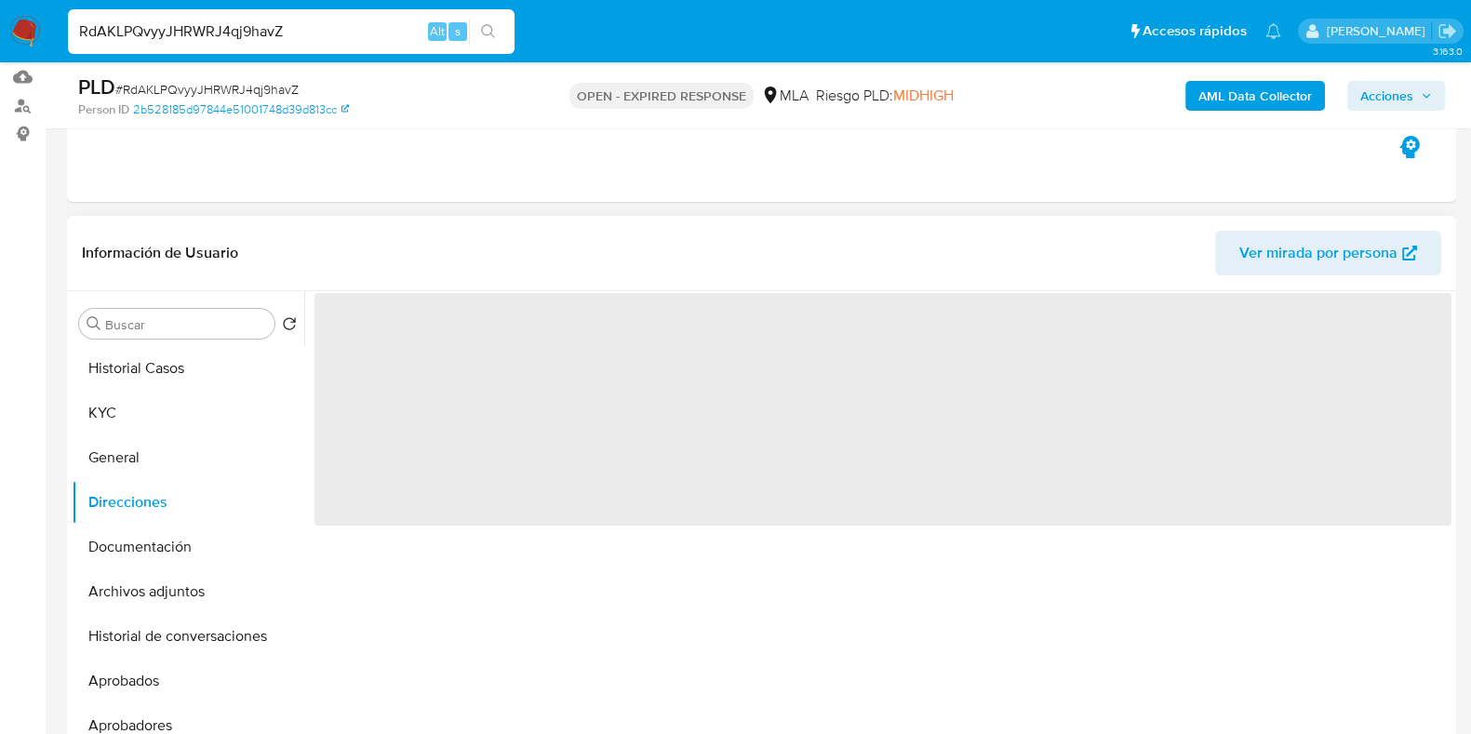
drag, startPoint x: 144, startPoint y: 537, endPoint x: 814, endPoint y: 270, distance: 721.1
click at [143, 537] on button "Documentación" at bounding box center [188, 547] width 233 height 45
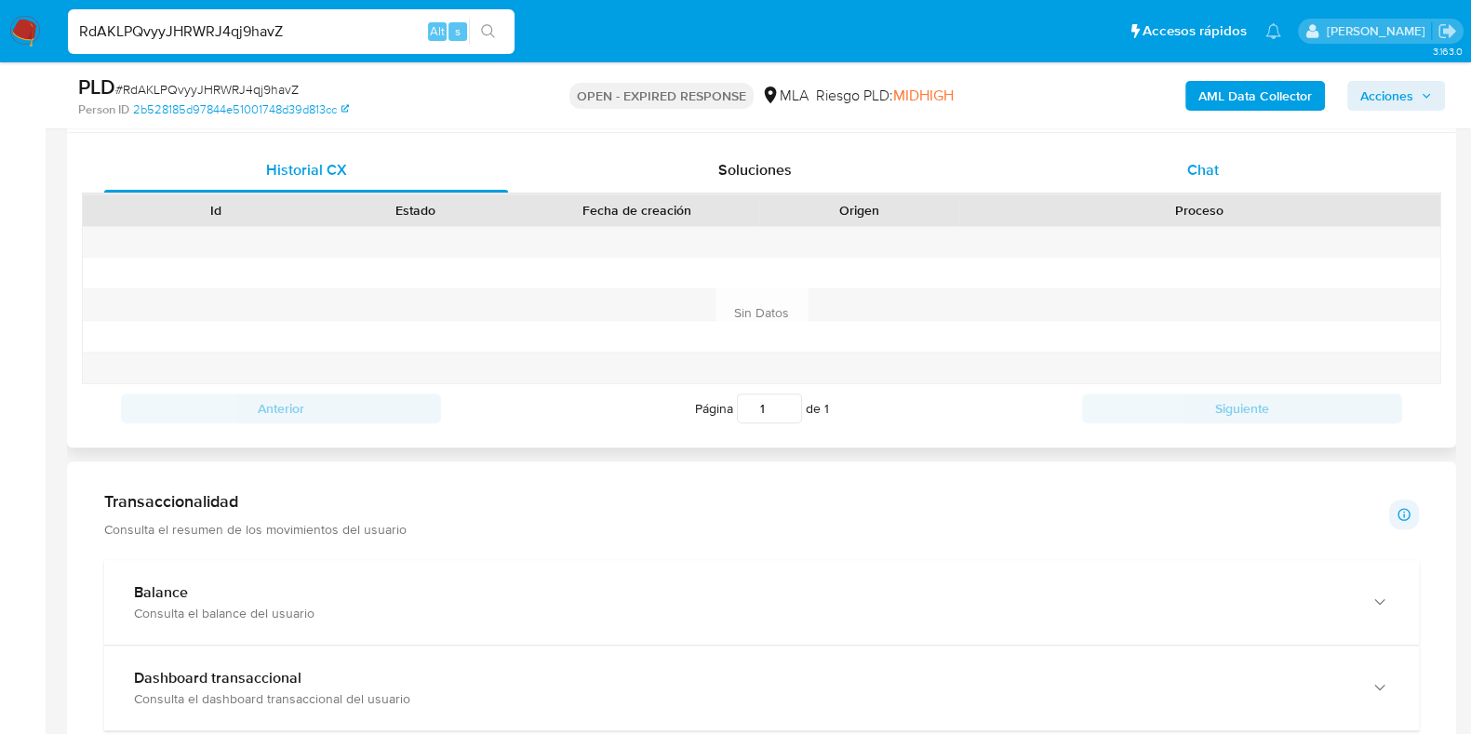
click at [1200, 174] on span "Chat" at bounding box center [1203, 169] width 32 height 21
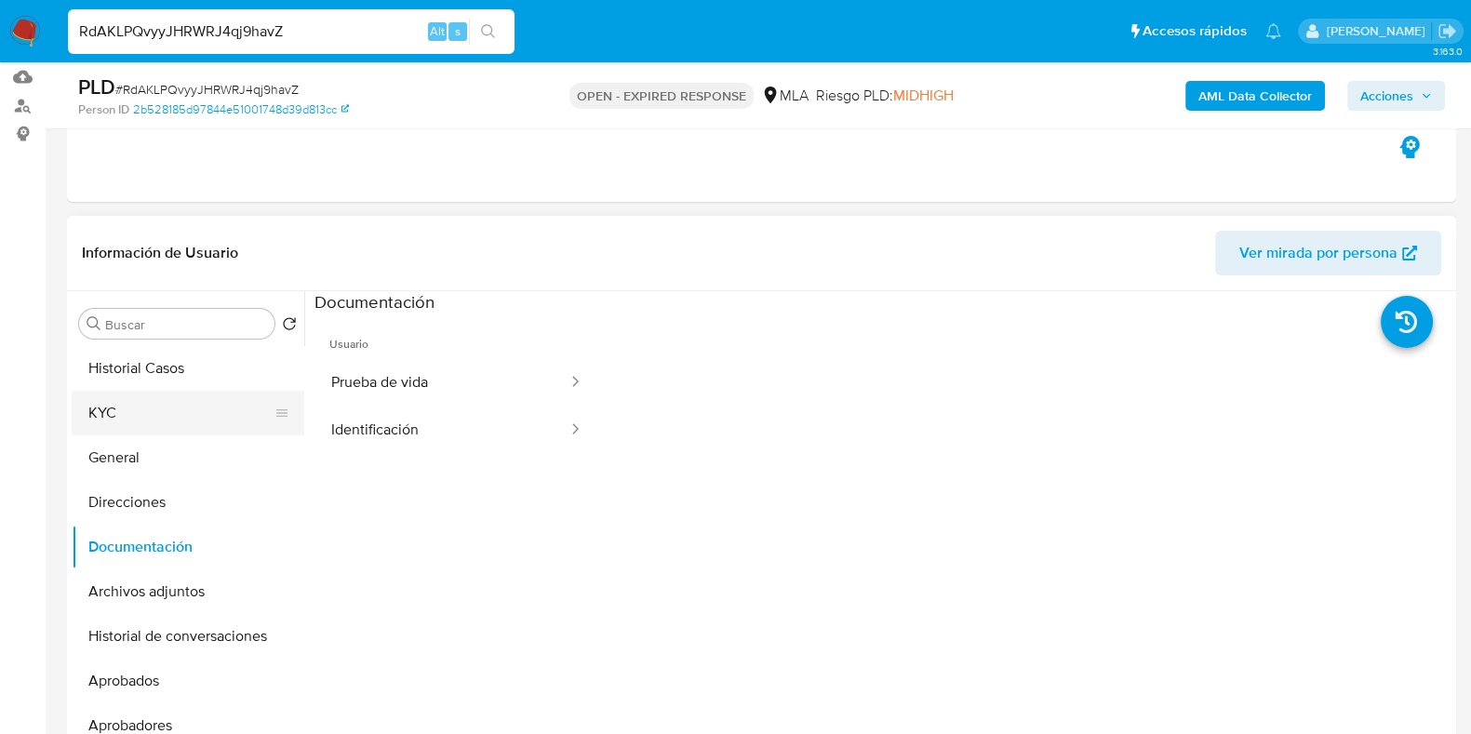
click at [145, 403] on button "KYC" at bounding box center [181, 413] width 218 height 45
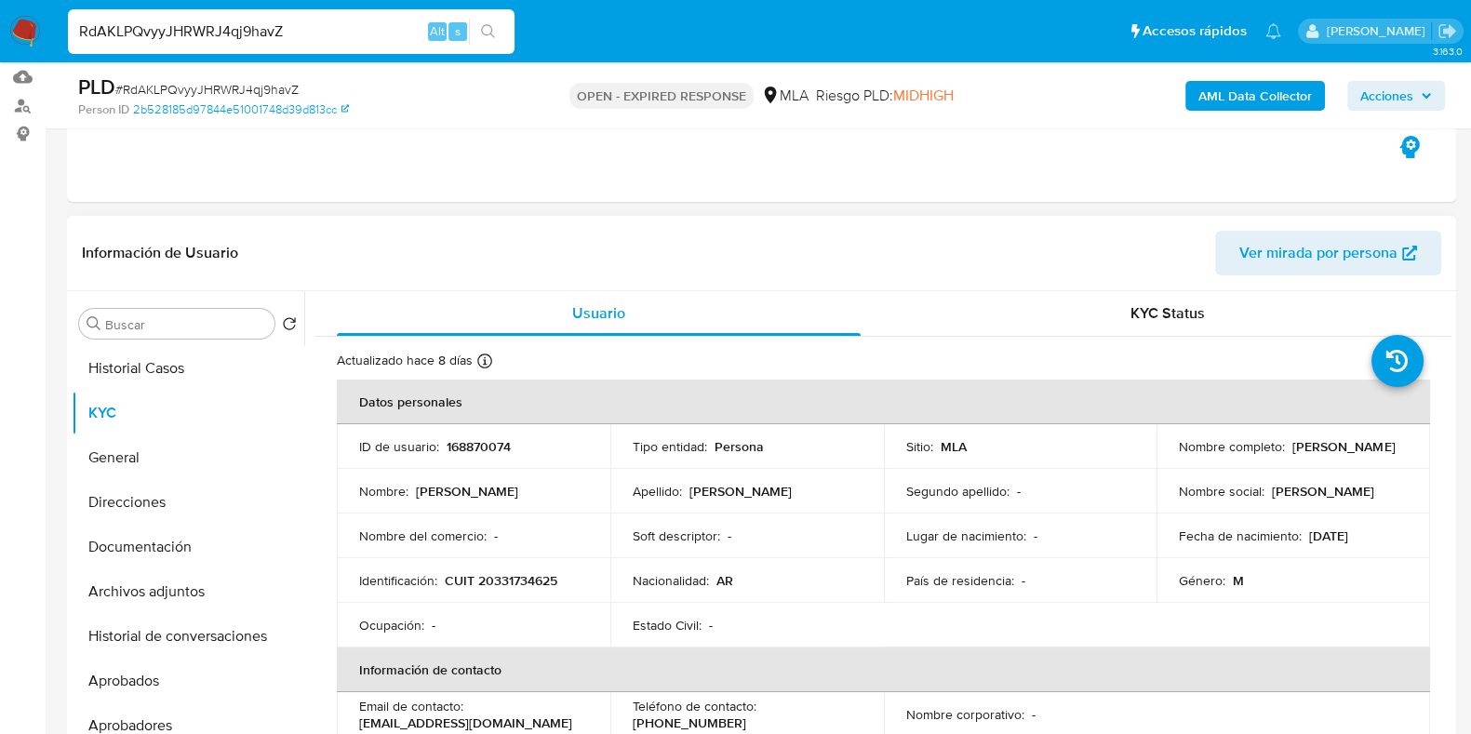
click at [514, 587] on p "CUIT 20331734625" at bounding box center [501, 580] width 113 height 17
copy p "20331734625"
click at [468, 442] on p "168870074" at bounding box center [479, 446] width 64 height 17
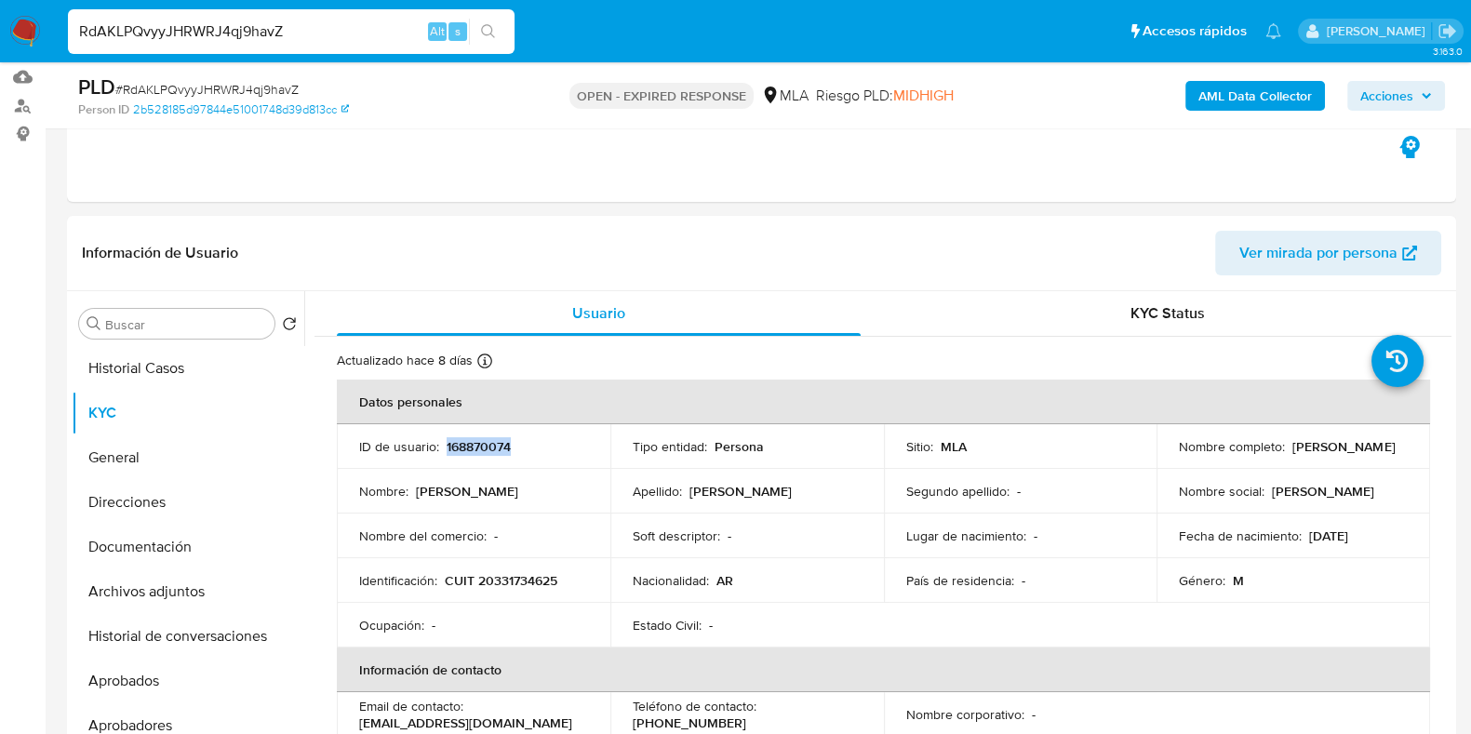
copy p "168870074"
drag, startPoint x: 1163, startPoint y: 452, endPoint x: 1294, endPoint y: 53, distance: 420.1
click at [1401, 453] on td "Nombre completo : Emanuel Alejandro Ramos Reynoso" at bounding box center [1293, 446] width 274 height 45
copy p "[PERSON_NAME] [PERSON_NAME] [PERSON_NAME]"
click at [516, 581] on p "CUIT 20331734625" at bounding box center [501, 580] width 113 height 17
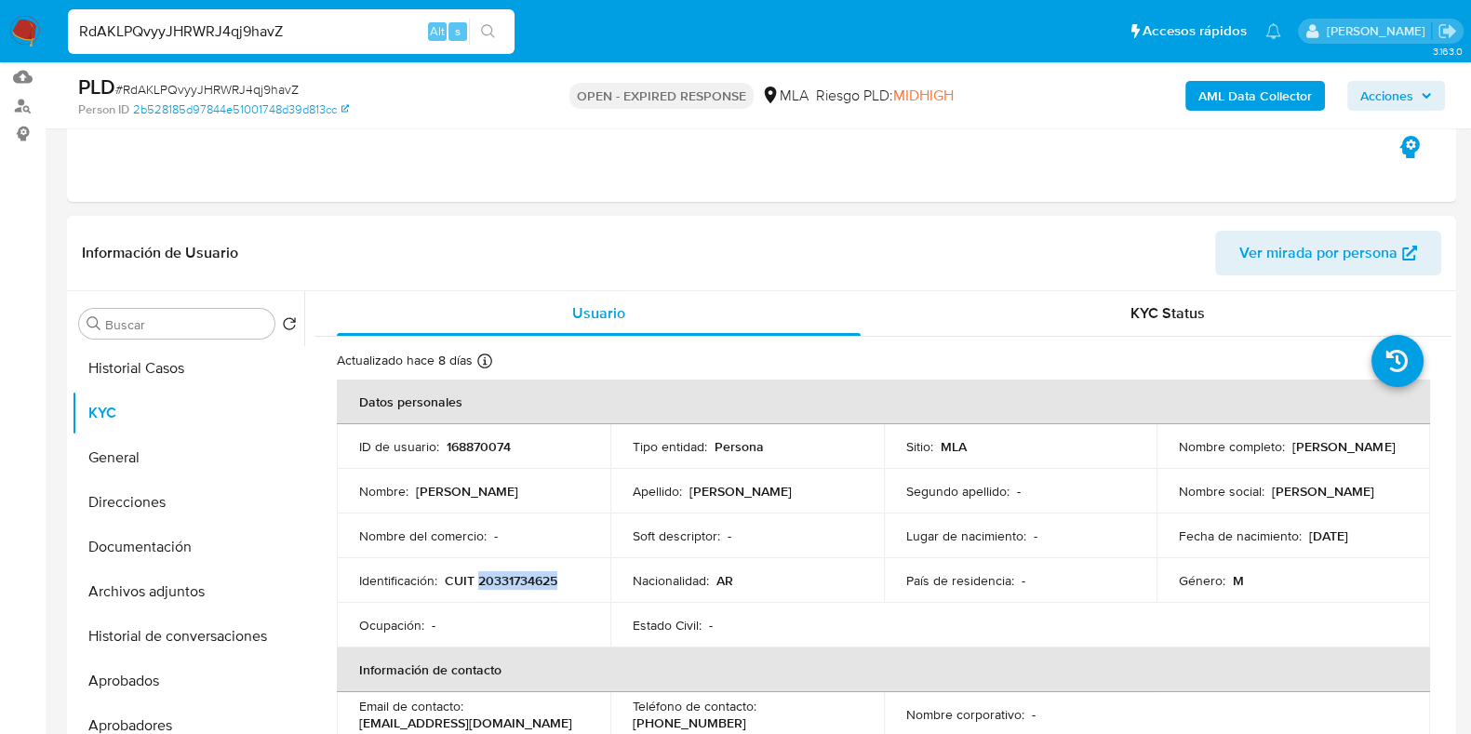
click at [516, 581] on p "CUIT 20331734625" at bounding box center [501, 580] width 113 height 17
copy p "20331734625"
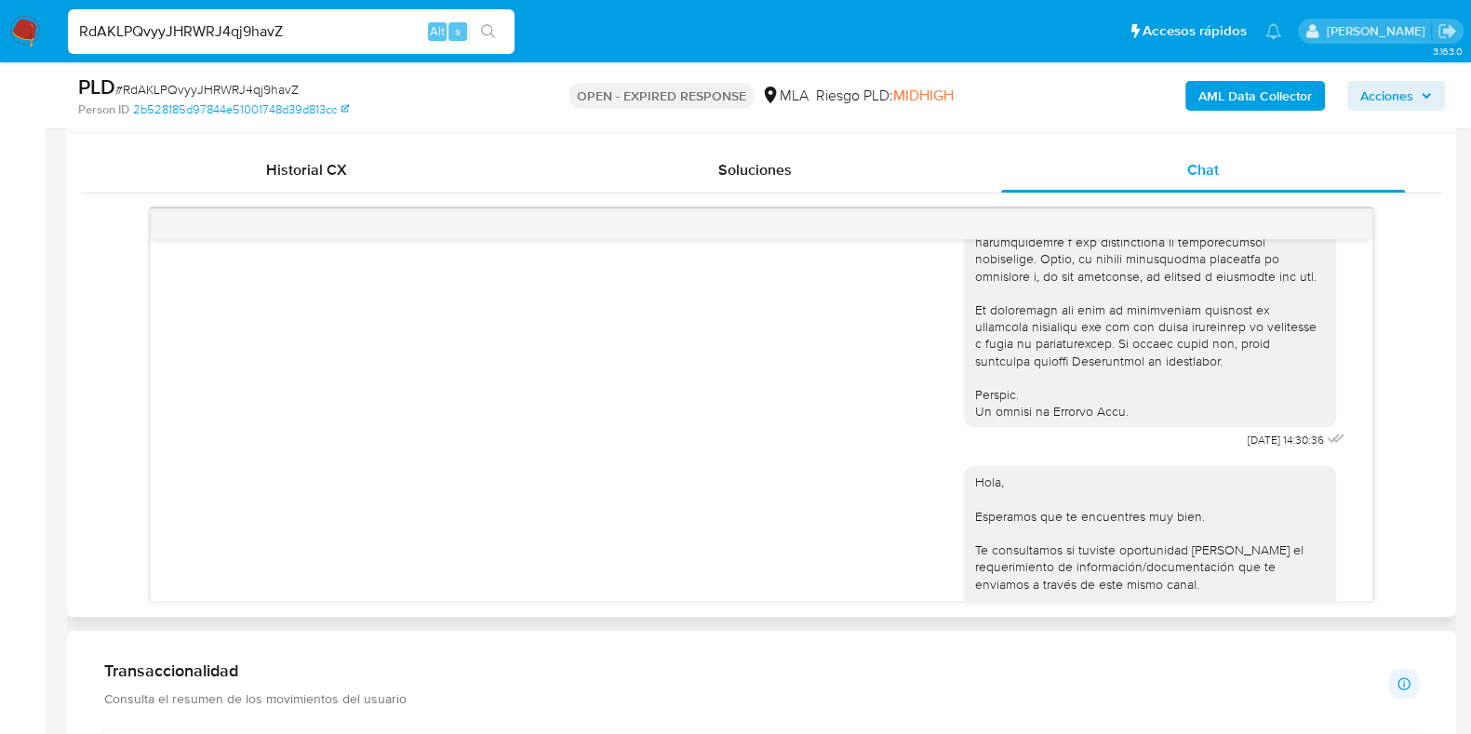
scroll to position [1101, 0]
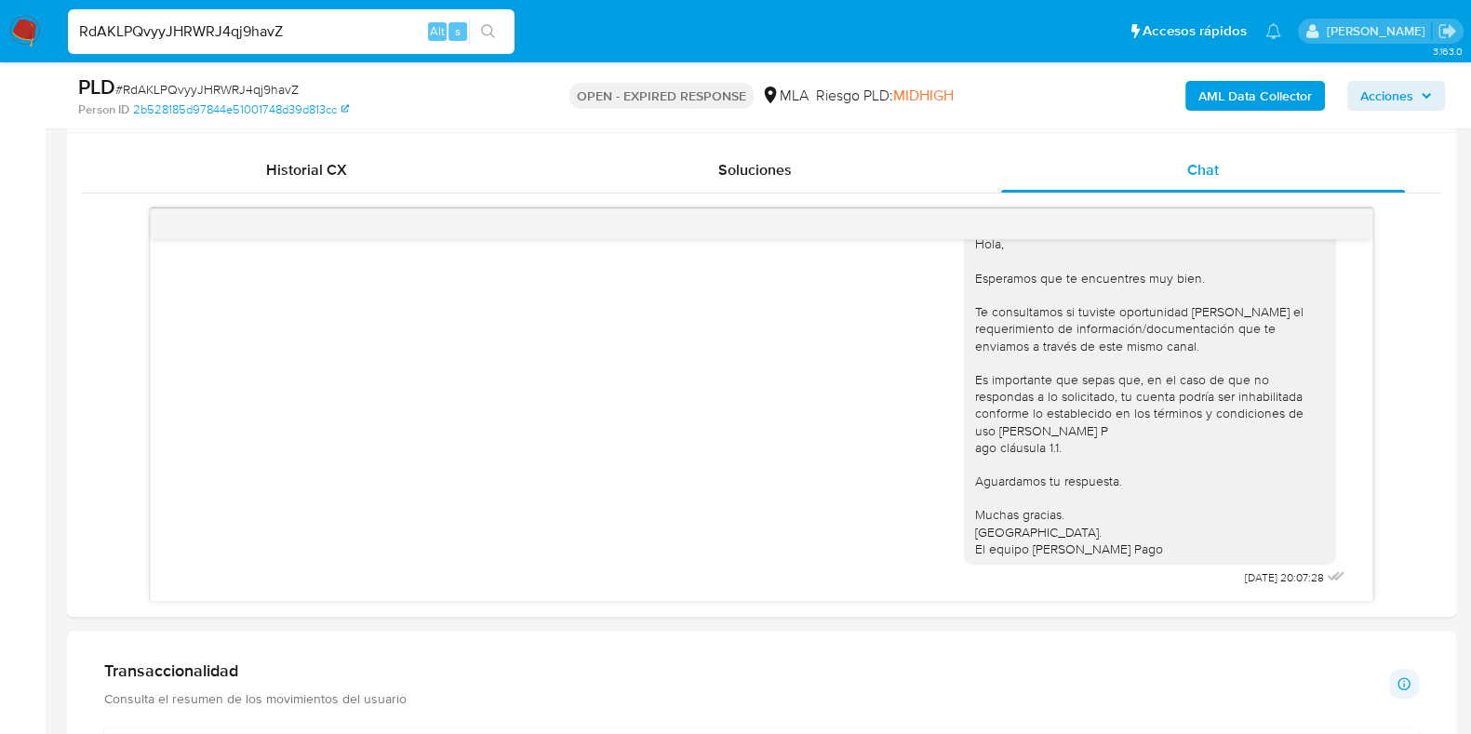
click at [271, 86] on span "# RdAKLPQvyyJHRWRJ4qj9havZ" at bounding box center [206, 89] width 183 height 19
copy span "RdAKLPQvyyJHRWRJ4qj9havZ"
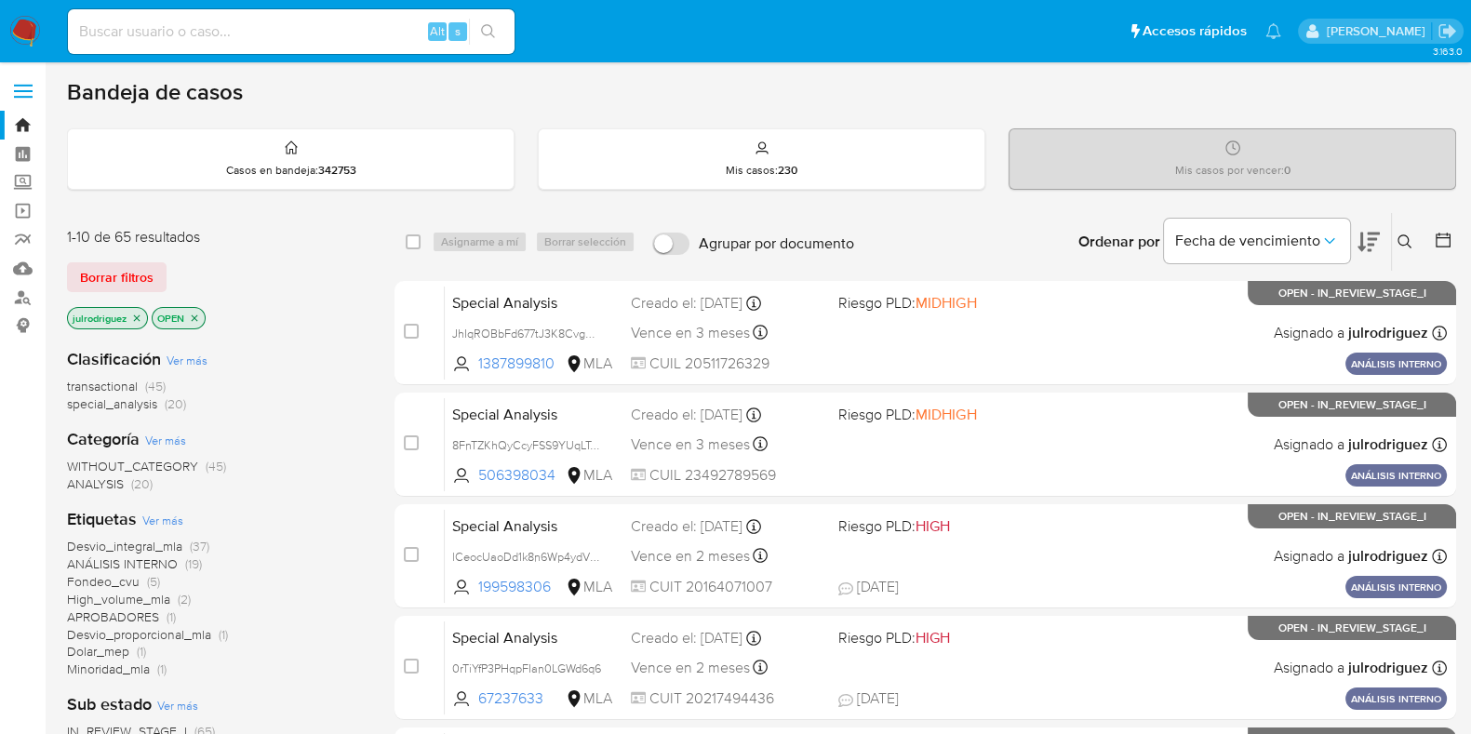
click at [1414, 243] on button at bounding box center [1407, 242] width 31 height 22
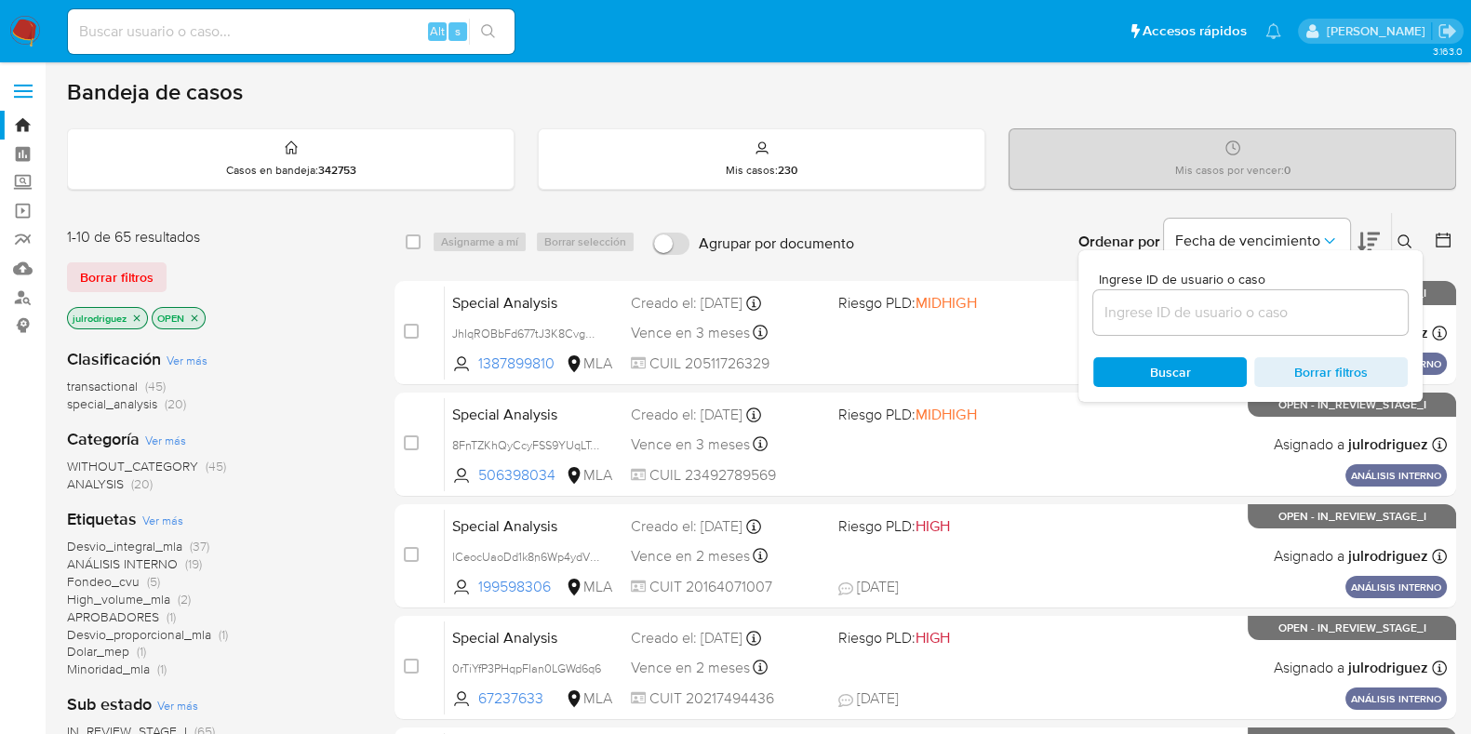
click at [1260, 300] on input at bounding box center [1250, 312] width 314 height 24
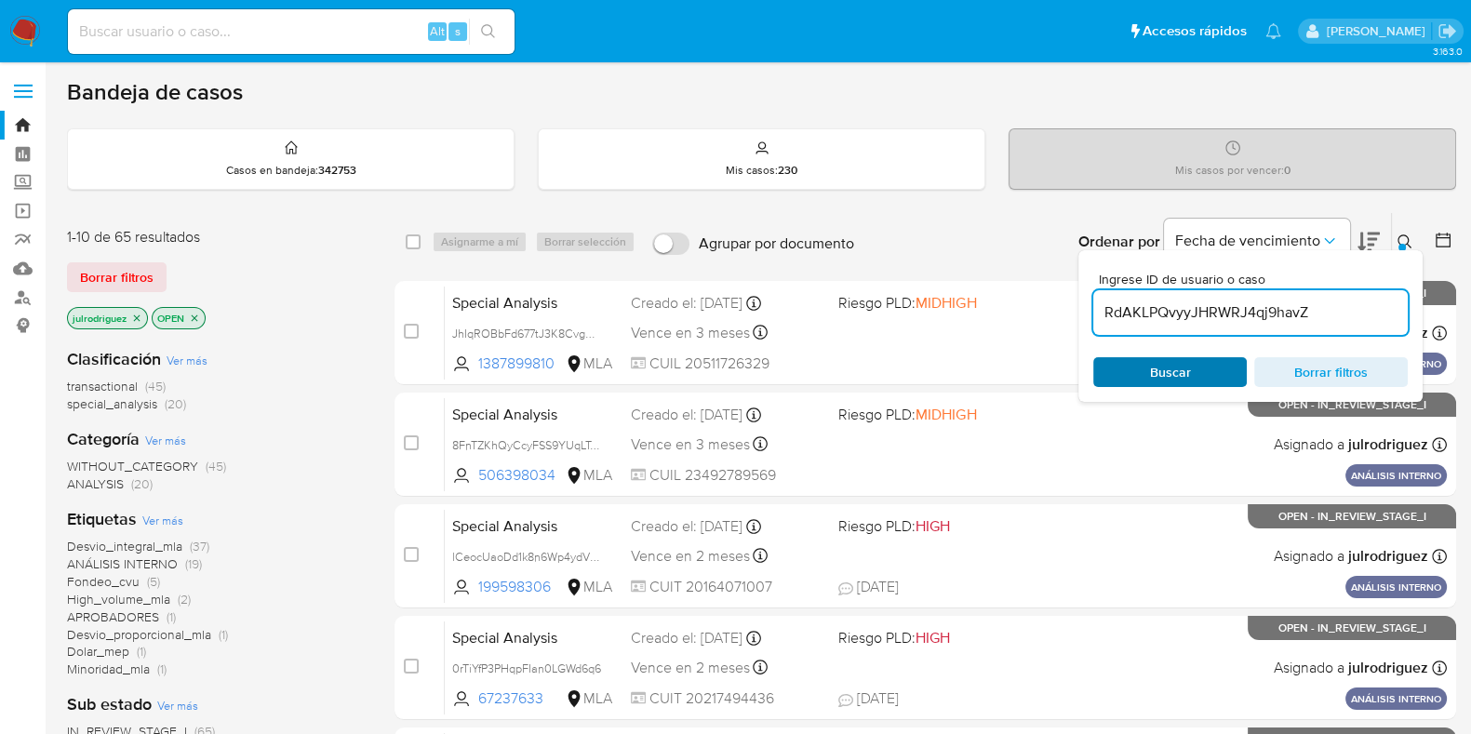
type input "RdAKLPQvyyJHRWRJ4qj9havZ"
click at [1128, 368] on span "Buscar" at bounding box center [1169, 372] width 127 height 26
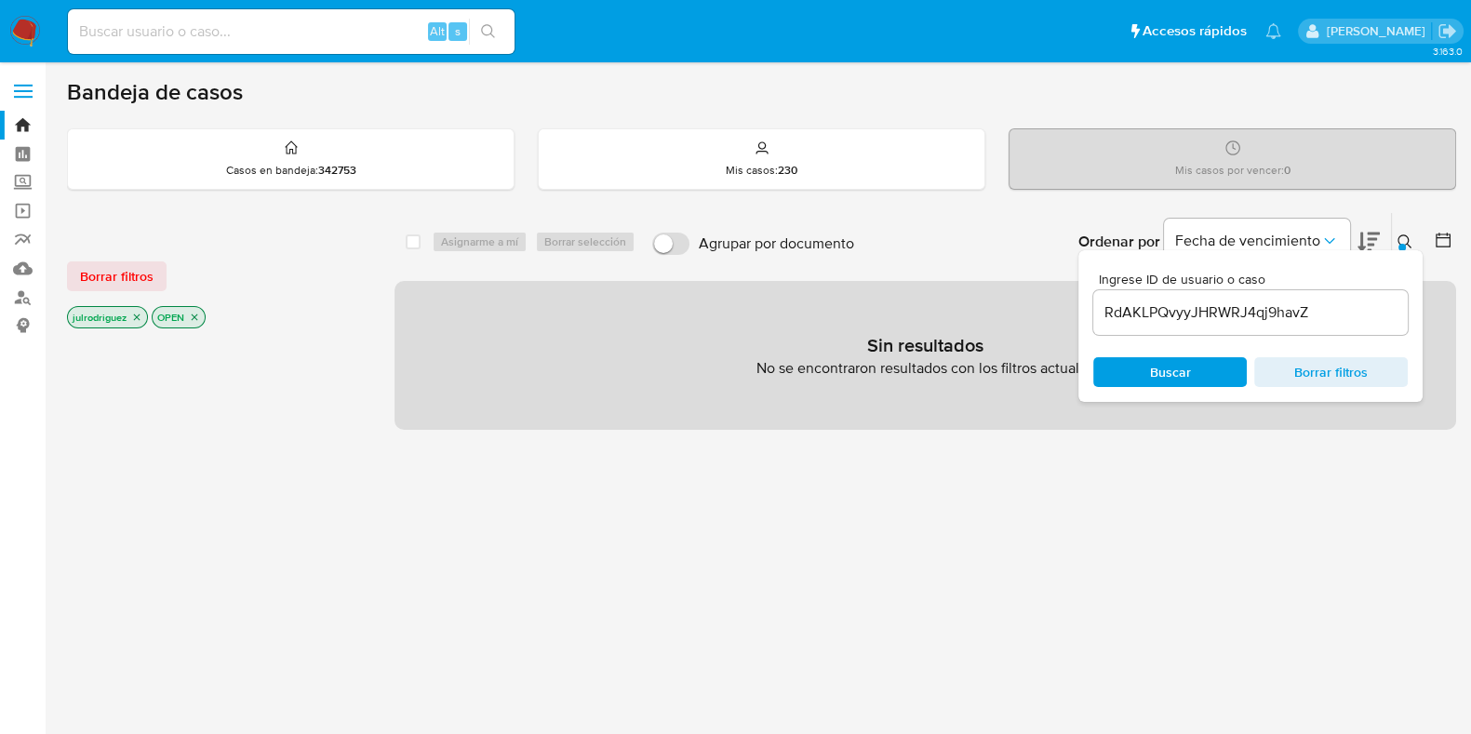
click at [422, 240] on div "select-all-cases-checkbox" at bounding box center [417, 242] width 22 height 22
click at [135, 314] on icon "close-filter" at bounding box center [137, 317] width 7 height 7
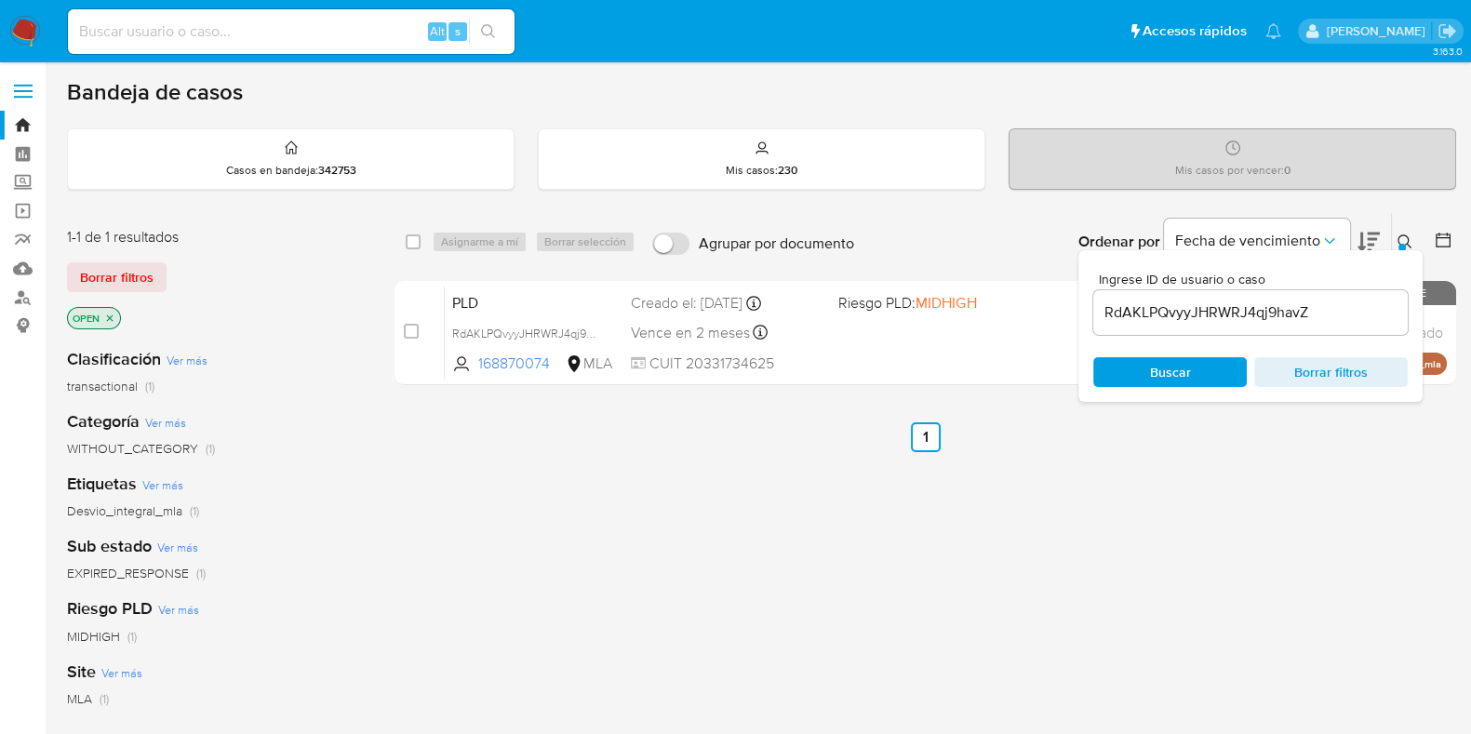
click at [110, 314] on icon "close-filter" at bounding box center [109, 318] width 11 height 11
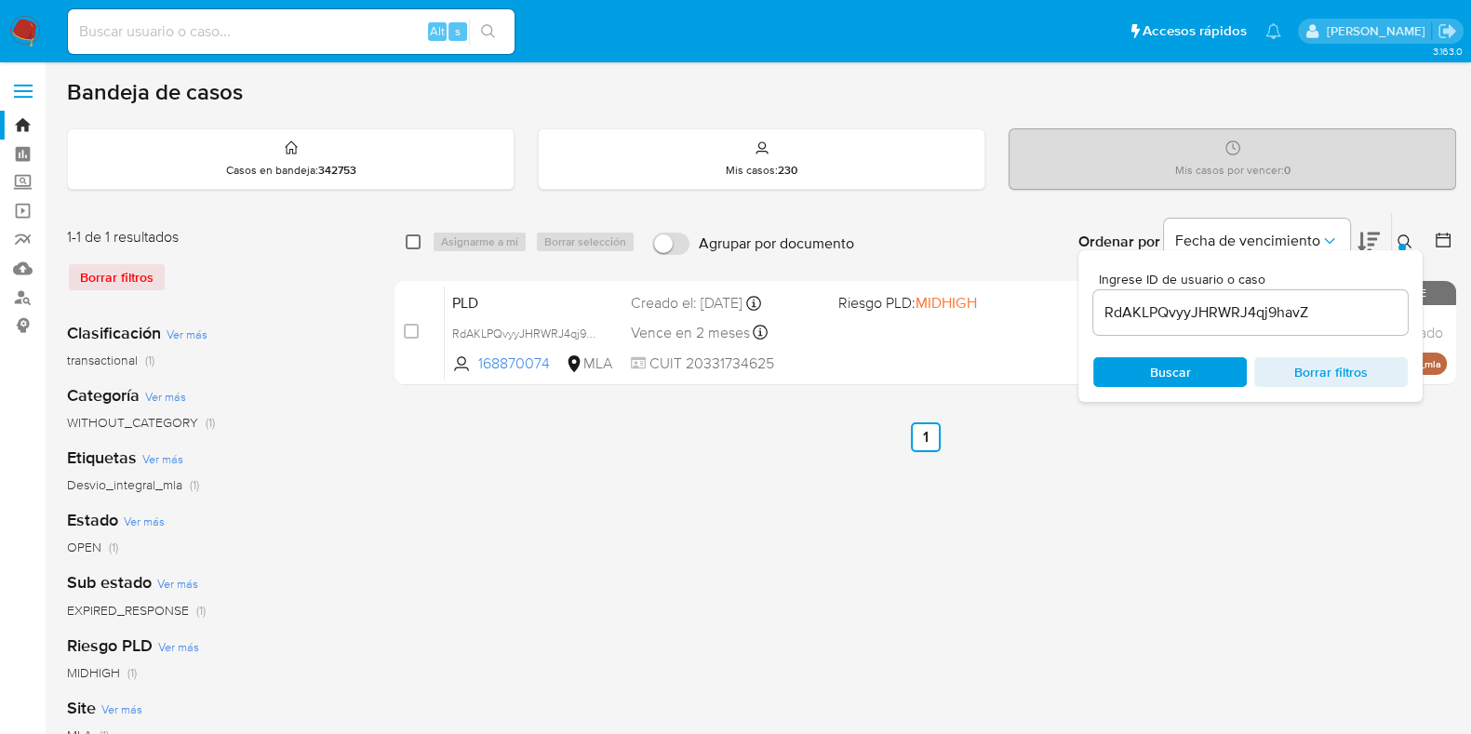
click at [416, 239] on input "checkbox" at bounding box center [413, 241] width 15 height 15
checkbox input "true"
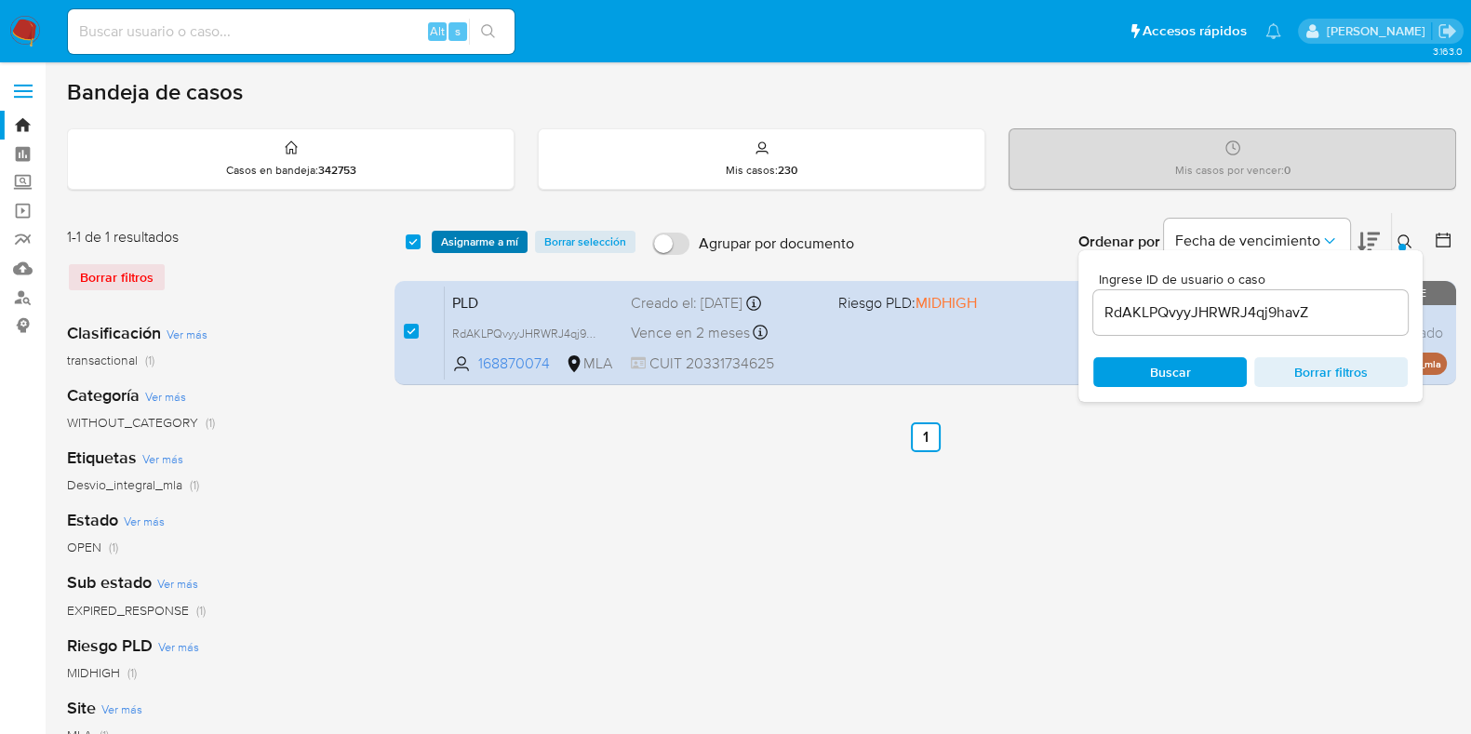
click at [464, 245] on span "Asignarme a mí" at bounding box center [479, 242] width 77 height 19
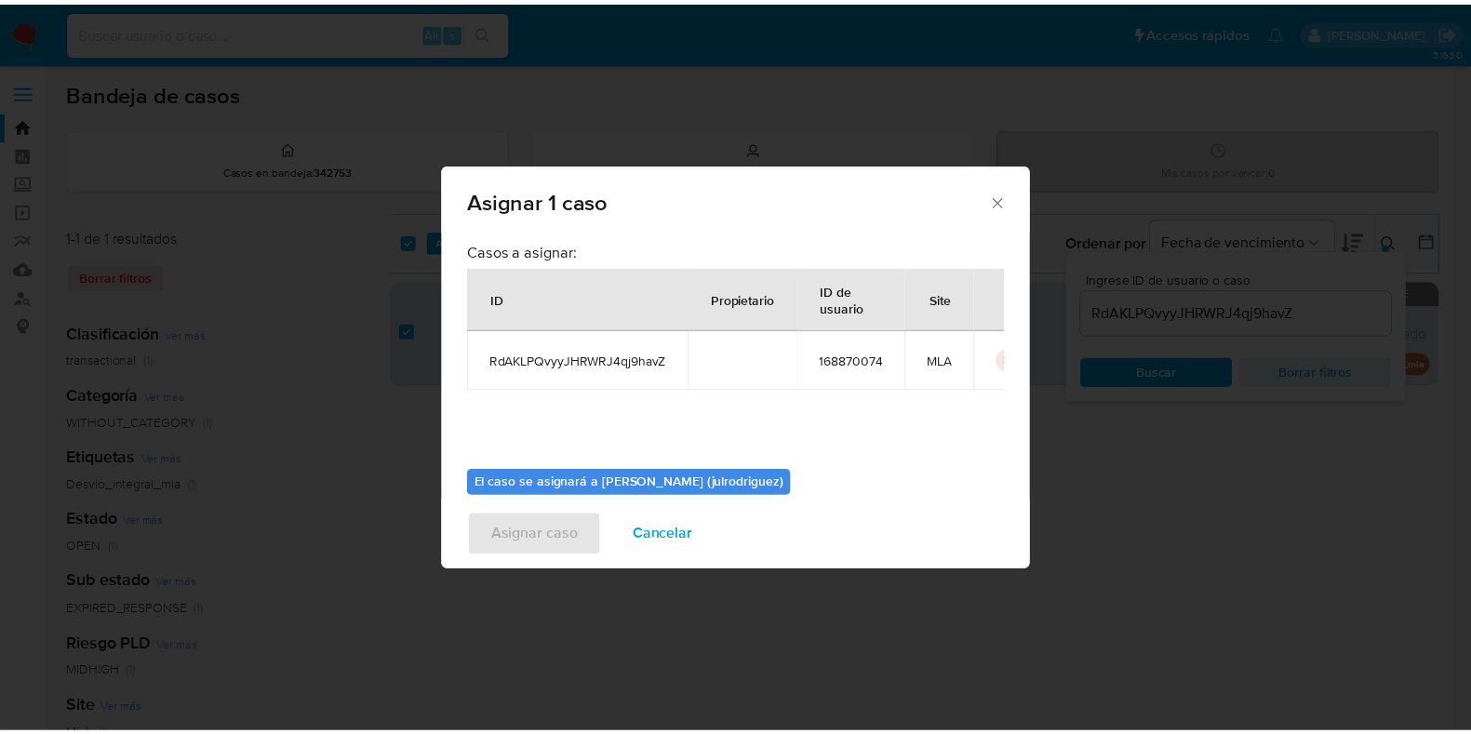
scroll to position [96, 0]
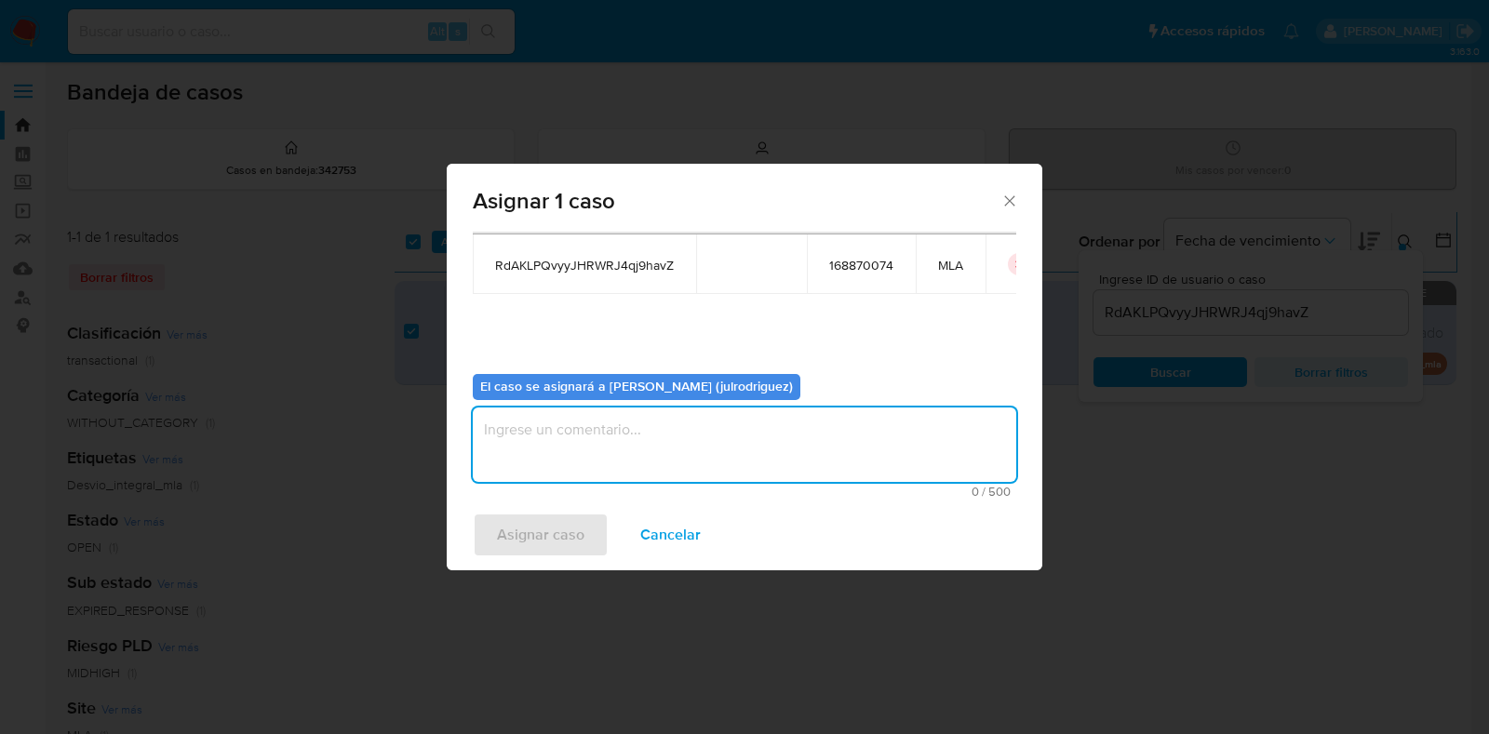
click at [701, 432] on textarea "assign-modal" at bounding box center [744, 444] width 543 height 74
type textarea "."
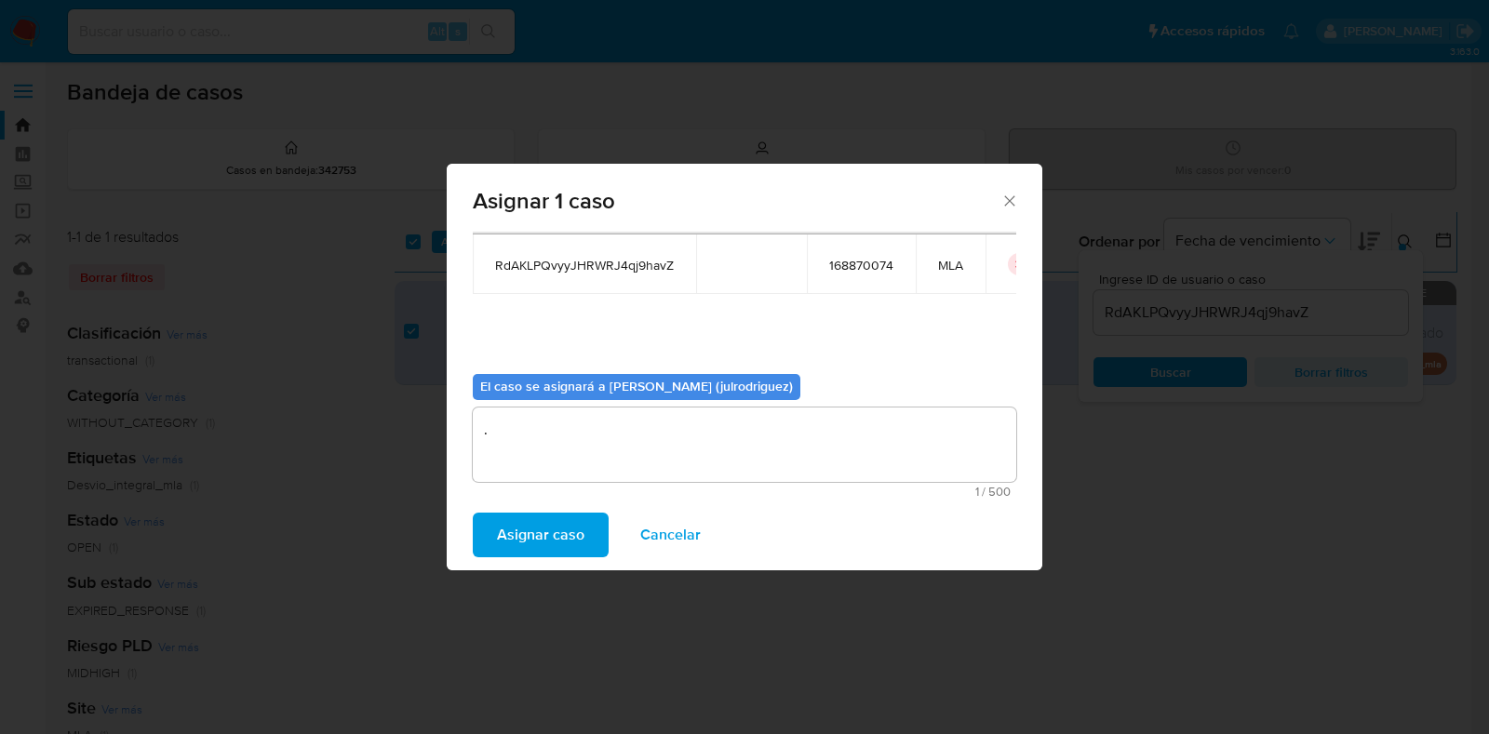
click at [548, 520] on span "Asignar caso" at bounding box center [540, 534] width 87 height 41
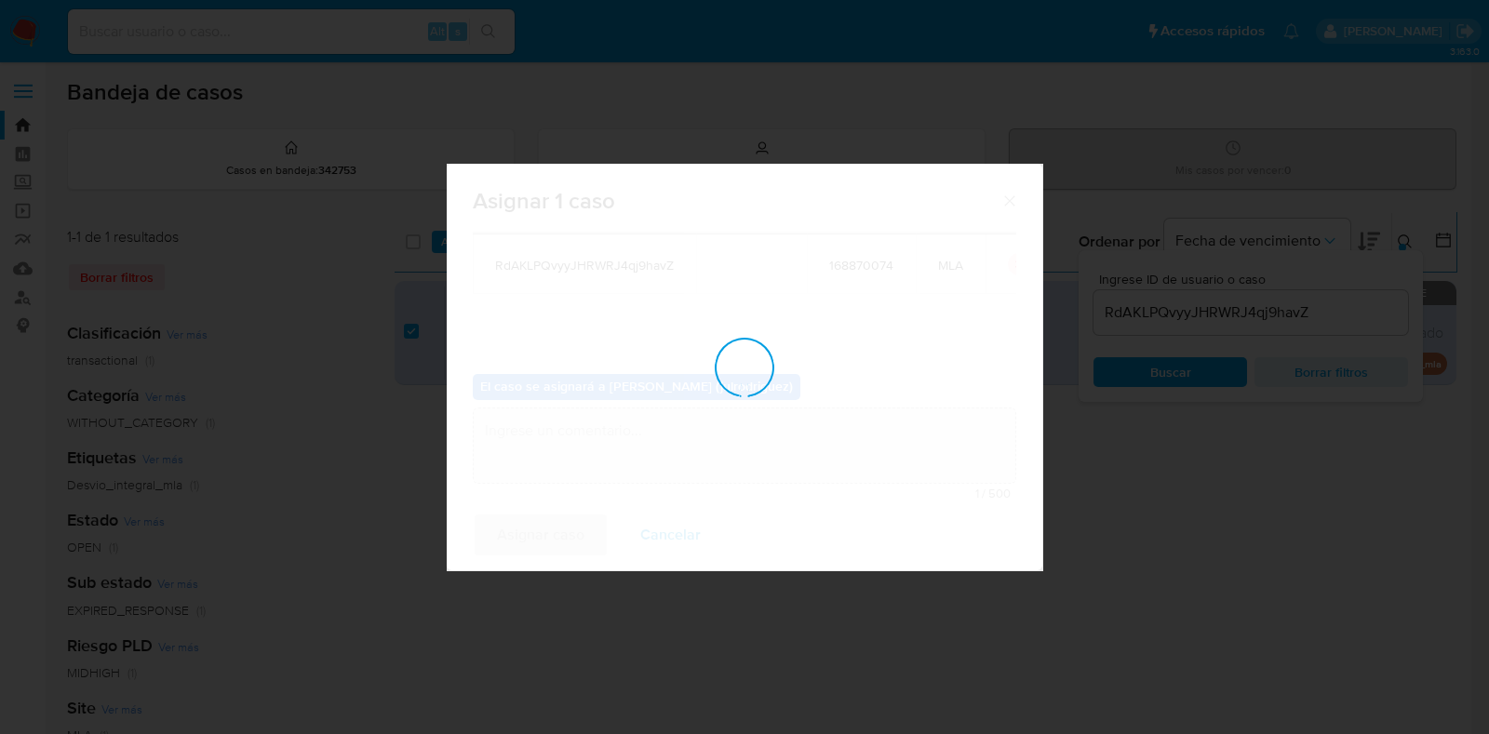
checkbox input "false"
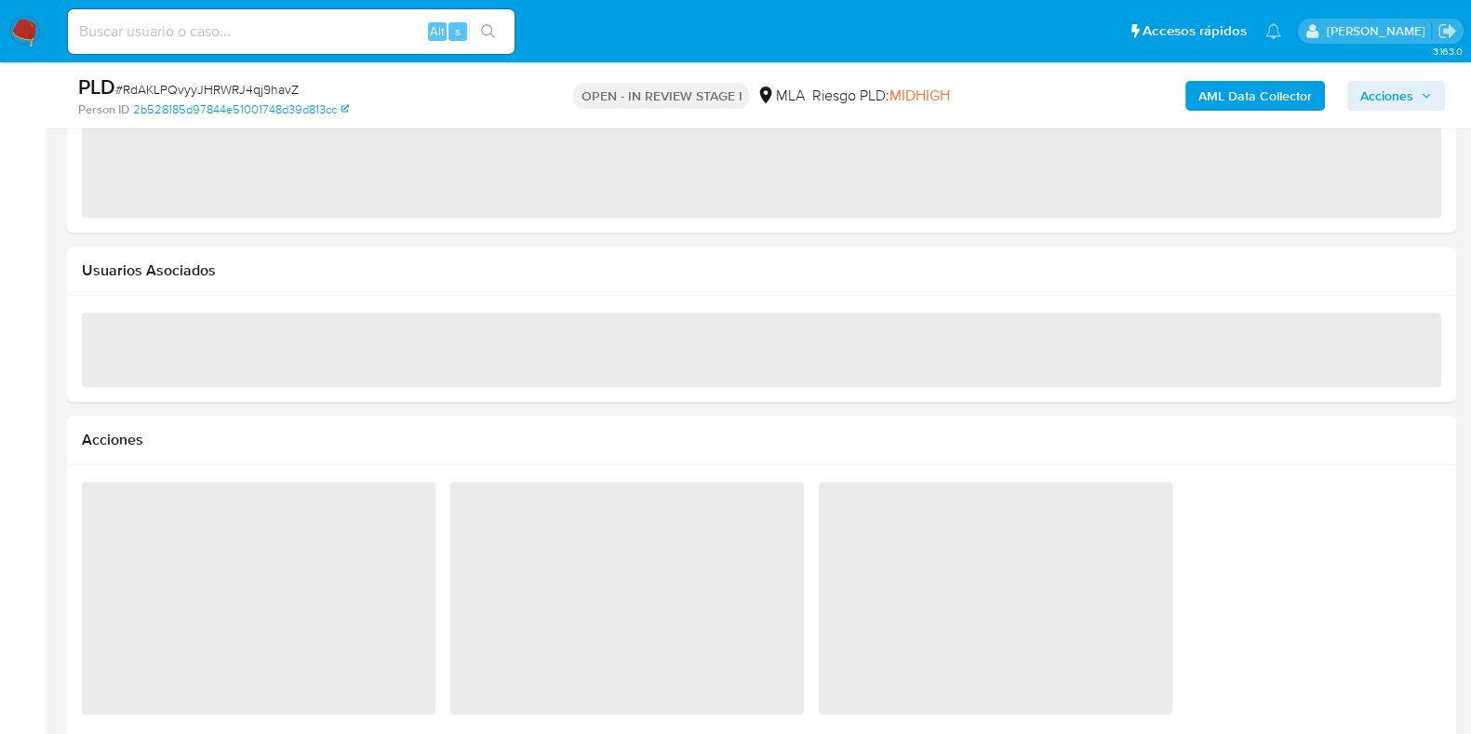
select select "10"
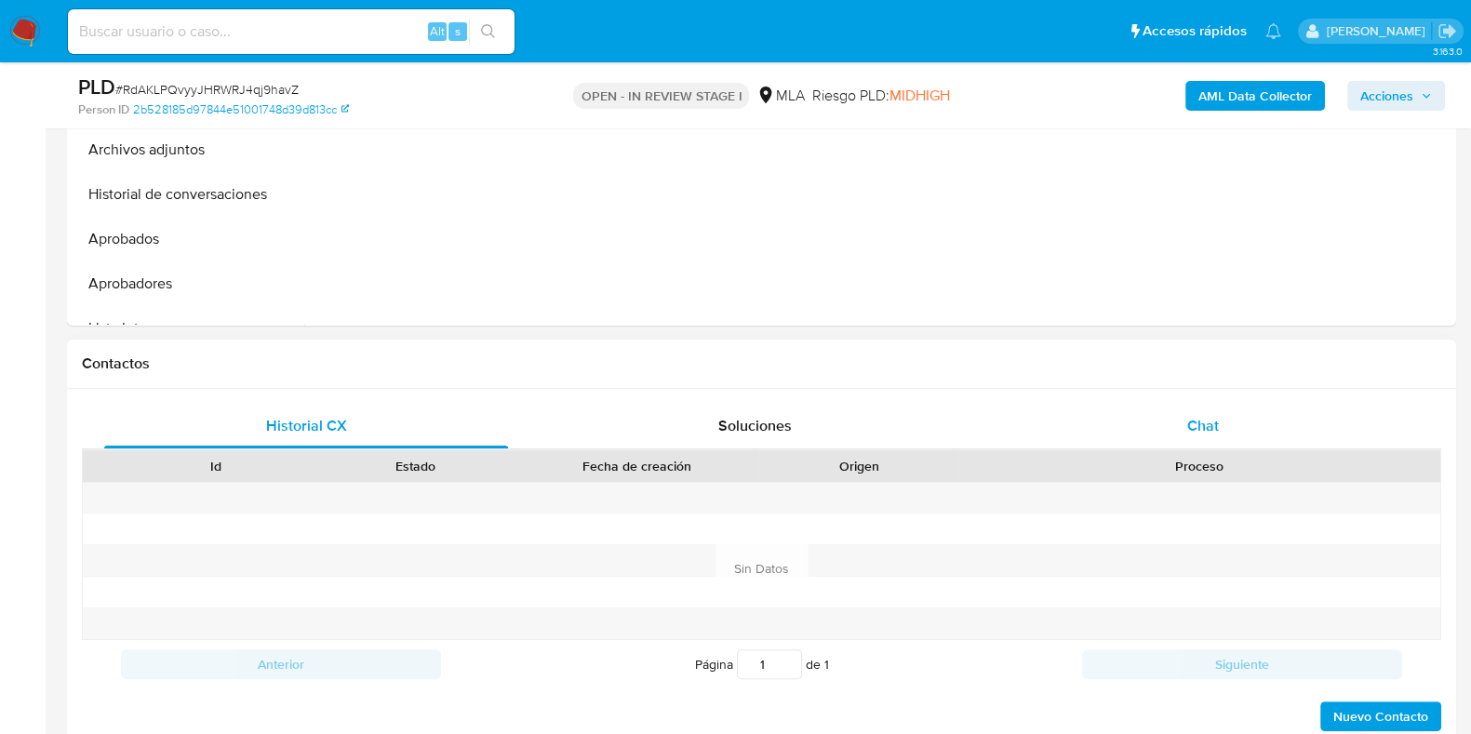
click at [1212, 425] on span "Chat" at bounding box center [1203, 425] width 32 height 21
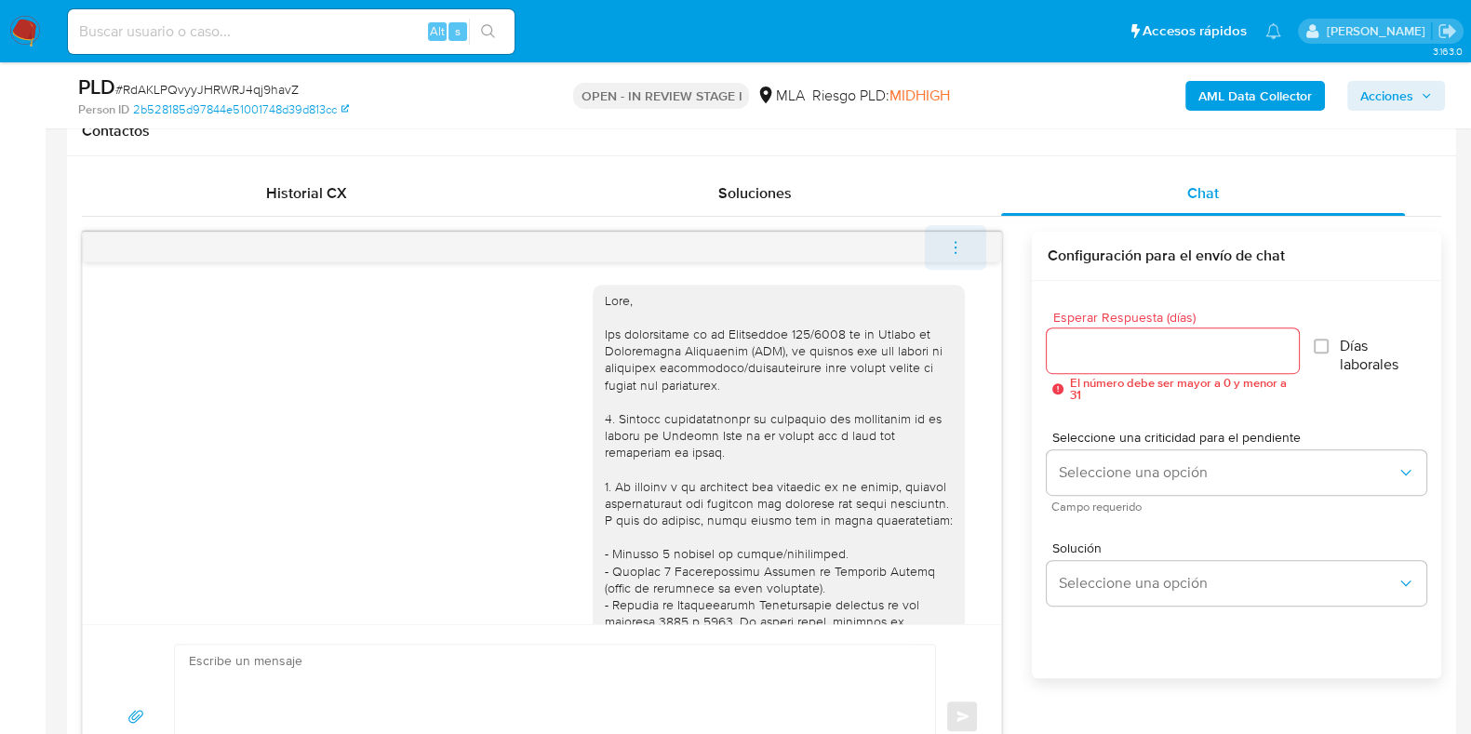
scroll to position [1101, 0]
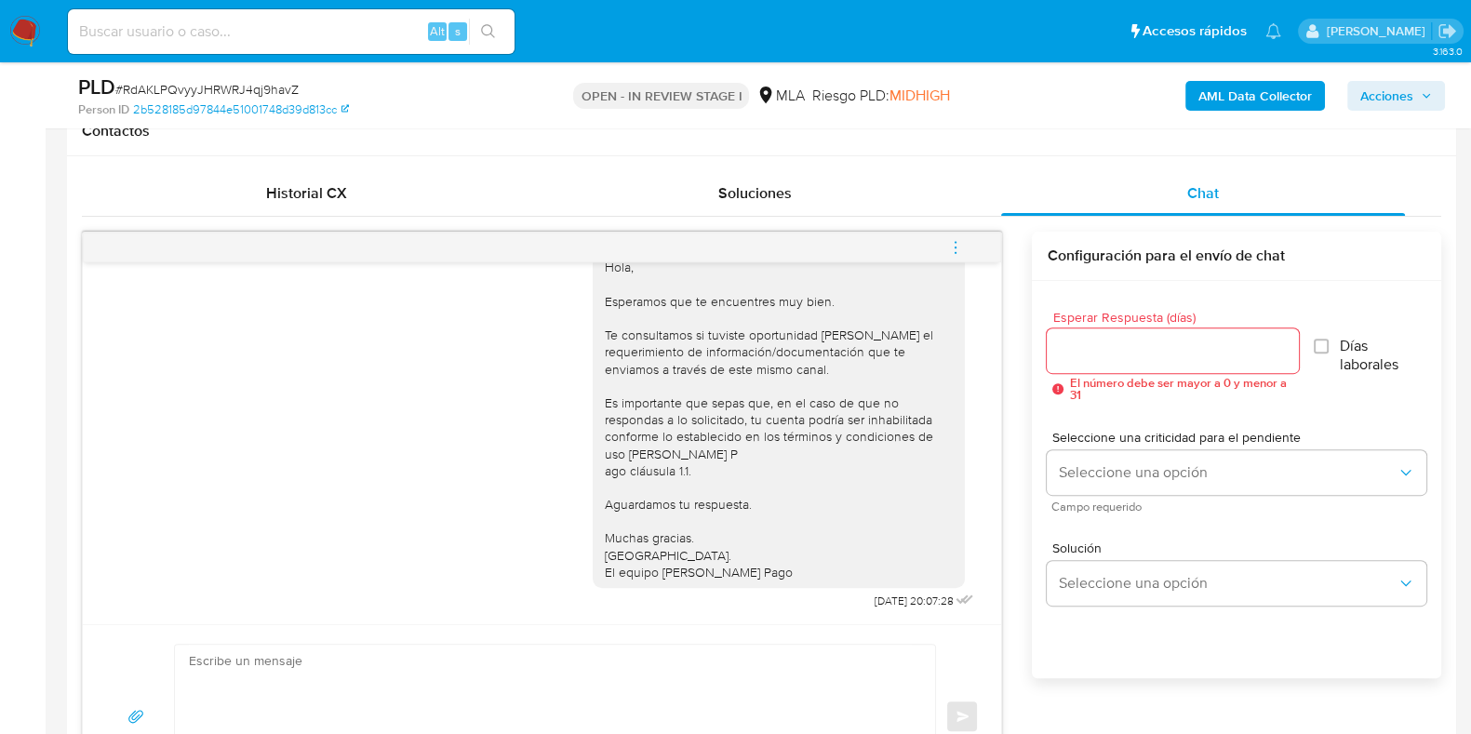
click at [963, 242] on icon "menu-action" at bounding box center [955, 247] width 17 height 17
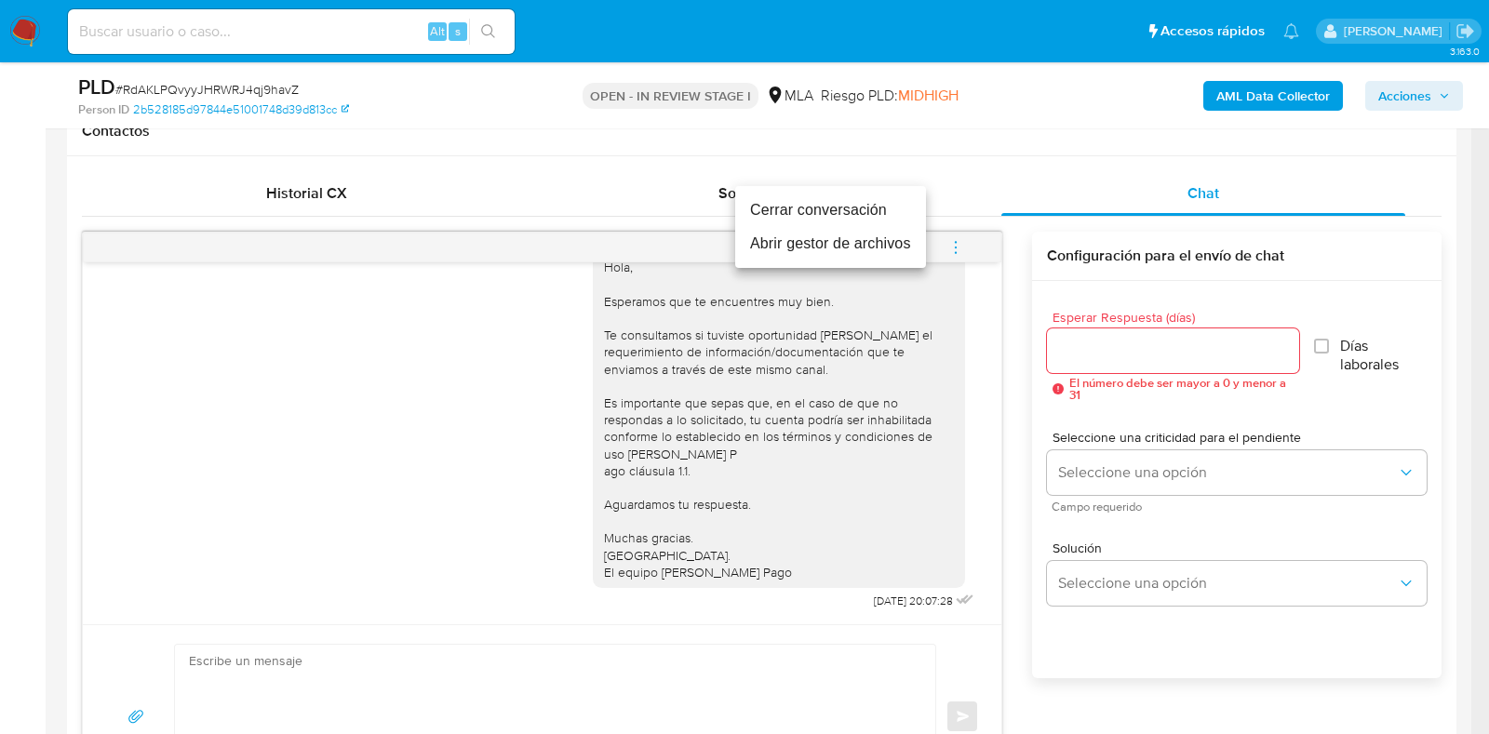
click at [833, 207] on li "Cerrar conversación" at bounding box center [830, 210] width 191 height 33
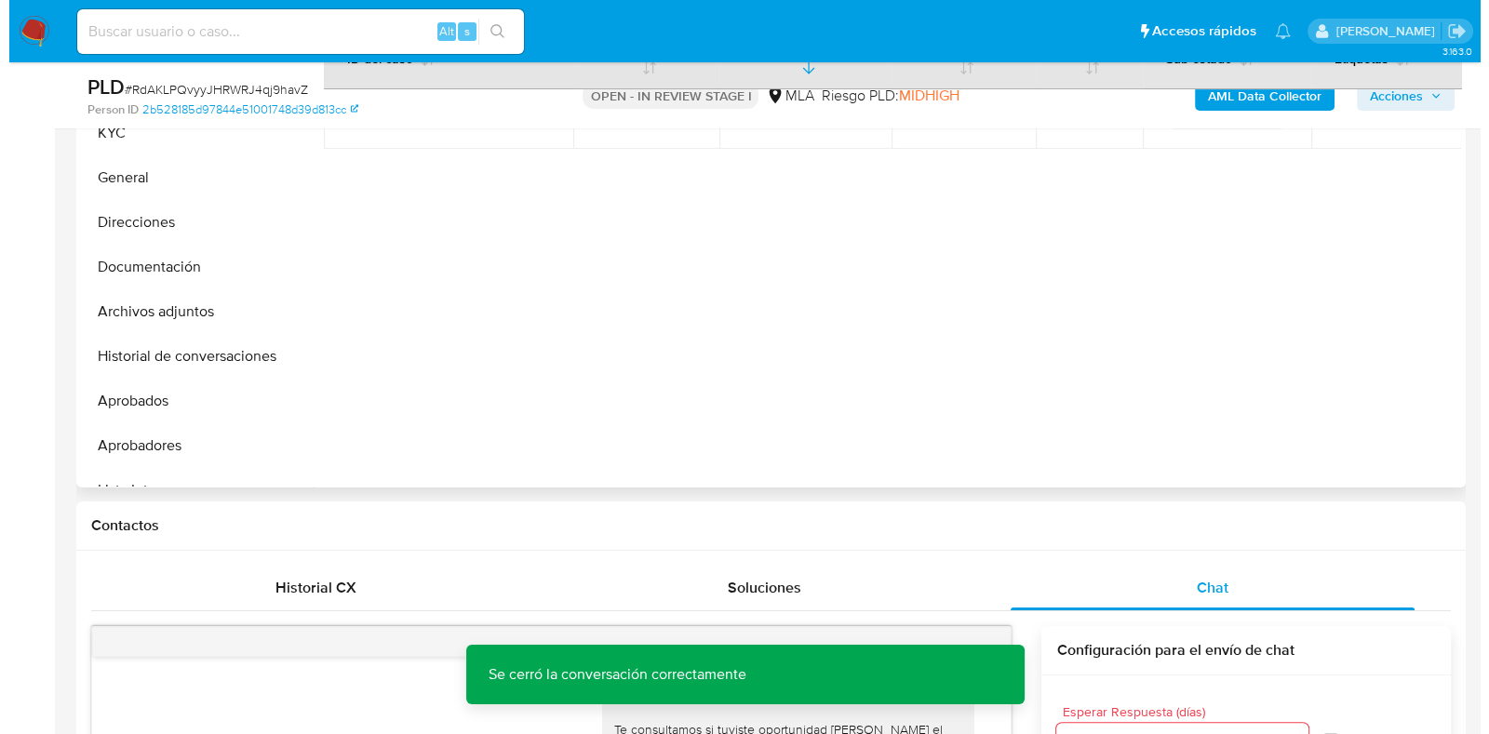
scroll to position [285, 0]
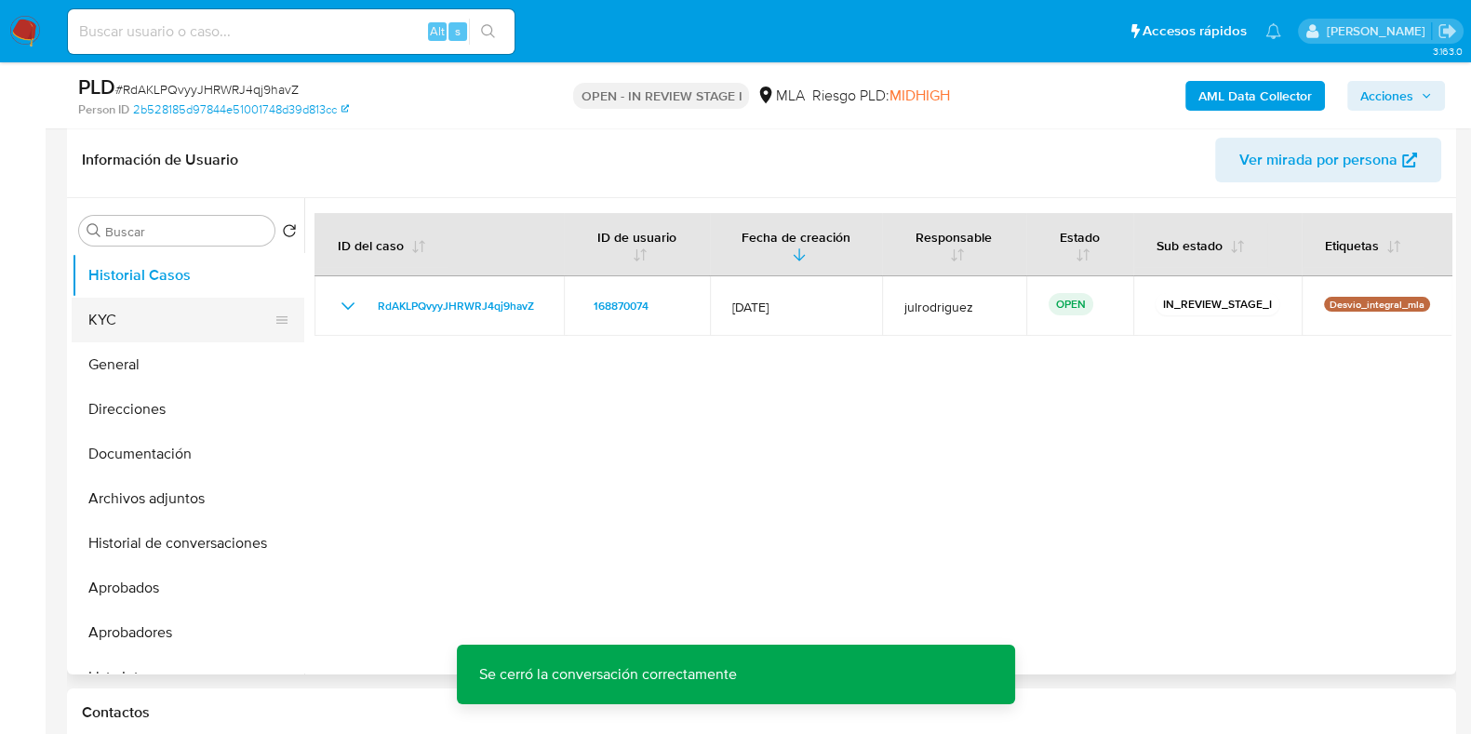
click at [139, 326] on button "KYC" at bounding box center [181, 320] width 218 height 45
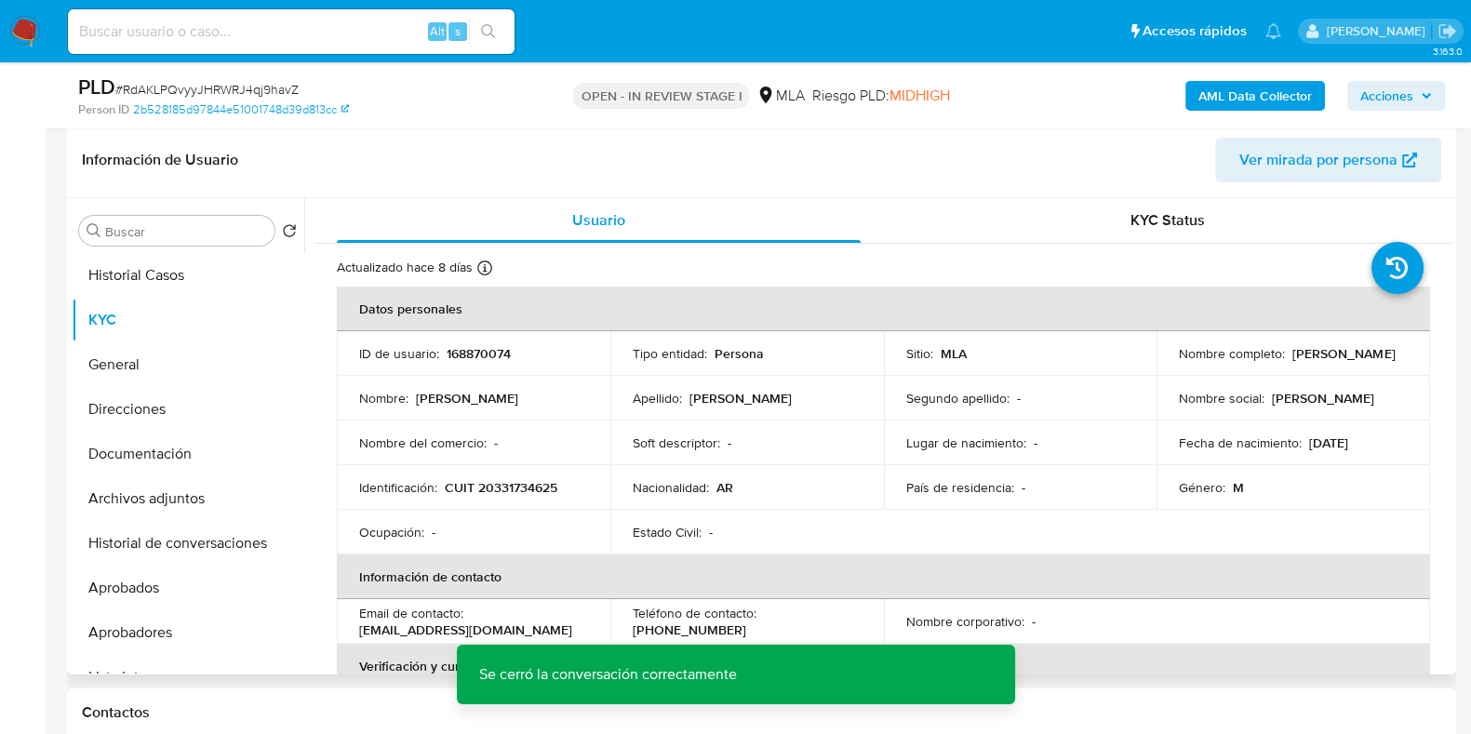
click at [461, 355] on p "168870074" at bounding box center [479, 353] width 64 height 17
copy p "168870074"
click at [192, 90] on span "# RdAKLPQvyyJHRWRJ4qj9havZ" at bounding box center [206, 89] width 183 height 19
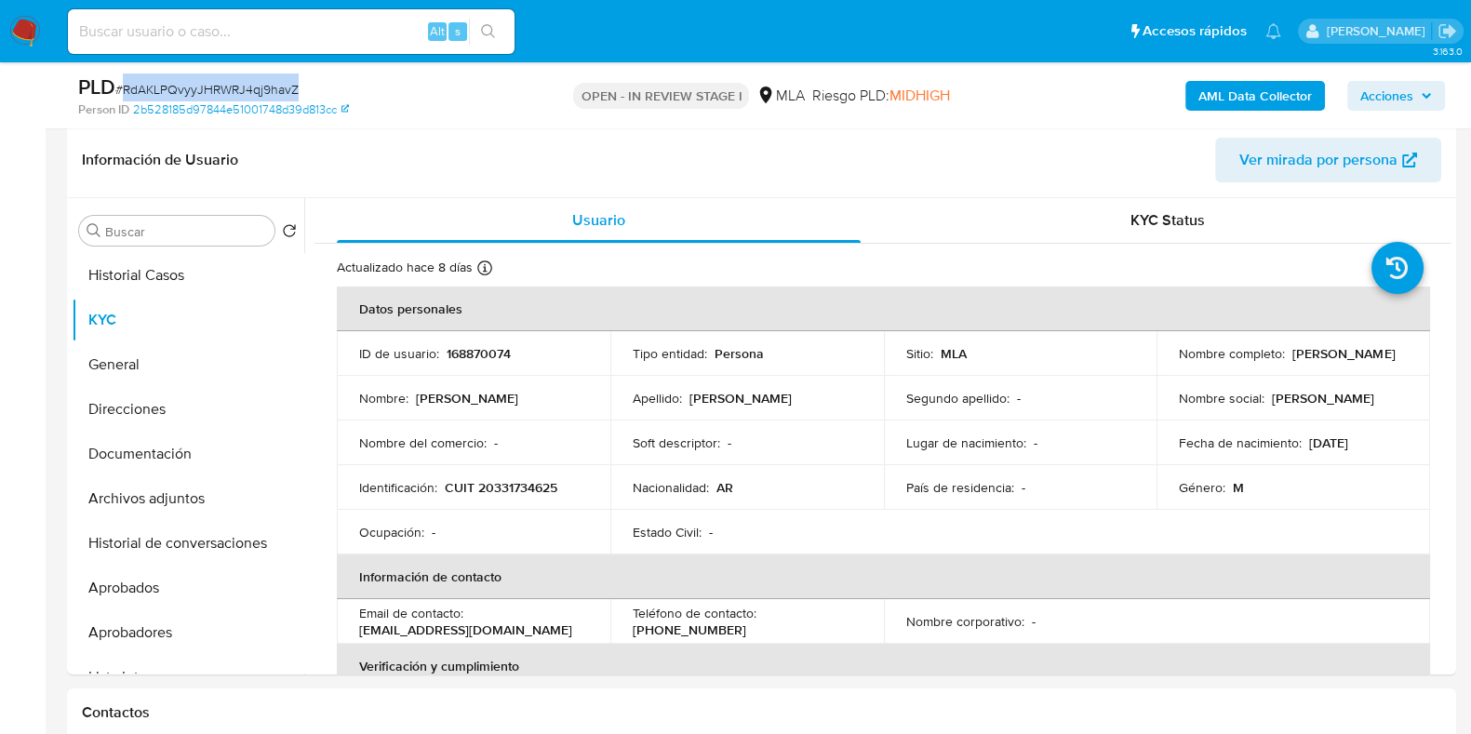
click at [192, 90] on span "# RdAKLPQvyyJHRWRJ4qj9havZ" at bounding box center [206, 89] width 183 height 19
copy span "RdAKLPQvyyJHRWRJ4qj9havZ"
click at [1209, 76] on div "AML Data Collector Acciones" at bounding box center [1220, 95] width 450 height 44
click at [1209, 82] on b "AML Data Collector" at bounding box center [1255, 96] width 114 height 30
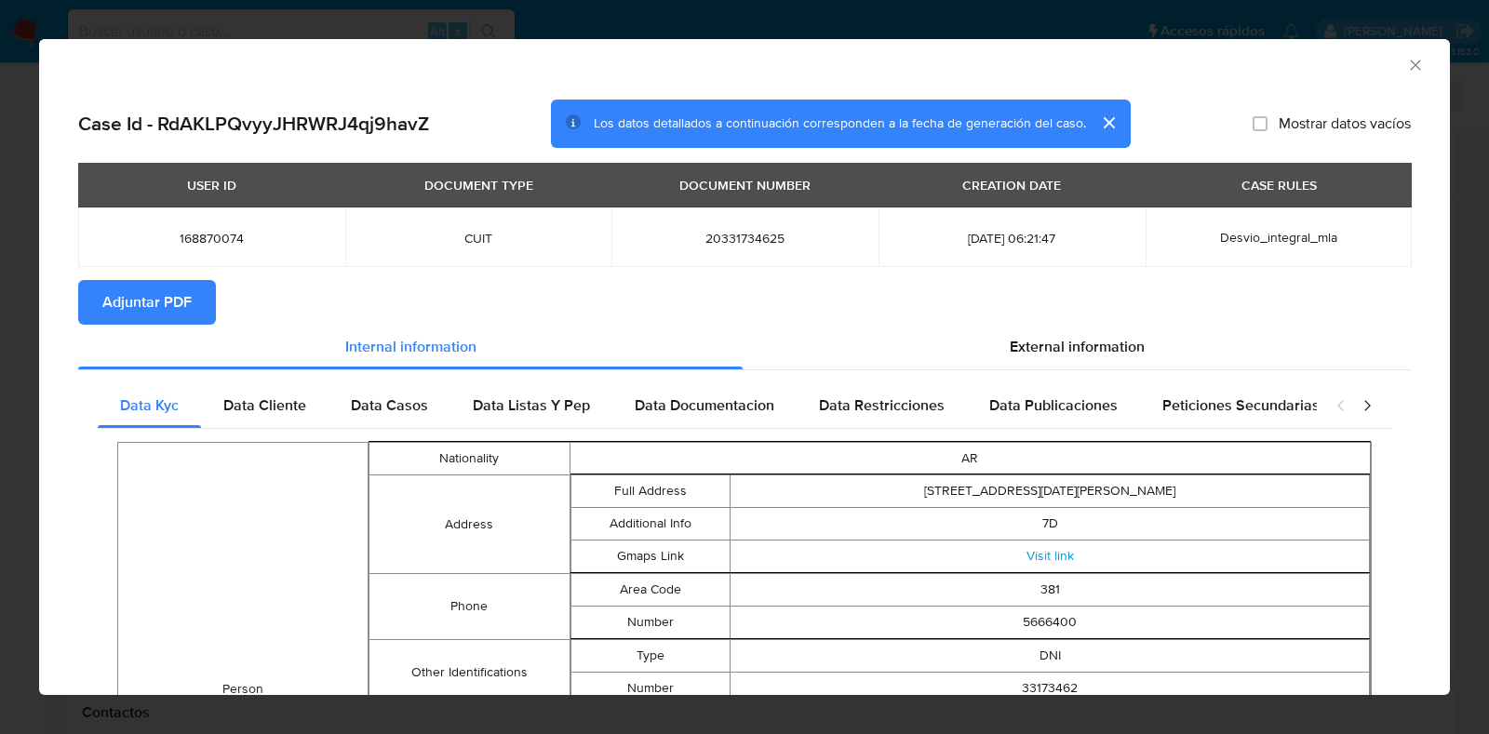
drag, startPoint x: 151, startPoint y: 304, endPoint x: 228, endPoint y: 379, distance: 107.2
click at [151, 302] on span "Adjuntar PDF" at bounding box center [146, 302] width 89 height 41
click at [1406, 72] on icon "Cerrar ventana" at bounding box center [1415, 65] width 19 height 19
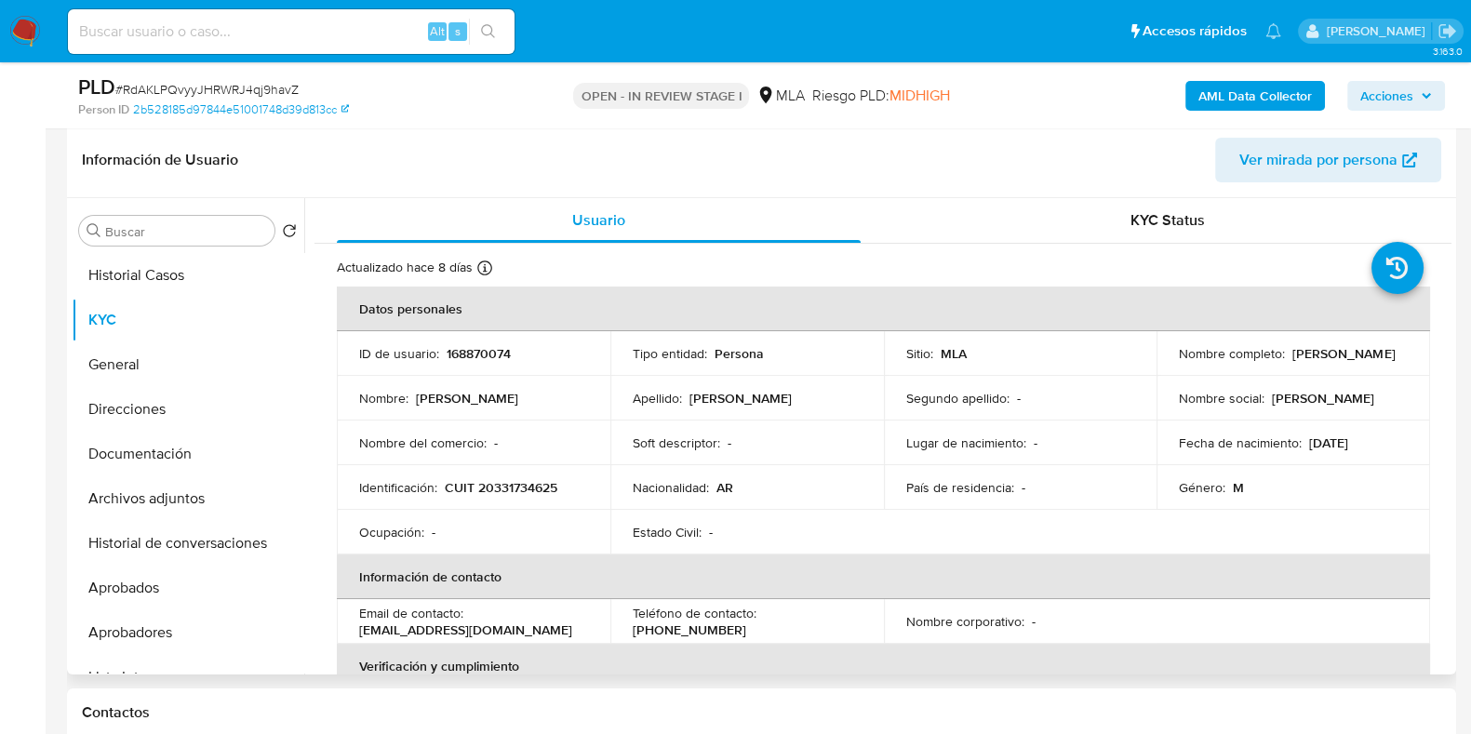
drag, startPoint x: 1266, startPoint y: 367, endPoint x: 1004, endPoint y: 494, distance: 291.7
click at [1404, 365] on td "Nombre completo : [PERSON_NAME]" at bounding box center [1293, 353] width 274 height 45
copy p "[PERSON_NAME]"
click at [156, 540] on button "Historial de conversaciones" at bounding box center [181, 543] width 218 height 45
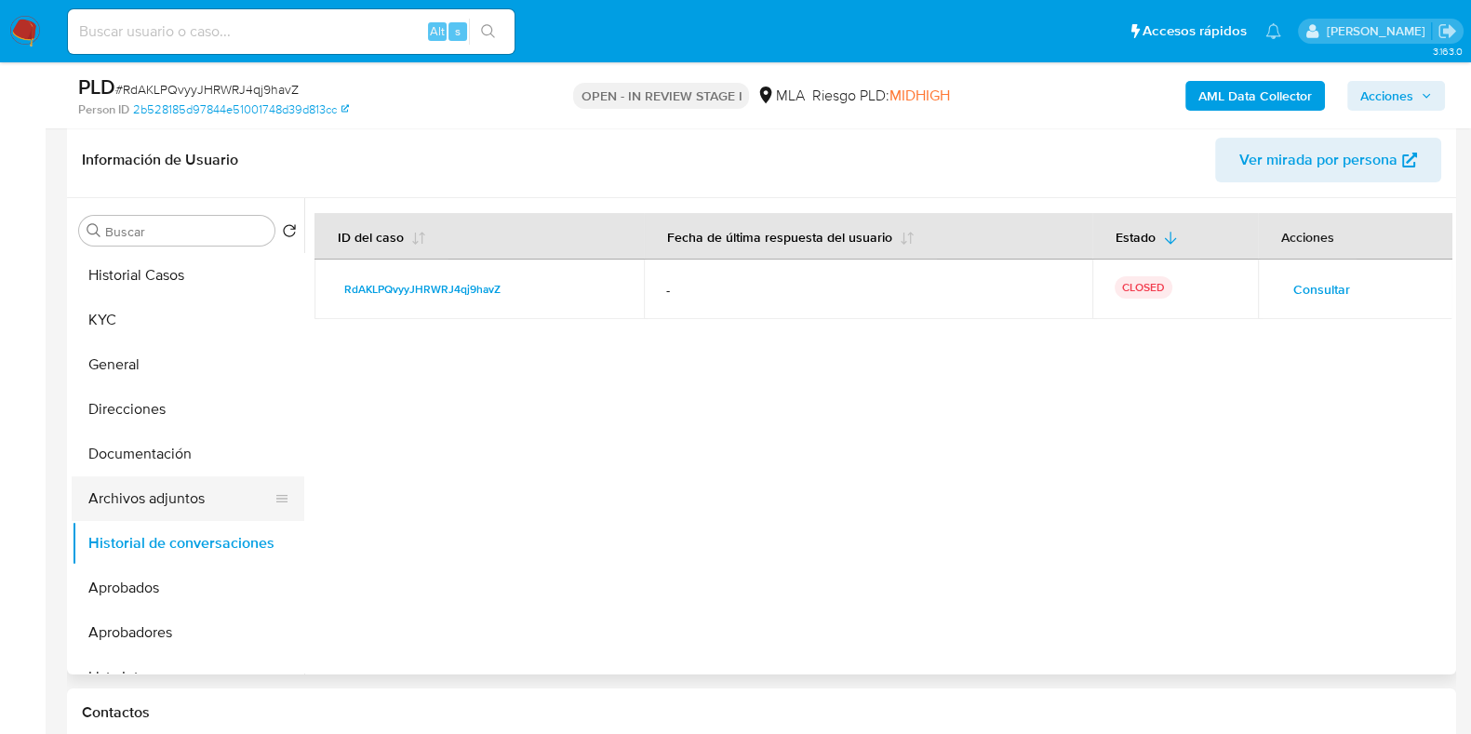
click at [183, 502] on button "Archivos adjuntos" at bounding box center [181, 498] width 218 height 45
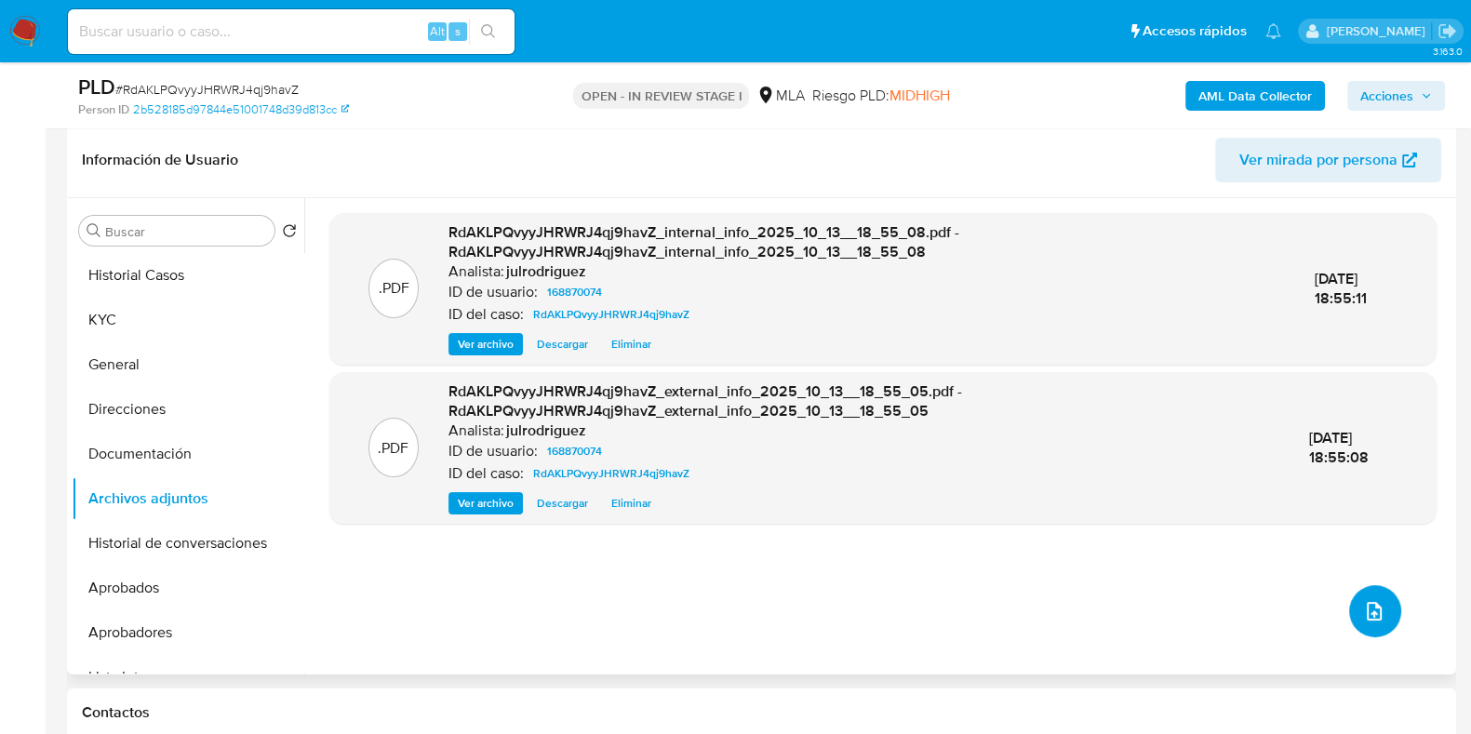
click at [1372, 611] on icon "upload-file" at bounding box center [1374, 611] width 15 height 19
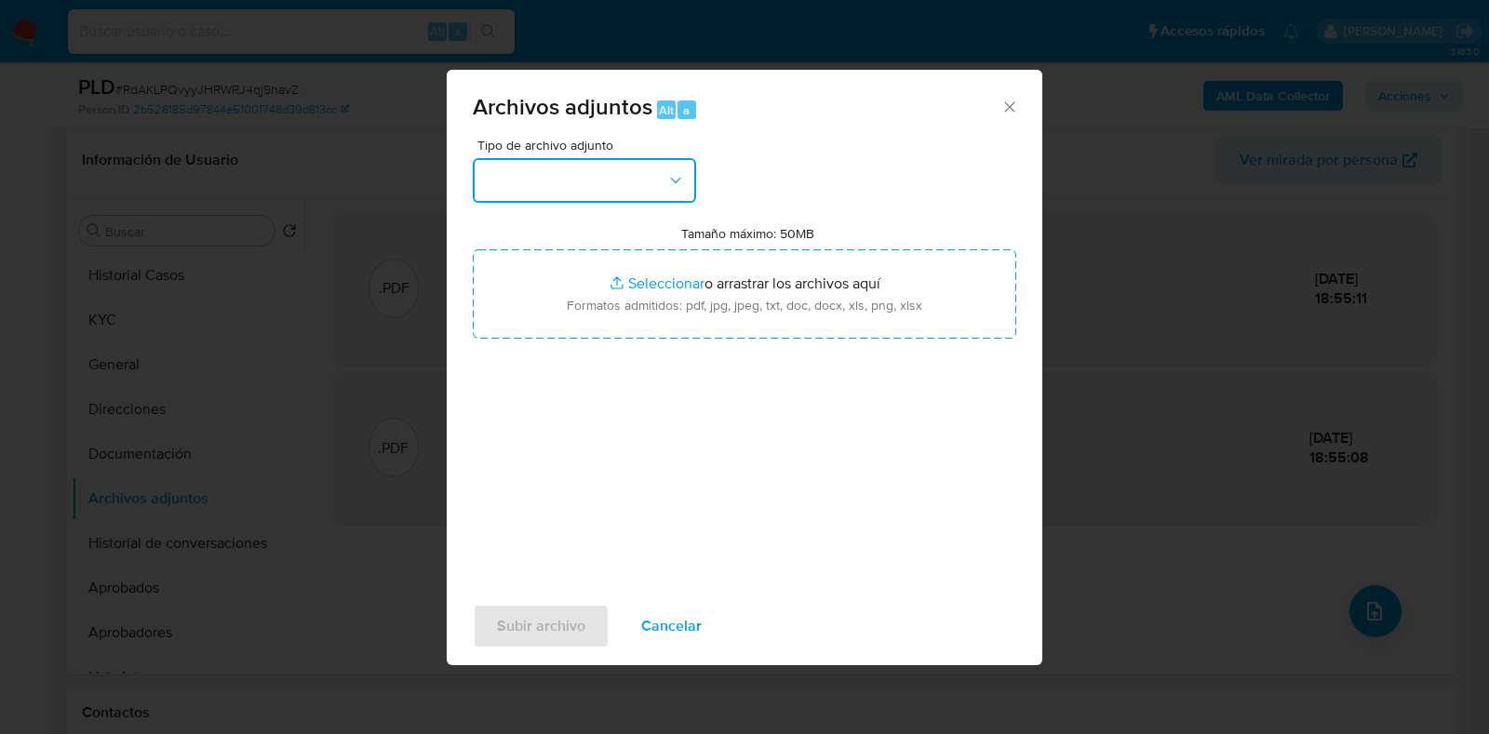
click at [635, 173] on button "button" at bounding box center [584, 180] width 223 height 45
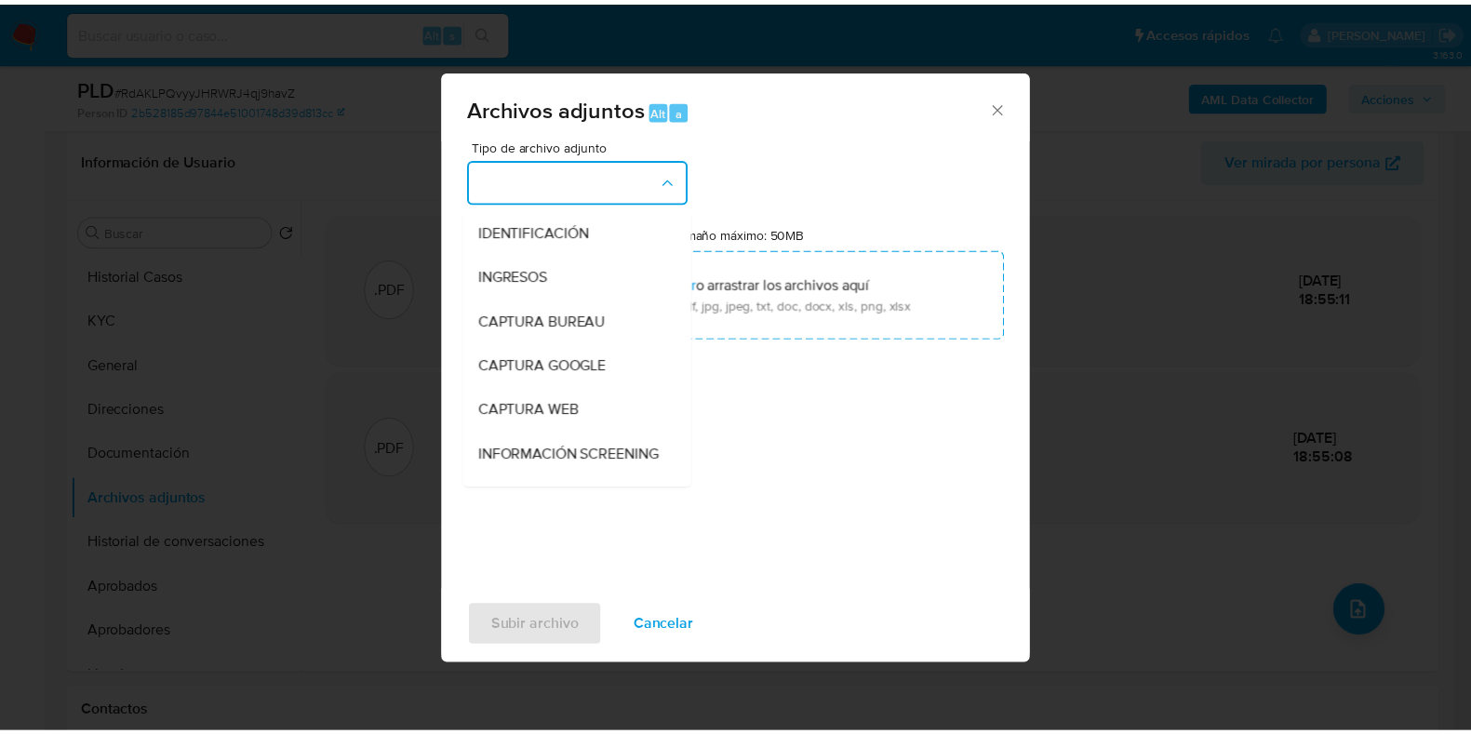
scroll to position [232, 0]
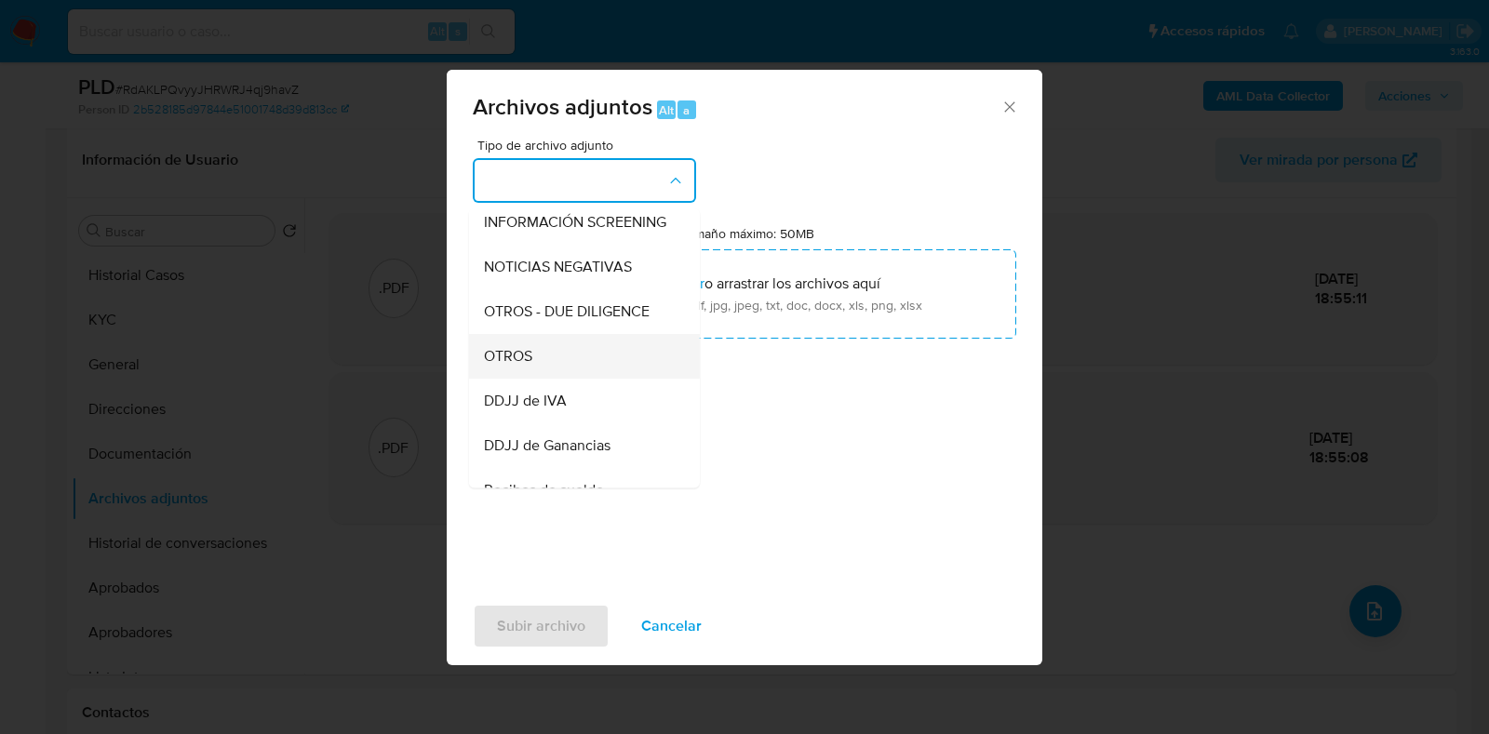
click at [526, 366] on span "OTROS" at bounding box center [508, 356] width 48 height 19
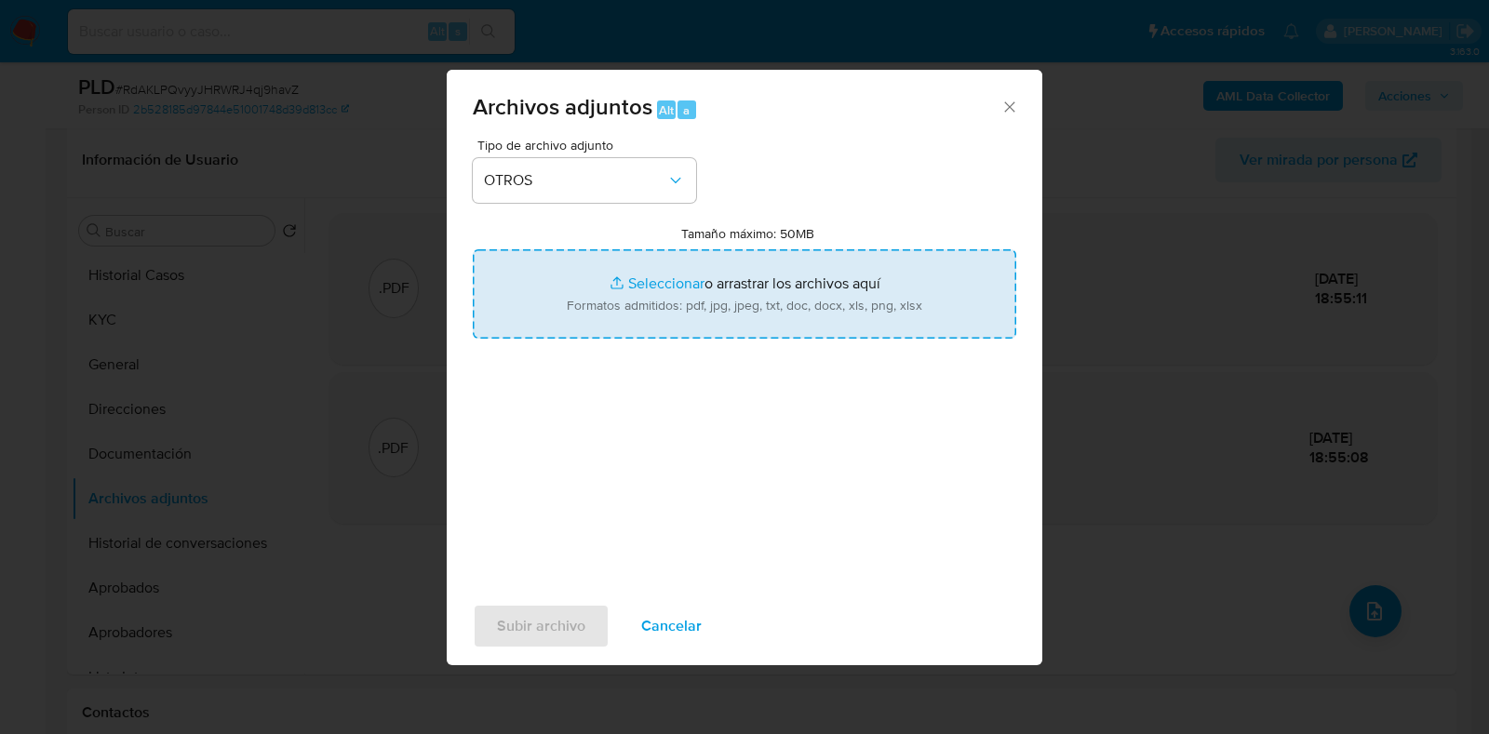
click at [711, 293] on input "Tamaño máximo: 50MB Seleccionar archivos" at bounding box center [744, 293] width 543 height 89
type input "C:\fakepath\[PERSON_NAME] - NOSIS - [DATE].pdf"
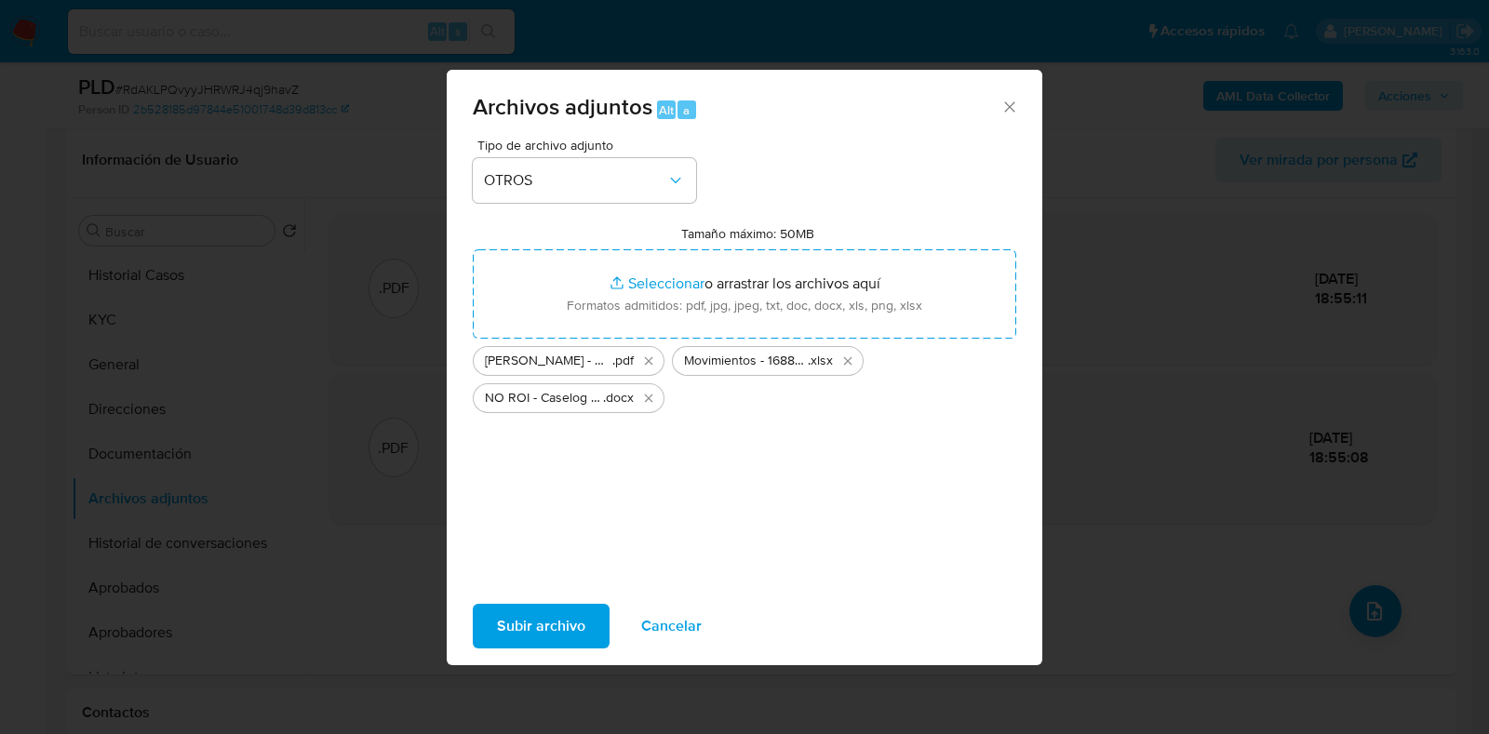
click at [565, 602] on div "Subir archivo Cancelar" at bounding box center [744, 626] width 595 height 71
click at [560, 621] on span "Subir archivo" at bounding box center [541, 626] width 88 height 41
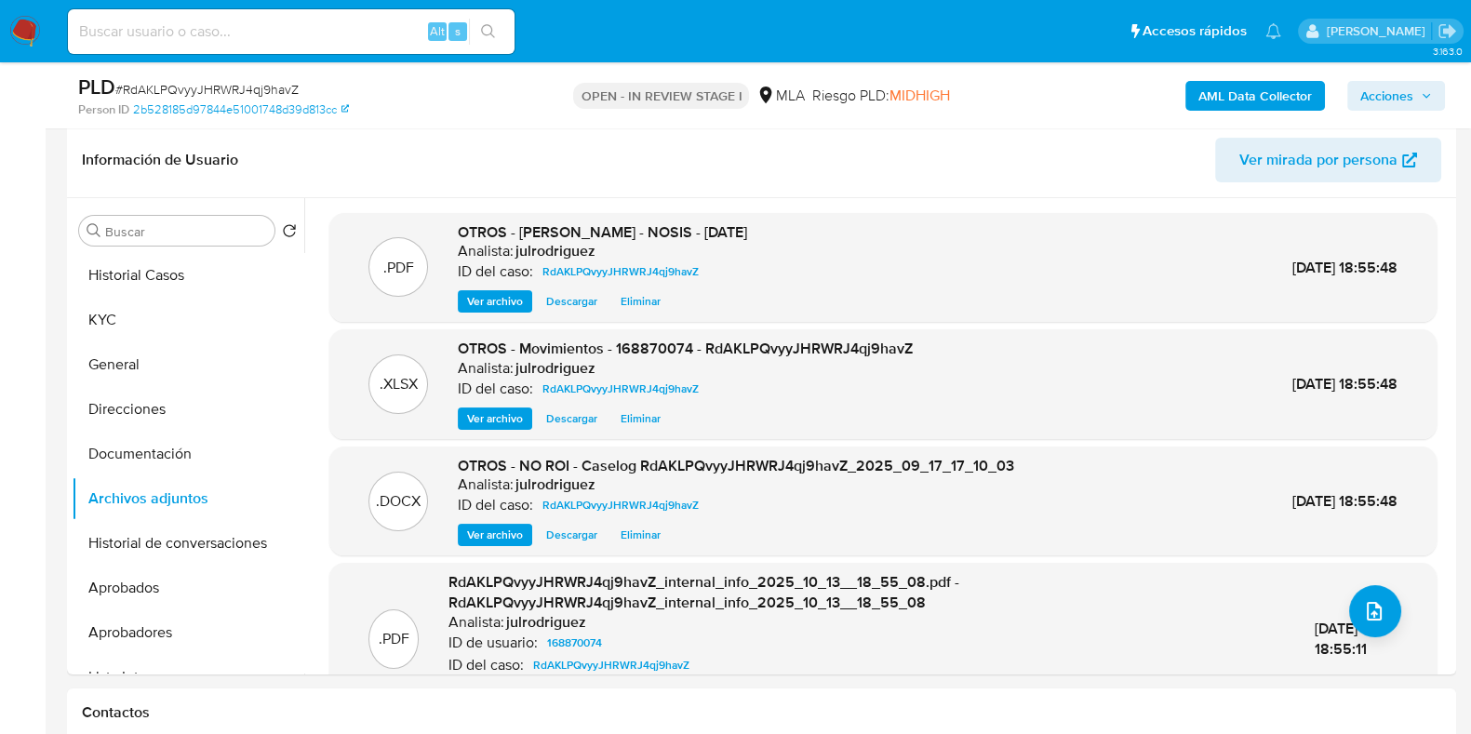
click at [1377, 94] on span "Acciones" at bounding box center [1386, 96] width 53 height 30
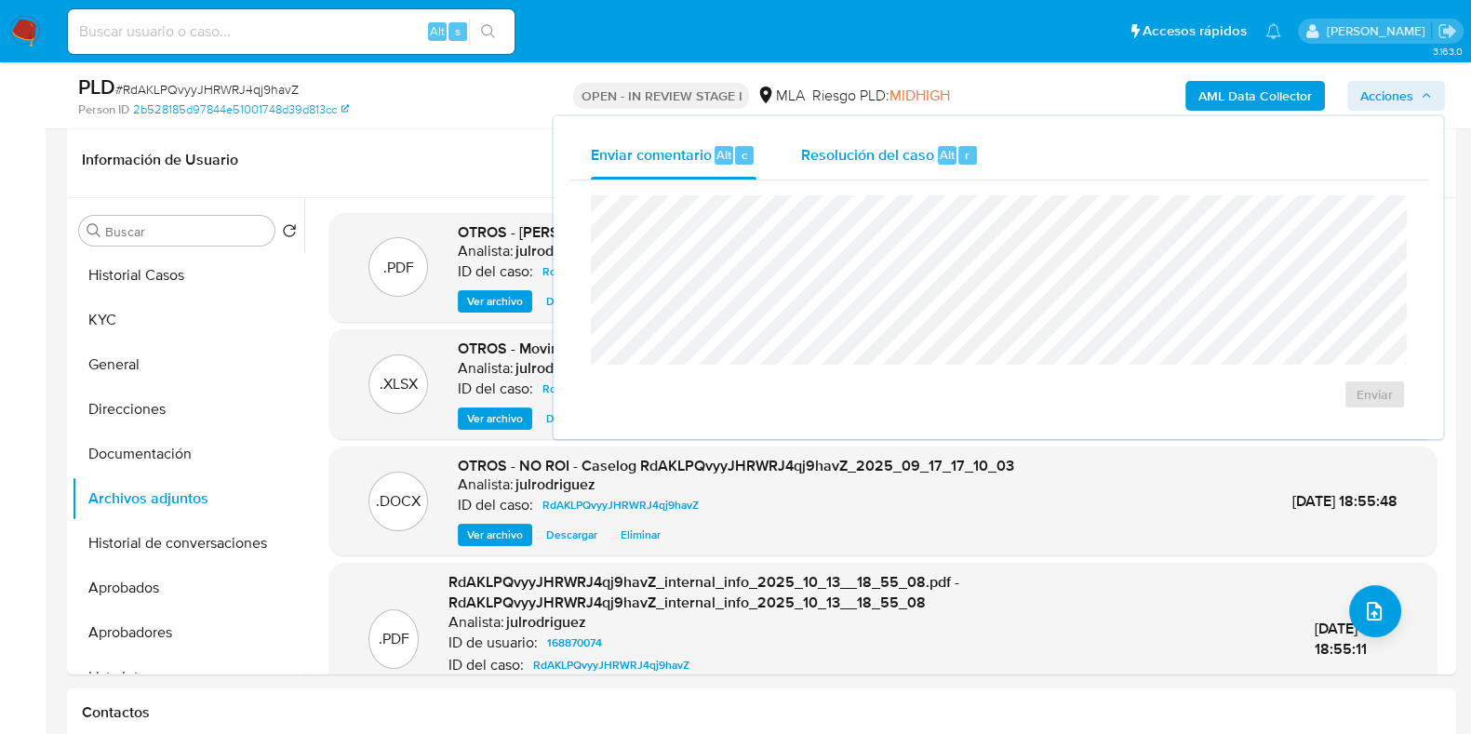
click at [931, 140] on div "Resolución del caso Alt r" at bounding box center [890, 155] width 178 height 48
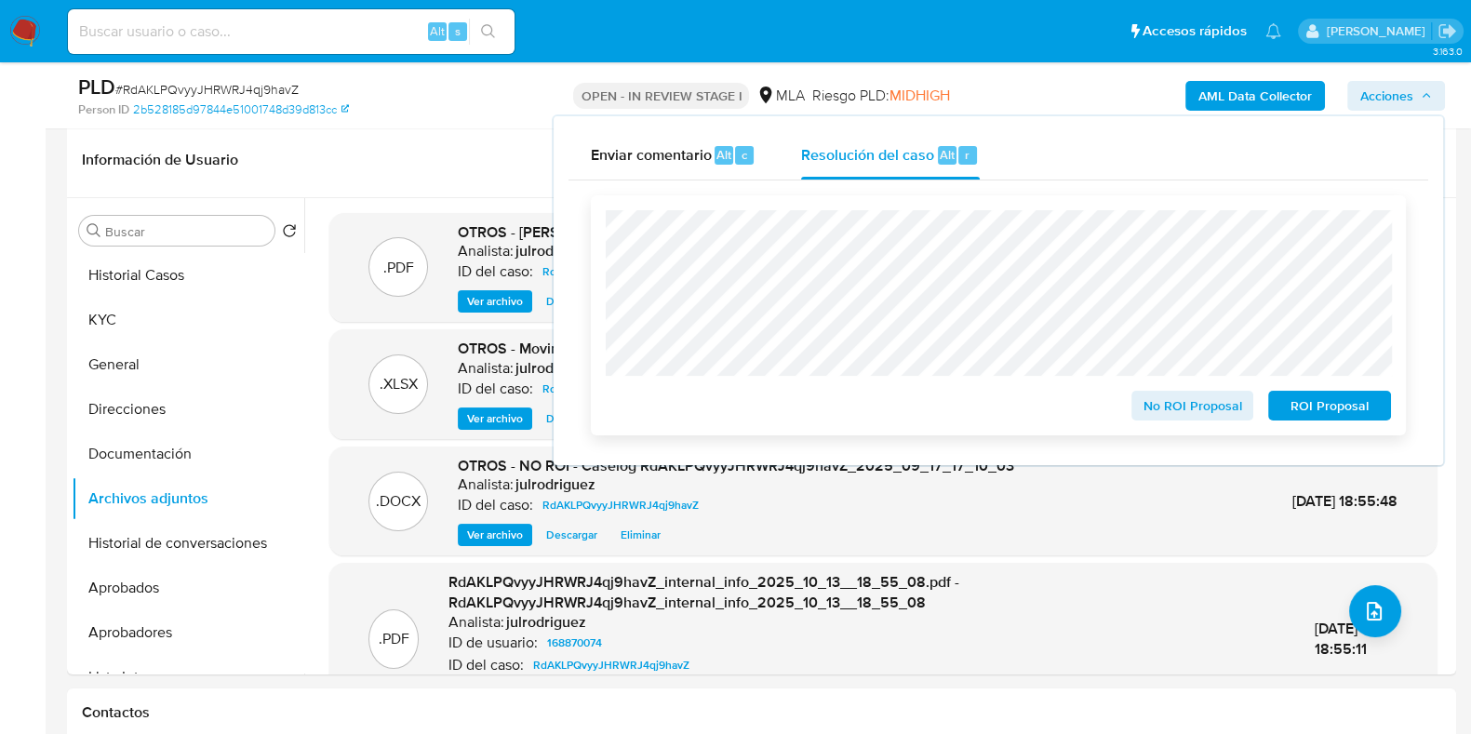
click at [1156, 404] on span "No ROI Proposal" at bounding box center [1192, 406] width 97 height 26
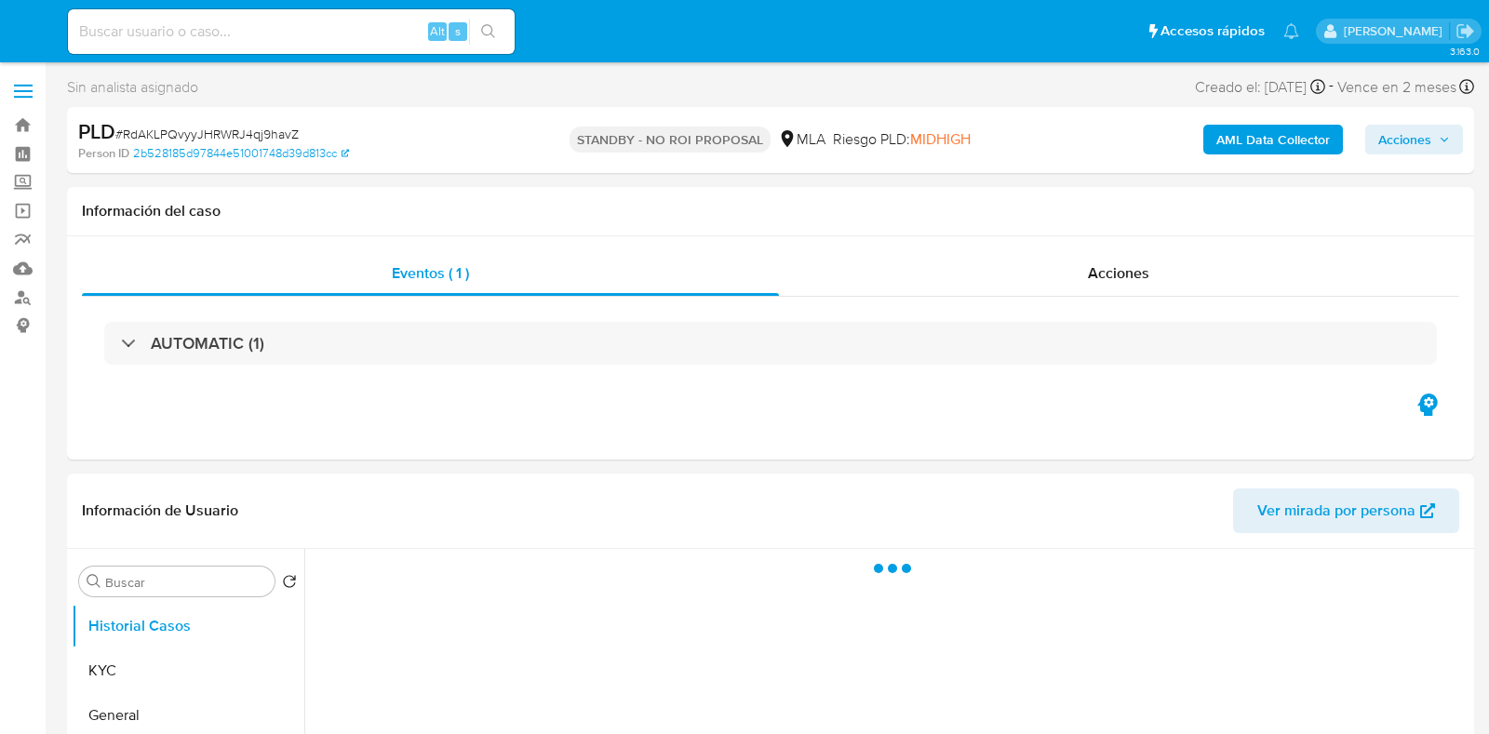
select select "10"
